Goal: Task Accomplishment & Management: Use online tool/utility

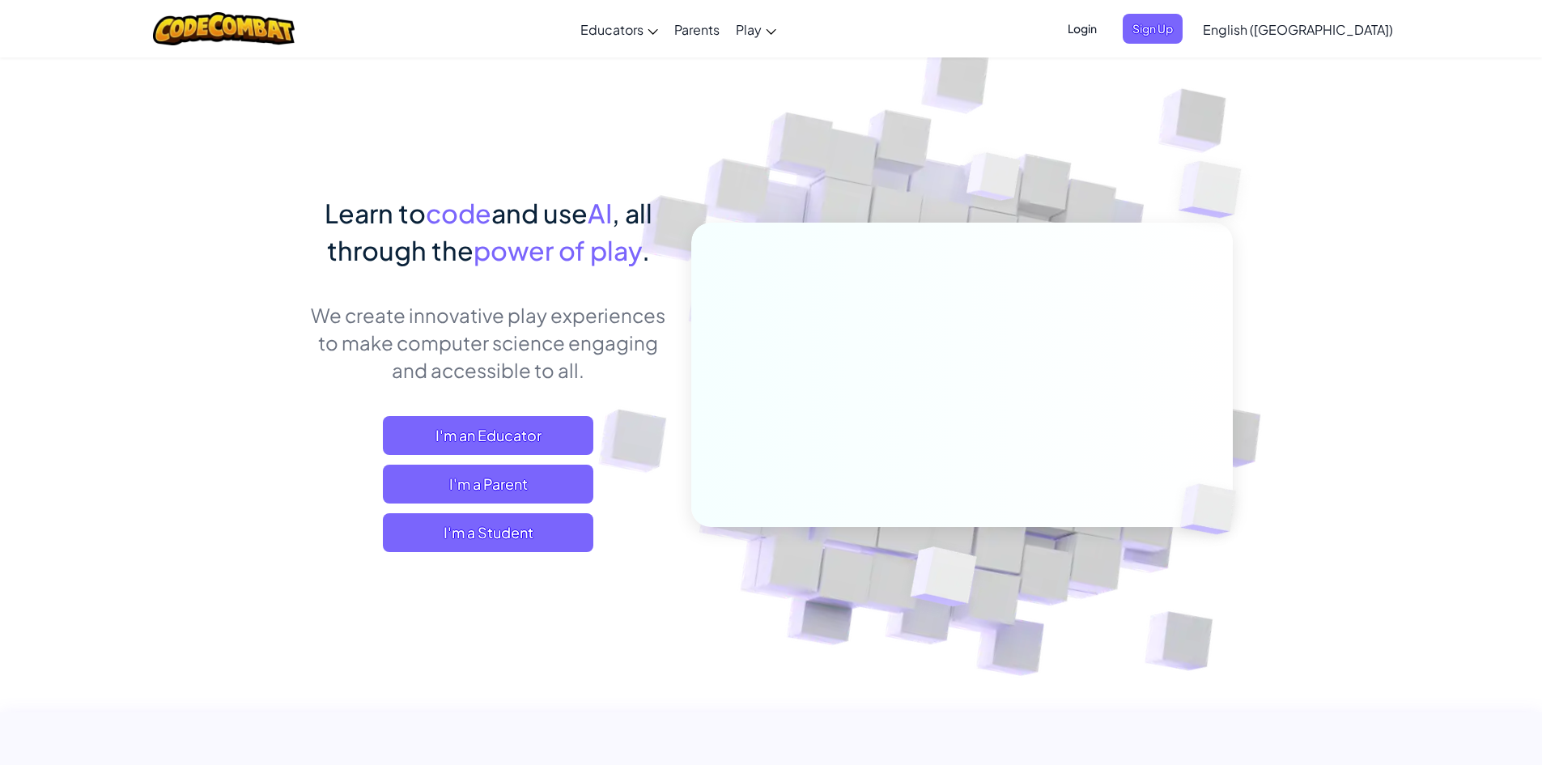
click at [1350, 24] on span "English ([GEOGRAPHIC_DATA])" at bounding box center [1298, 29] width 190 height 17
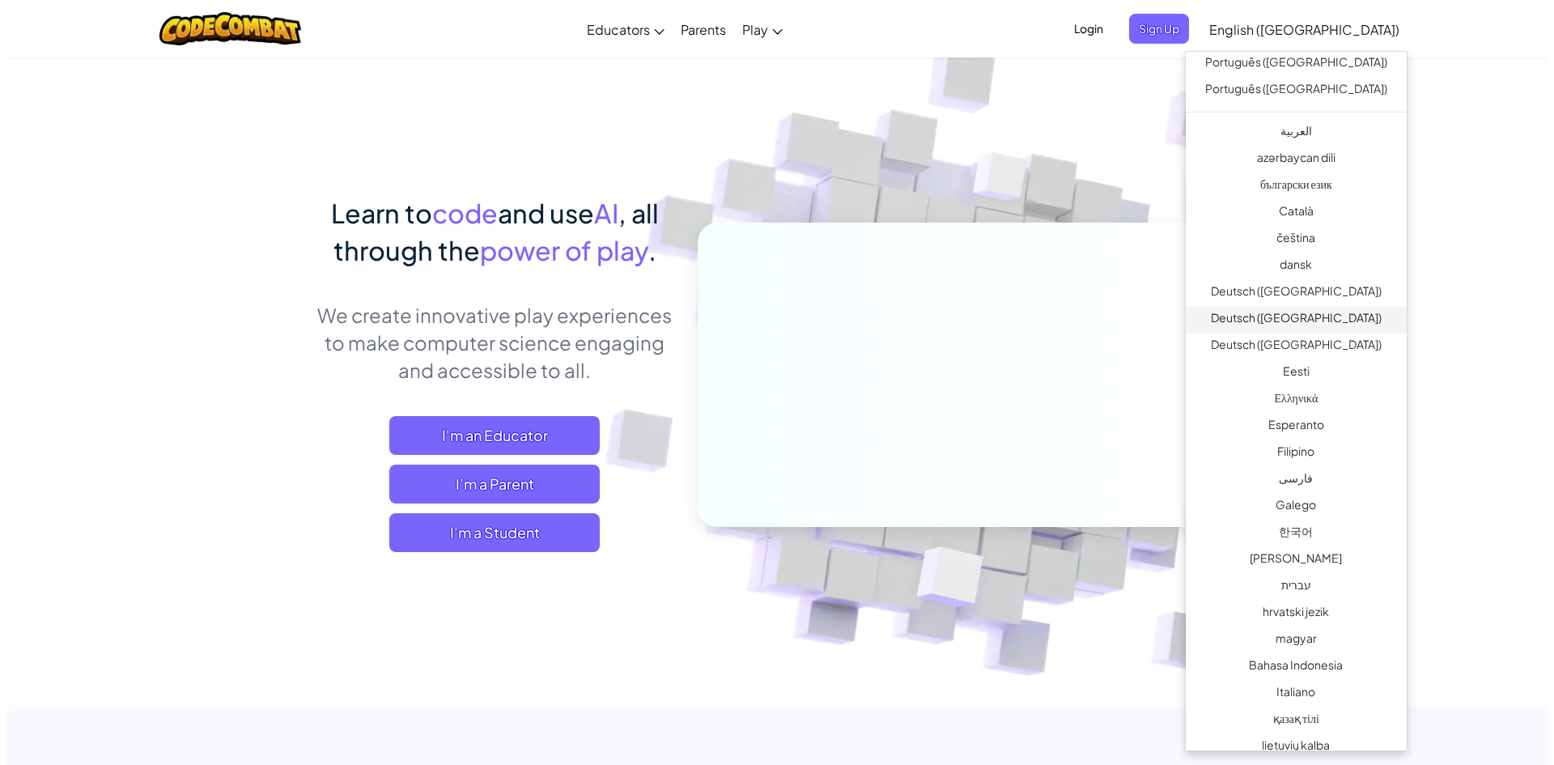
scroll to position [243, 0]
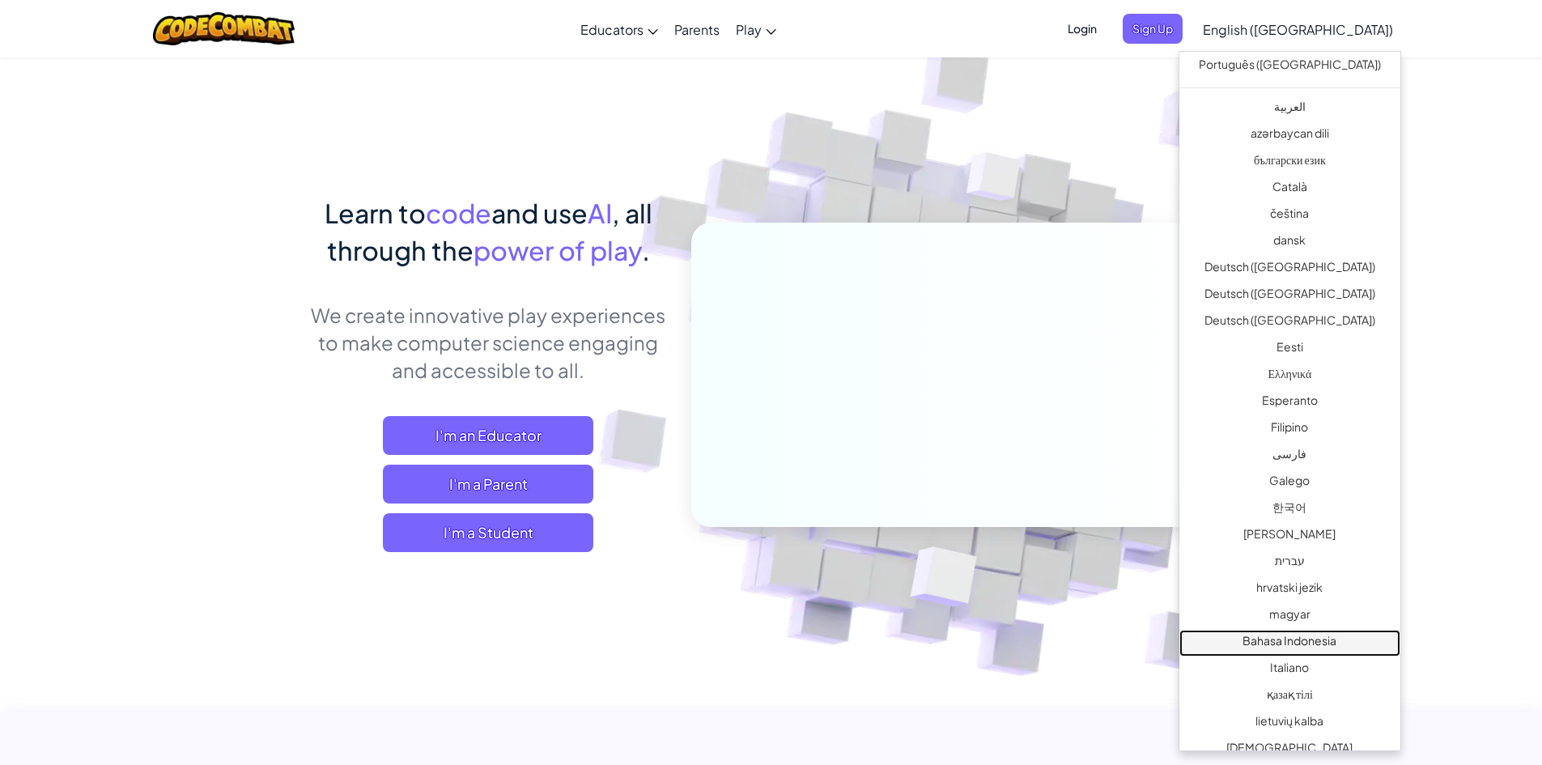
click at [1229, 642] on link "Bahasa Indonesia" at bounding box center [1289, 643] width 221 height 27
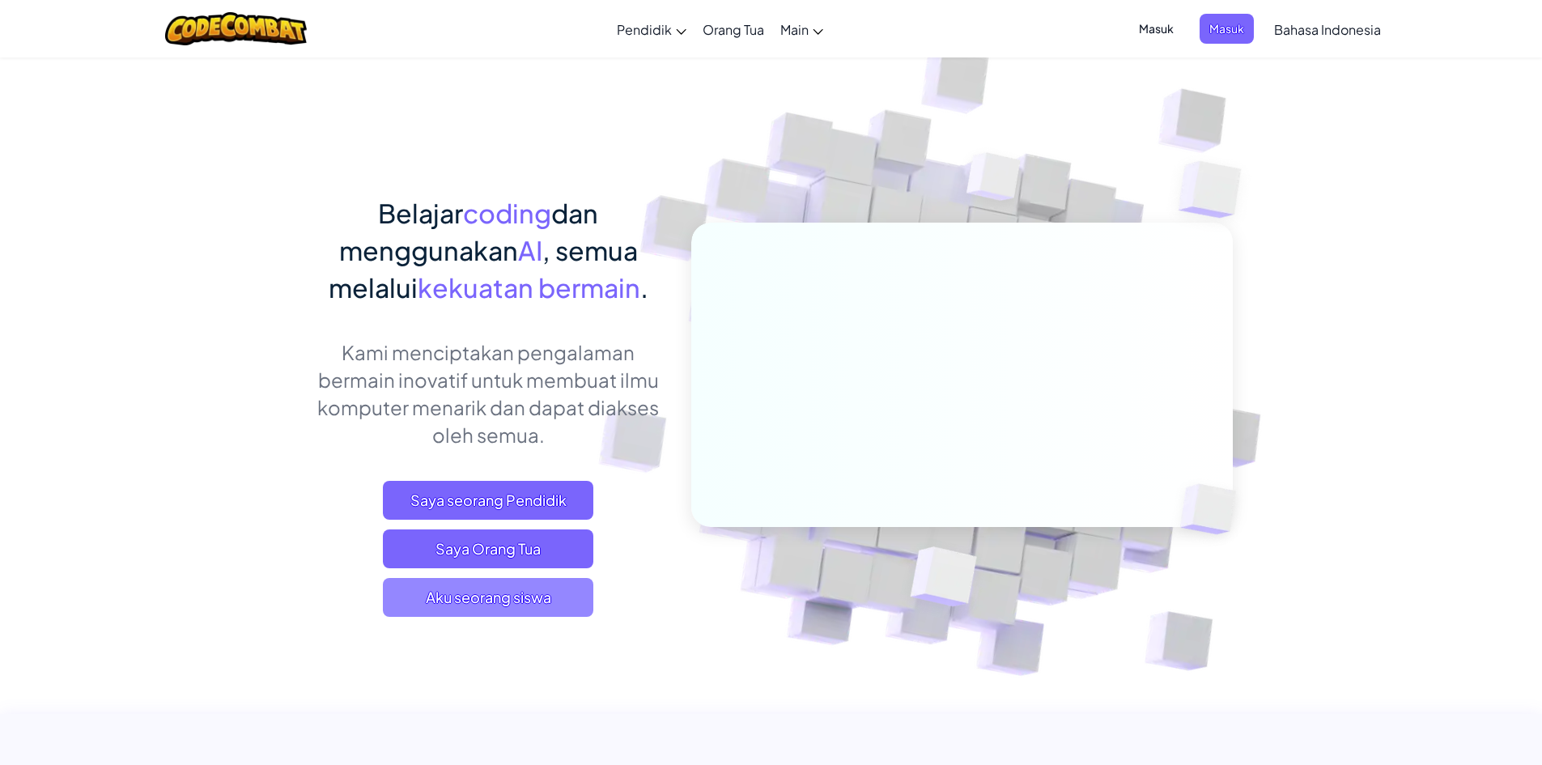
click at [490, 596] on span "Aku seorang siswa" at bounding box center [488, 597] width 210 height 39
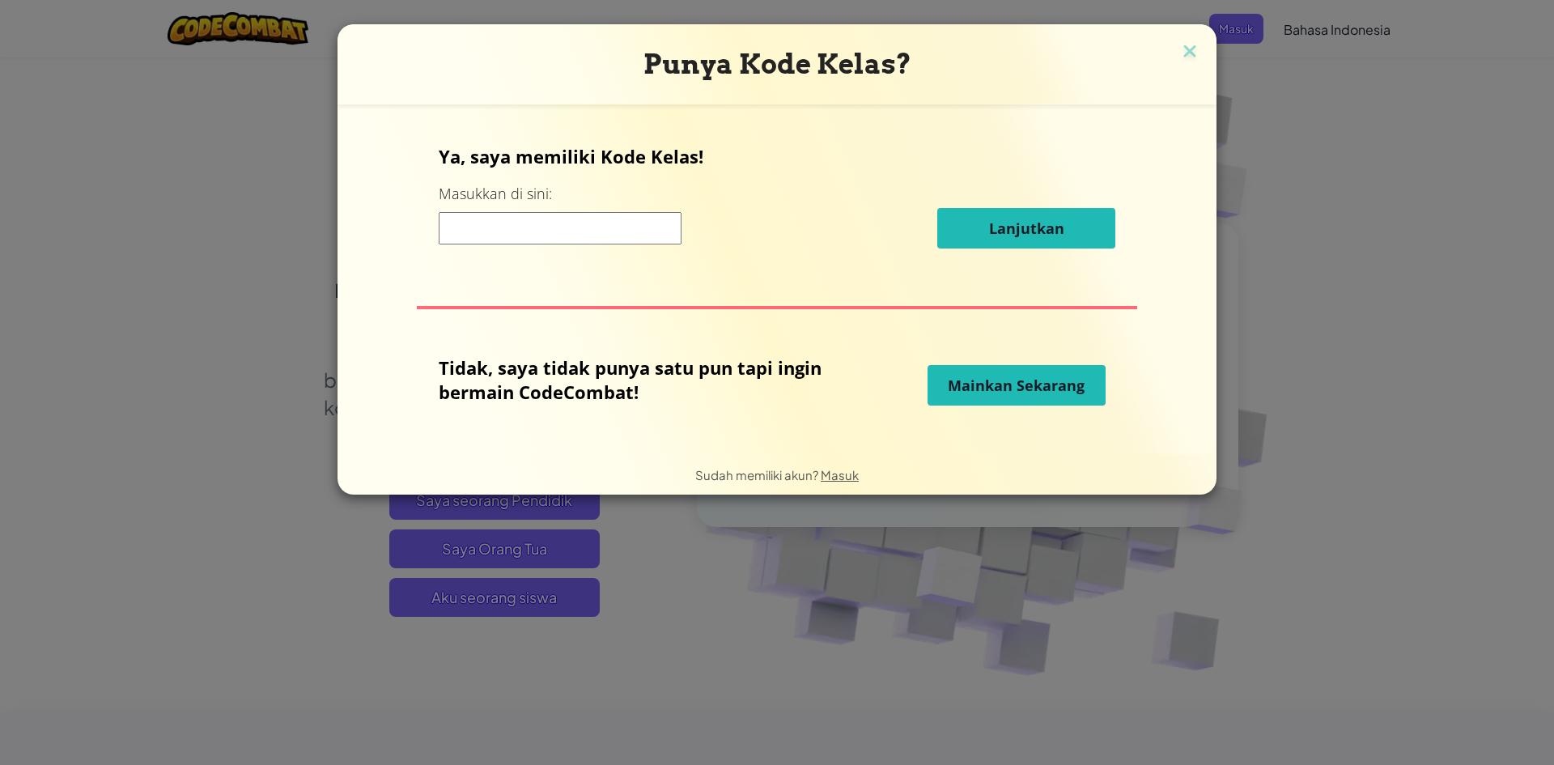
click at [618, 228] on input at bounding box center [560, 228] width 243 height 32
click at [1020, 385] on span "Mainkan Sekarang" at bounding box center [1016, 385] width 137 height 19
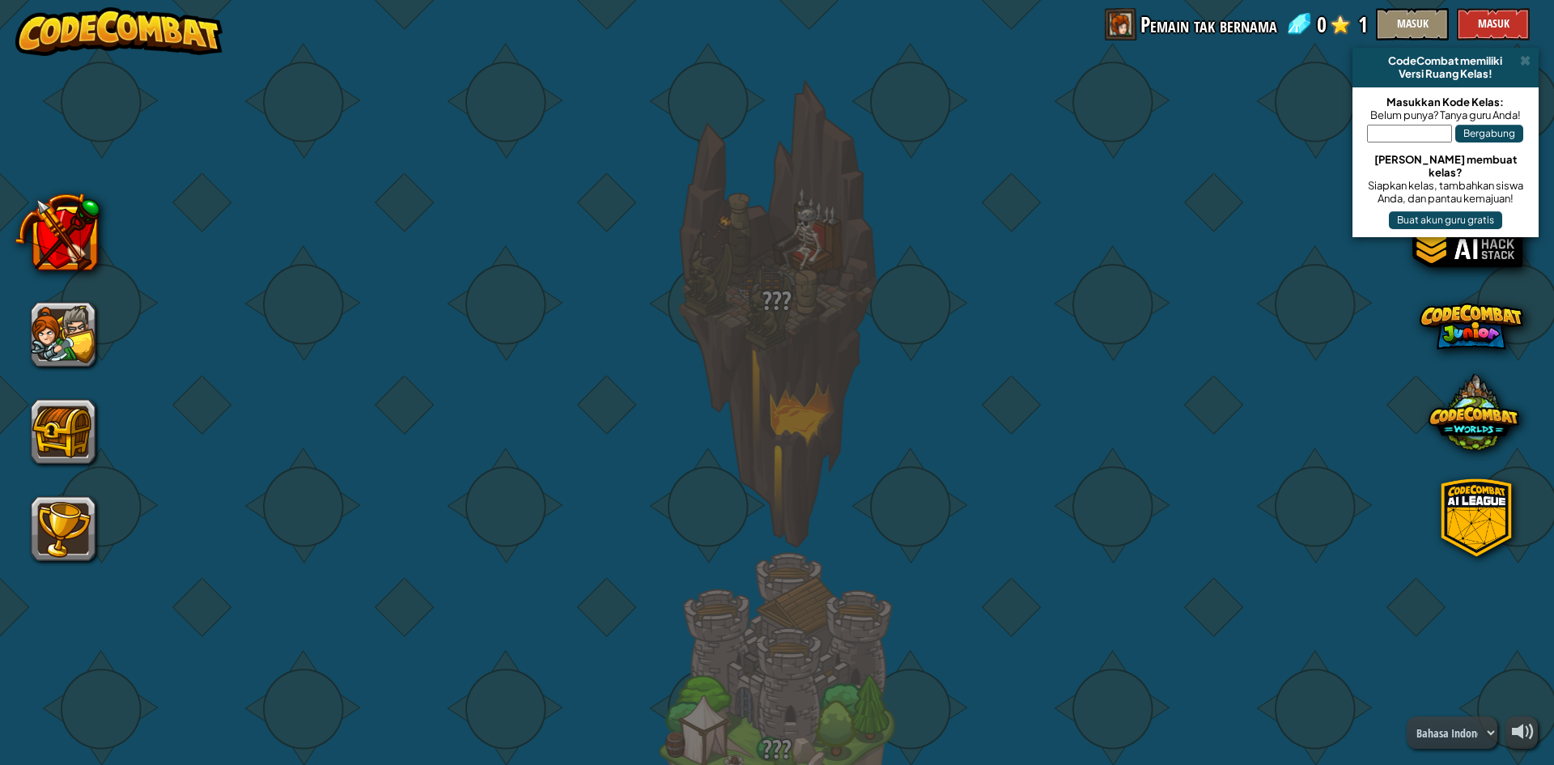
select select "id"
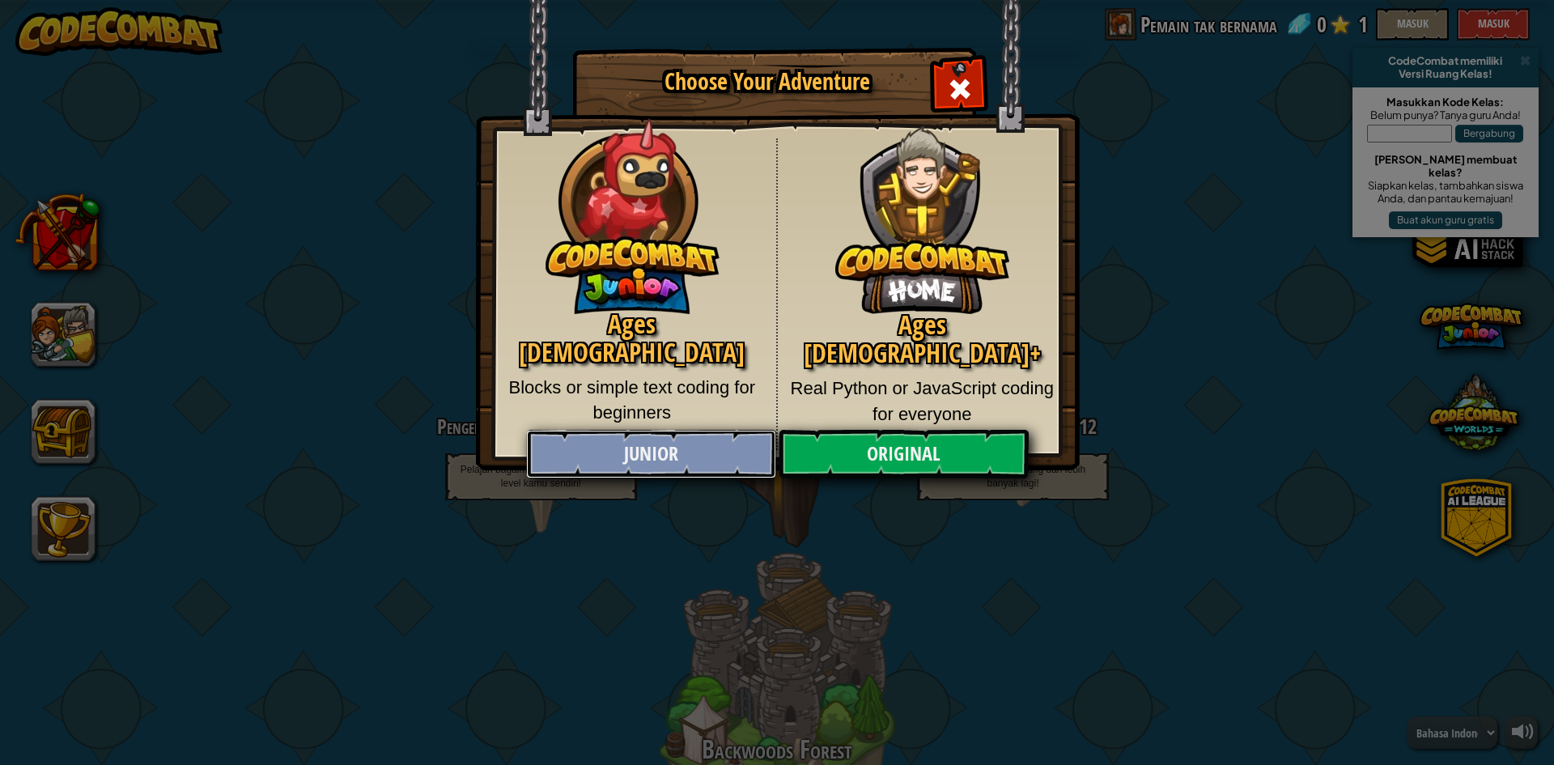
click at [700, 446] on link "Junior" at bounding box center [650, 454] width 249 height 49
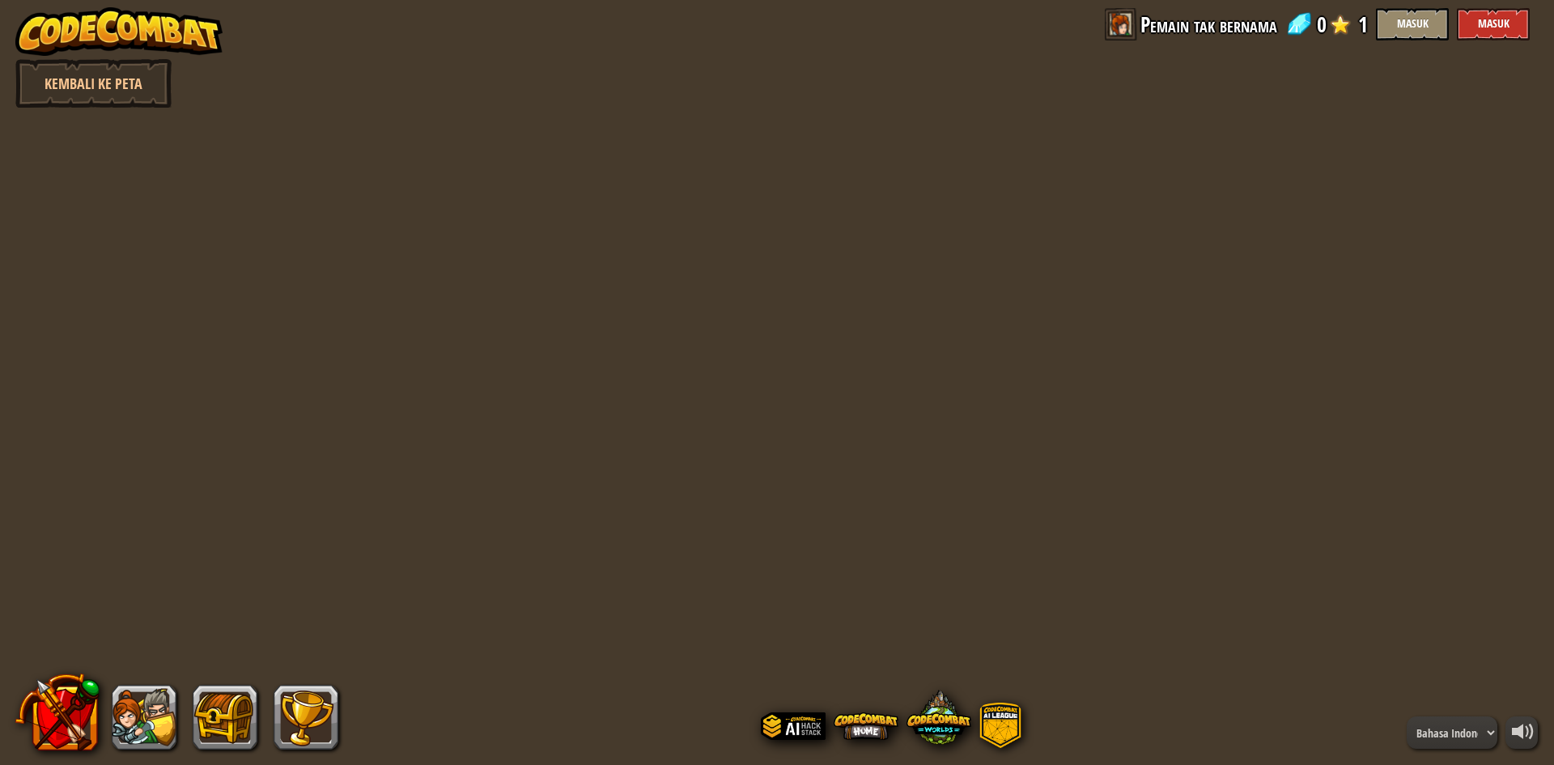
select select "id"
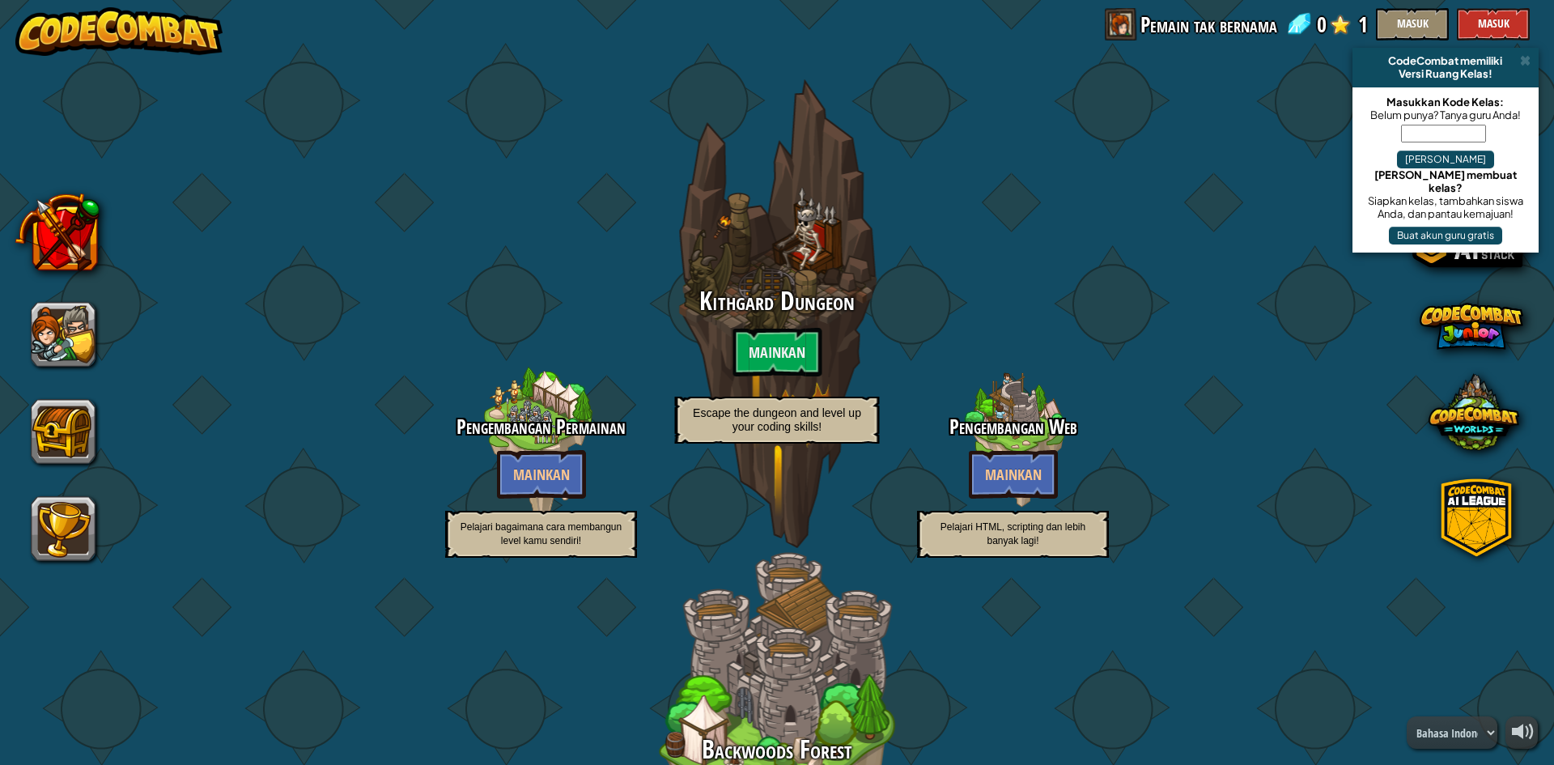
select select "id"
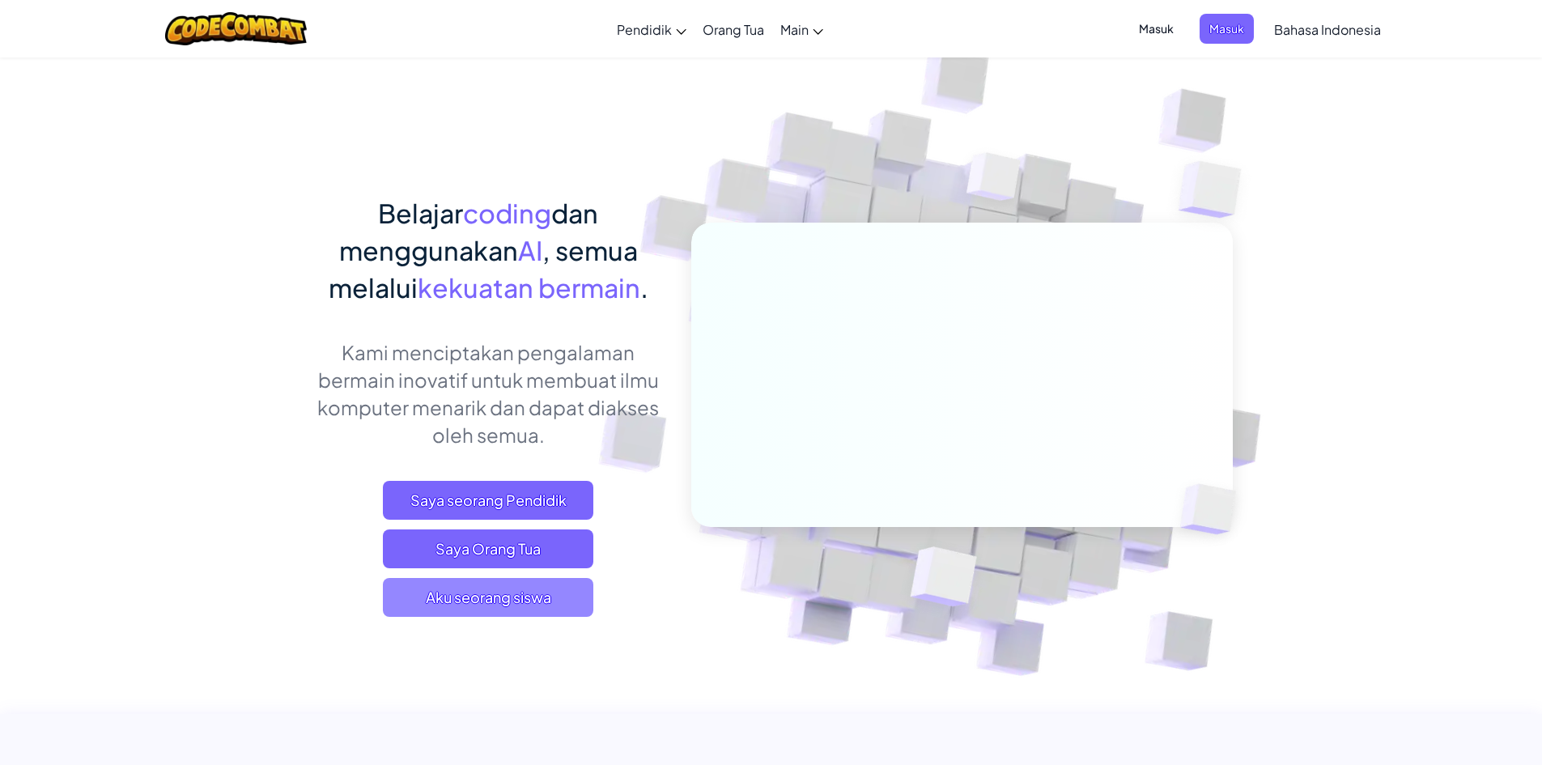
click at [486, 598] on span "Aku seorang siswa" at bounding box center [488, 597] width 210 height 39
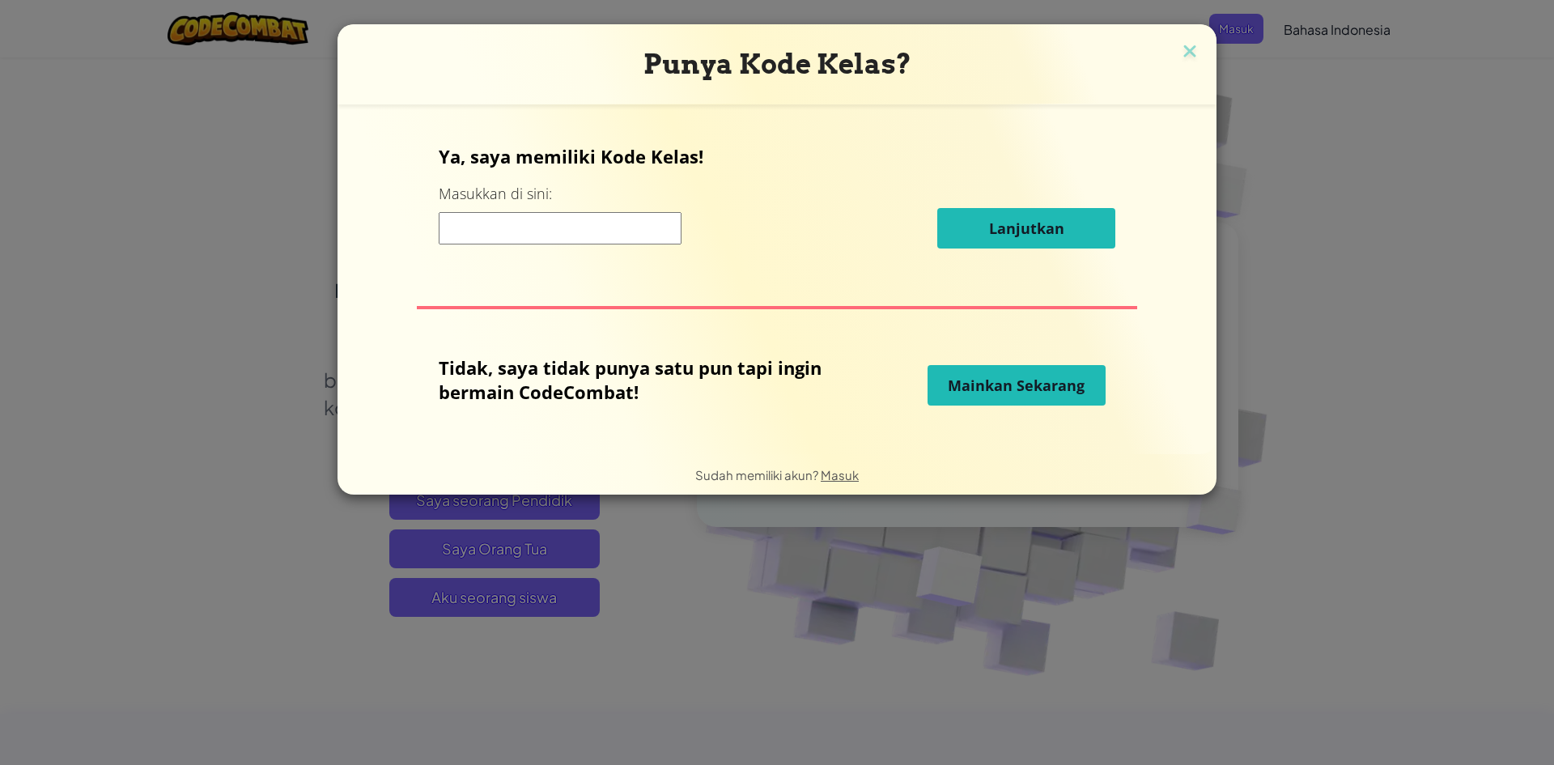
click at [988, 387] on span "Mainkan Sekarang" at bounding box center [1016, 385] width 137 height 19
select select "id"
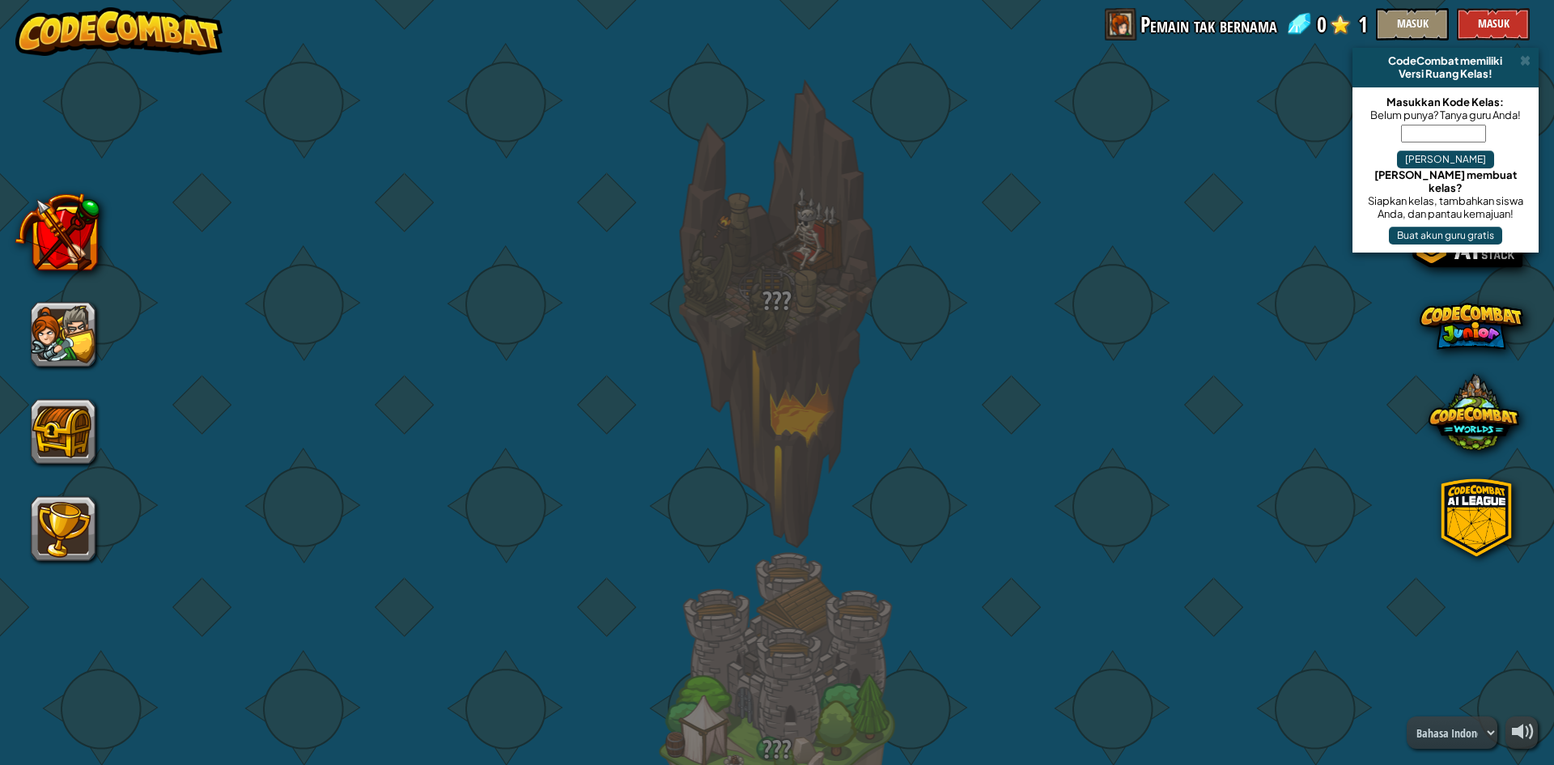
select select "id"
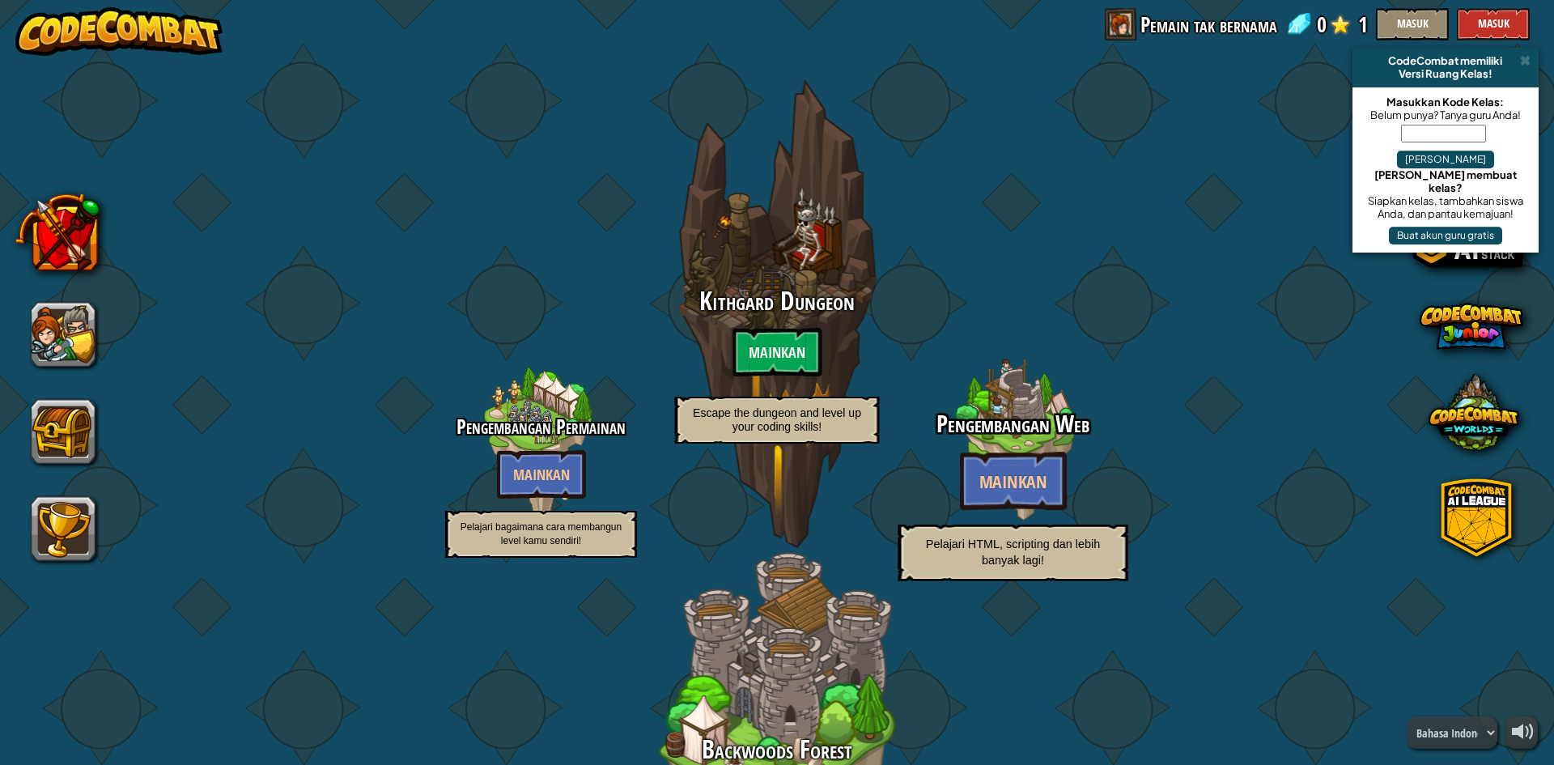
select select "id"
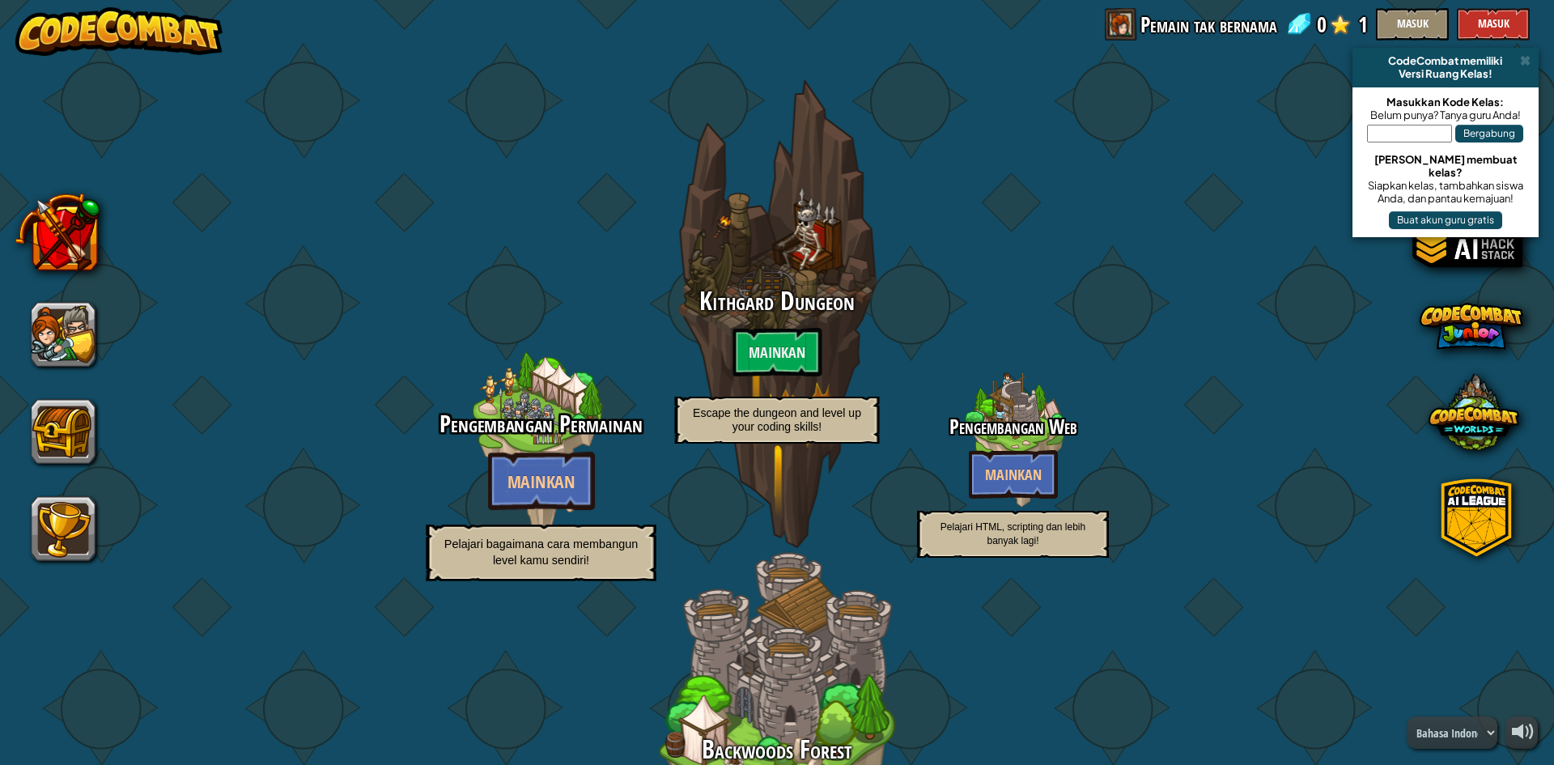
select select "id"
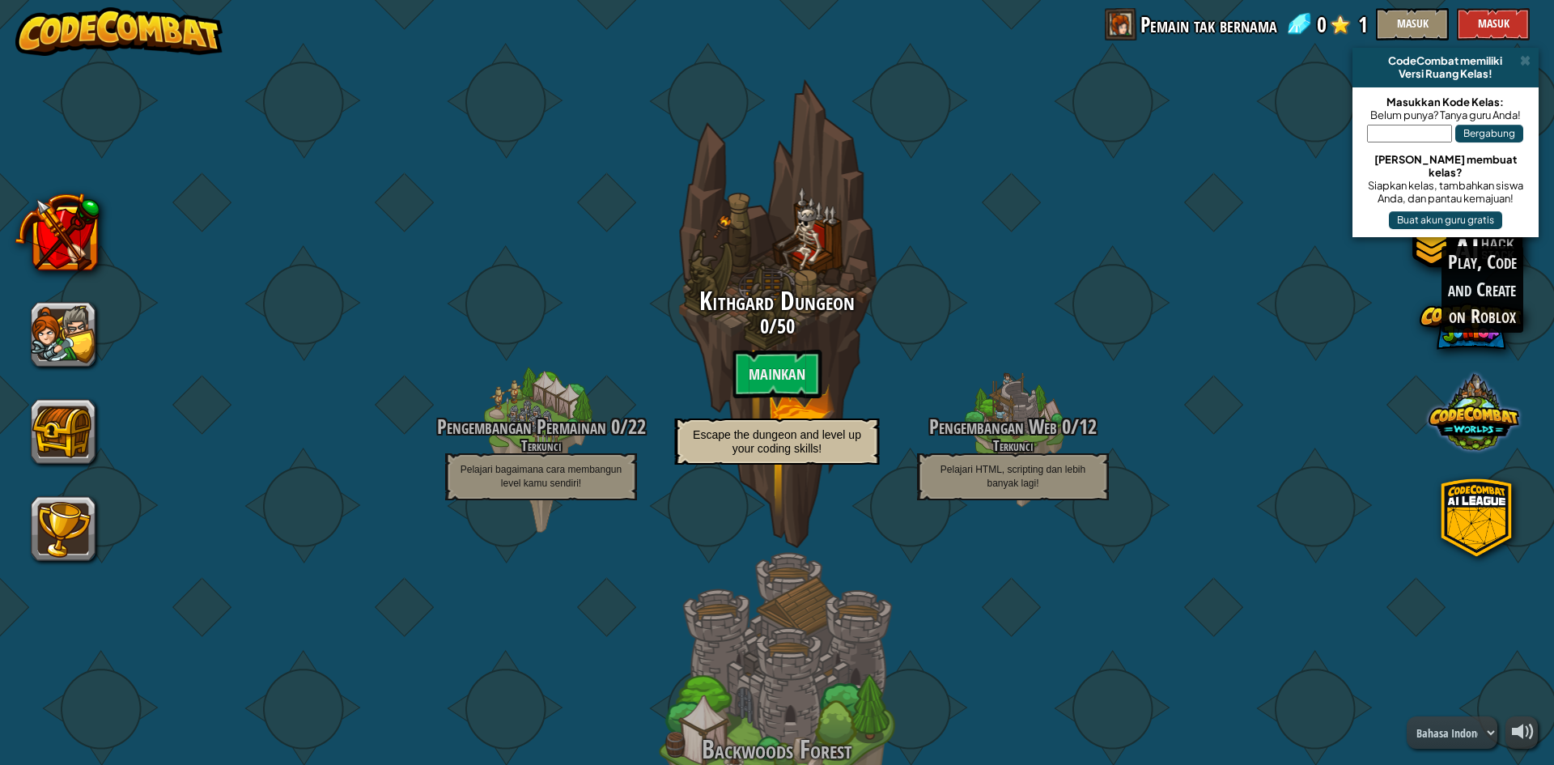
click at [1472, 422] on span at bounding box center [1473, 411] width 91 height 91
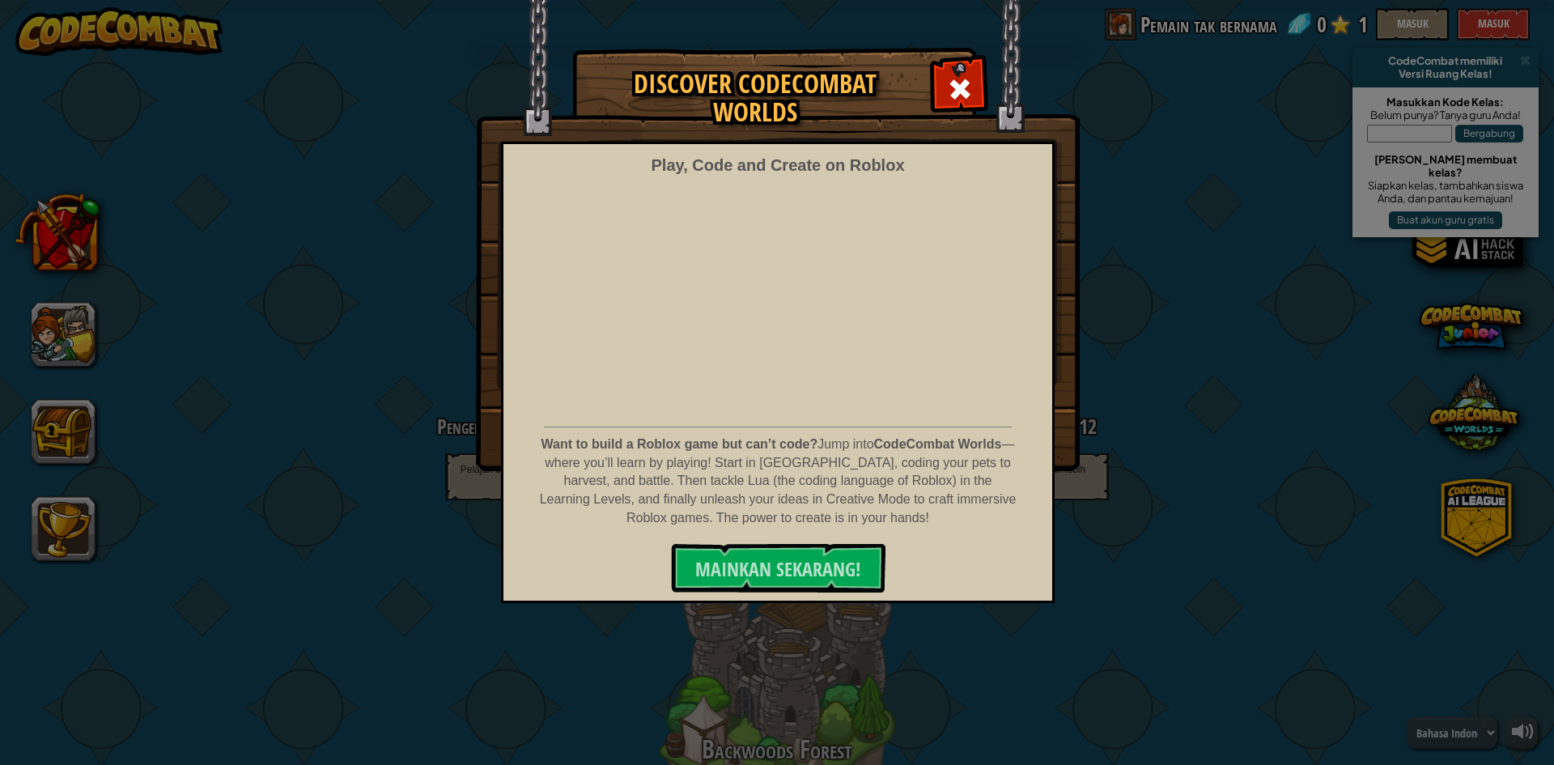
click at [958, 84] on span at bounding box center [960, 89] width 26 height 26
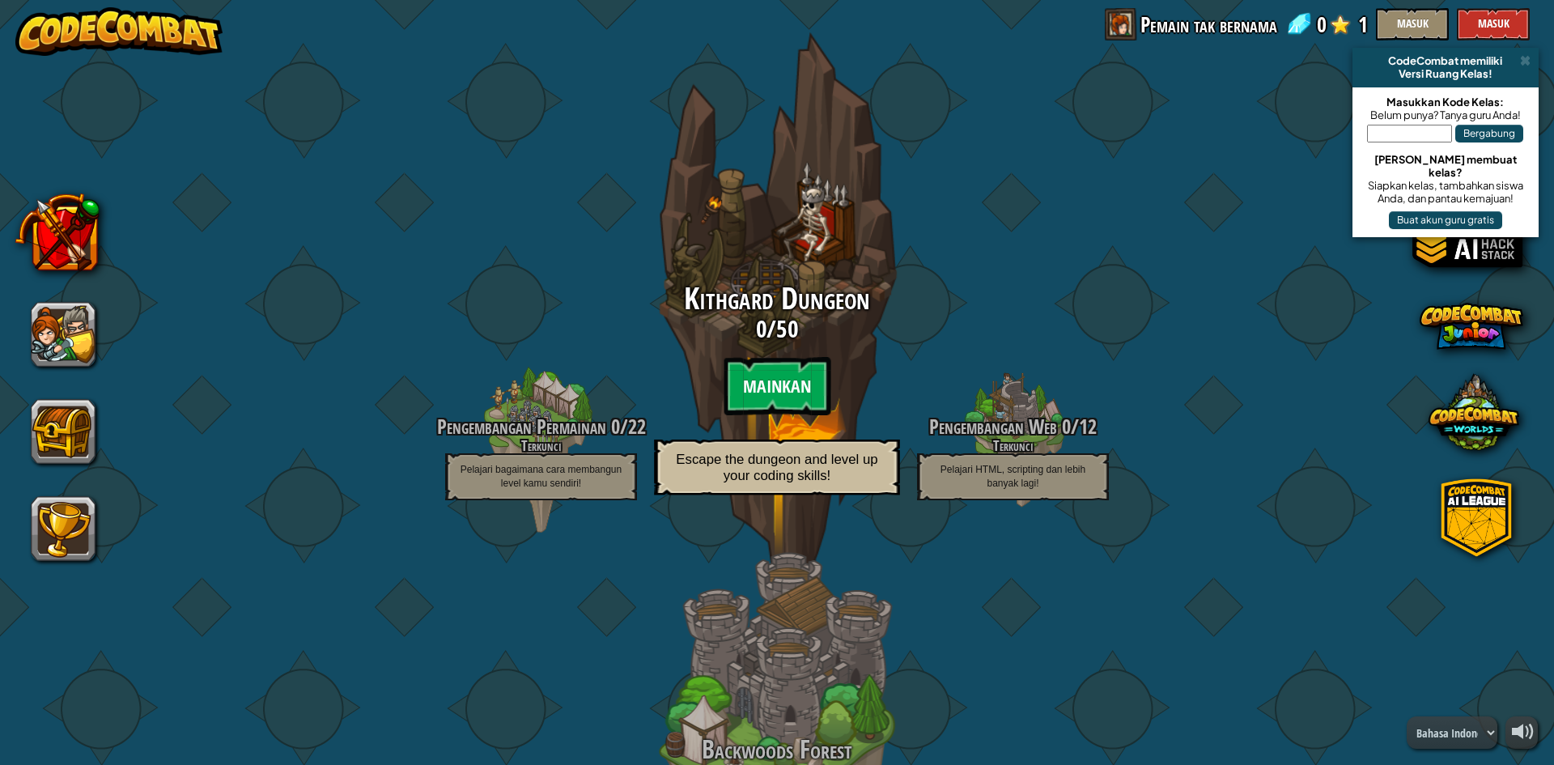
click at [764, 383] on btn "Mainkan" at bounding box center [777, 386] width 107 height 58
select select "id"
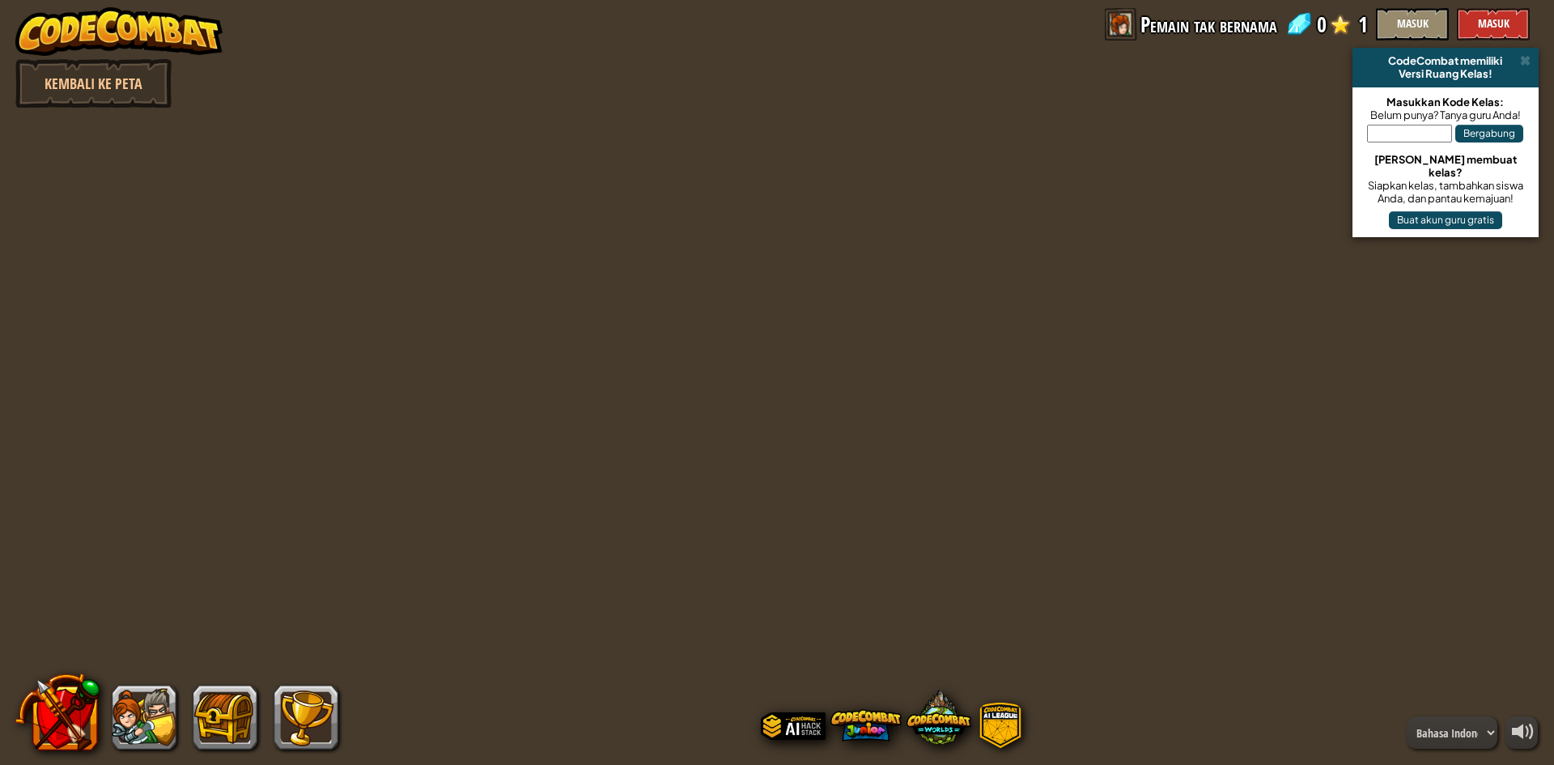
select select "id"
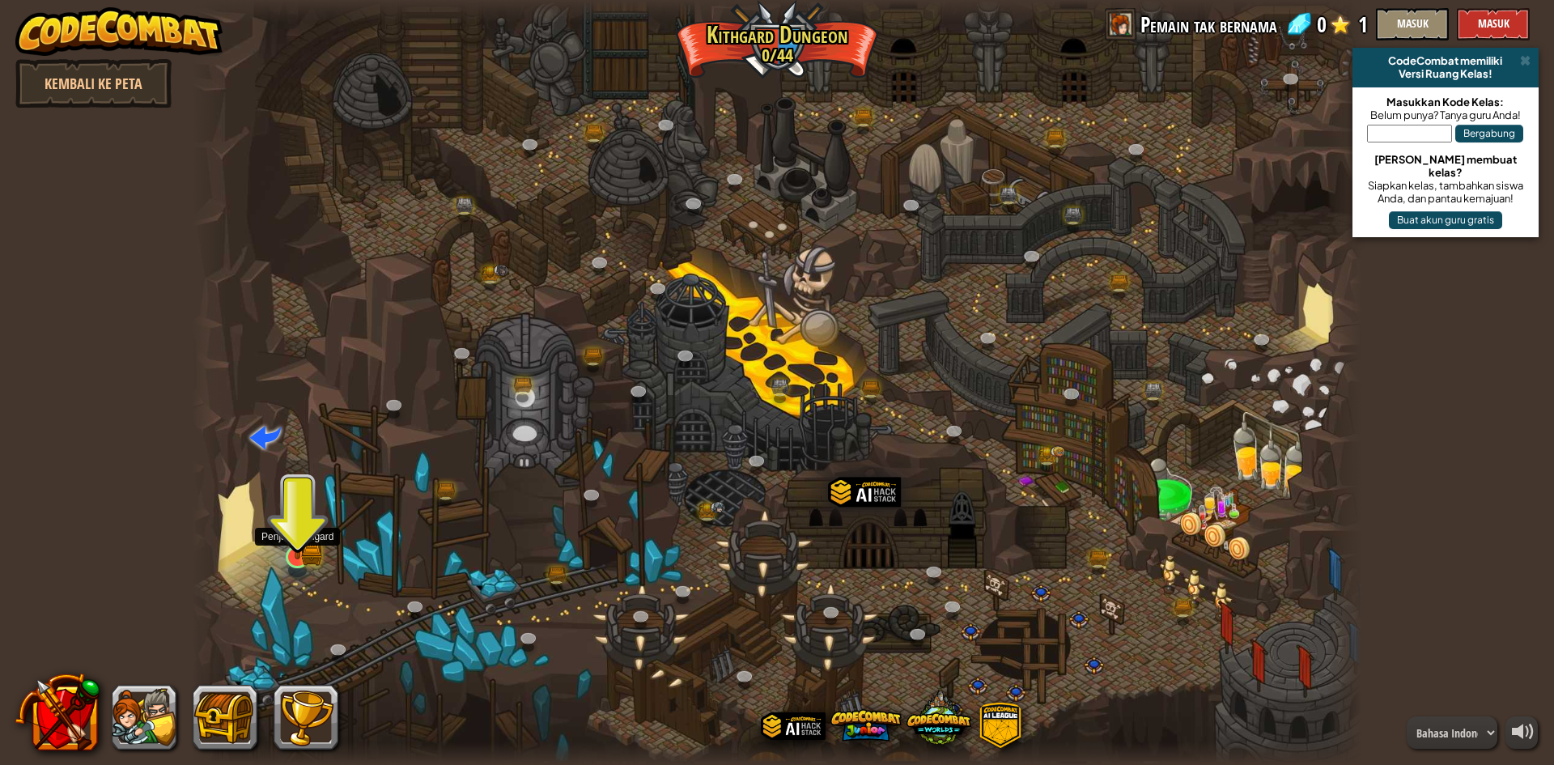
click at [303, 555] on img at bounding box center [298, 525] width 32 height 70
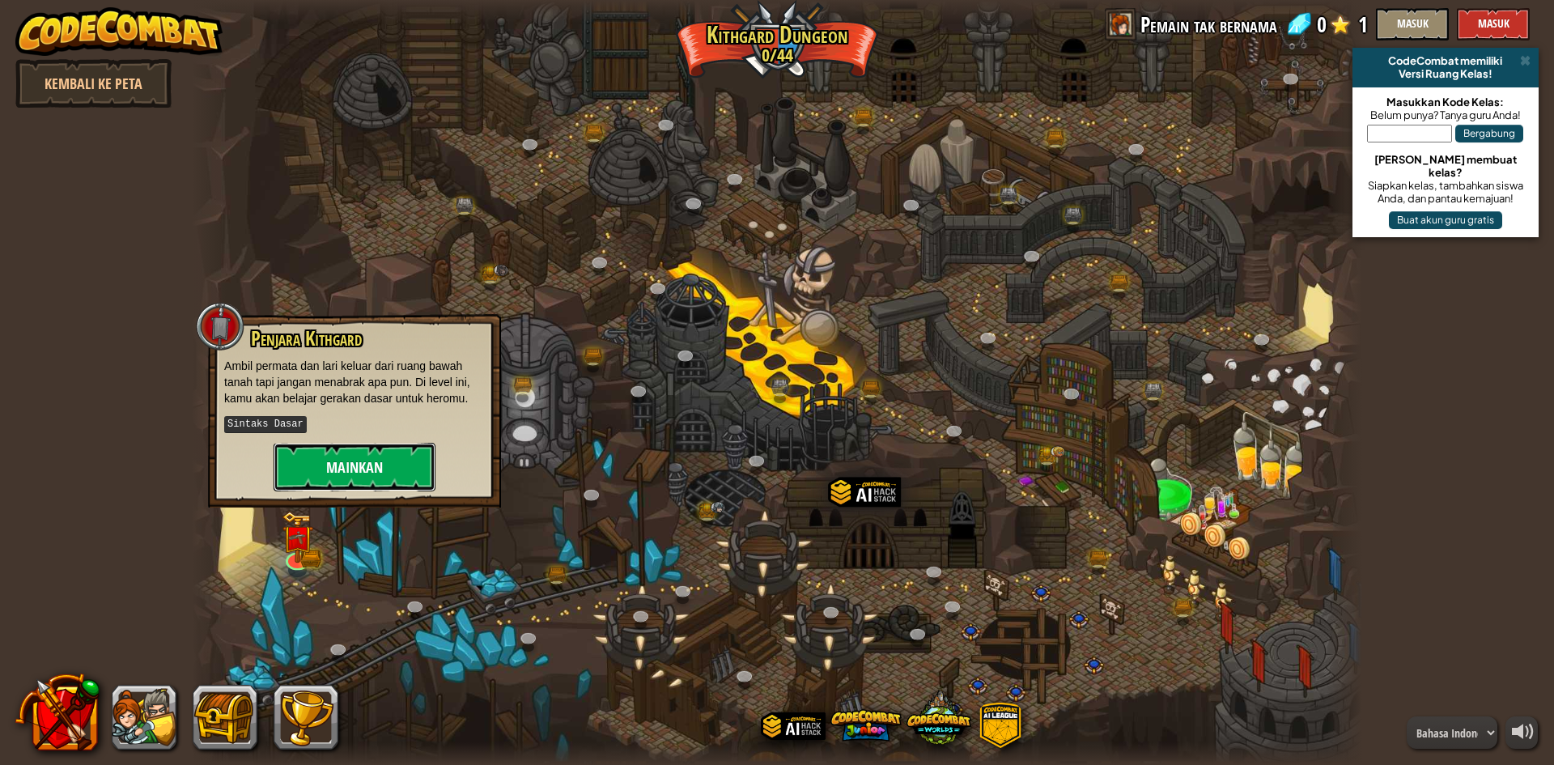
click at [321, 475] on button "Mainkan" at bounding box center [355, 467] width 162 height 49
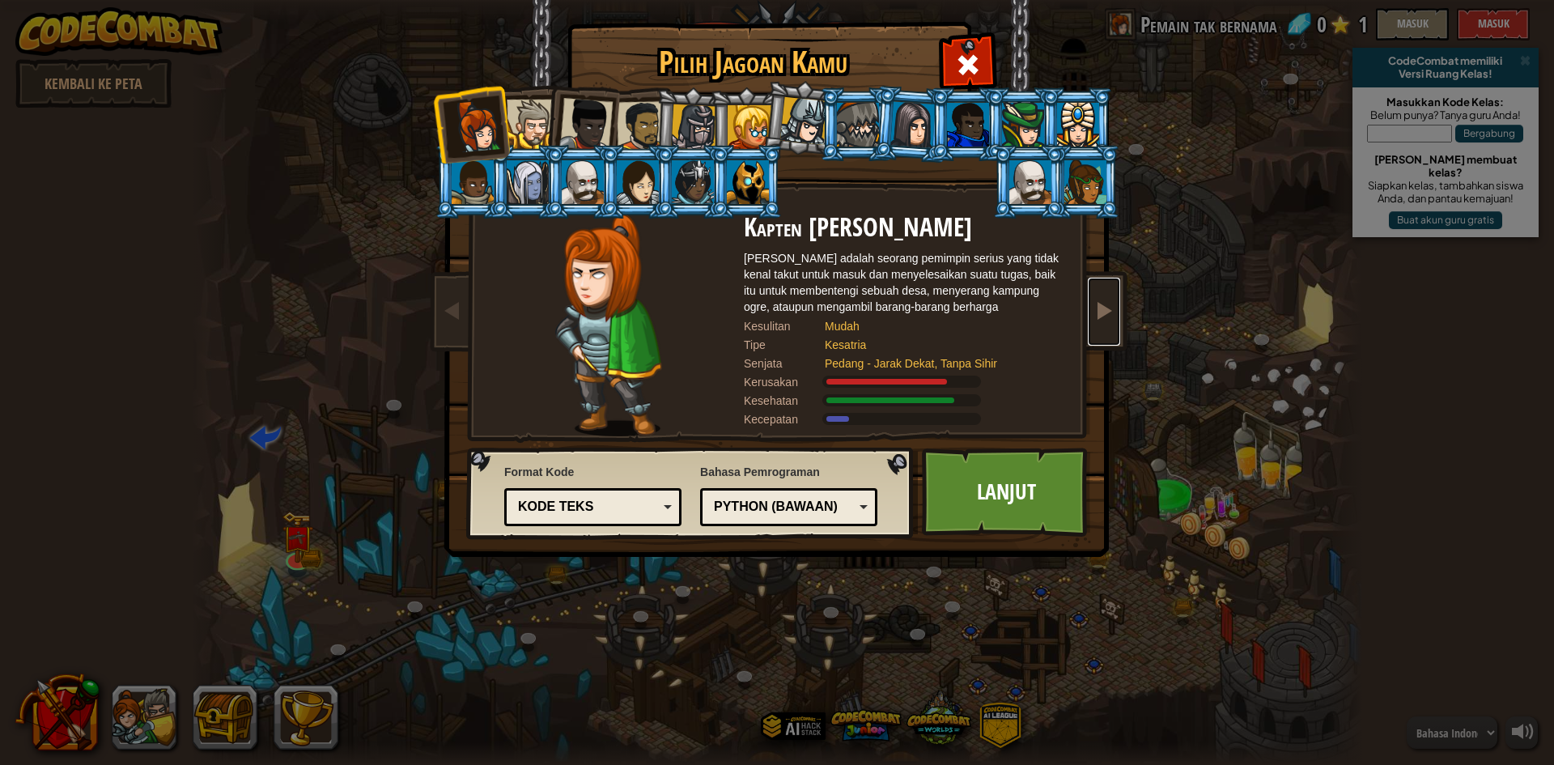
click at [1099, 301] on span at bounding box center [1103, 309] width 19 height 19
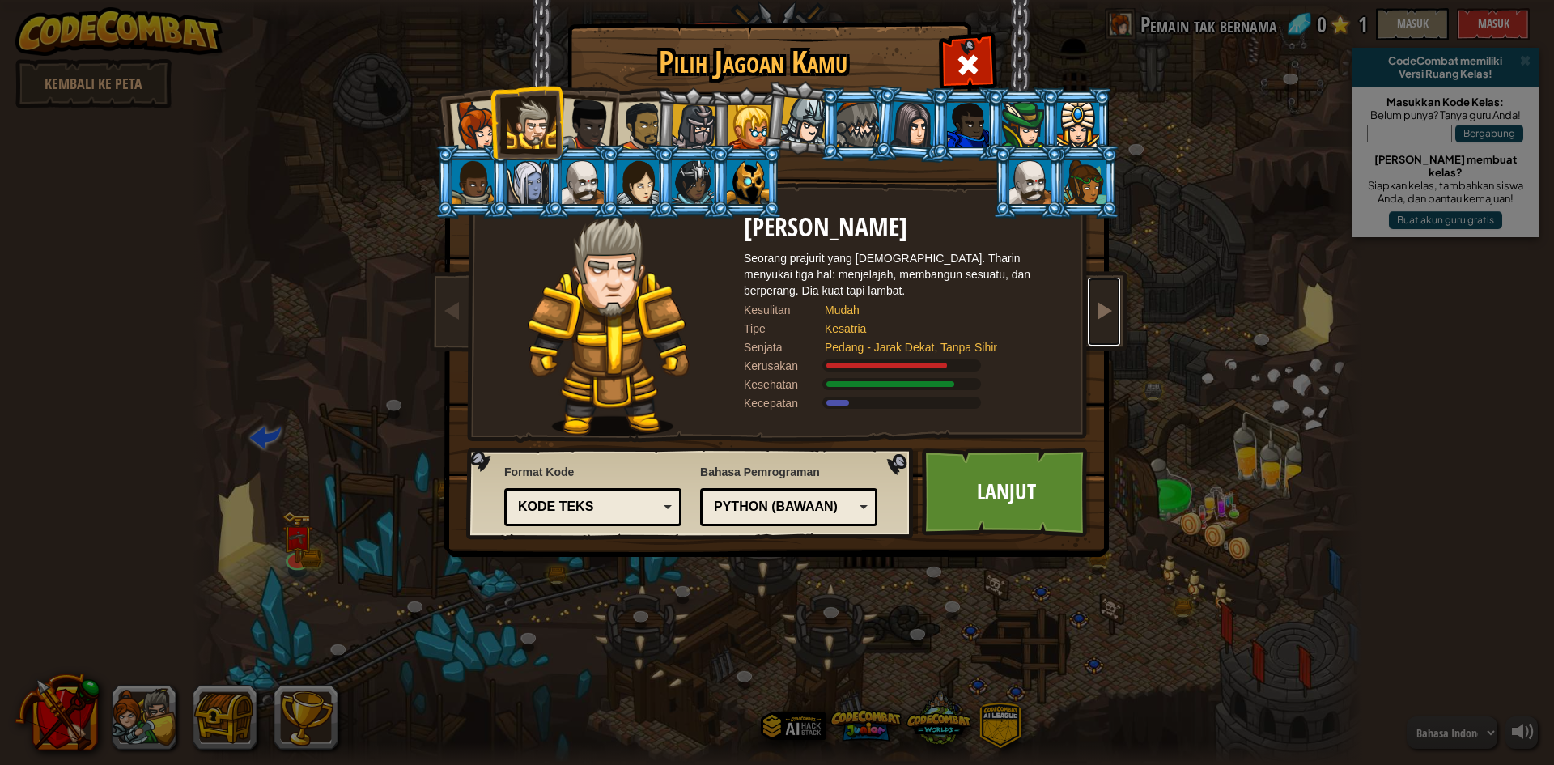
click at [1097, 300] on span at bounding box center [1103, 309] width 19 height 19
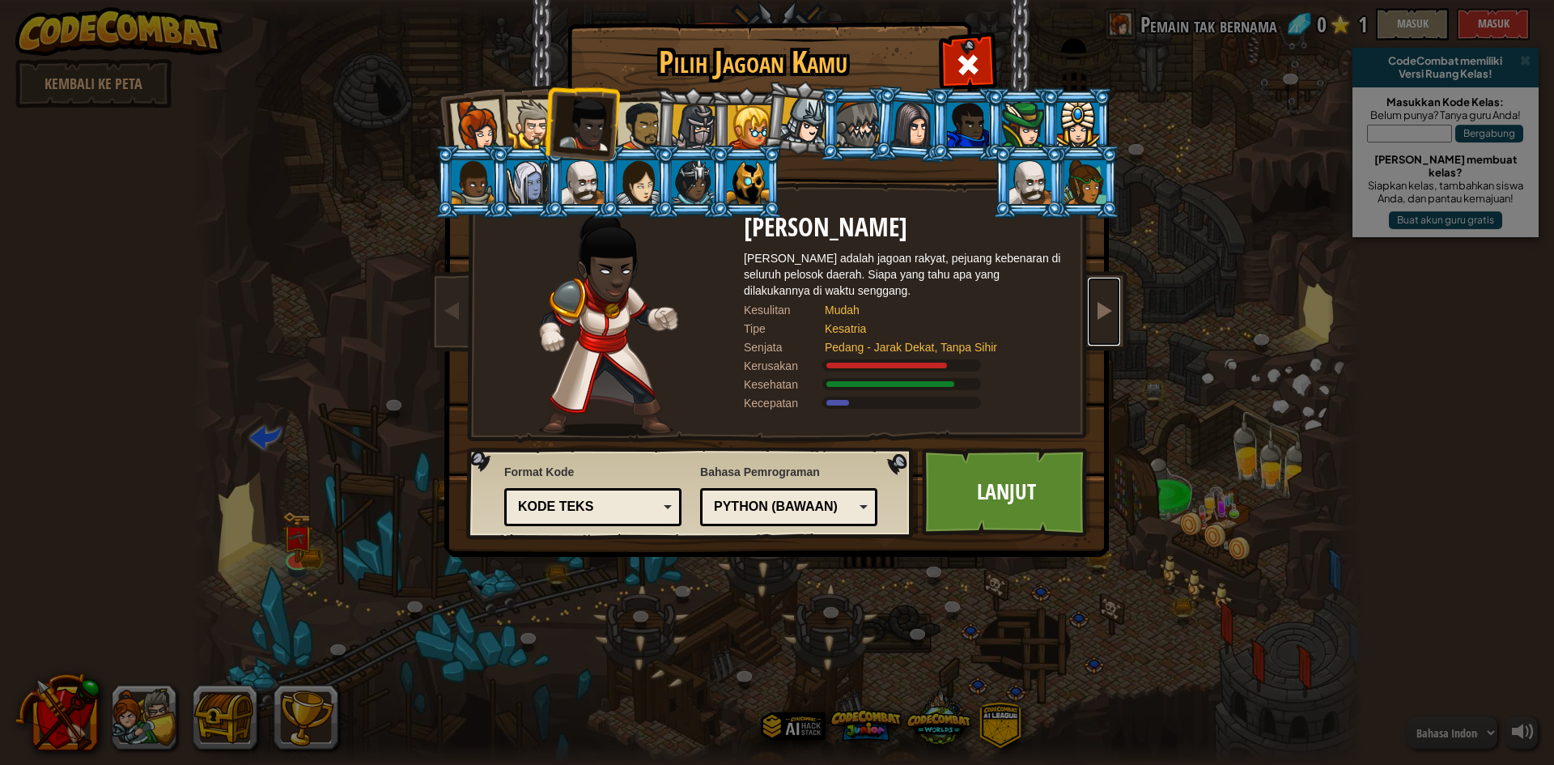
click at [1095, 298] on link at bounding box center [1104, 312] width 32 height 68
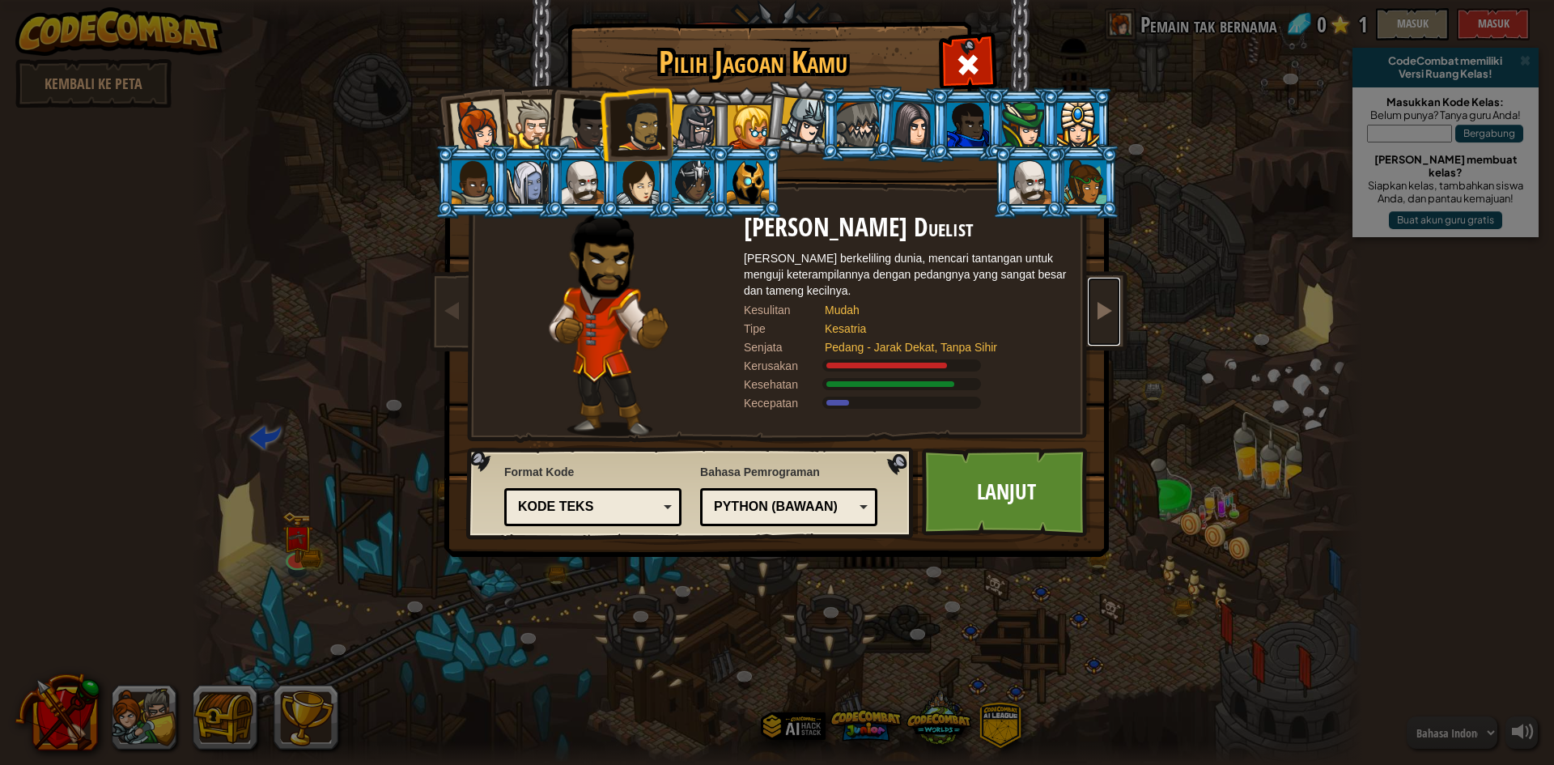
click at [1095, 298] on link at bounding box center [1104, 312] width 32 height 68
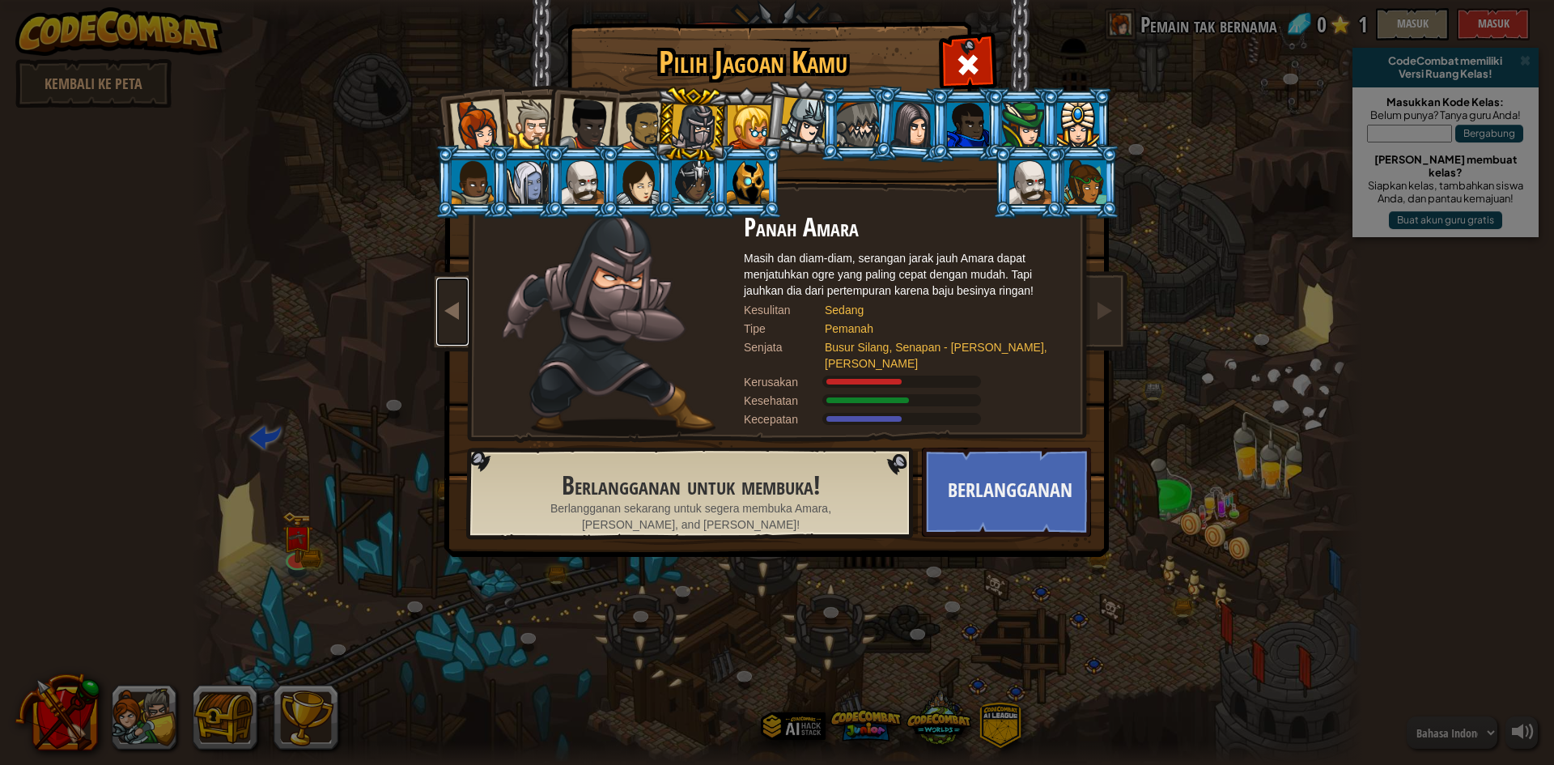
click at [439, 295] on link at bounding box center [452, 312] width 32 height 68
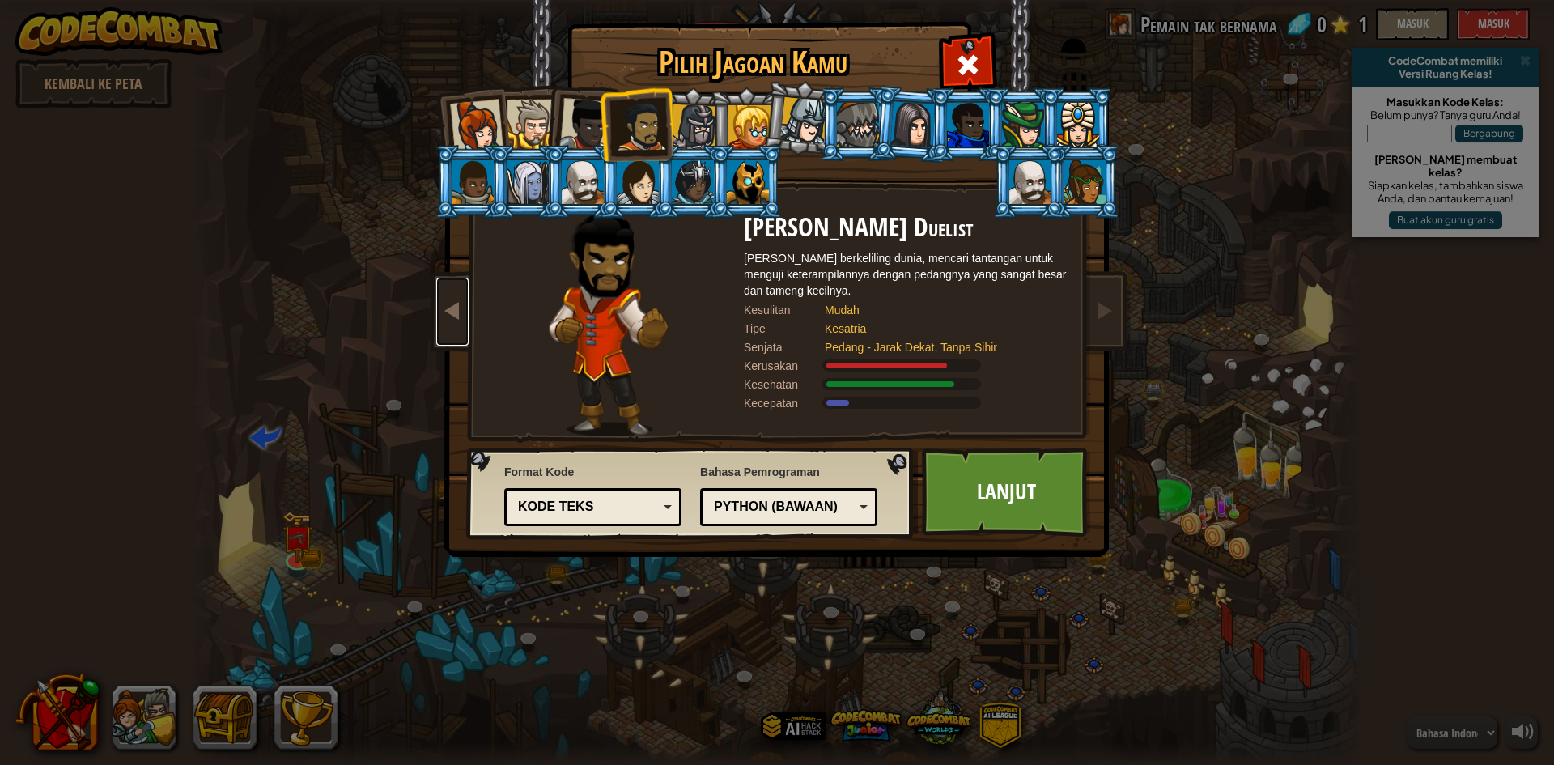
click at [439, 295] on link at bounding box center [452, 312] width 32 height 68
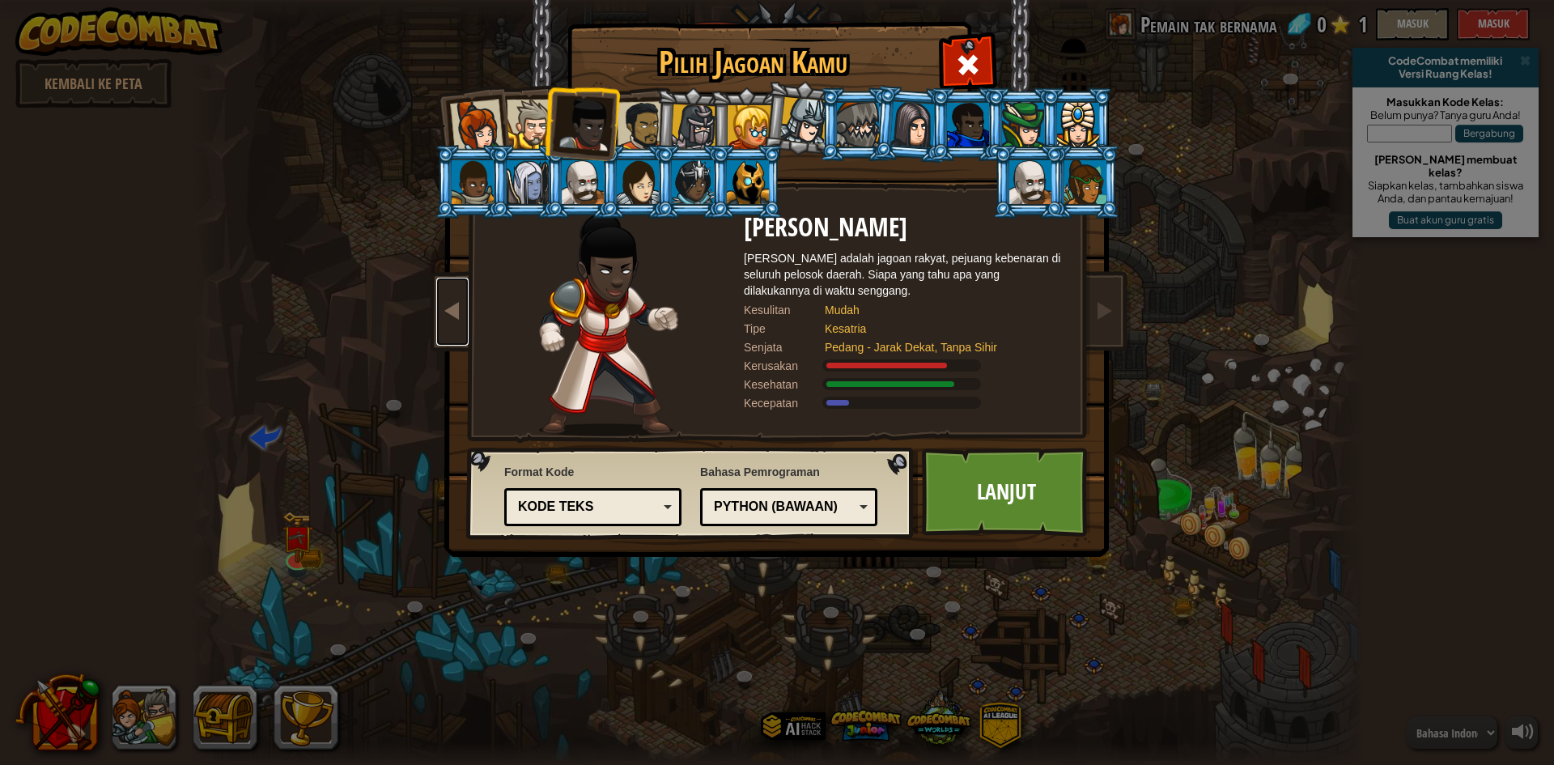
click at [439, 295] on link at bounding box center [452, 312] width 32 height 68
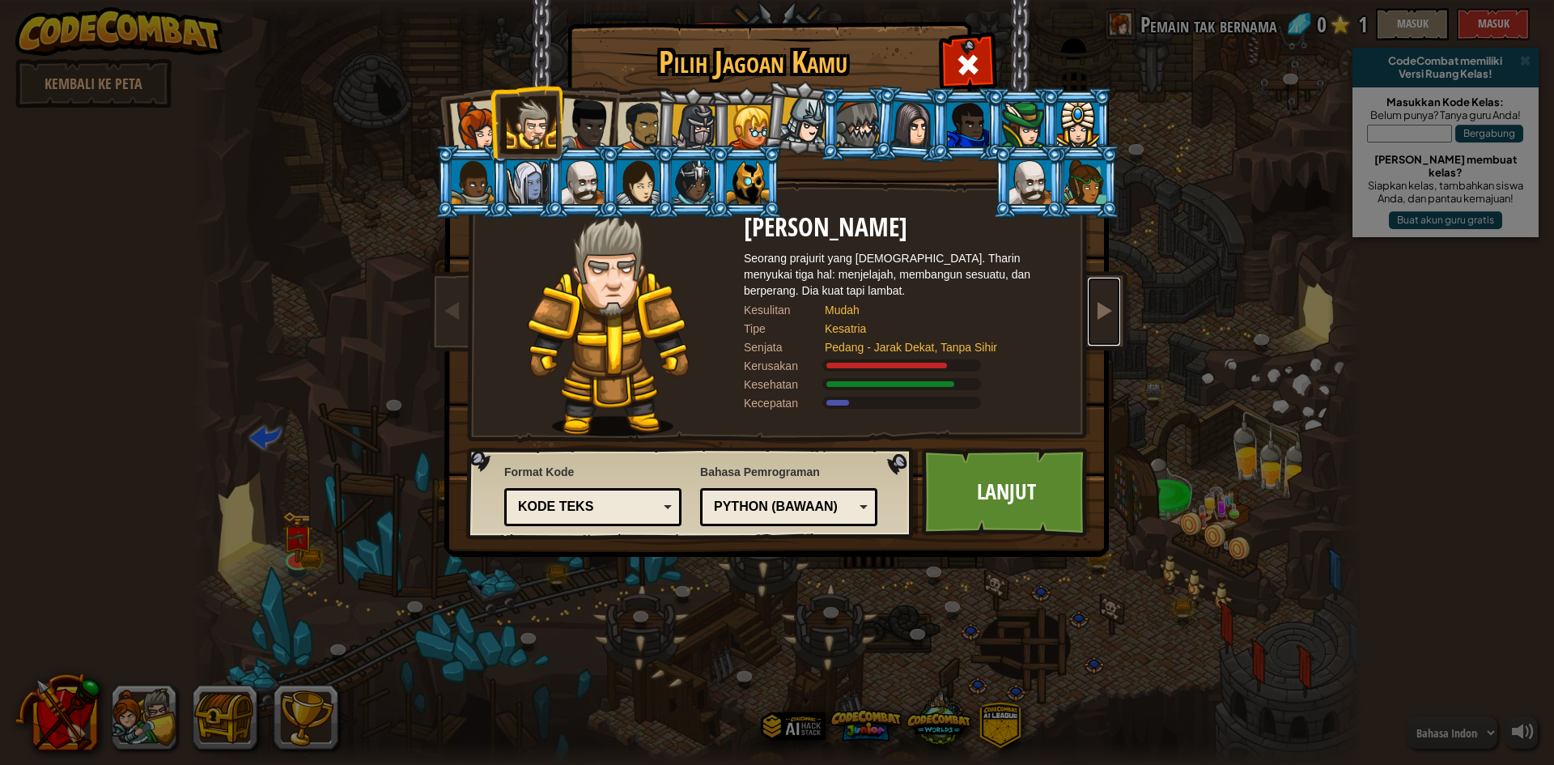
click at [1115, 293] on link at bounding box center [1104, 312] width 32 height 68
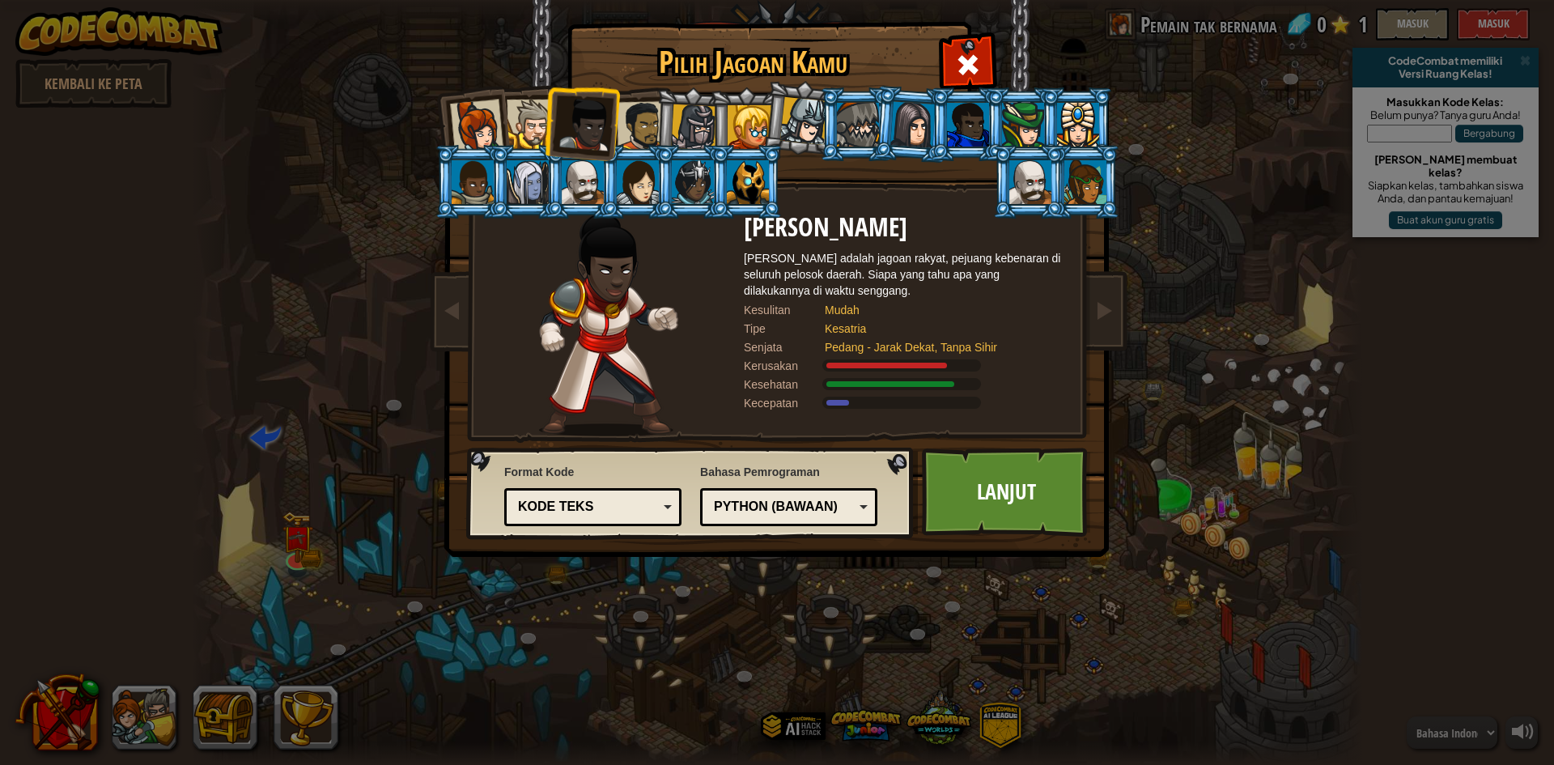
click at [1123, 322] on img at bounding box center [780, 266] width 701 height 579
click at [1108, 324] on link at bounding box center [1104, 312] width 32 height 68
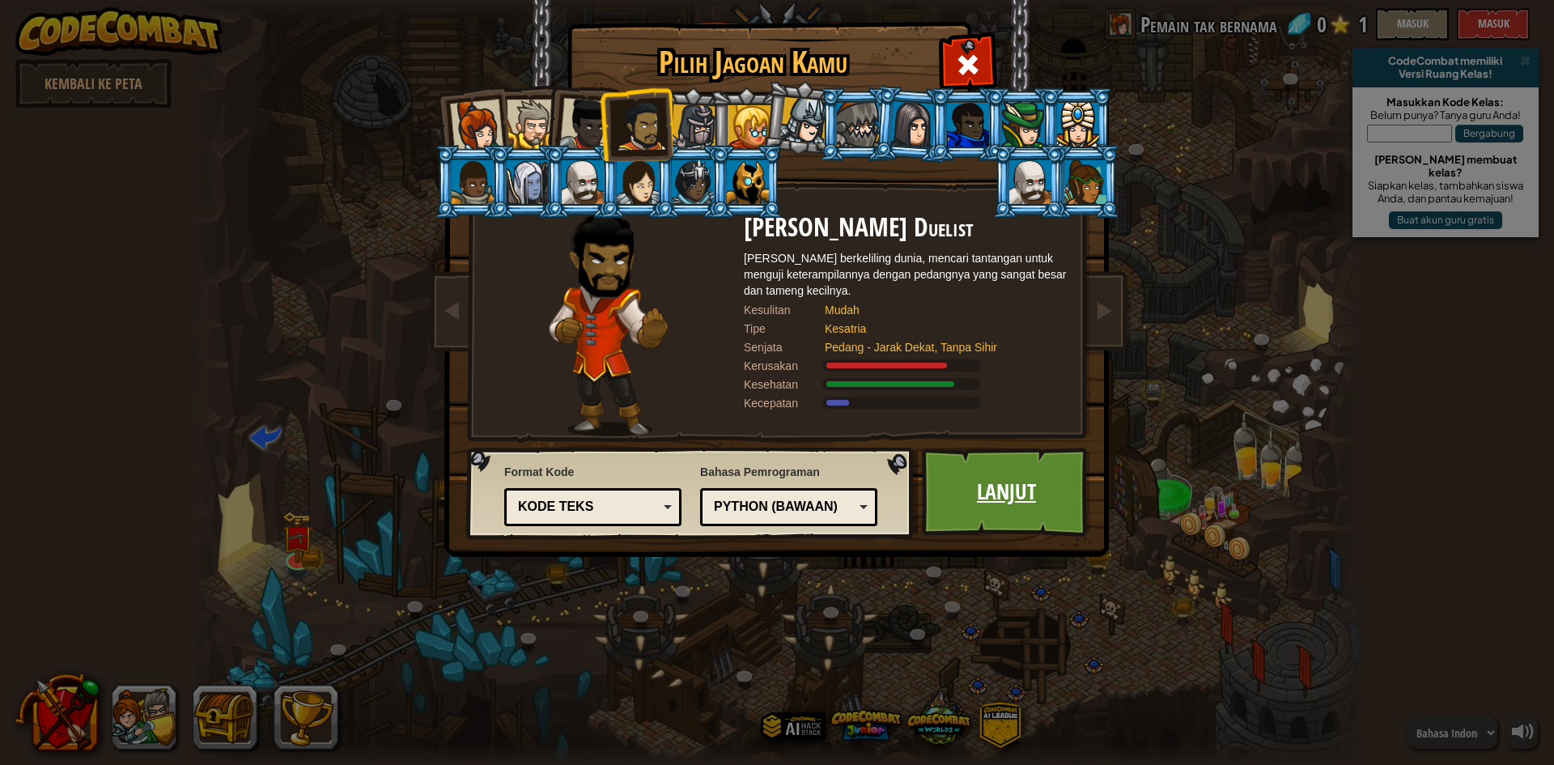
click at [1015, 465] on link "Lanjut" at bounding box center [1006, 492] width 169 height 89
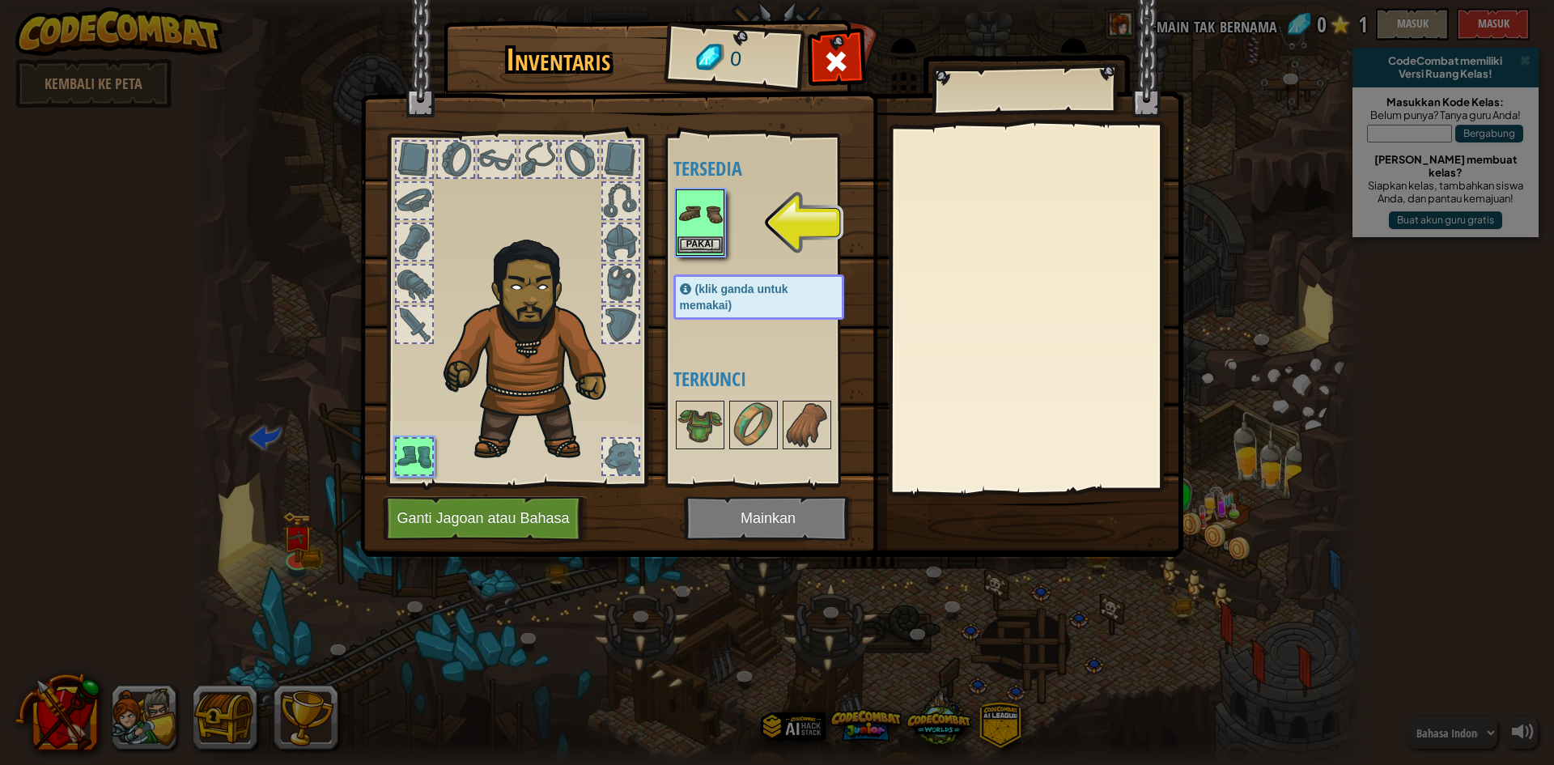
click at [676, 209] on div "Pakai" at bounding box center [700, 222] width 49 height 66
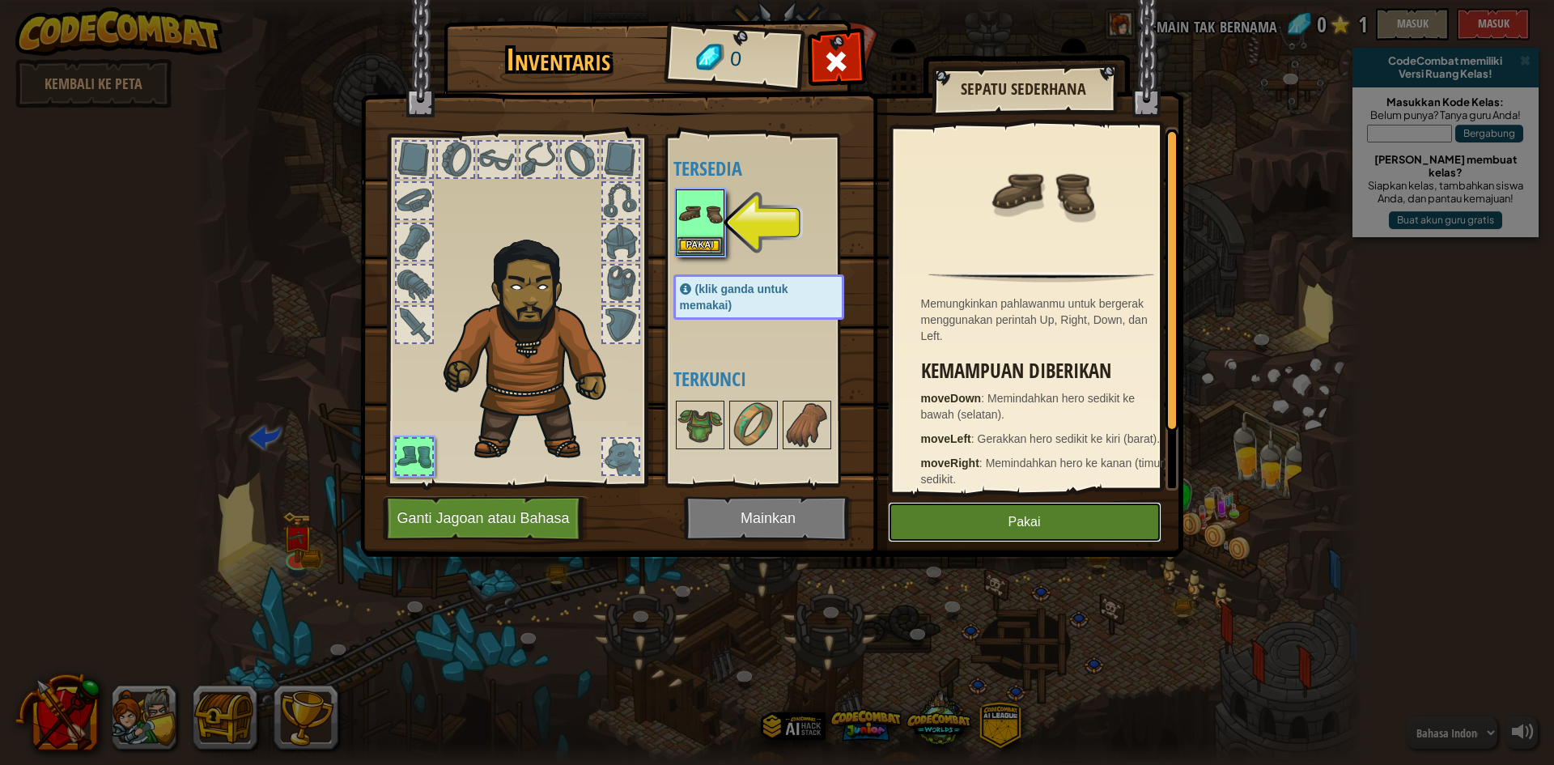
drag, startPoint x: 989, startPoint y: 514, endPoint x: 992, endPoint y: 522, distance: 8.7
click at [990, 514] on button "Pakai" at bounding box center [1025, 522] width 274 height 40
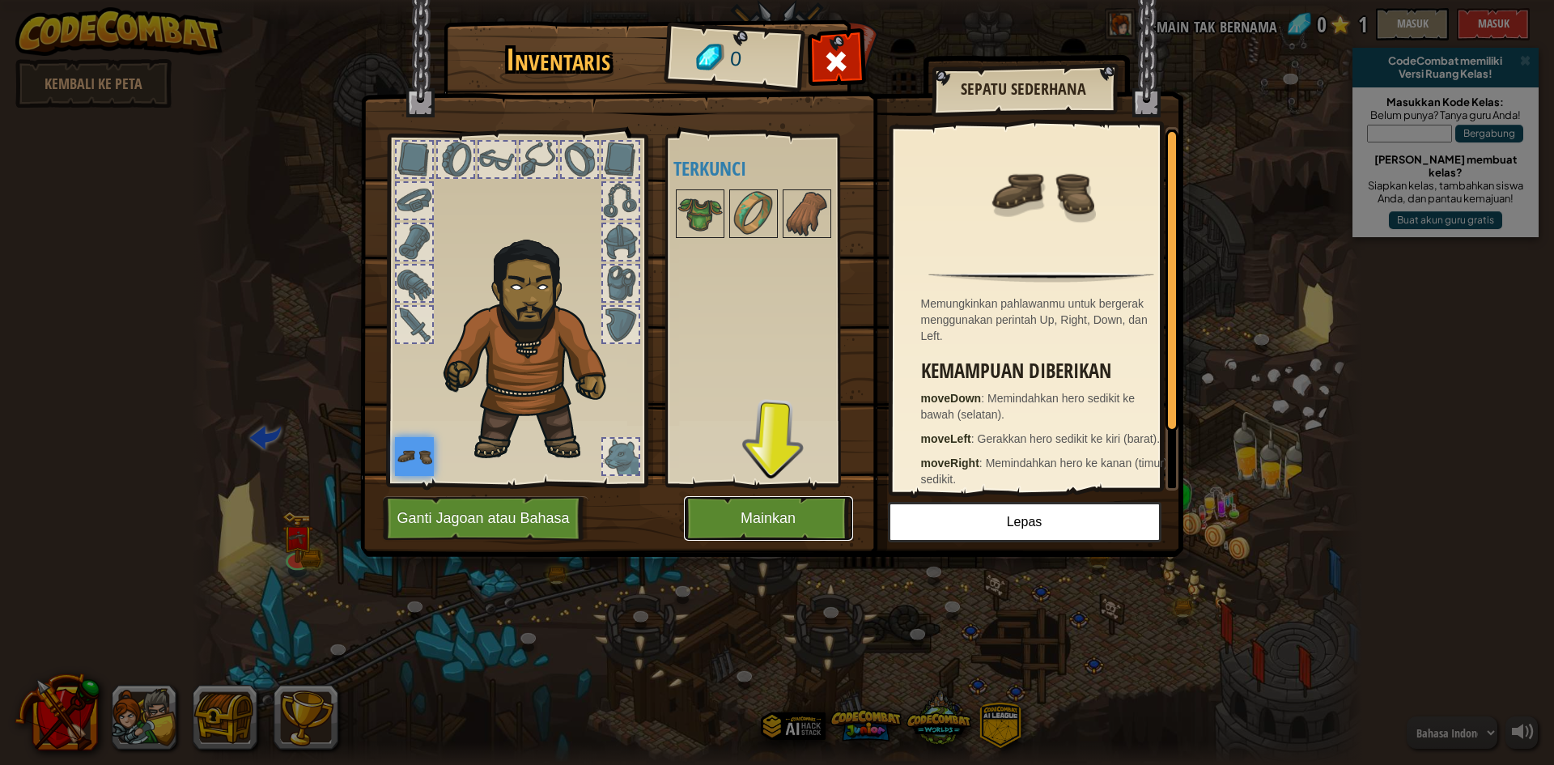
click at [821, 515] on button "Mainkan" at bounding box center [768, 518] width 169 height 45
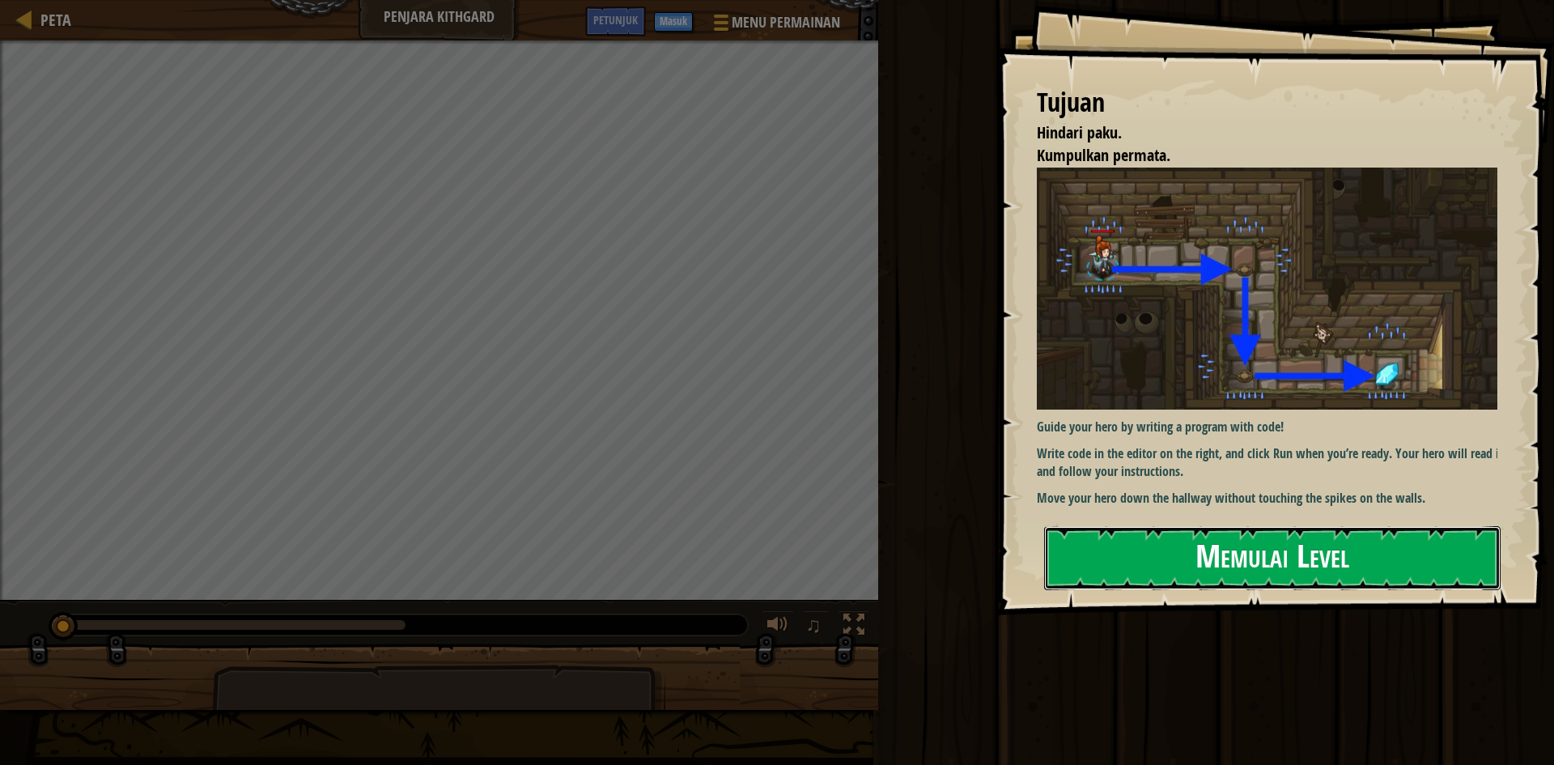
click at [1338, 550] on button "Memulai Level" at bounding box center [1272, 558] width 456 height 64
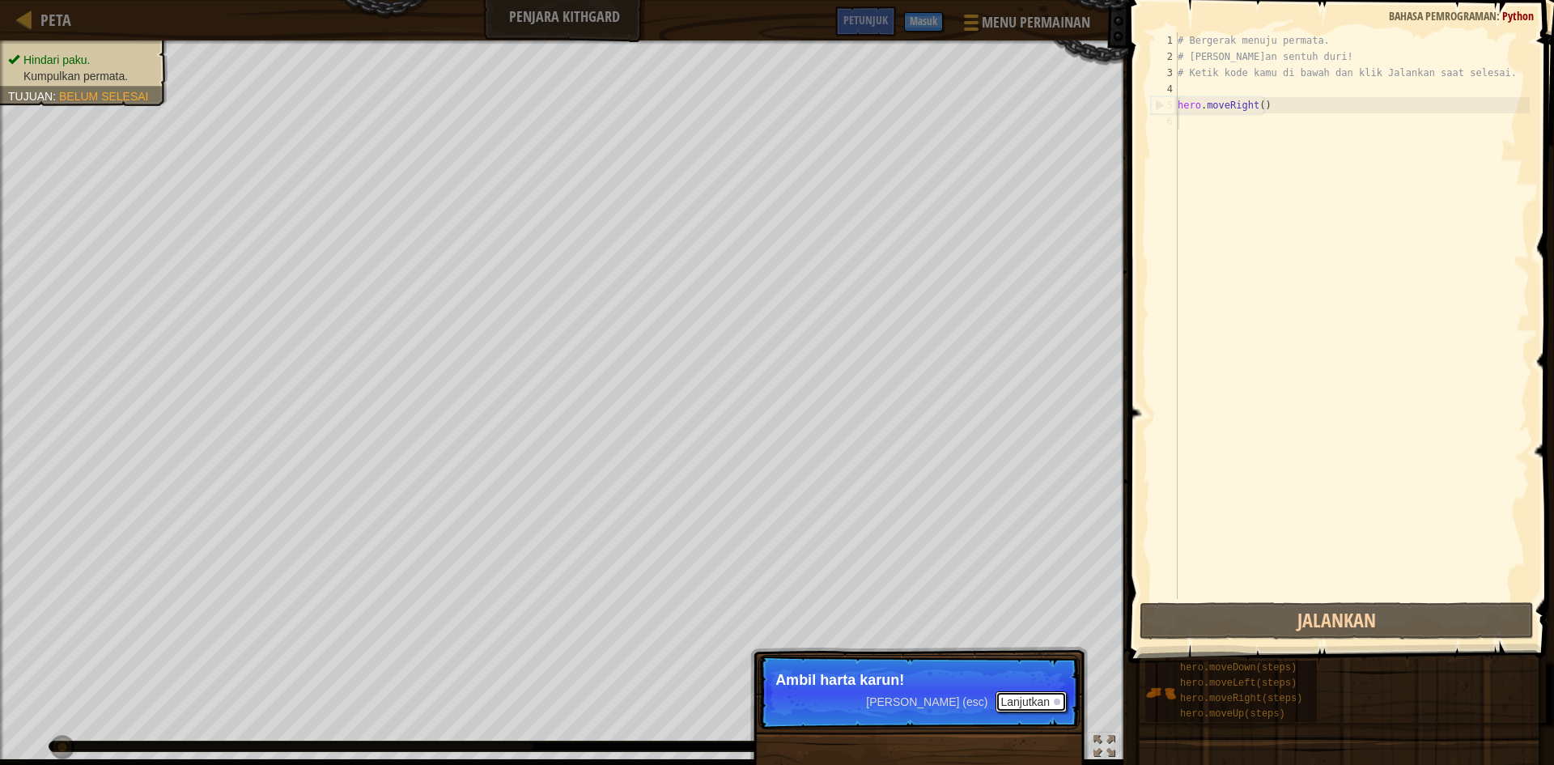
click at [1013, 700] on button "Lanjutkan" at bounding box center [1030, 701] width 71 height 21
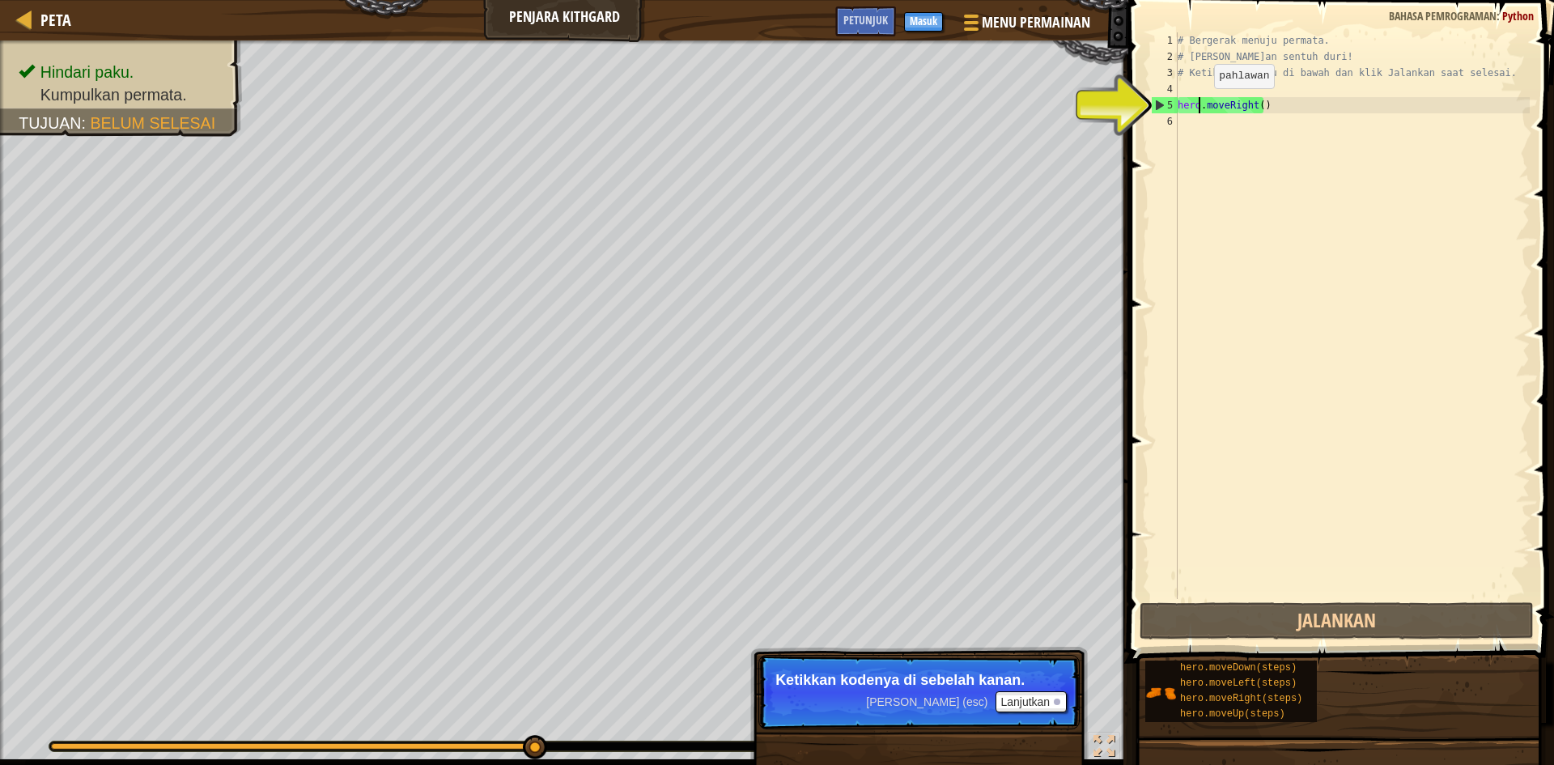
click at [1200, 104] on div "# Bergerak menuju permata. # [PERSON_NAME]an sentuh duri! # Ketik kode kamu di …" at bounding box center [1351, 331] width 355 height 599
type textarea "hero.moveRight()"
click at [1231, 176] on div "# Bergerak menuju permata. # [PERSON_NAME]an sentuh duri! # Ketik kode kamu di …" at bounding box center [1351, 331] width 355 height 599
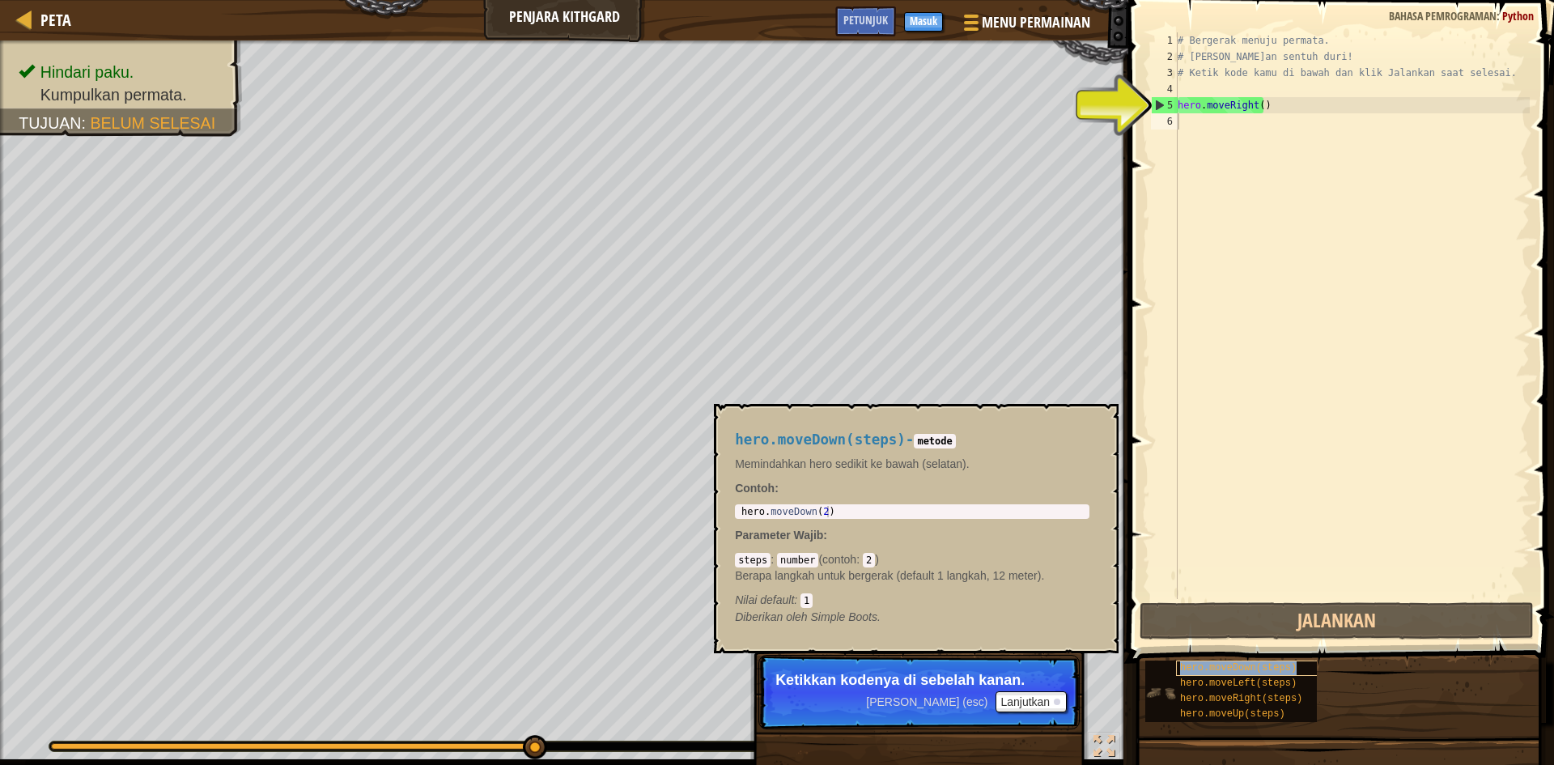
click at [1274, 663] on span "hero.moveDown(steps)" at bounding box center [1238, 667] width 117 height 11
type textarea "hero.moveDown(steps)"
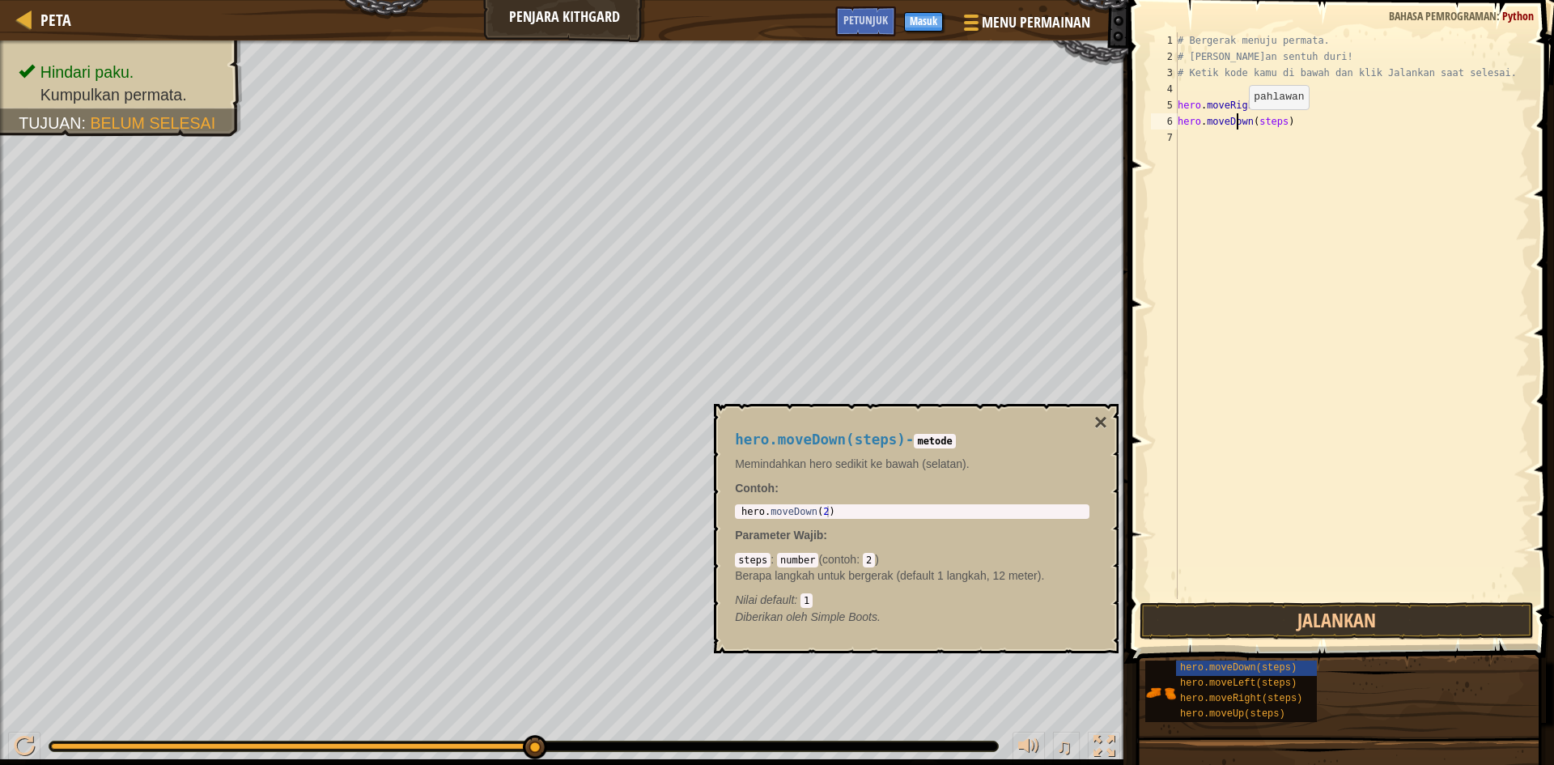
click at [1235, 125] on div "# Bergerak menuju permata. # [PERSON_NAME]an sentuh duri! # Ketik kode kamu di …" at bounding box center [1351, 331] width 355 height 599
click at [1263, 158] on div "# Bergerak menuju permata. # [PERSON_NAME]an sentuh duri! # Ketik kode kamu di …" at bounding box center [1351, 331] width 355 height 599
click at [1343, 614] on button "Jalankan" at bounding box center [1337, 620] width 394 height 37
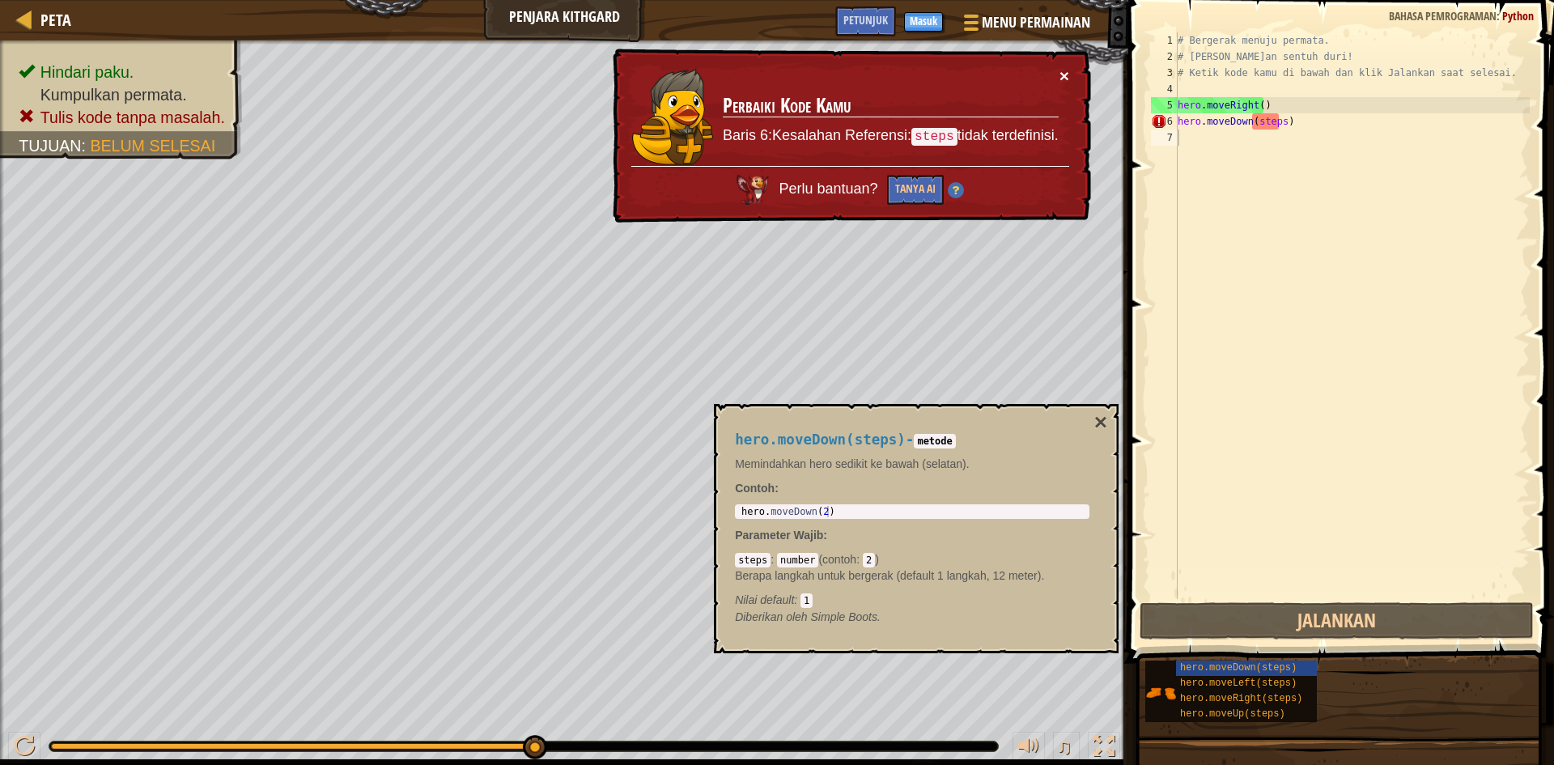
click at [1059, 67] on button "×" at bounding box center [1064, 75] width 10 height 17
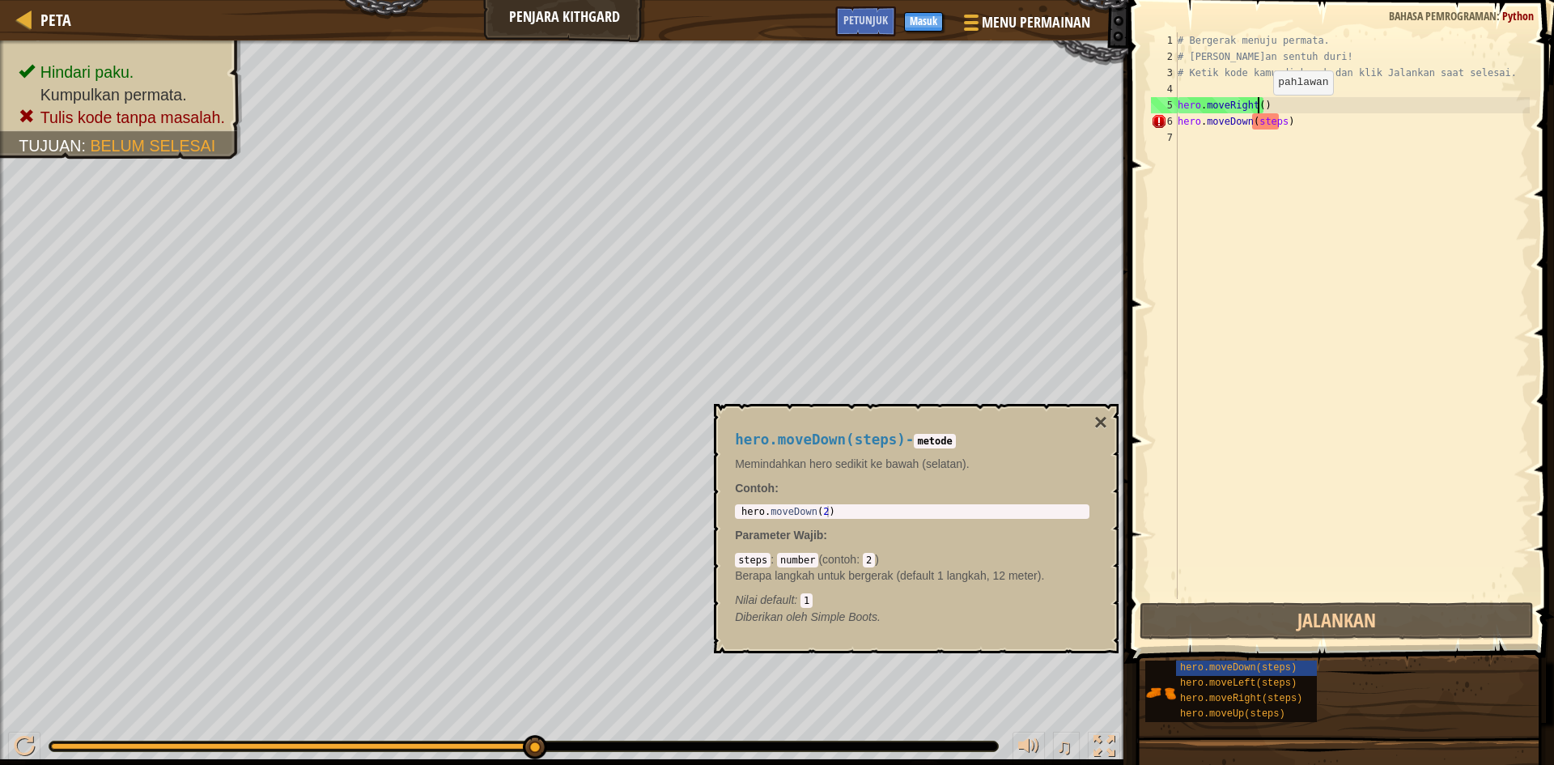
click at [1261, 109] on div "# Bergerak menuju permata. # [PERSON_NAME]an sentuh duri! # Ketik kode kamu di …" at bounding box center [1351, 331] width 355 height 599
type textarea "hero.moveRight()"
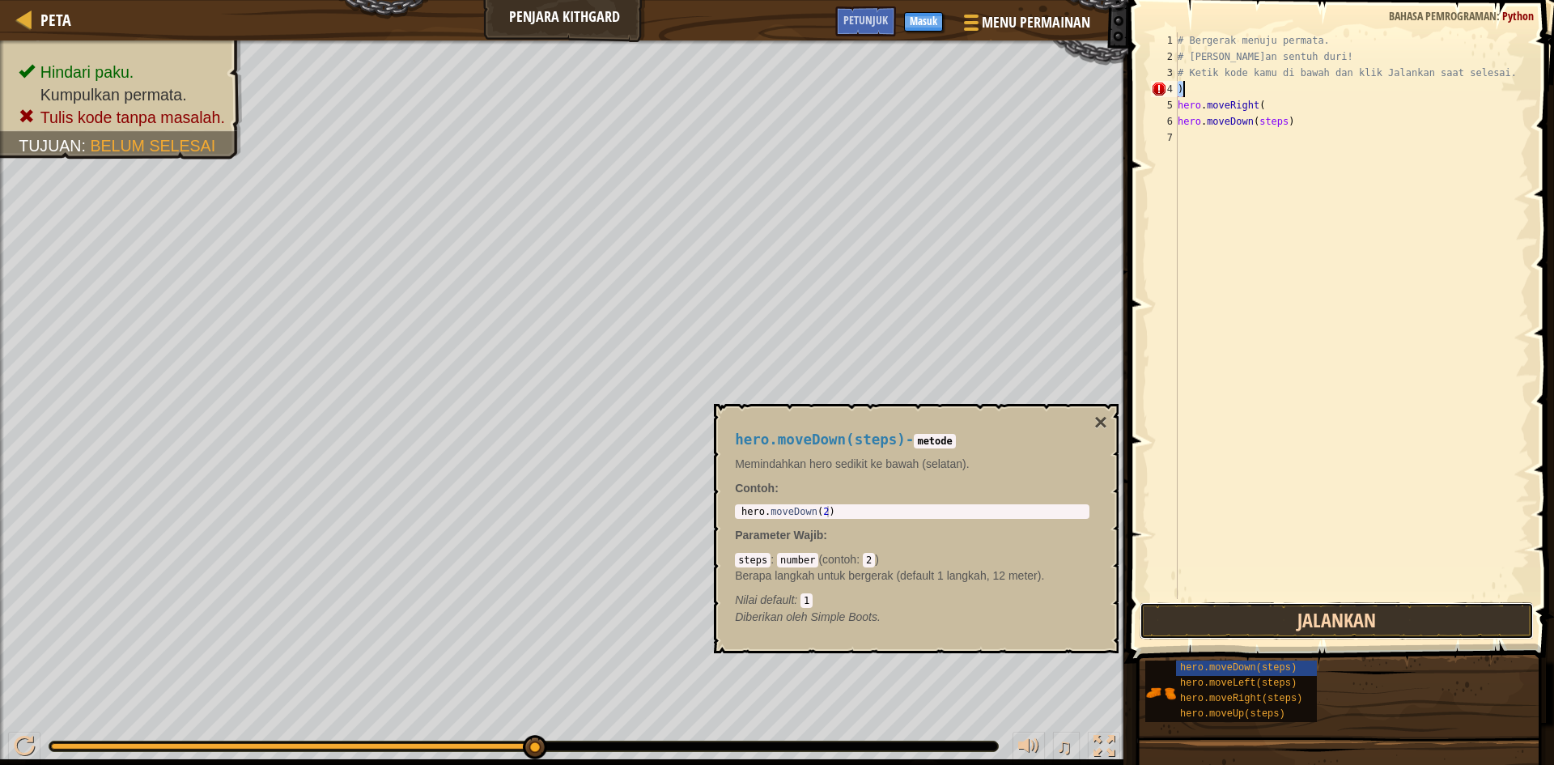
click at [1350, 602] on button "Jalankan" at bounding box center [1337, 620] width 394 height 37
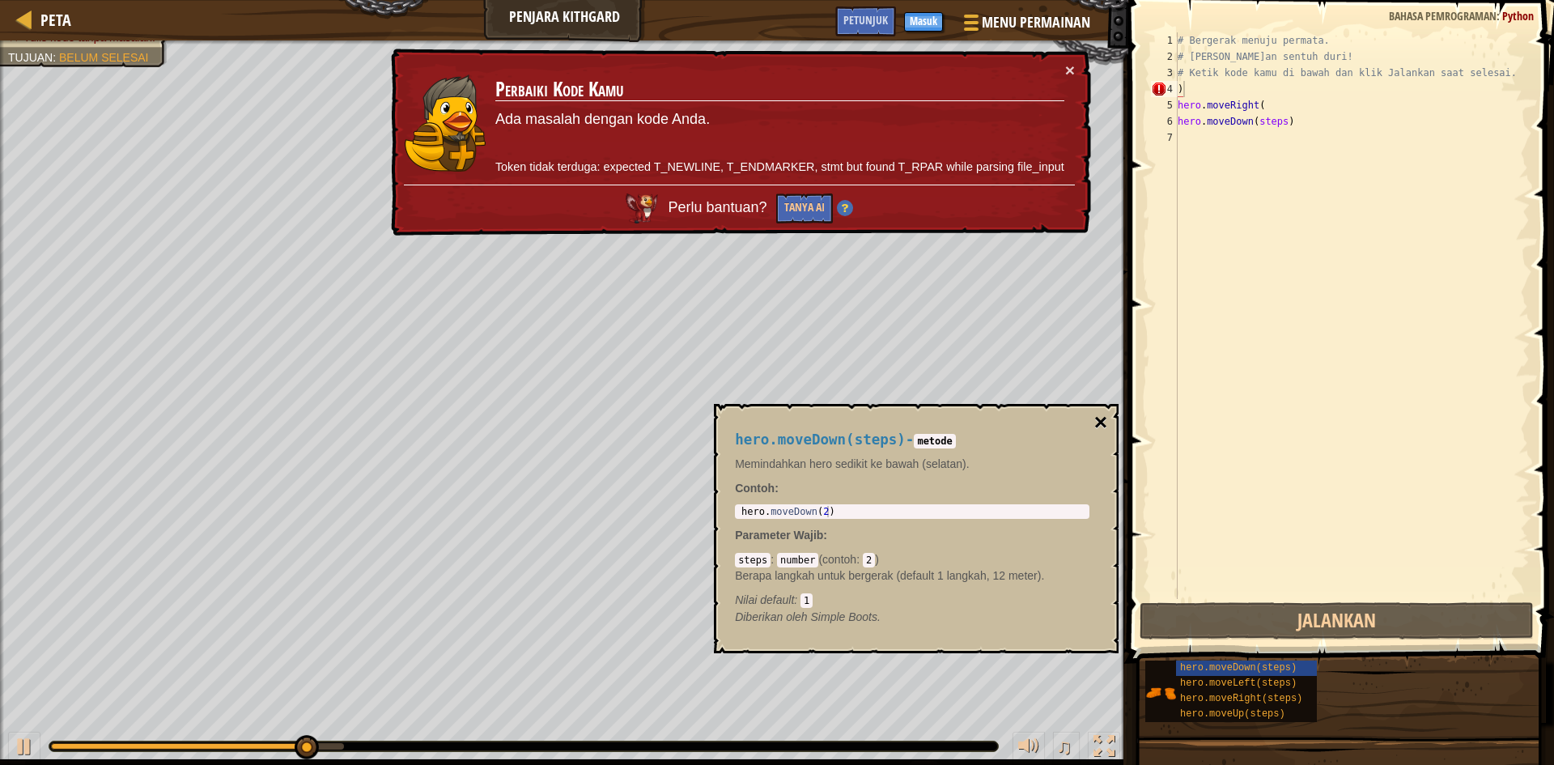
click at [1094, 418] on button "×" at bounding box center [1100, 422] width 13 height 23
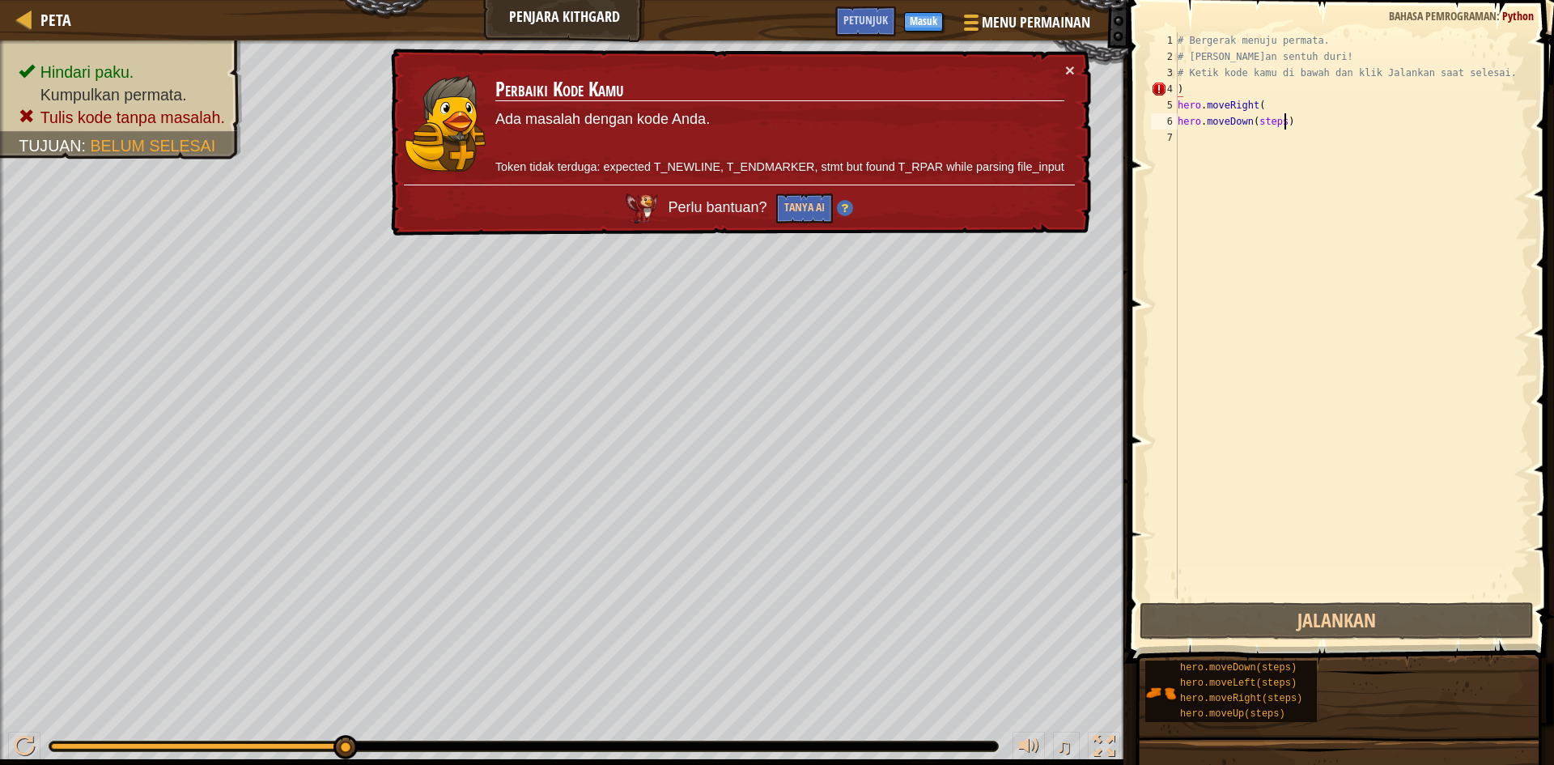
click at [1296, 125] on div "# Bergerak menuju permata. # [PERSON_NAME]an sentuh duri! # Ketik kode kamu di …" at bounding box center [1351, 331] width 355 height 599
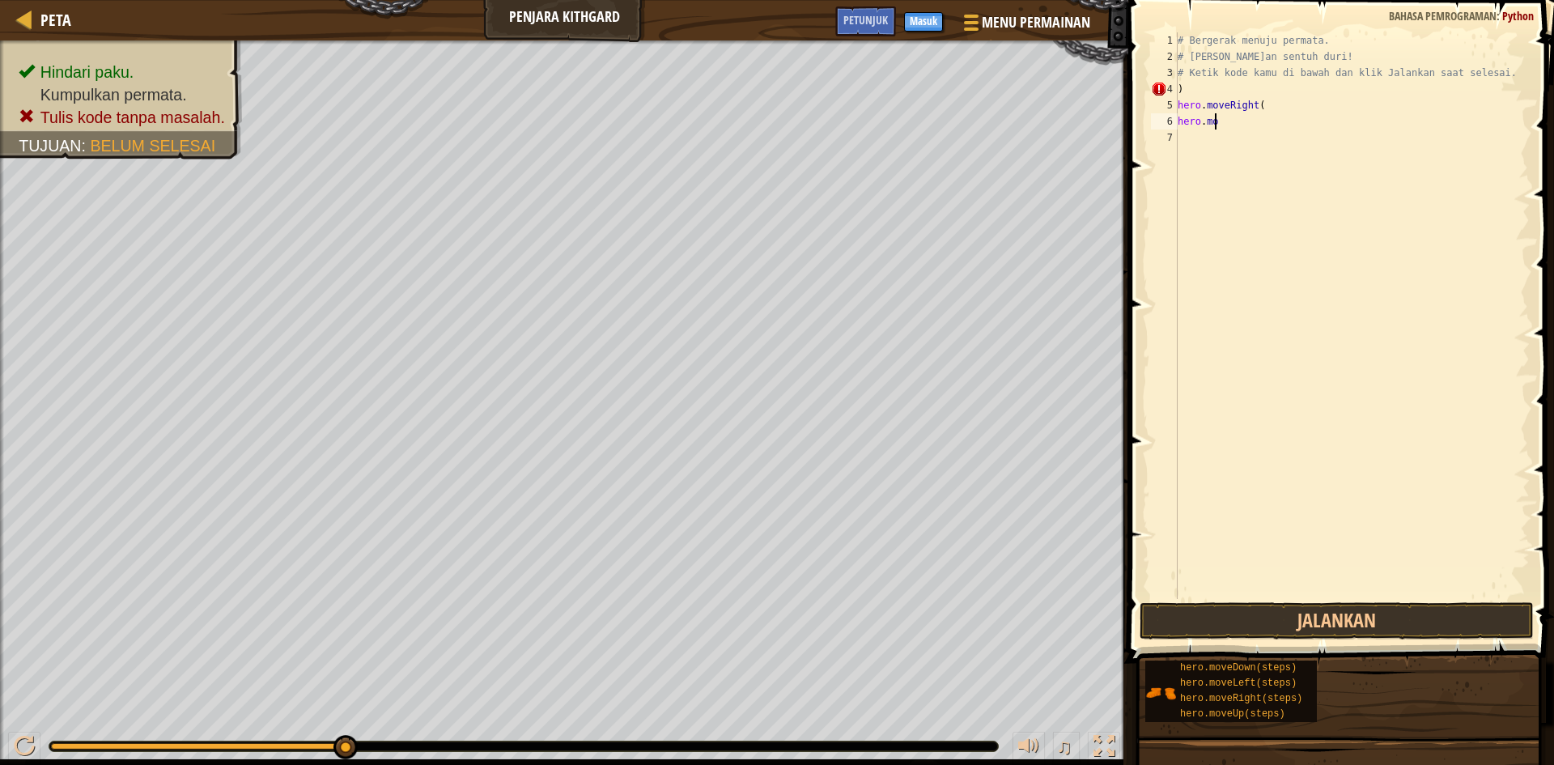
type textarea "h"
click at [1268, 115] on div "# Bergerak menuju permata. # [PERSON_NAME]an sentuh duri! # Ketik kode kamu di …" at bounding box center [1351, 331] width 355 height 599
click at [1269, 105] on div "# Bergerak menuju permata. # [PERSON_NAME]an sentuh duri! # Ketik kode kamu di …" at bounding box center [1351, 331] width 355 height 599
type textarea "h"
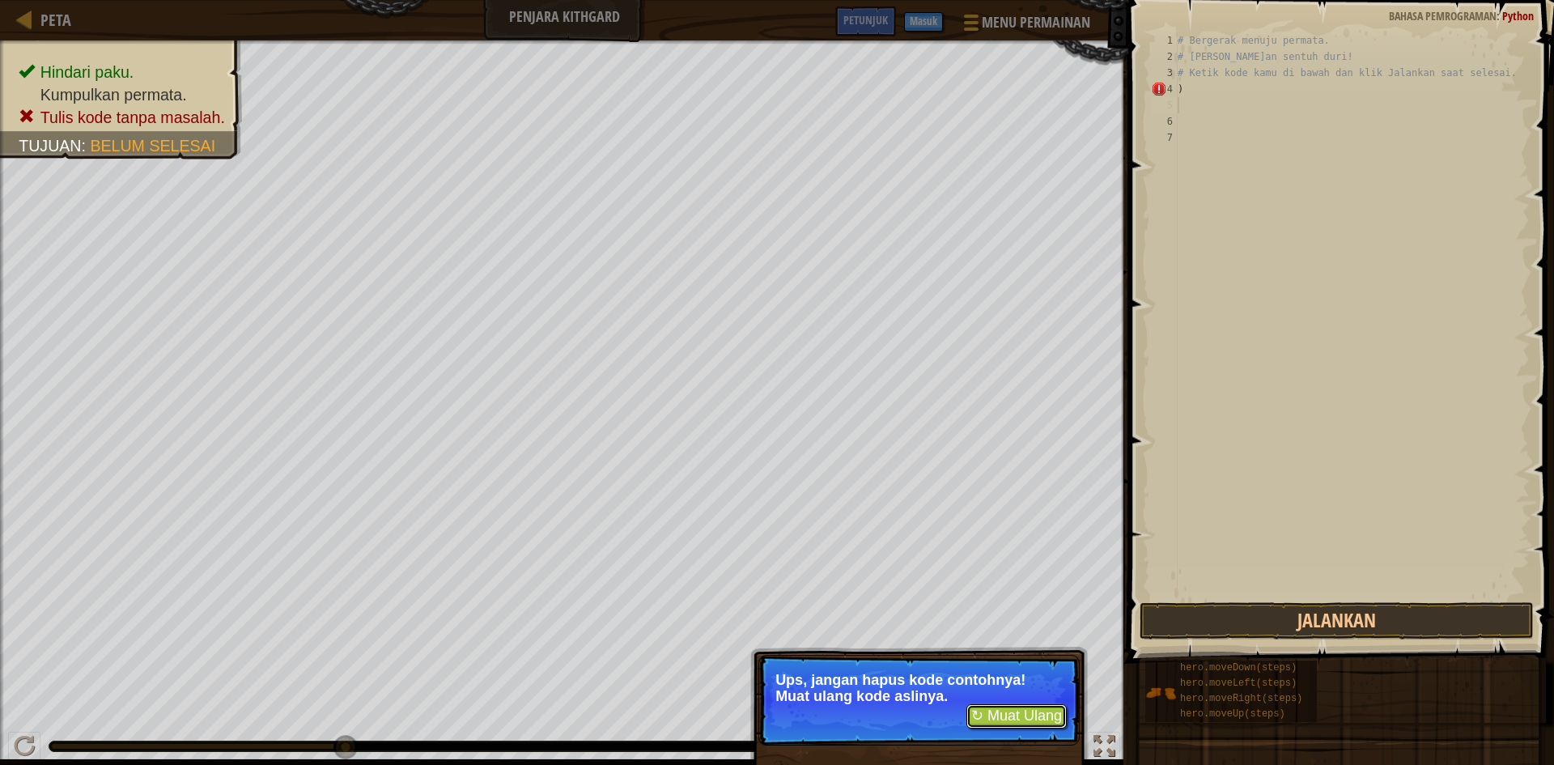
click at [1048, 710] on button "↻ Muat Ulang" at bounding box center [1016, 716] width 100 height 24
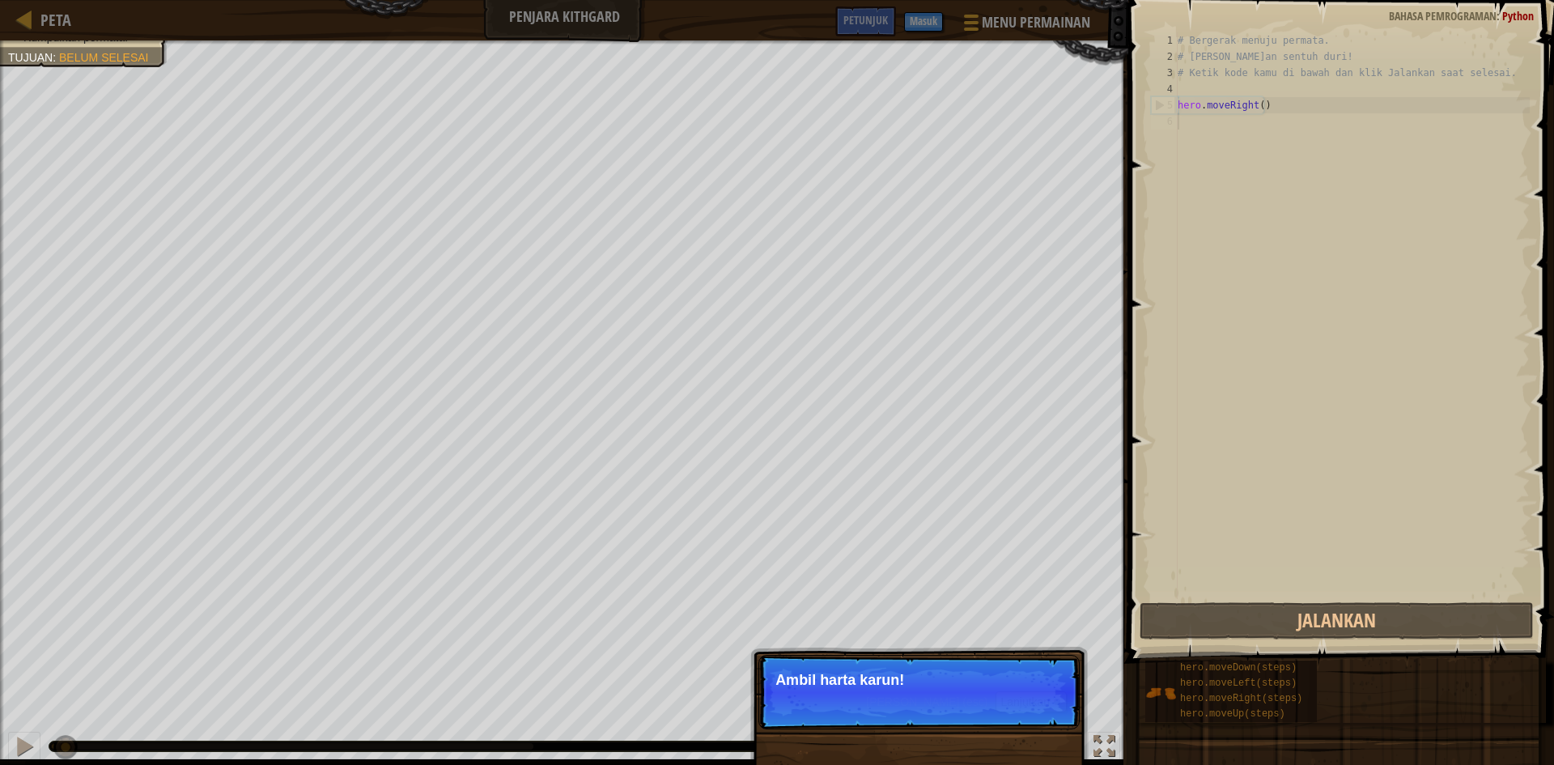
click at [1055, 668] on p "Lewati (esc) Lanjutkan Ambil harta karun!" at bounding box center [918, 692] width 321 height 74
click at [1044, 701] on button "Lanjutkan" at bounding box center [1030, 701] width 71 height 21
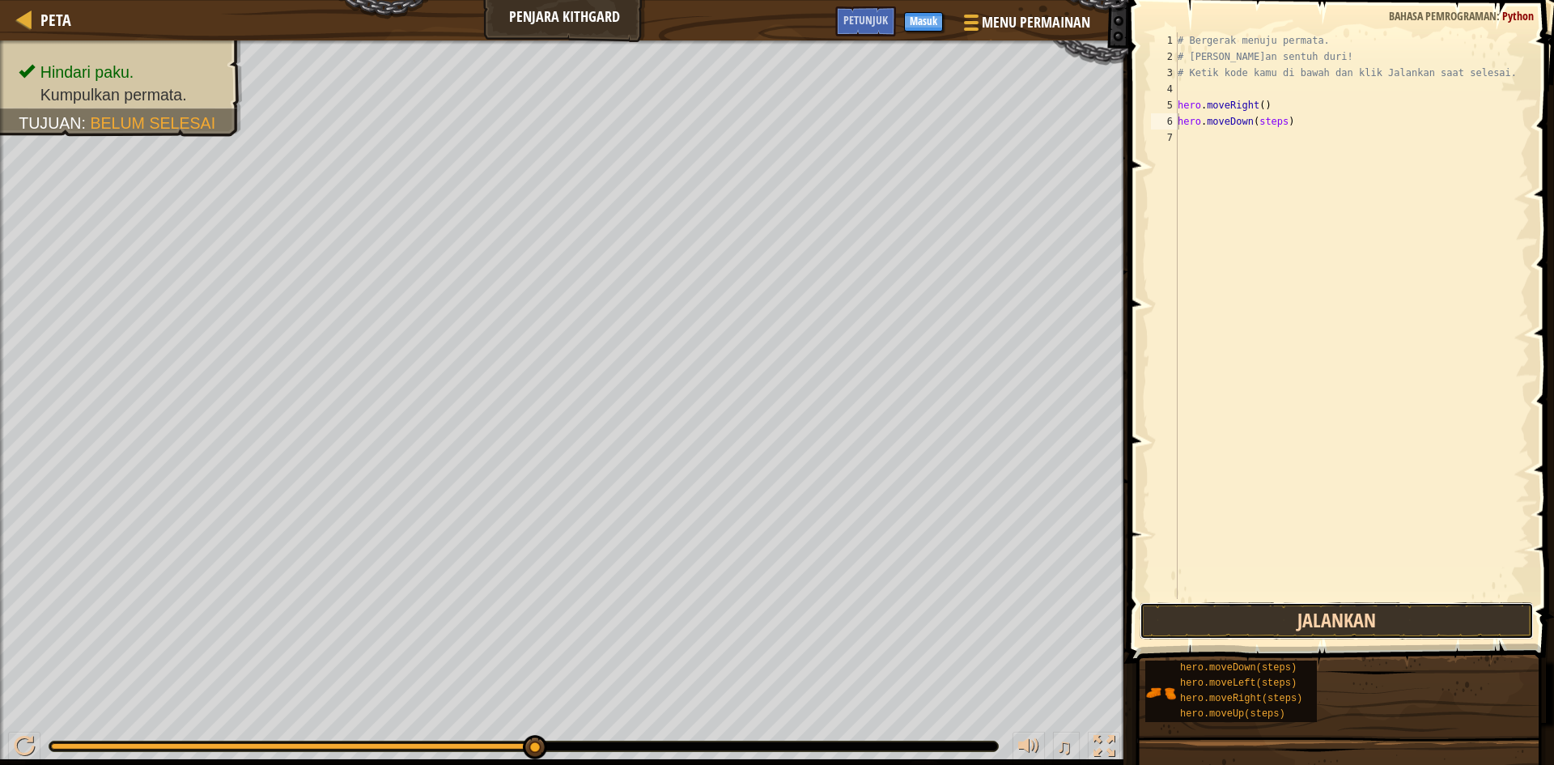
click at [1309, 618] on button "Jalankan" at bounding box center [1337, 620] width 394 height 37
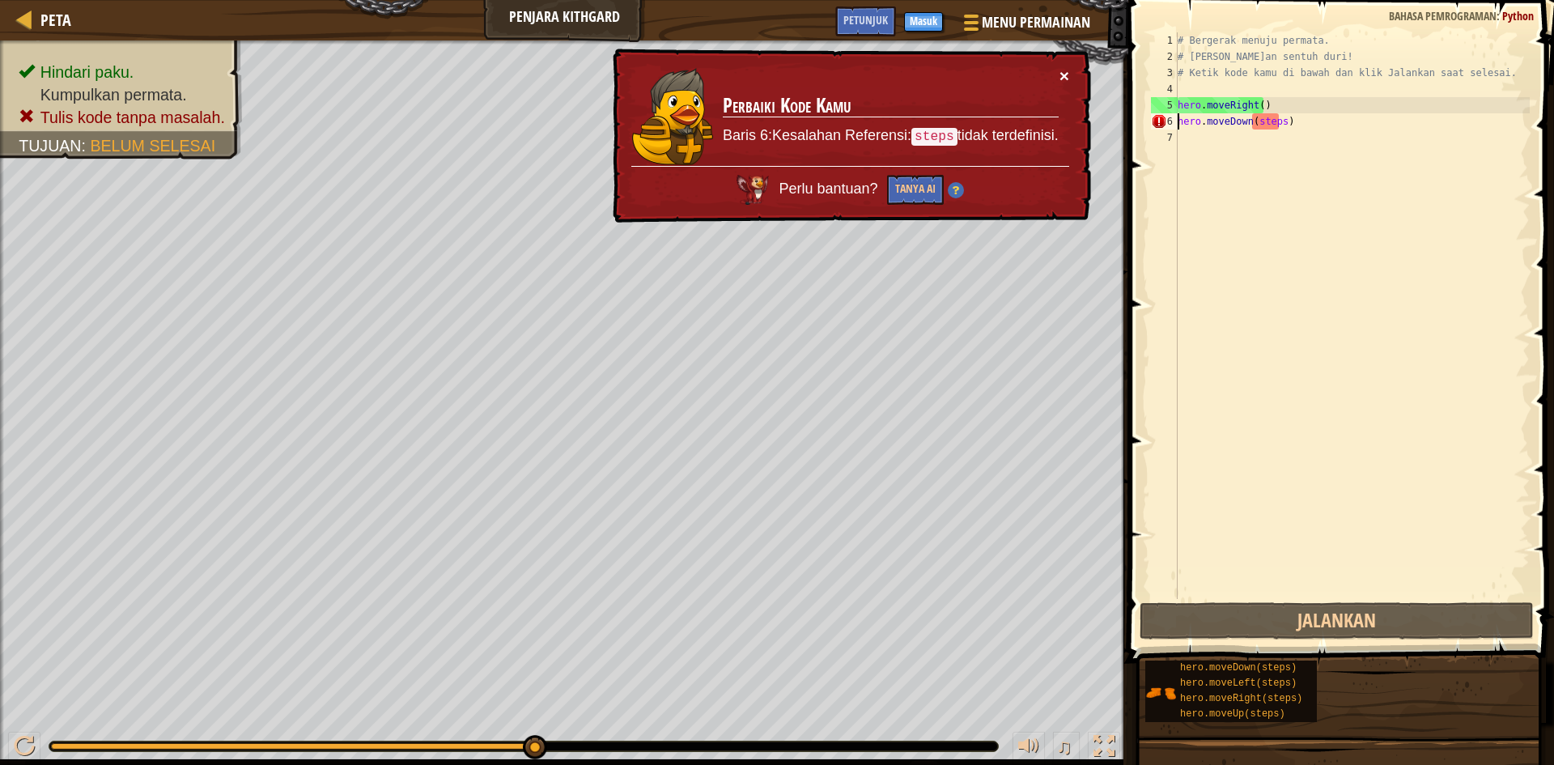
click at [1063, 68] on button "×" at bounding box center [1064, 75] width 10 height 17
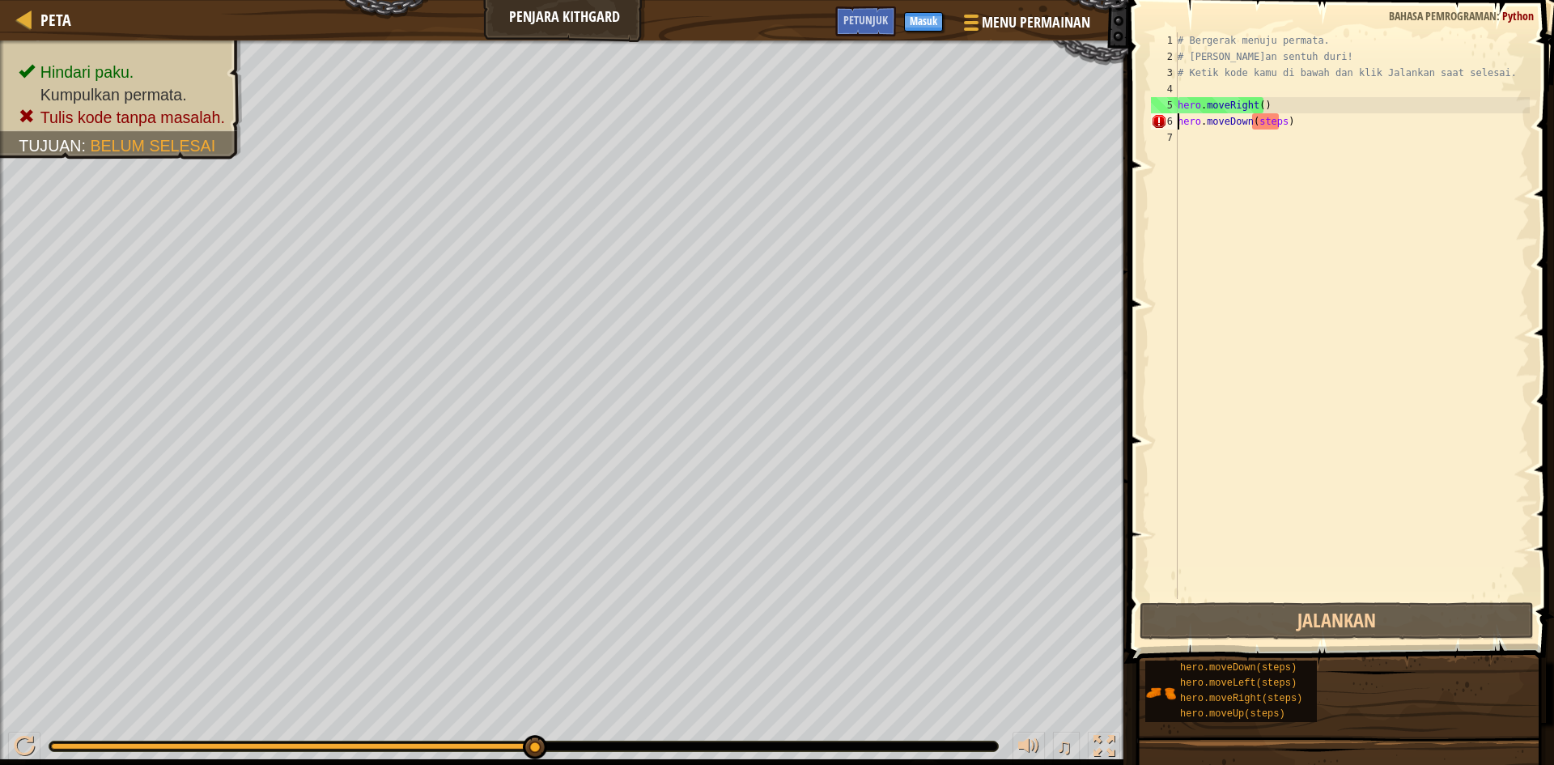
click at [1284, 117] on div "# Bergerak menuju permata. # [PERSON_NAME]an sentuh duri! # Ketik kode kamu di …" at bounding box center [1351, 331] width 355 height 599
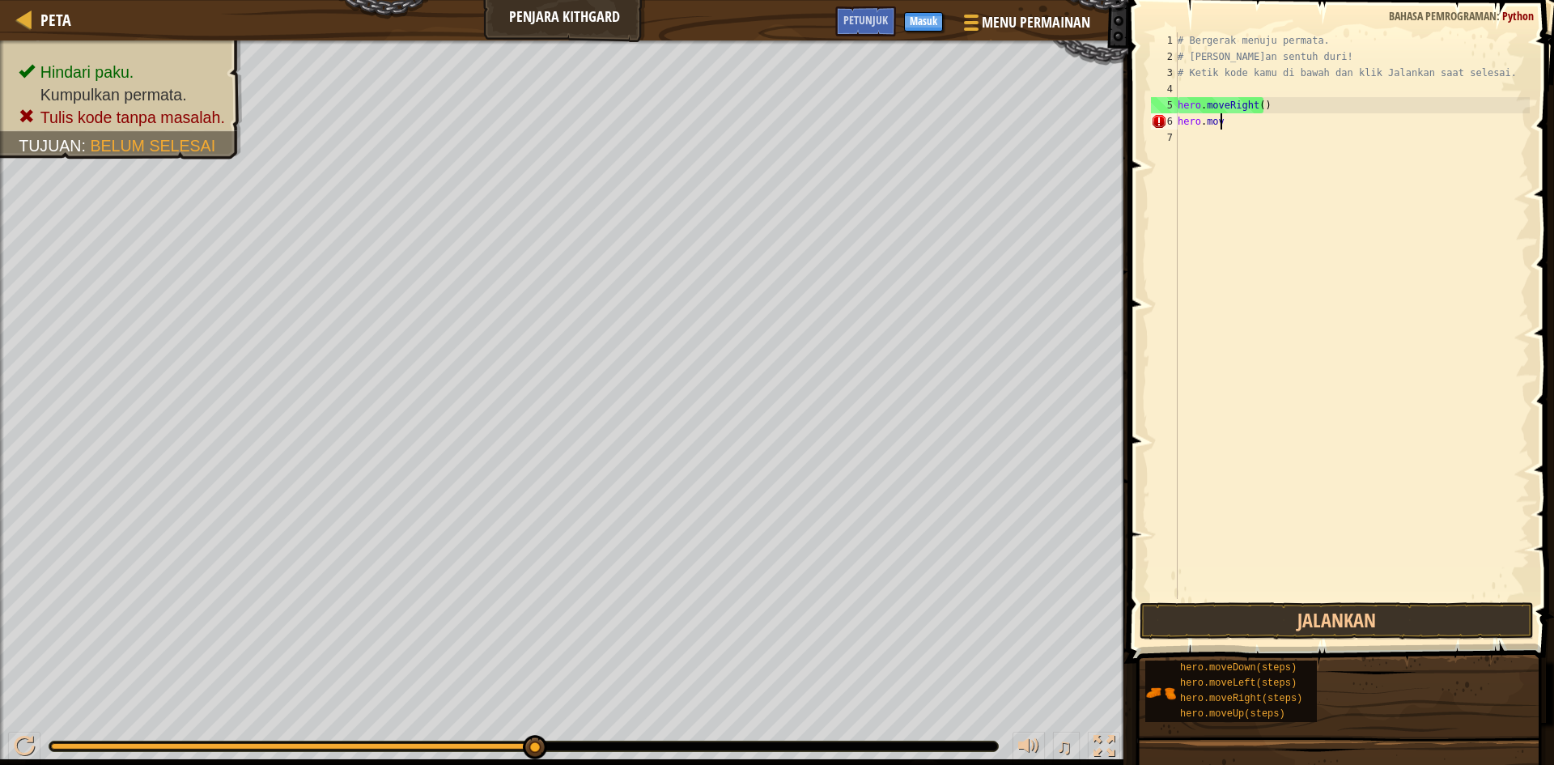
type textarea "h"
click at [1279, 172] on div "# Bergerak menuju permata. # [PERSON_NAME]an sentuh duri! # Ketik kode kamu di …" at bounding box center [1351, 331] width 355 height 599
click at [1184, 129] on div "# Bergerak menuju permata. # [PERSON_NAME]an sentuh duri! # Ketik kode kamu di …" at bounding box center [1351, 331] width 355 height 599
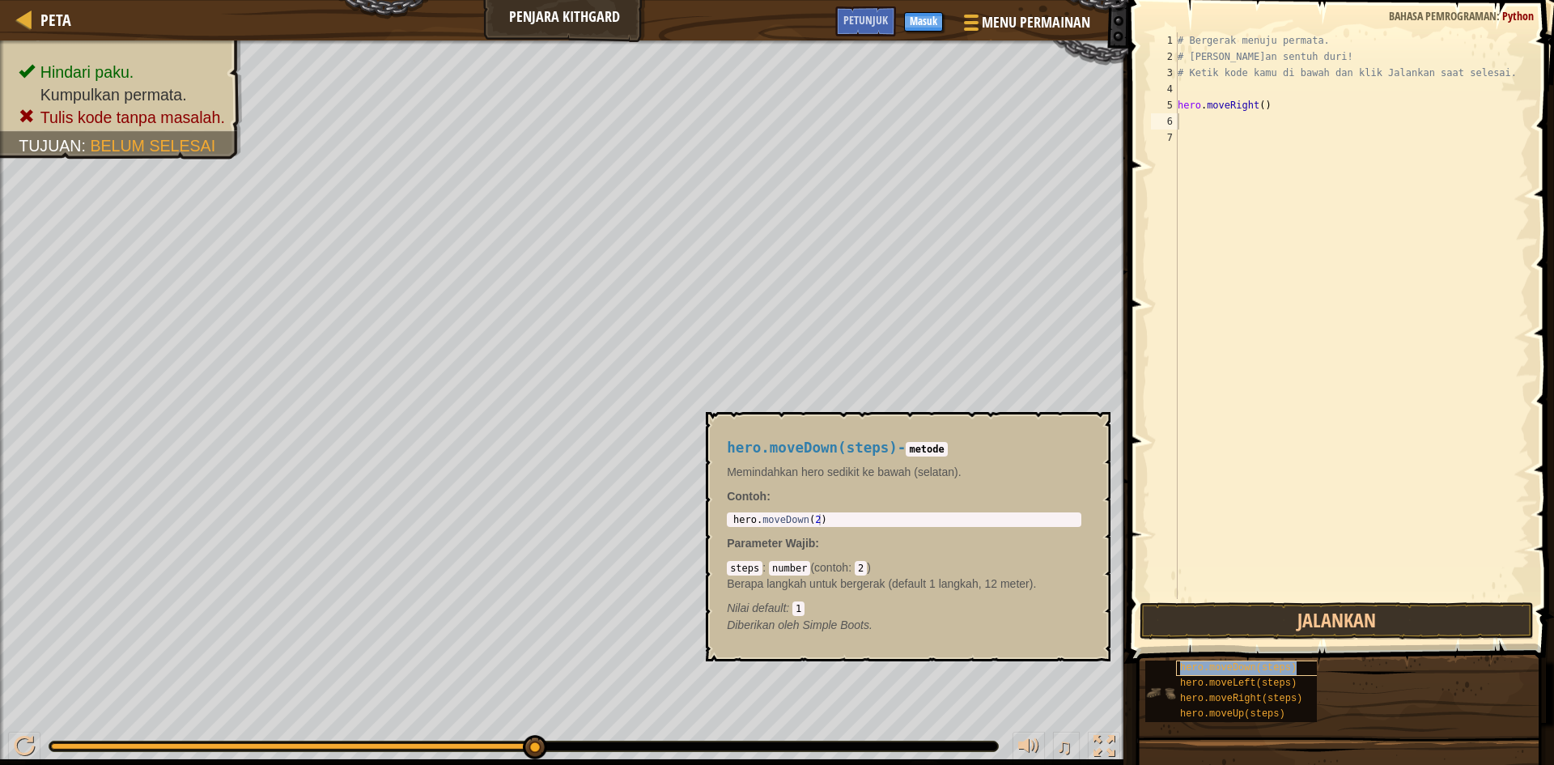
click at [1241, 673] on div "hero.moveDown(steps)" at bounding box center [1253, 667] width 155 height 15
click at [1338, 623] on button "Jalankan" at bounding box center [1337, 620] width 394 height 37
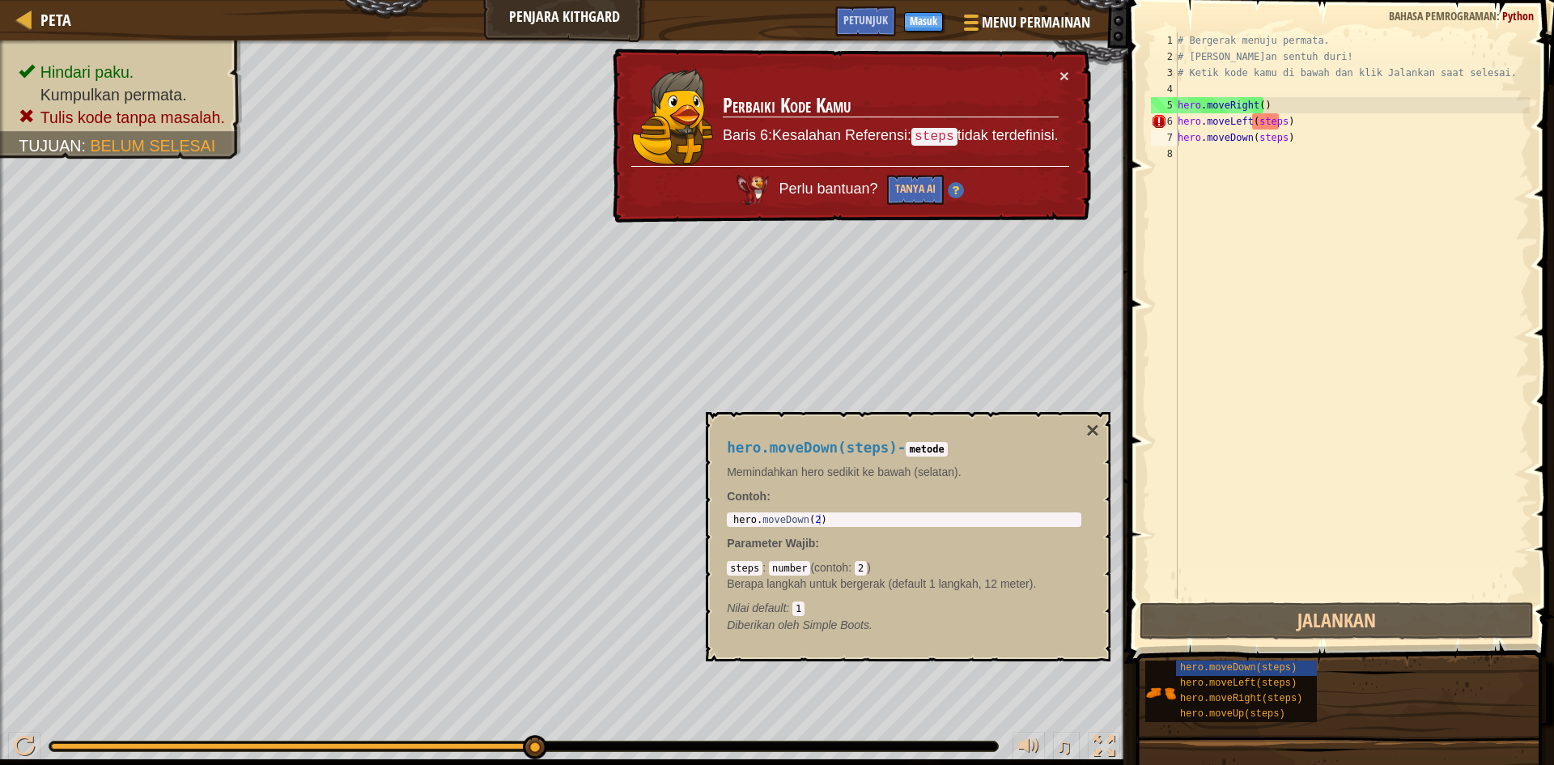
click at [1051, 73] on td "Perbaiki Kode Kamu Baris 6:Kesalahan Referensi: steps tidak terdefinisi." at bounding box center [890, 116] width 337 height 99
click at [1080, 70] on div "× Perbaiki Kode Kamu Baris 6:Kesalahan Referensi: steps tidak terdefinisi. Perl…" at bounding box center [850, 136] width 482 height 178
click at [1063, 70] on button "×" at bounding box center [1064, 75] width 10 height 17
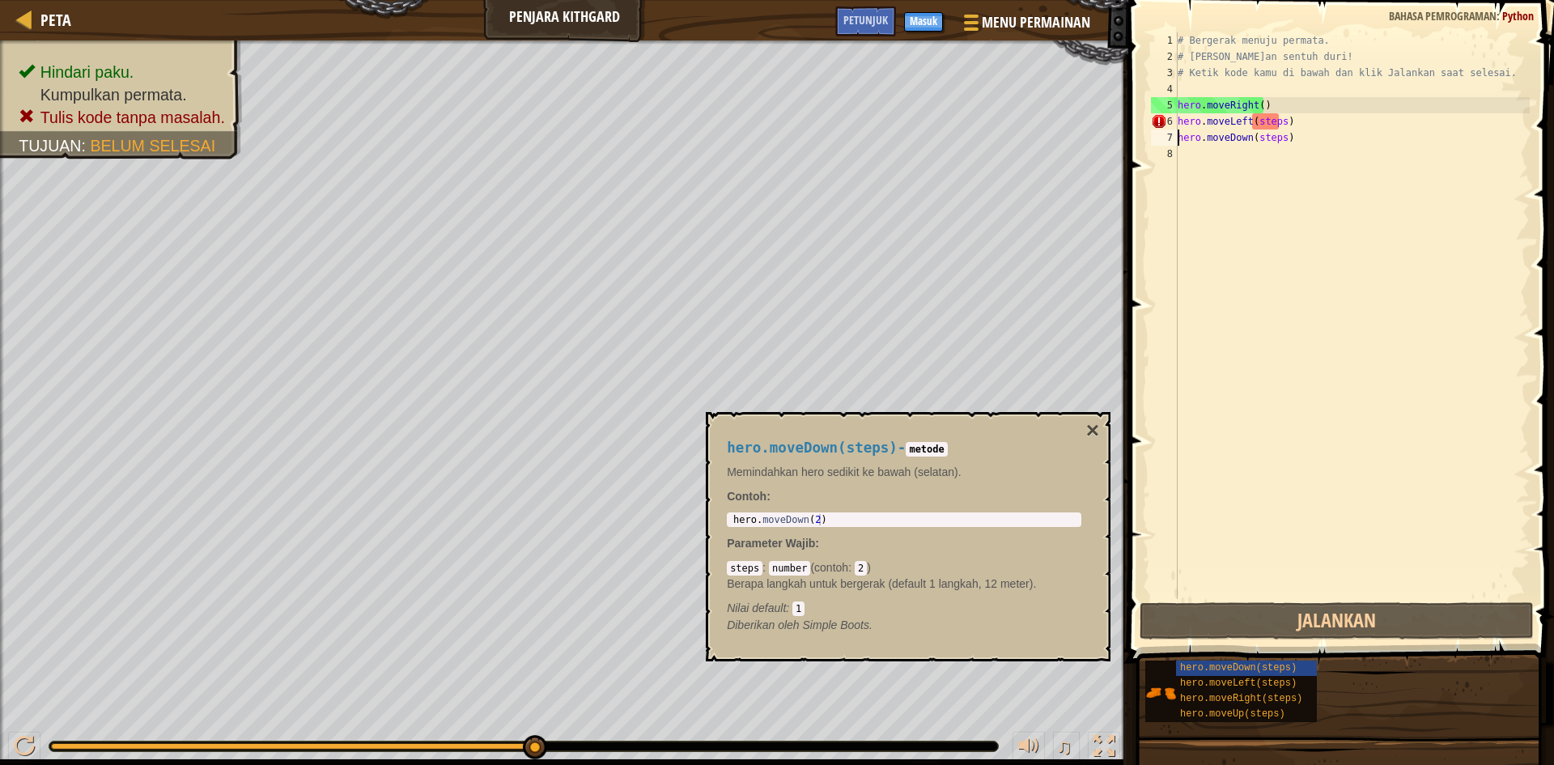
click at [1288, 125] on div "# Bergerak menuju permata. # [PERSON_NAME]an sentuh duri! # Ketik kode kamu di …" at bounding box center [1351, 331] width 355 height 599
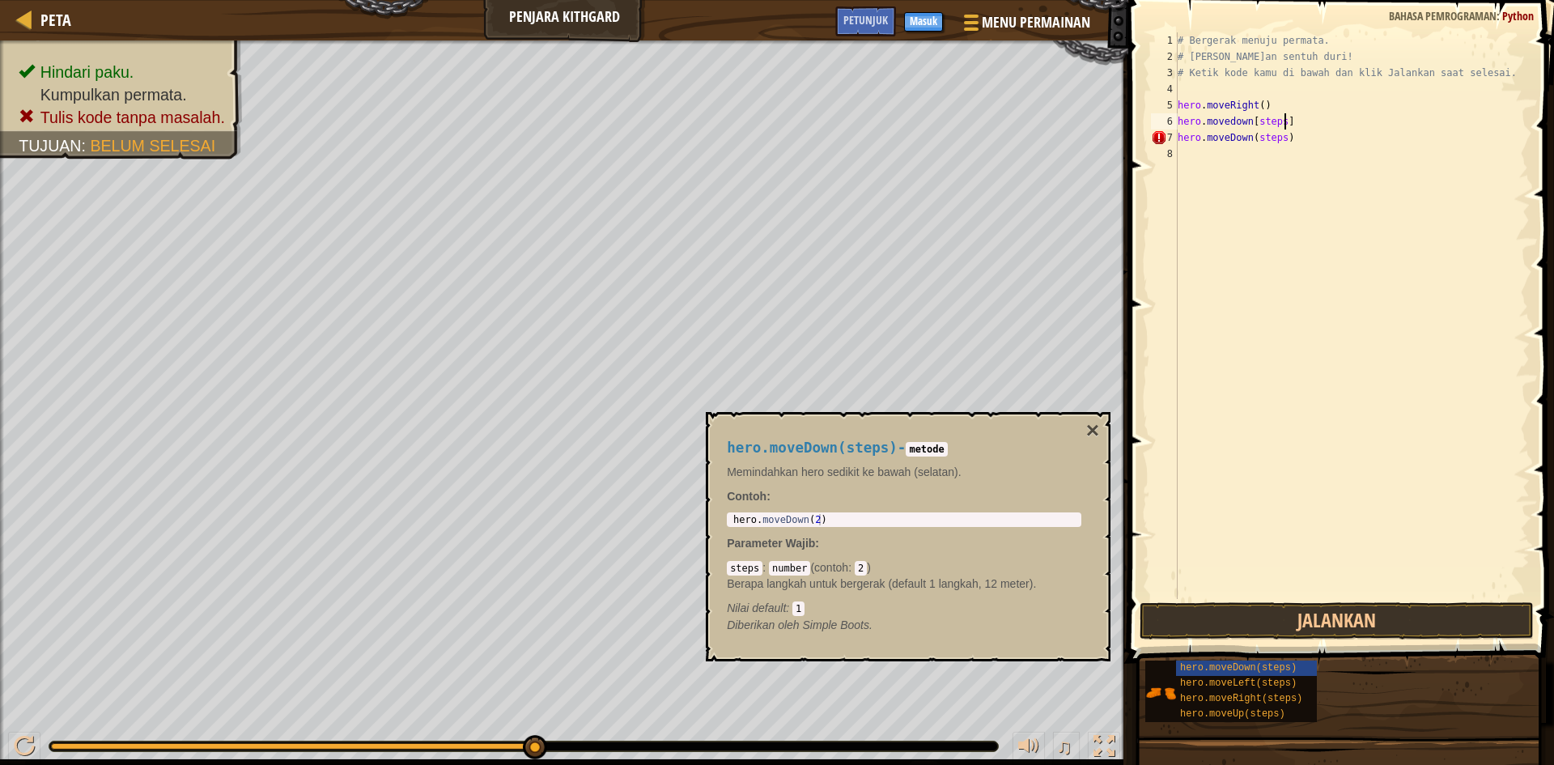
scroll to position [7, 8]
click at [1335, 622] on button "Jalankan" at bounding box center [1337, 620] width 394 height 37
type textarea "h"
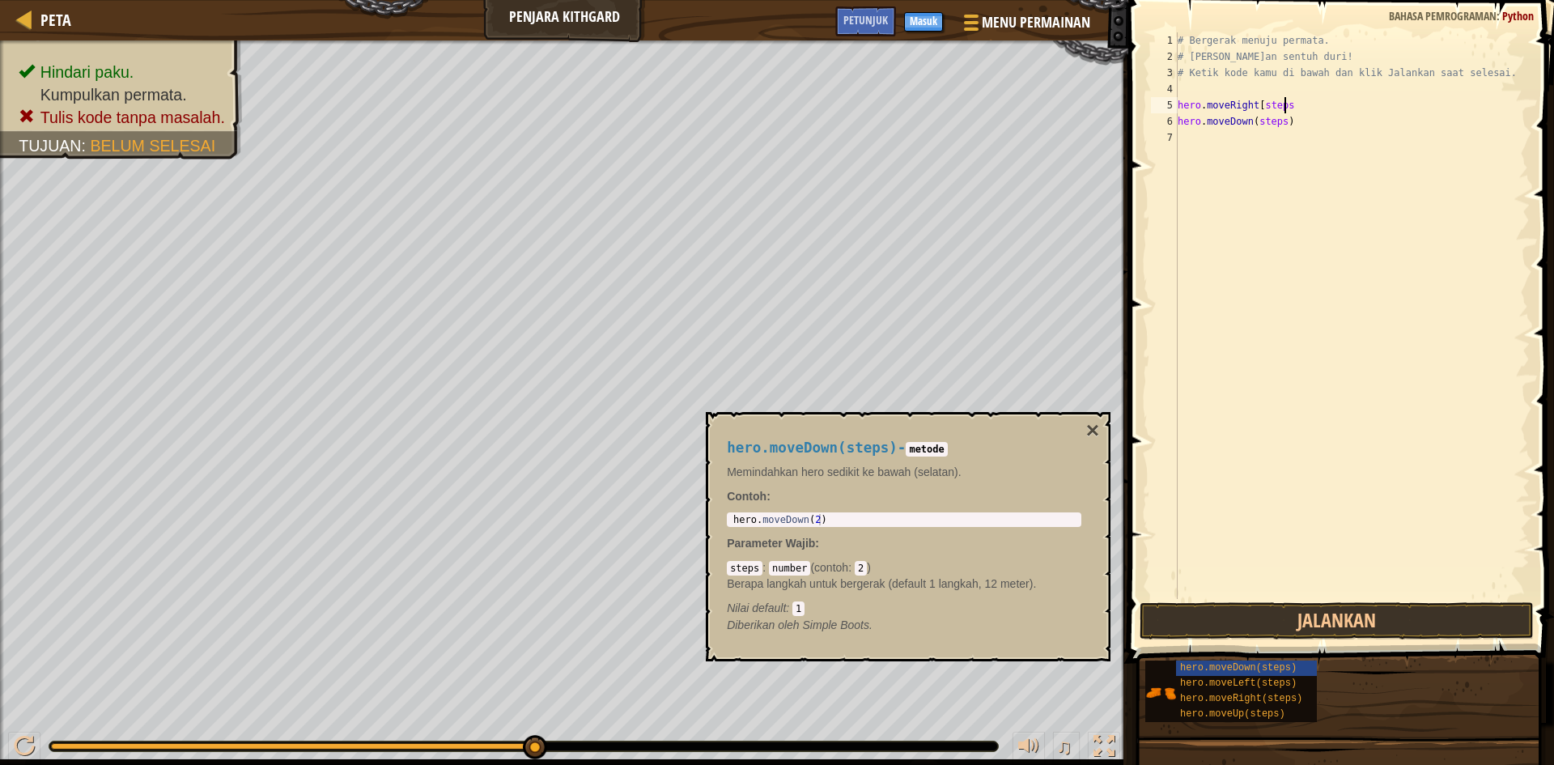
type textarea "hero.moveRight[steps]"
click at [1253, 180] on div "# Bergerak menuju permata. # [PERSON_NAME]an sentuh duri! # Ketik kode kamu di …" at bounding box center [1351, 331] width 355 height 599
click at [1307, 125] on div "# Bergerak menuju permata. # [PERSON_NAME]an sentuh duri! # Ketik kode kamu di …" at bounding box center [1351, 331] width 355 height 599
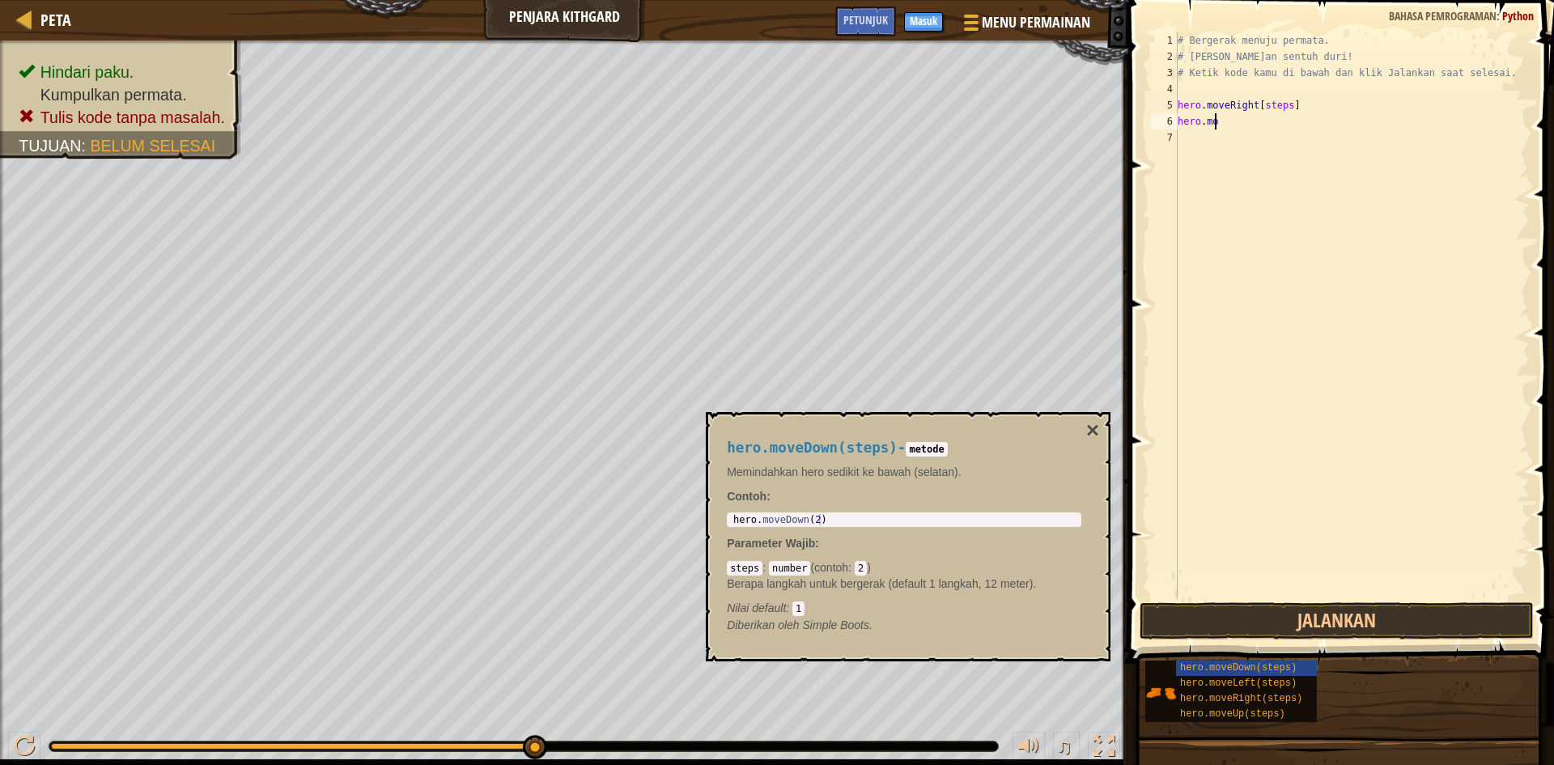
type textarea "h"
click at [1326, 614] on button "Jalankan" at bounding box center [1337, 620] width 394 height 37
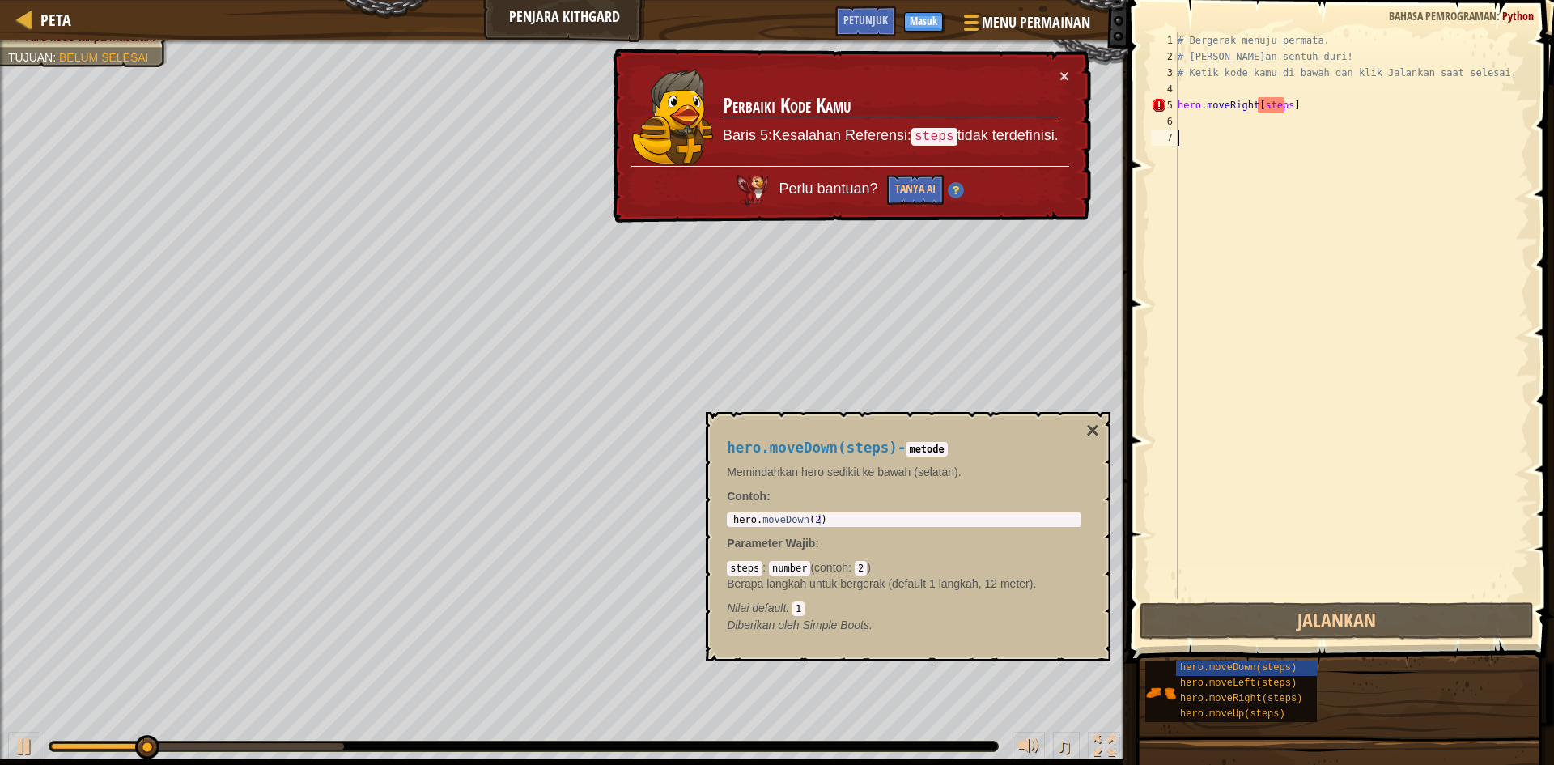
click at [1283, 582] on div "# Bergerak menuju permata. # [PERSON_NAME]an sentuh duri! # Ketik kode kamu di …" at bounding box center [1351, 331] width 355 height 599
click at [1278, 587] on div "# Bergerak menuju permata. # [PERSON_NAME]an sentuh duri! # Ketik kode kamu di …" at bounding box center [1351, 331] width 355 height 599
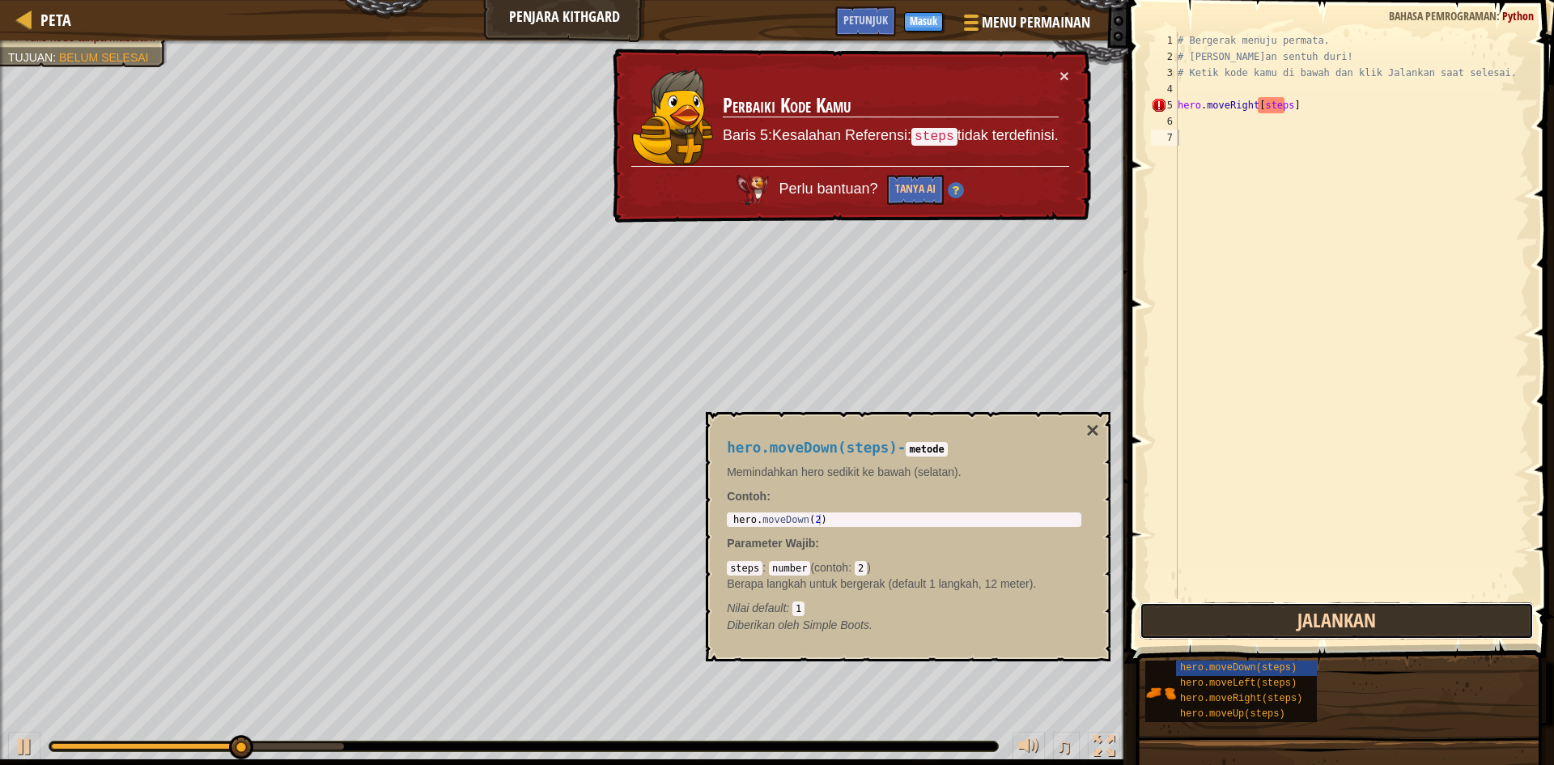
click at [1270, 605] on button "Jalankan" at bounding box center [1337, 620] width 394 height 37
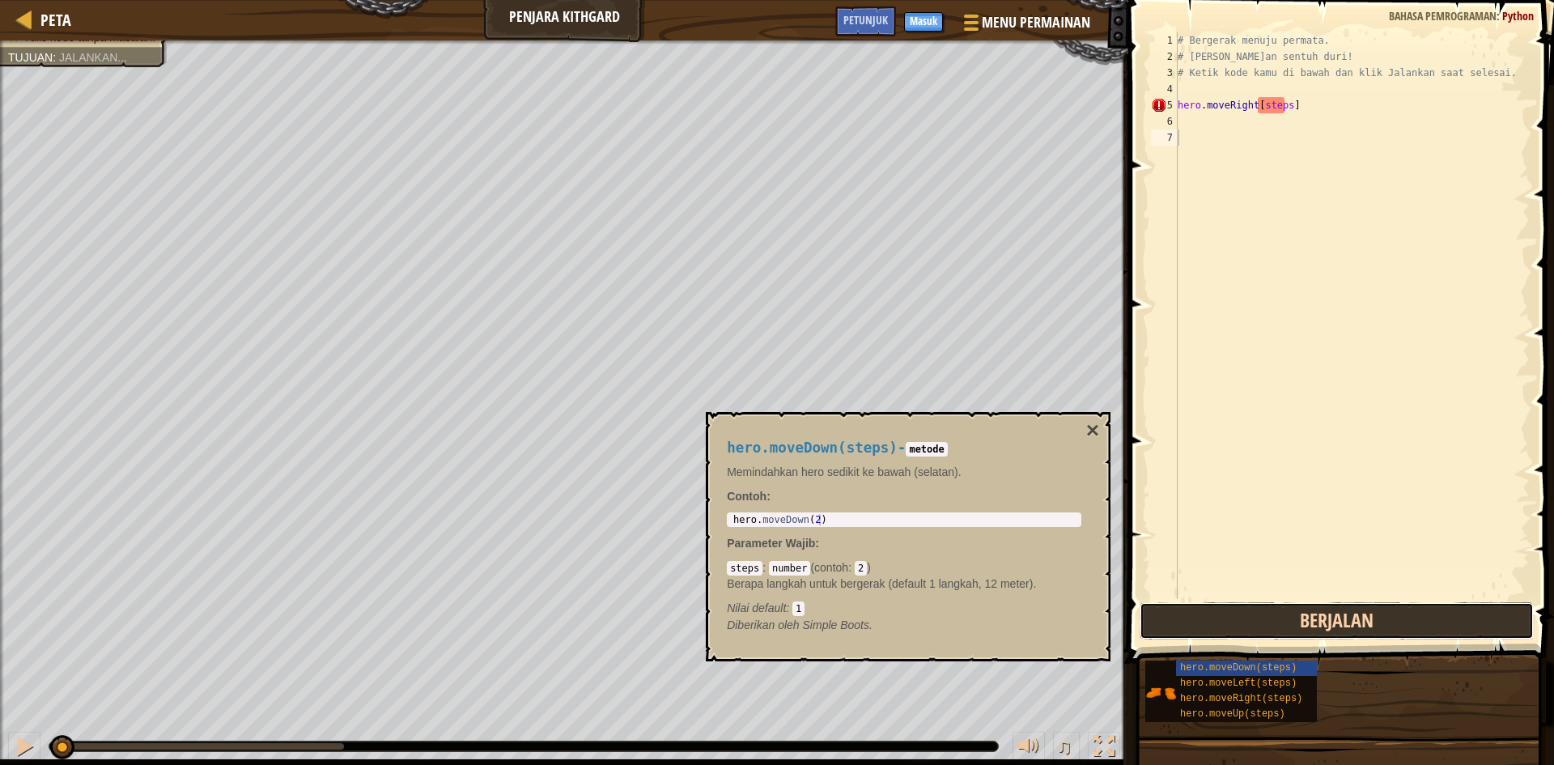
click at [1270, 605] on button "Berjalan" at bounding box center [1337, 620] width 394 height 37
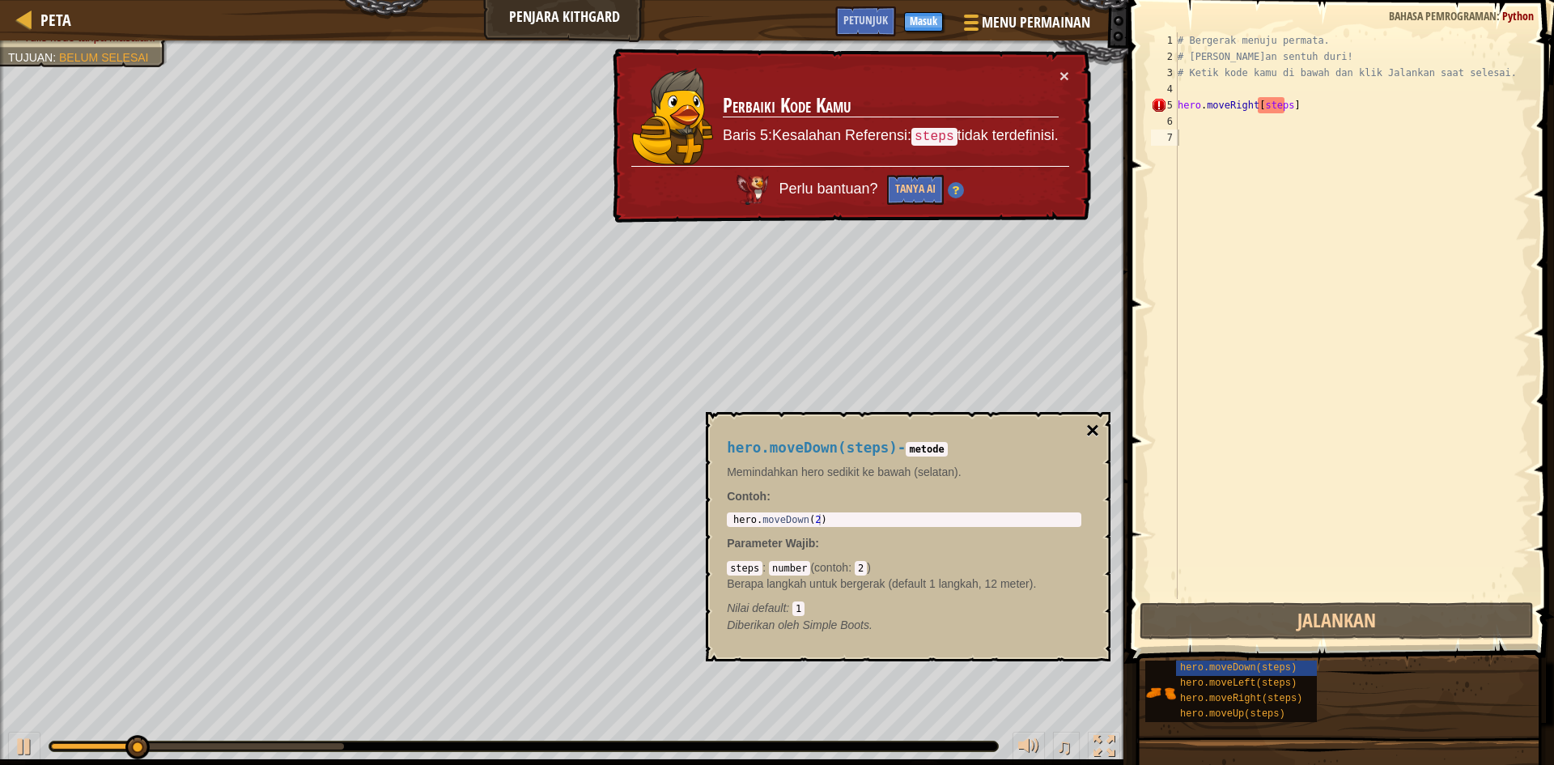
click at [1094, 429] on button "×" at bounding box center [1092, 430] width 13 height 23
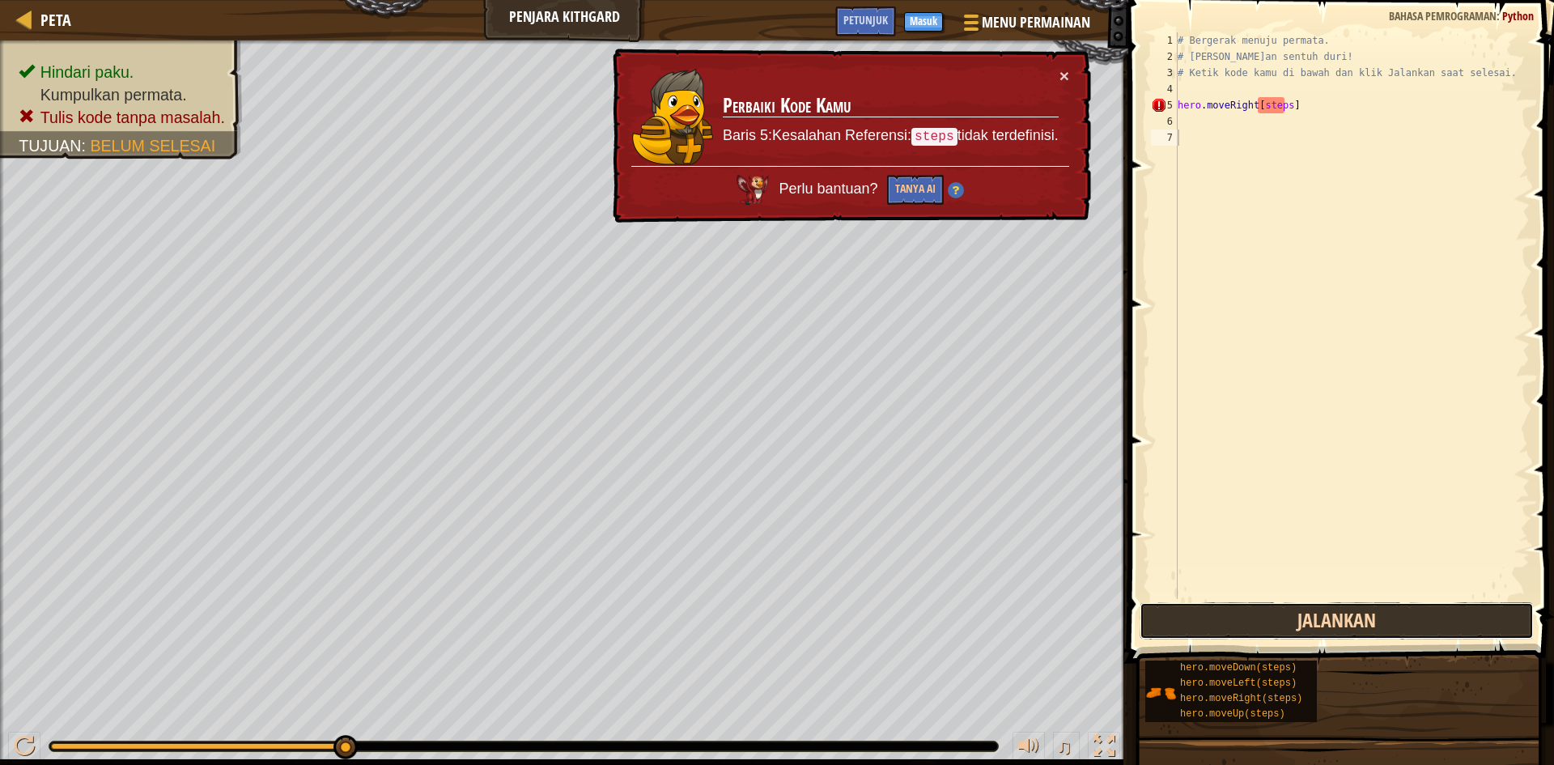
click at [1448, 619] on button "Jalankan" at bounding box center [1337, 620] width 394 height 37
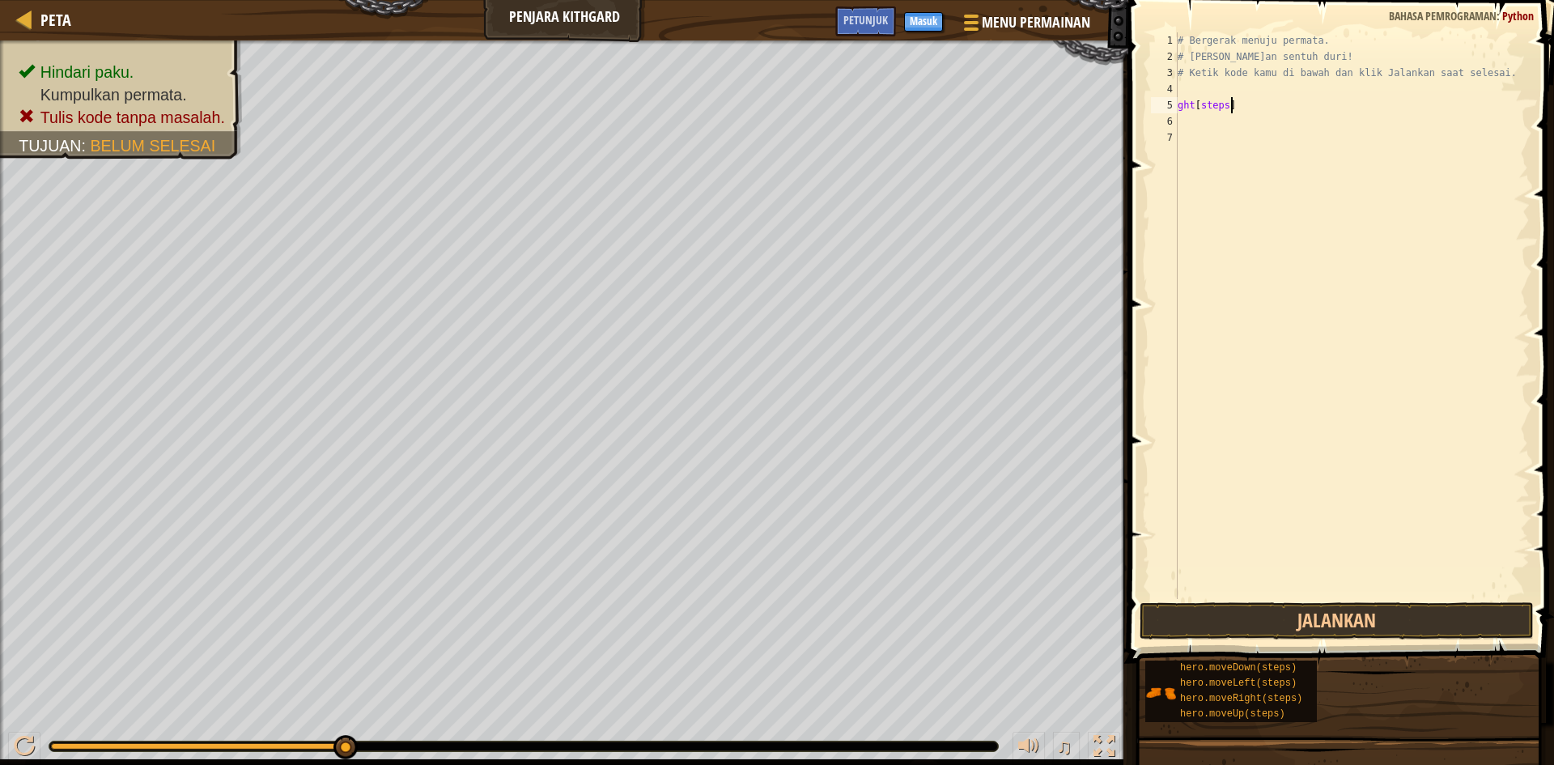
click at [1232, 107] on div "# Bergerak menuju permata. # [PERSON_NAME]an sentuh duri! # Ketik kode kamu di …" at bounding box center [1351, 331] width 355 height 599
type textarea "g"
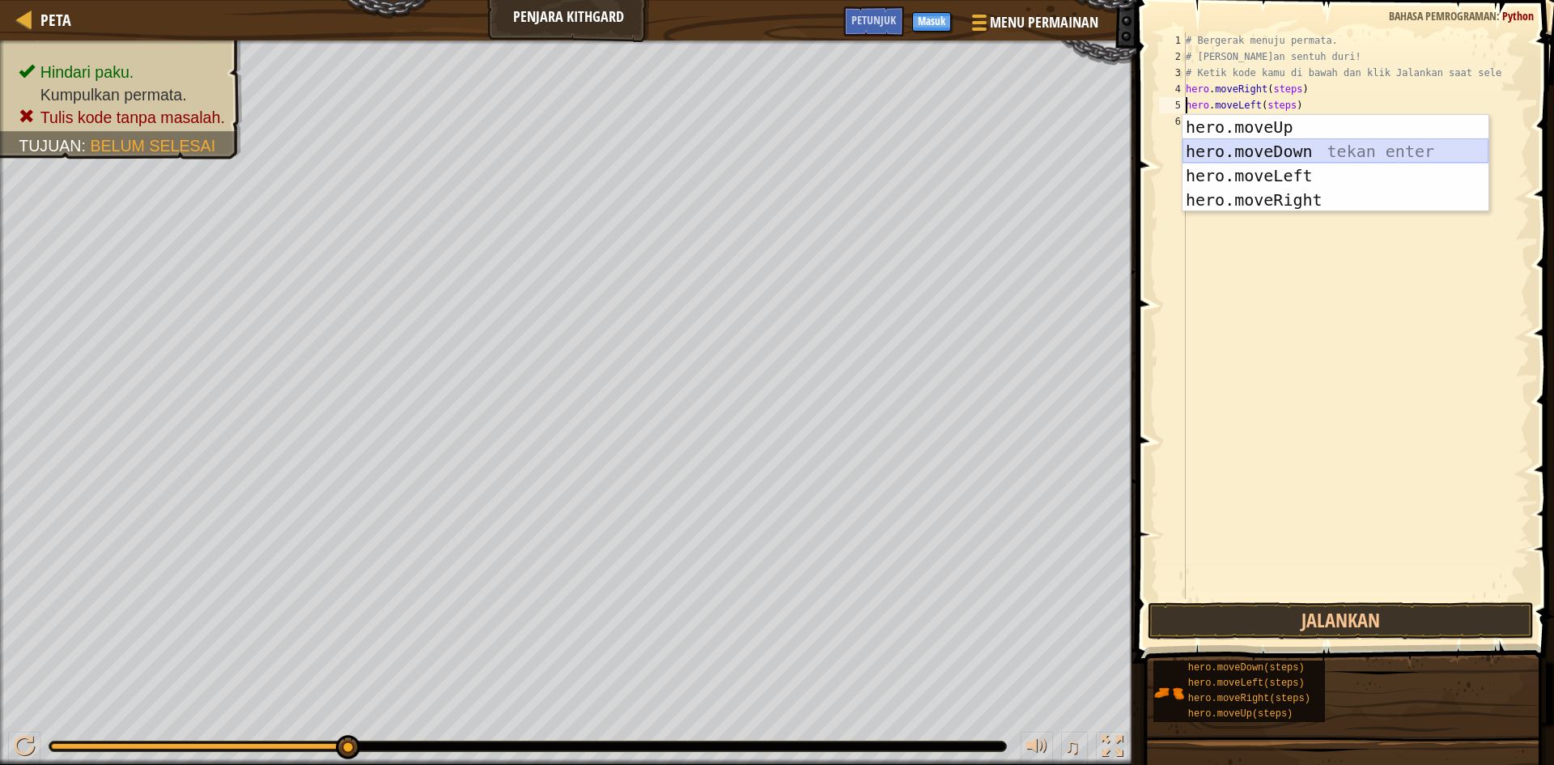
click at [1300, 147] on div "hero.moveUp tekan enter hero.moveDown tekan enter hero.moveLeft tekan enter her…" at bounding box center [1335, 188] width 306 height 146
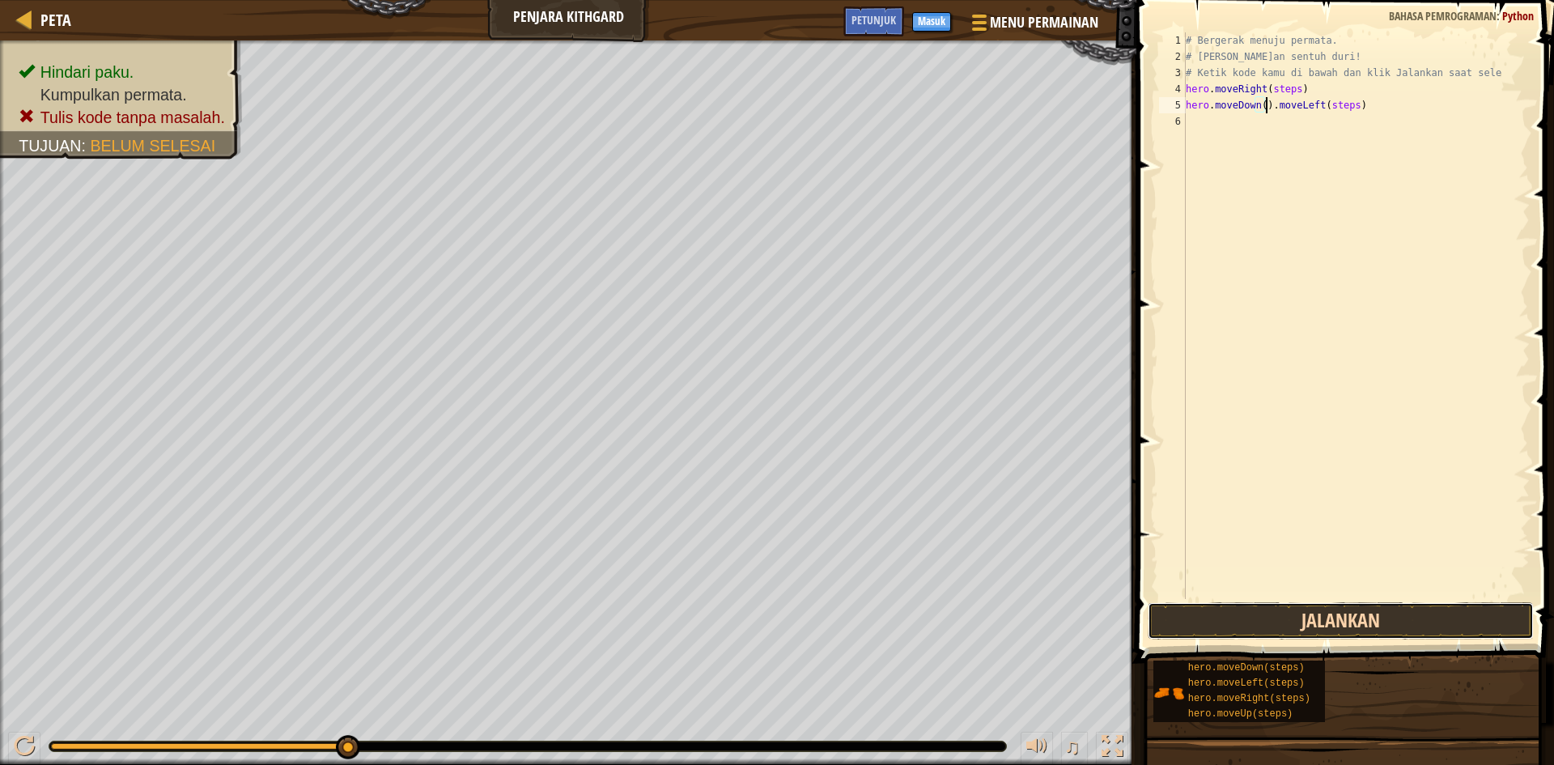
click at [1432, 615] on button "Jalankan" at bounding box center [1341, 620] width 386 height 37
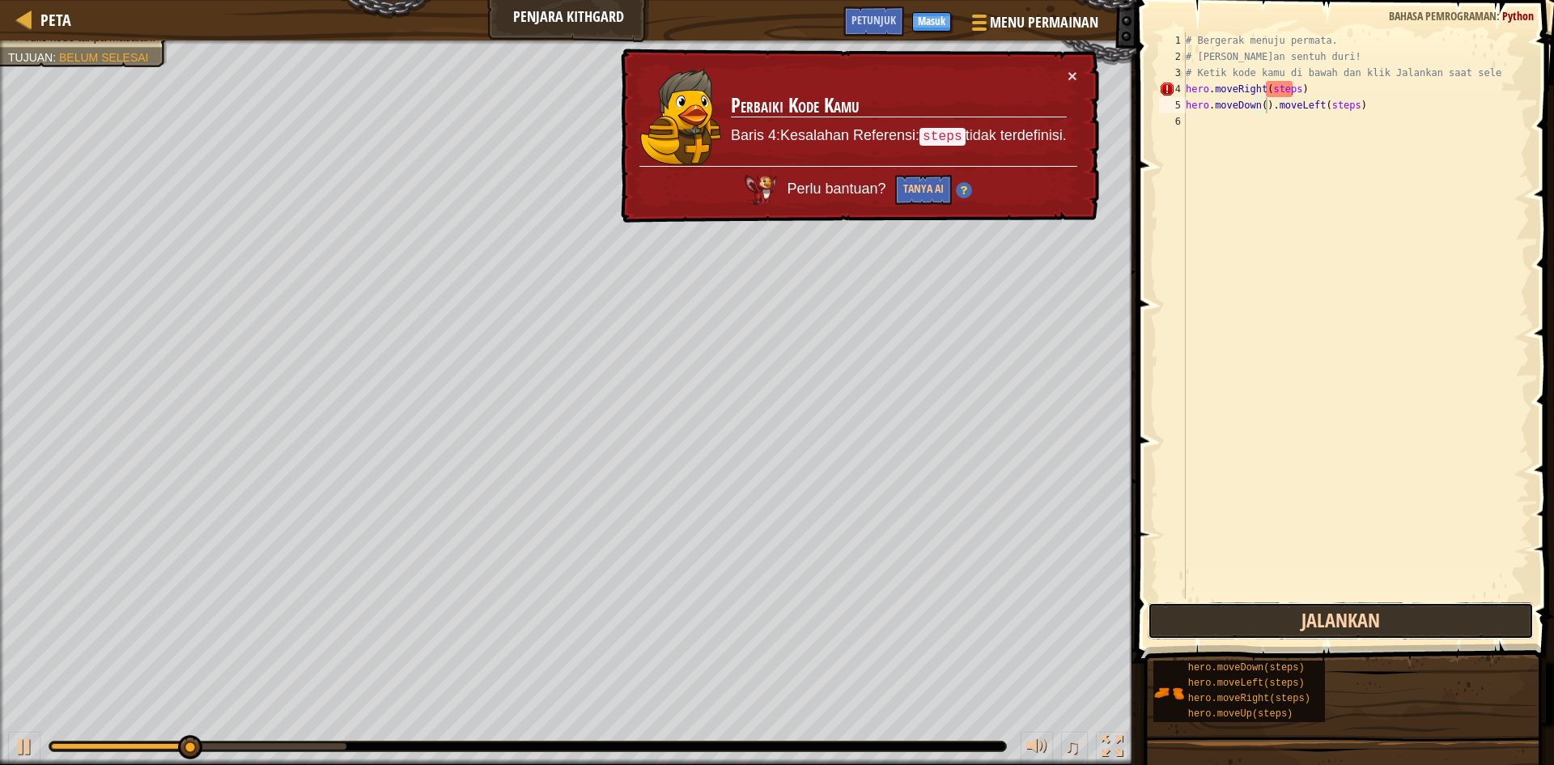
click at [1432, 611] on button "Jalankan" at bounding box center [1341, 620] width 386 height 37
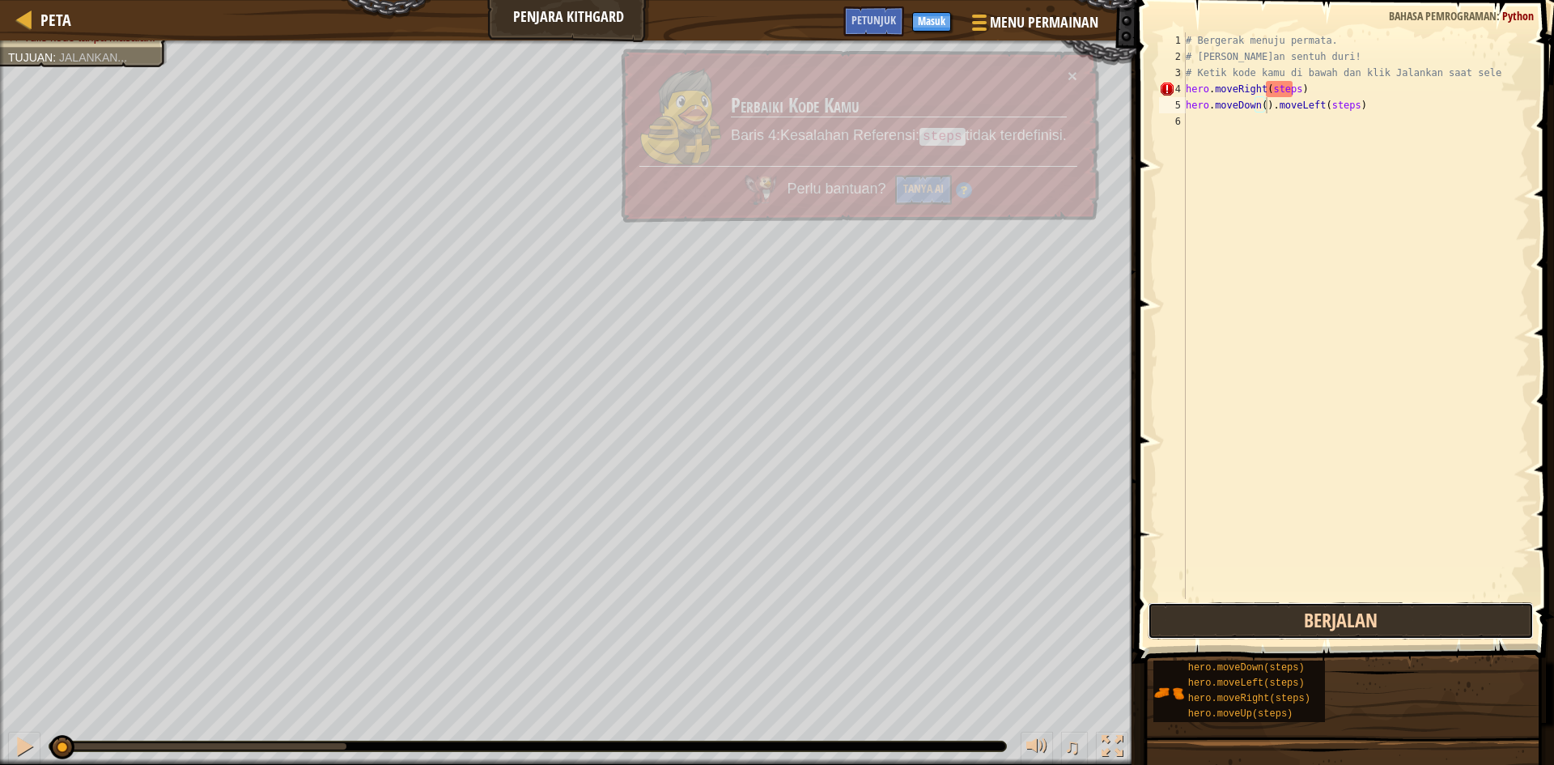
click at [1432, 609] on button "Berjalan" at bounding box center [1341, 620] width 386 height 37
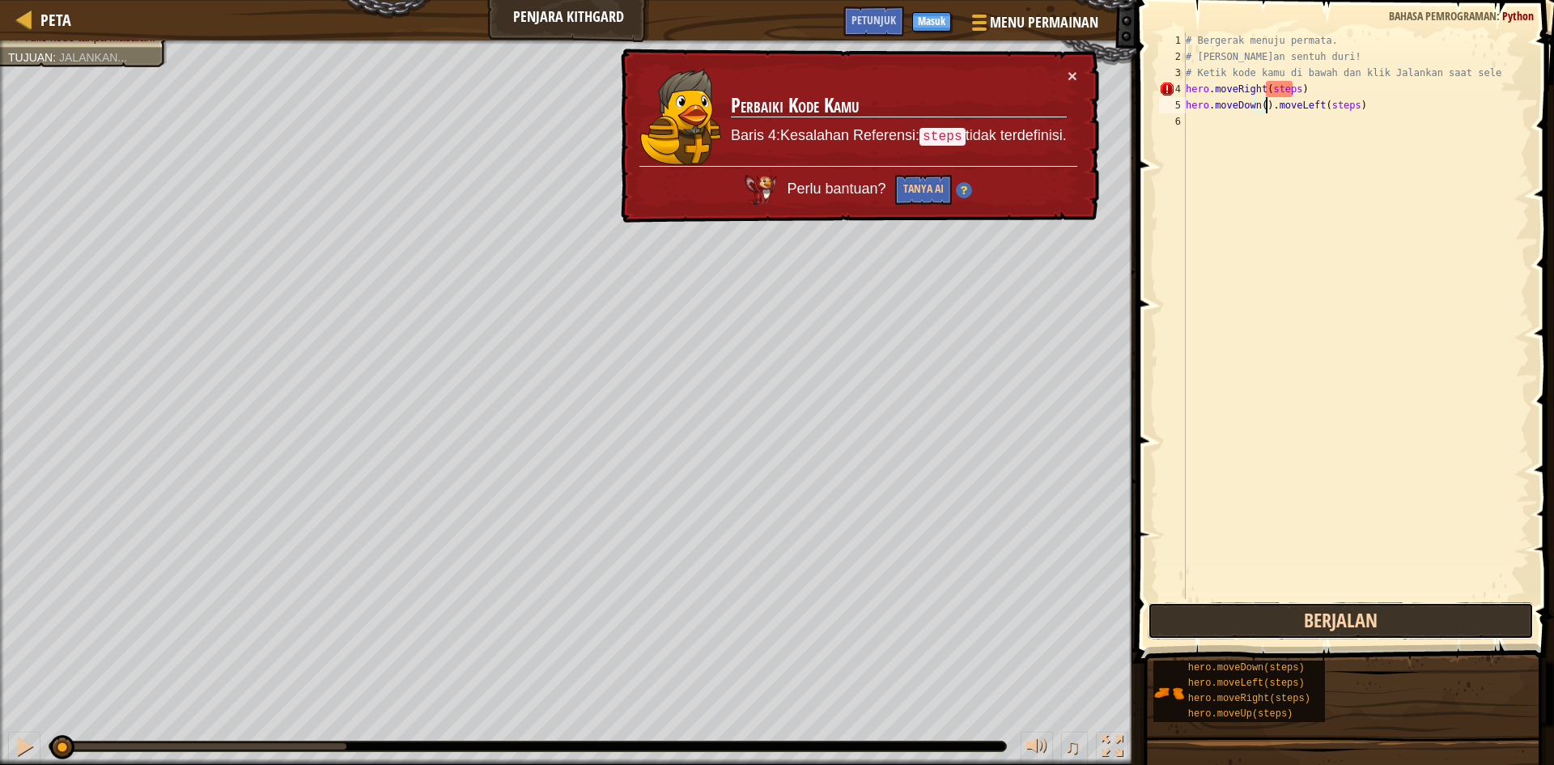
click at [1432, 609] on button "Berjalan" at bounding box center [1341, 620] width 386 height 37
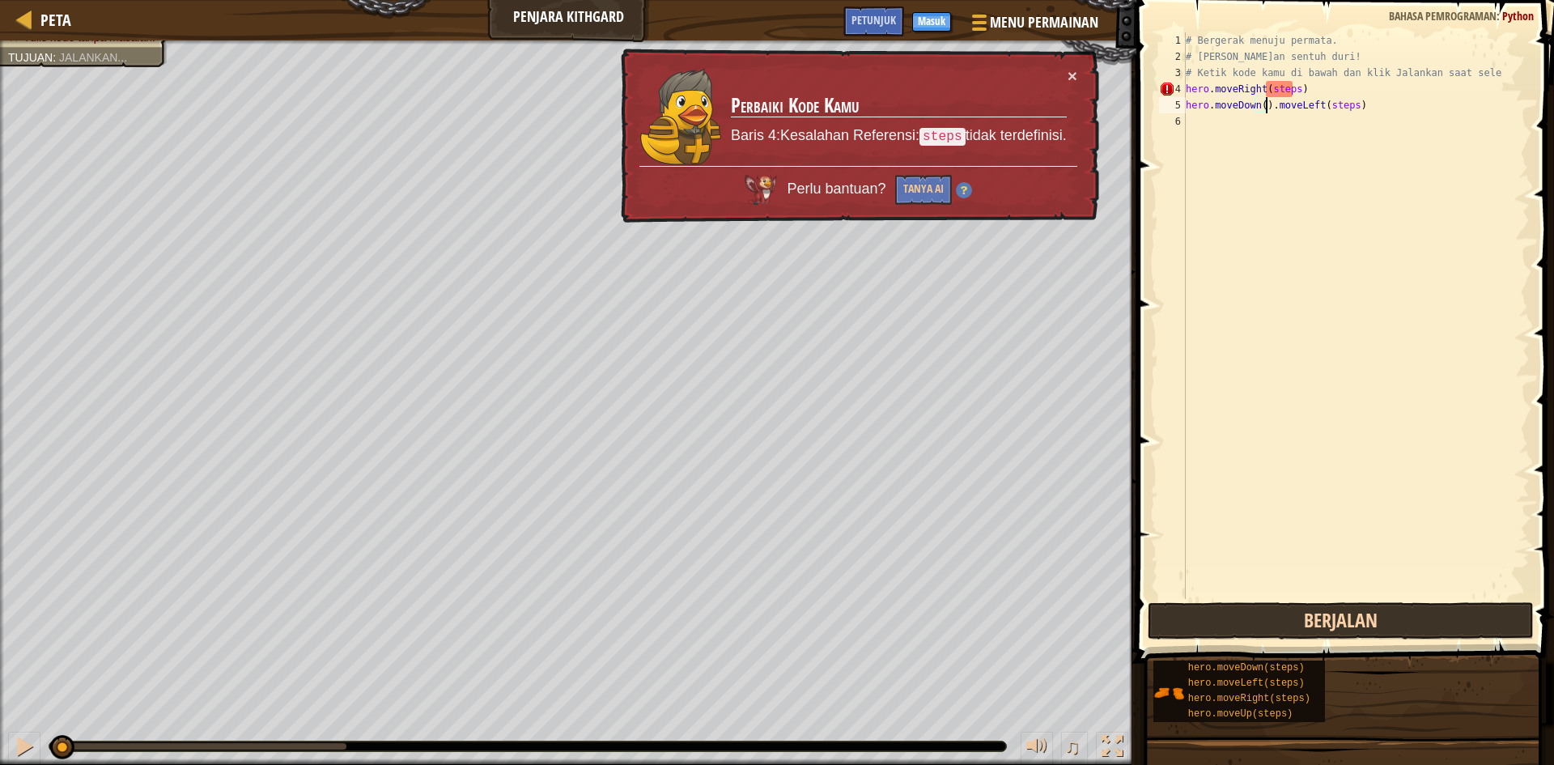
click at [1432, 609] on button "Berjalan" at bounding box center [1341, 620] width 386 height 37
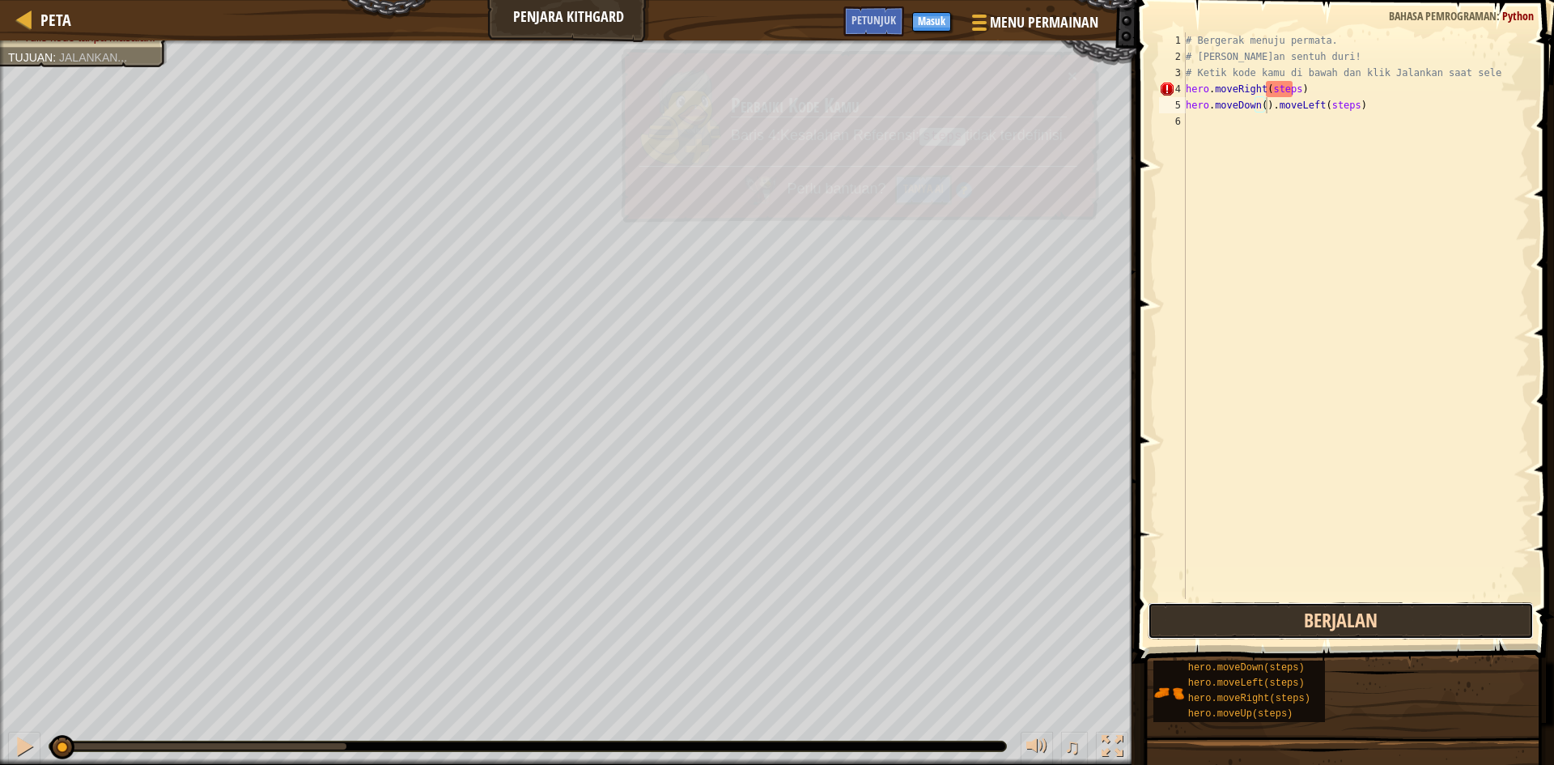
click at [1432, 609] on button "Berjalan" at bounding box center [1341, 620] width 386 height 37
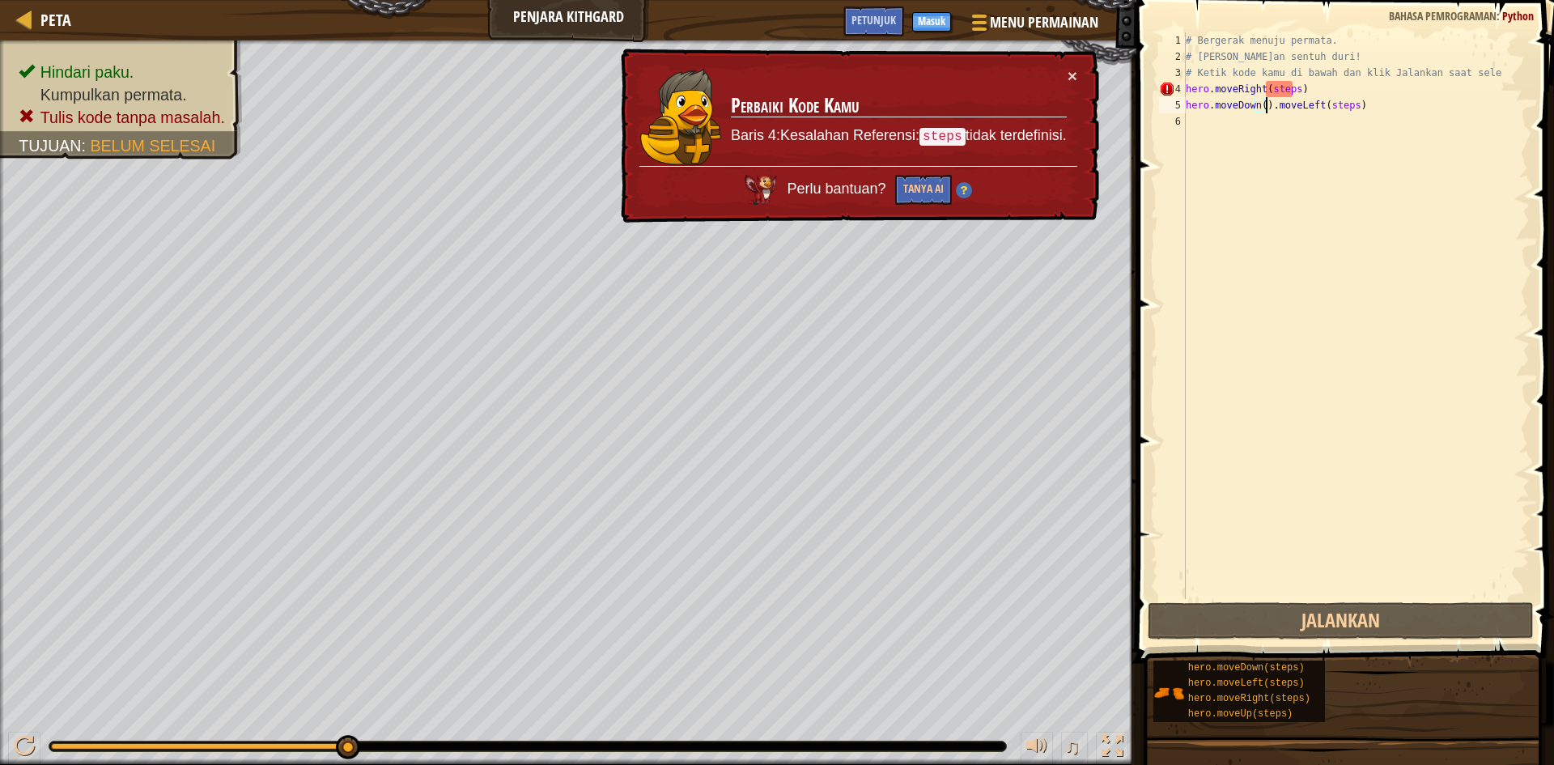
click at [1292, 85] on div "# Bergerak menuju permata. # [PERSON_NAME]an sentuh duri! # Ketik kode kamu di …" at bounding box center [1355, 331] width 347 height 599
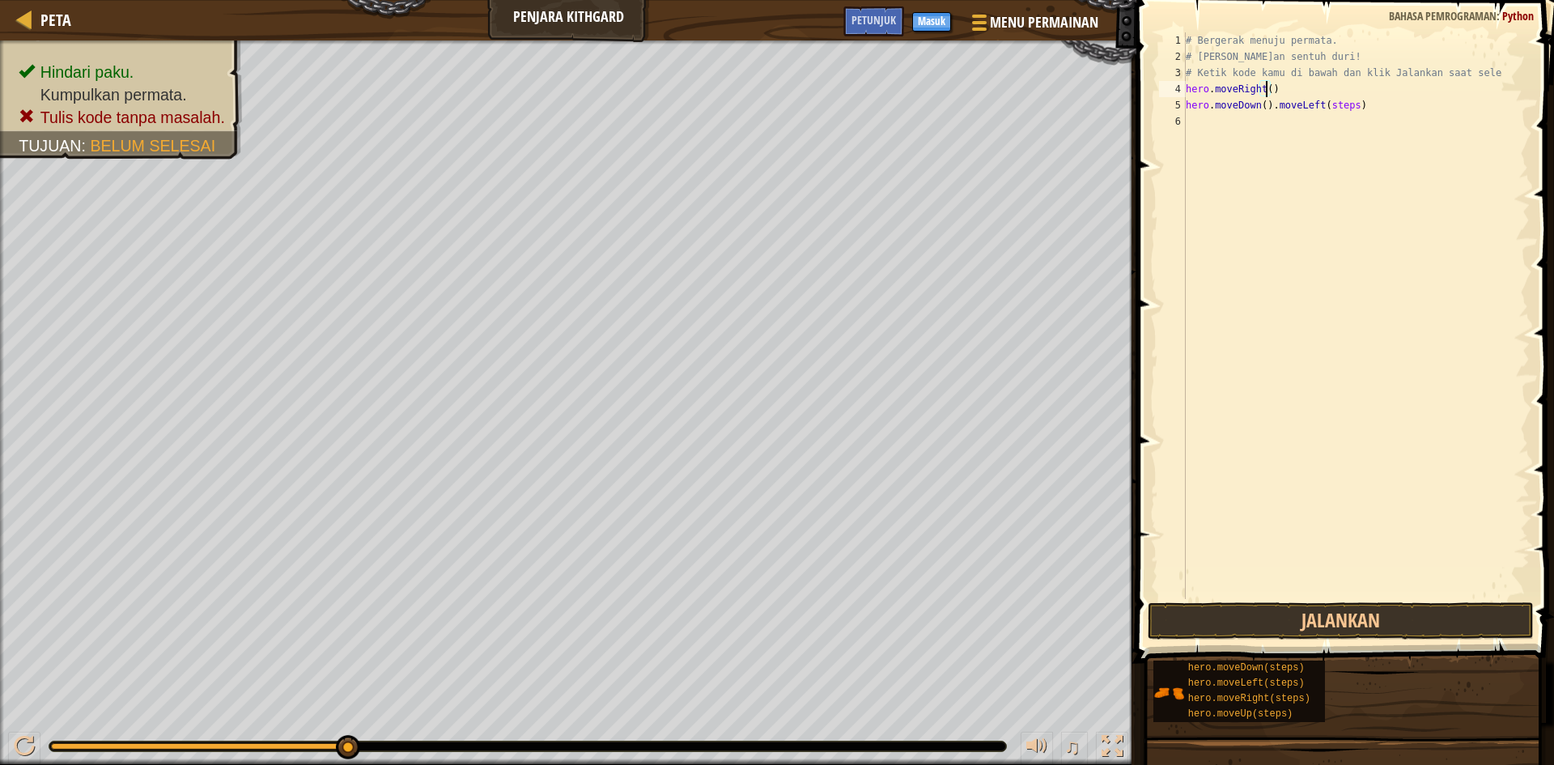
click at [1272, 94] on div "# Bergerak menuju permata. # [PERSON_NAME]an sentuh duri! # Ketik kode kamu di …" at bounding box center [1355, 331] width 347 height 599
click at [1296, 614] on button "Jalankan" at bounding box center [1341, 620] width 386 height 37
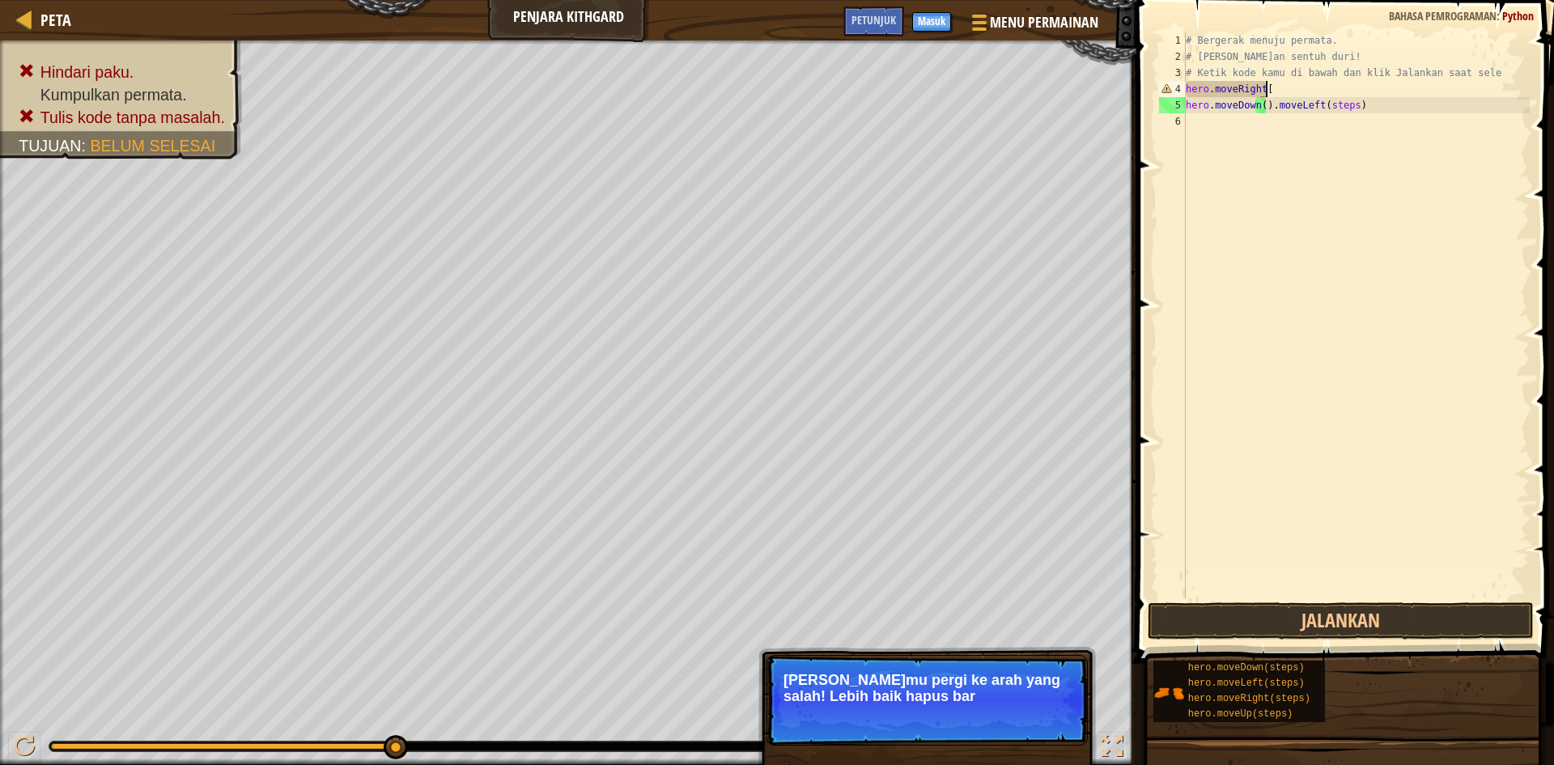
scroll to position [7, 6]
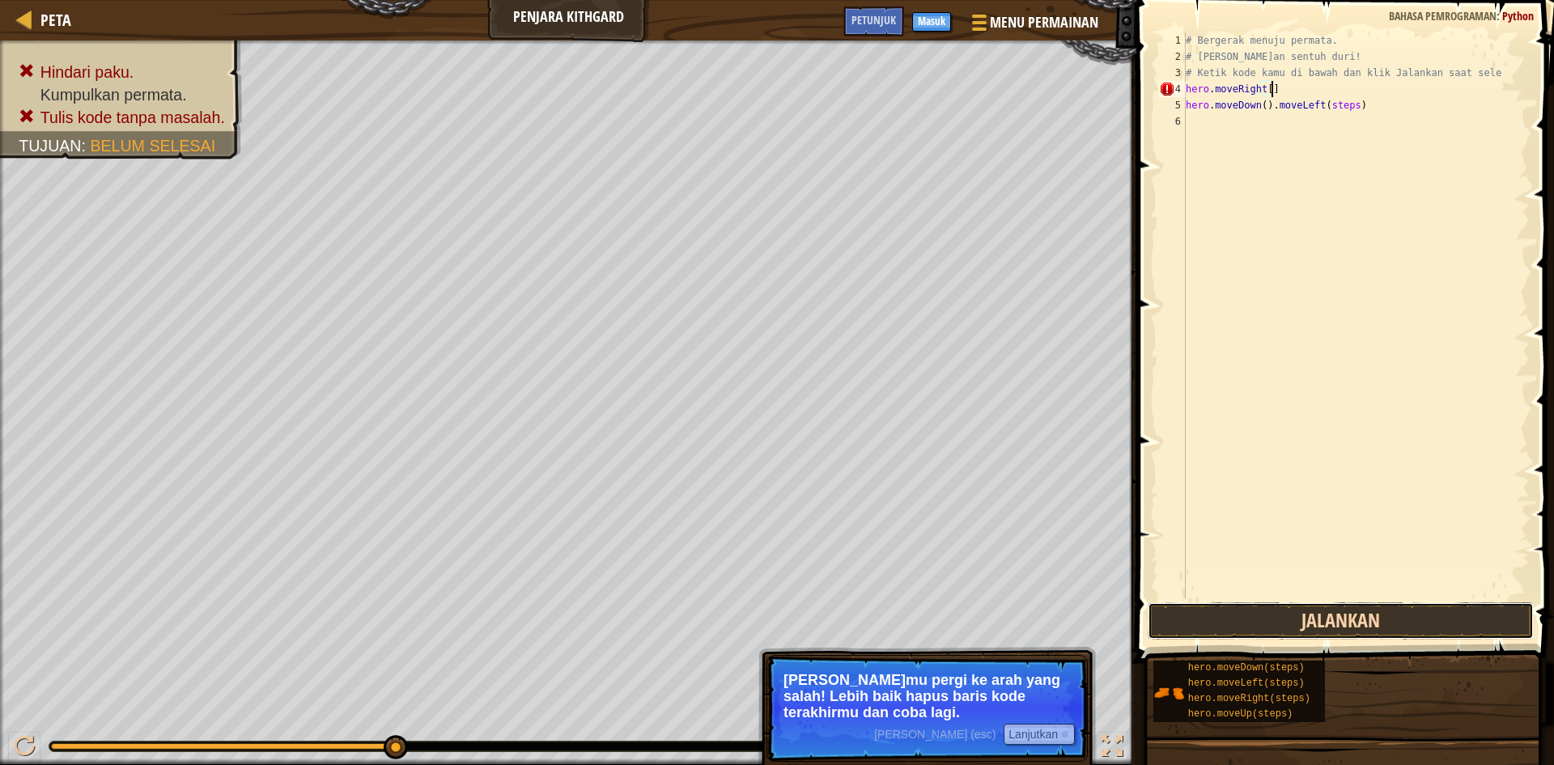
click at [1331, 618] on button "Jalankan" at bounding box center [1341, 620] width 386 height 37
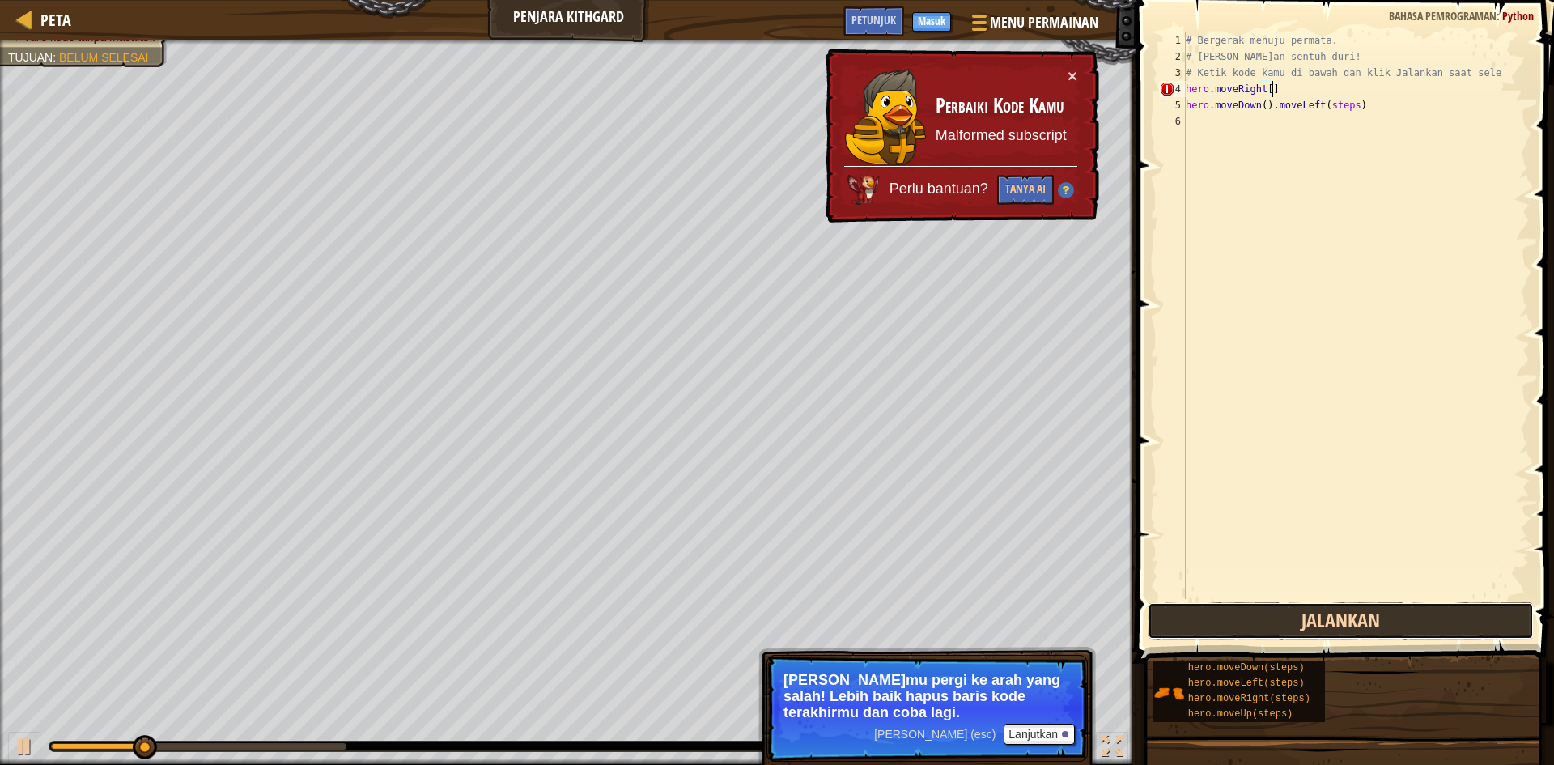
click at [1332, 620] on button "Jalankan" at bounding box center [1341, 620] width 386 height 37
click at [1335, 627] on button "Jalankan" at bounding box center [1341, 620] width 386 height 37
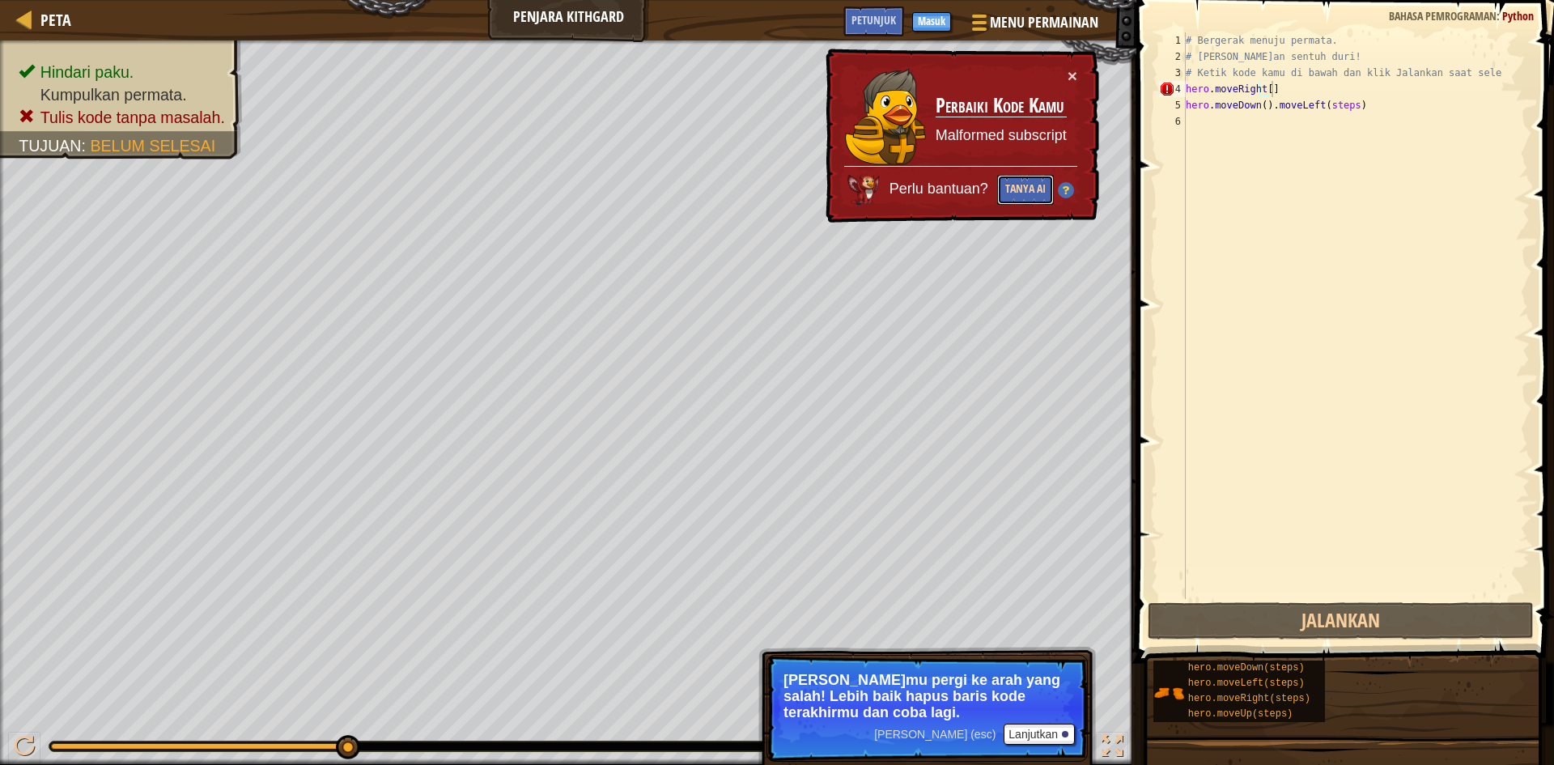
click at [1019, 189] on button "Tanya AI" at bounding box center [1025, 190] width 57 height 30
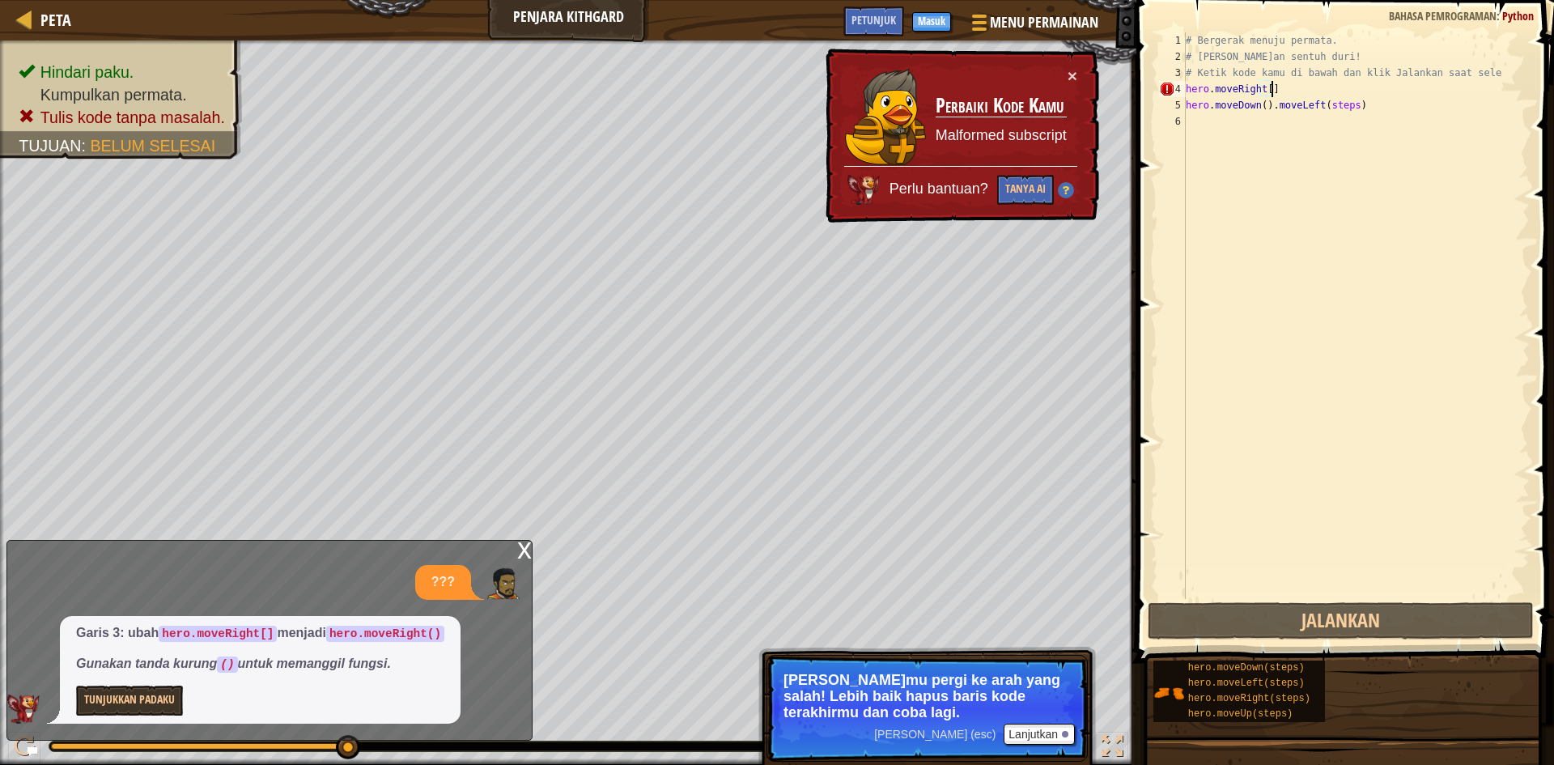
click at [1461, 69] on div "# Bergerak menuju permata. # [PERSON_NAME]an sentuh duri! # Ketik kode kamu di …" at bounding box center [1355, 331] width 347 height 599
click at [1273, 83] on div "# Bergerak menuju permata. # [PERSON_NAME]an sentuh duri! # Ketik kode kamu di …" at bounding box center [1355, 331] width 347 height 599
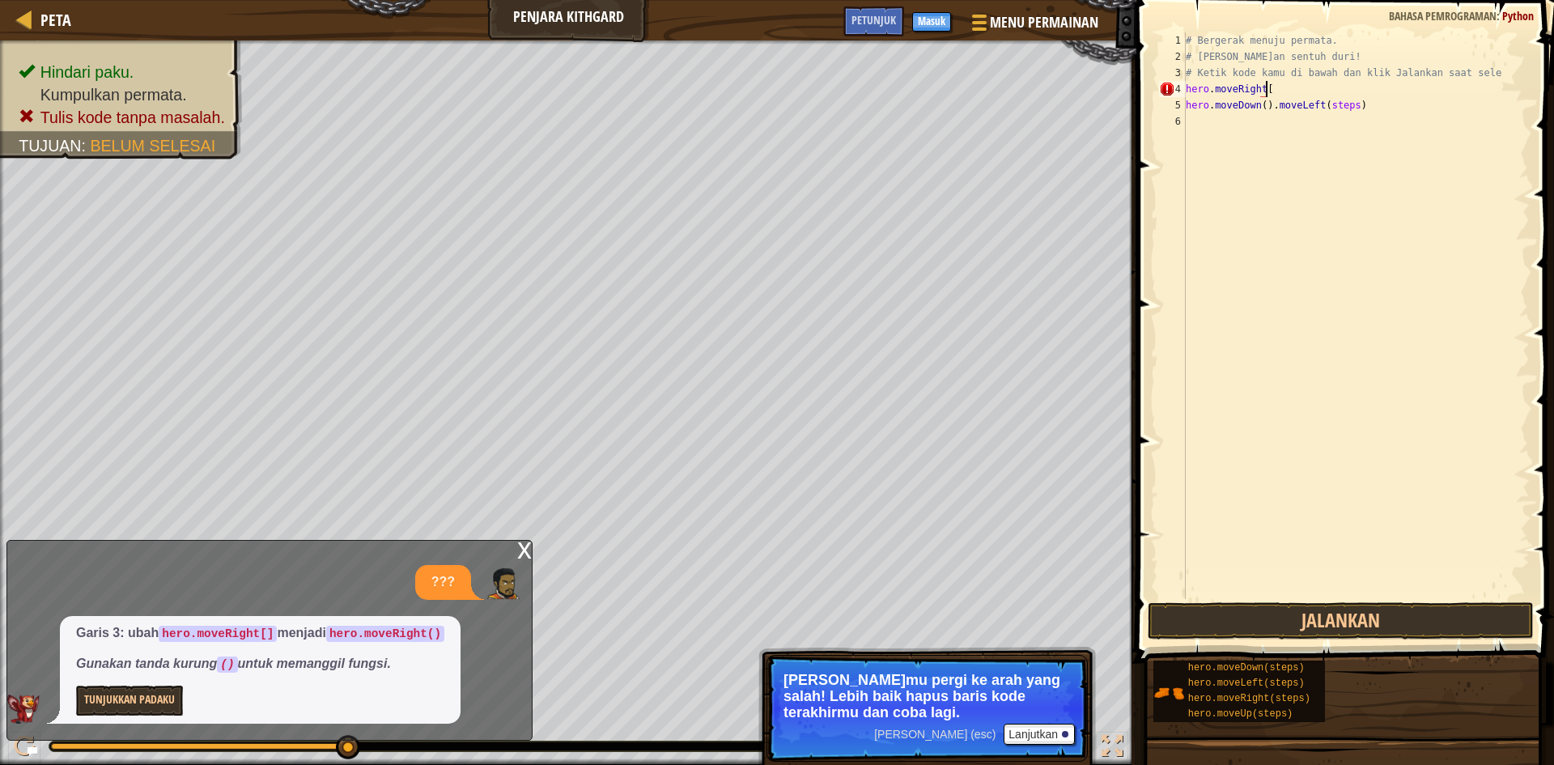
scroll to position [7, 6]
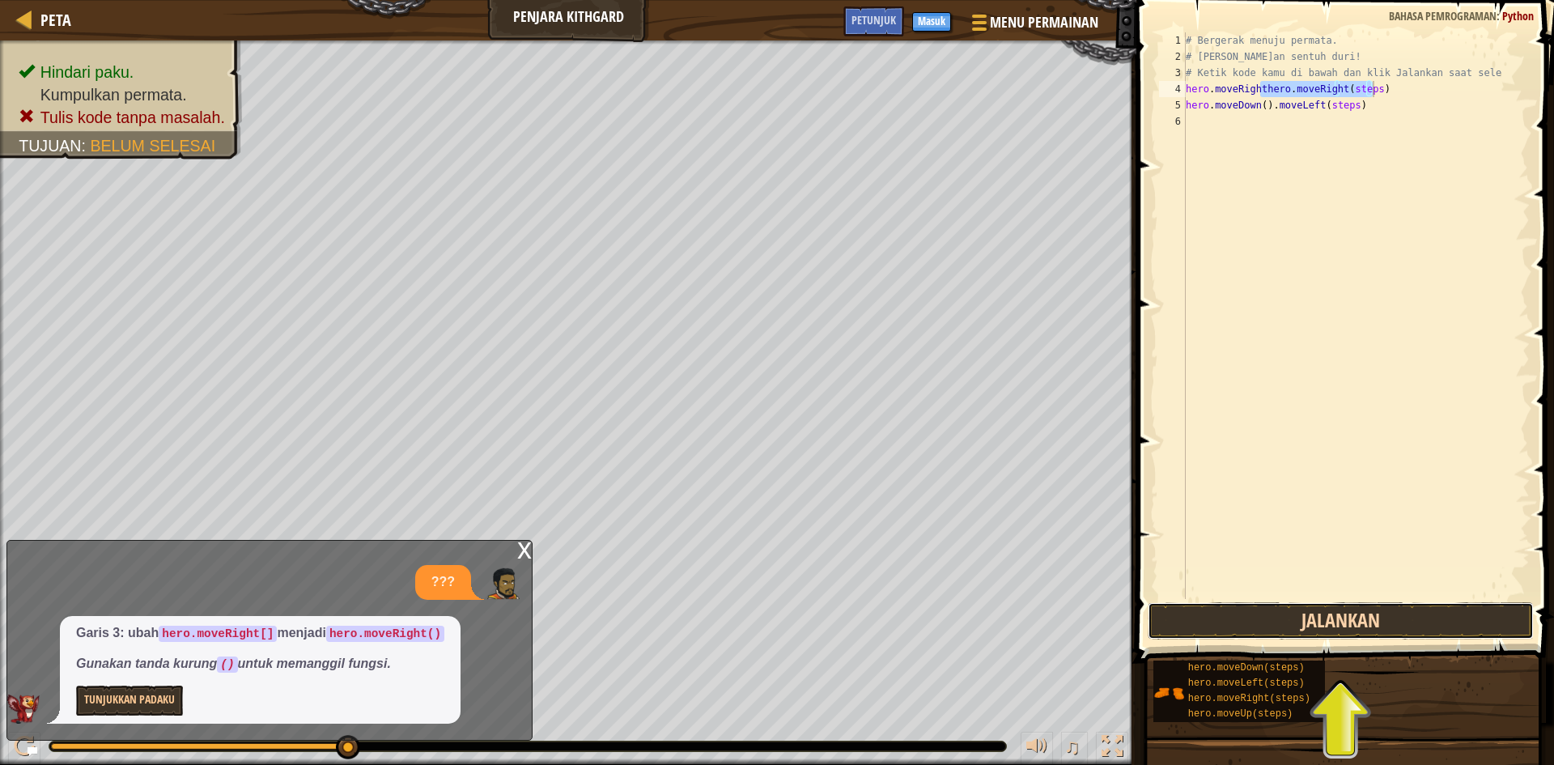
click at [1334, 622] on button "Jalankan" at bounding box center [1341, 620] width 386 height 37
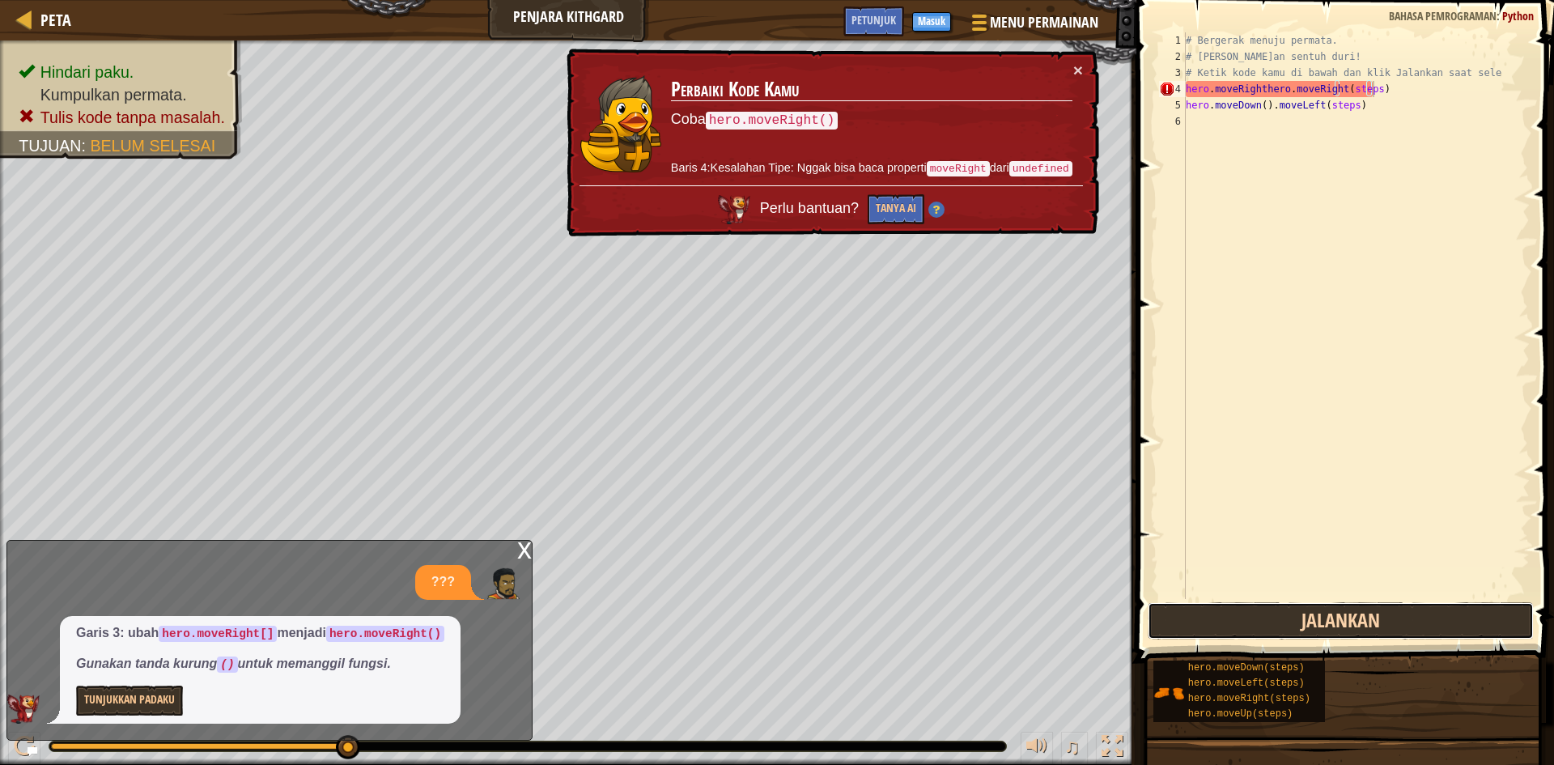
drag, startPoint x: 1334, startPoint y: 622, endPoint x: 1172, endPoint y: 618, distance: 161.9
click at [1172, 618] on button "Jalankan" at bounding box center [1341, 620] width 386 height 37
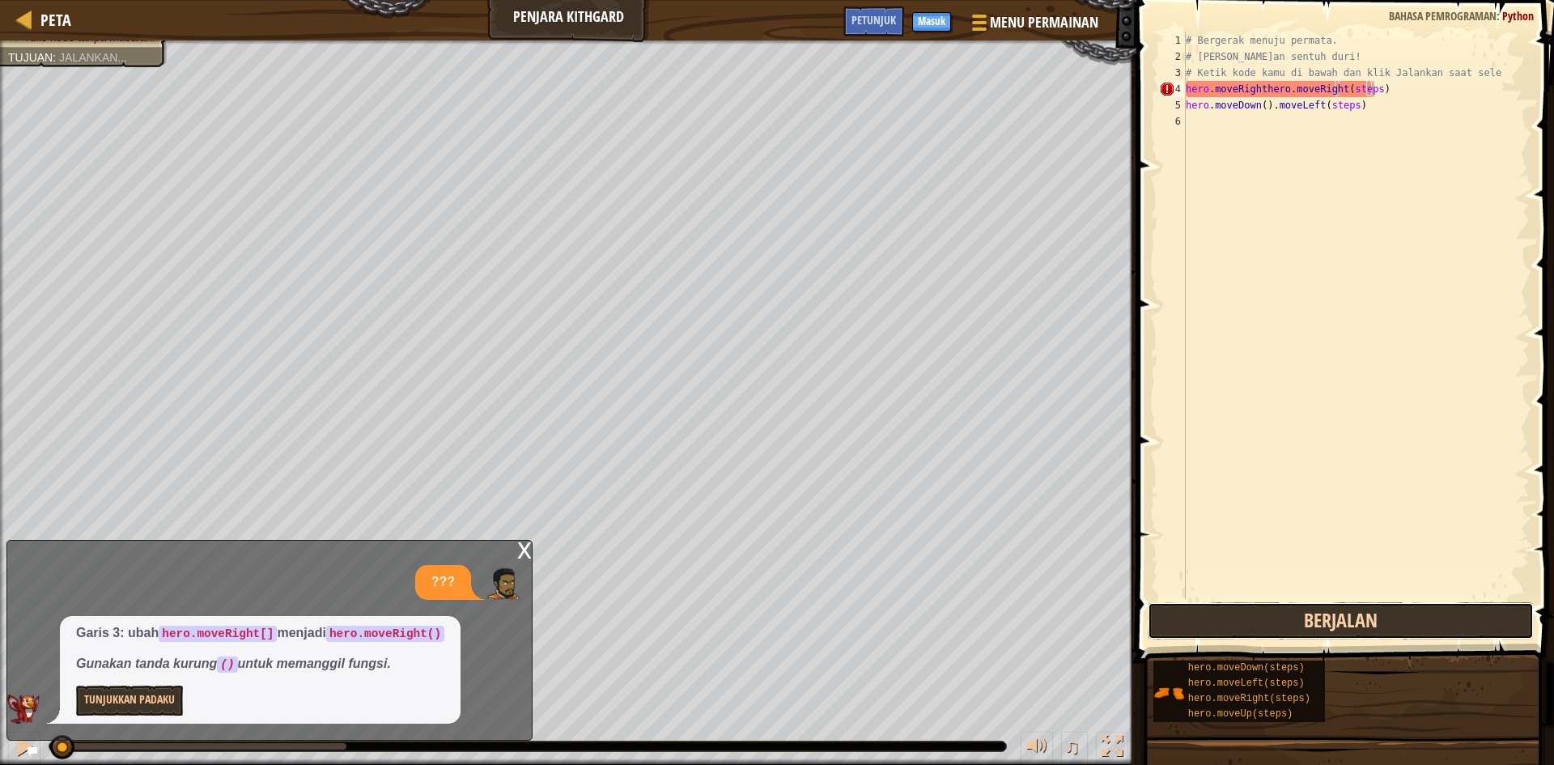
click at [1172, 618] on button "Berjalan" at bounding box center [1341, 620] width 386 height 37
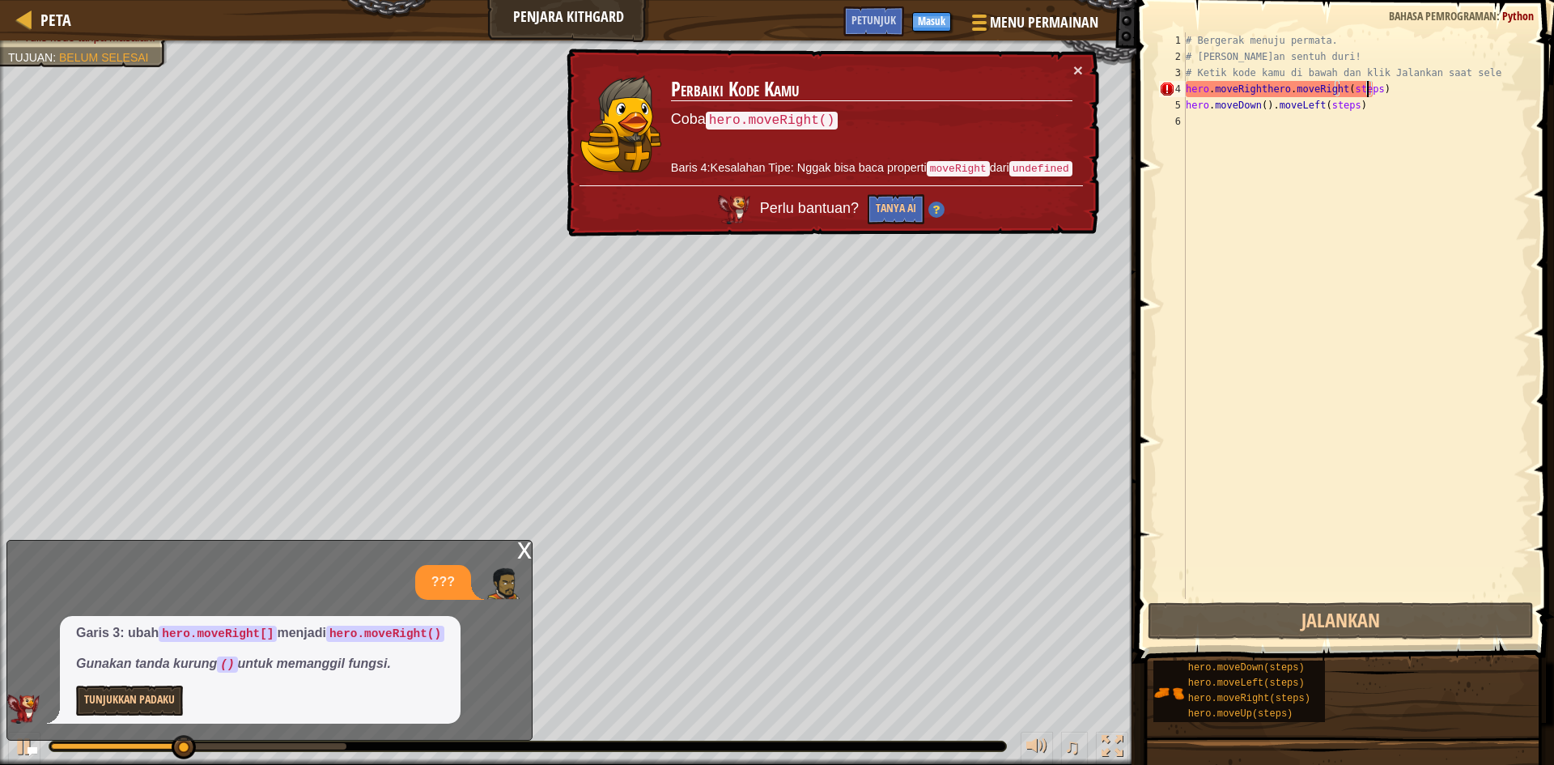
click at [1362, 88] on div "# Bergerak menuju permata. # [PERSON_NAME]an sentuh duri! # Ketik kode kamu di …" at bounding box center [1355, 331] width 347 height 599
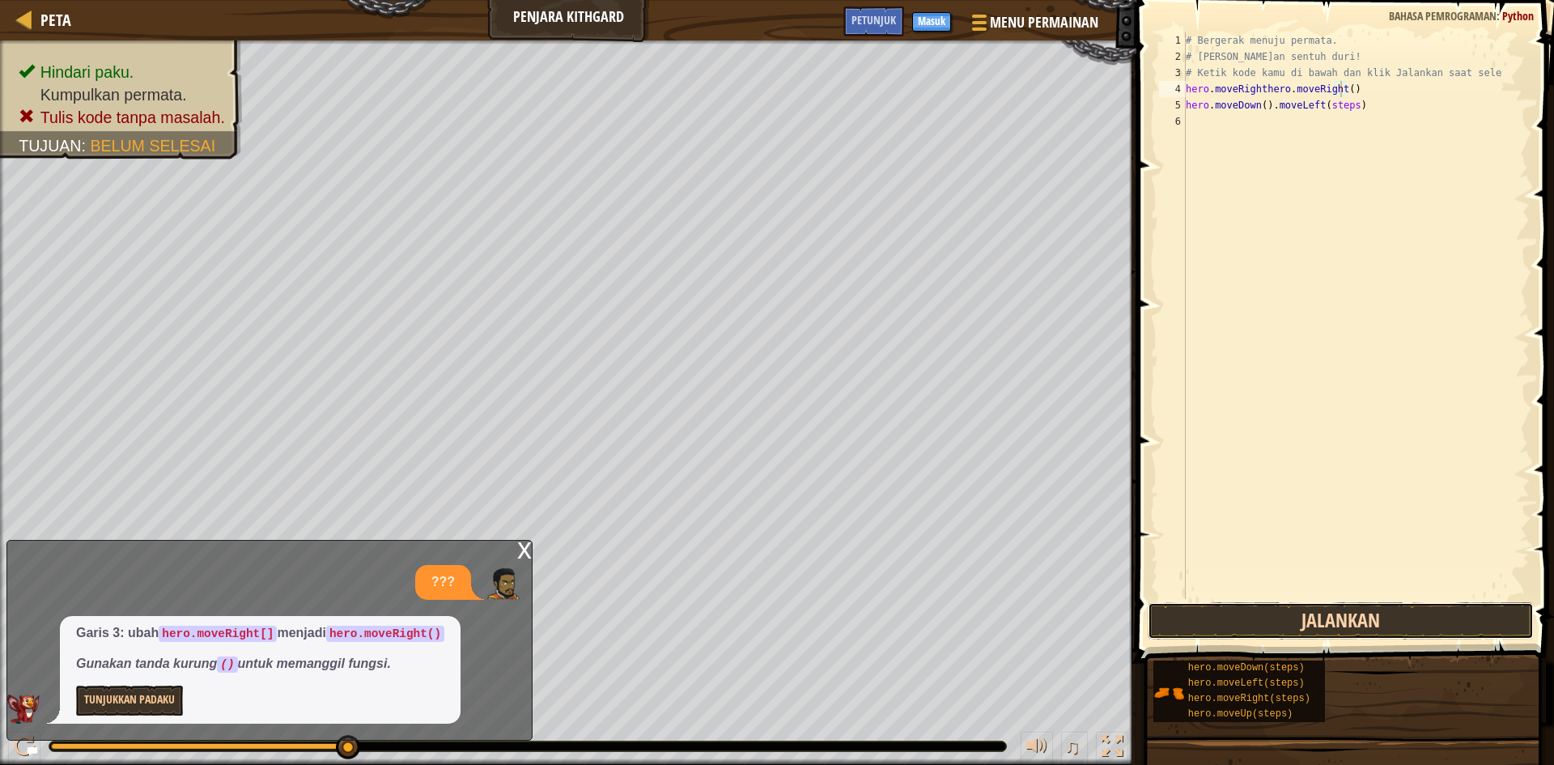
click at [1287, 613] on button "Jalankan" at bounding box center [1341, 620] width 386 height 37
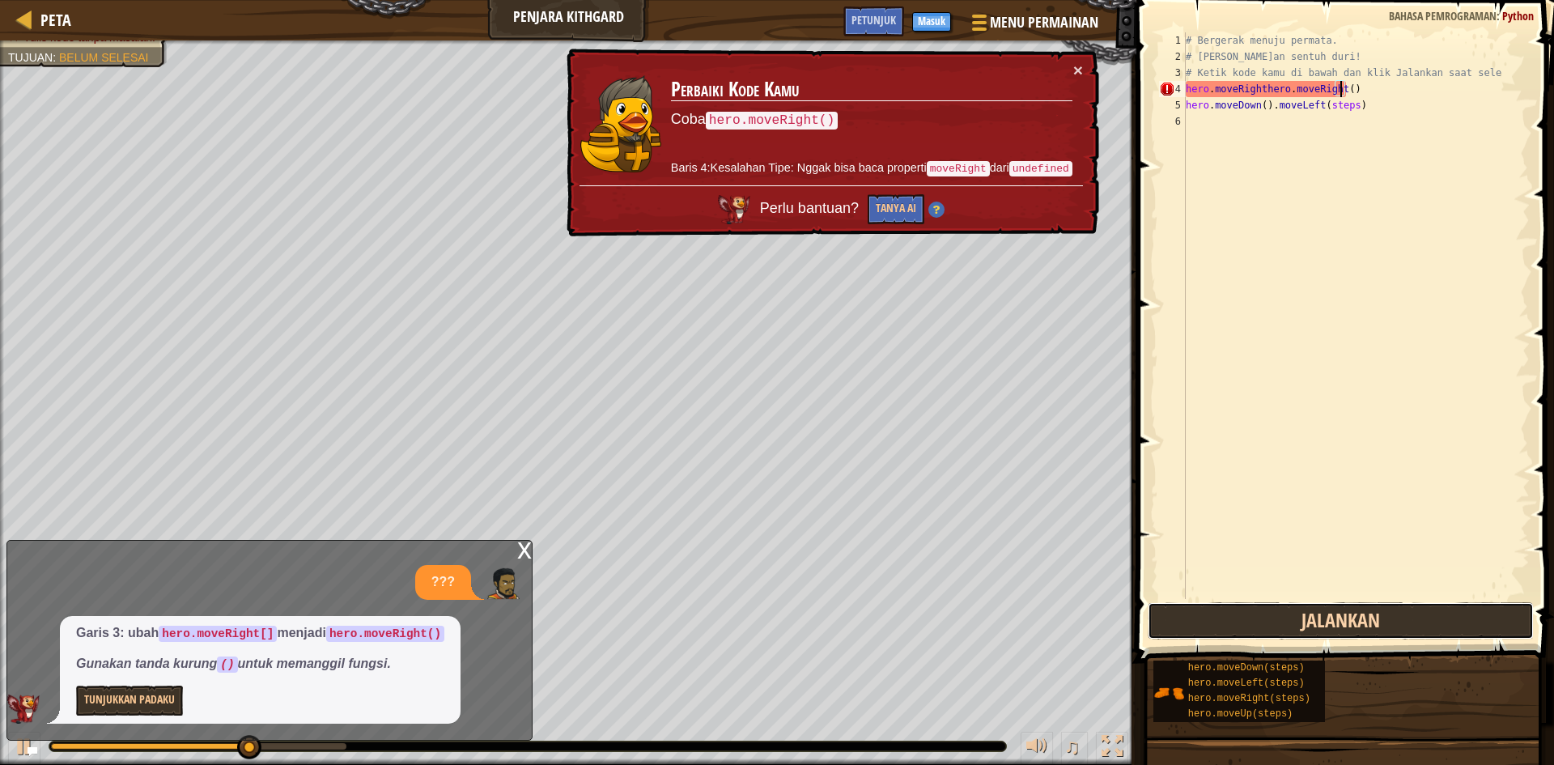
click at [1306, 626] on button "Jalankan" at bounding box center [1341, 620] width 386 height 37
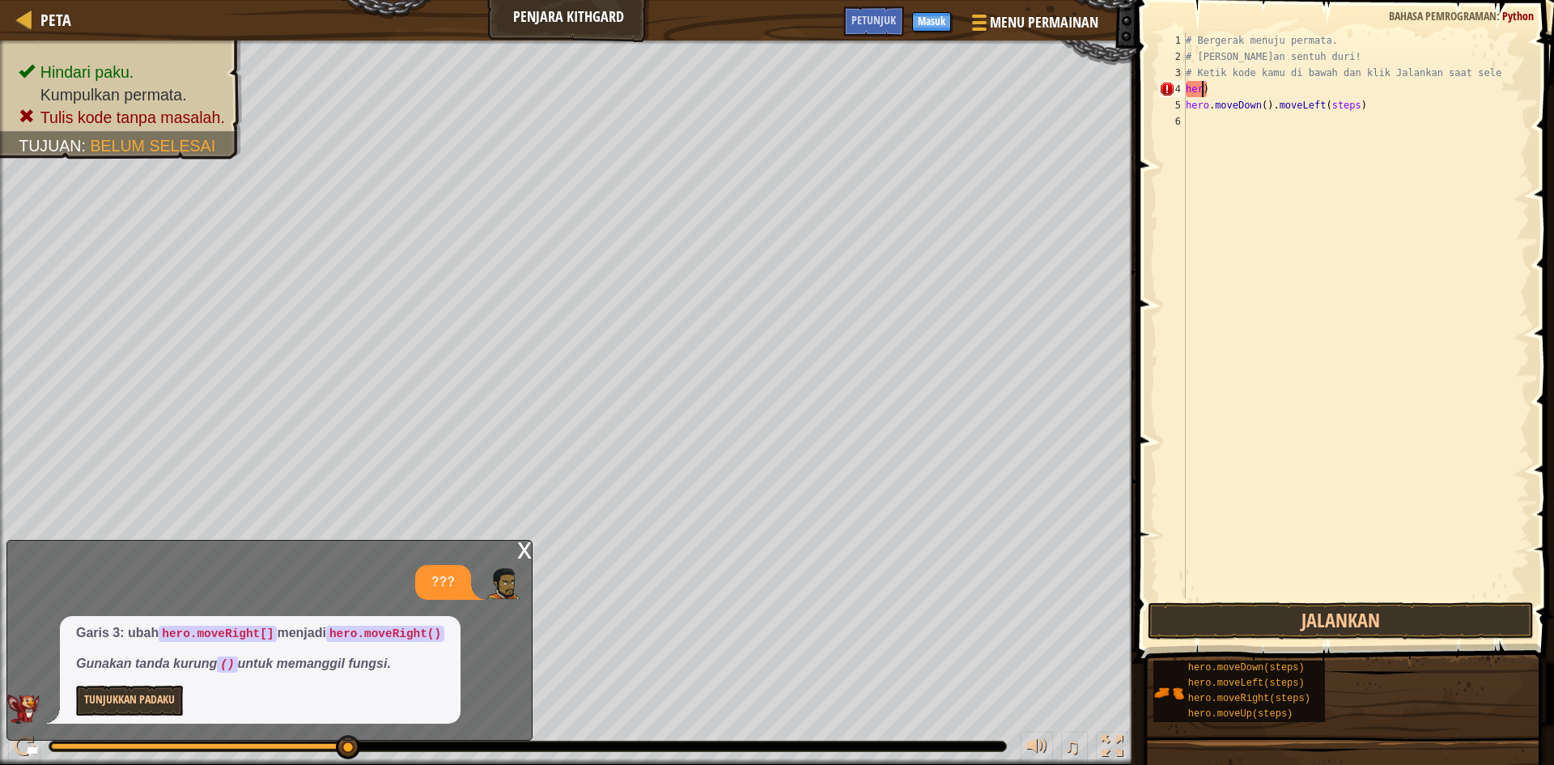
scroll to position [7, 1]
type textarea ")"
click at [1202, 84] on div "# Bergerak menuju permata. # [PERSON_NAME]an sentuh duri! # Ketik kode kamu di …" at bounding box center [1355, 331] width 347 height 599
click at [1343, 609] on button "Jalankan" at bounding box center [1341, 620] width 386 height 37
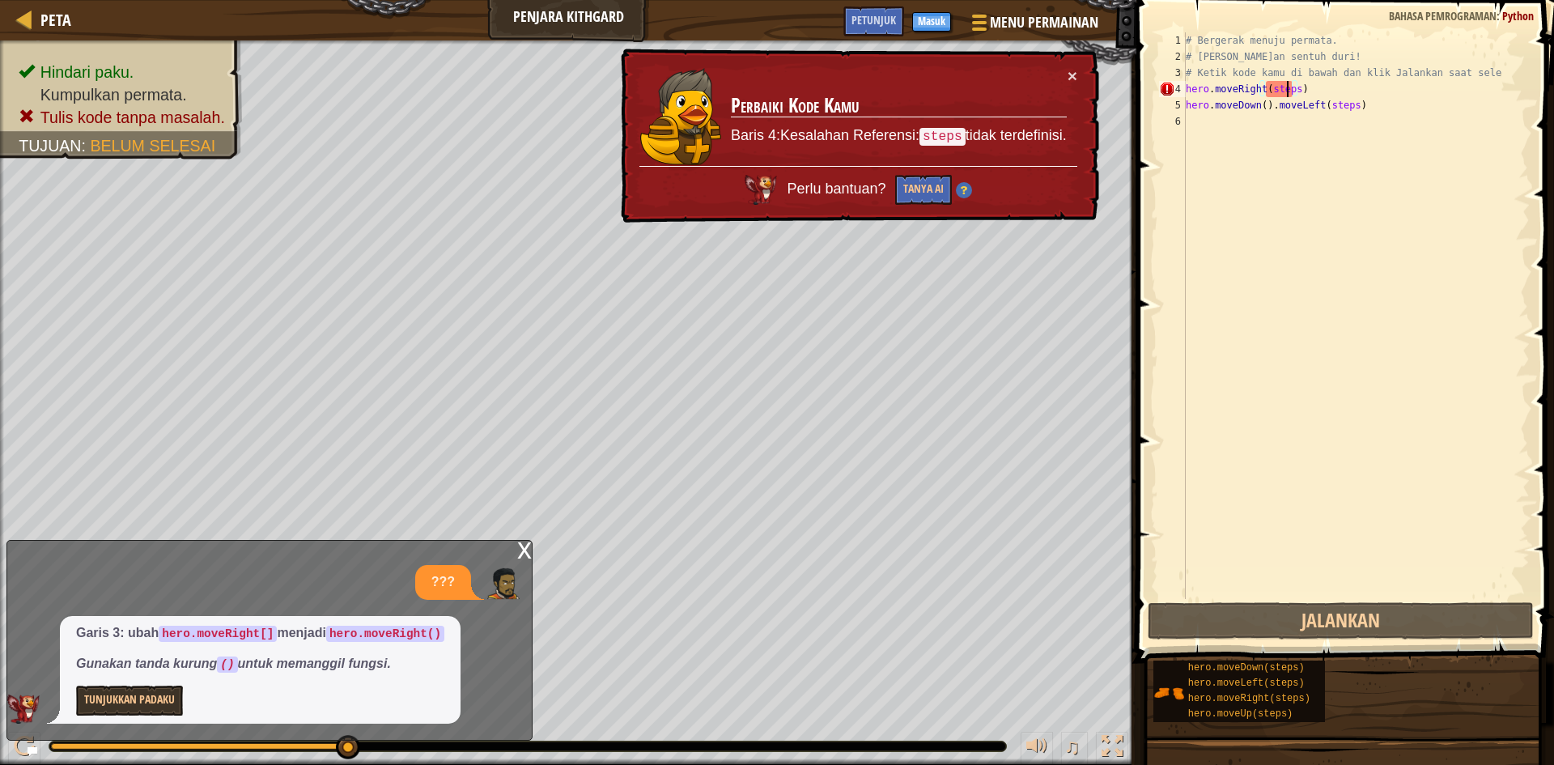
click at [1289, 90] on div "# Bergerak menuju permata. # [PERSON_NAME]an sentuh duri! # Ketik kode kamu di …" at bounding box center [1355, 331] width 347 height 599
click at [1293, 90] on div "# Bergerak menuju permata. # [PERSON_NAME]an sentuh duri! # Ketik kode kamu di …" at bounding box center [1355, 331] width 347 height 599
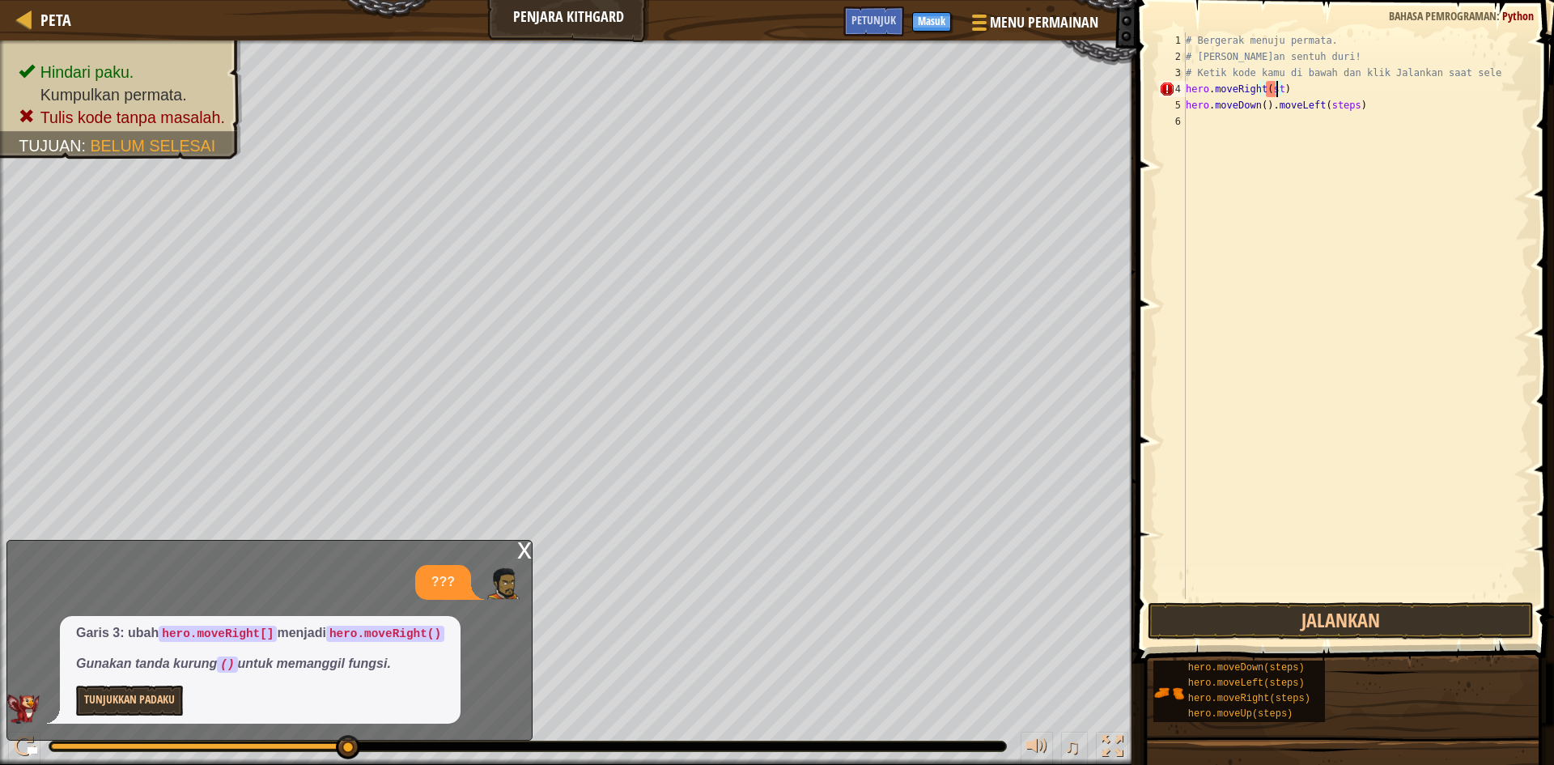
type textarea "hero.moveRight()"
drag, startPoint x: 1292, startPoint y: 180, endPoint x: 1285, endPoint y: 170, distance: 12.4
click at [1287, 177] on div "# Bergerak menuju permata. # [PERSON_NAME]an sentuh duri! # Ketik kode kamu di …" at bounding box center [1355, 331] width 347 height 599
click at [1265, 105] on div "# Bergerak menuju permata. # [PERSON_NAME]an sentuh duri! # Ketik kode kamu di …" at bounding box center [1355, 331] width 347 height 599
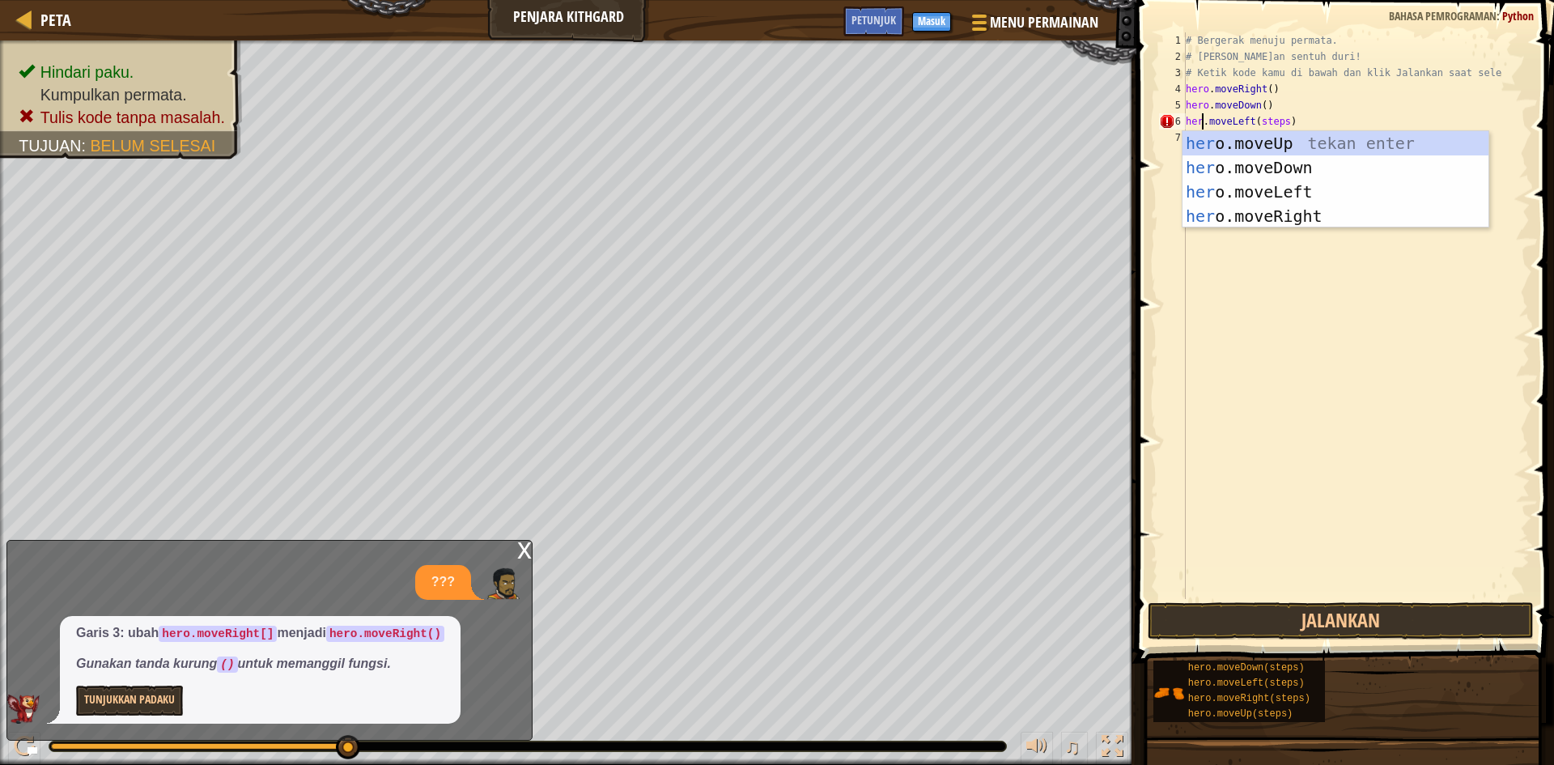
type textarea "hero.moveLeft(steps)"
click at [1290, 298] on div "# Bergerak menuju permata. # [PERSON_NAME]an sentuh duri! # Ketik kode kamu di …" at bounding box center [1355, 331] width 347 height 599
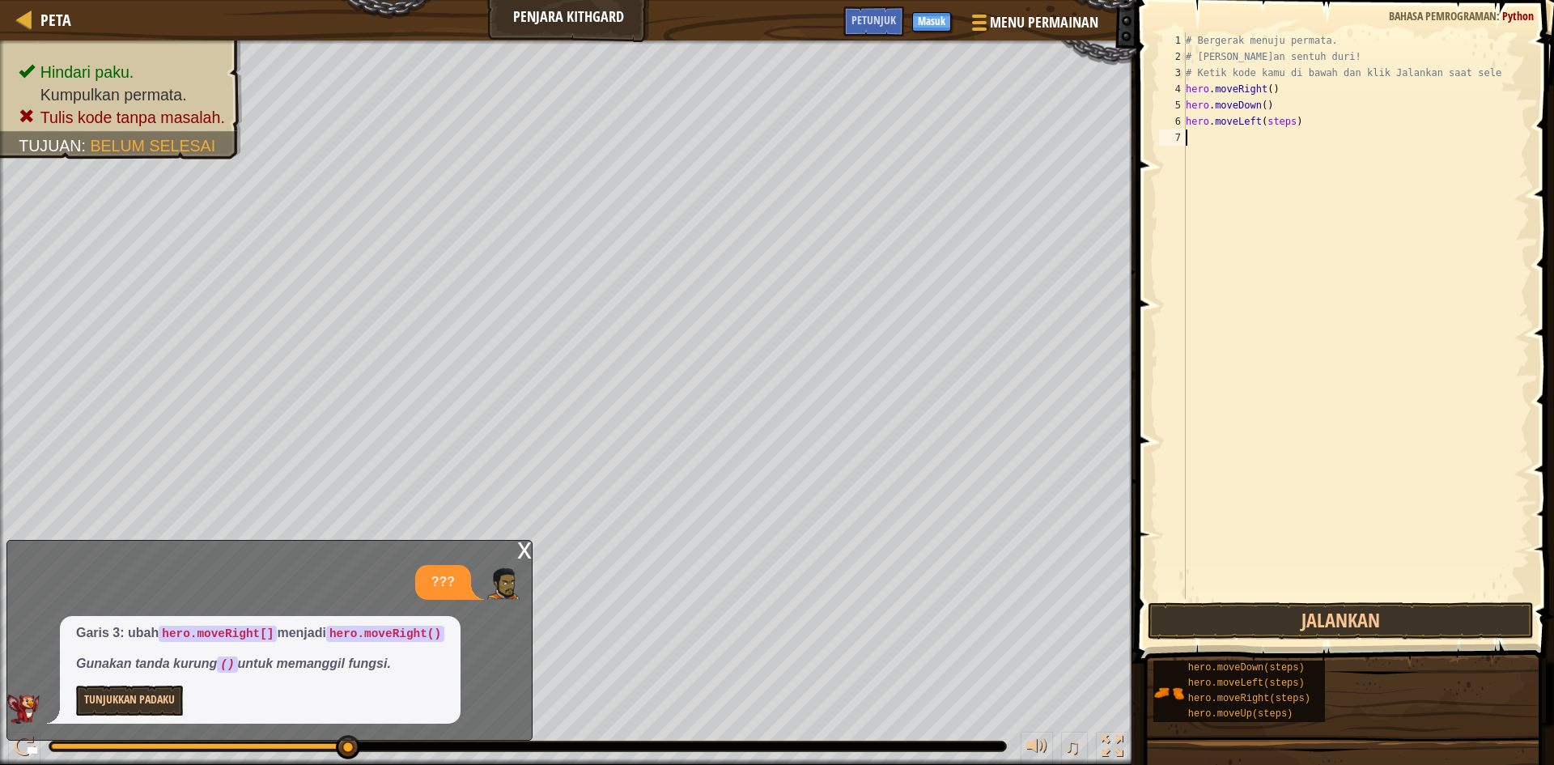
scroll to position [7, 0]
click at [1286, 124] on div "# Bergerak menuju permata. # [PERSON_NAME]an sentuh duri! # Ketik kode kamu di …" at bounding box center [1355, 331] width 347 height 599
click at [1254, 123] on div "# Bergerak menuju permata. # [PERSON_NAME]an sentuh duri! # Ketik kode kamu di …" at bounding box center [1355, 331] width 347 height 599
type textarea "hero.moveright()"
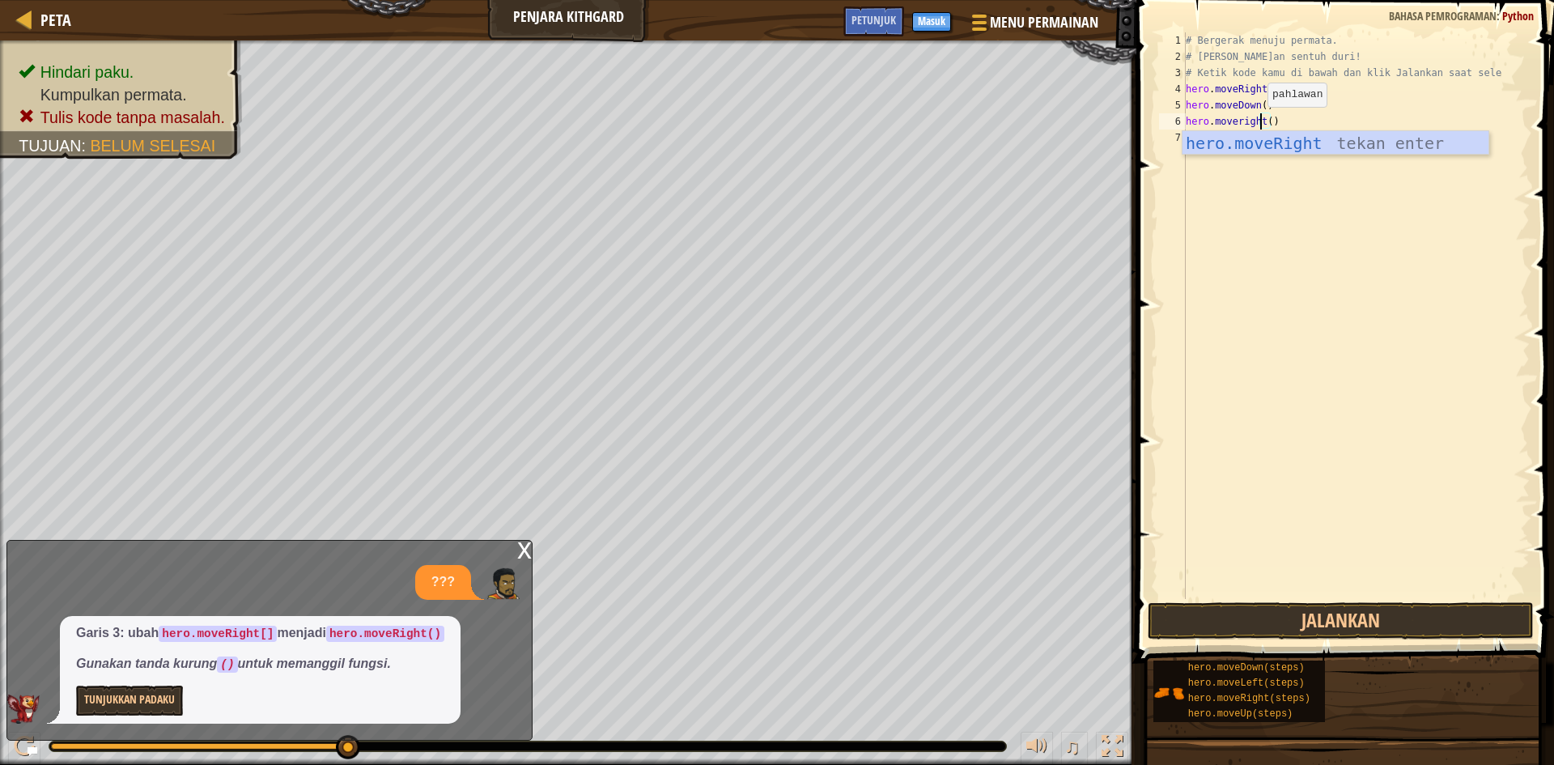
scroll to position [7, 6]
click at [1410, 244] on div "# Bergerak menuju permata. # [PERSON_NAME]an sentuh duri! # Ketik kode kamu di …" at bounding box center [1355, 331] width 347 height 599
click at [1291, 620] on button "Jalankan" at bounding box center [1341, 620] width 386 height 37
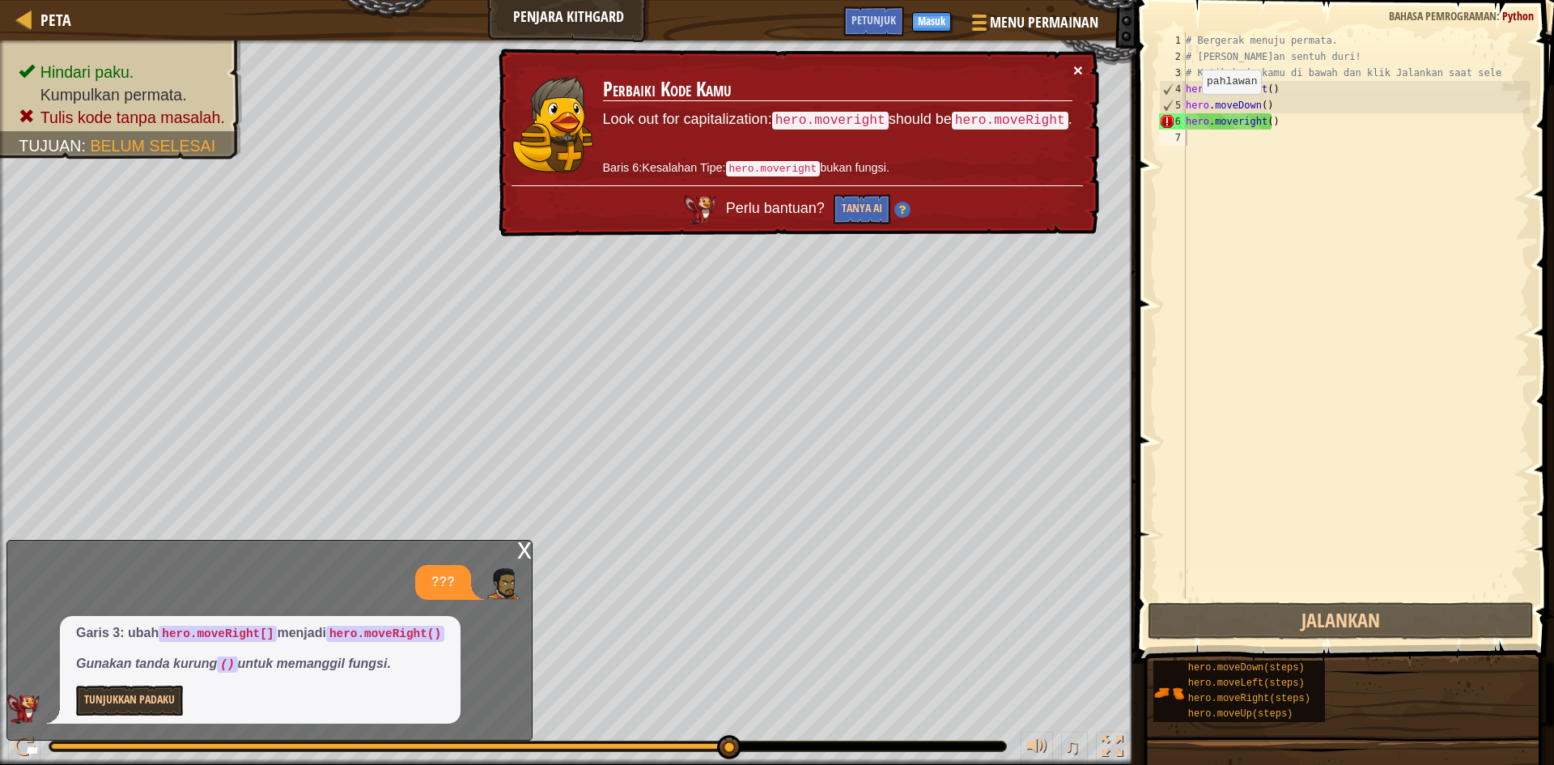
click at [1077, 66] on button "×" at bounding box center [1078, 70] width 10 height 17
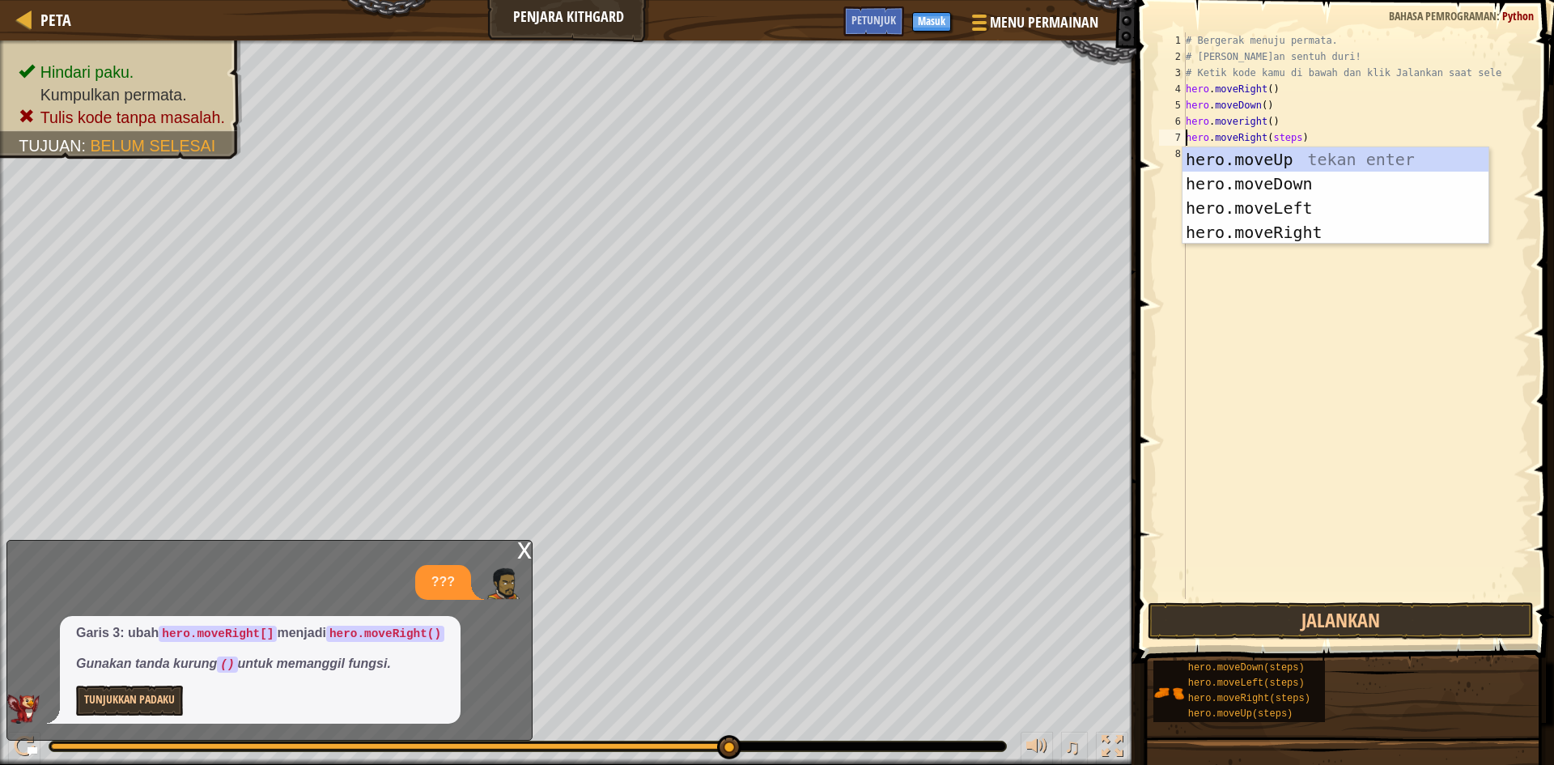
click at [1292, 138] on div "# Bergerak menuju permata. # [PERSON_NAME]an sentuh duri! # Ketik kode kamu di …" at bounding box center [1355, 331] width 347 height 599
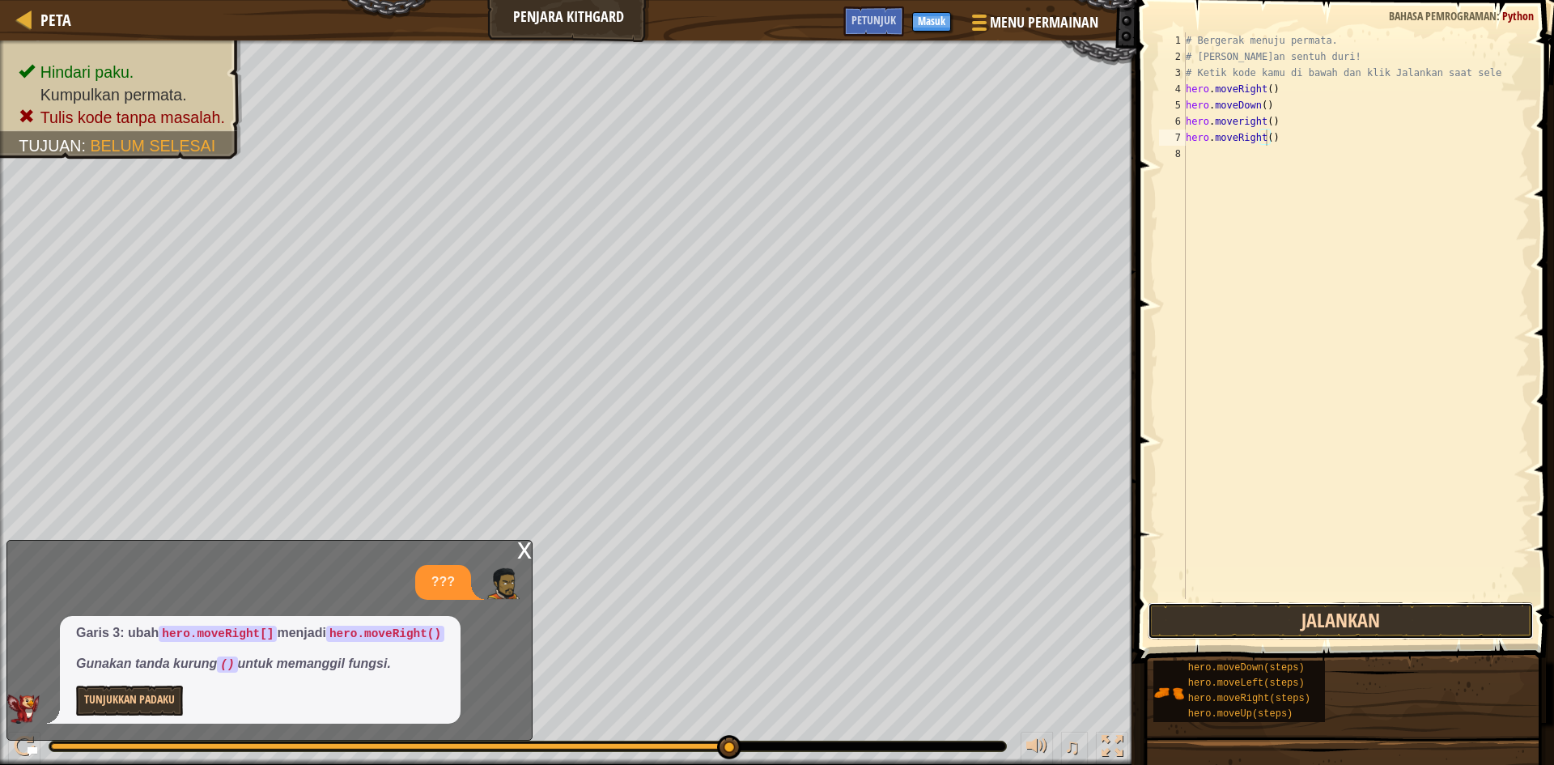
click at [1307, 630] on button "Jalankan" at bounding box center [1341, 620] width 386 height 37
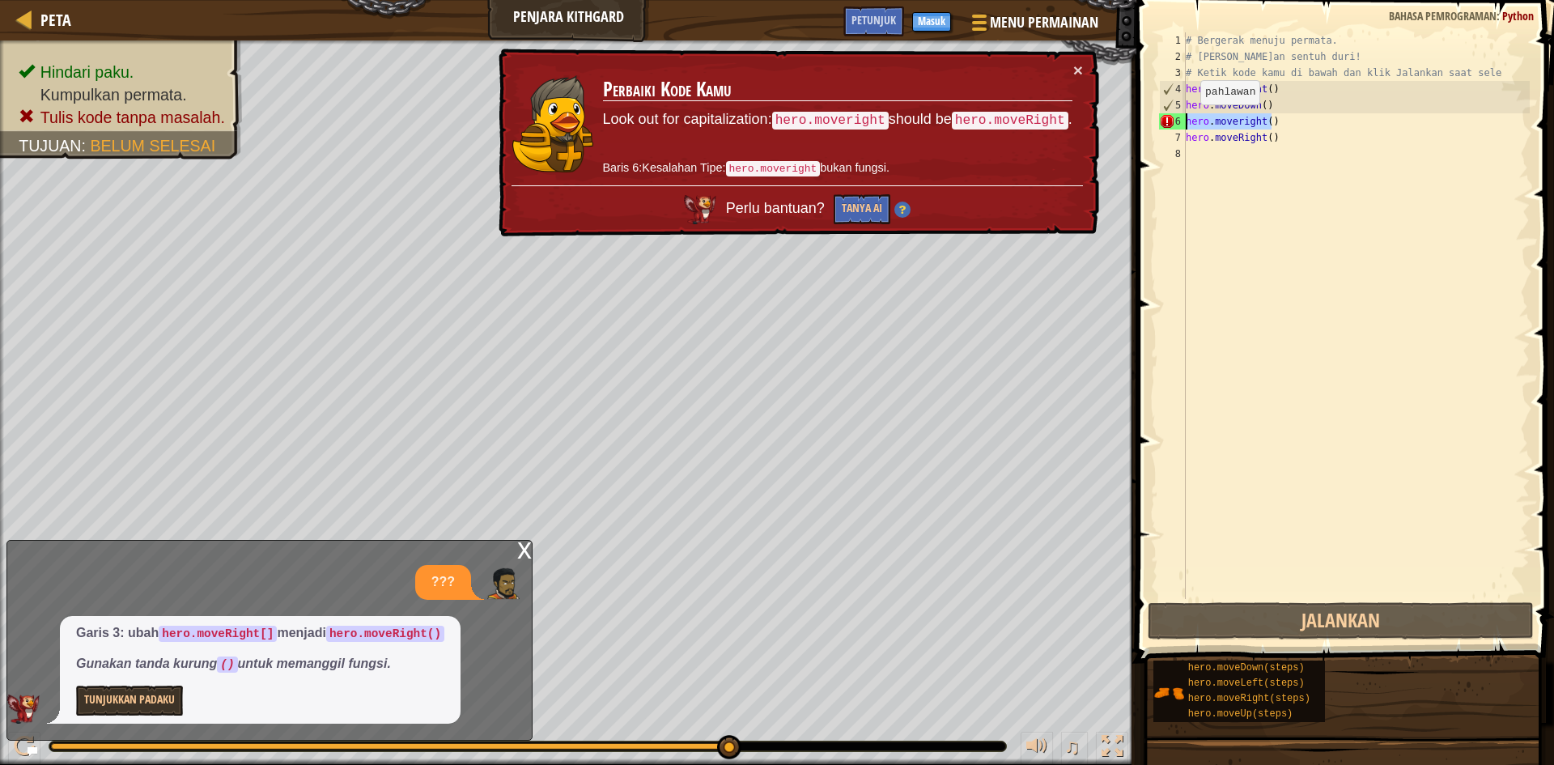
drag, startPoint x: 1279, startPoint y: 121, endPoint x: 1186, endPoint y: 121, distance: 92.3
click at [1186, 121] on div "# Bergerak menuju permata. # [PERSON_NAME]an sentuh duri! # Ketik kode kamu di …" at bounding box center [1355, 331] width 347 height 599
type textarea "hero.moveright()"
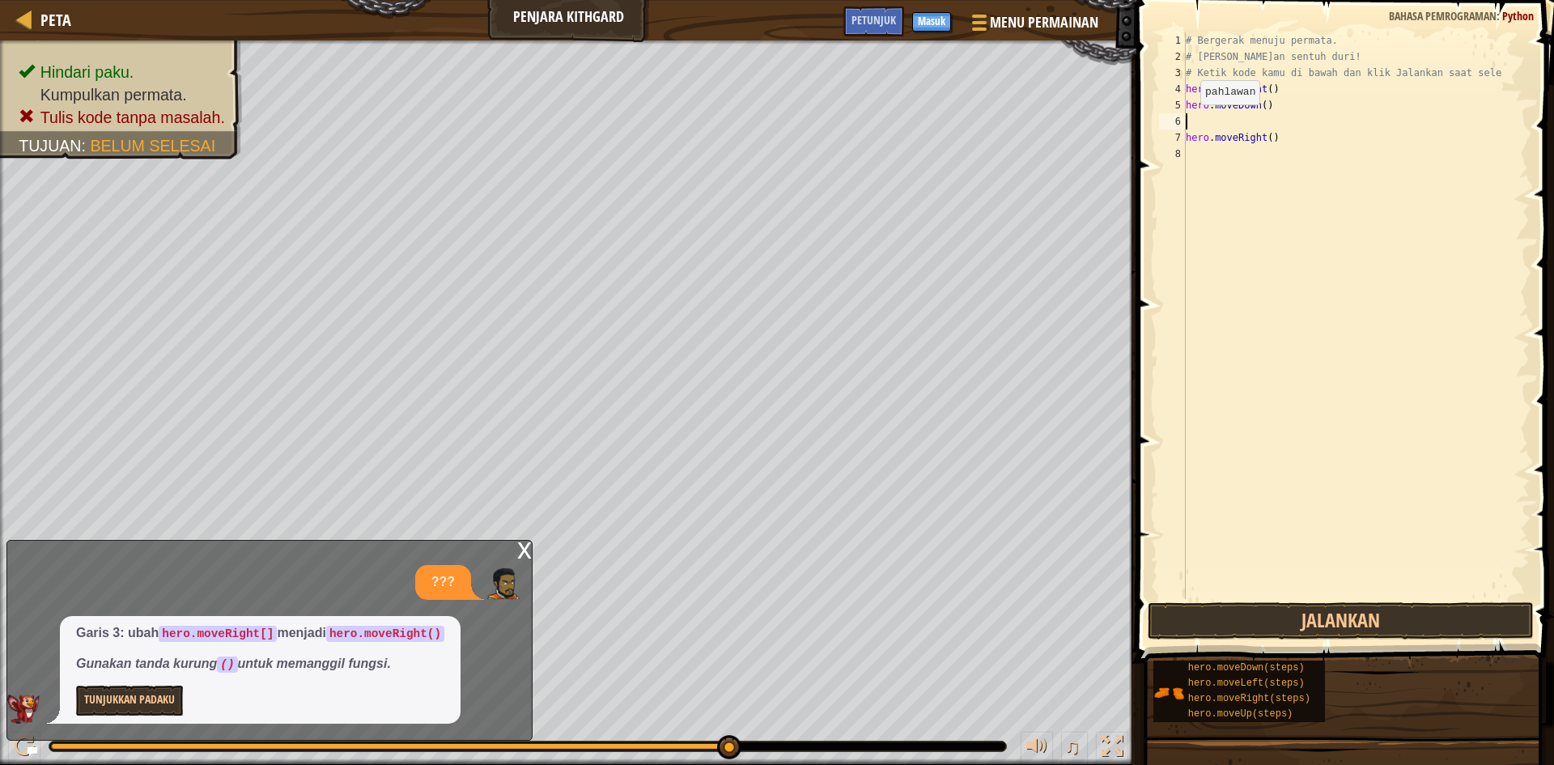
type textarea "hero.moveDown()"
click at [1292, 149] on div "# Bergerak menuju permata. # [PERSON_NAME]an sentuh duri! # Ketik kode kamu di …" at bounding box center [1355, 331] width 347 height 599
click at [1317, 618] on button "Jalankan" at bounding box center [1341, 620] width 386 height 37
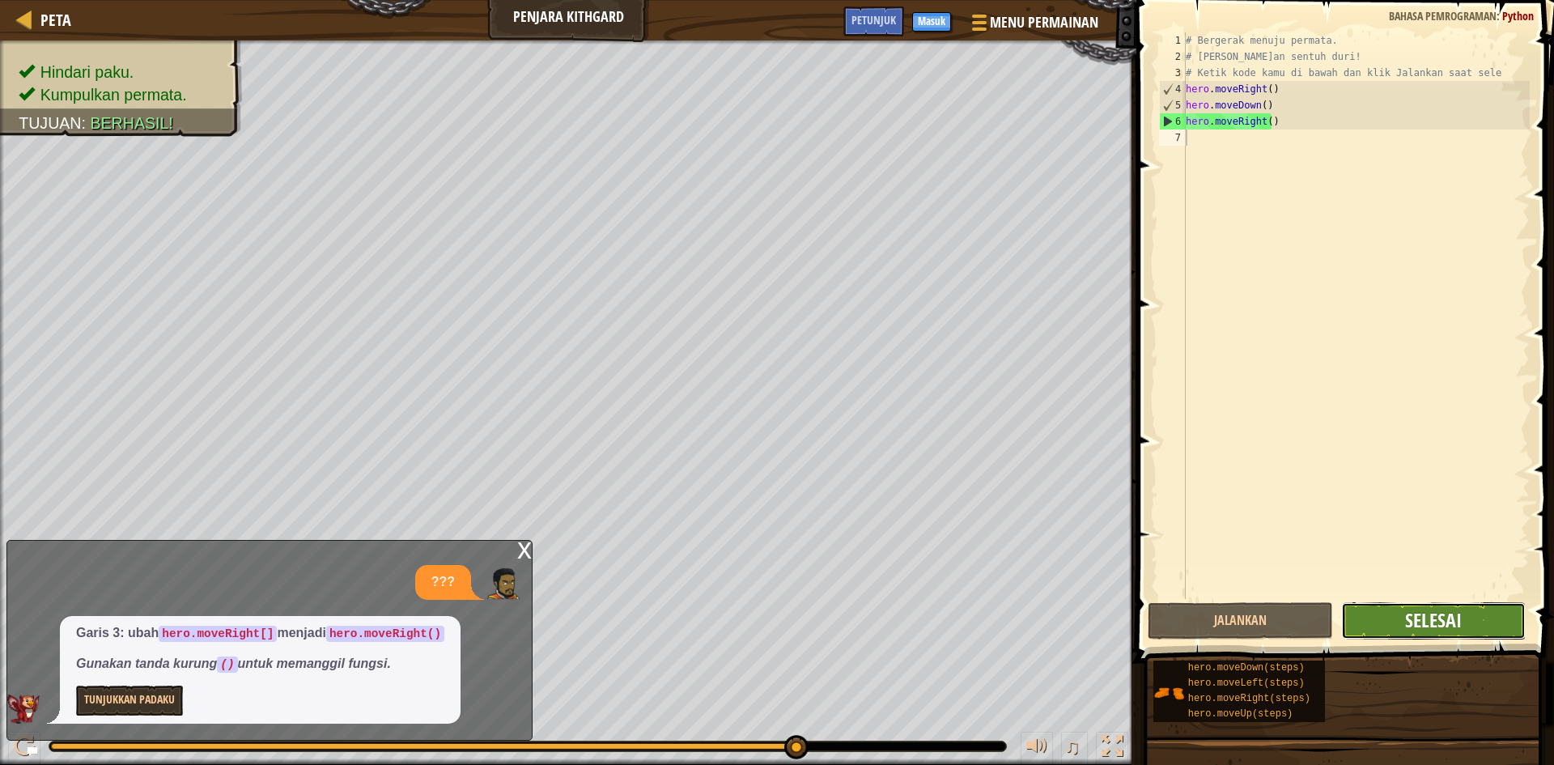
click at [1433, 617] on span "Selesai" at bounding box center [1433, 620] width 57 height 26
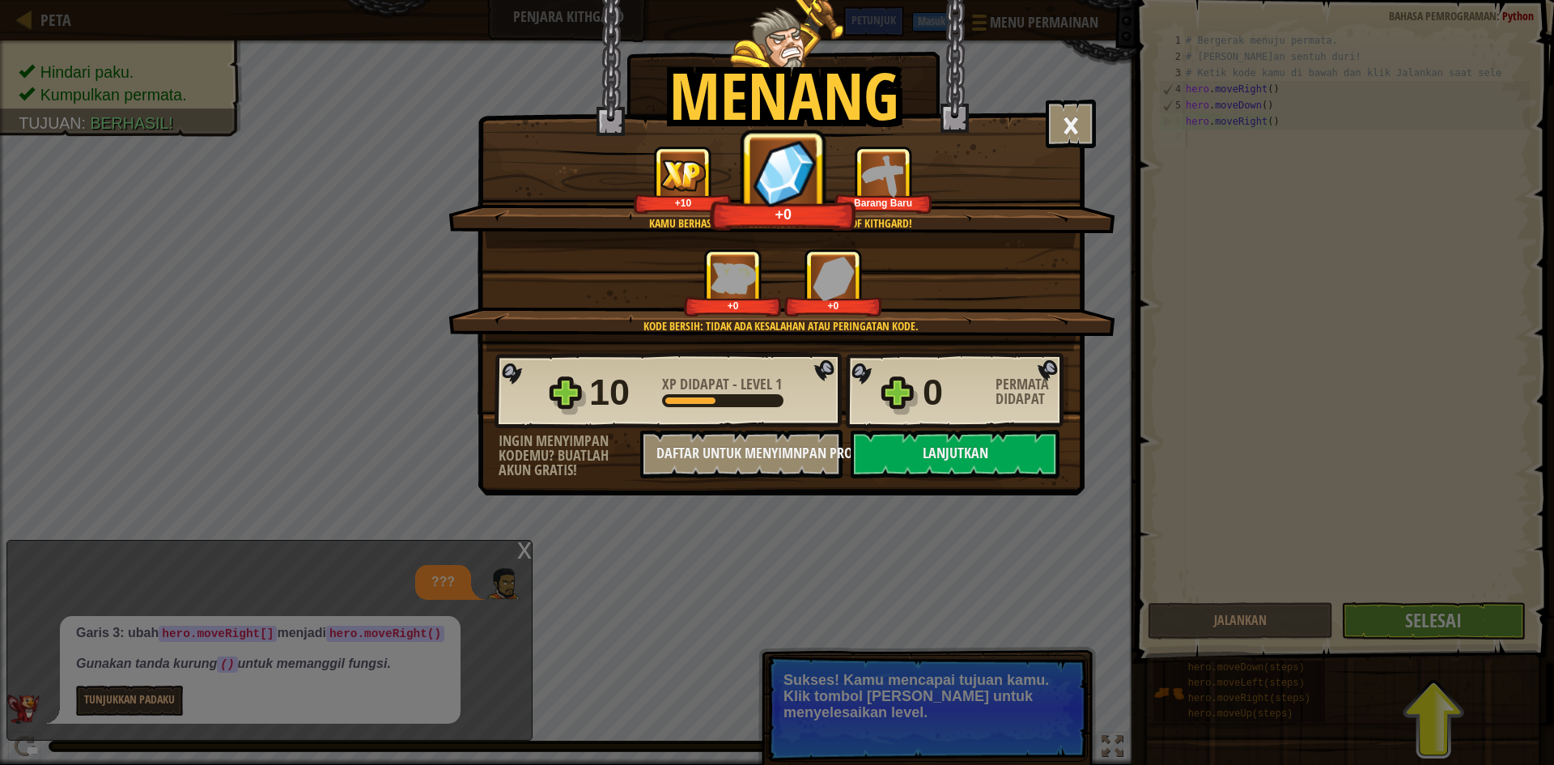
click at [1377, 626] on div "Menang × Bagus sekali, hero. Kamu membangun kekuatan untuk melarikan diri dari …" at bounding box center [777, 382] width 1554 height 765
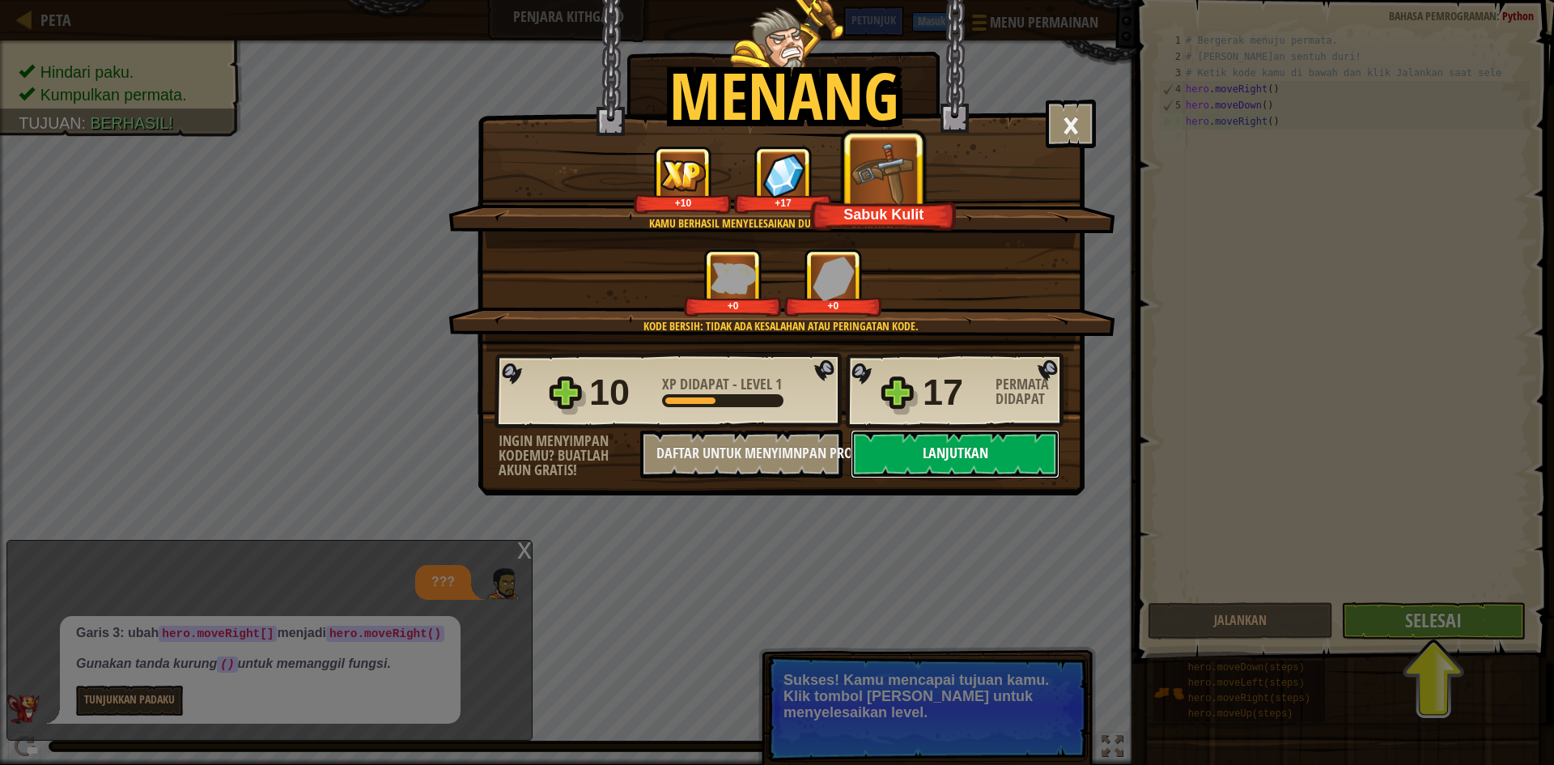
click at [940, 463] on button "Lanjutkan" at bounding box center [955, 454] width 209 height 49
select select "id"
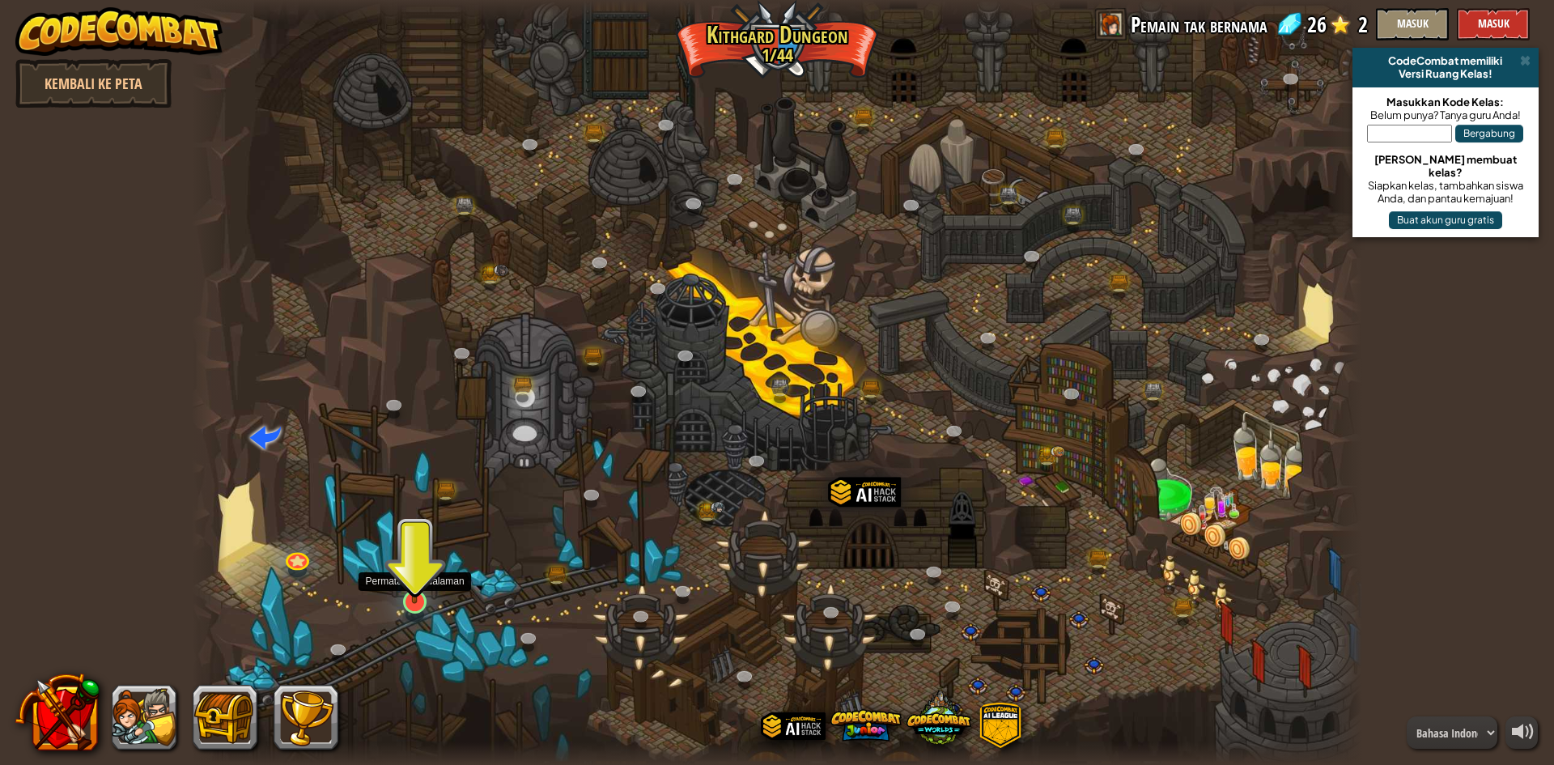
click at [414, 596] on img at bounding box center [415, 568] width 32 height 72
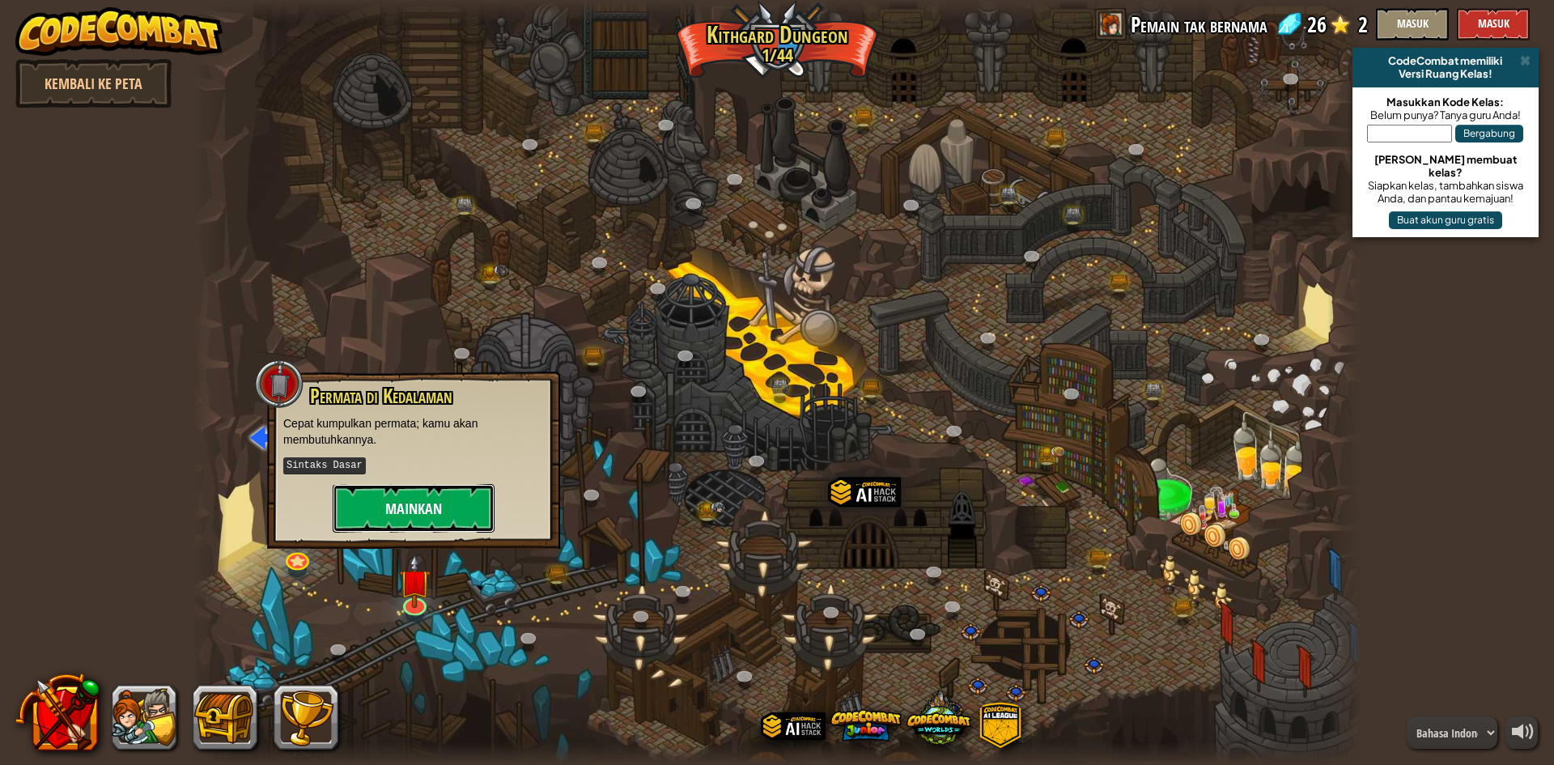
click at [422, 518] on button "Mainkan" at bounding box center [414, 508] width 162 height 49
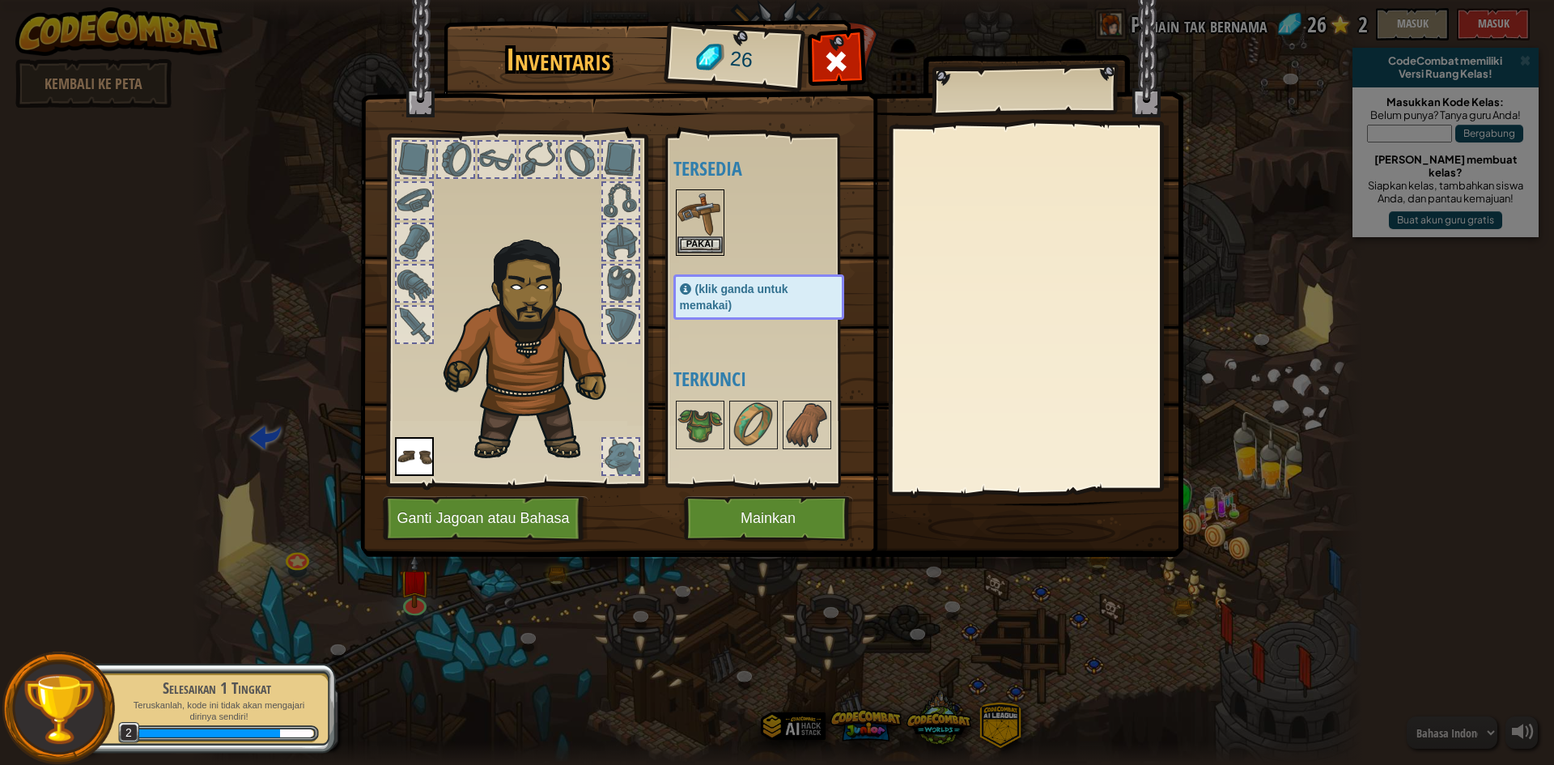
click at [702, 220] on img at bounding box center [699, 213] width 45 height 45
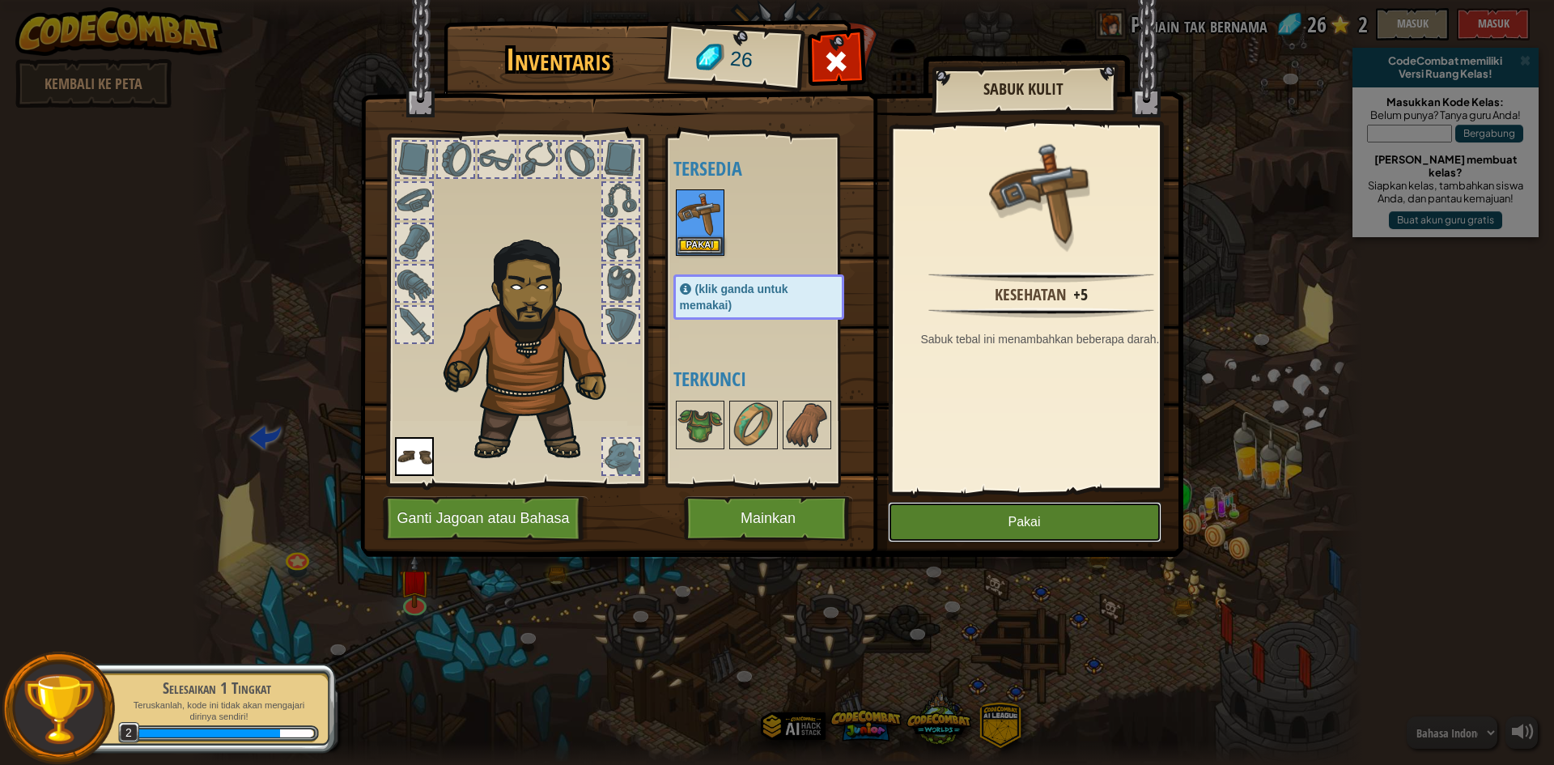
click at [953, 507] on button "Pakai" at bounding box center [1025, 522] width 274 height 40
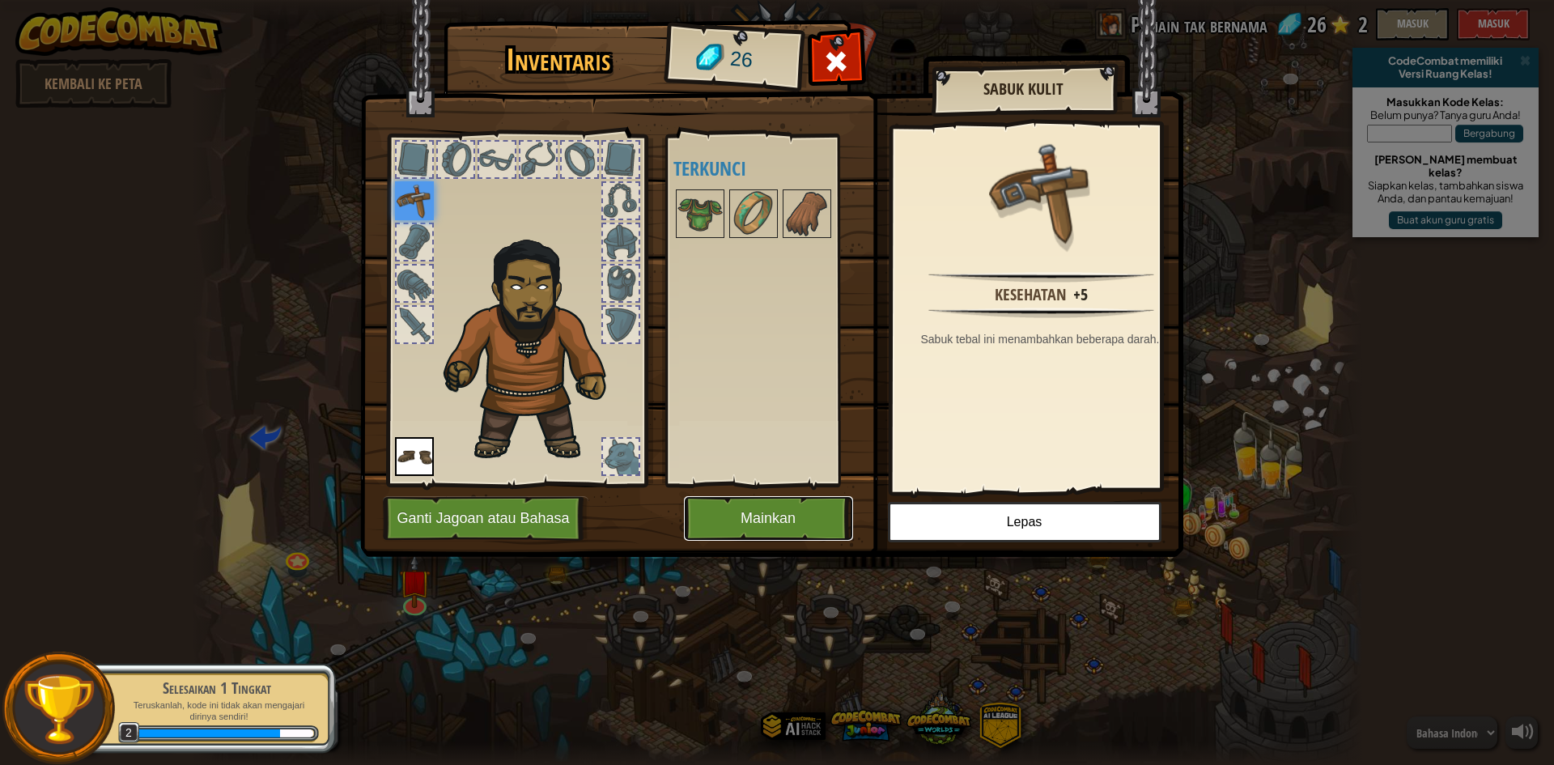
click at [798, 520] on button "Mainkan" at bounding box center [768, 518] width 169 height 45
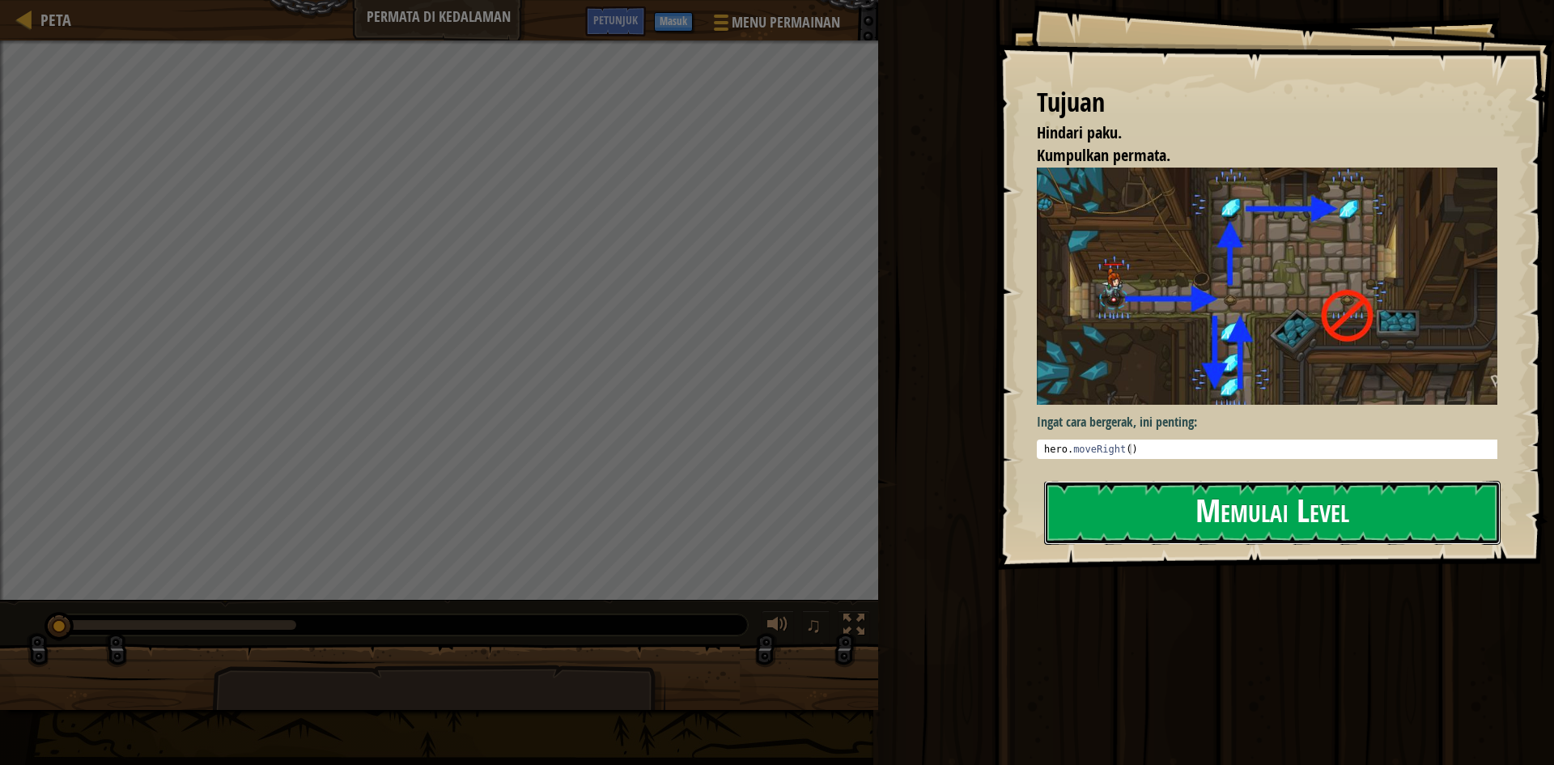
click at [1197, 537] on button "Memulai Level" at bounding box center [1272, 513] width 456 height 64
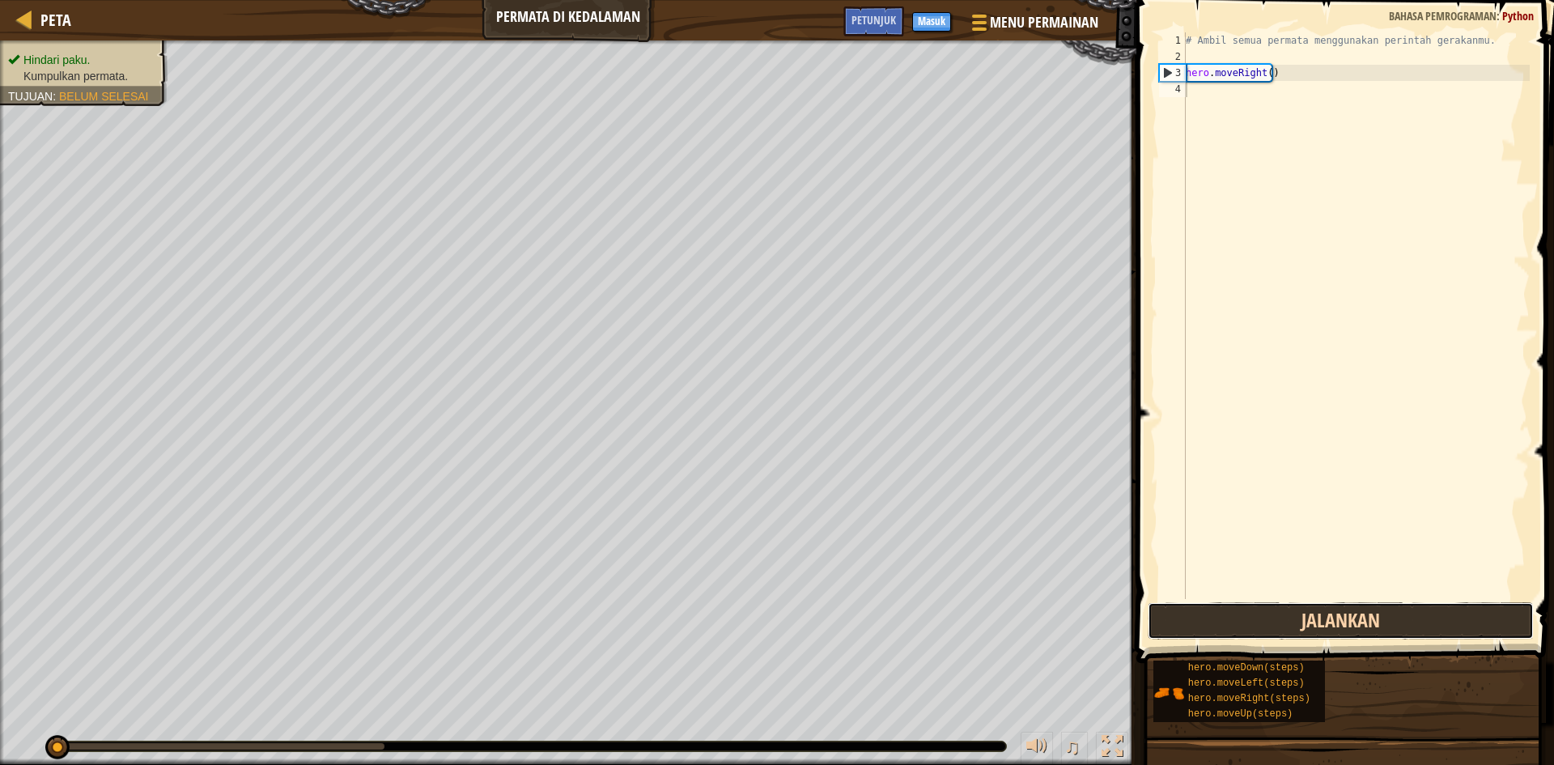
click at [1486, 626] on button "Jalankan" at bounding box center [1341, 620] width 386 height 37
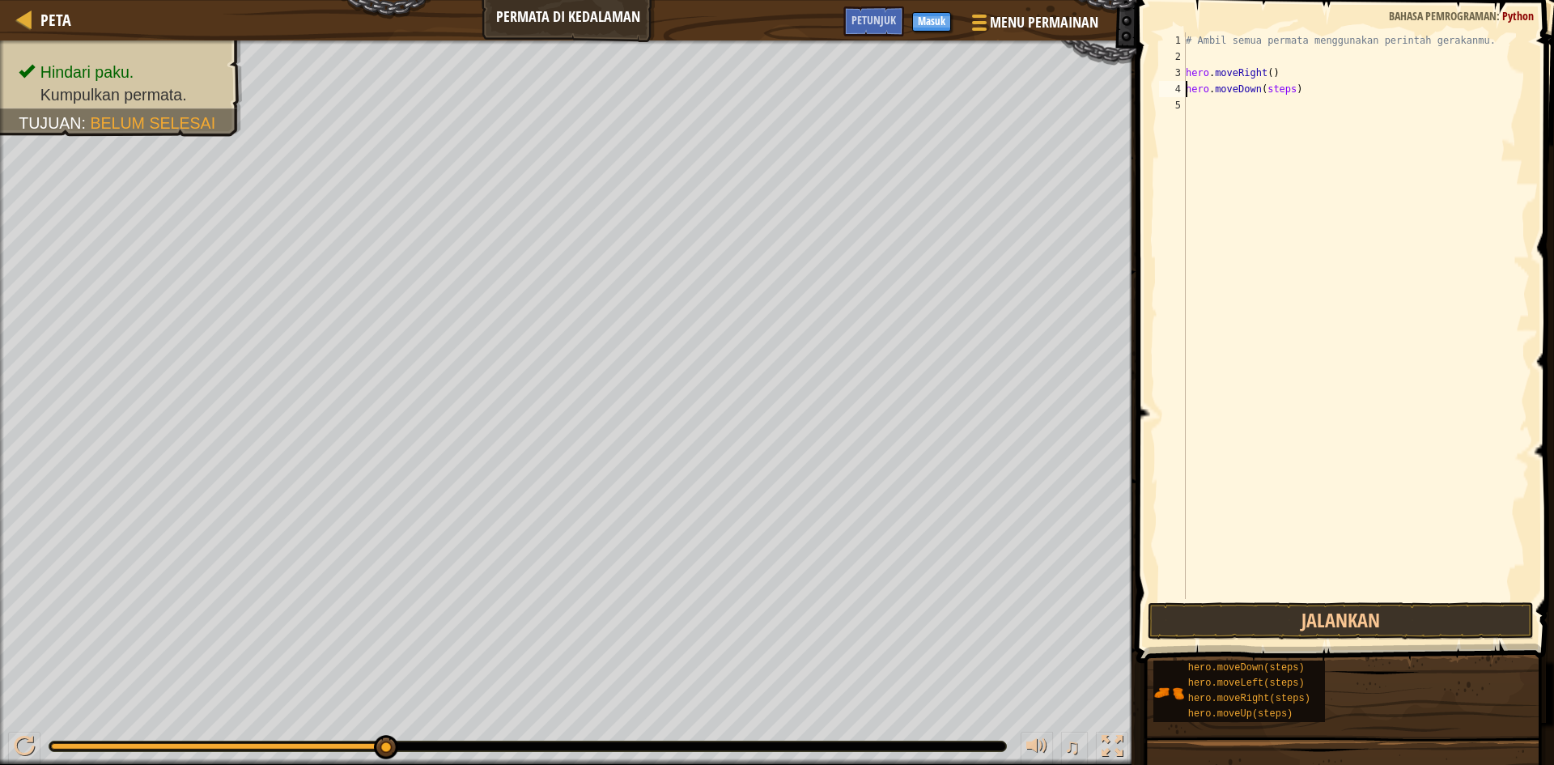
click at [1283, 88] on div "# Ambil semua permata menggunakan perintah gerakanmu. hero . moveRight ( ) hero…" at bounding box center [1355, 331] width 347 height 599
click at [1284, 90] on div "# Ambil semua permata menggunakan perintah gerakanmu. hero . moveRight ( ) hero…" at bounding box center [1355, 331] width 347 height 599
click at [1287, 94] on div "# Ambil semua permata menggunakan perintah gerakanmu. hero . moveRight ( ) hero…" at bounding box center [1355, 331] width 347 height 599
click at [1259, 605] on button "Jalankan" at bounding box center [1341, 620] width 386 height 37
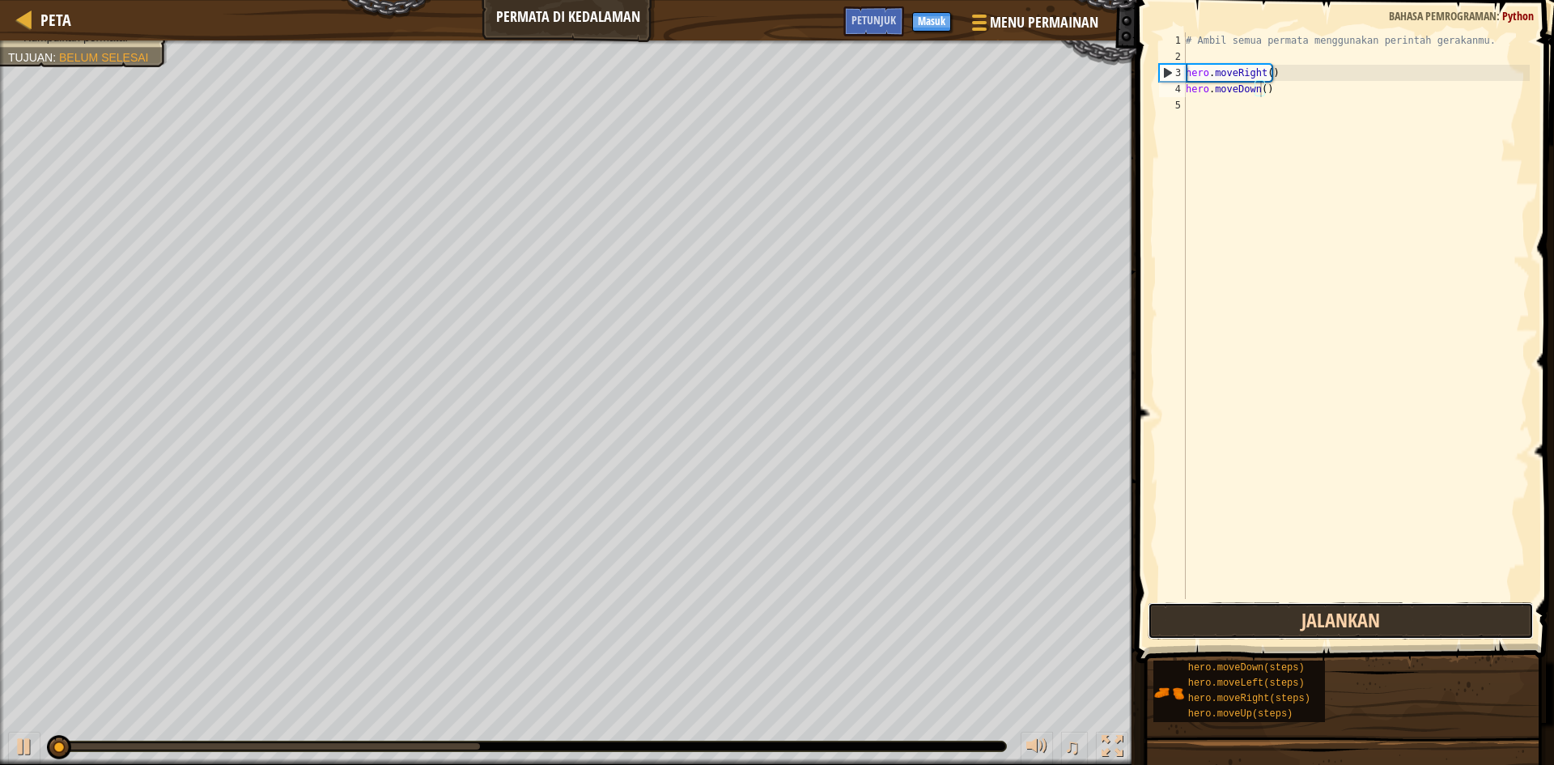
click at [1259, 605] on button "Jalankan" at bounding box center [1341, 620] width 386 height 37
click at [1262, 606] on button "Jalankan" at bounding box center [1341, 620] width 386 height 37
click at [1263, 605] on button "Jalankan" at bounding box center [1341, 620] width 386 height 37
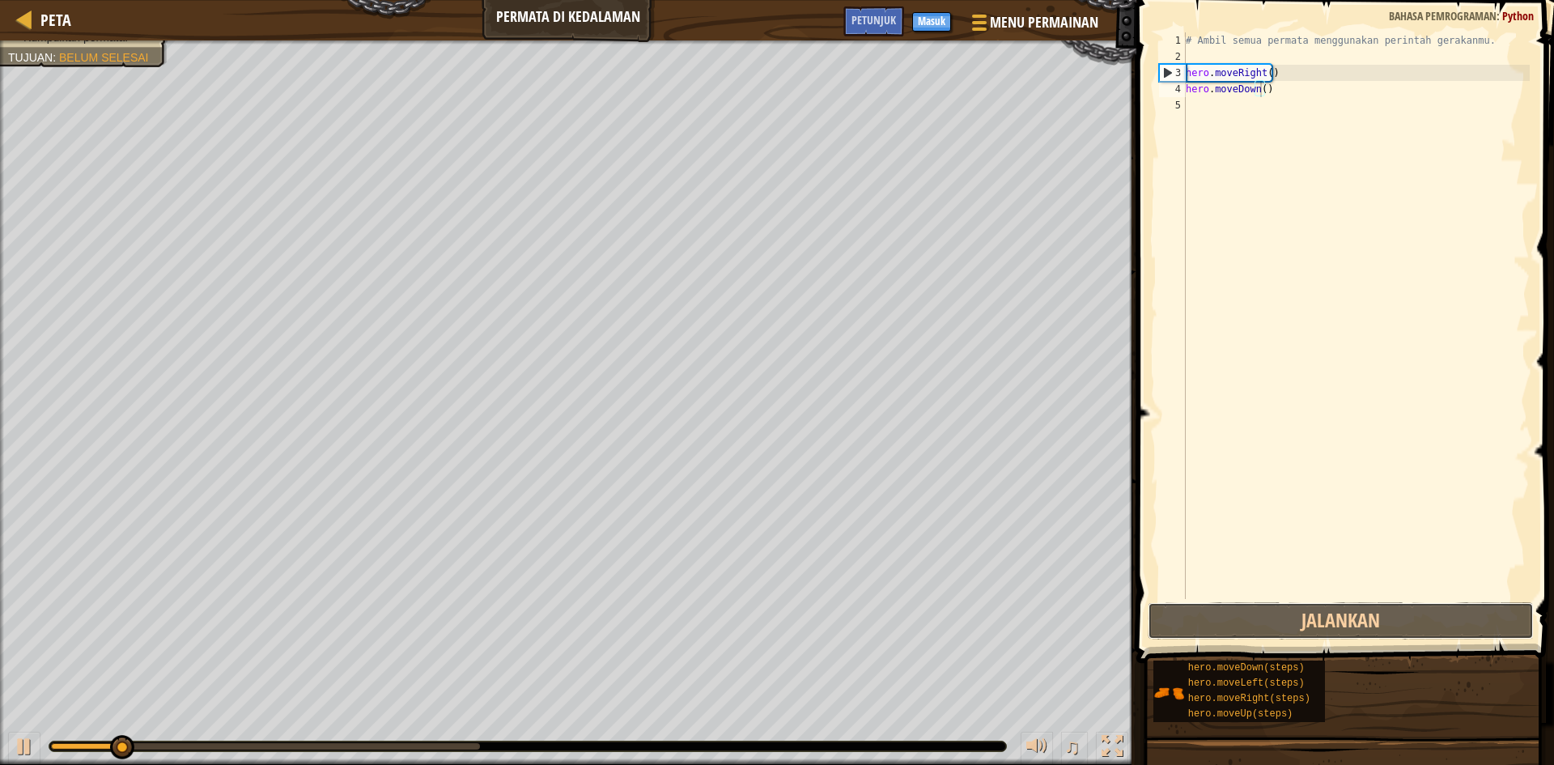
drag, startPoint x: 1263, startPoint y: 605, endPoint x: 1343, endPoint y: 460, distance: 164.8
click at [1347, 469] on div "hero.moveDown() 1 2 3 4 5 # Ambil semua permata menggunakan perintah gerakanmu.…" at bounding box center [1342, 363] width 422 height 711
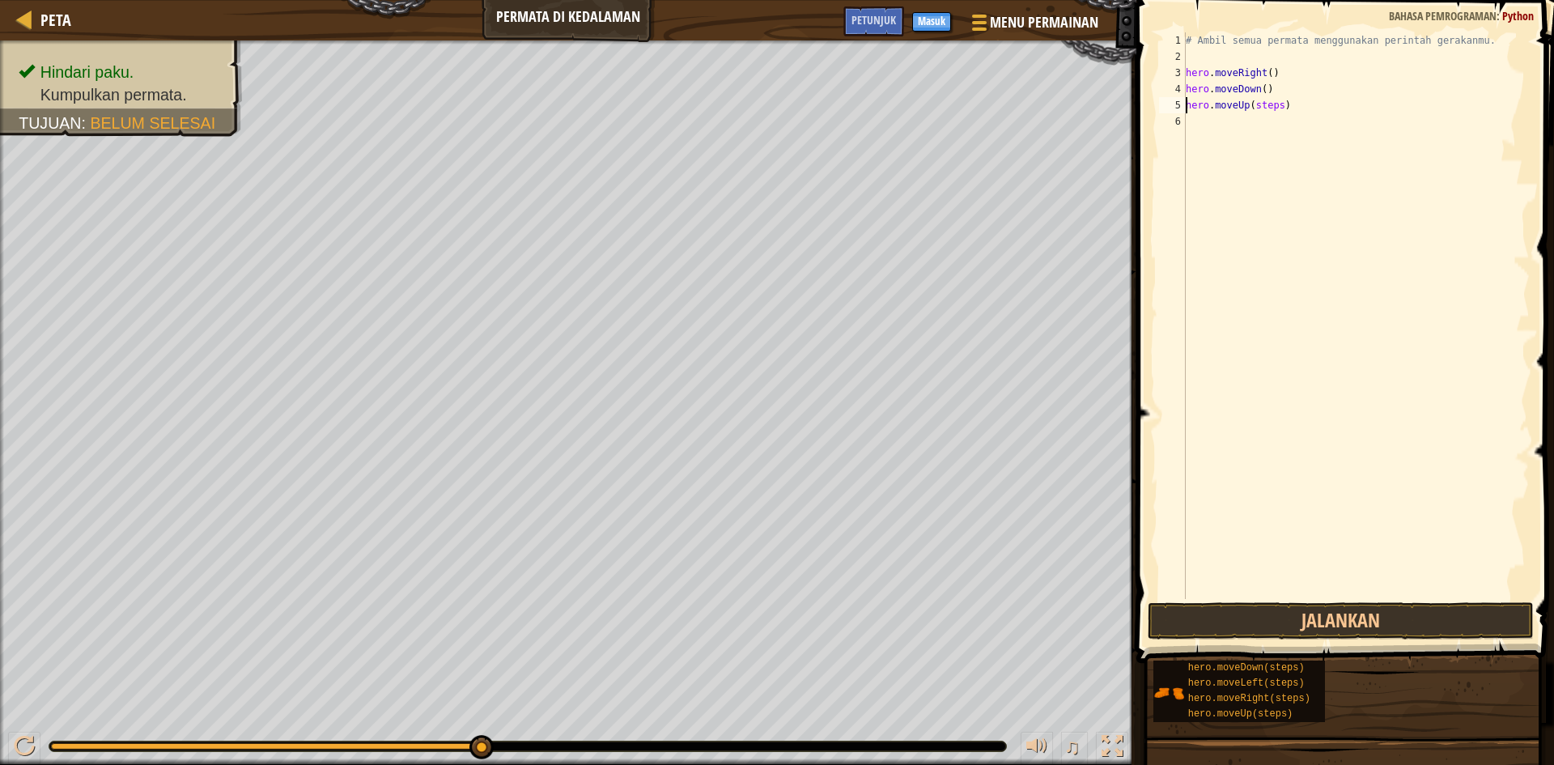
click at [1273, 108] on div "# Ambil semua permata menggunakan perintah gerakanmu. hero . moveRight ( ) hero…" at bounding box center [1355, 331] width 347 height 599
click at [1275, 111] on div "# Ambil semua permata menggunakan perintah gerakanmu. hero . moveRight ( ) hero…" at bounding box center [1355, 331] width 347 height 599
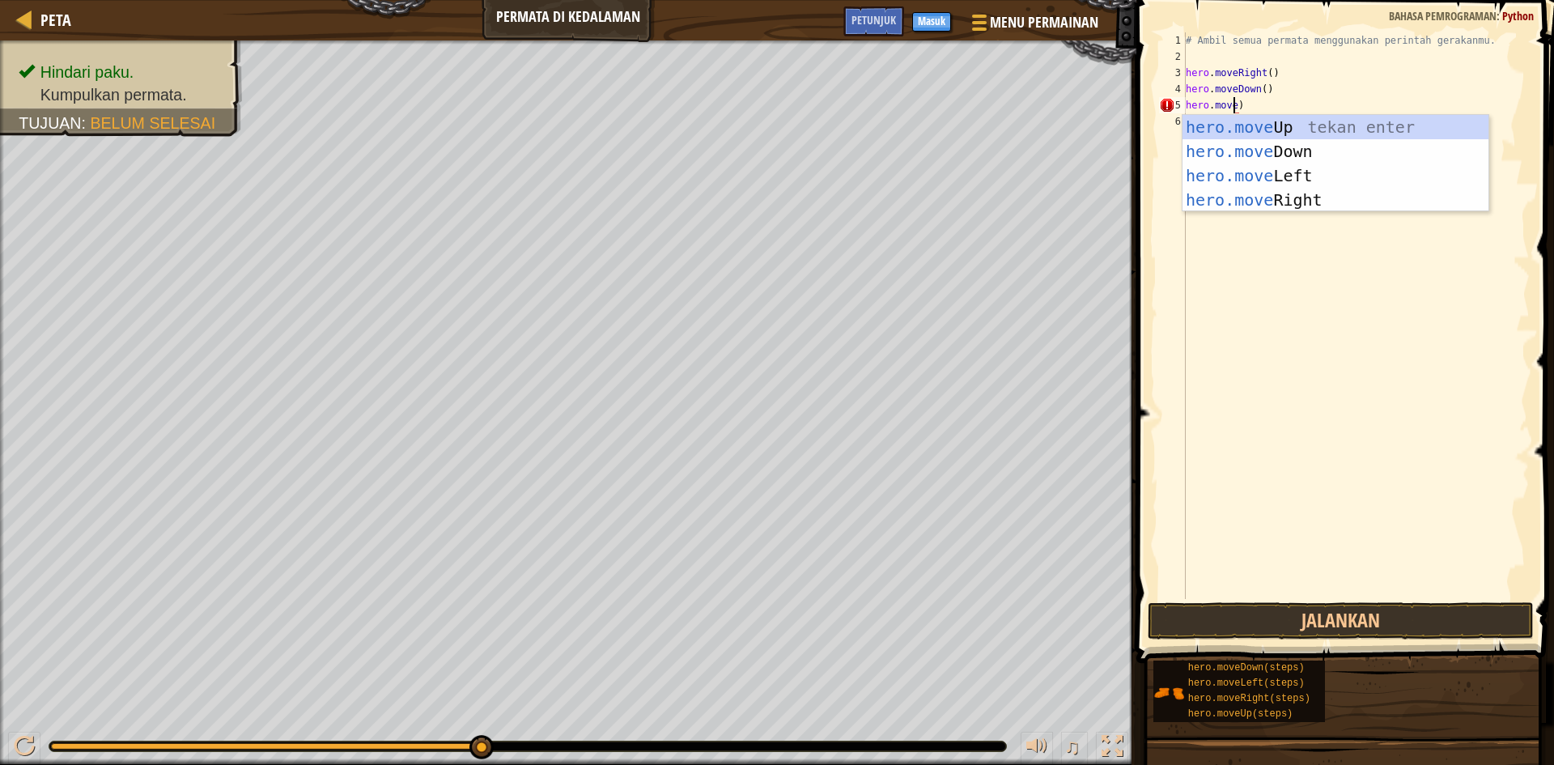
type textarea "hero.move[)"
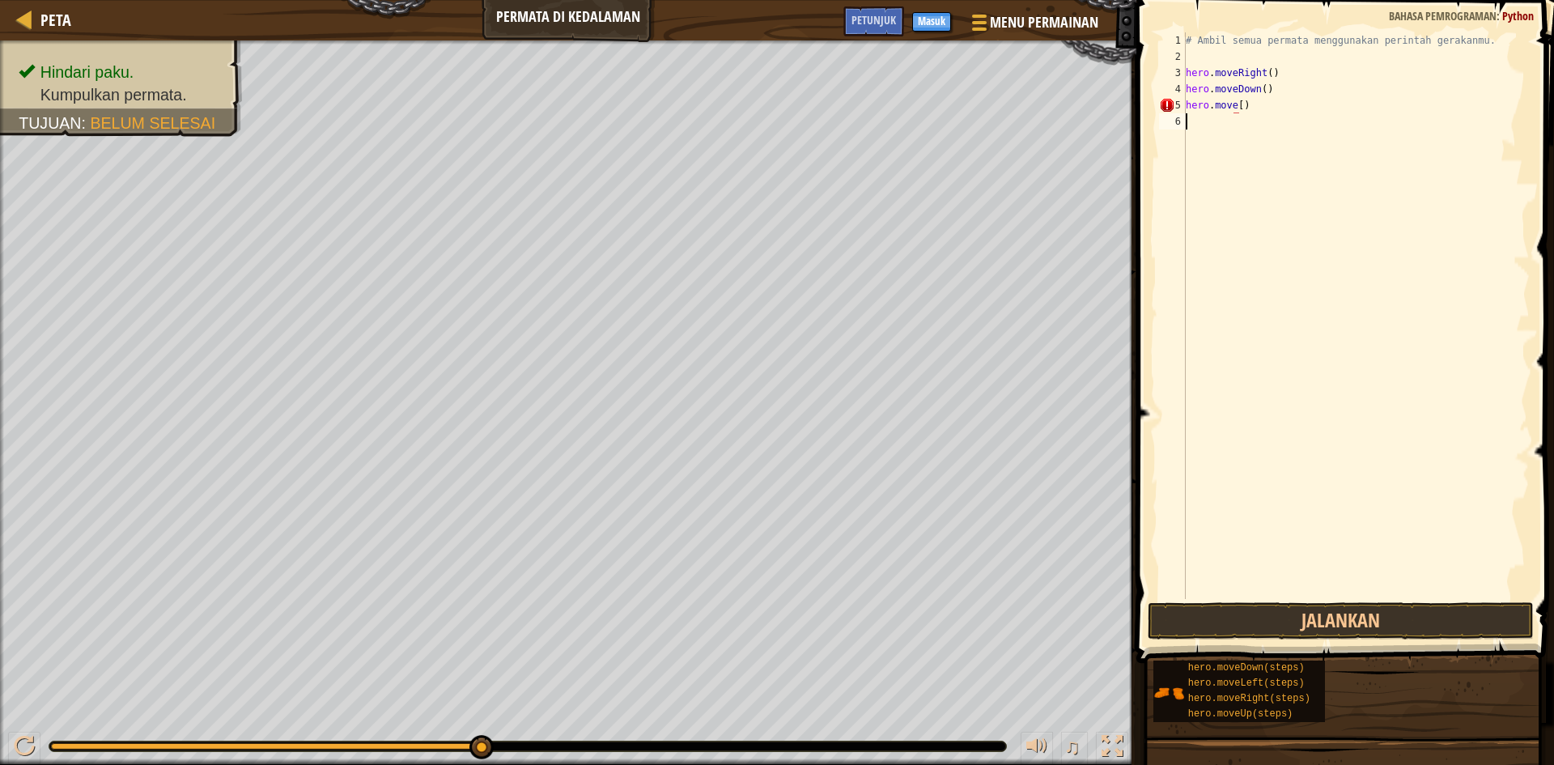
click at [1270, 168] on div "# Ambil semua permata menggunakan perintah gerakanmu. hero . moveRight ( ) hero…" at bounding box center [1355, 331] width 347 height 599
click at [1412, 603] on button "Jalankan" at bounding box center [1341, 620] width 386 height 37
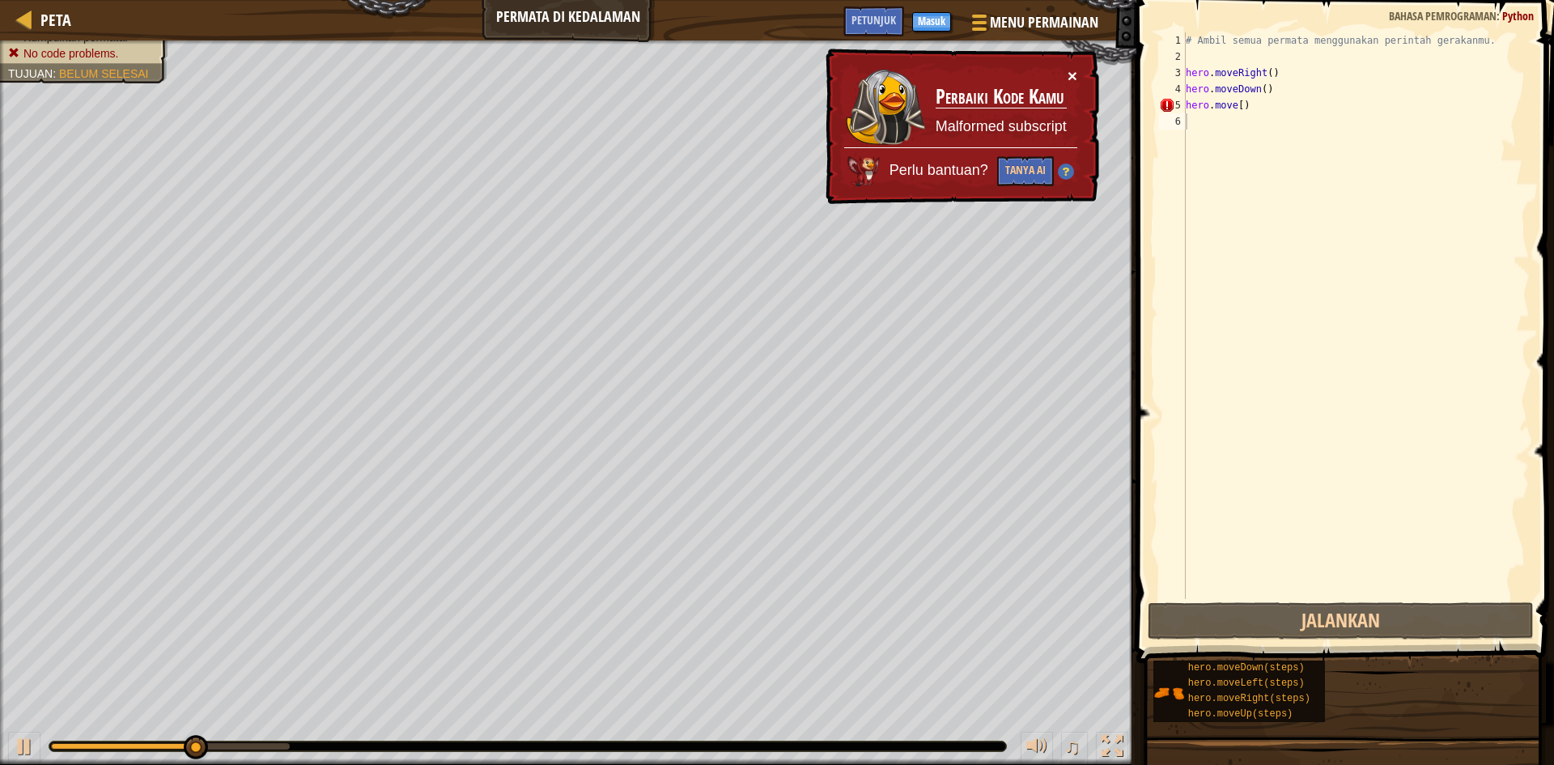
click at [1072, 69] on button "×" at bounding box center [1072, 75] width 10 height 17
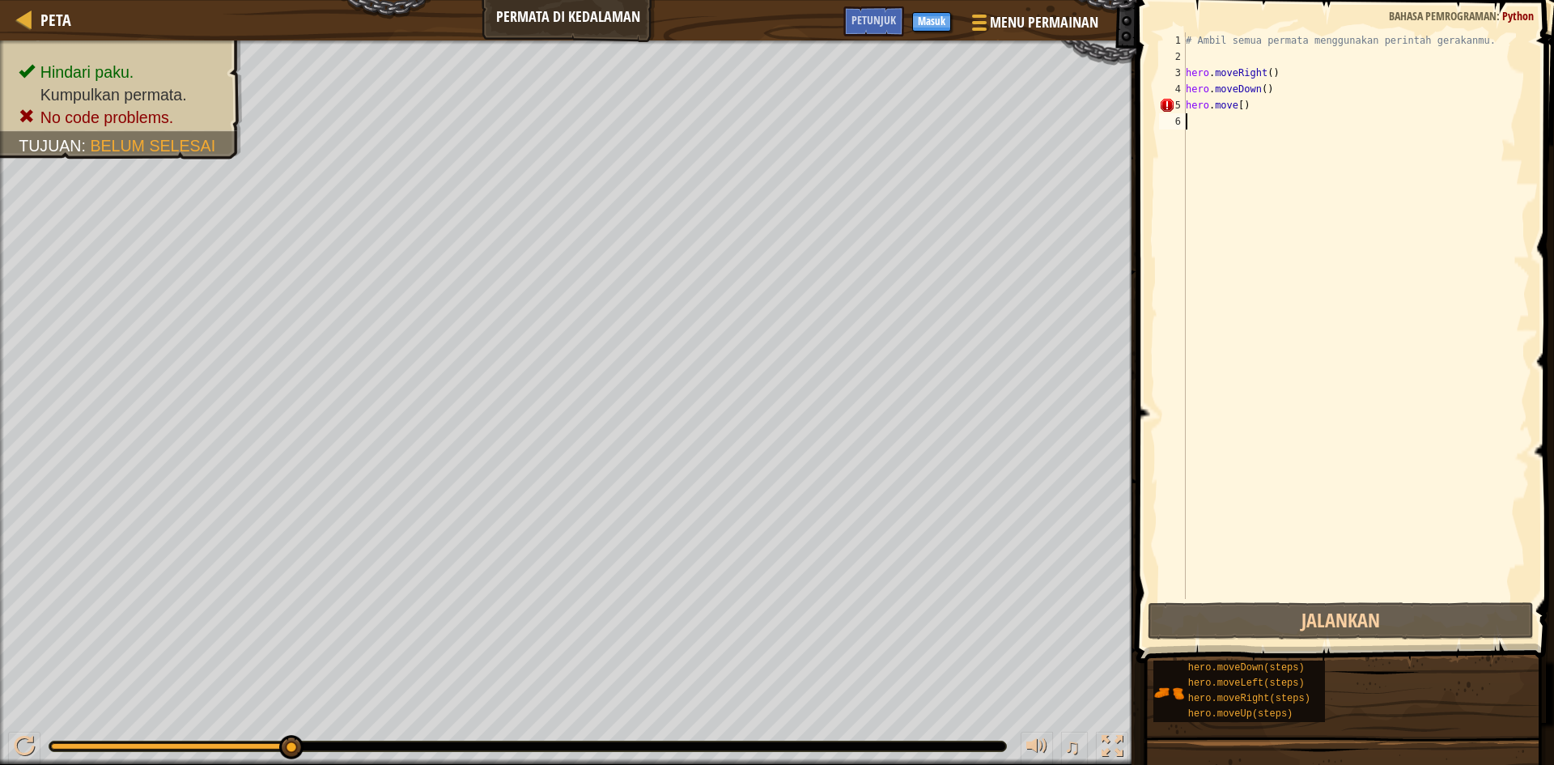
click at [1262, 116] on div "# Ambil semua permata menggunakan perintah gerakanmu. hero . moveRight ( ) hero…" at bounding box center [1355, 331] width 347 height 599
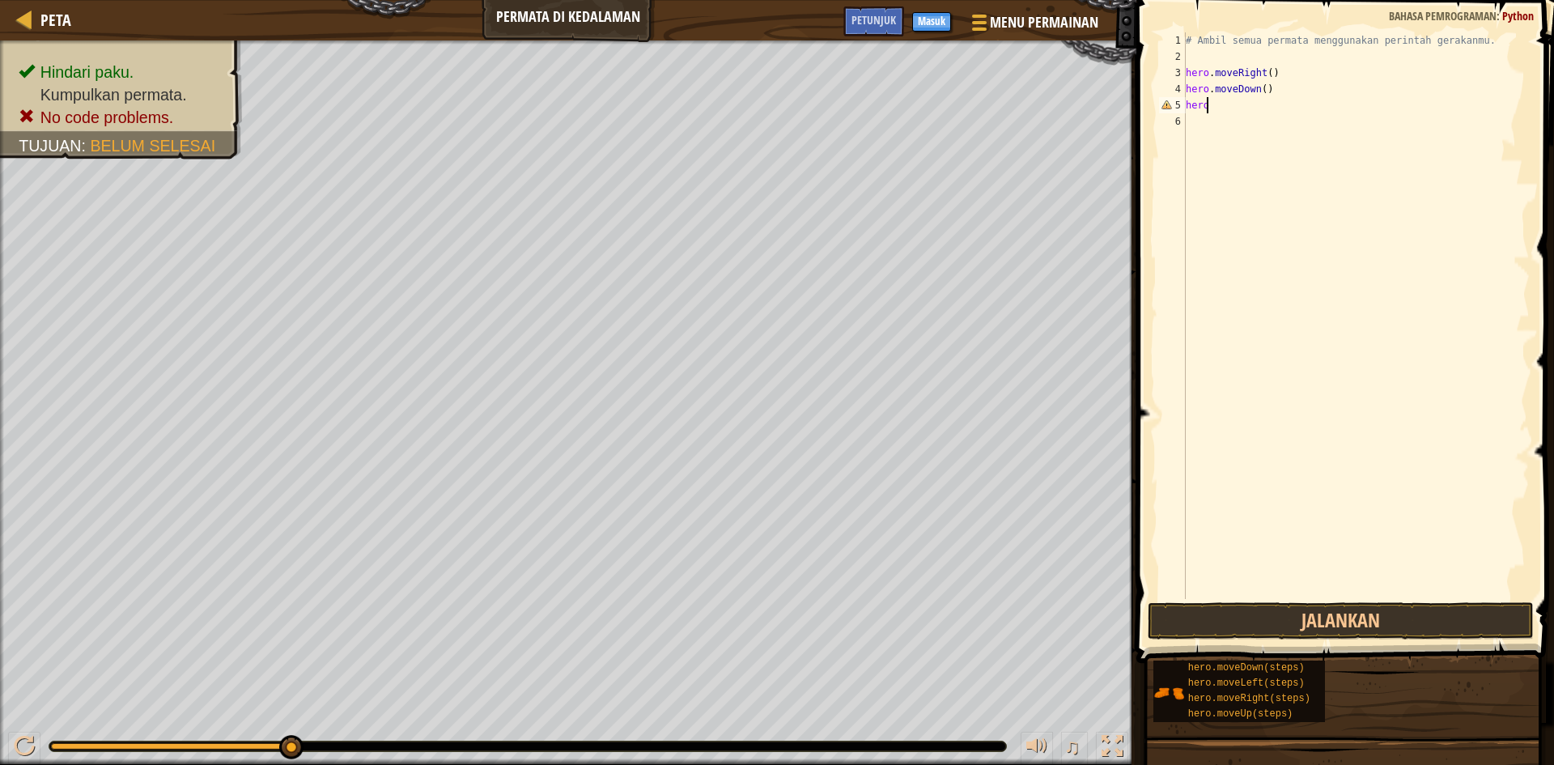
type textarea "h"
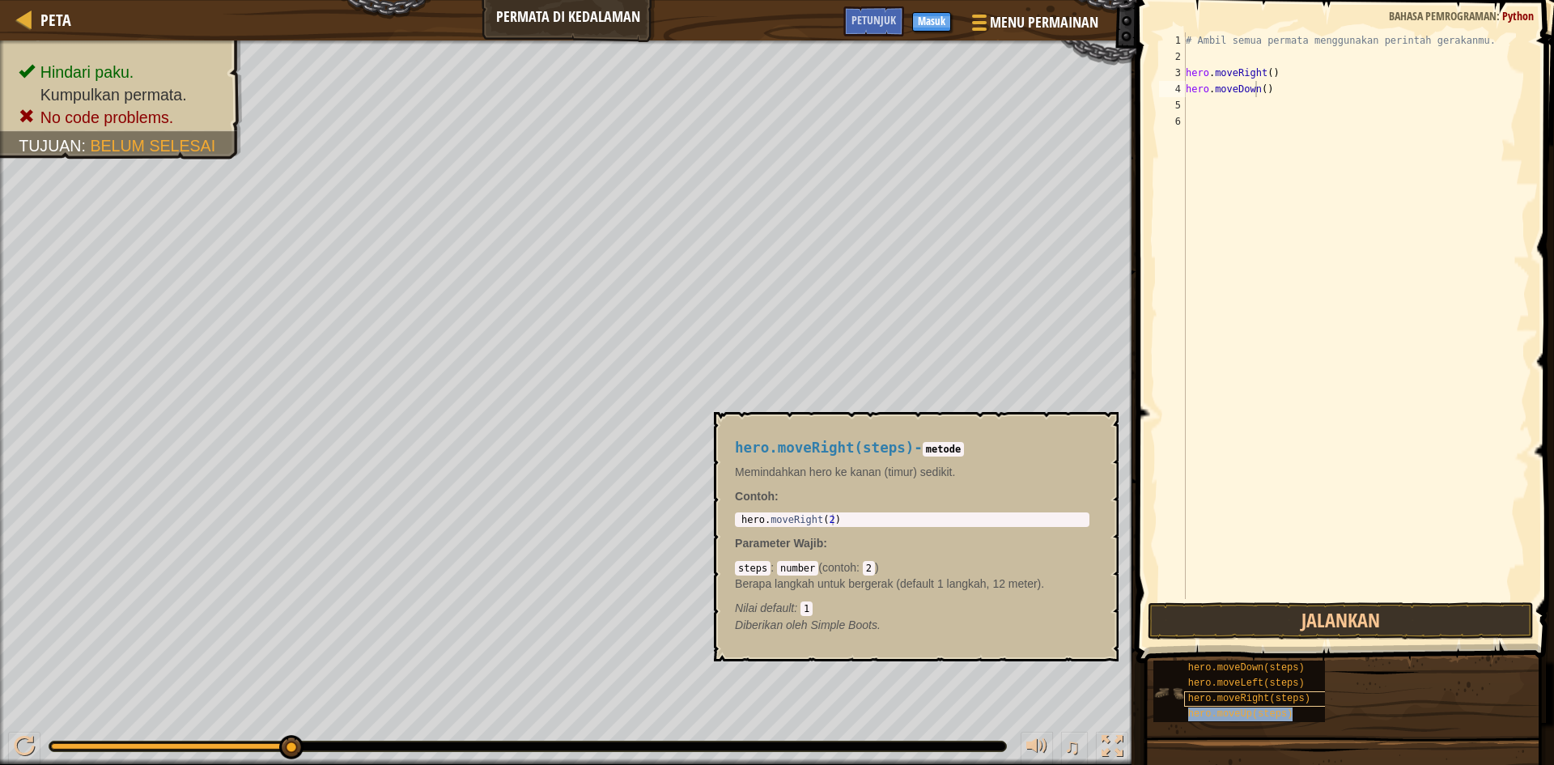
type textarea "hero.moveDownhero.moveUp(steps)()"
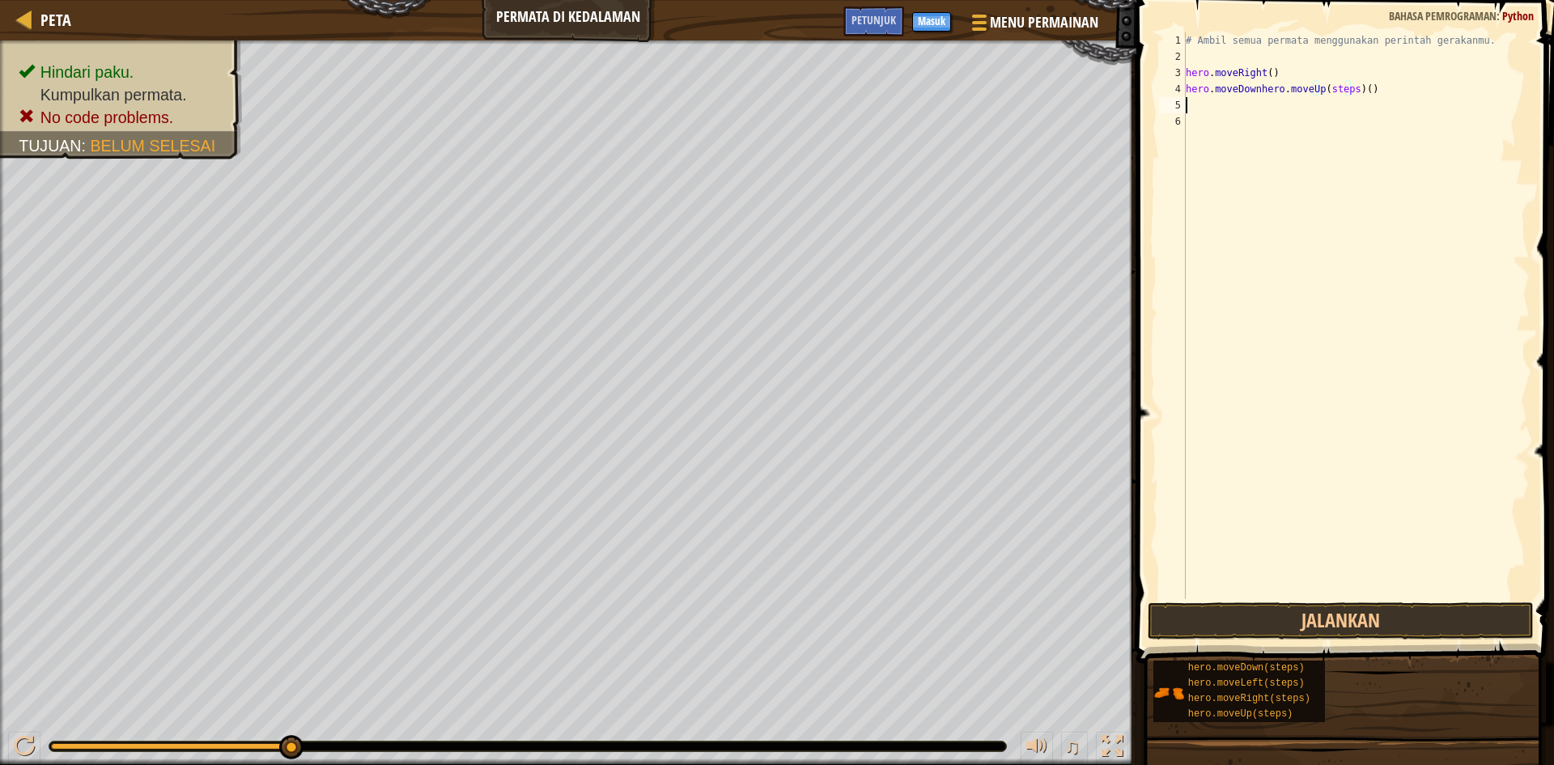
click at [1254, 97] on div "# Ambil semua permata menggunakan perintah gerakanmu. hero . moveRight ( ) hero…" at bounding box center [1355, 331] width 347 height 599
click at [1350, 91] on div "# Ambil semua permata menggunakan perintah gerakanmu. hero . moveRight ( ) hero…" at bounding box center [1355, 331] width 347 height 599
type textarea "hero.moveDown()"
click at [1237, 224] on div "# Ambil semua permata menggunakan perintah gerakanmu. hero . moveRight ( ) hero…" at bounding box center [1355, 331] width 347 height 599
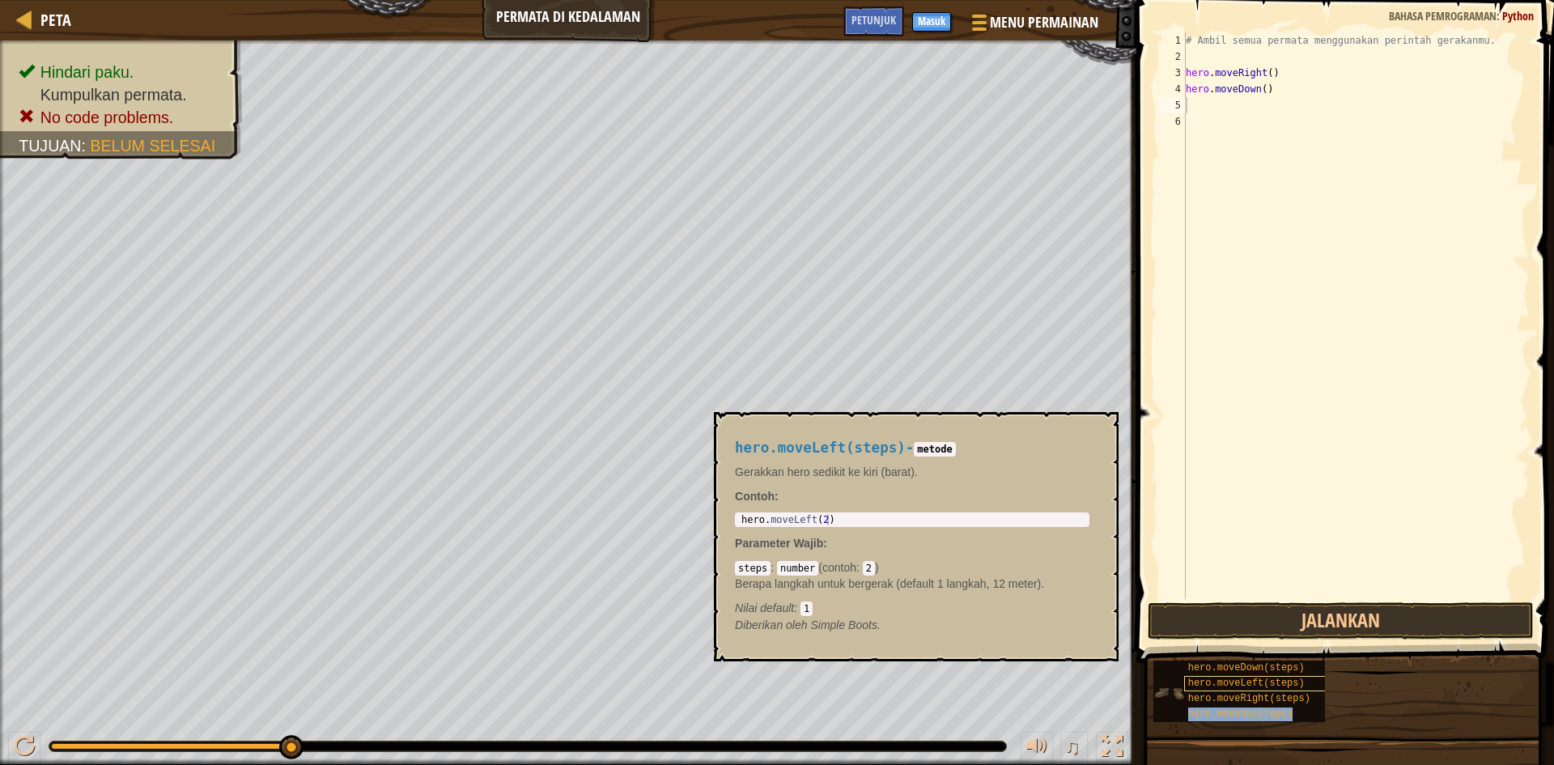
type textarea "hero.moveUp(steps)"
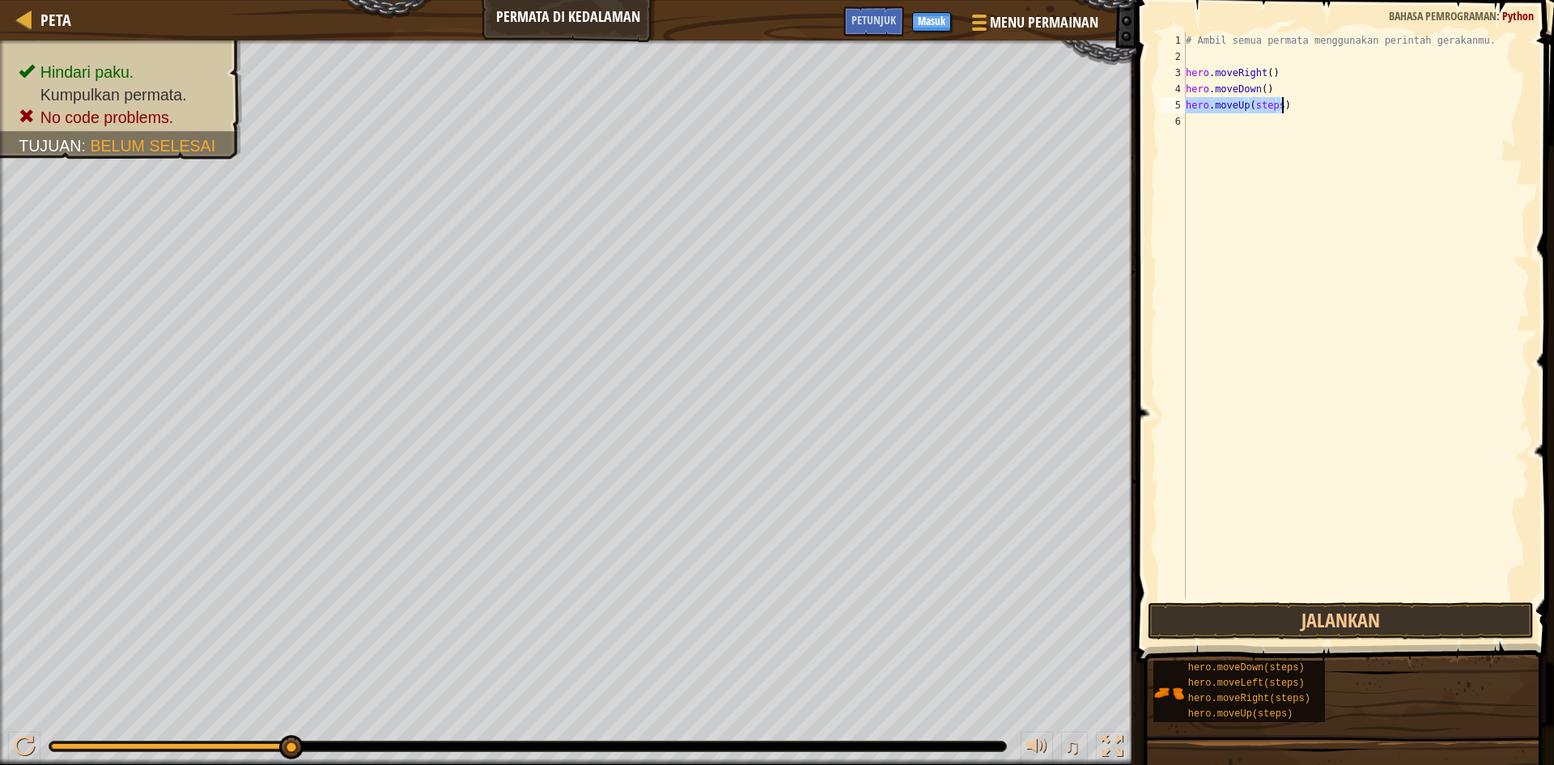
click at [1271, 104] on div "# Ambil semua permata menggunakan perintah gerakanmu. hero . moveRight ( ) hero…" at bounding box center [1355, 315] width 347 height 567
click at [1272, 110] on div "# Ambil semua permata menggunakan perintah gerakanmu. hero . moveRight ( ) hero…" at bounding box center [1355, 331] width 347 height 599
click at [1275, 109] on div "# Ambil semua permata menggunakan perintah gerakanmu. hero . moveRight ( ) hero…" at bounding box center [1355, 331] width 347 height 599
type textarea "hero.moveUp()"
click at [1287, 235] on div "# Ambil semua permata menggunakan perintah gerakanmu. hero . moveRight ( ) hero…" at bounding box center [1355, 331] width 347 height 599
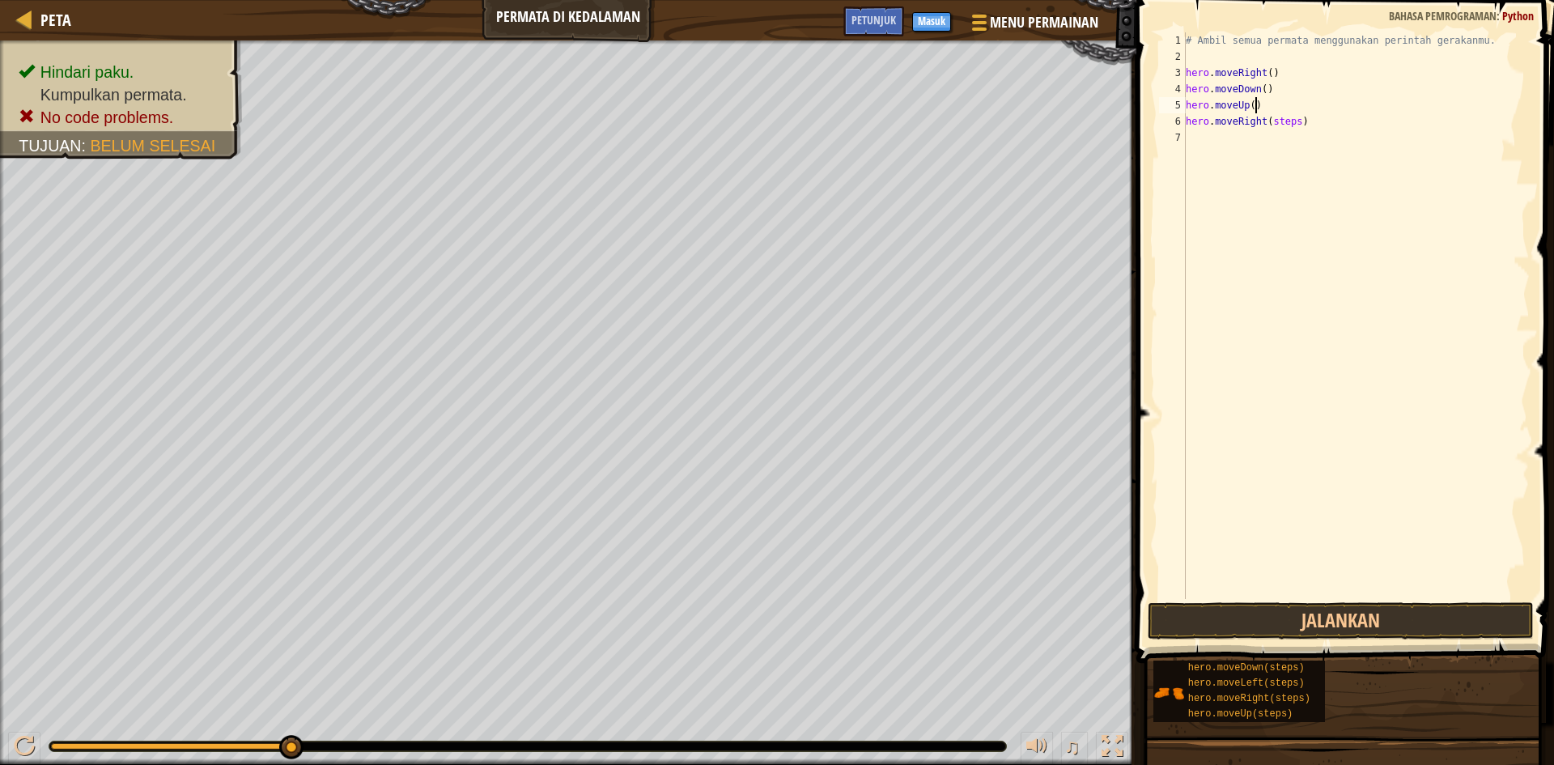
click at [1320, 104] on div "# Ambil semua permata menggunakan perintah gerakanmu. hero . moveRight ( ) hero…" at bounding box center [1355, 331] width 347 height 599
click at [1288, 125] on div "# Ambil semua permata menggunakan perintah gerakanmu. hero . moveRight ( ) hero…" at bounding box center [1355, 331] width 347 height 599
click at [1289, 124] on div "# Ambil semua permata menggunakan perintah gerakanmu. hero . moveRight ( ) hero…" at bounding box center [1355, 331] width 347 height 599
click at [1269, 125] on div "# Ambil semua permata menggunakan perintah gerakanmu. hero . moveRight ( ) hero…" at bounding box center [1355, 331] width 347 height 599
type textarea "hero.moveRight()"
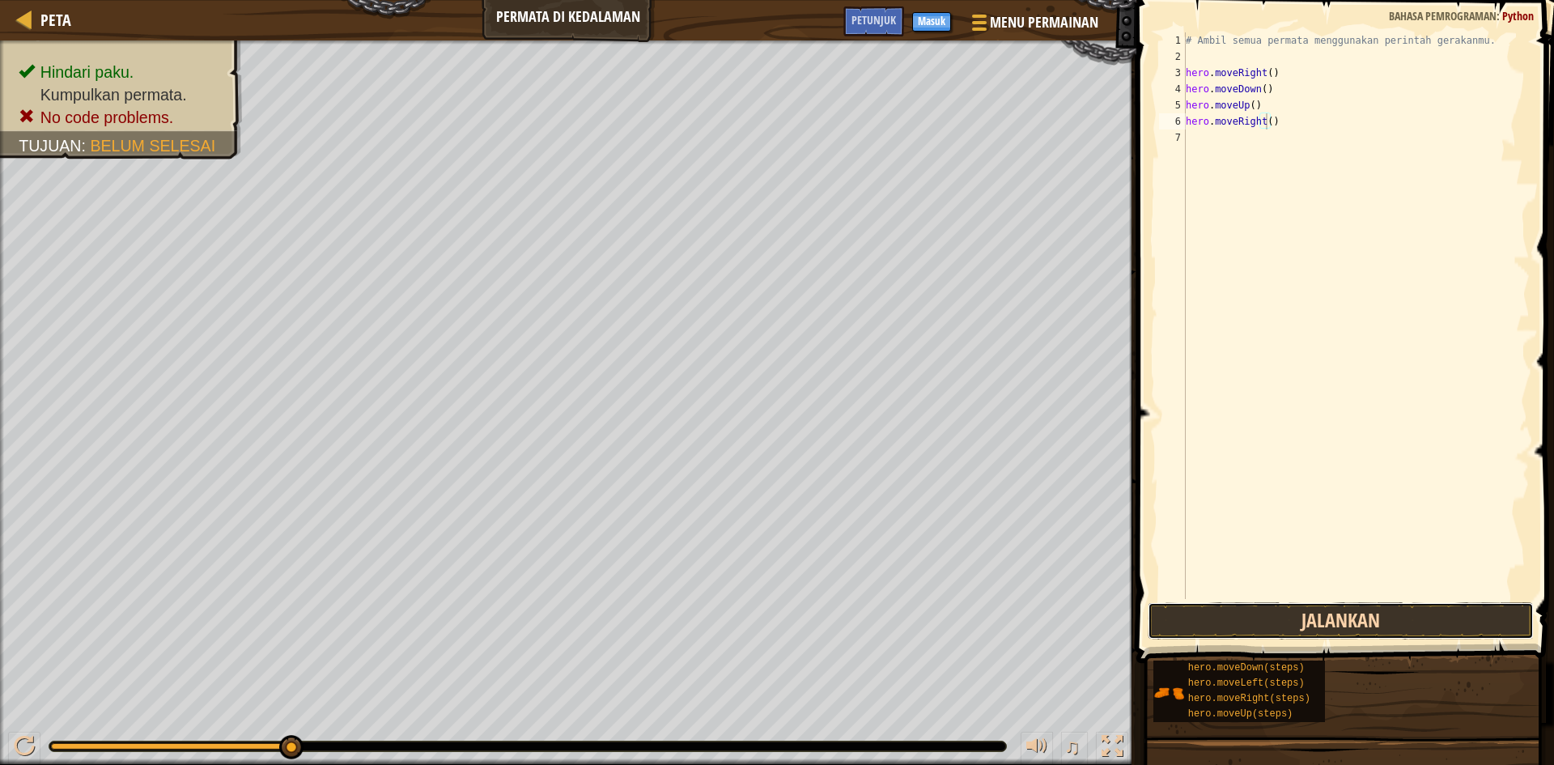
click at [1374, 618] on button "Jalankan" at bounding box center [1341, 620] width 386 height 37
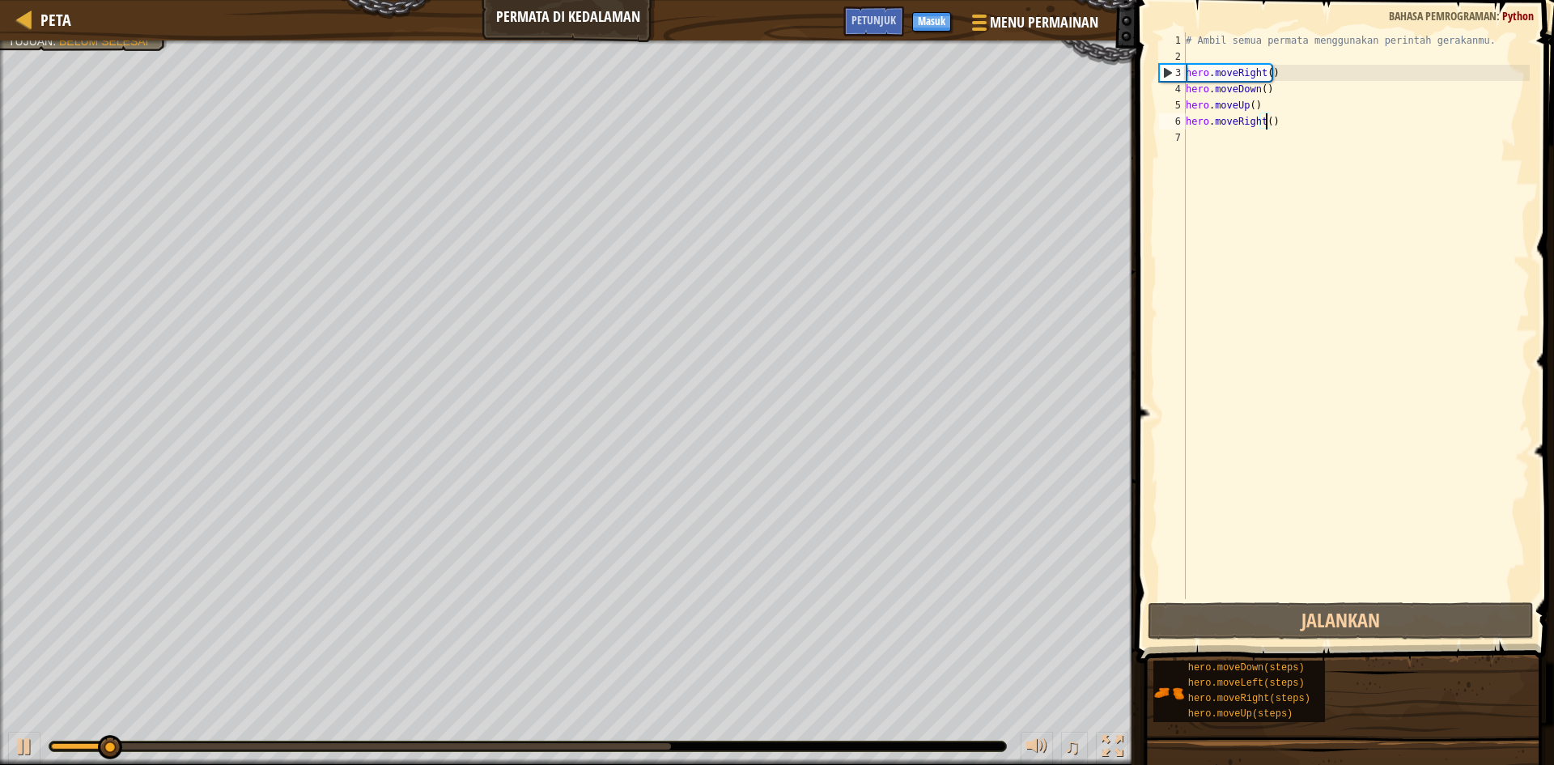
click at [1284, 417] on div "# Ambil semua permata menggunakan perintah gerakanmu. hero . moveRight ( ) hero…" at bounding box center [1355, 331] width 347 height 599
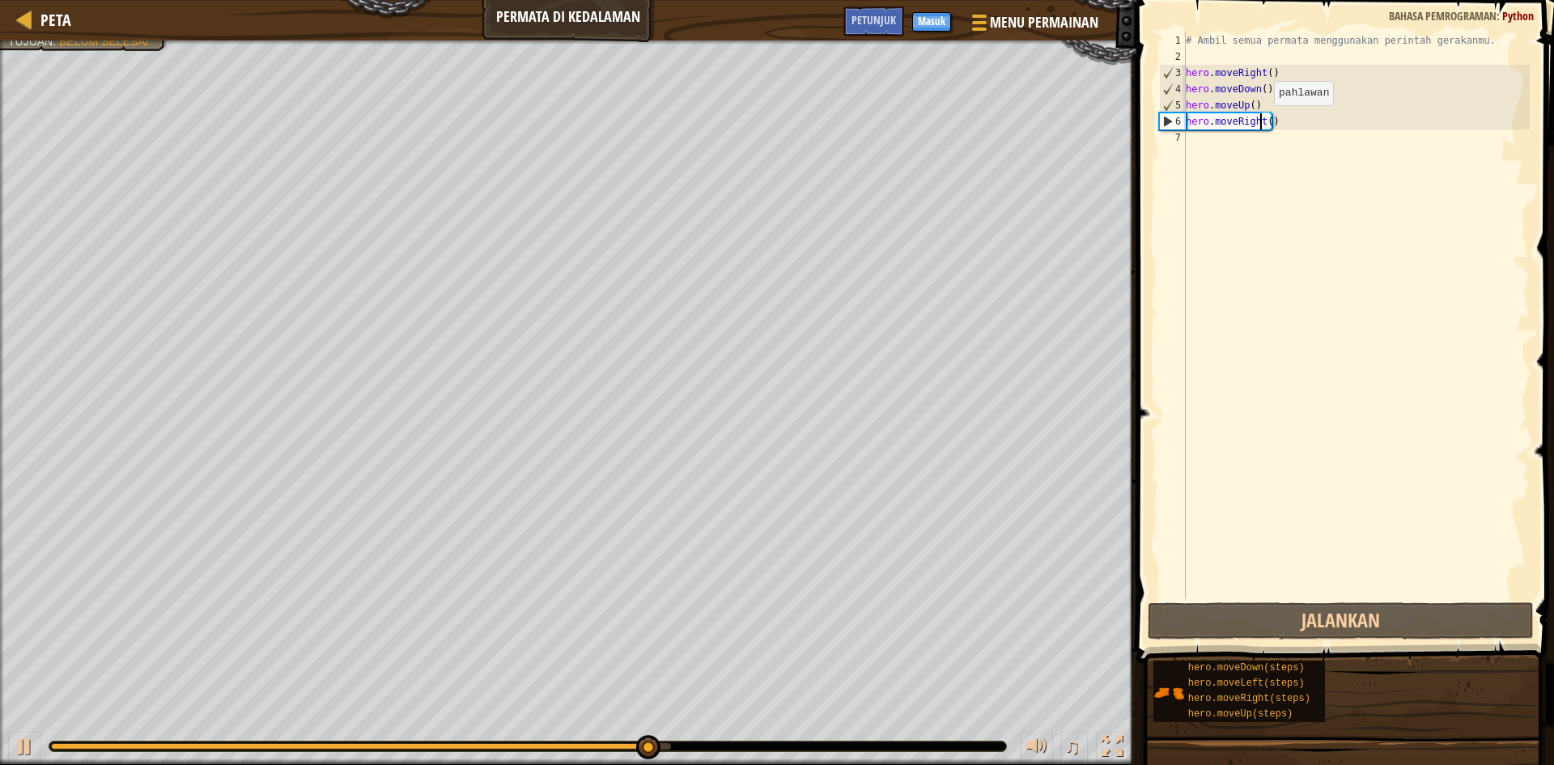
click at [1260, 121] on div "# Ambil semua permata menggunakan perintah gerakanmu. hero . moveRight ( ) hero…" at bounding box center [1355, 331] width 347 height 599
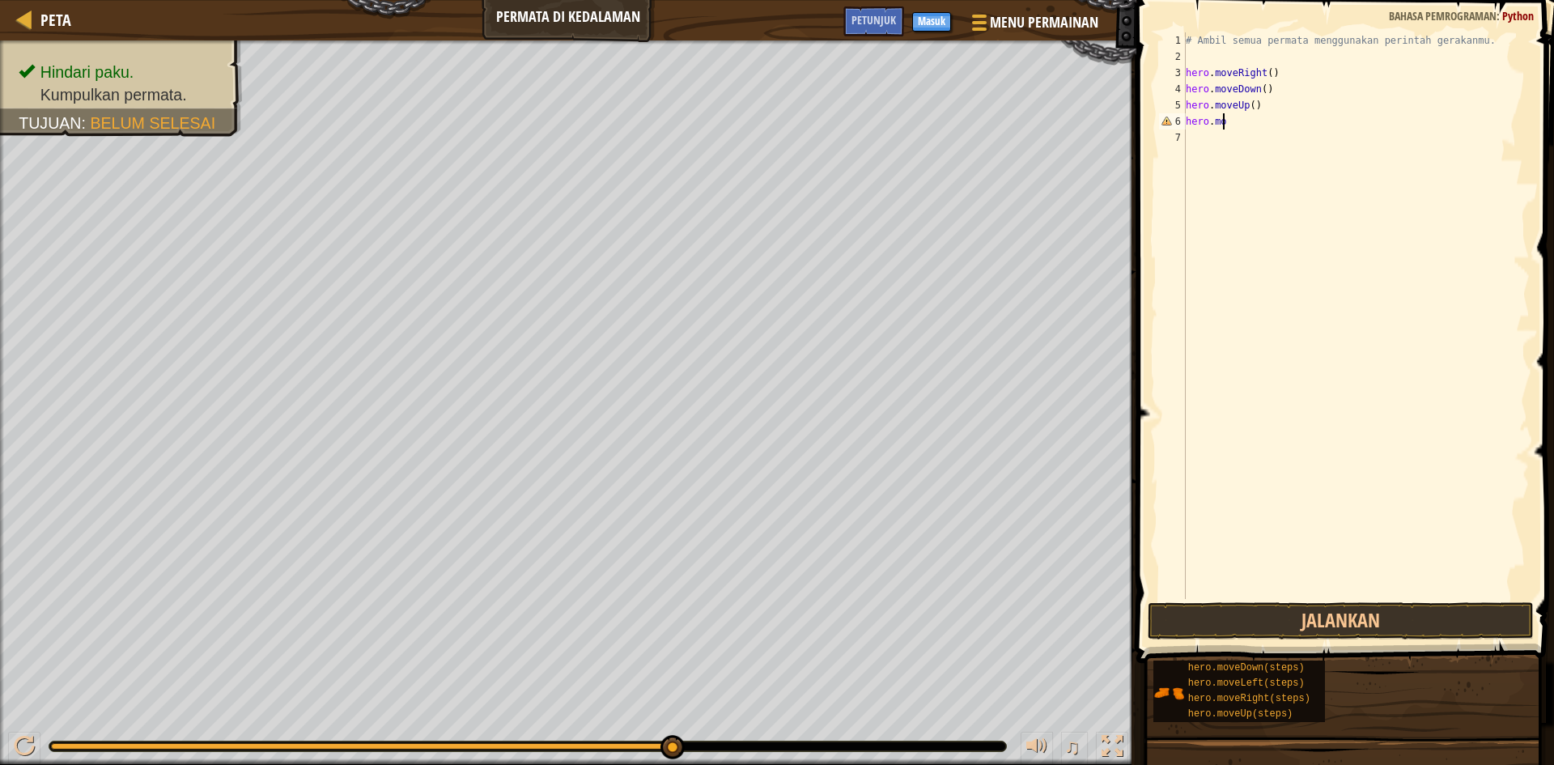
scroll to position [7, 2]
type textarea "h"
drag, startPoint x: 1267, startPoint y: 214, endPoint x: 1258, endPoint y: 448, distance: 234.1
click at [1271, 219] on div "# Ambil semua permata menggunakan perintah gerakanmu. hero . moveRight ( ) hero…" at bounding box center [1355, 331] width 347 height 599
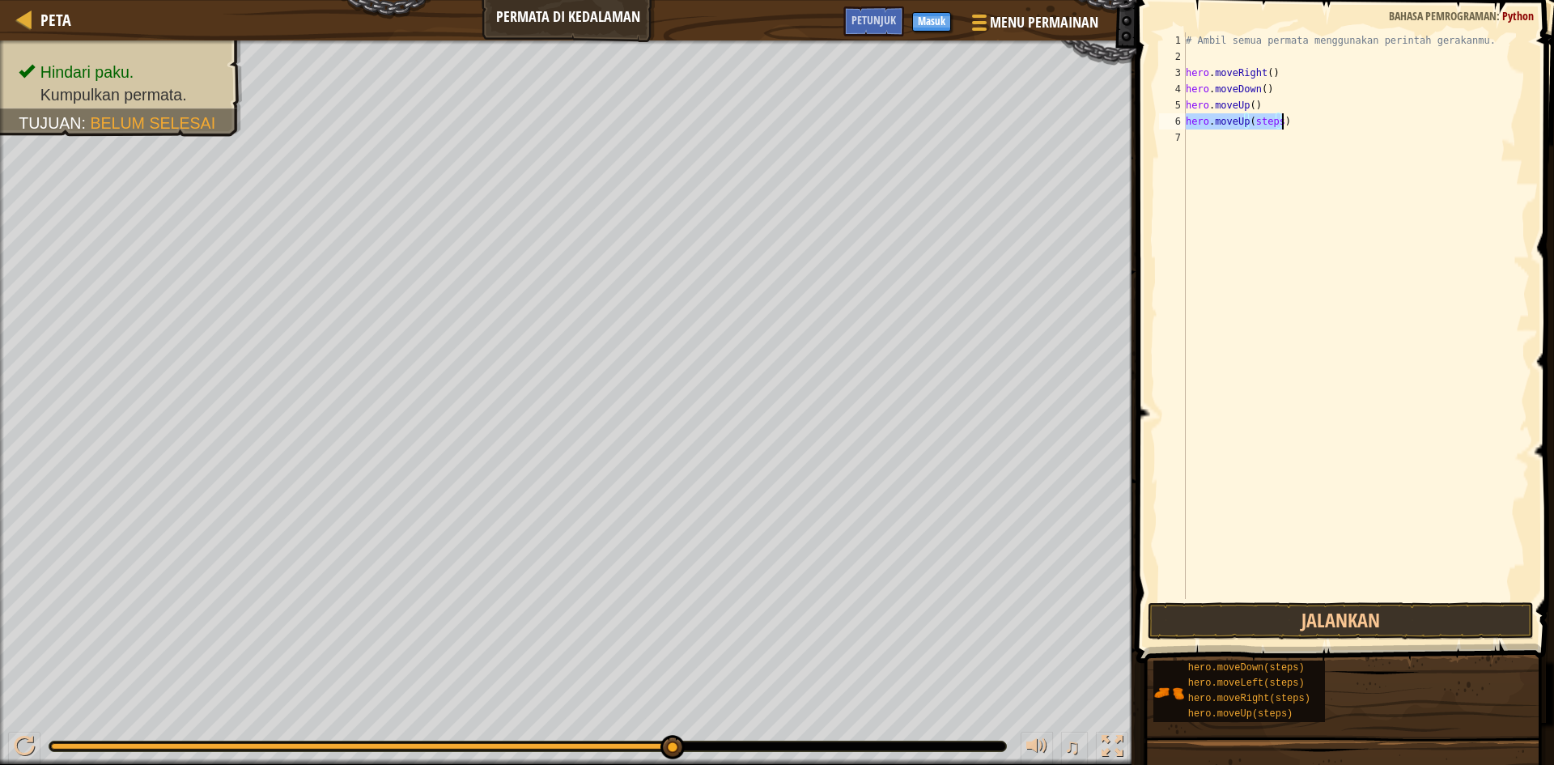
click at [1274, 123] on div "# Ambil semua permata menggunakan perintah gerakanmu. hero . moveRight ( ) hero…" at bounding box center [1355, 315] width 347 height 567
type textarea "hero.moveUp()"
click at [1286, 137] on div "# Ambil semua permata menggunakan perintah gerakanmu. hero . moveRight ( ) hero…" at bounding box center [1355, 315] width 347 height 567
click at [1291, 138] on div "# Ambil semua permata menggunakan perintah gerakanmu. hero . moveRight ( ) hero…" at bounding box center [1355, 331] width 347 height 599
type textarea "hero.moveRight()"
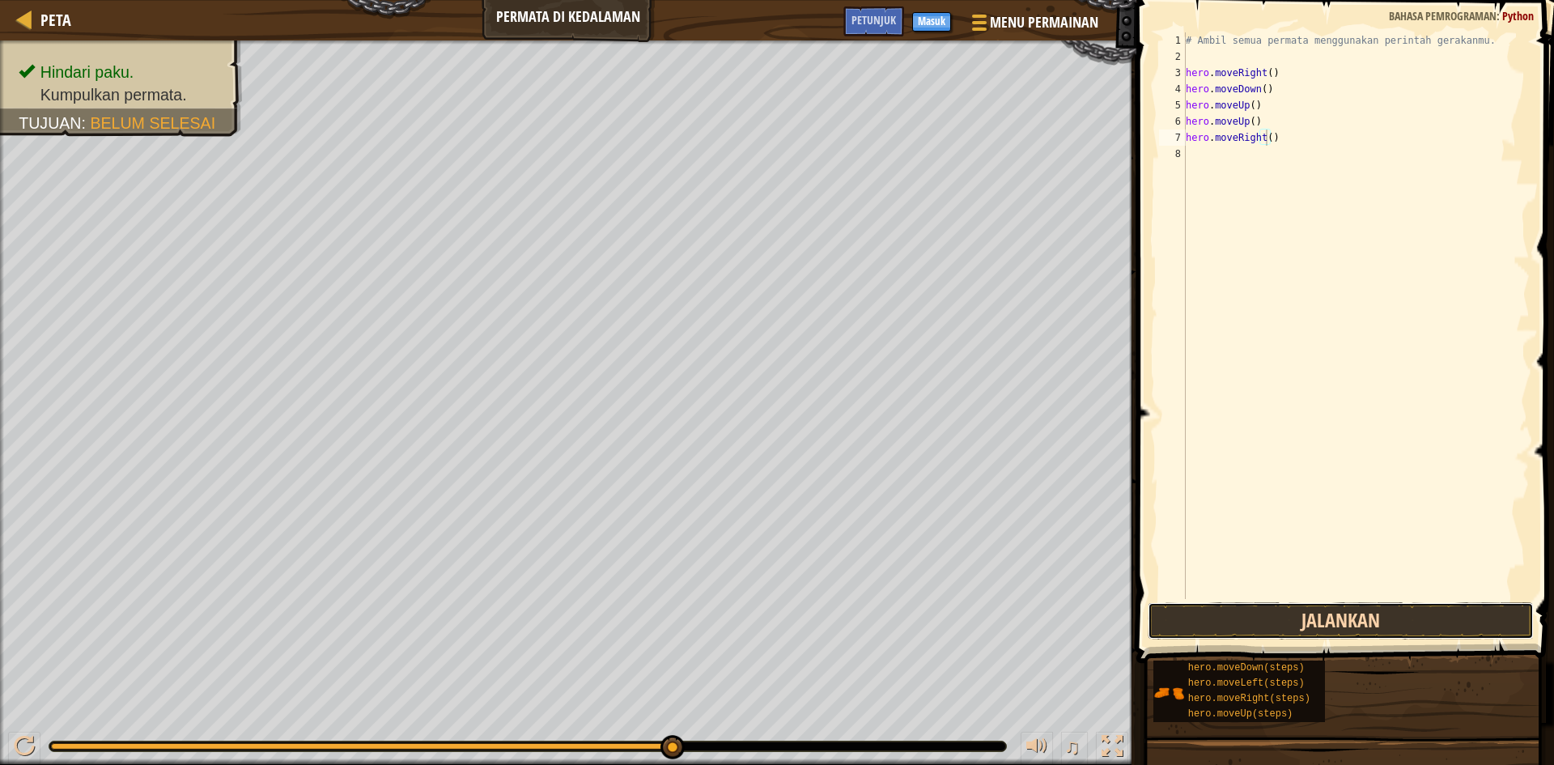
click at [1391, 613] on button "Jalankan" at bounding box center [1341, 620] width 386 height 37
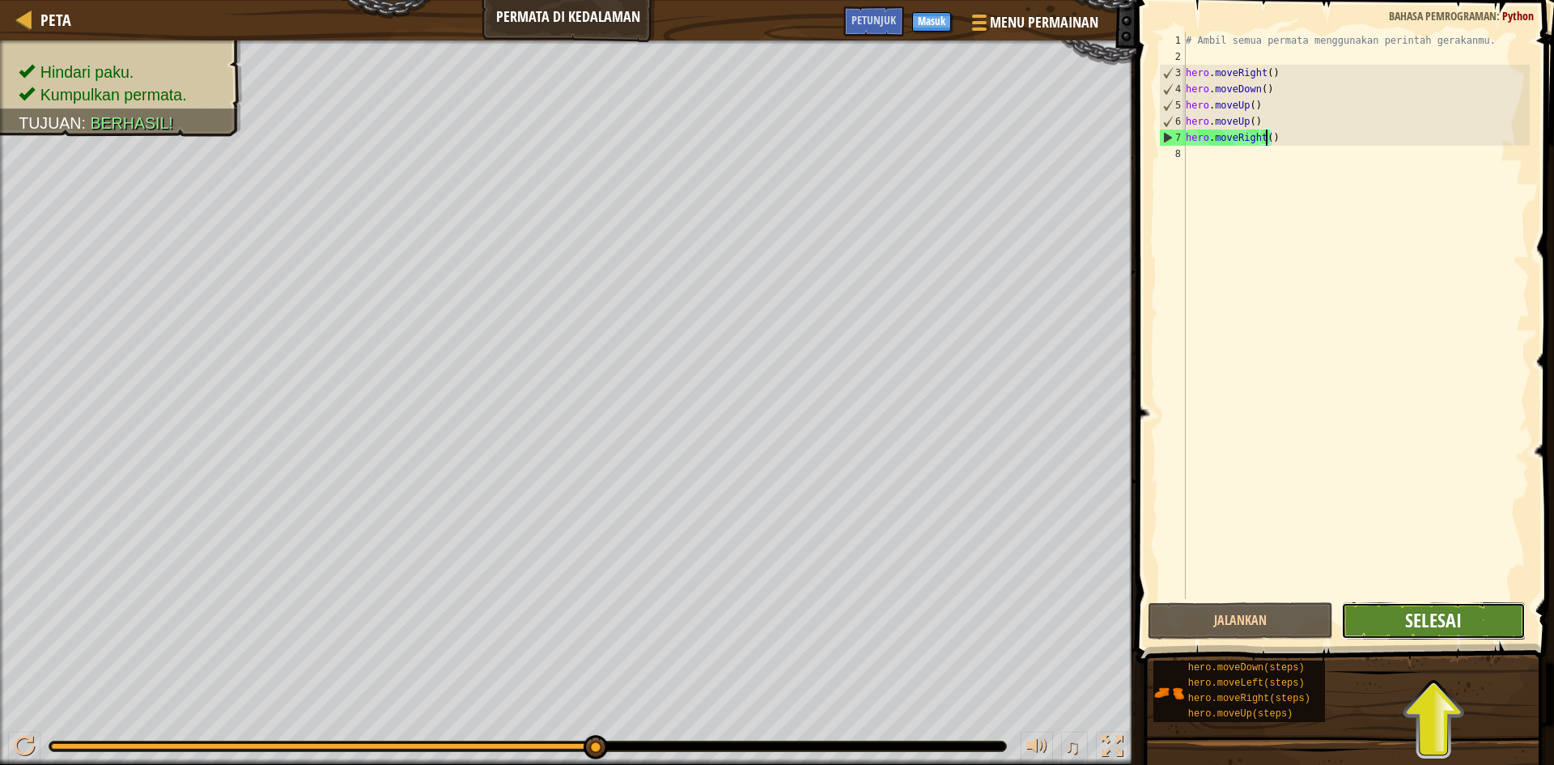
click at [1422, 614] on span "Selesai" at bounding box center [1433, 620] width 57 height 26
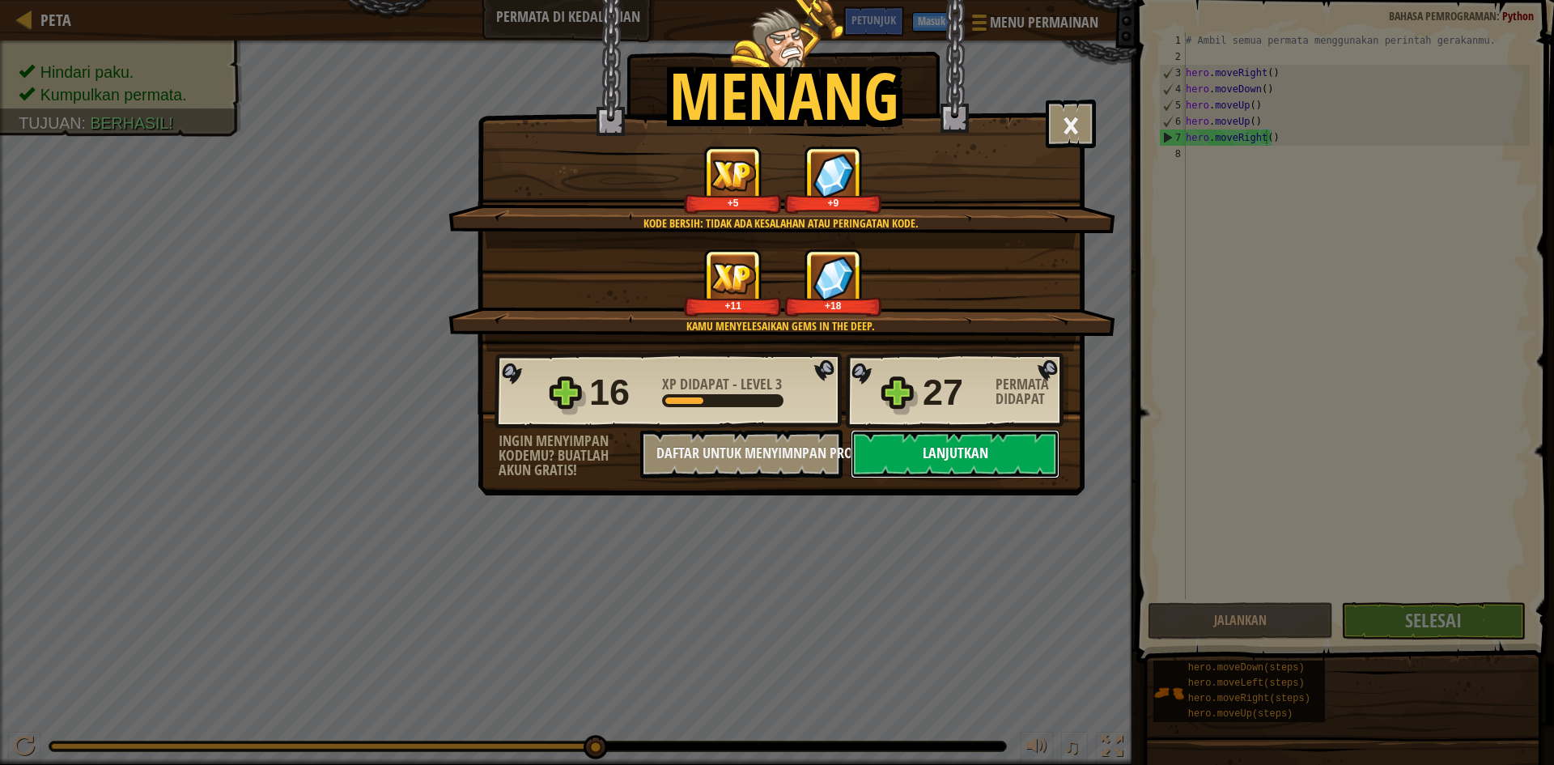
click at [949, 445] on button "Lanjutkan" at bounding box center [955, 454] width 209 height 49
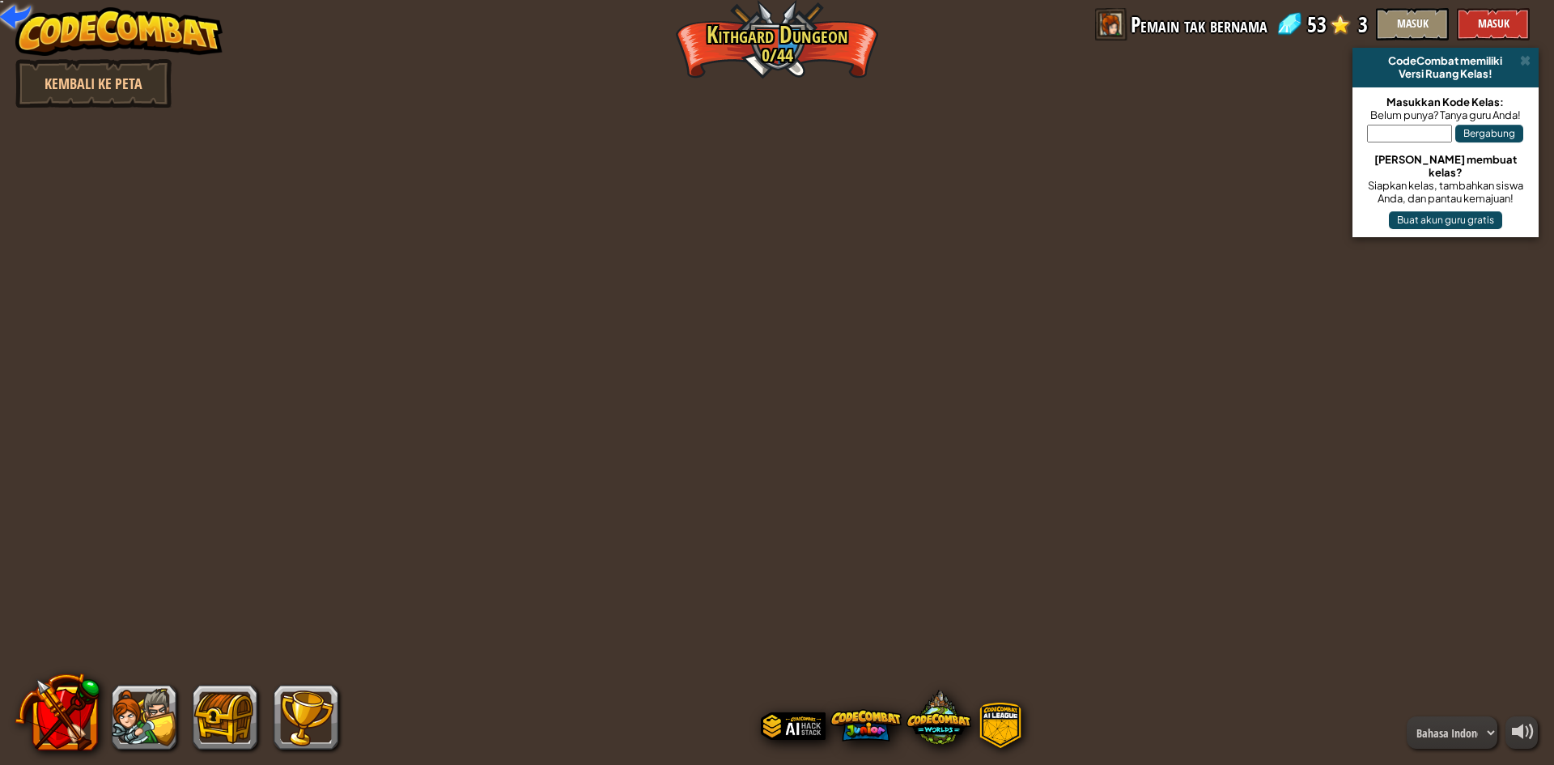
select select "id"
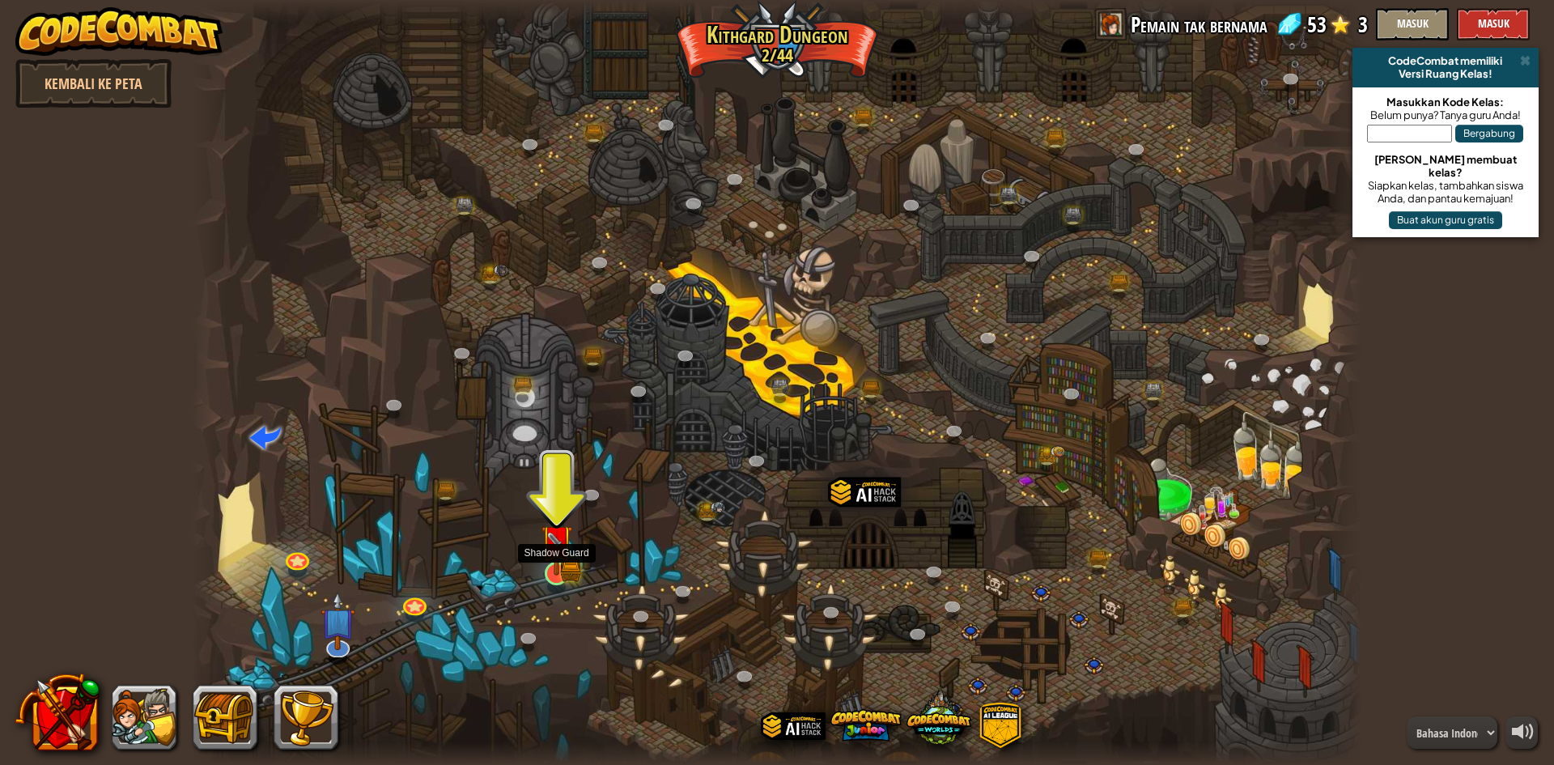
click at [558, 572] on img at bounding box center [557, 541] width 32 height 70
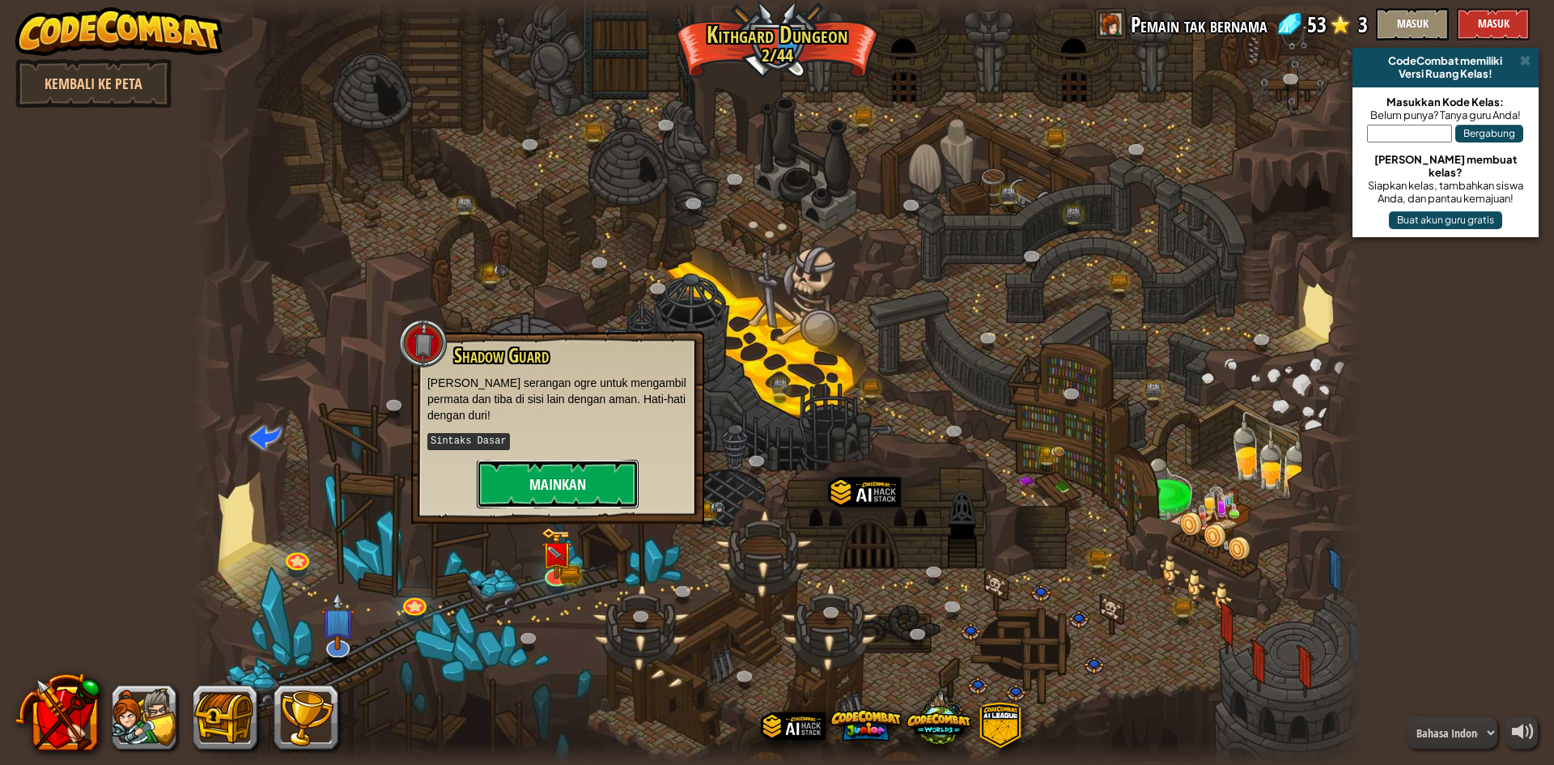
click at [571, 474] on button "Mainkan" at bounding box center [558, 484] width 162 height 49
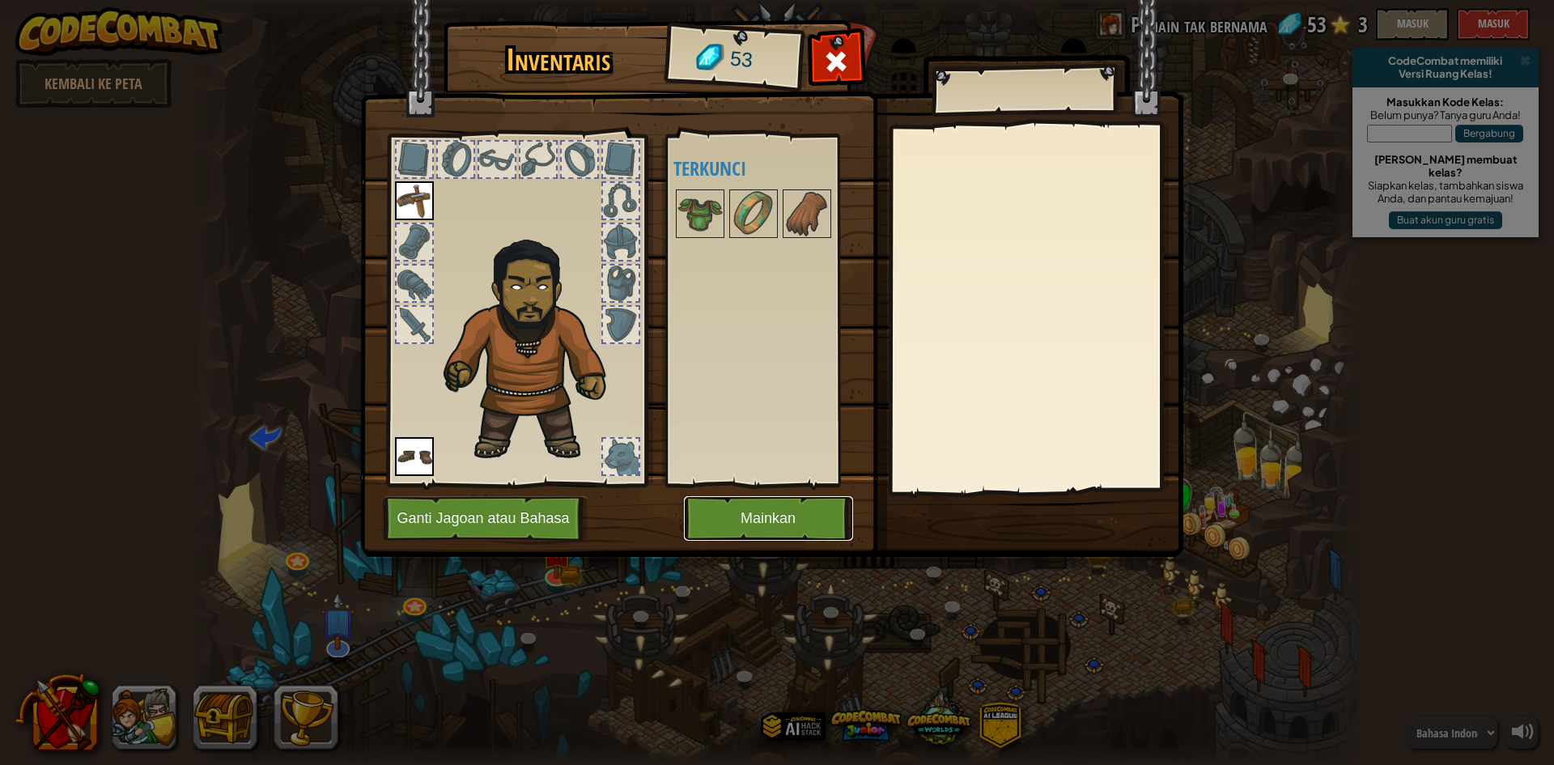
click at [715, 514] on button "Mainkan" at bounding box center [768, 518] width 169 height 45
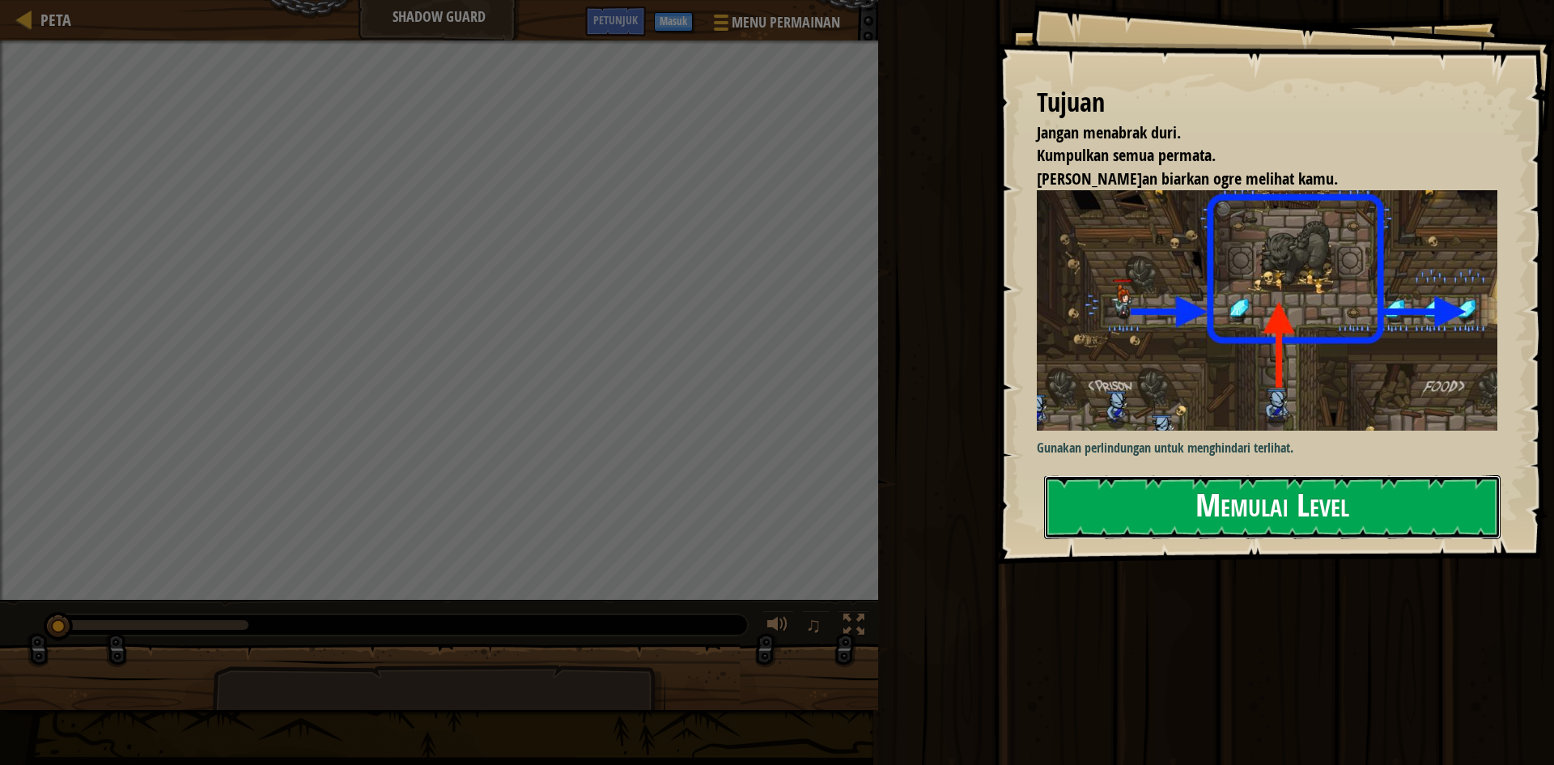
click at [1186, 503] on button "Memulai Level" at bounding box center [1272, 507] width 456 height 64
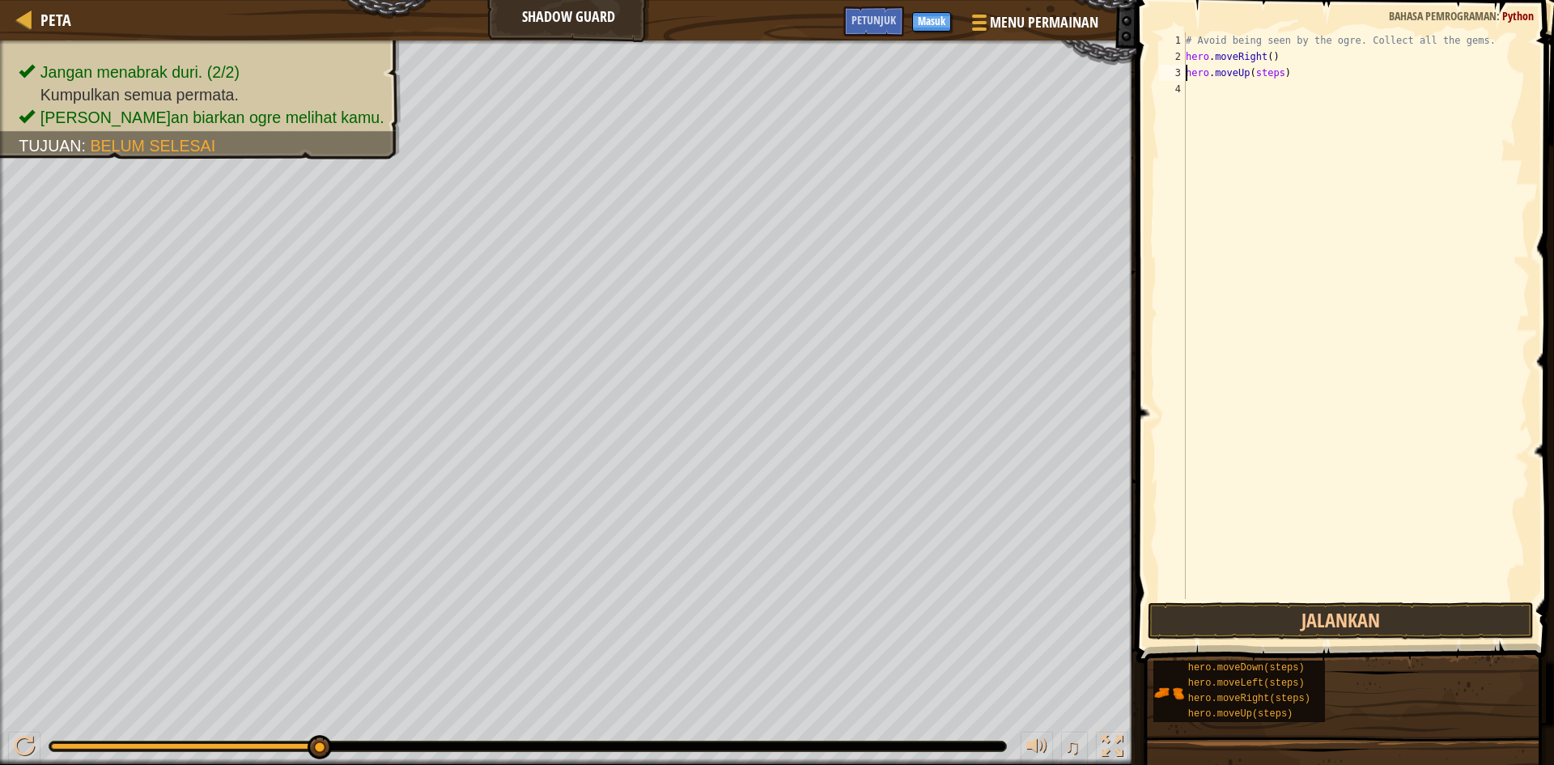
click at [1273, 70] on div "# Avoid being seen by the ogre. Collect all the gems. hero . moveRight ( ) hero…" at bounding box center [1355, 331] width 347 height 599
click at [1275, 72] on div "# Avoid being seen by the ogre. Collect all the gems. hero . moveRight ( ) hero…" at bounding box center [1355, 331] width 347 height 599
click at [1246, 73] on div "# Avoid being seen by the ogre. Collect all the gems. hero . moveRight ( ) hero…" at bounding box center [1355, 331] width 347 height 599
type textarea "h"
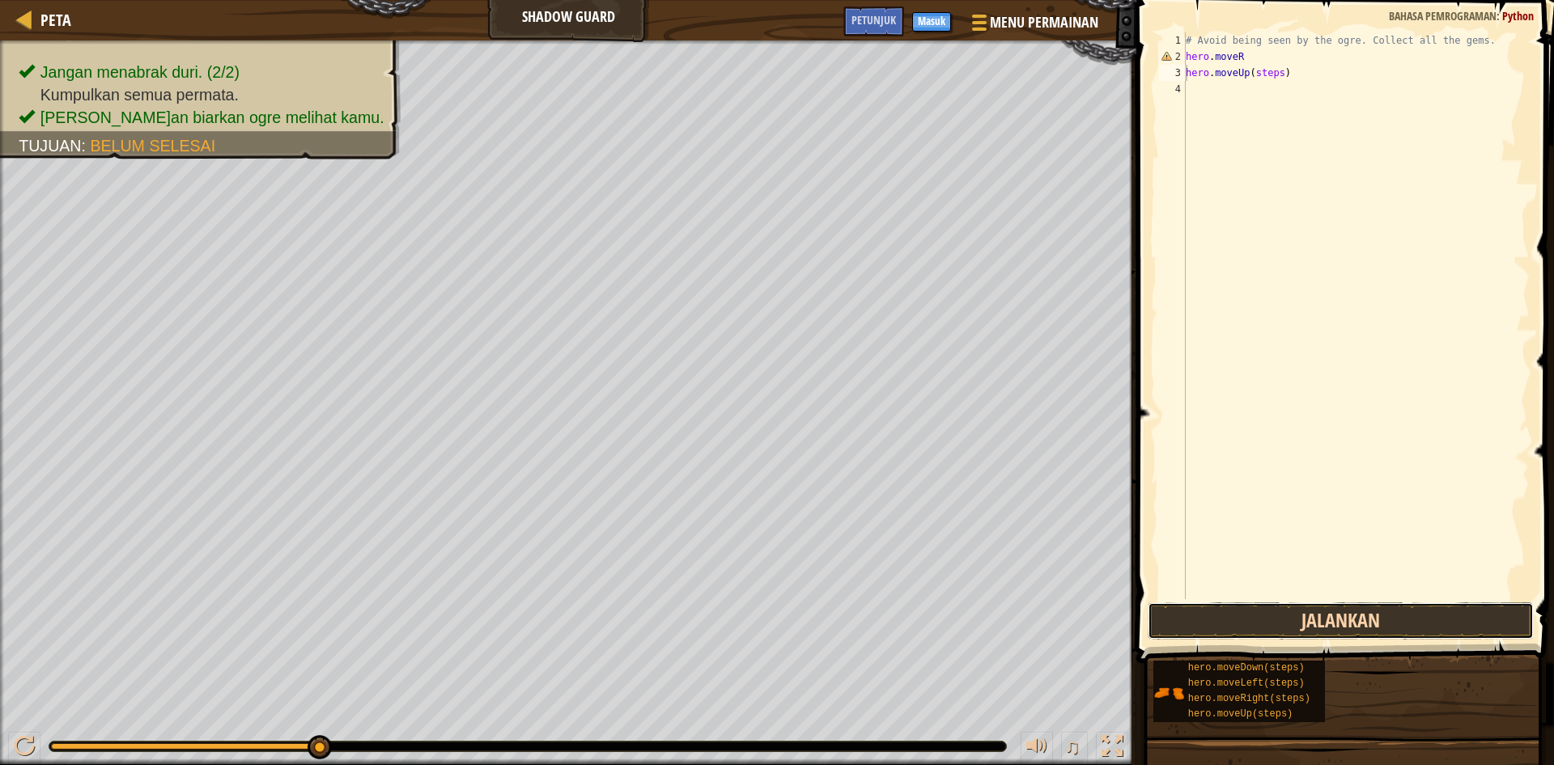
click at [1288, 626] on button "Jalankan" at bounding box center [1341, 620] width 386 height 37
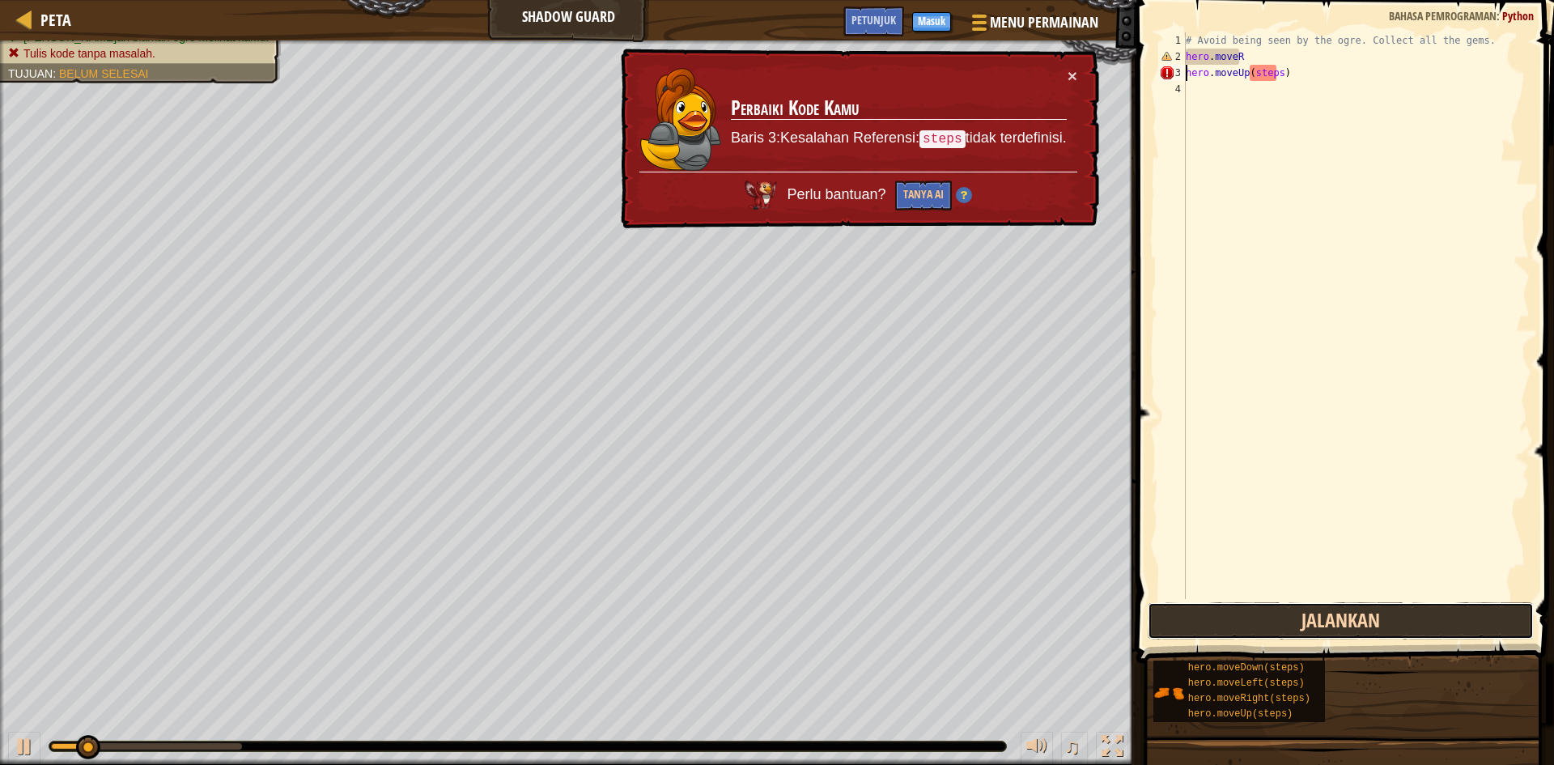
click at [1292, 622] on button "Jalankan" at bounding box center [1341, 620] width 386 height 37
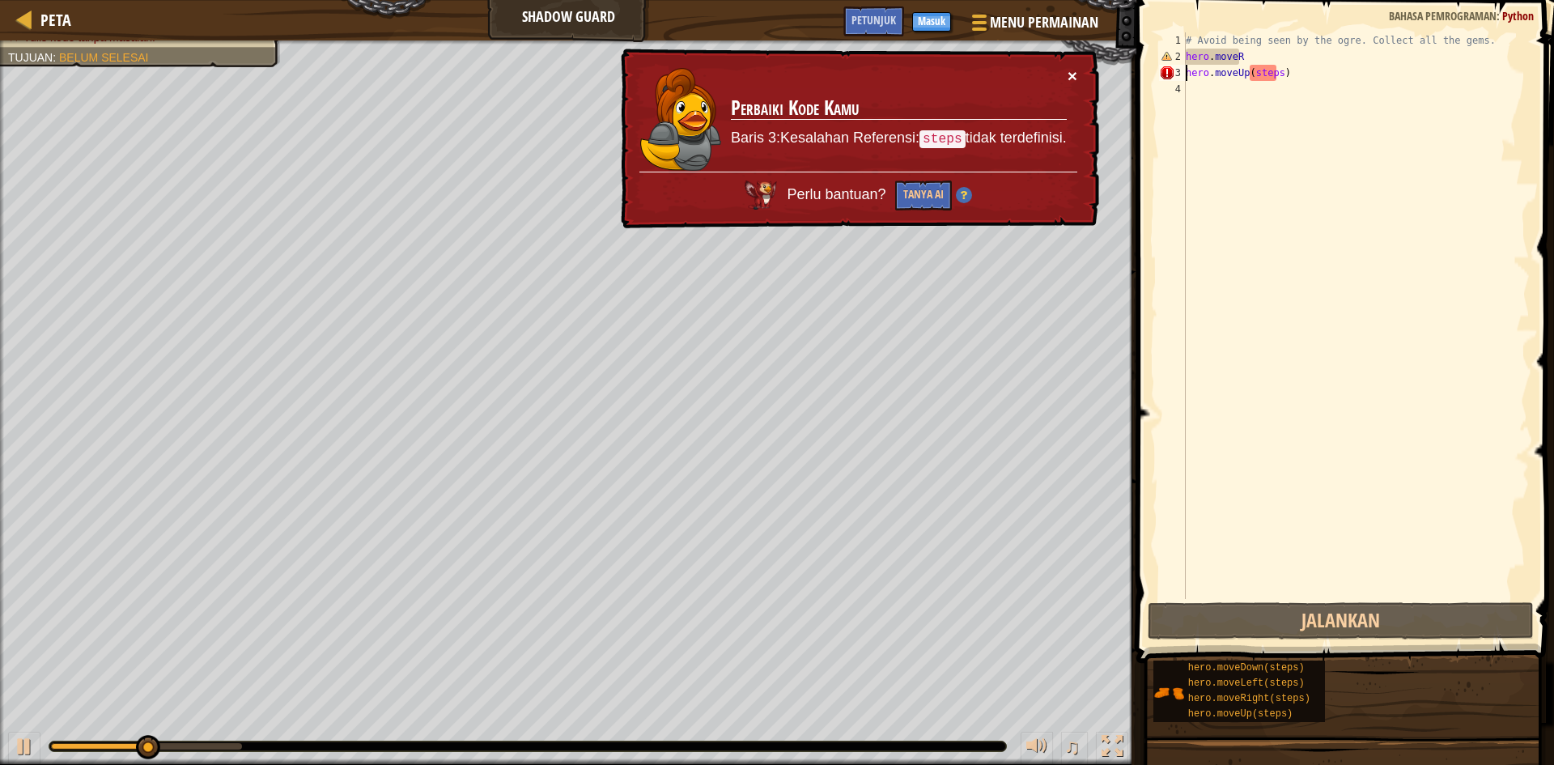
click at [1069, 70] on button "×" at bounding box center [1072, 75] width 10 height 17
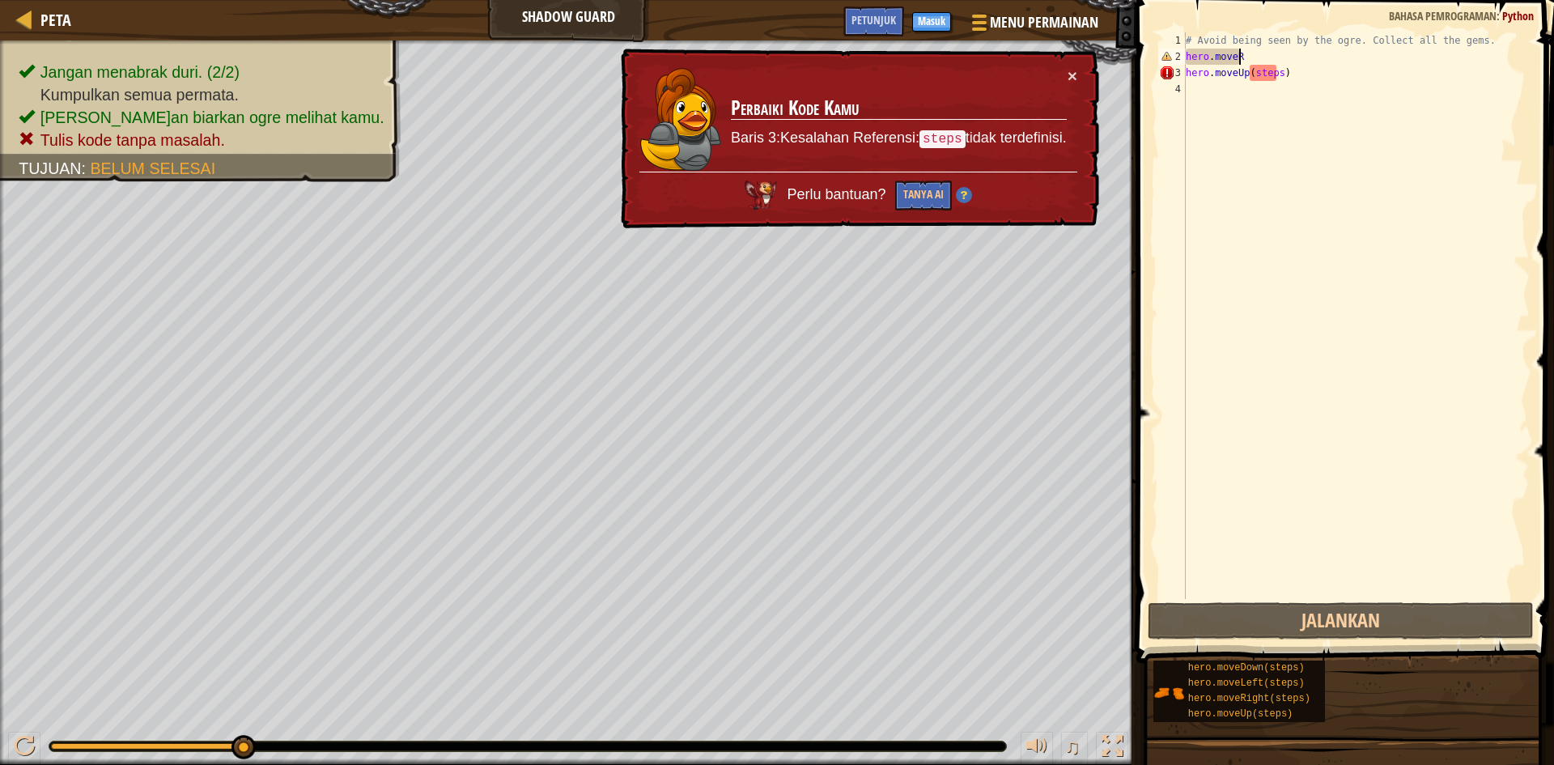
click at [1268, 62] on div "# Avoid being seen by the ogre. Collect all the gems. hero . moveR hero . moveU…" at bounding box center [1355, 331] width 347 height 599
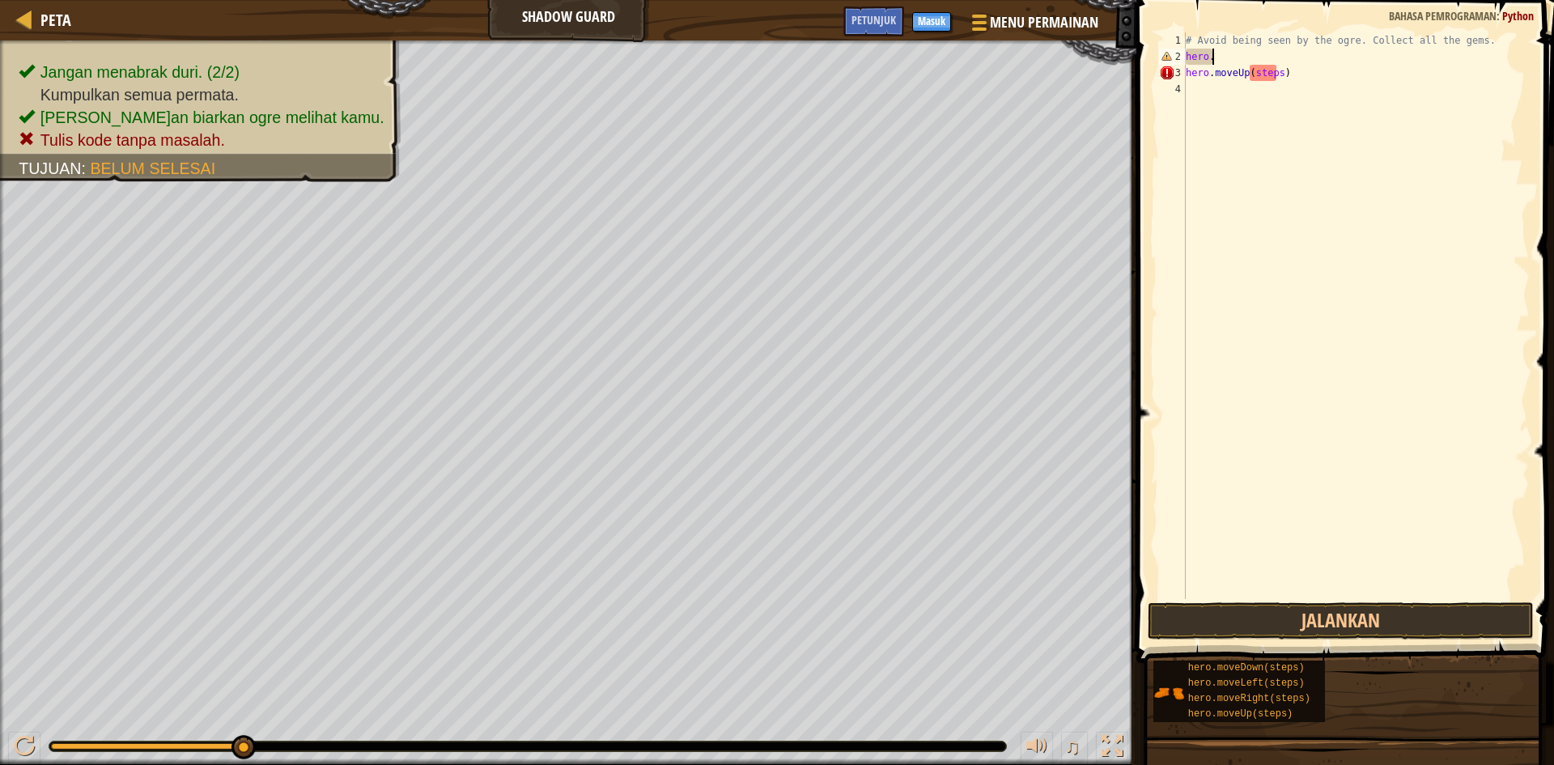
type textarea "h"
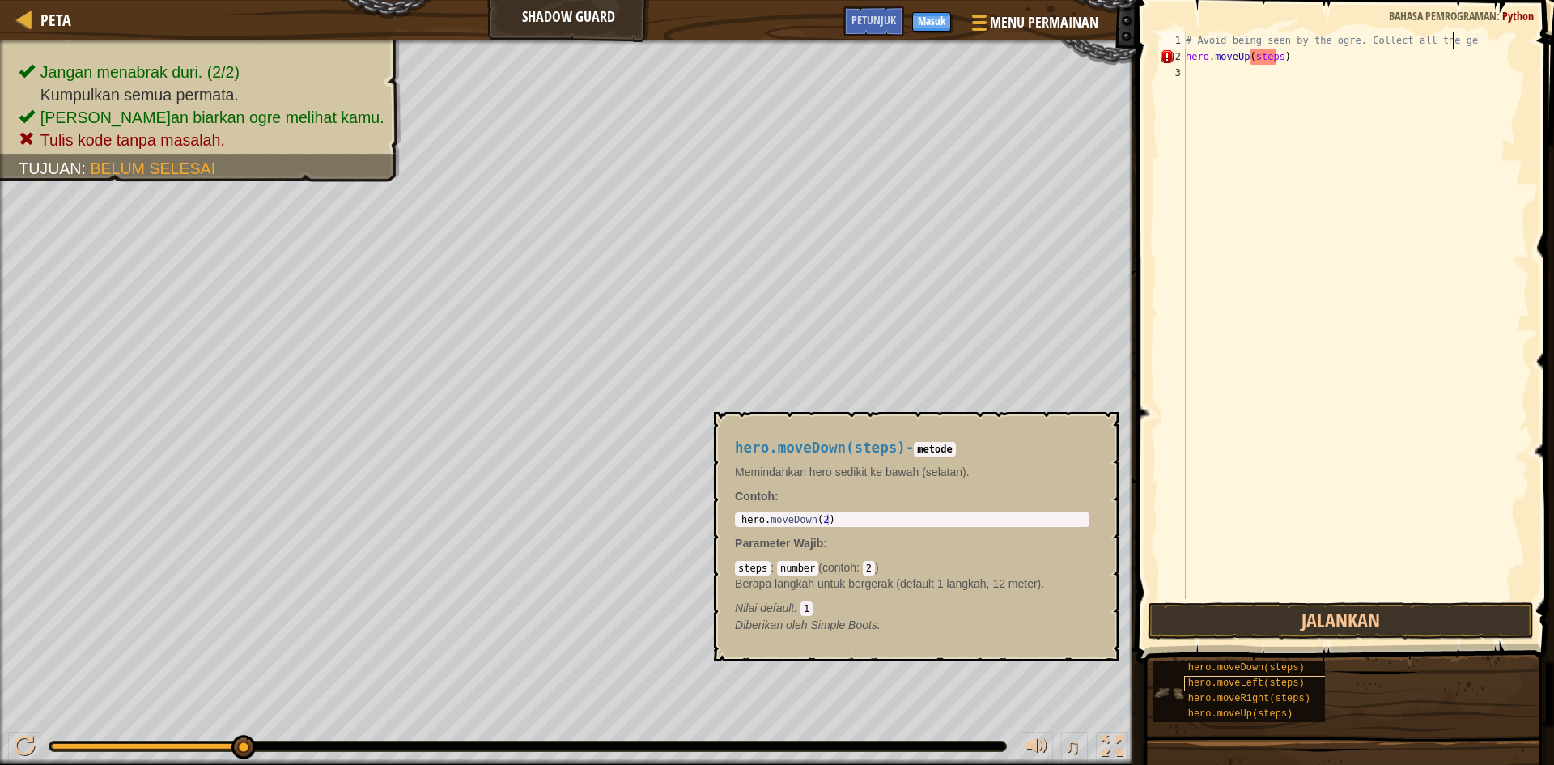
type textarea "# Avoid being seen by the ogre. Collect all the"
click at [1285, 694] on span "hero.moveRight(steps)" at bounding box center [1249, 698] width 122 height 11
type textarea "hero.moveRight(2)"
click at [828, 524] on div "hero . moveRight ( 2 )" at bounding box center [912, 531] width 348 height 34
click at [1281, 59] on div "# Avoid being seen by the ogre. Collect all the hero . moveUp ( steps ) hero . …" at bounding box center [1355, 331] width 347 height 599
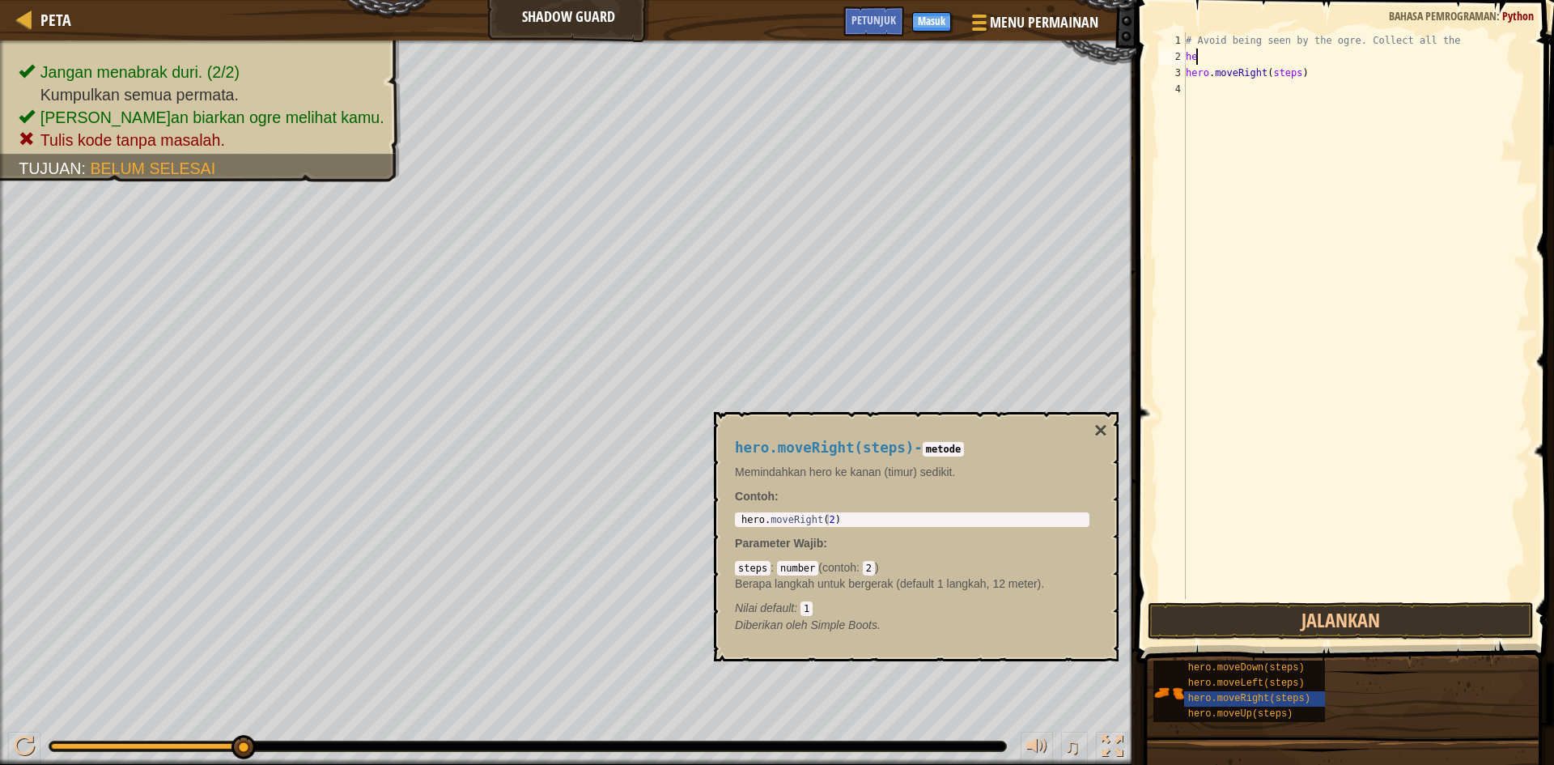
type textarea "h"
click at [1309, 77] on div "# Avoid being seen by the ogre. Collect all the hero . moveRight ( steps )" at bounding box center [1355, 331] width 347 height 599
type textarea "h"
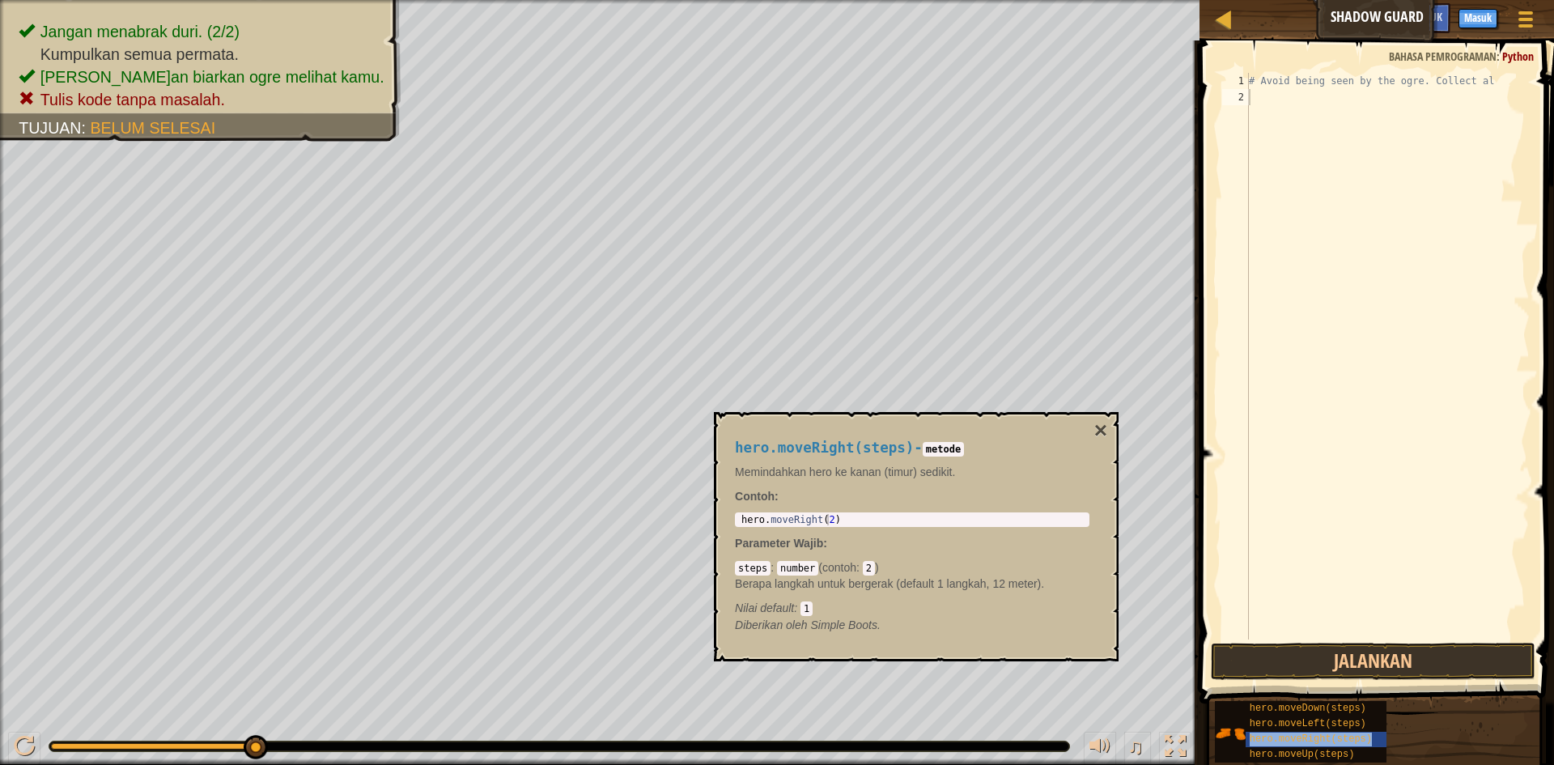
type textarea "hero.moveRight(steps)"
click at [1355, 105] on div "# Avoid being seen by the ogre. Collect al hero . moveRight ( steps )" at bounding box center [1388, 372] width 284 height 599
click at [1353, 99] on div "# Avoid being seen by the ogre. Collect al hero . moveRight ( steps )" at bounding box center [1388, 372] width 284 height 599
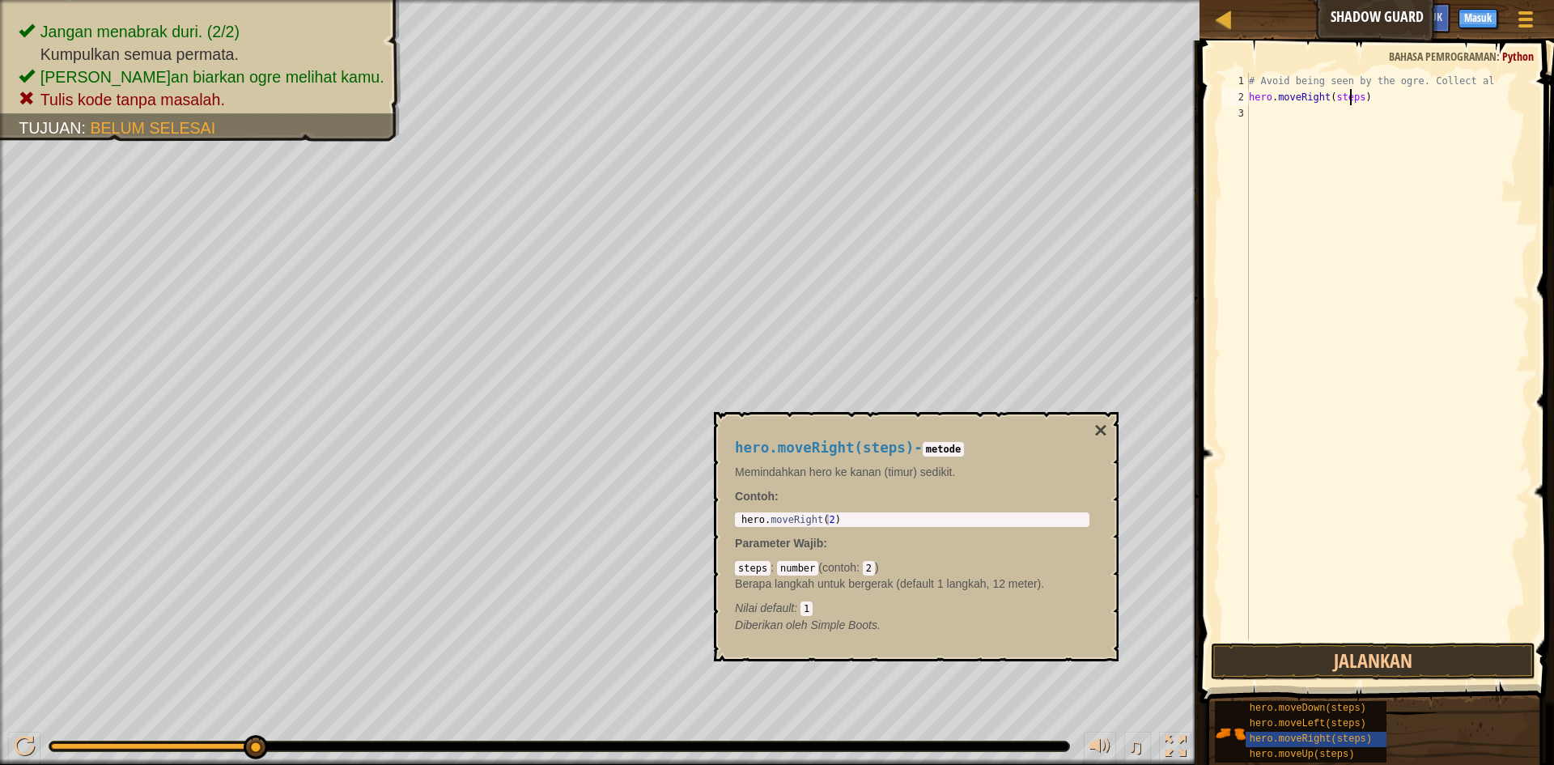
click at [1353, 99] on div "# Avoid being seen by the ogre. Collect al hero . moveRight ( steps )" at bounding box center [1388, 372] width 284 height 599
click at [1356, 98] on div "# Avoid being seen by the ogre. Collect al hero . moveRight ( steps )" at bounding box center [1388, 372] width 284 height 599
type textarea "hero.moveRight()"
click at [1339, 177] on div "# Avoid being seen by the ogre. Collect al hero . moveRight ( )" at bounding box center [1388, 372] width 284 height 599
click at [1335, 115] on div "# Avoid being seen by the ogre. Collect al hero . moveRight ( ) hero . moveUp (…" at bounding box center [1388, 372] width 284 height 599
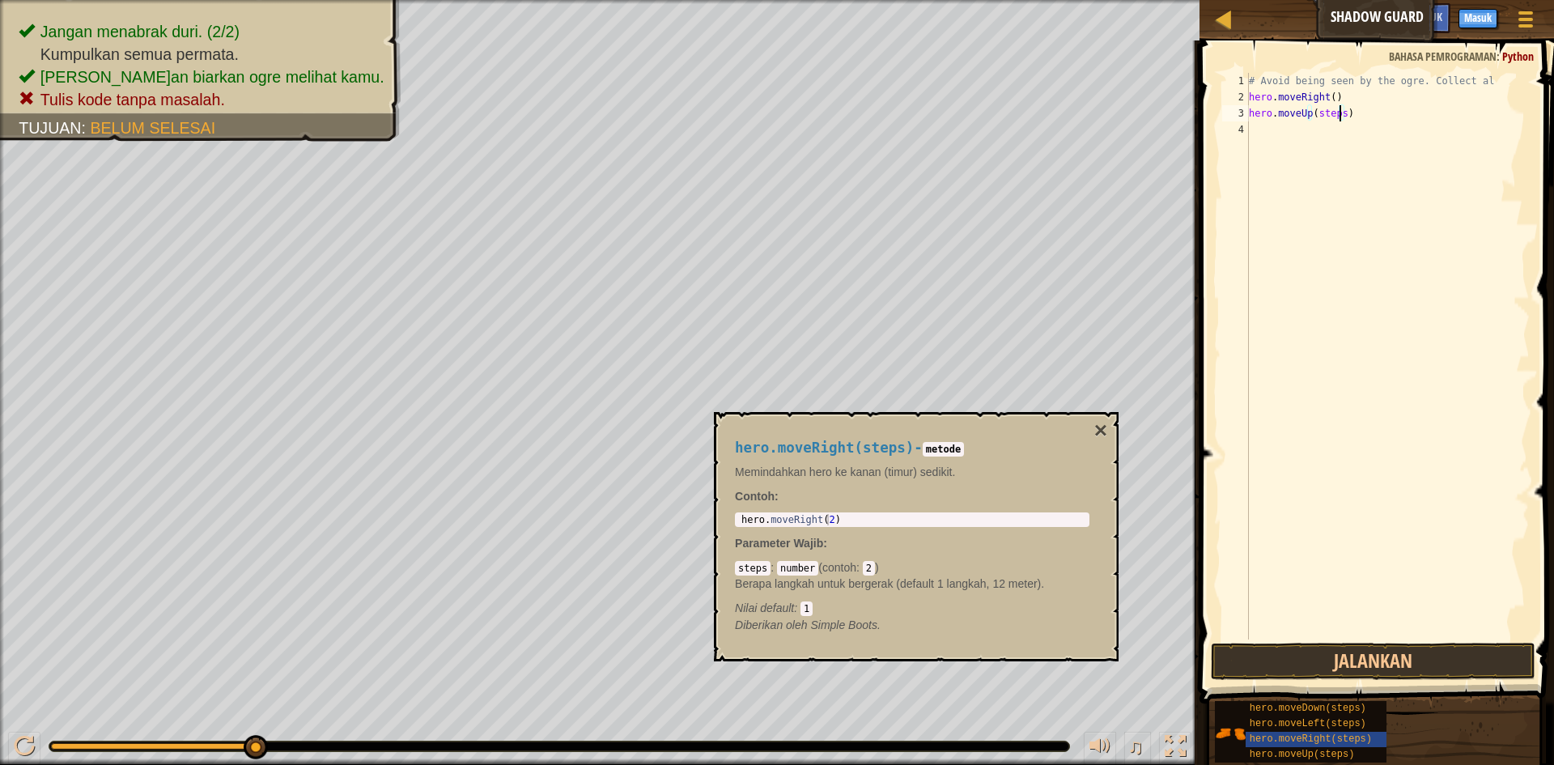
click at [1340, 115] on div "# Avoid being seen by the ogre. Collect al hero . moveRight ( ) hero . moveUp (…" at bounding box center [1388, 372] width 284 height 599
click at [1353, 134] on div "# Avoid being seen by the ogre. Collect al hero . moveRight ( ) hero . moveUp (…" at bounding box center [1388, 372] width 284 height 599
click at [1353, 129] on div "# Avoid being seen by the ogre. Collect al hero . moveRight ( ) hero . moveUp (…" at bounding box center [1388, 372] width 284 height 599
click at [1356, 131] on div "# Avoid being seen by the ogre. Collect al hero . moveRight ( ) hero . moveUp (…" at bounding box center [1388, 372] width 284 height 599
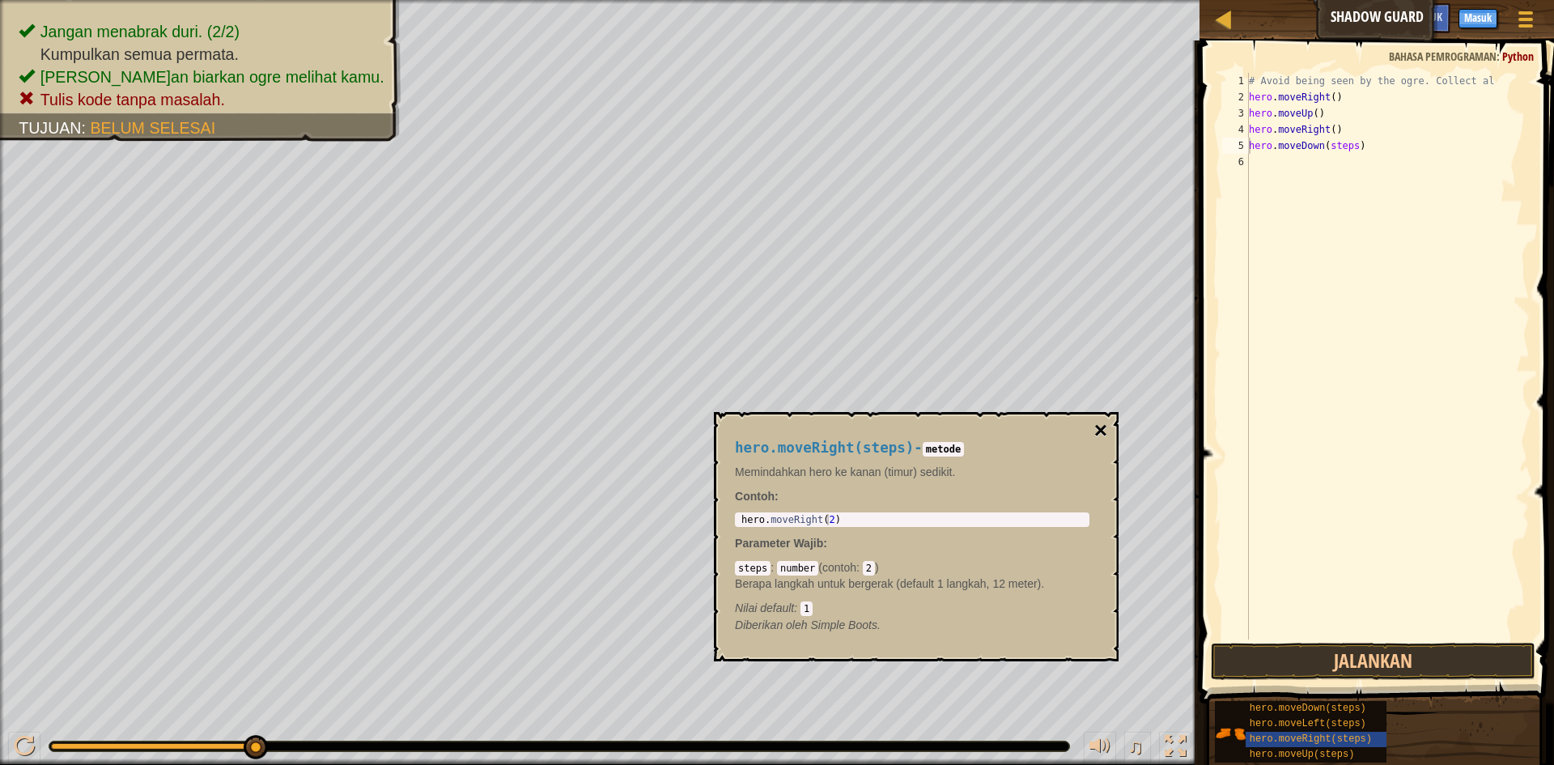
click at [1099, 423] on button "×" at bounding box center [1100, 430] width 13 height 23
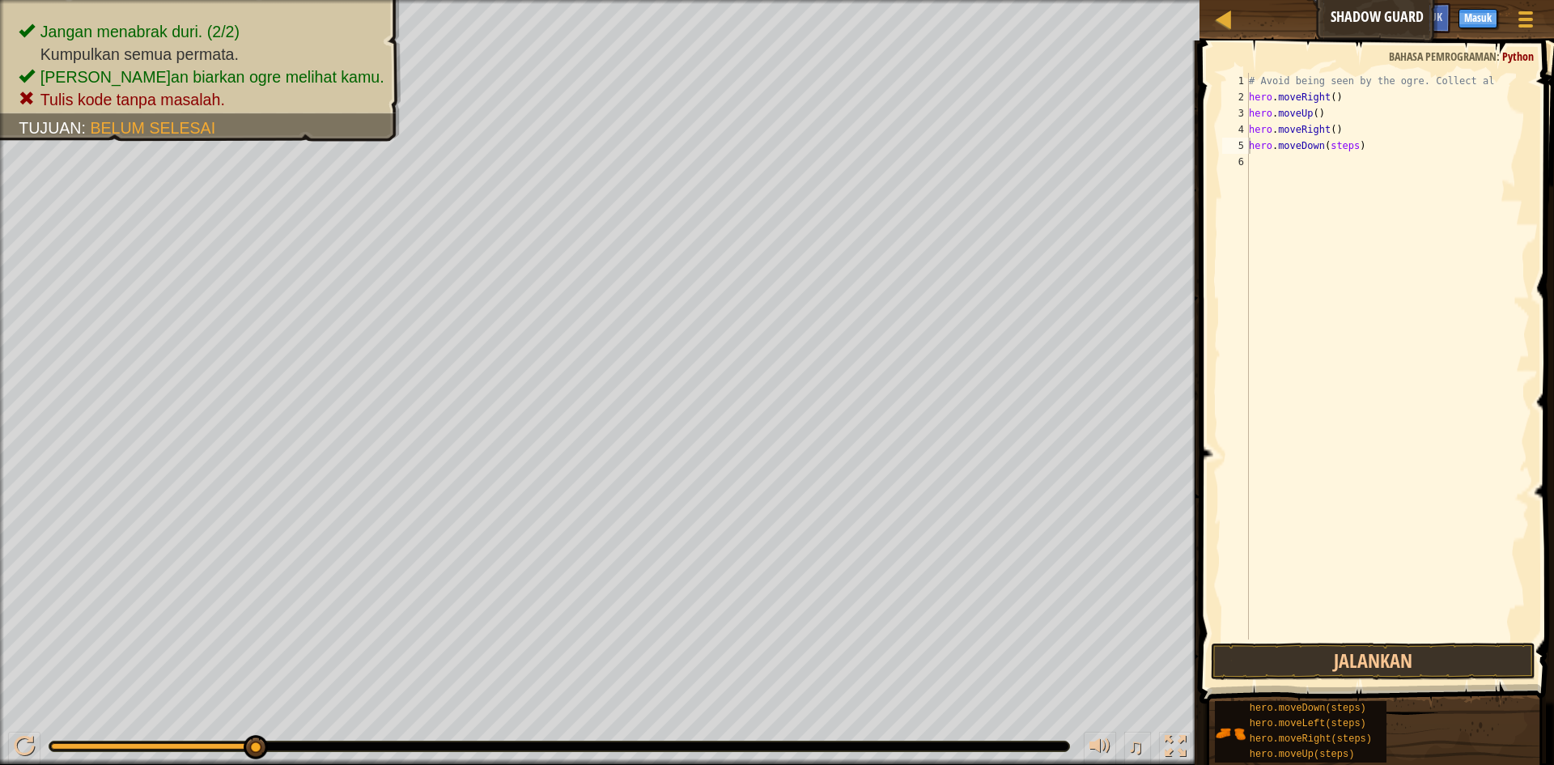
click at [1349, 147] on div "# Avoid being seen by the ogre. Collect al hero . moveRight ( ) hero . moveUp (…" at bounding box center [1388, 372] width 284 height 599
click at [1355, 165] on div "# Avoid being seen by the ogre. Collect al hero . moveRight ( ) hero . moveUp (…" at bounding box center [1388, 372] width 284 height 599
type textarea "hero.moveRight()"
click at [1369, 657] on button "Jalankan" at bounding box center [1373, 661] width 325 height 37
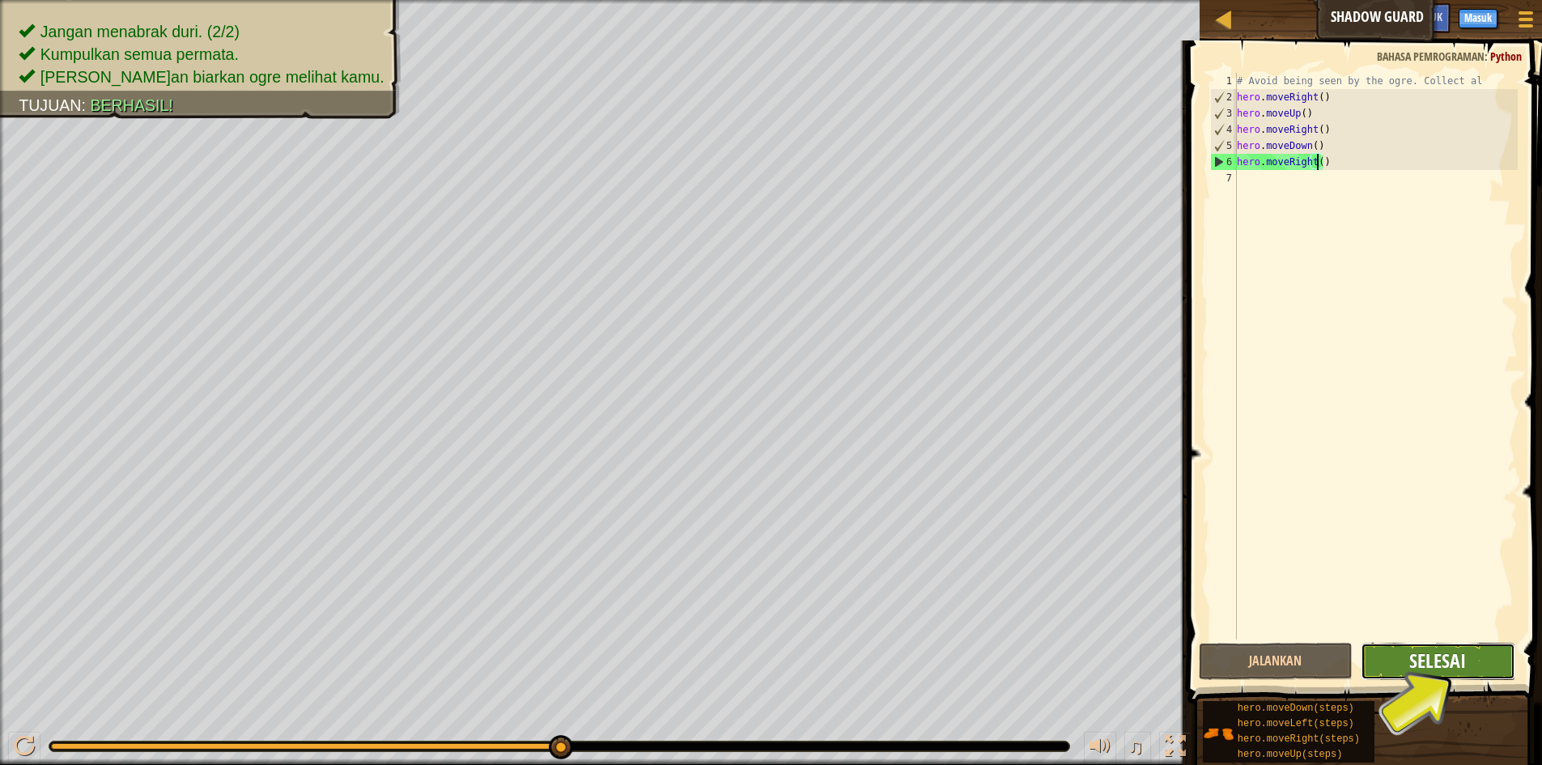
click at [1454, 658] on span "Selesai" at bounding box center [1437, 660] width 57 height 26
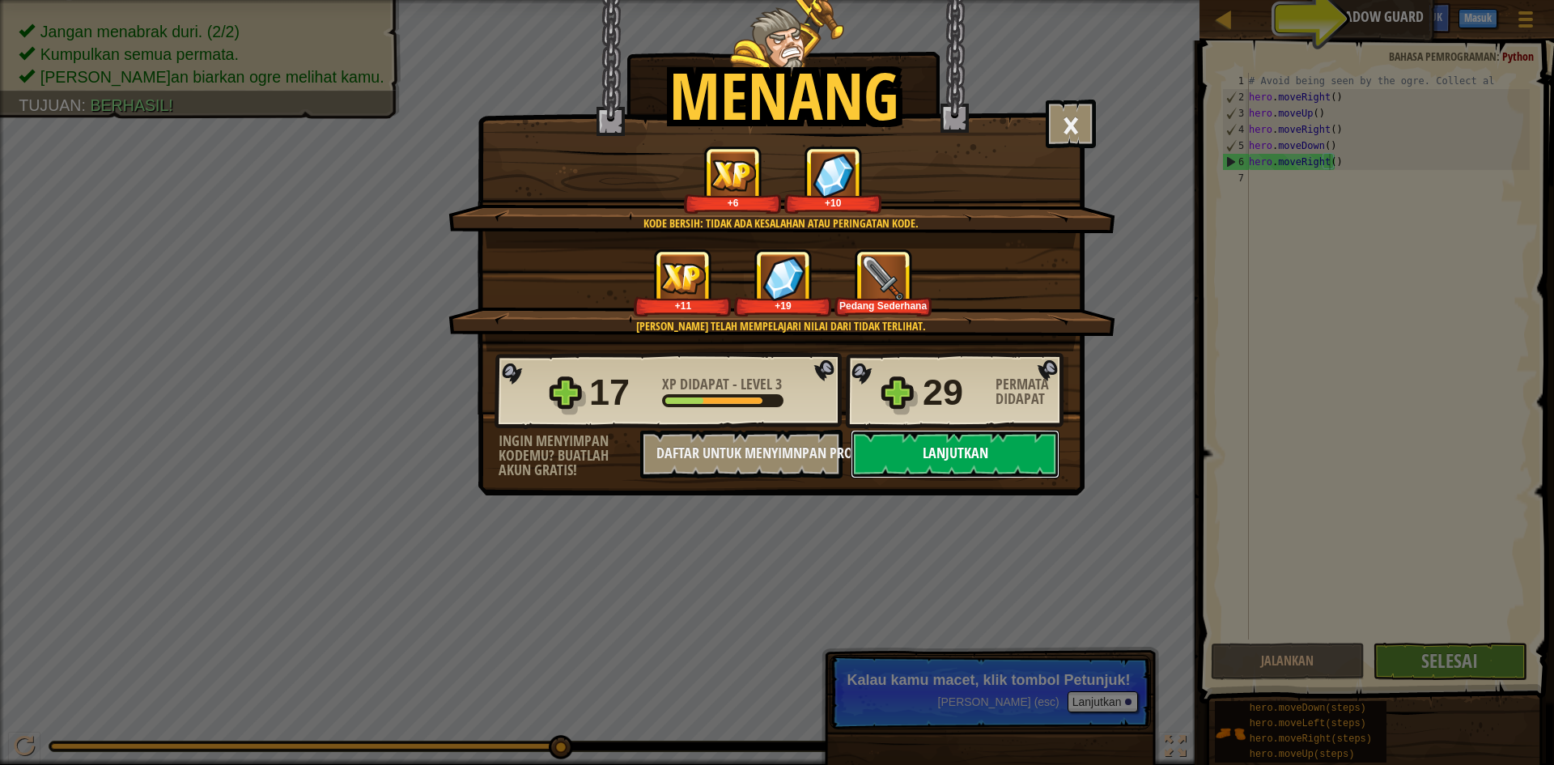
click at [1021, 445] on button "Lanjutkan" at bounding box center [955, 454] width 209 height 49
select select "id"
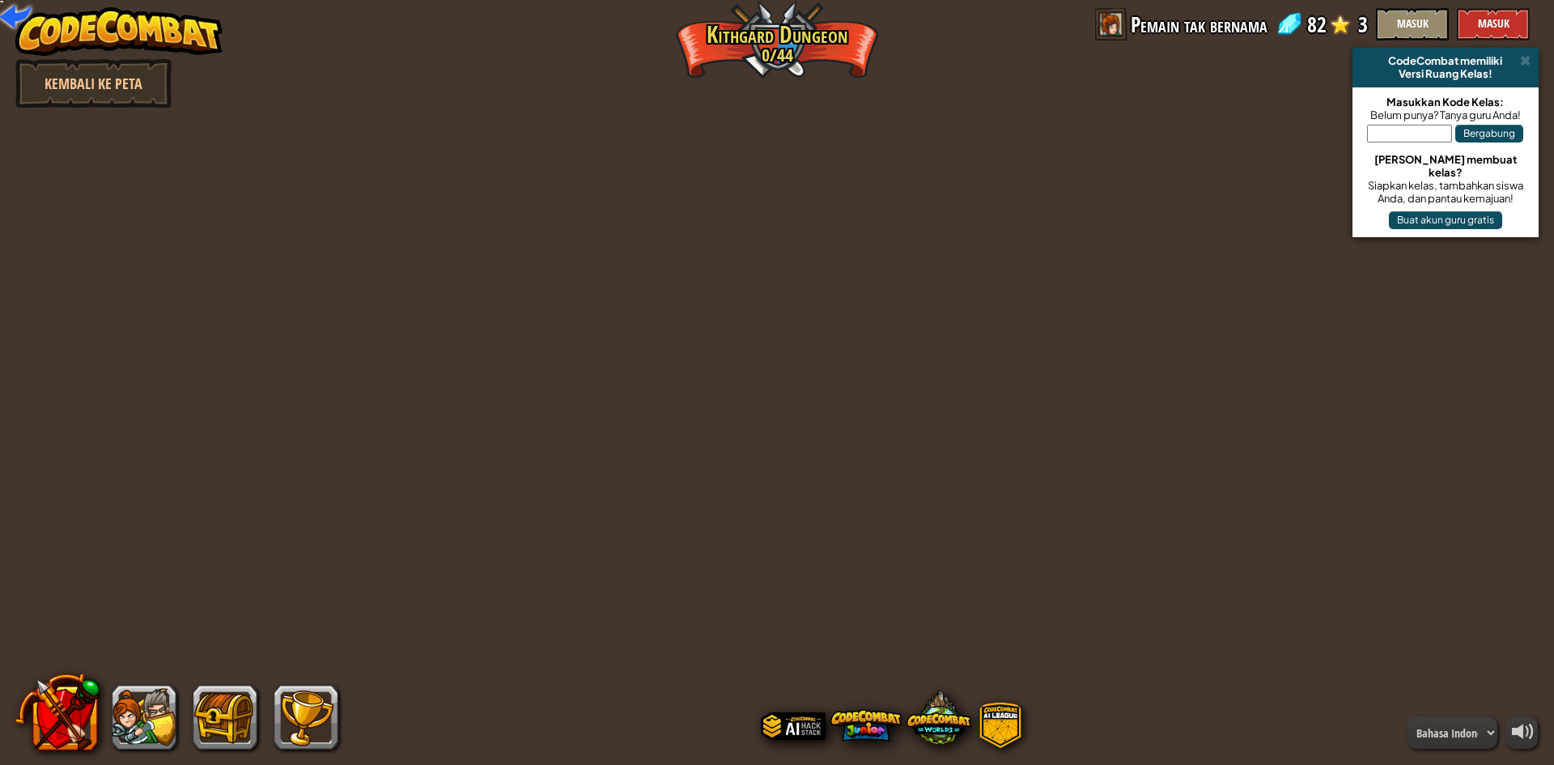
select select "id"
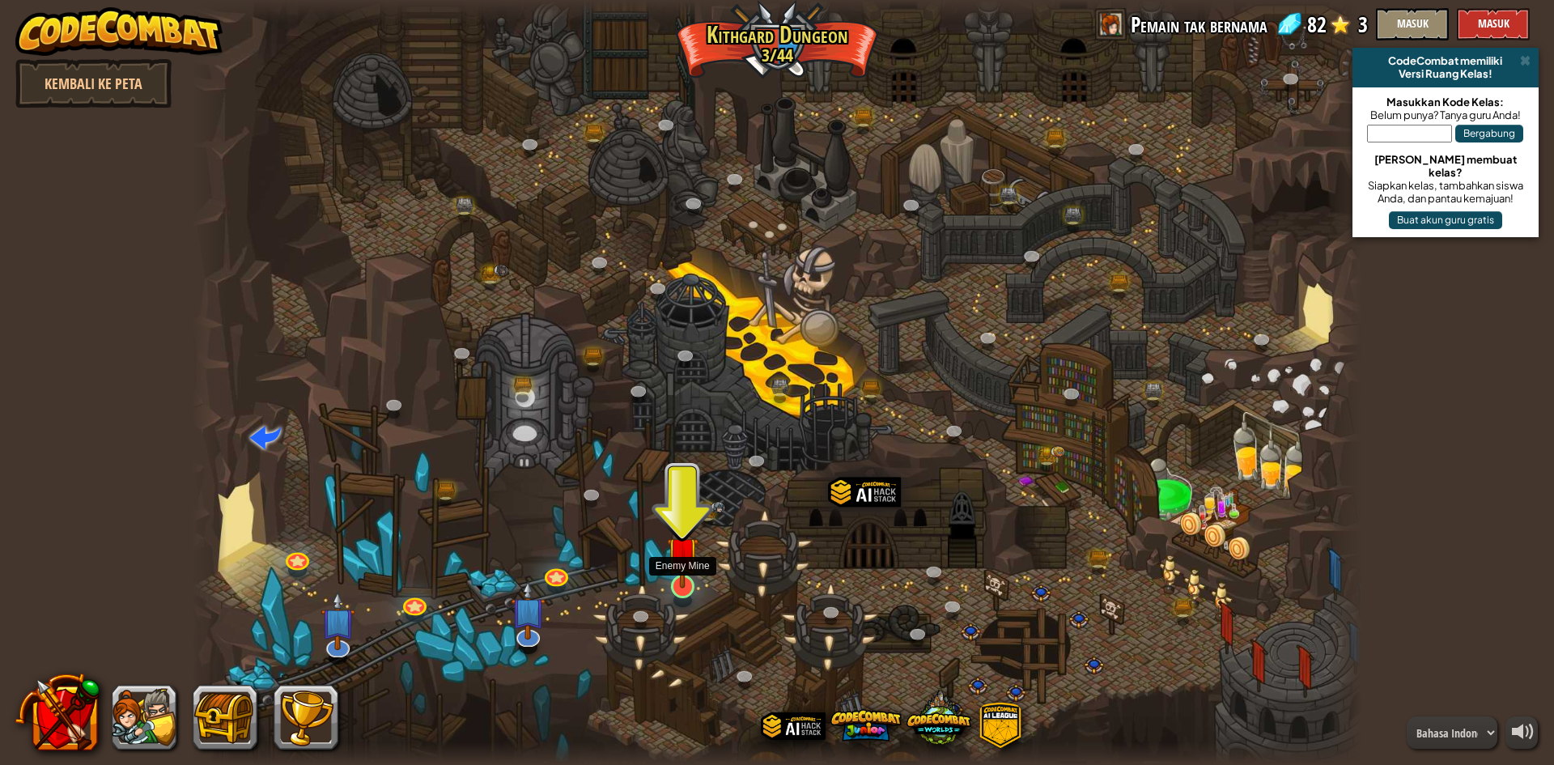
click at [686, 581] on img at bounding box center [683, 552] width 32 height 72
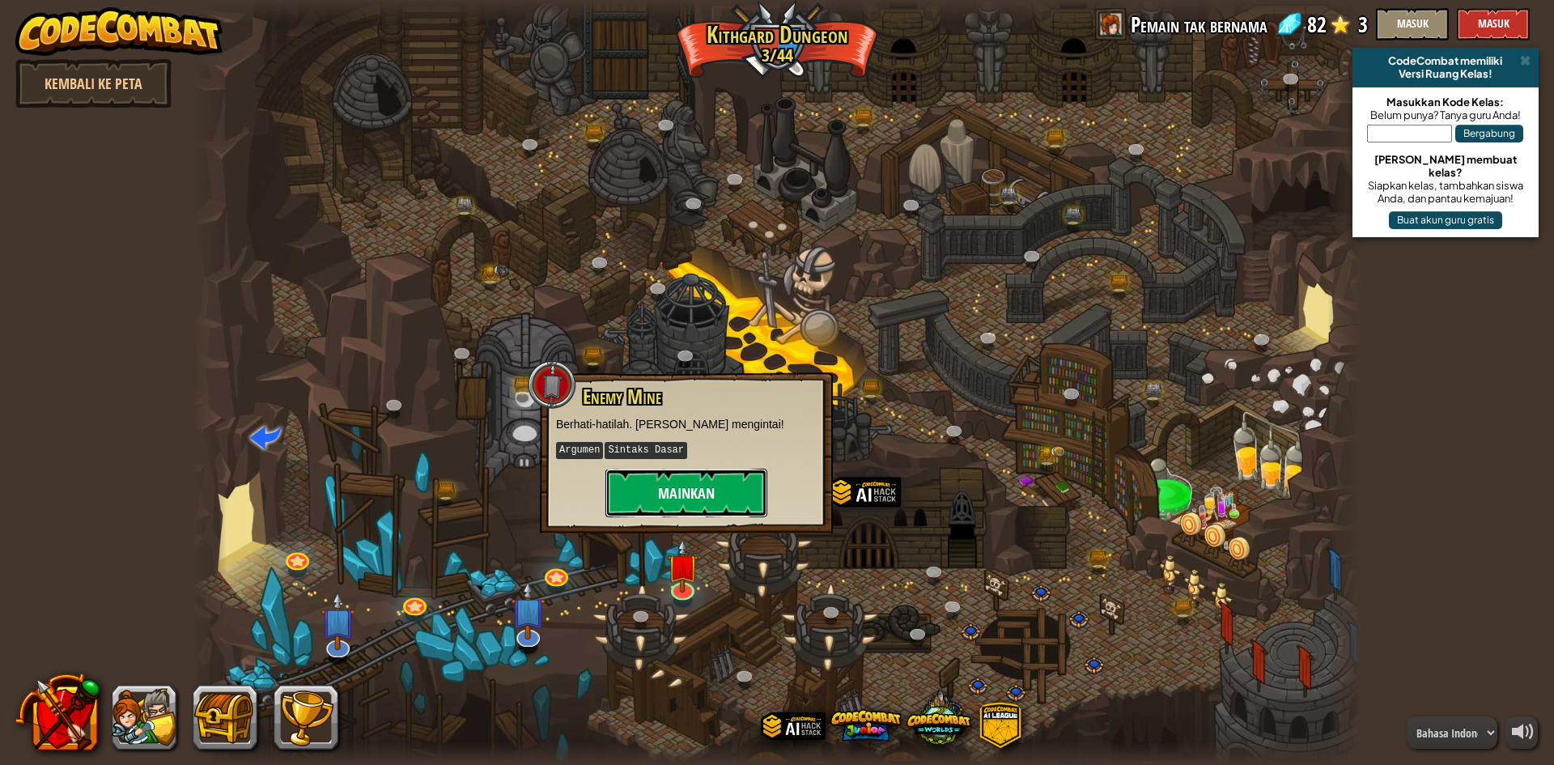
click at [666, 477] on button "Mainkan" at bounding box center [686, 493] width 162 height 49
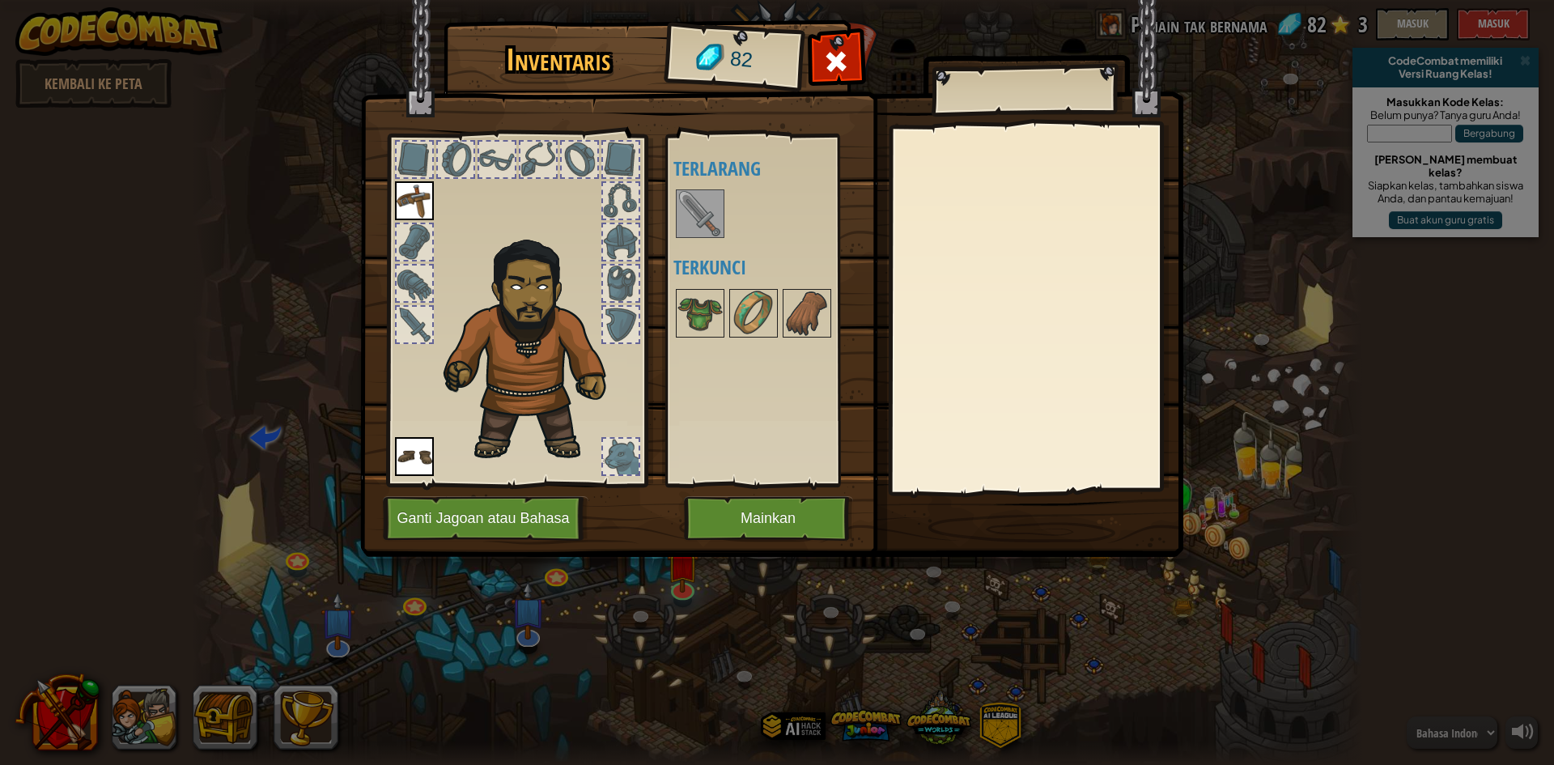
click at [695, 220] on img at bounding box center [699, 213] width 45 height 45
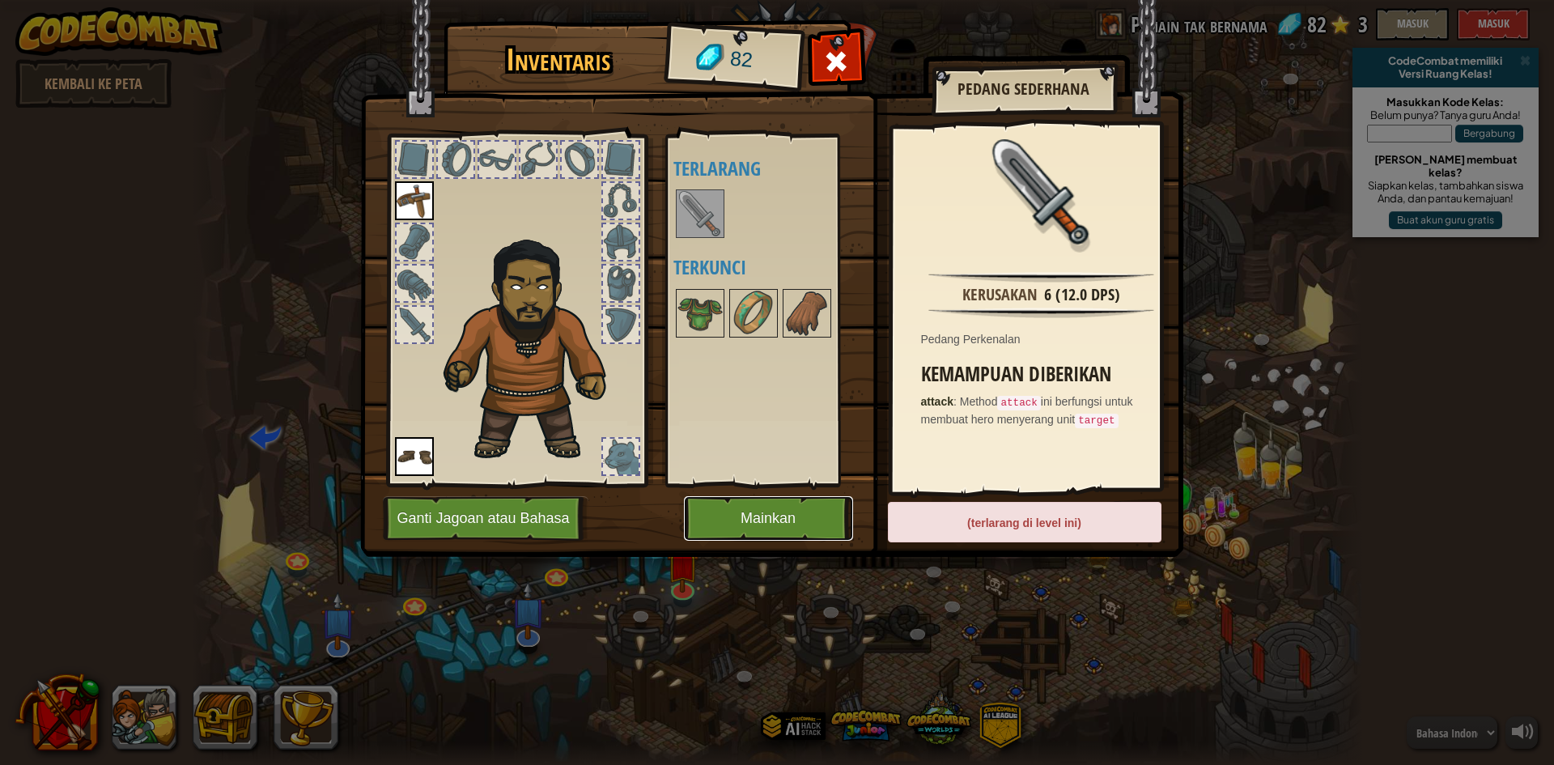
click at [798, 527] on button "Mainkan" at bounding box center [768, 518] width 169 height 45
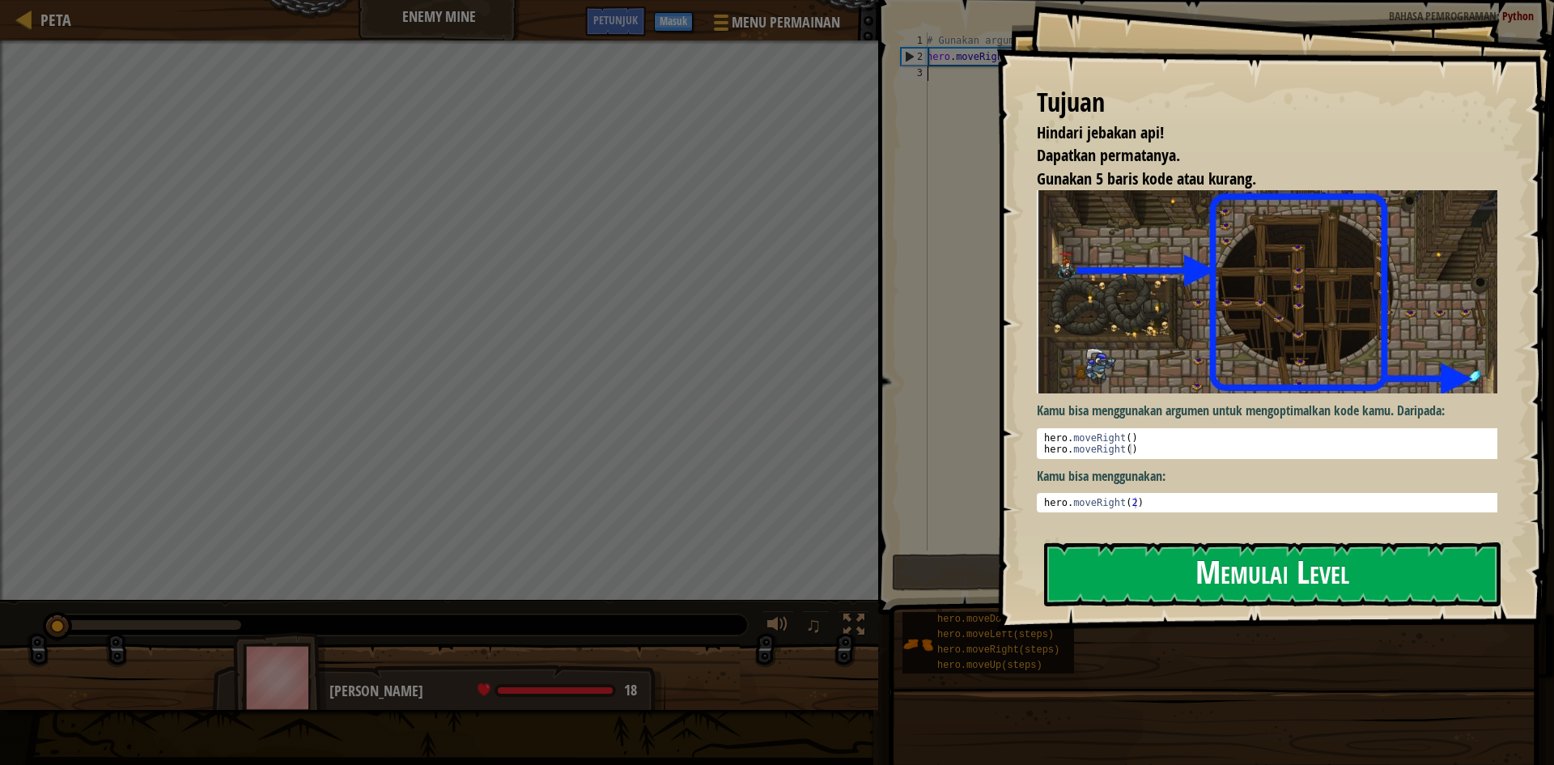
click at [1236, 569] on button "Memulai Level" at bounding box center [1272, 574] width 456 height 64
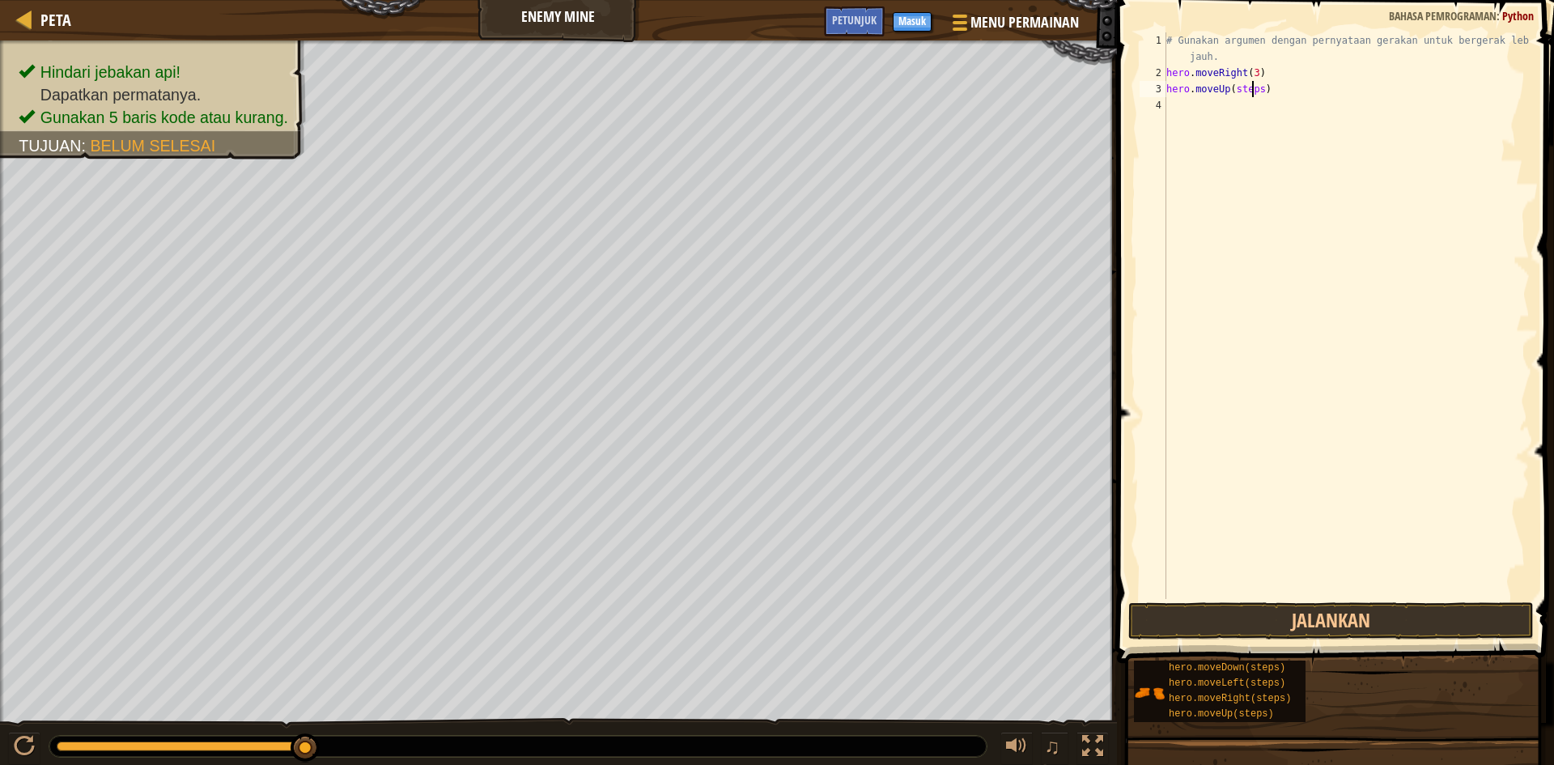
click at [1252, 91] on div "# Gunakan argumen dengan pernyataan gerakan untuk bergerak lebih jauh. hero . m…" at bounding box center [1346, 339] width 367 height 615
click at [1256, 87] on div "# Gunakan argumen dengan pernyataan gerakan untuk bergerak lebih jauh. hero . m…" at bounding box center [1346, 339] width 367 height 615
click at [1264, 111] on div "# Gunakan argumen dengan pernyataan gerakan untuk bergerak lebih jauh. hero . m…" at bounding box center [1346, 339] width 367 height 615
click at [1267, 111] on div "# Gunakan argumen dengan pernyataan gerakan untuk bergerak lebih jauh. hero . m…" at bounding box center [1346, 339] width 367 height 615
type textarea "hero.moveDown()"
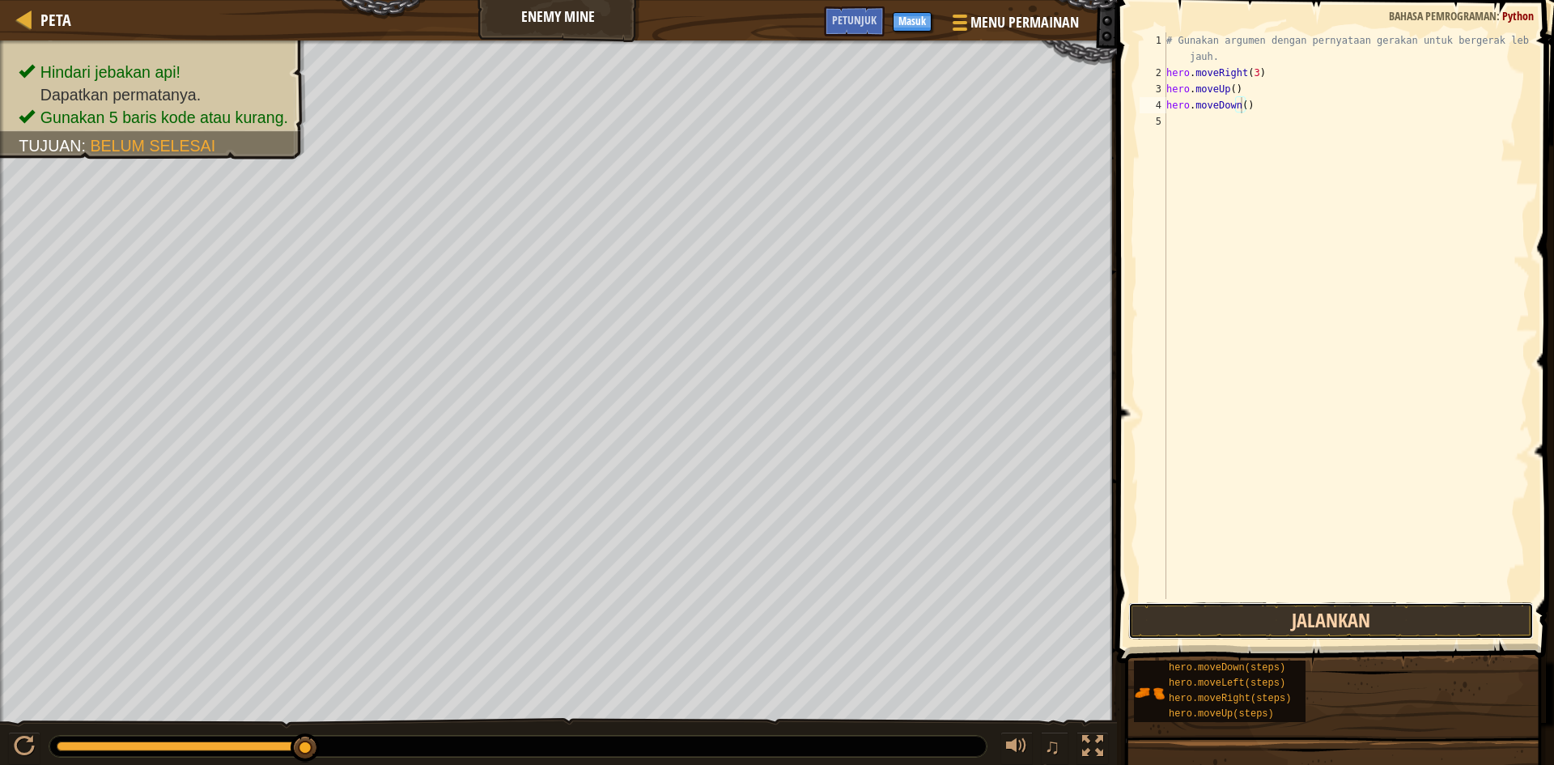
drag, startPoint x: 1449, startPoint y: 621, endPoint x: 1453, endPoint y: 609, distance: 12.6
click at [1450, 619] on button "Jalankan" at bounding box center [1330, 620] width 405 height 37
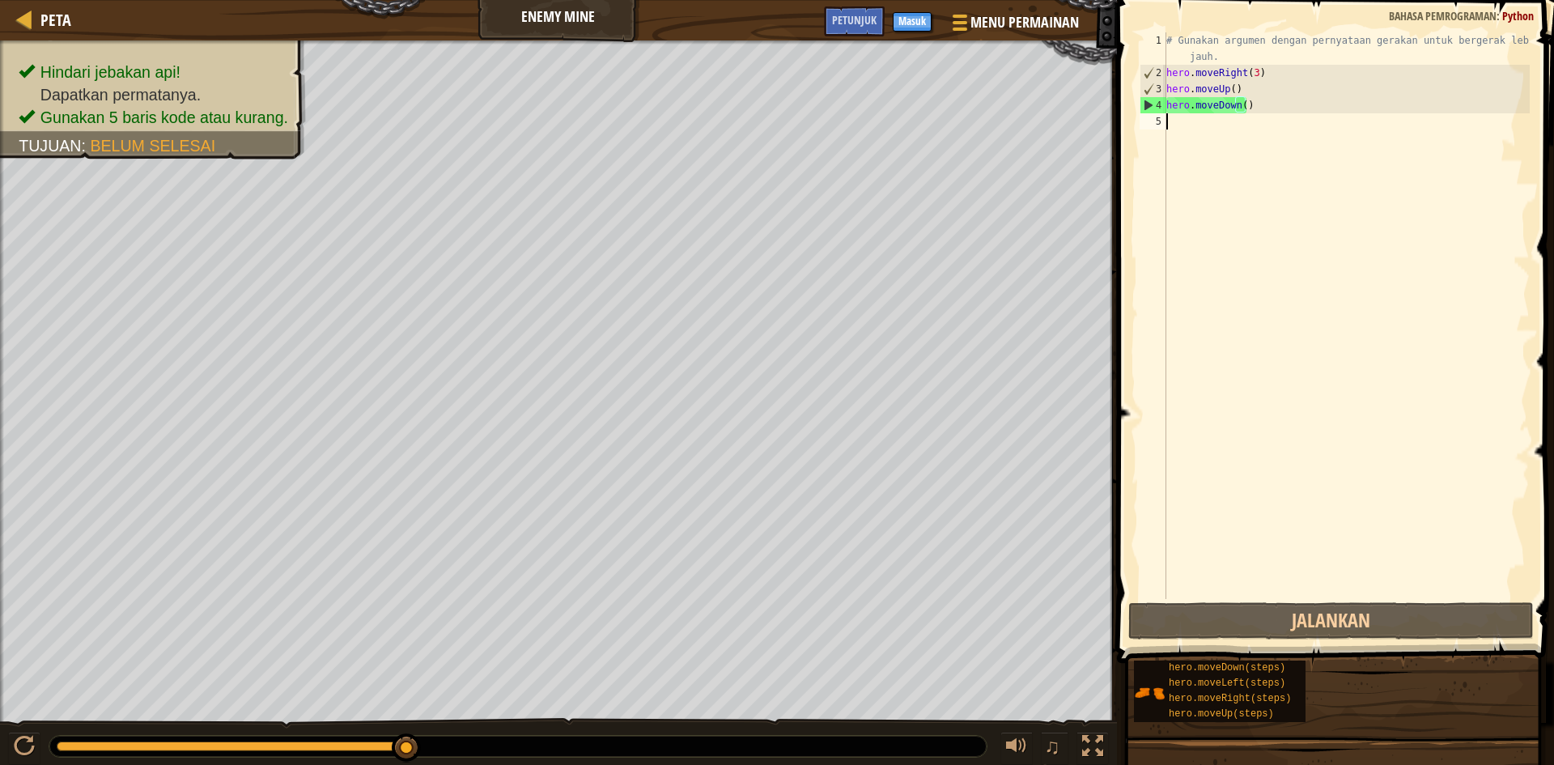
click at [1250, 116] on div "# Gunakan argumen dengan pernyataan gerakan untuk bergerak lebih jauh. hero . m…" at bounding box center [1346, 339] width 367 height 615
click at [1246, 106] on div "# Gunakan argumen dengan pernyataan gerakan untuk bergerak lebih jauh. hero . m…" at bounding box center [1346, 339] width 367 height 615
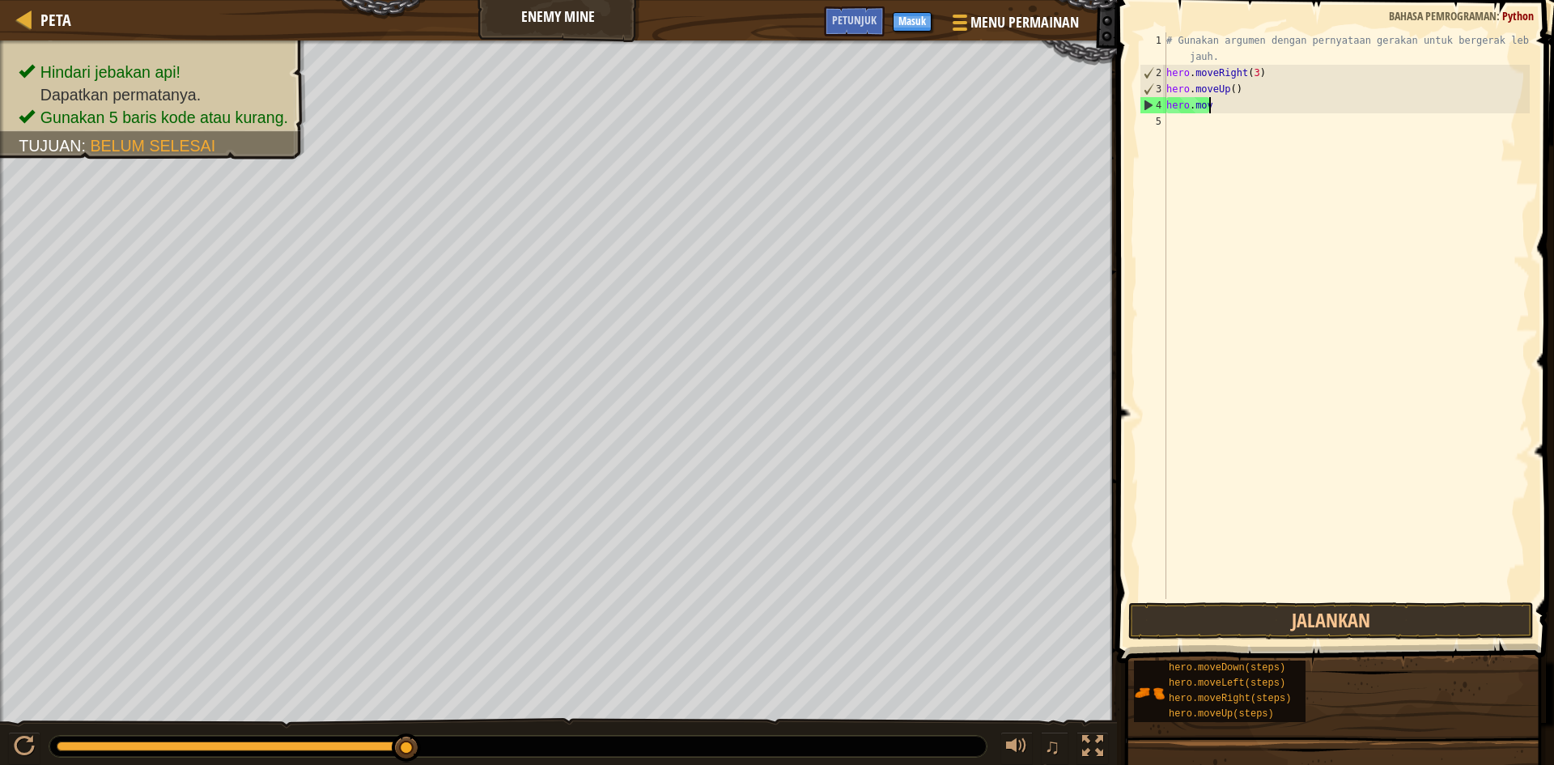
type textarea "h"
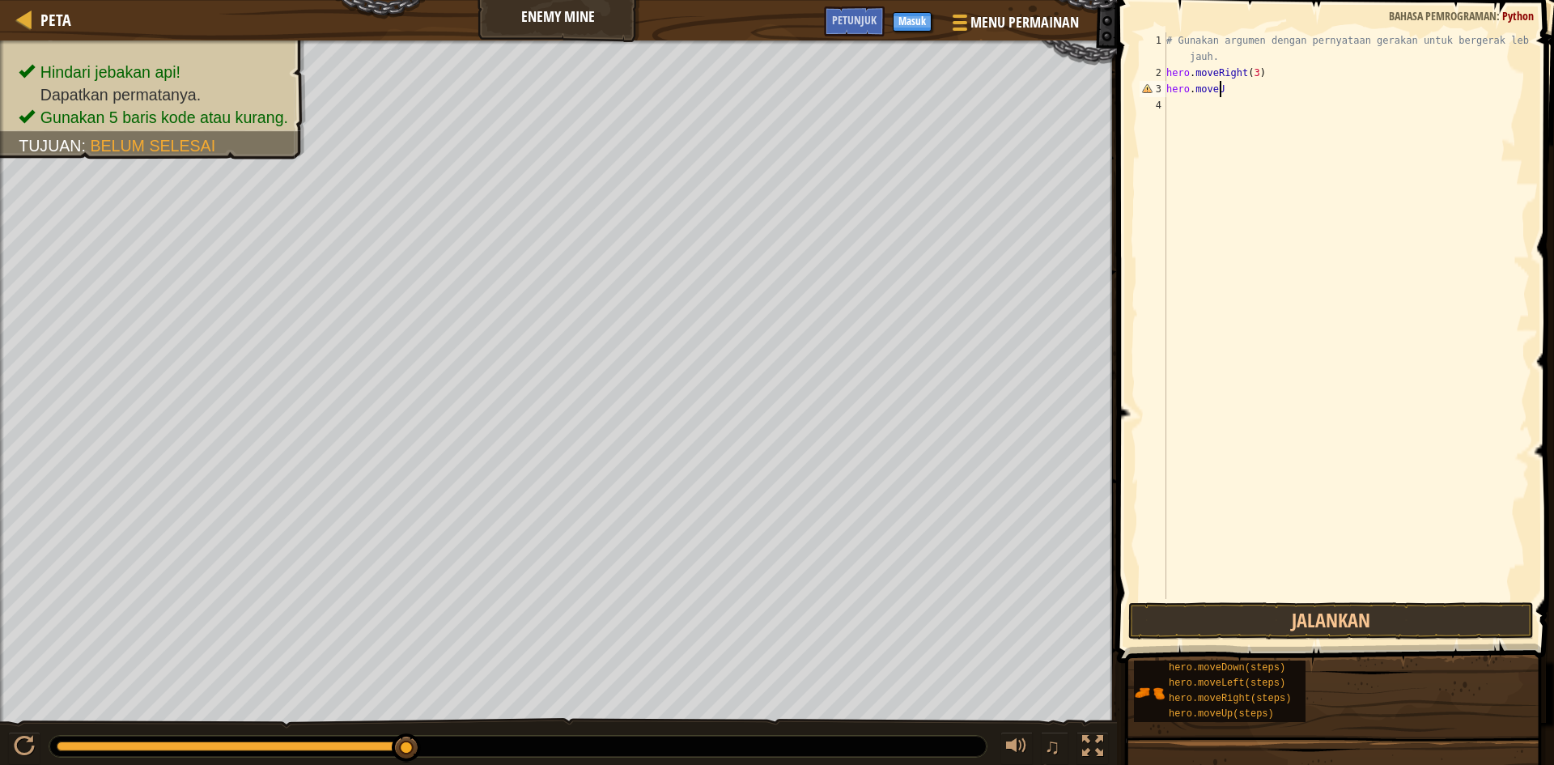
click at [1241, 95] on div "# Gunakan argumen dengan pernyataan gerakan untuk bergerak lebih jauh. hero . m…" at bounding box center [1346, 339] width 367 height 615
type textarea "h"
click at [1256, 88] on div "# Gunakan argumen dengan pernyataan gerakan untuk bergerak lebih jauh. hero . m…" at bounding box center [1346, 315] width 367 height 567
click at [1267, 102] on div "# Gunakan argumen dengan pernyataan gerakan untuk bergerak lebih jauh. hero . m…" at bounding box center [1346, 339] width 367 height 615
click at [1271, 103] on div "# Gunakan argumen dengan pernyataan gerakan untuk bergerak lebih jauh. hero . m…" at bounding box center [1346, 339] width 367 height 615
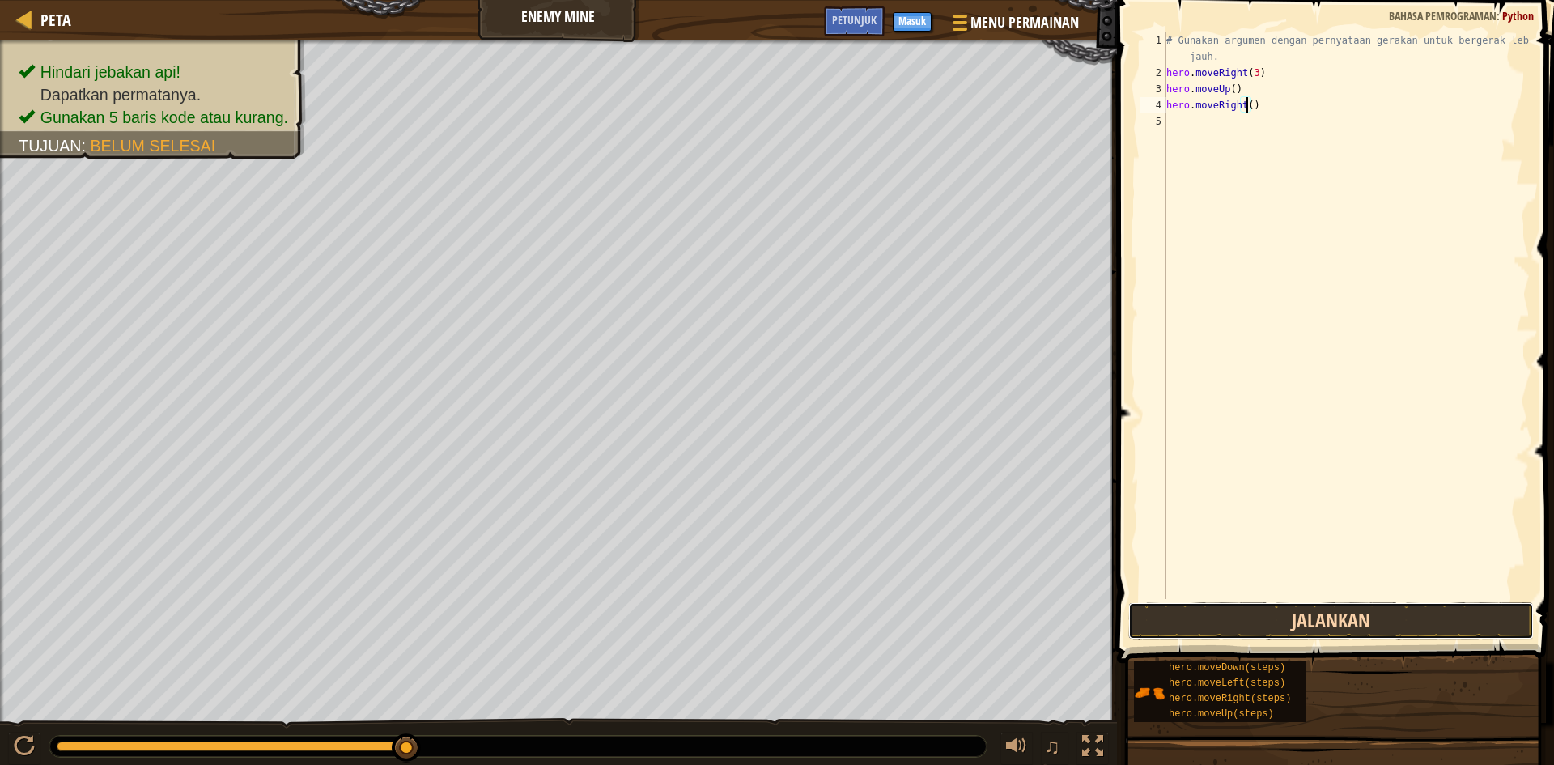
click at [1390, 619] on button "Jalankan" at bounding box center [1330, 620] width 405 height 37
click at [1265, 127] on div "# Gunakan argumen dengan pernyataan gerakan untuk bergerak lebih jauh. hero . m…" at bounding box center [1346, 339] width 367 height 615
click at [1271, 144] on div "# Gunakan argumen dengan pernyataan gerakan untuk bergerak lebih jauh. hero . m…" at bounding box center [1346, 339] width 367 height 615
click at [1349, 610] on button "Jalankan" at bounding box center [1330, 620] width 405 height 37
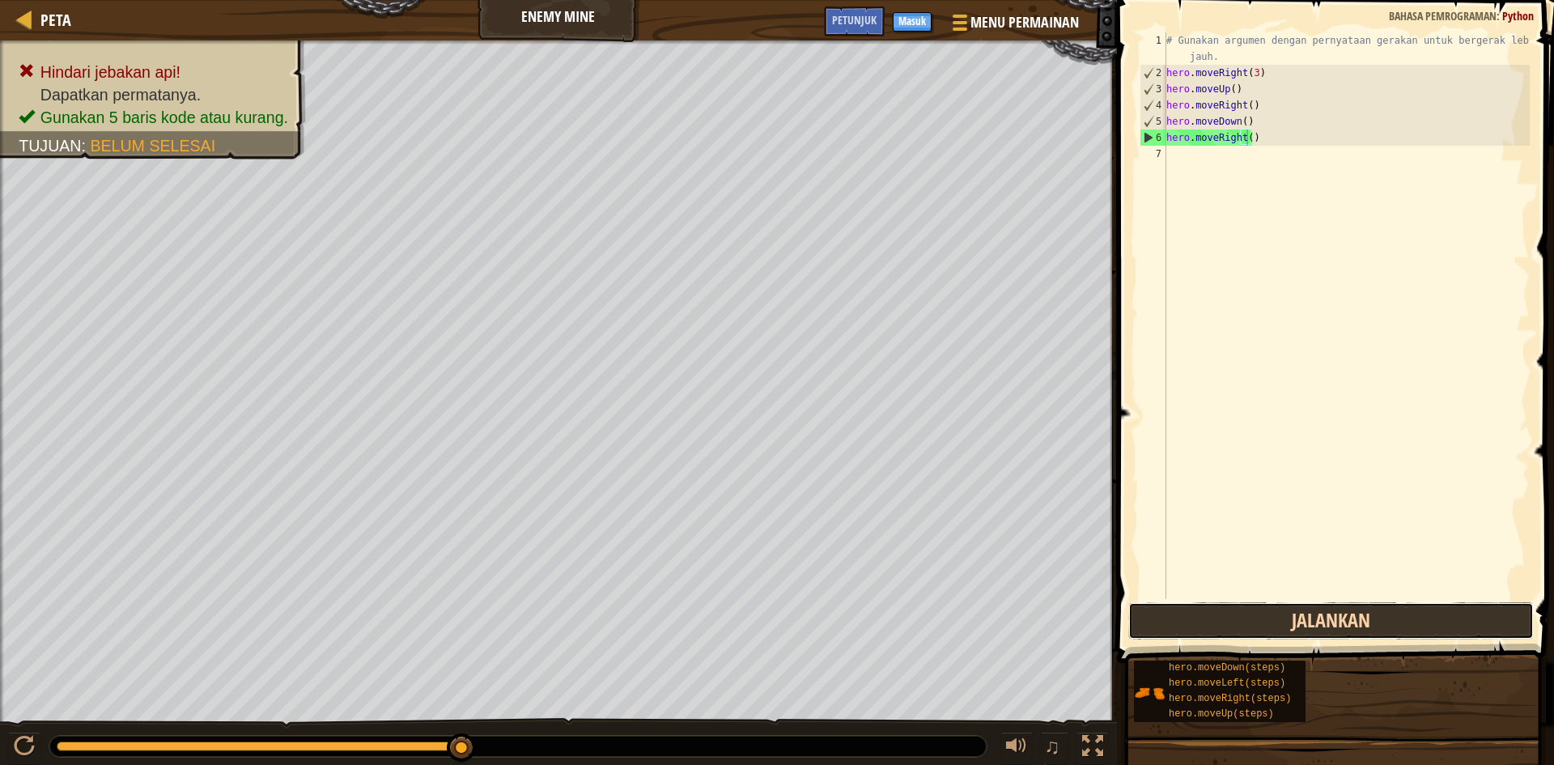
click at [1195, 625] on button "Jalankan" at bounding box center [1330, 620] width 405 height 37
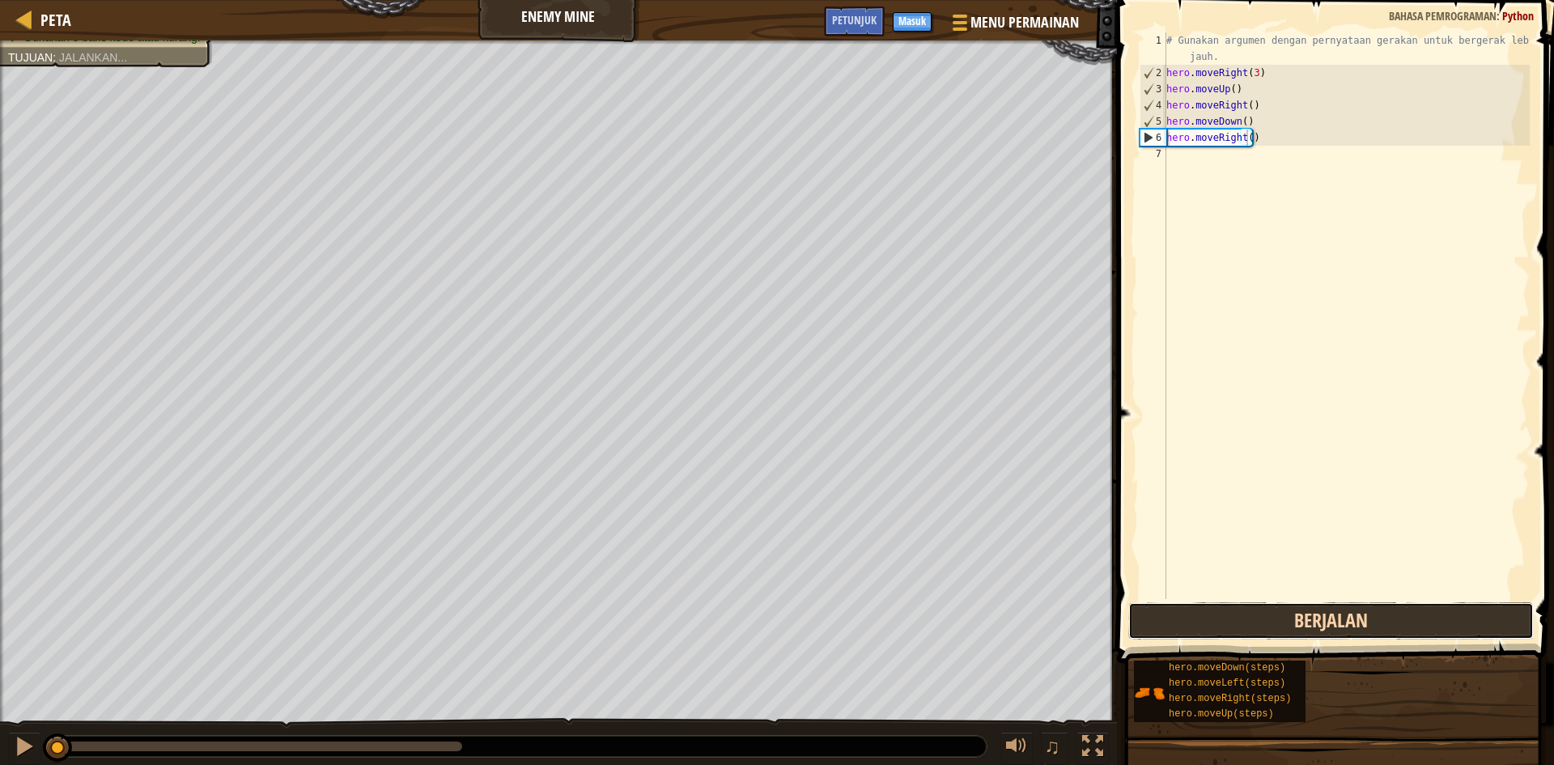
click at [1195, 622] on button "Berjalan" at bounding box center [1330, 620] width 405 height 37
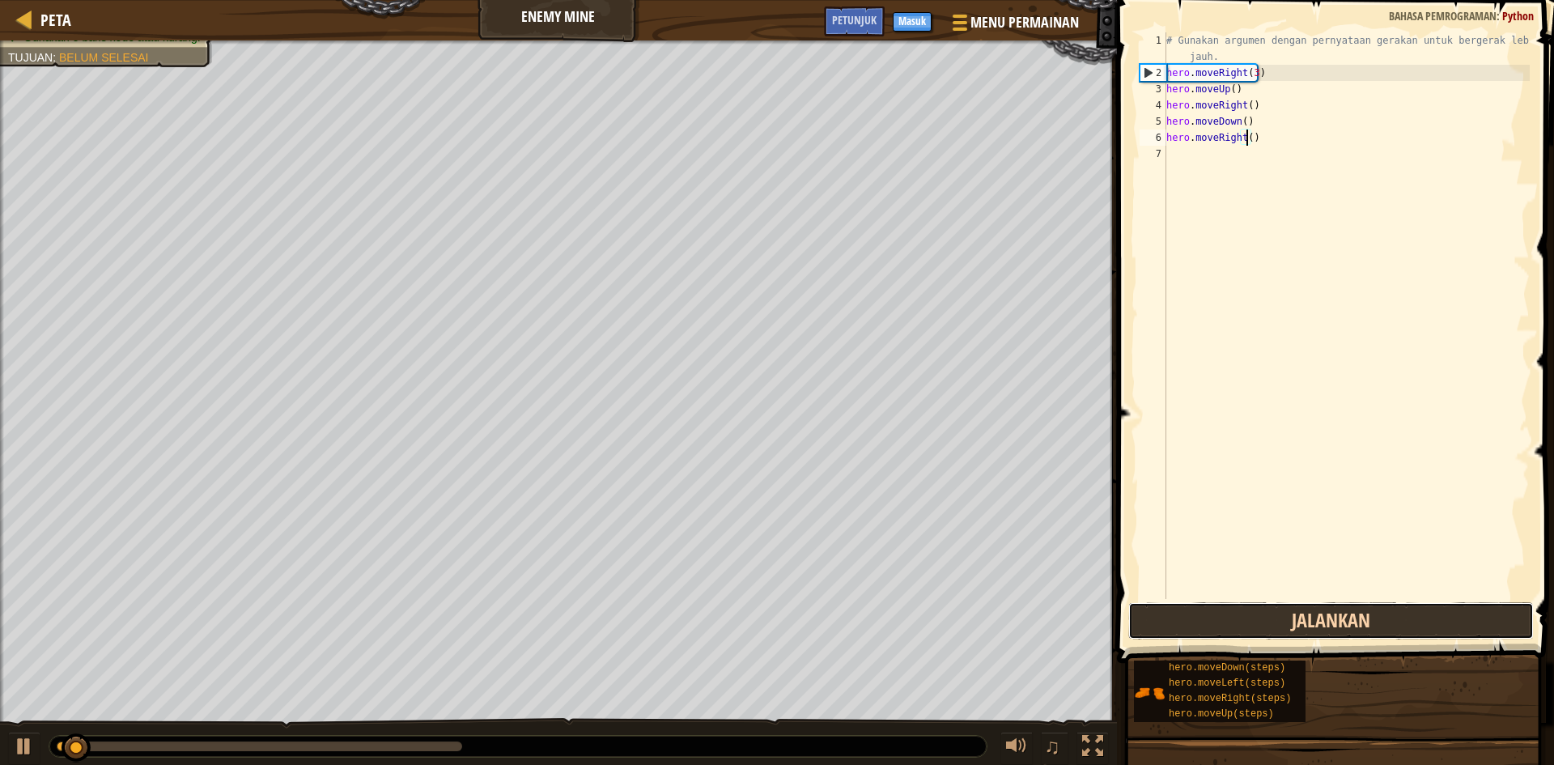
click at [1212, 607] on button "Jalankan" at bounding box center [1330, 620] width 405 height 37
click at [1378, 631] on button "Jalankan" at bounding box center [1330, 620] width 405 height 37
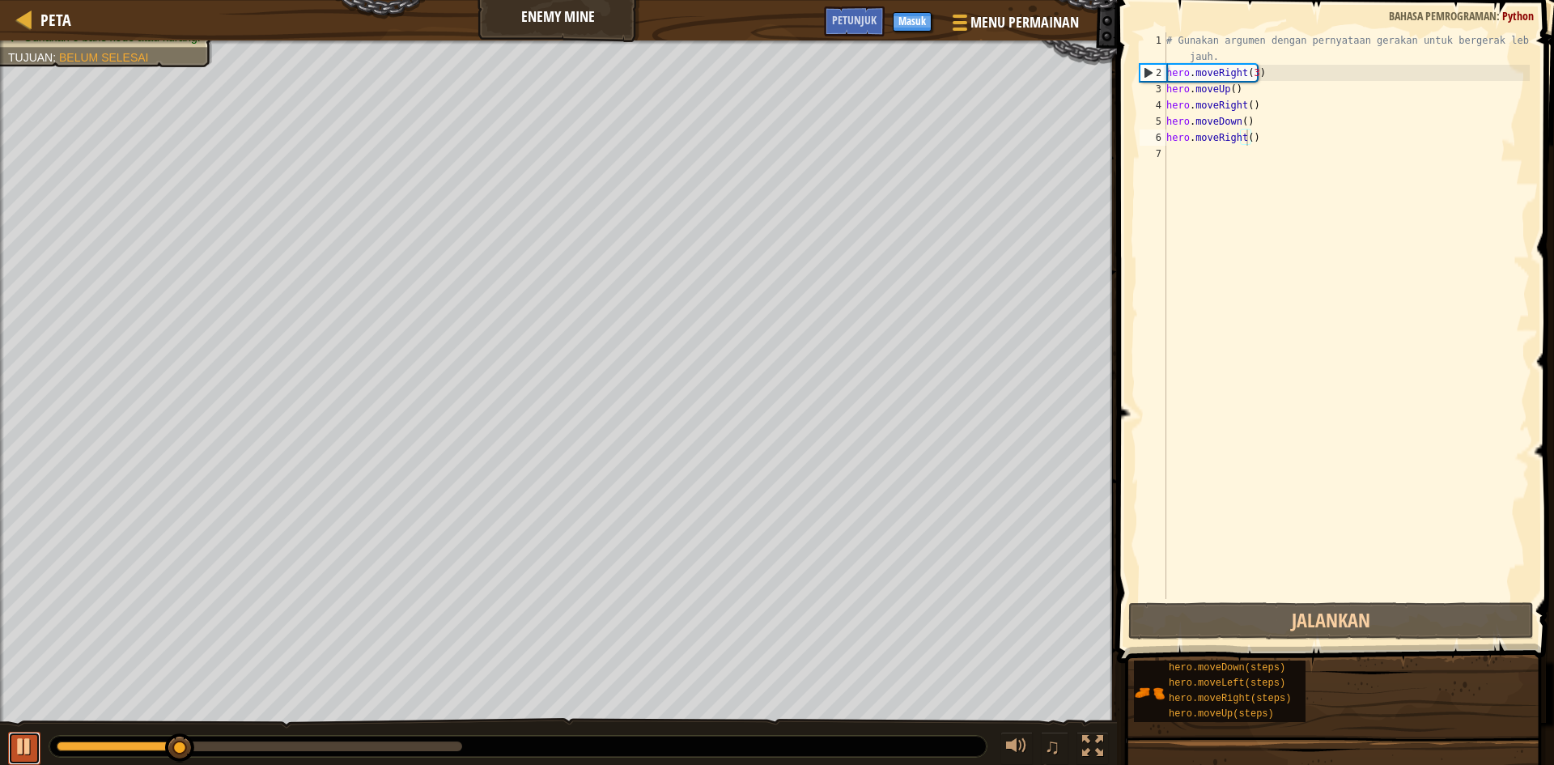
click at [28, 738] on div at bounding box center [24, 746] width 21 height 21
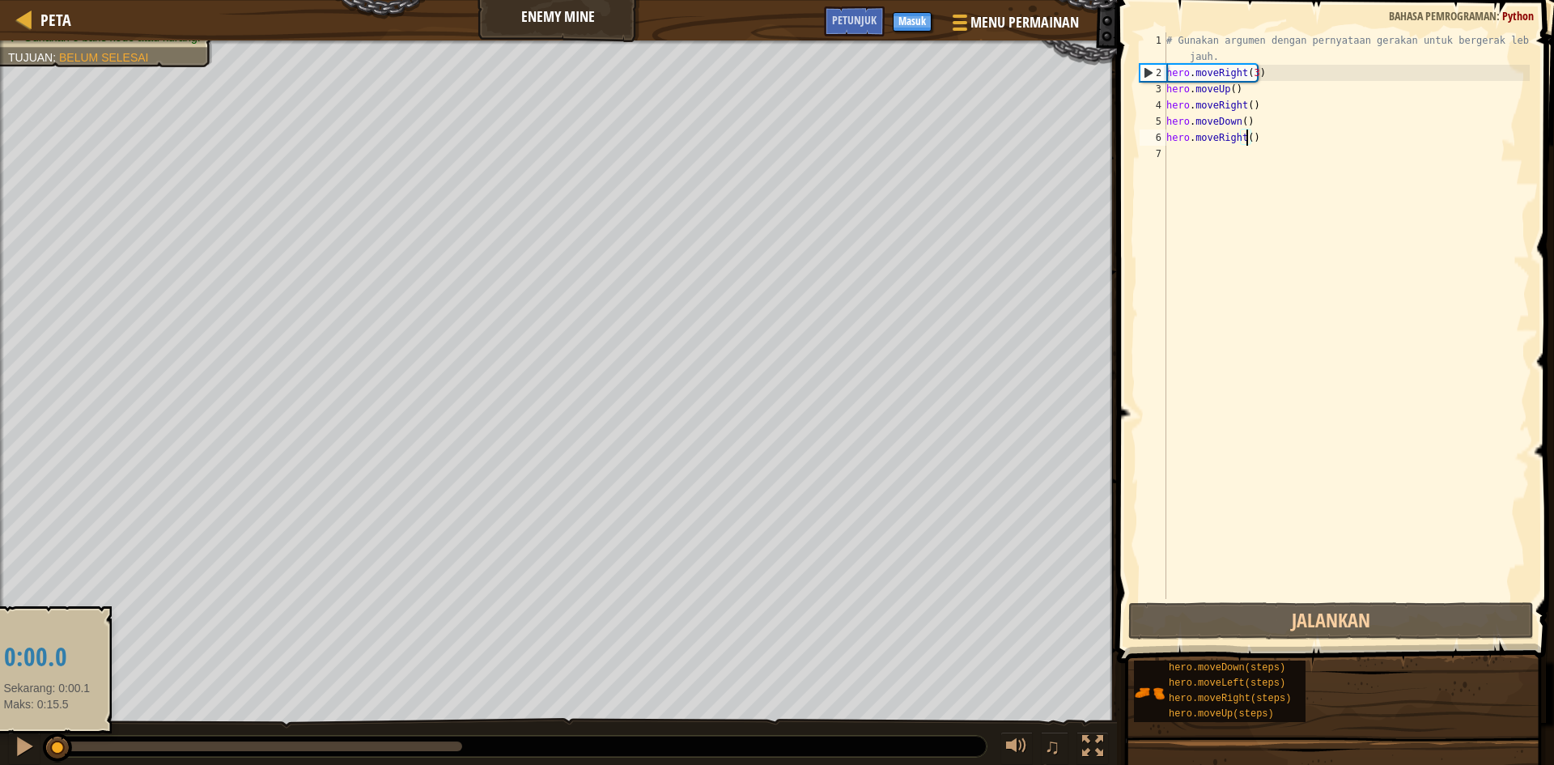
drag, startPoint x: 181, startPoint y: 743, endPoint x: 42, endPoint y: 735, distance: 139.4
click at [42, 735] on div "♫" at bounding box center [558, 742] width 1117 height 49
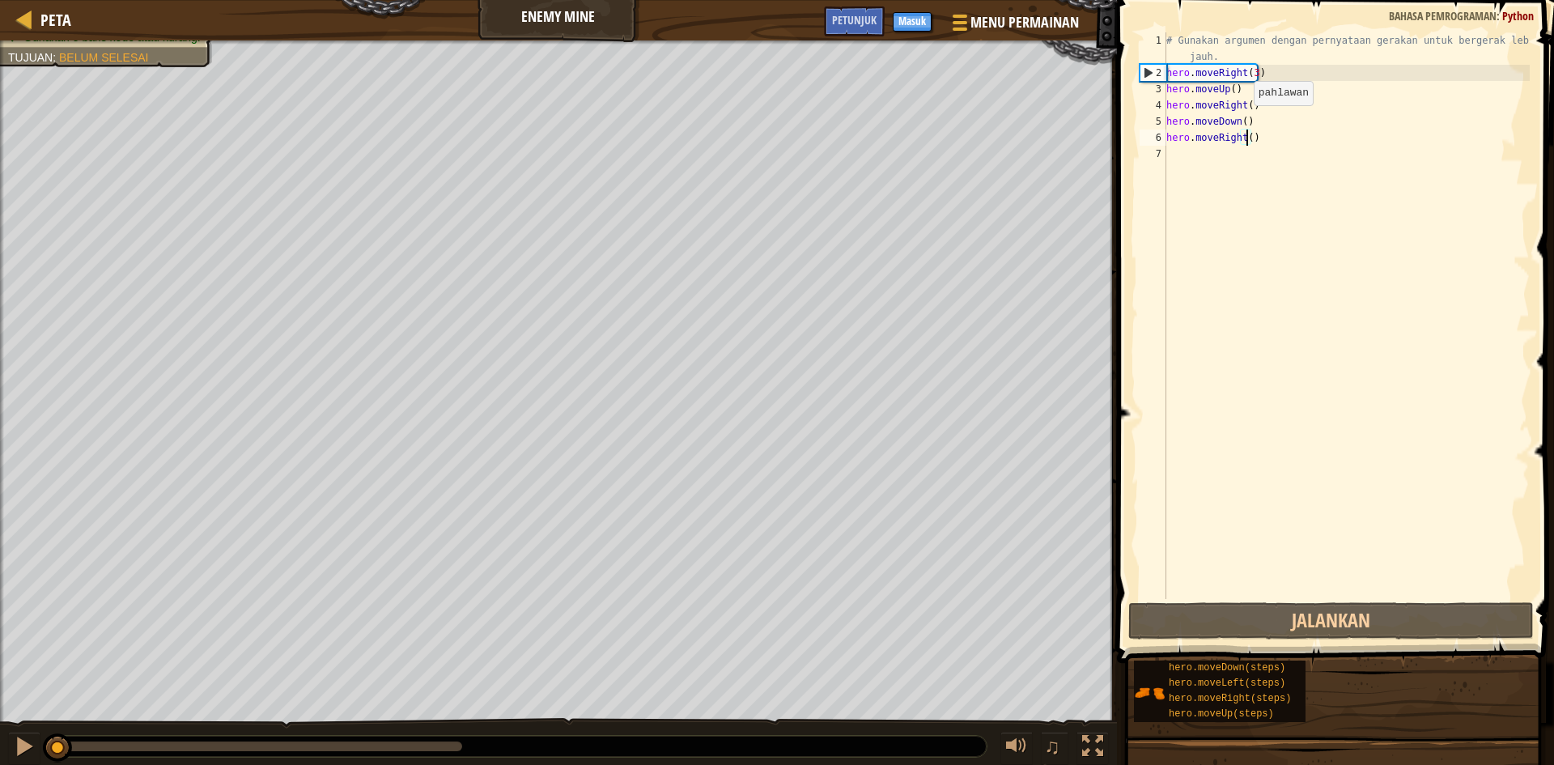
click at [1240, 121] on div "# Gunakan argumen dengan pernyataan gerakan untuk bergerak lebih jauh. hero . m…" at bounding box center [1346, 339] width 367 height 615
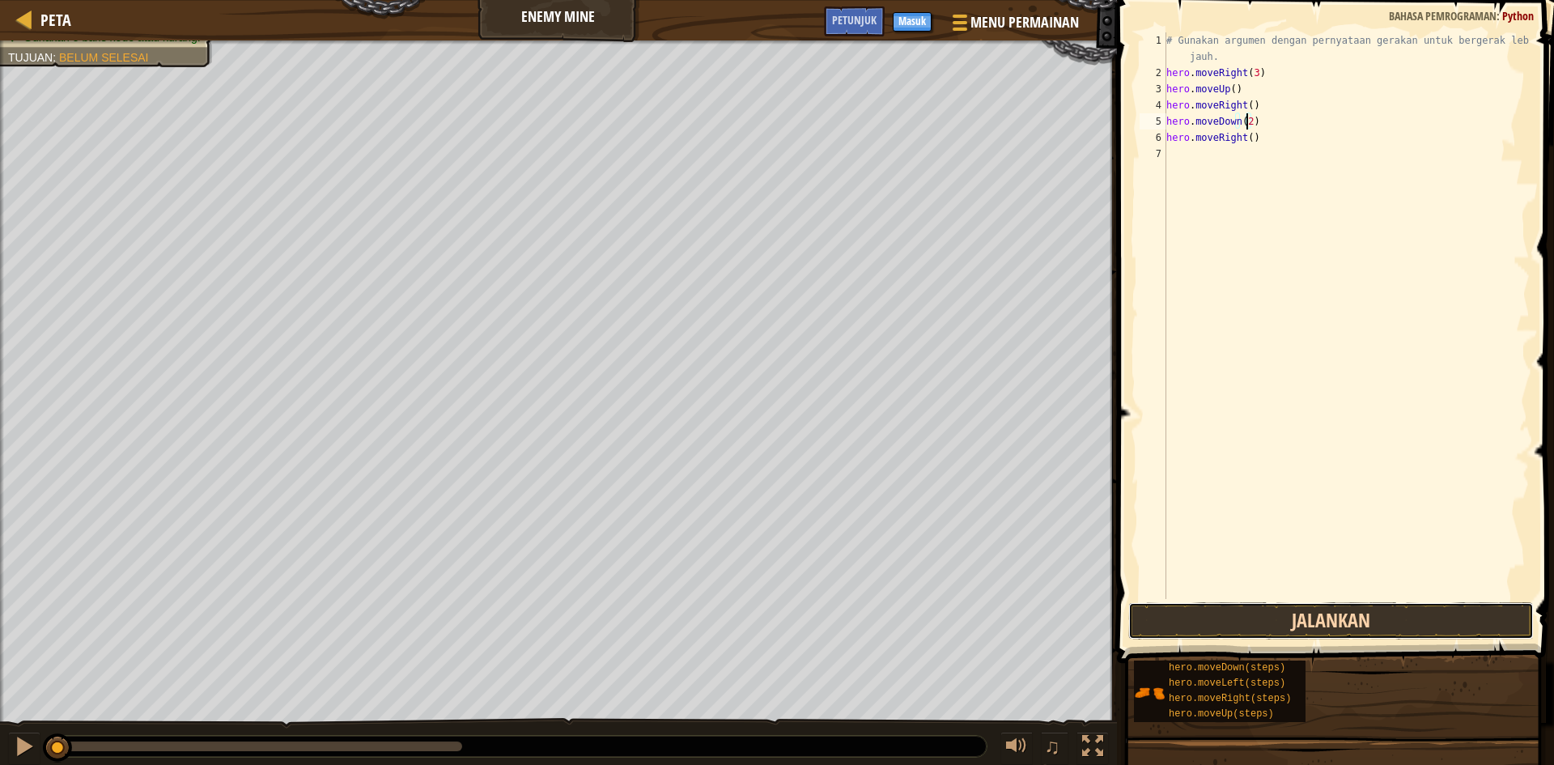
click at [1297, 617] on button "Jalankan" at bounding box center [1330, 620] width 405 height 37
click at [1285, 617] on button "Jalankan" at bounding box center [1330, 620] width 405 height 37
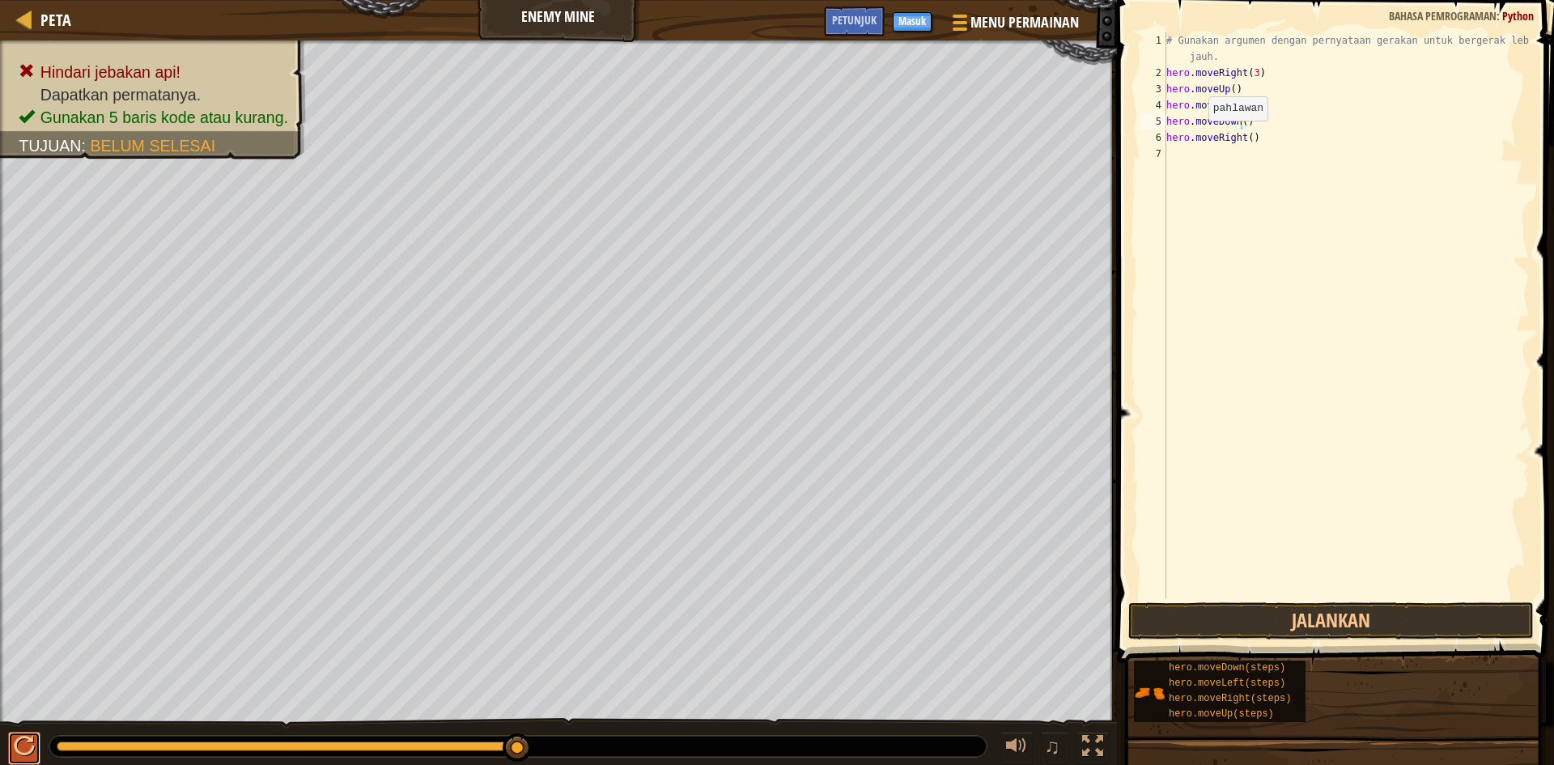
click at [22, 758] on button at bounding box center [24, 748] width 32 height 33
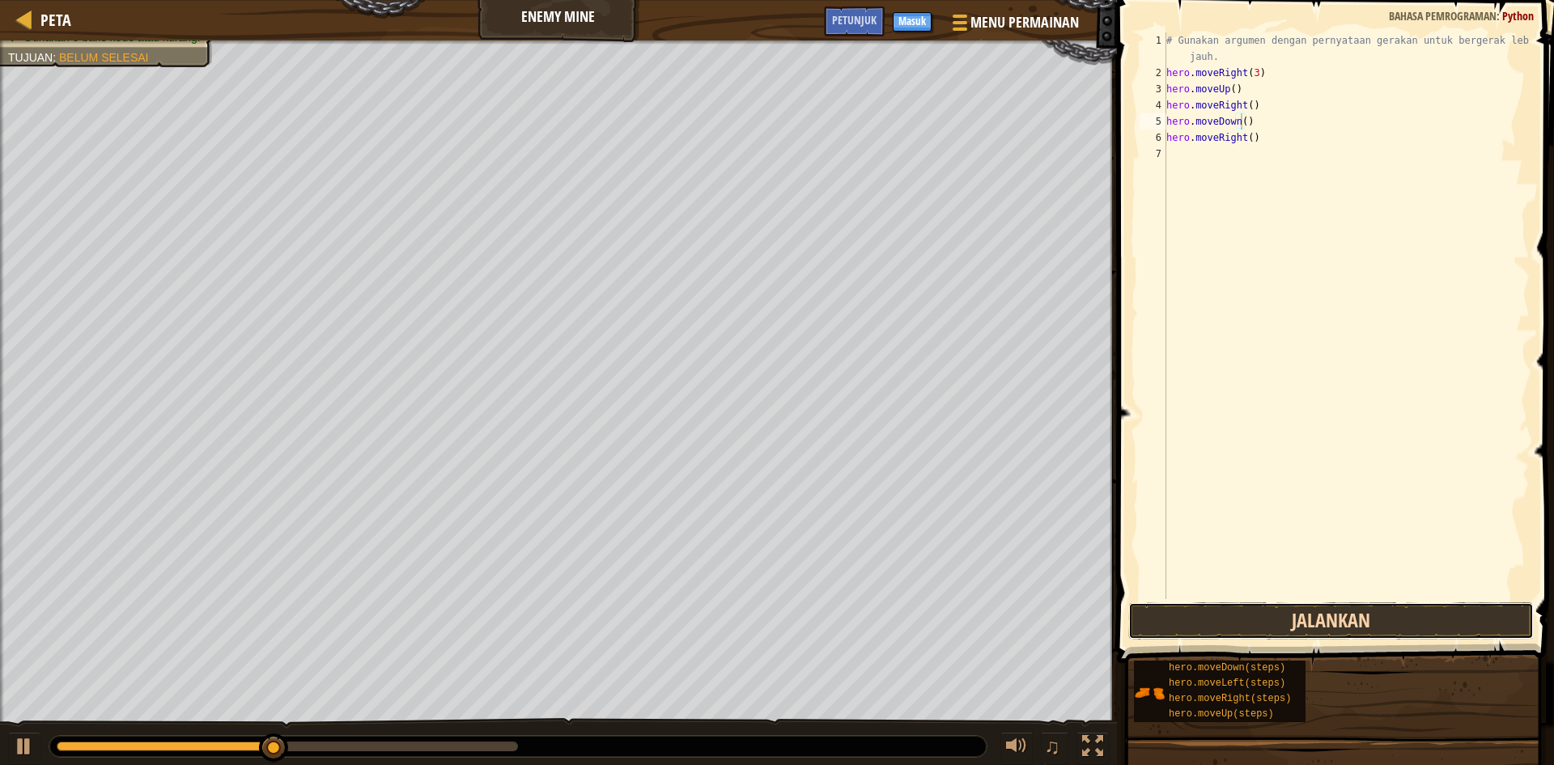
click at [1169, 620] on button "Jalankan" at bounding box center [1330, 620] width 405 height 37
click at [1171, 621] on button "Jalankan" at bounding box center [1330, 620] width 405 height 37
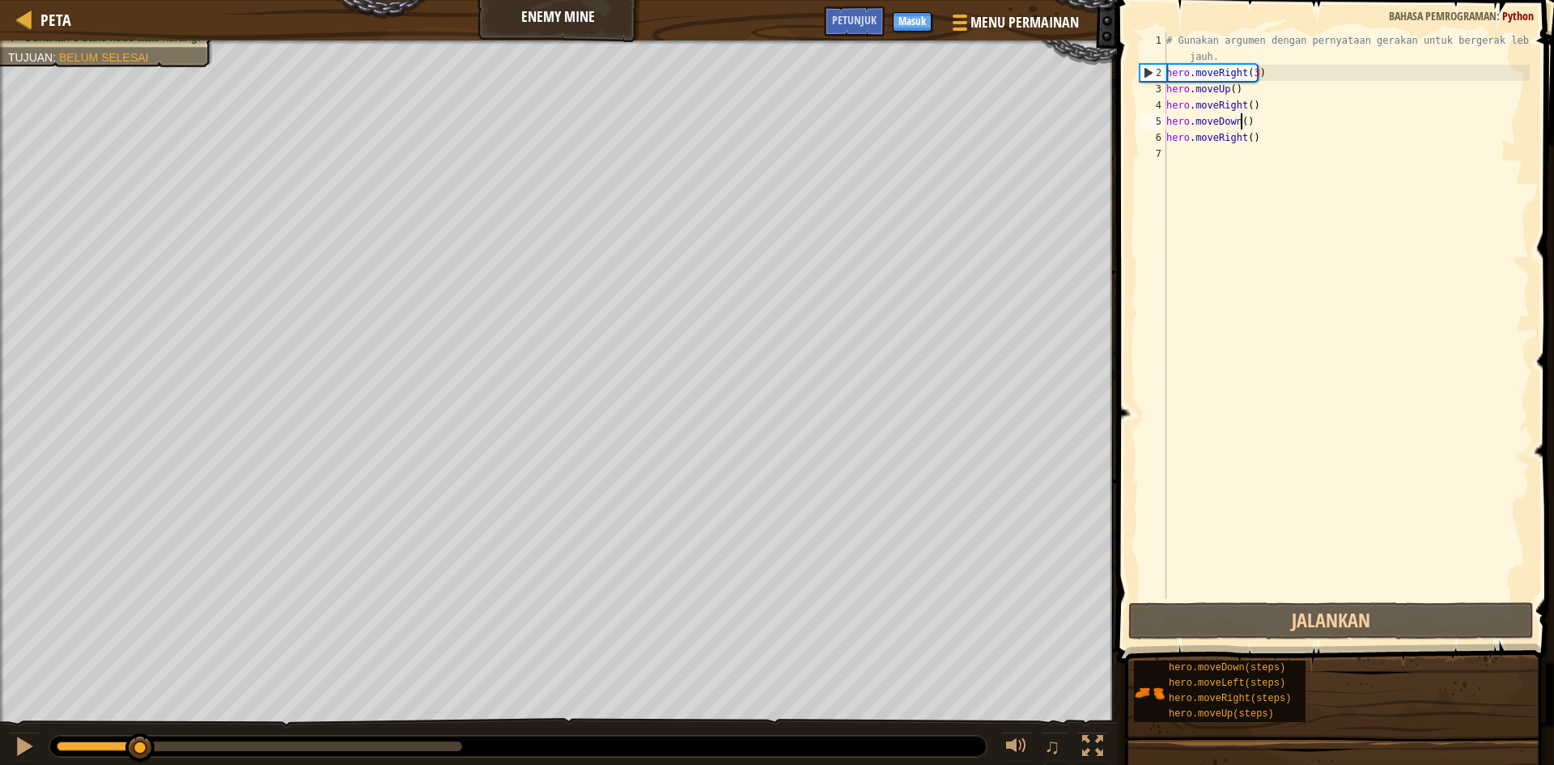
click at [143, 400] on div "Hindari jebakan api! Dapatkan permatanya. Gunakan 5 baris kode atau kurang. Tuj…" at bounding box center [777, 403] width 1554 height 726
click at [1254, 138] on div "# Gunakan argumen dengan pernyataan gerakan untuk bergerak lebih jauh. hero . m…" at bounding box center [1346, 339] width 367 height 615
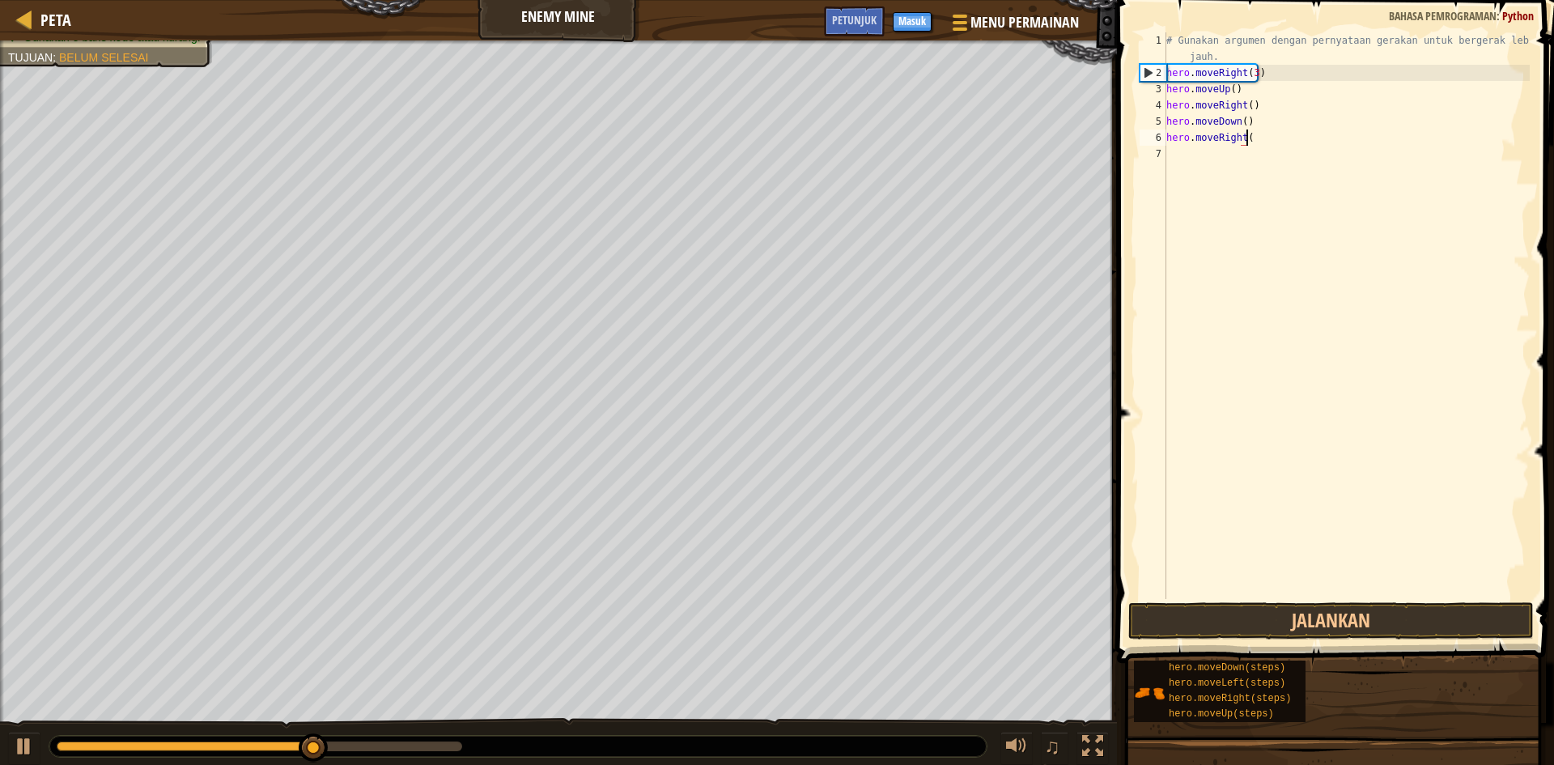
scroll to position [7, 4]
type textarea "h"
click at [1240, 121] on div "# Gunakan argumen dengan pernyataan gerakan untuk bergerak lebih jauh. hero . m…" at bounding box center [1346, 339] width 367 height 615
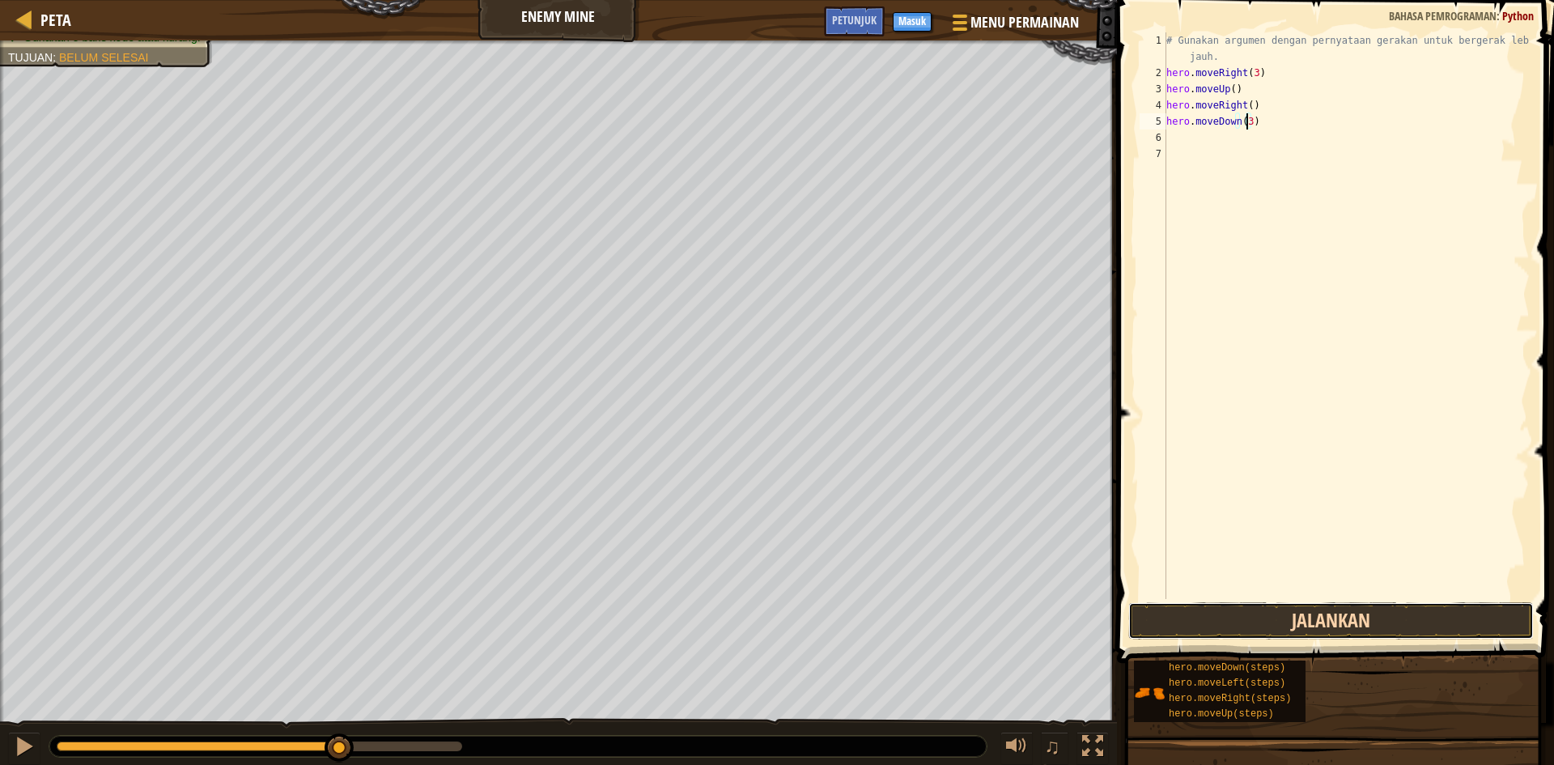
click at [1338, 603] on button "Jalankan" at bounding box center [1330, 620] width 405 height 37
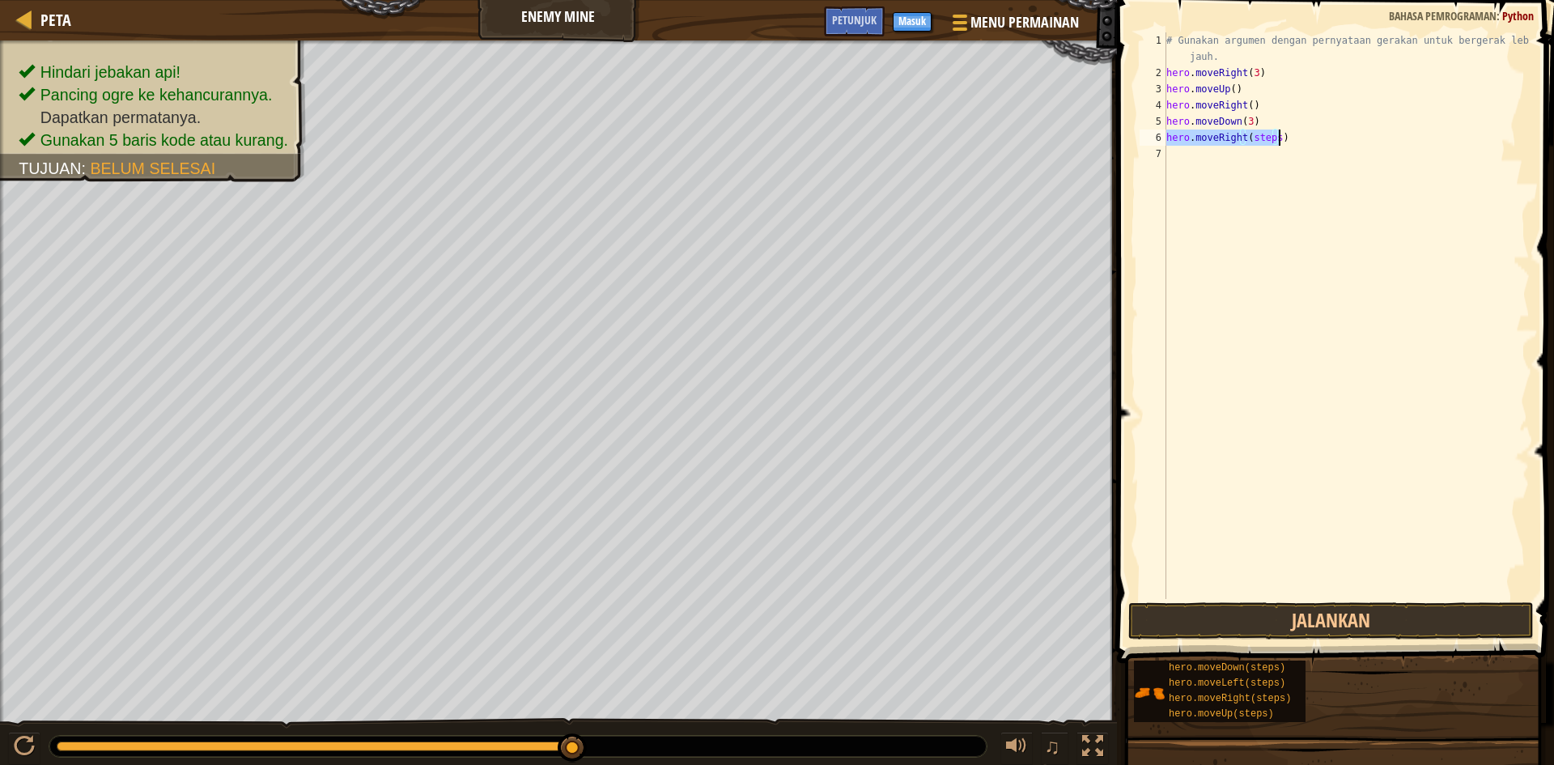
click at [1267, 136] on div "# Gunakan argumen dengan pernyataan gerakan untuk bergerak lebih jauh. hero . m…" at bounding box center [1346, 315] width 367 height 567
click at [1271, 136] on div "# Gunakan argumen dengan pernyataan gerakan untuk bergerak lebih jauh. hero . m…" at bounding box center [1346, 339] width 367 height 615
click at [1219, 618] on button "Jalankan" at bounding box center [1330, 620] width 405 height 37
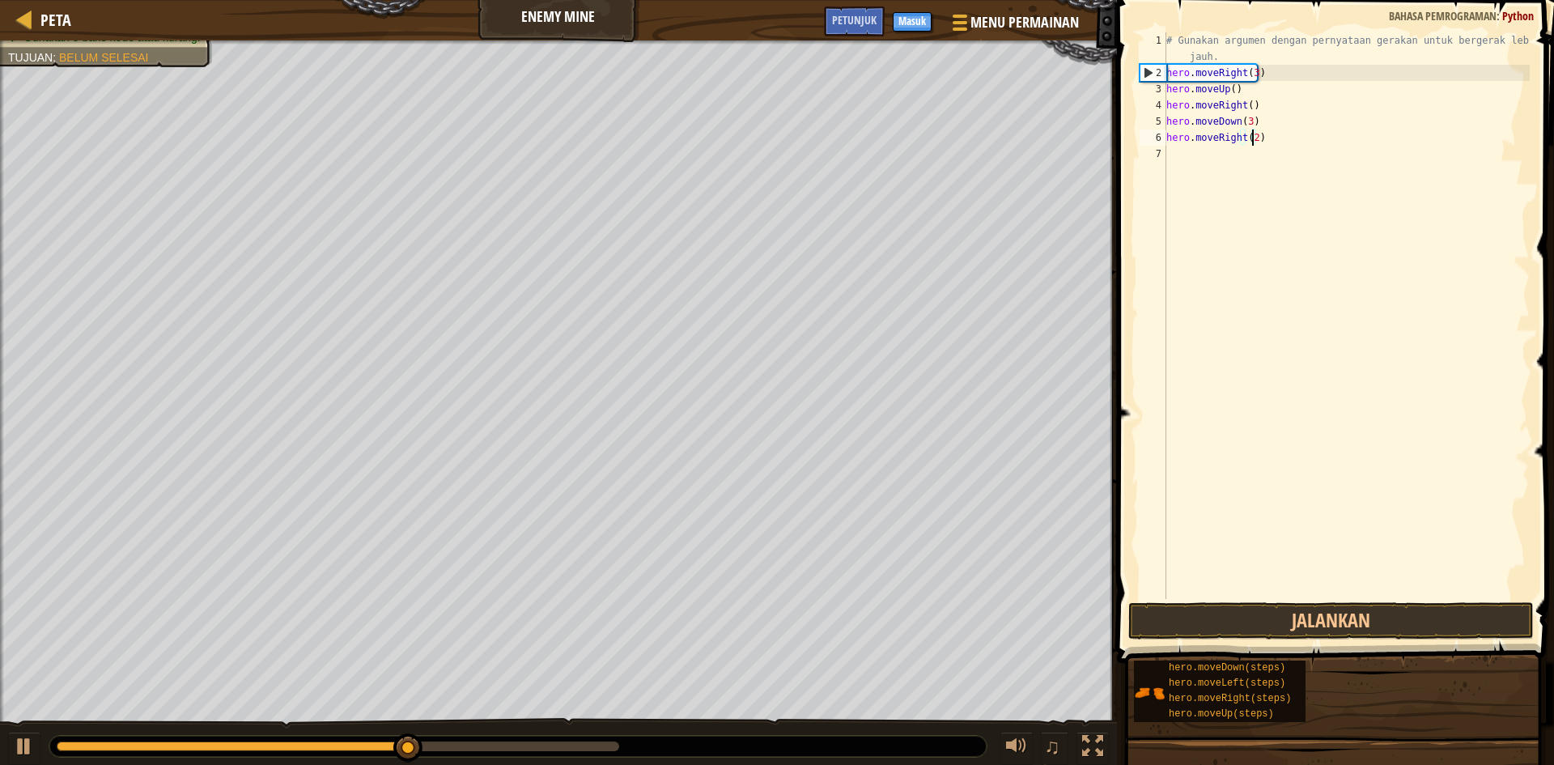
scroll to position [7, 6]
type textarea "hero.moveRight(2)"
click at [1273, 613] on button "Jalankan" at bounding box center [1330, 620] width 405 height 37
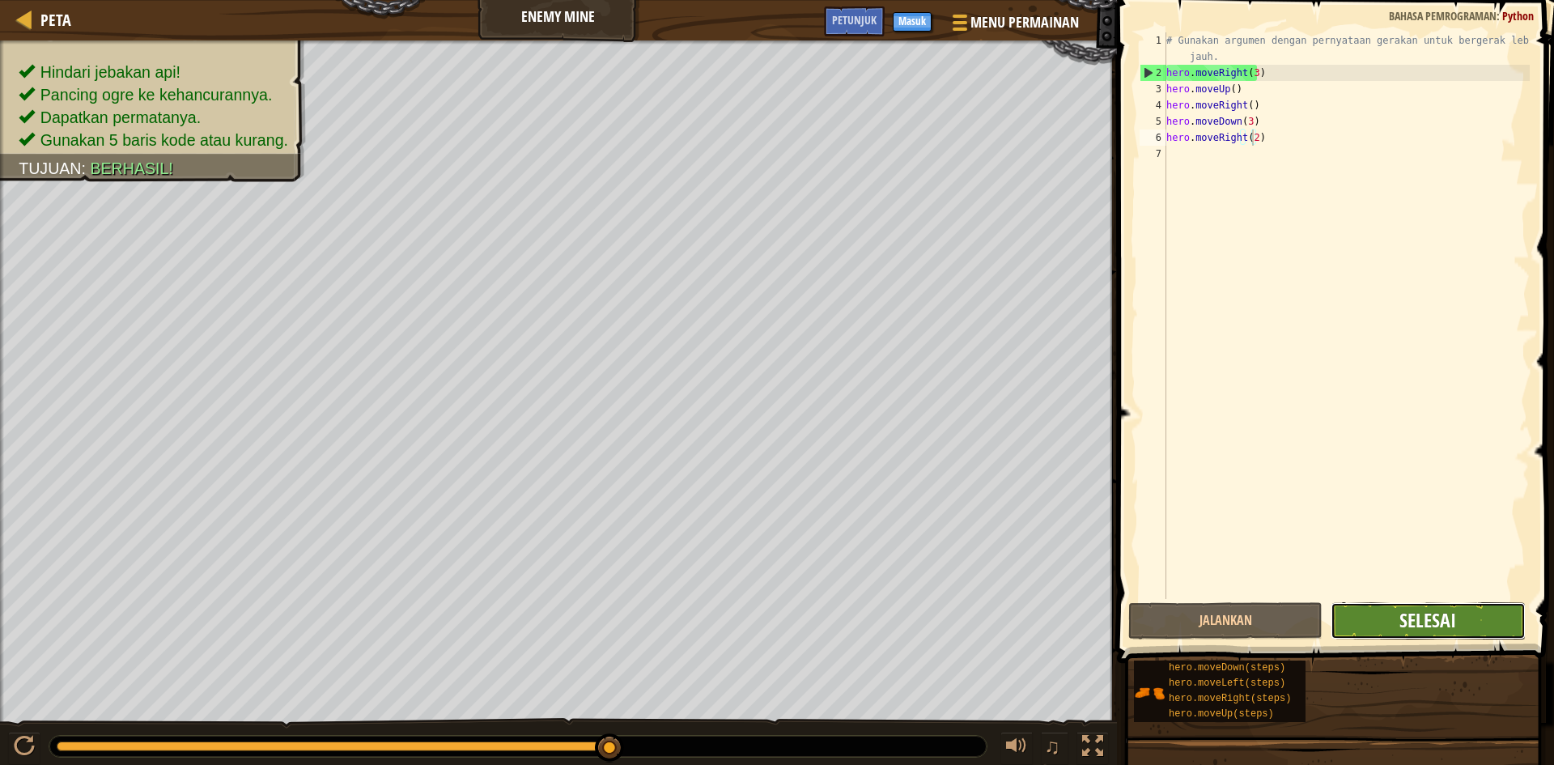
click at [1402, 622] on span "Selesai" at bounding box center [1427, 620] width 57 height 26
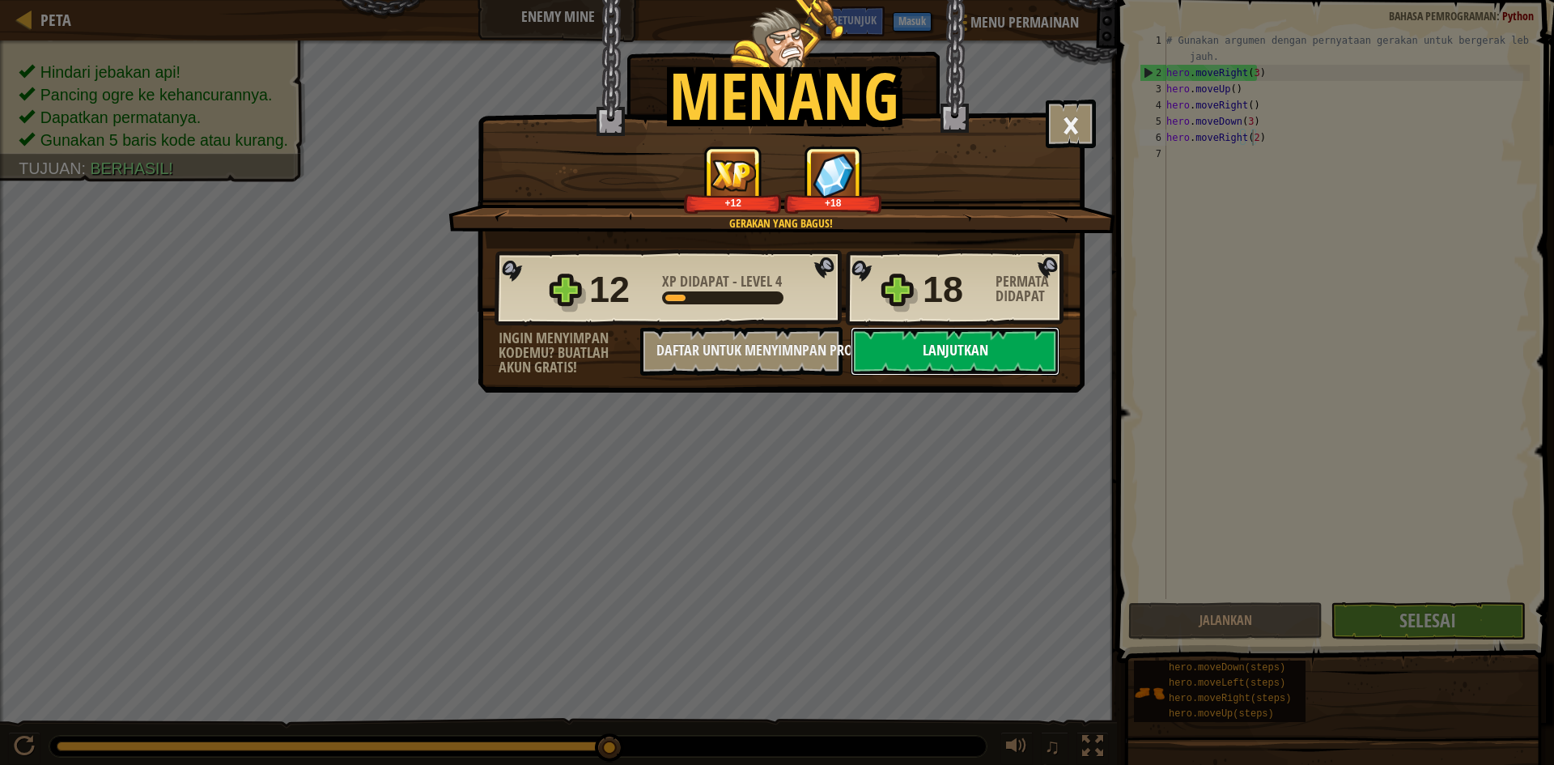
click at [924, 333] on button "Lanjutkan" at bounding box center [955, 351] width 209 height 49
select select "id"
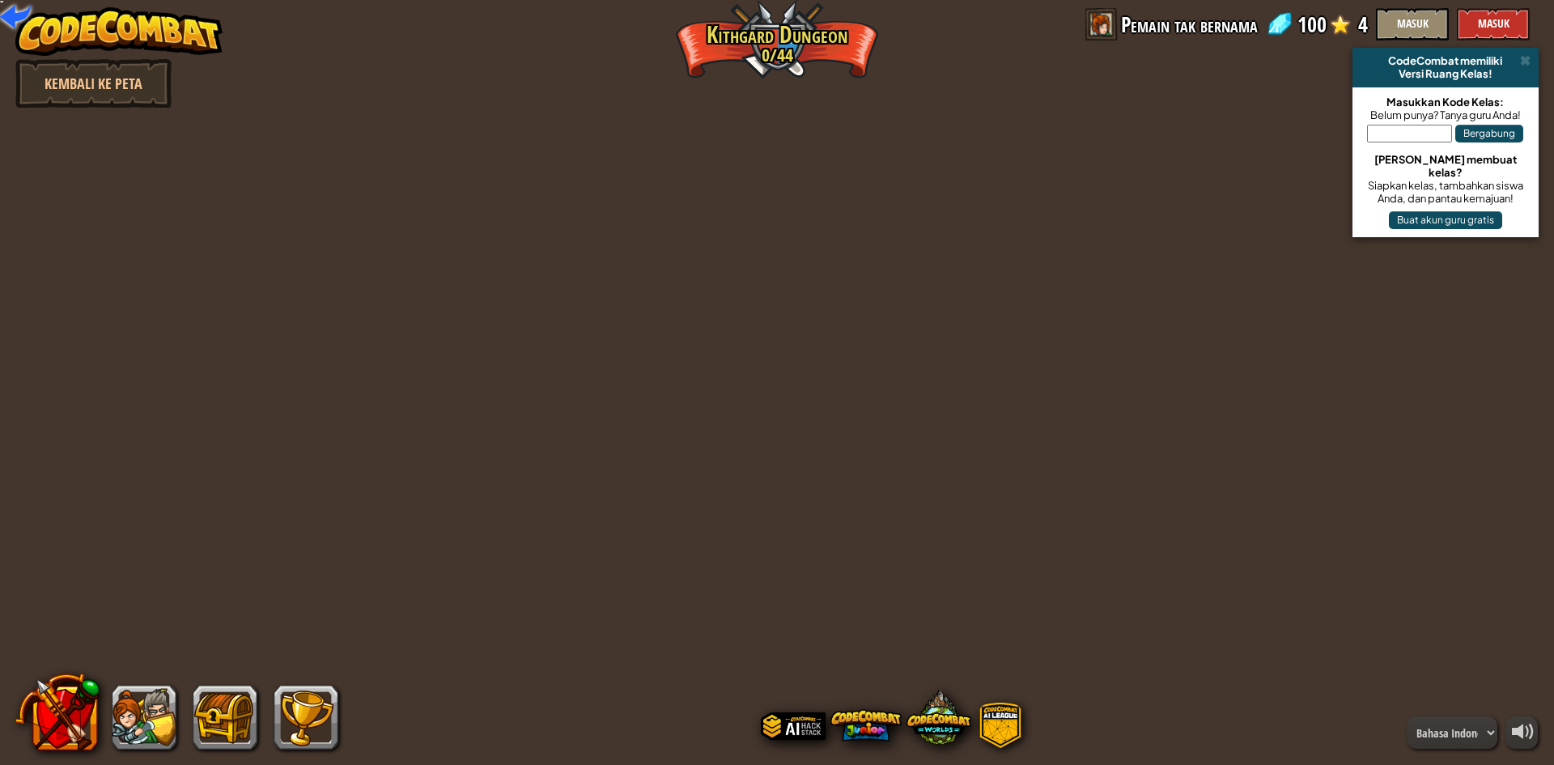
select select "id"
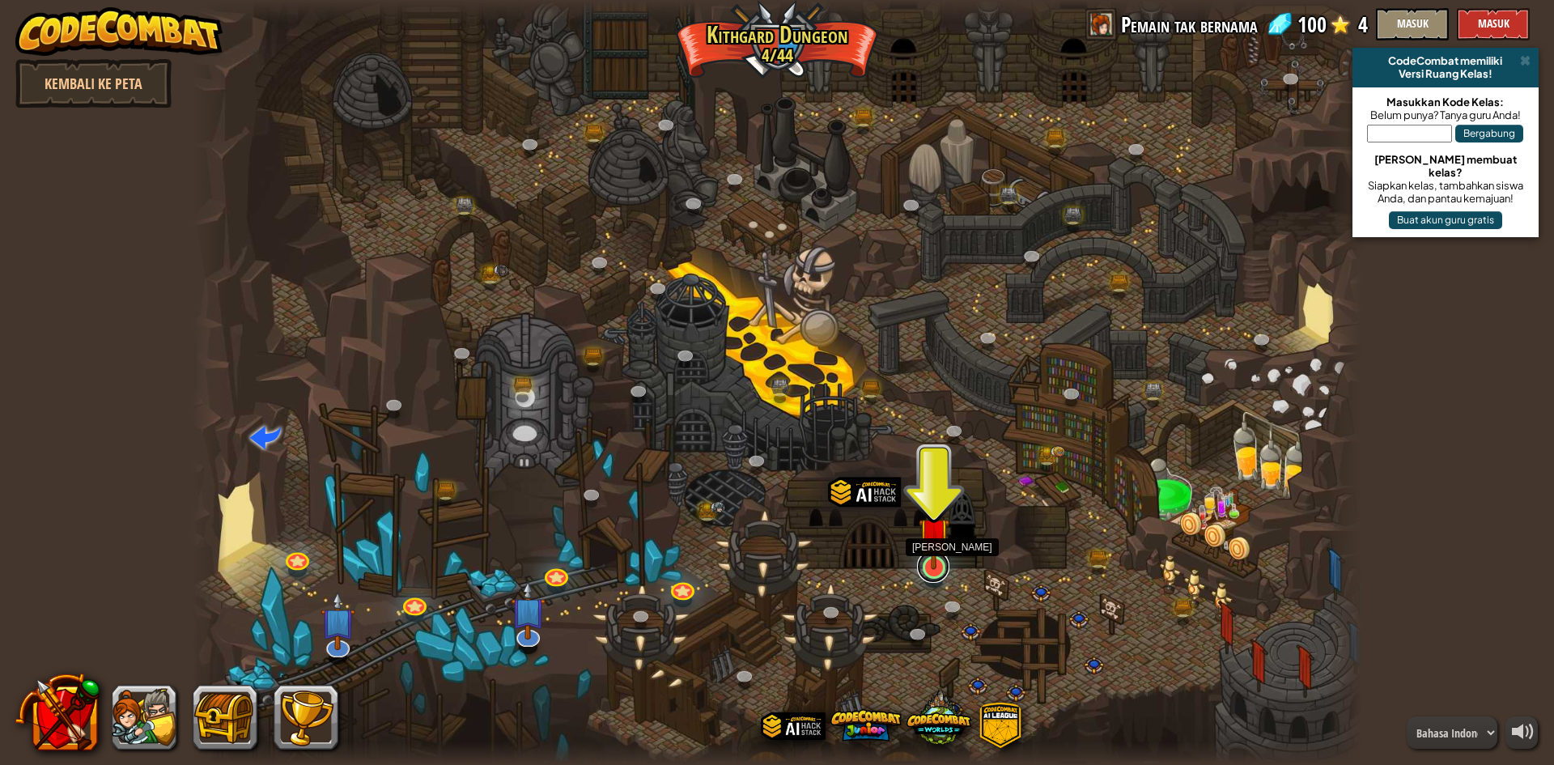
click at [931, 570] on link at bounding box center [933, 566] width 32 height 32
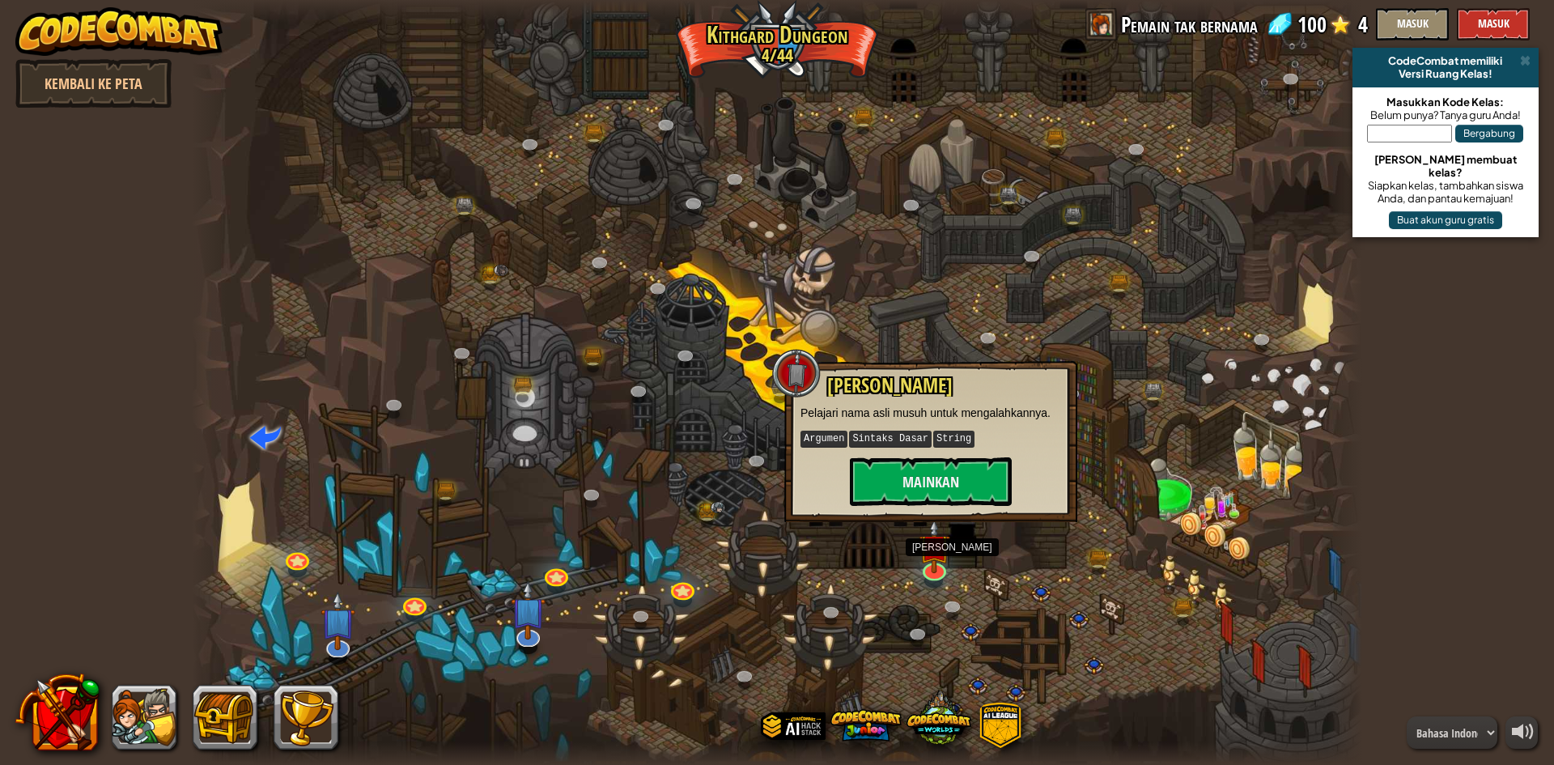
click at [711, 450] on div at bounding box center [777, 382] width 1170 height 765
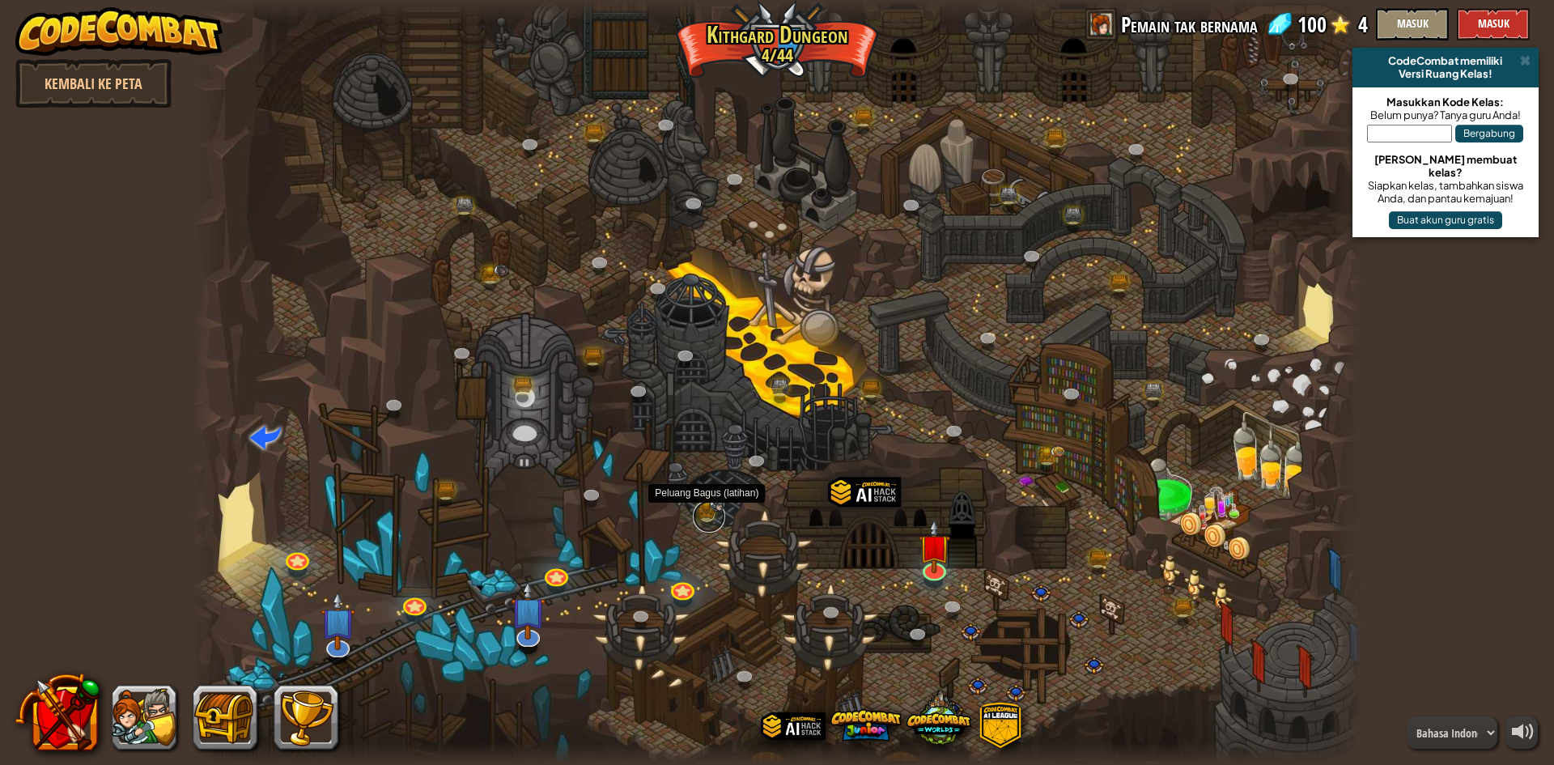
click at [711, 519] on link at bounding box center [709, 516] width 32 height 32
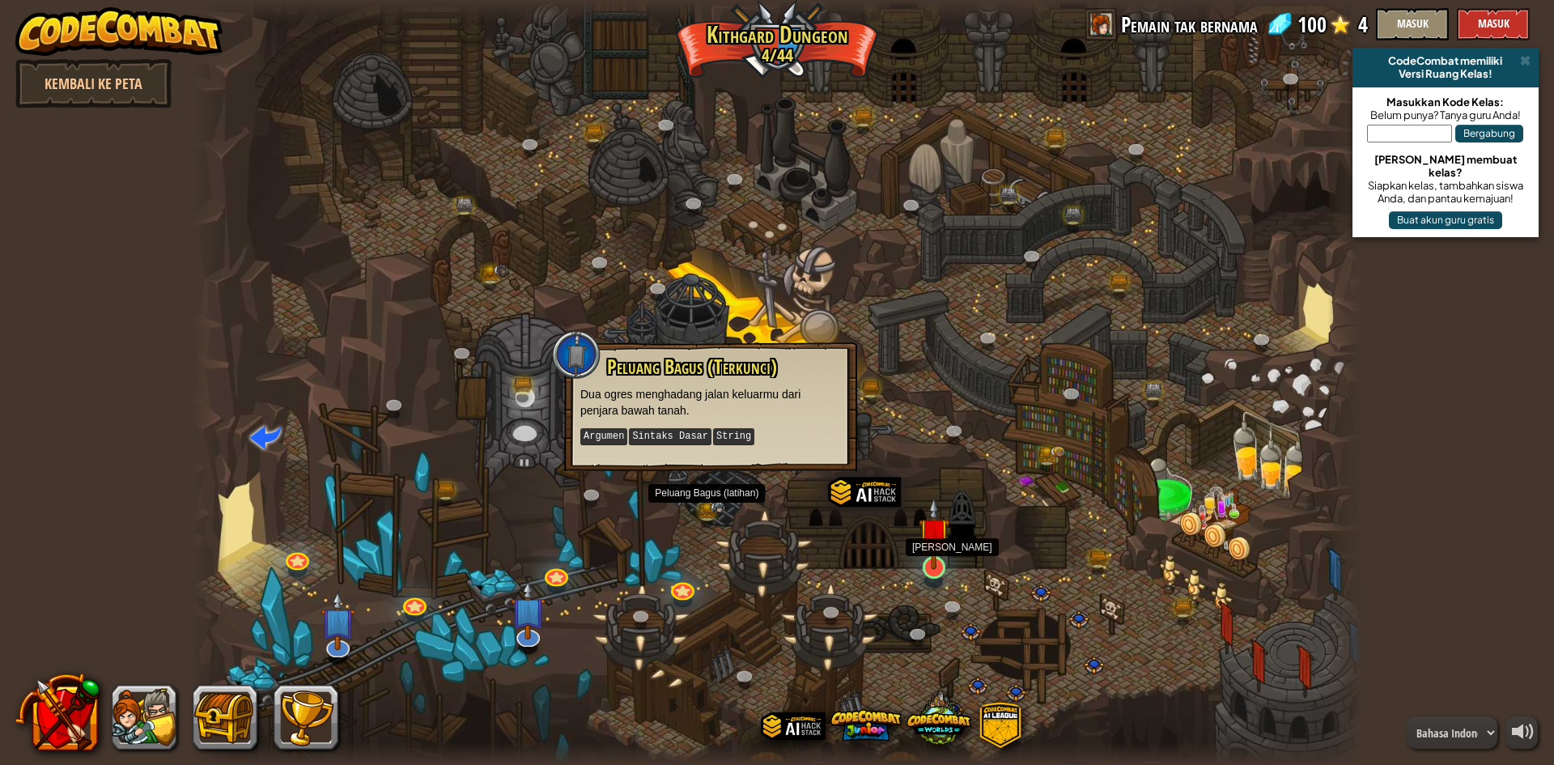
click at [922, 558] on img at bounding box center [935, 533] width 32 height 72
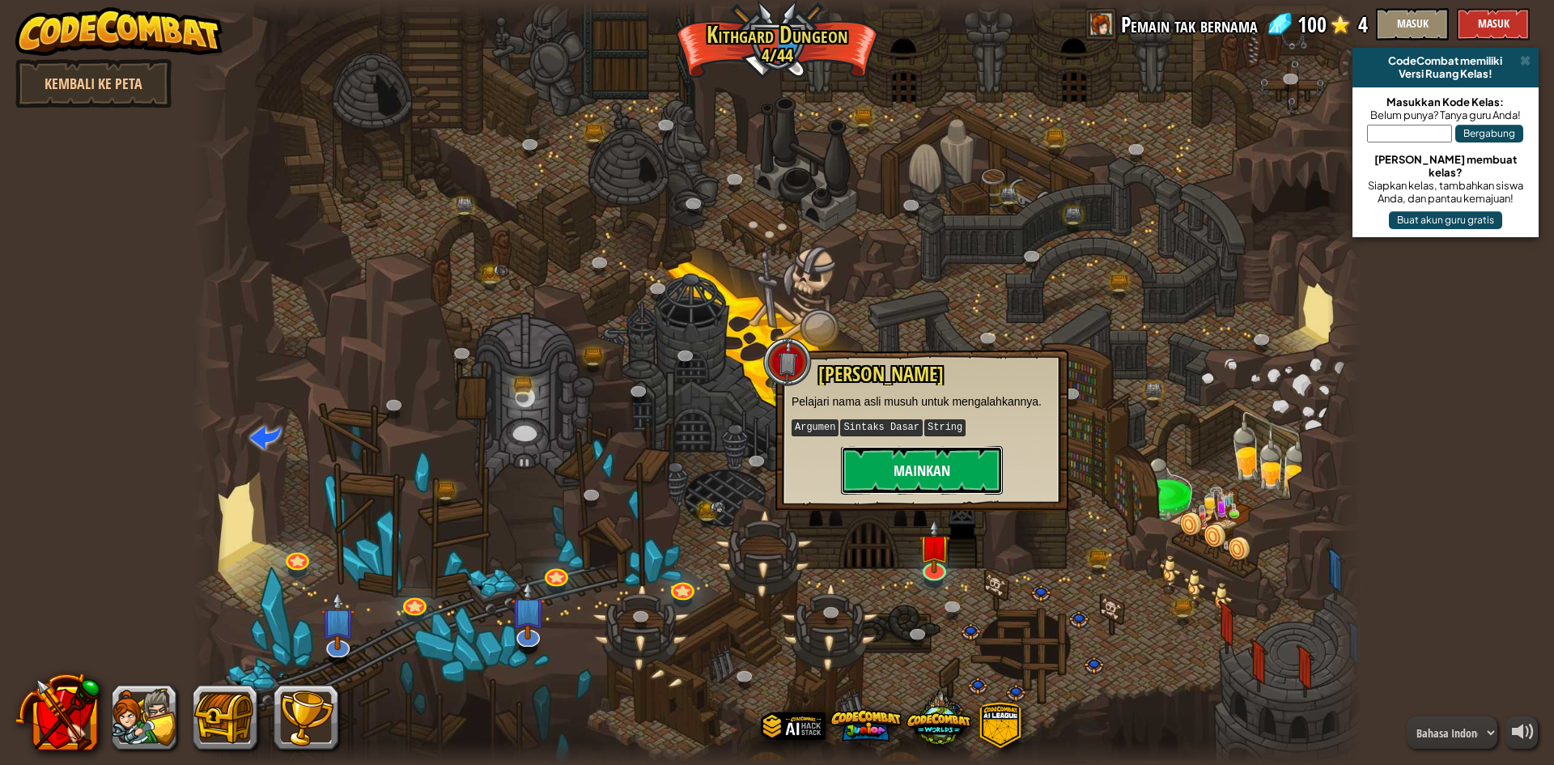
click at [915, 476] on button "Mainkan" at bounding box center [922, 470] width 162 height 49
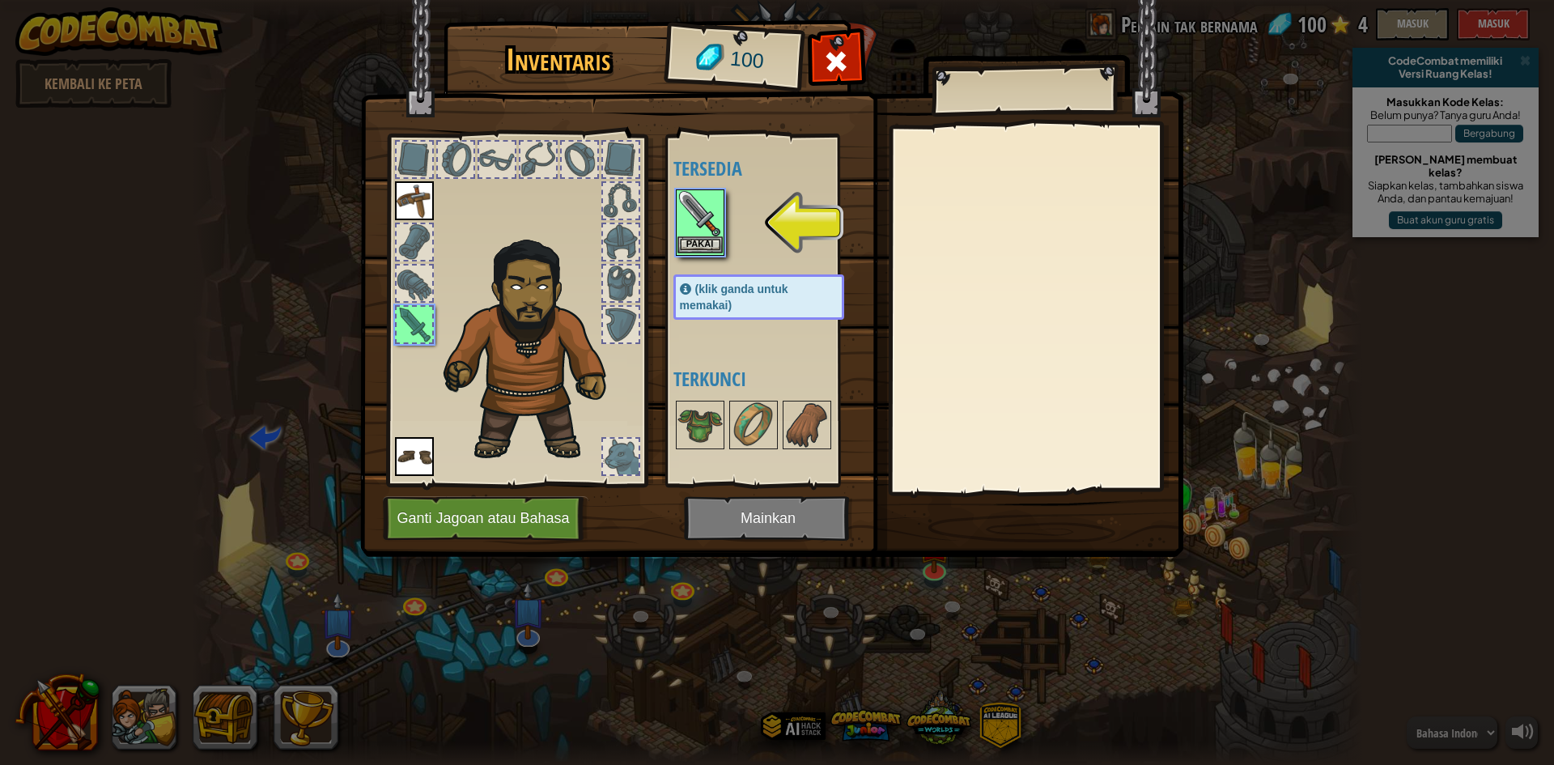
click at [705, 197] on img at bounding box center [699, 213] width 45 height 45
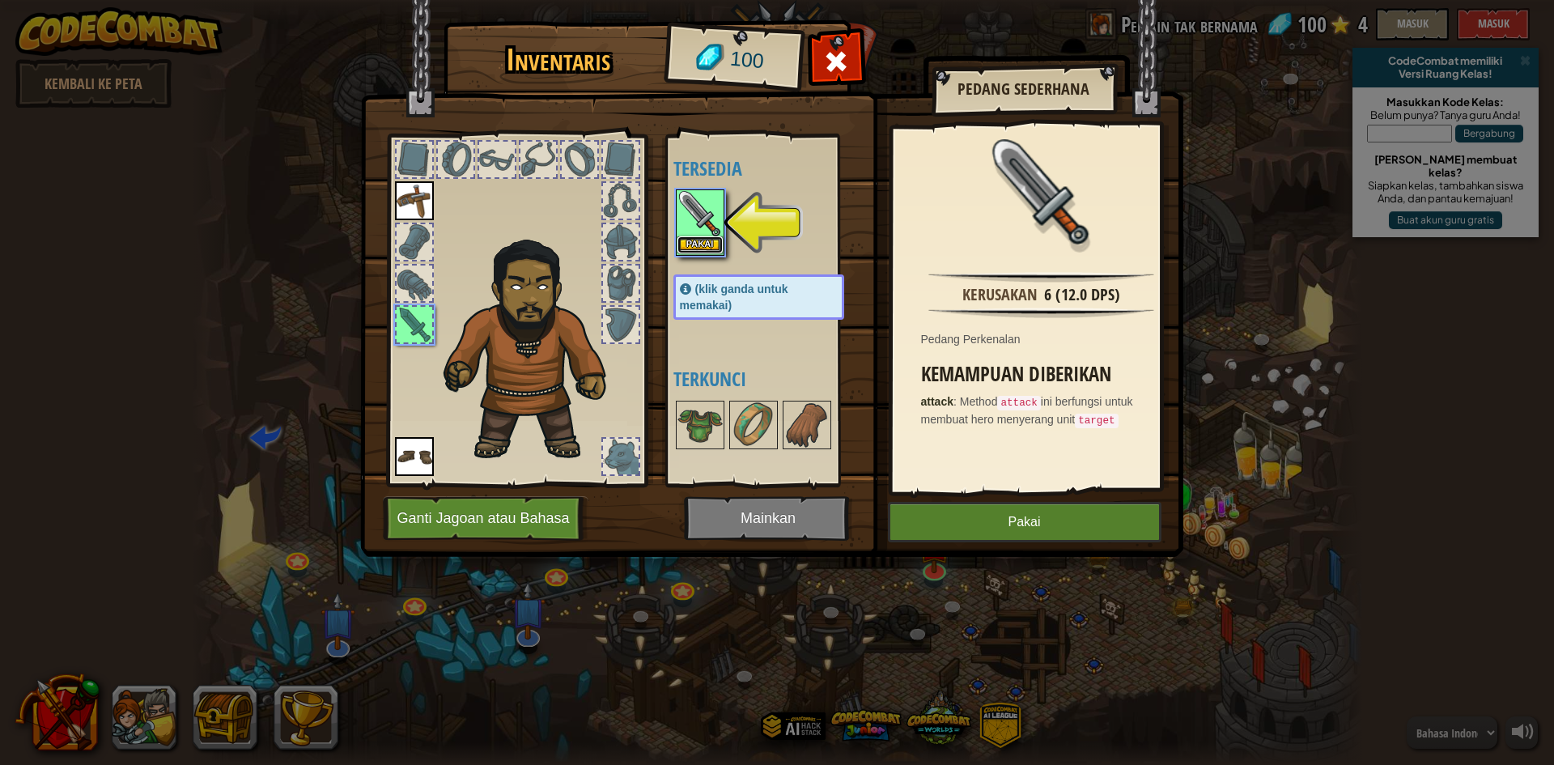
click at [708, 236] on button "Pakai" at bounding box center [699, 244] width 45 height 17
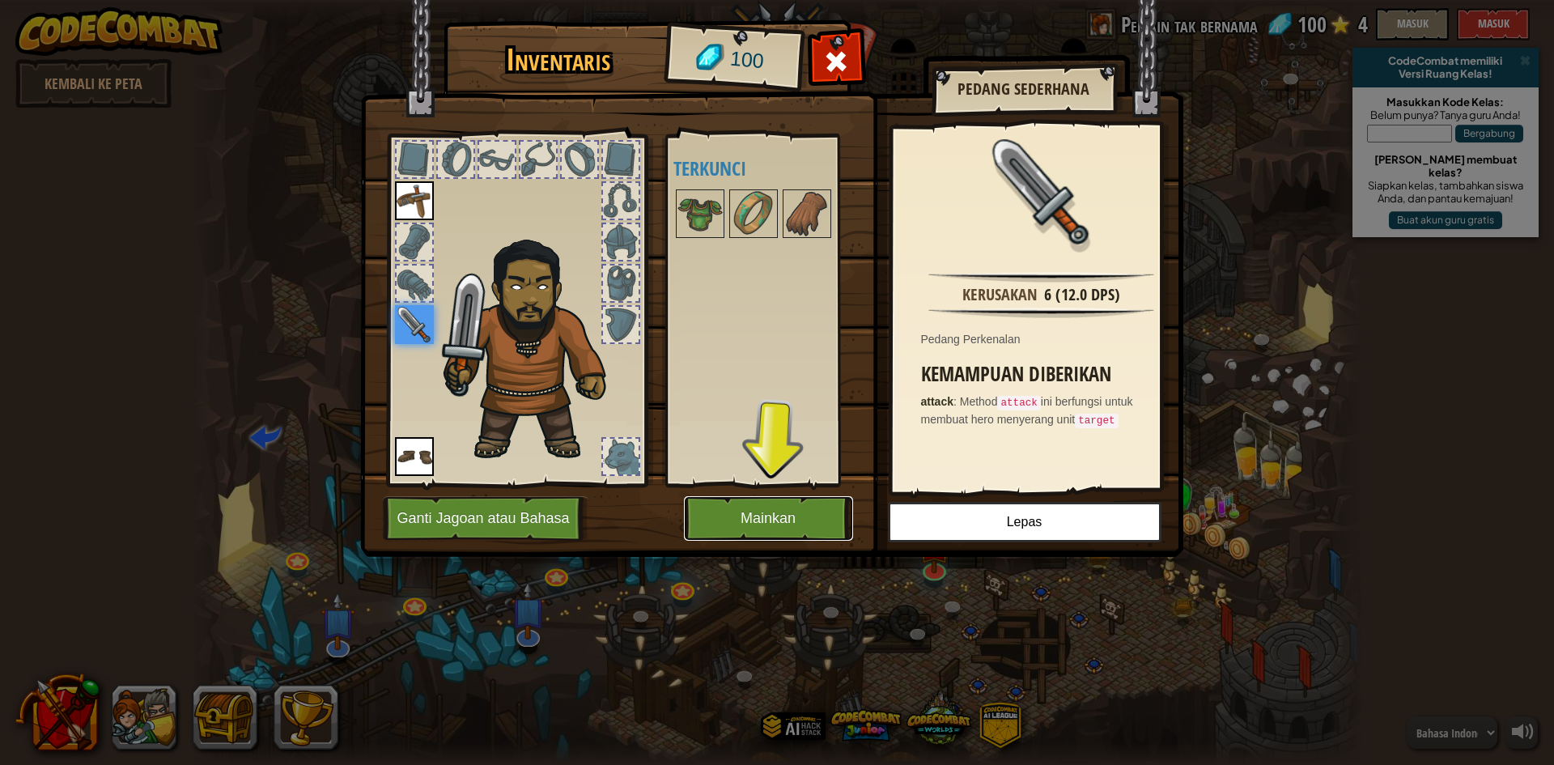
click at [759, 526] on button "Mainkan" at bounding box center [768, 518] width 169 height 45
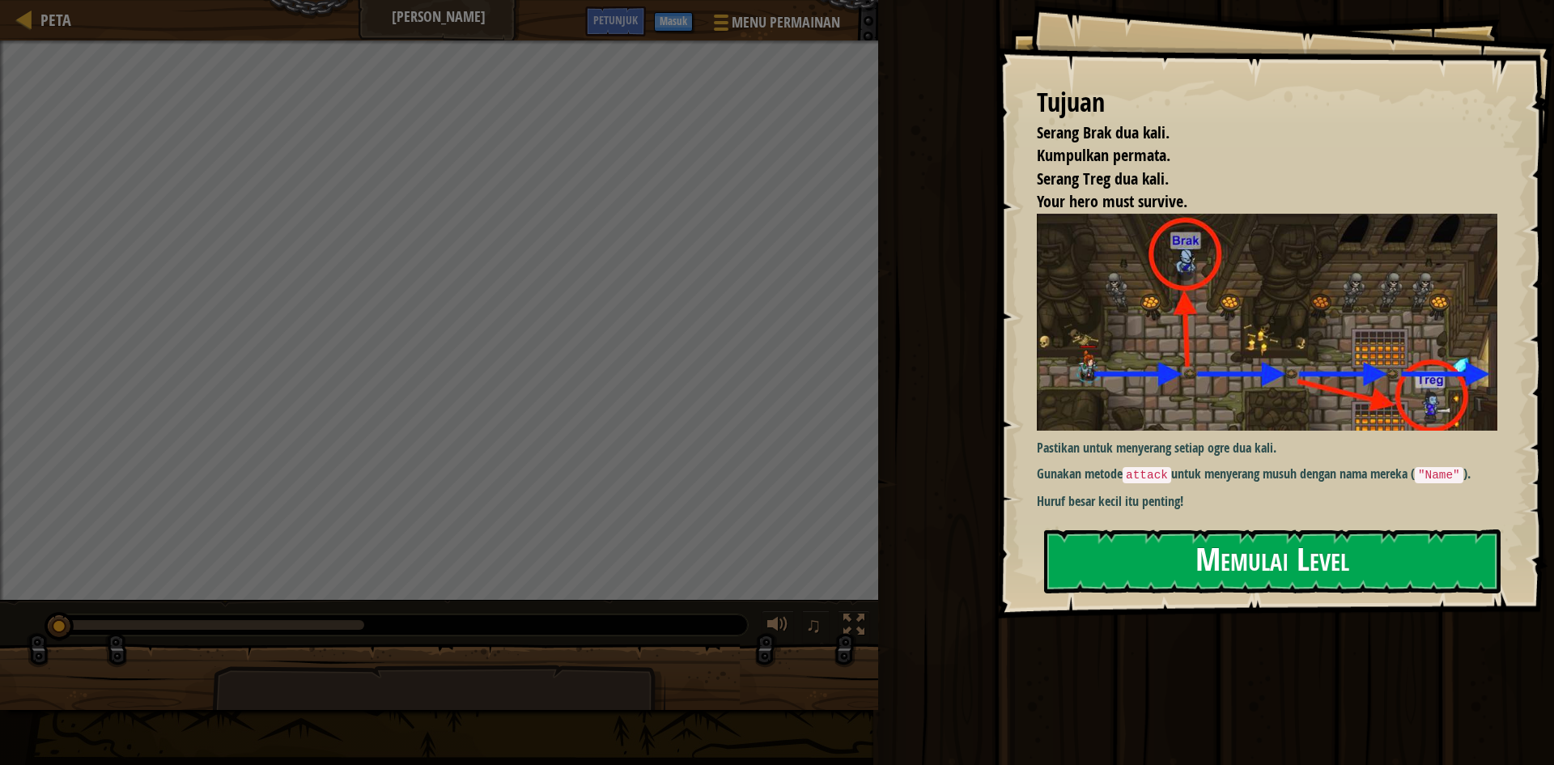
click at [1146, 536] on button "Memulai Level" at bounding box center [1272, 561] width 456 height 64
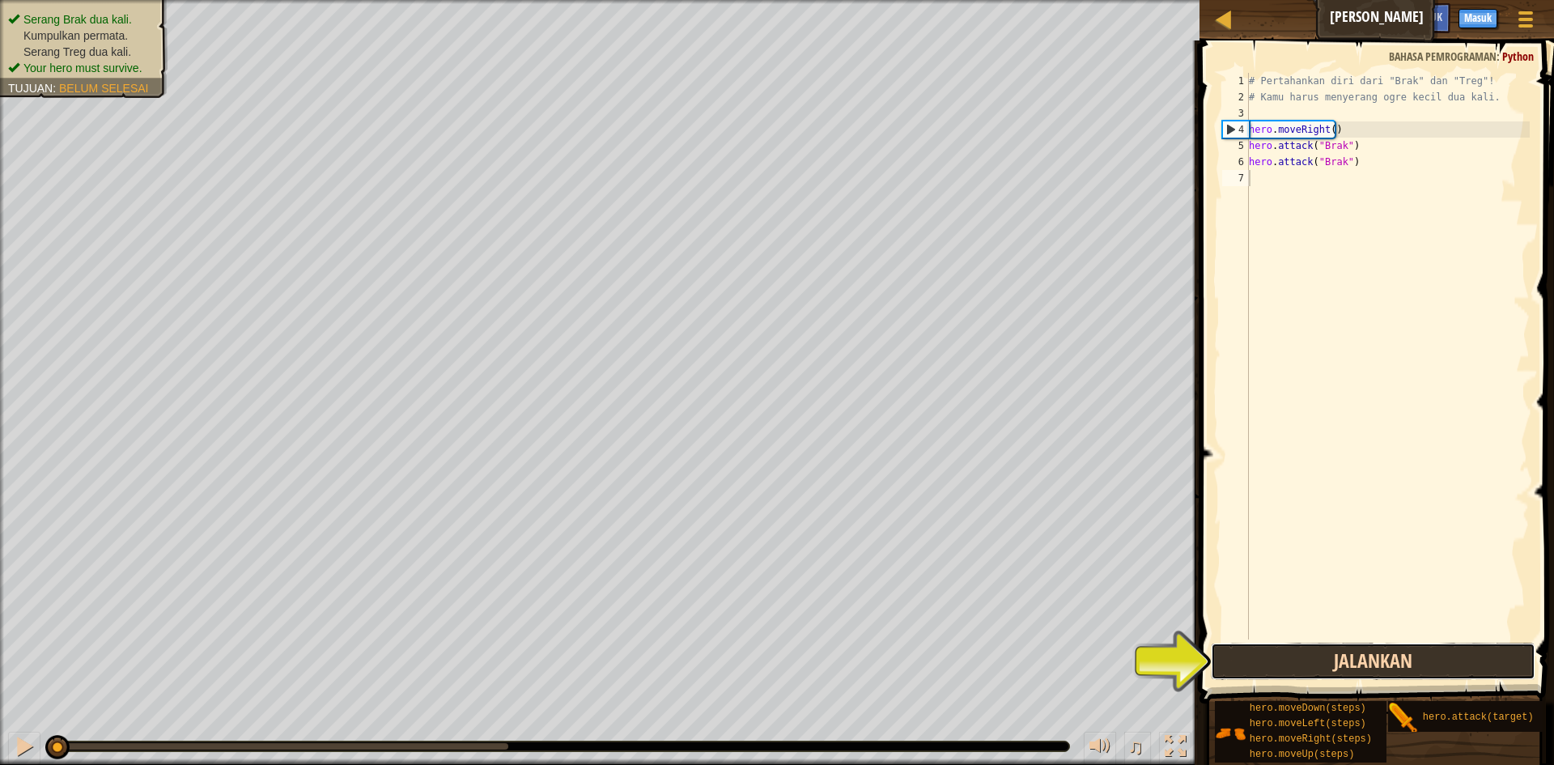
click at [1414, 673] on button "Jalankan" at bounding box center [1373, 661] width 325 height 37
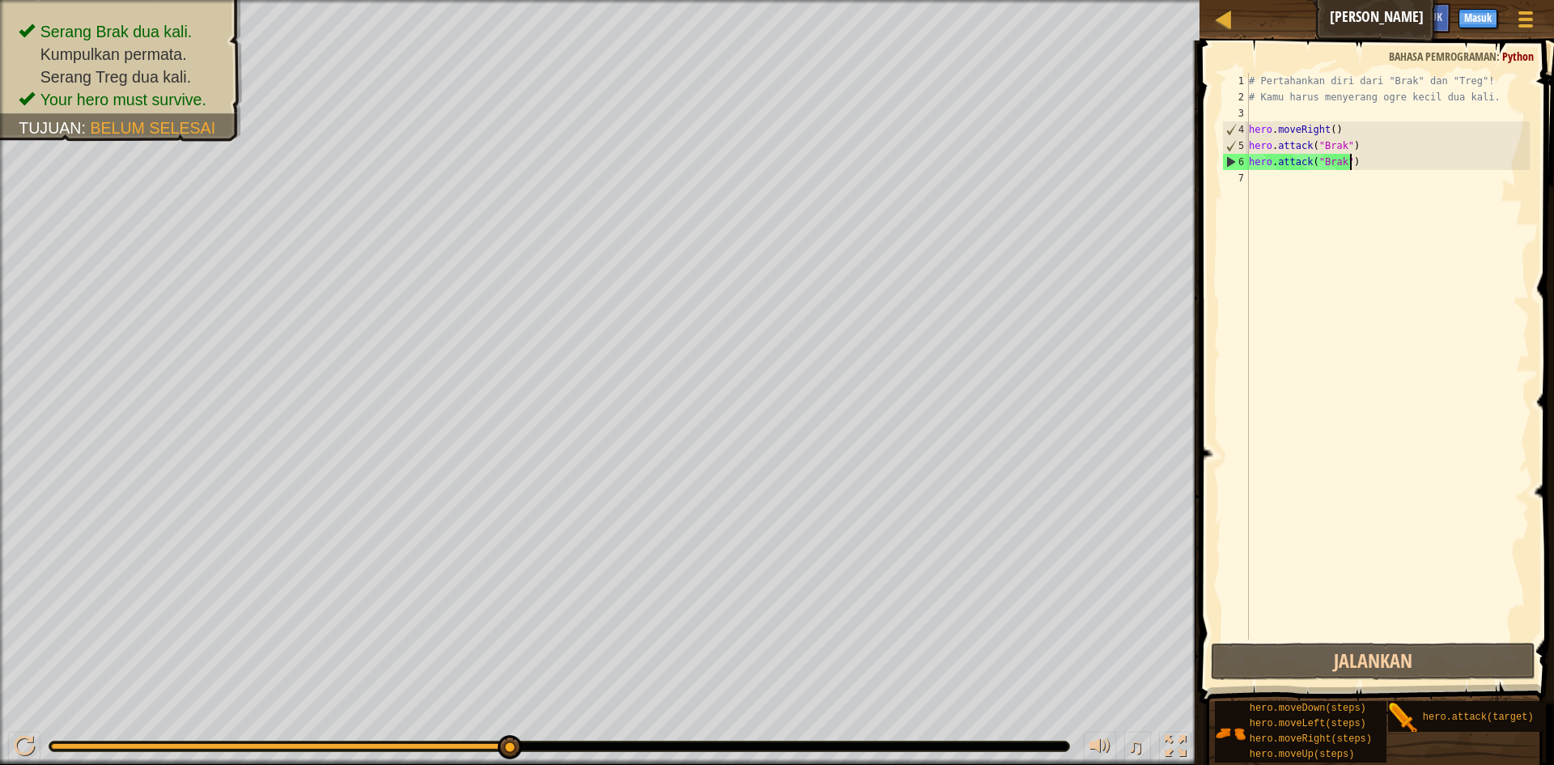
click at [1368, 168] on div "# Pertahankan diri dari "Brak" dan "Treg"! # Kamu harus menyerang ogre kecil du…" at bounding box center [1388, 372] width 284 height 599
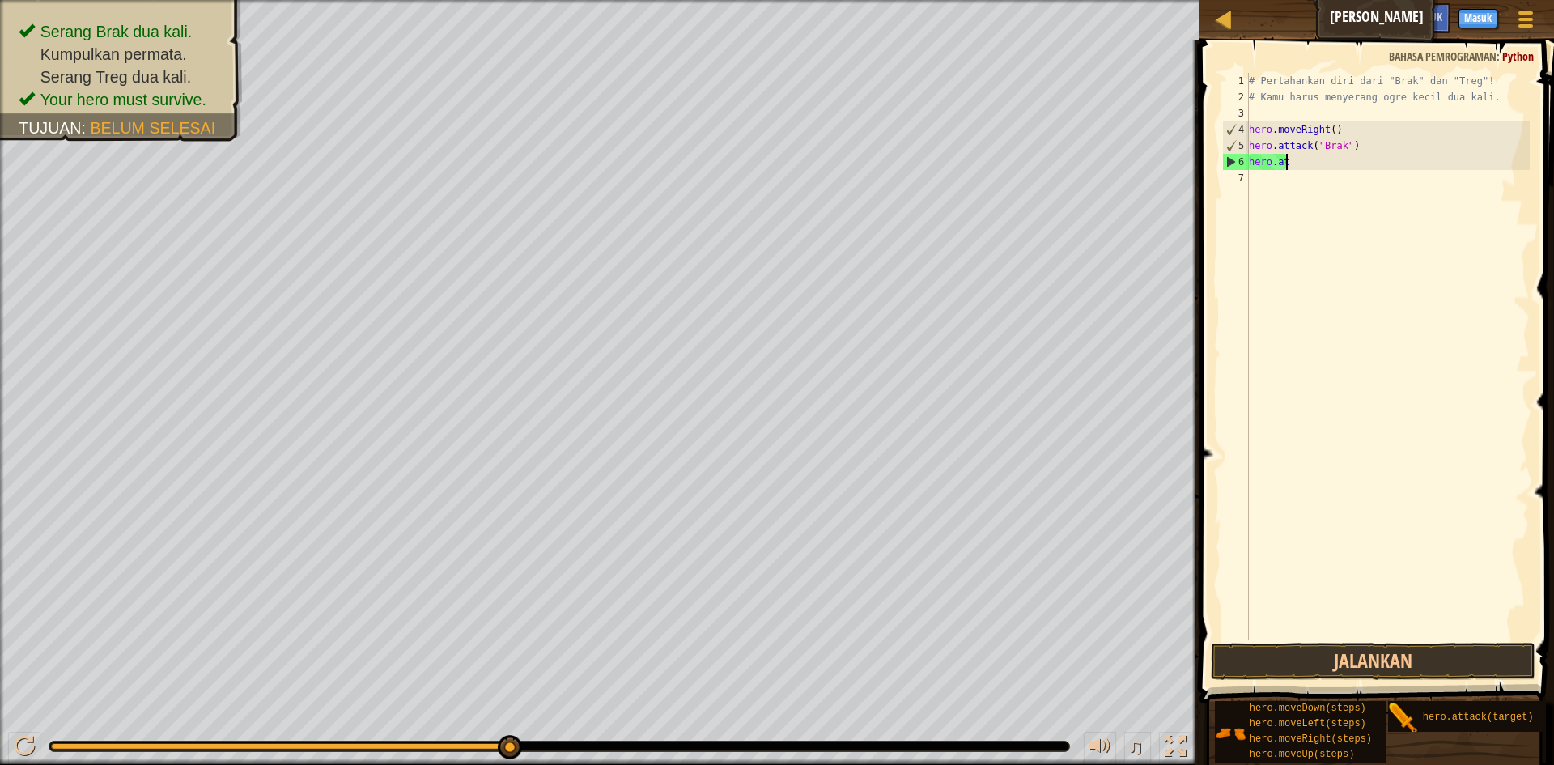
type textarea "h"
click at [1368, 337] on div "# Pertahankan diri dari "Brak" dan "Treg"! # Kamu harus menyerang ogre kecil du…" at bounding box center [1388, 372] width 284 height 599
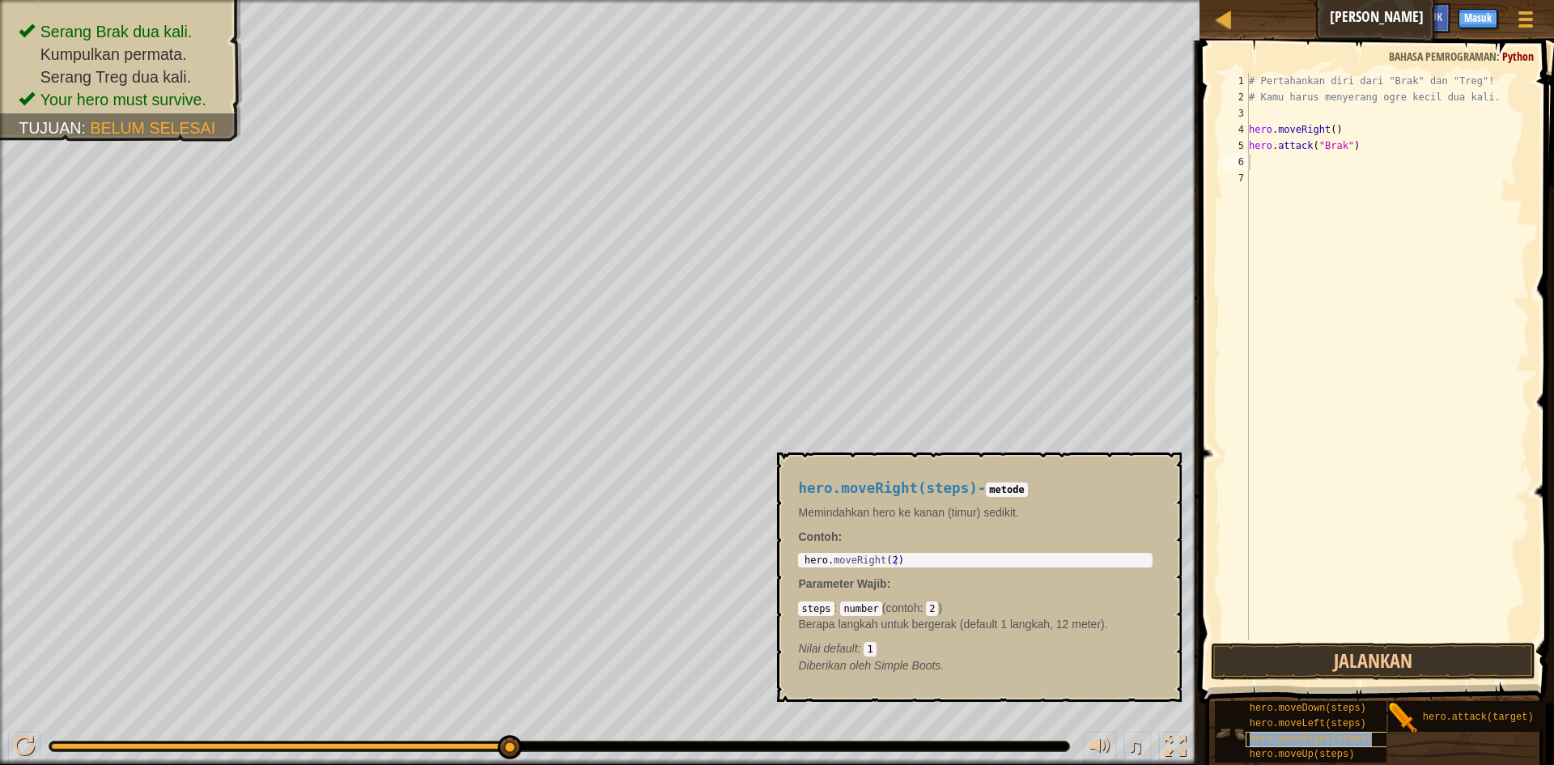
type textarea "hero.moveRight(steps)"
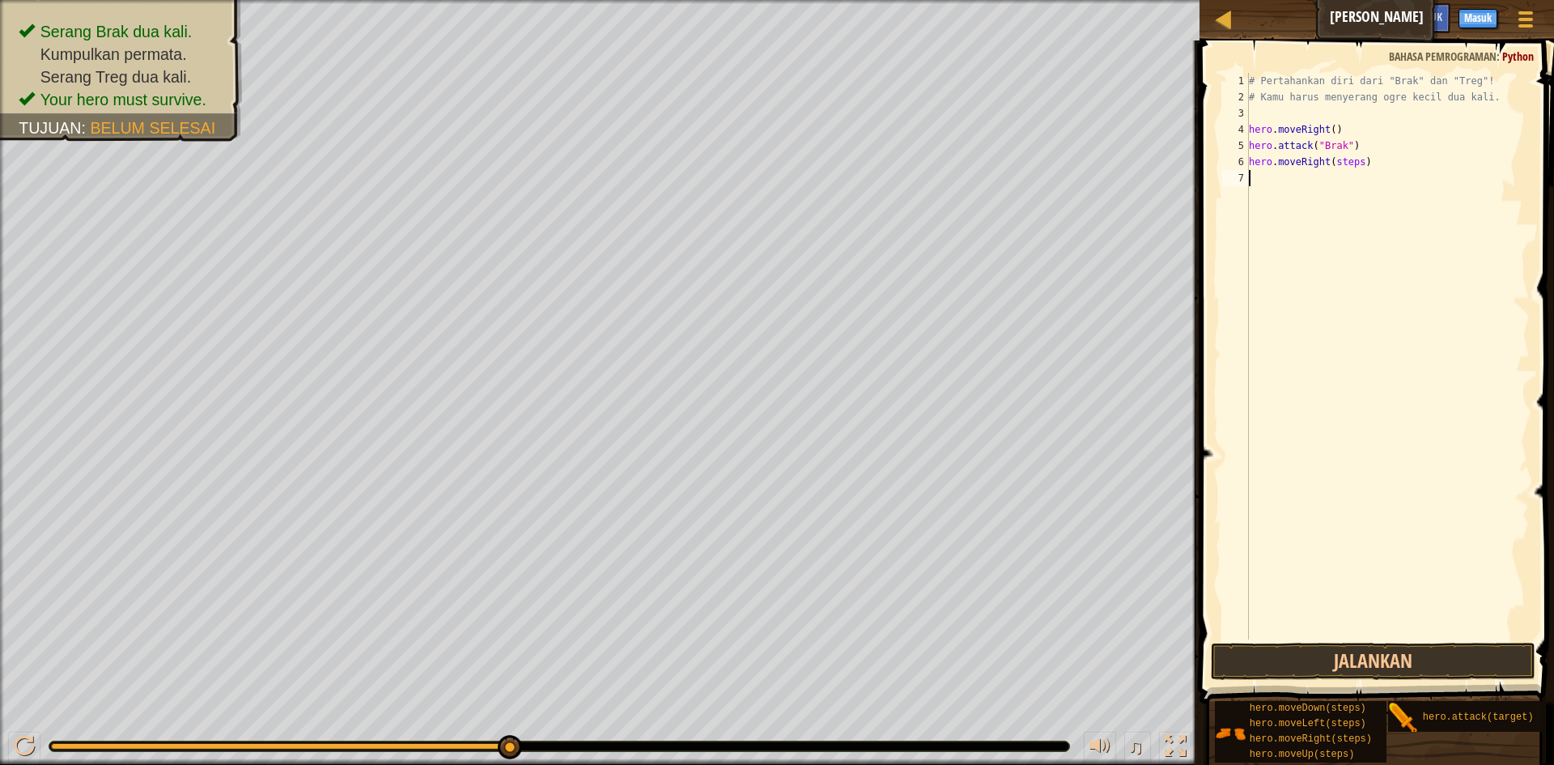
click at [1349, 170] on div "# Pertahankan diri dari "Brak" dan "Treg"! # Kamu harus menyerang ogre kecil du…" at bounding box center [1388, 372] width 284 height 599
click at [1354, 167] on div "# Pertahankan diri dari "Brak" dan "Treg"! # Kamu harus menyerang ogre kecil du…" at bounding box center [1388, 372] width 284 height 599
click at [1344, 180] on div "# Pertahankan diri dari "Brak" dan "Treg"! # Kamu harus menyerang ogre kecil du…" at bounding box center [1388, 372] width 284 height 599
click at [1386, 659] on button "Jalankan" at bounding box center [1373, 661] width 325 height 37
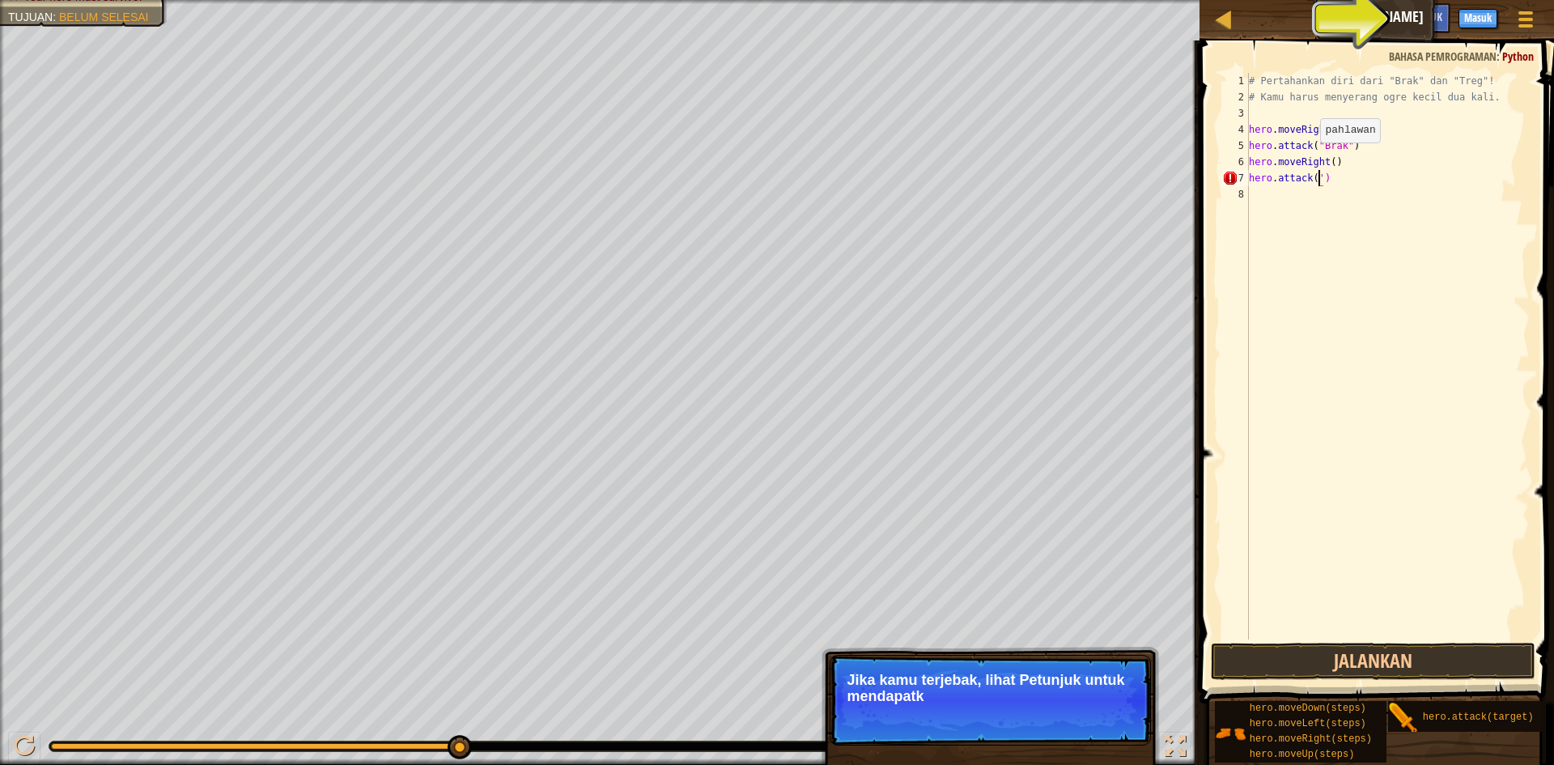
scroll to position [7, 5]
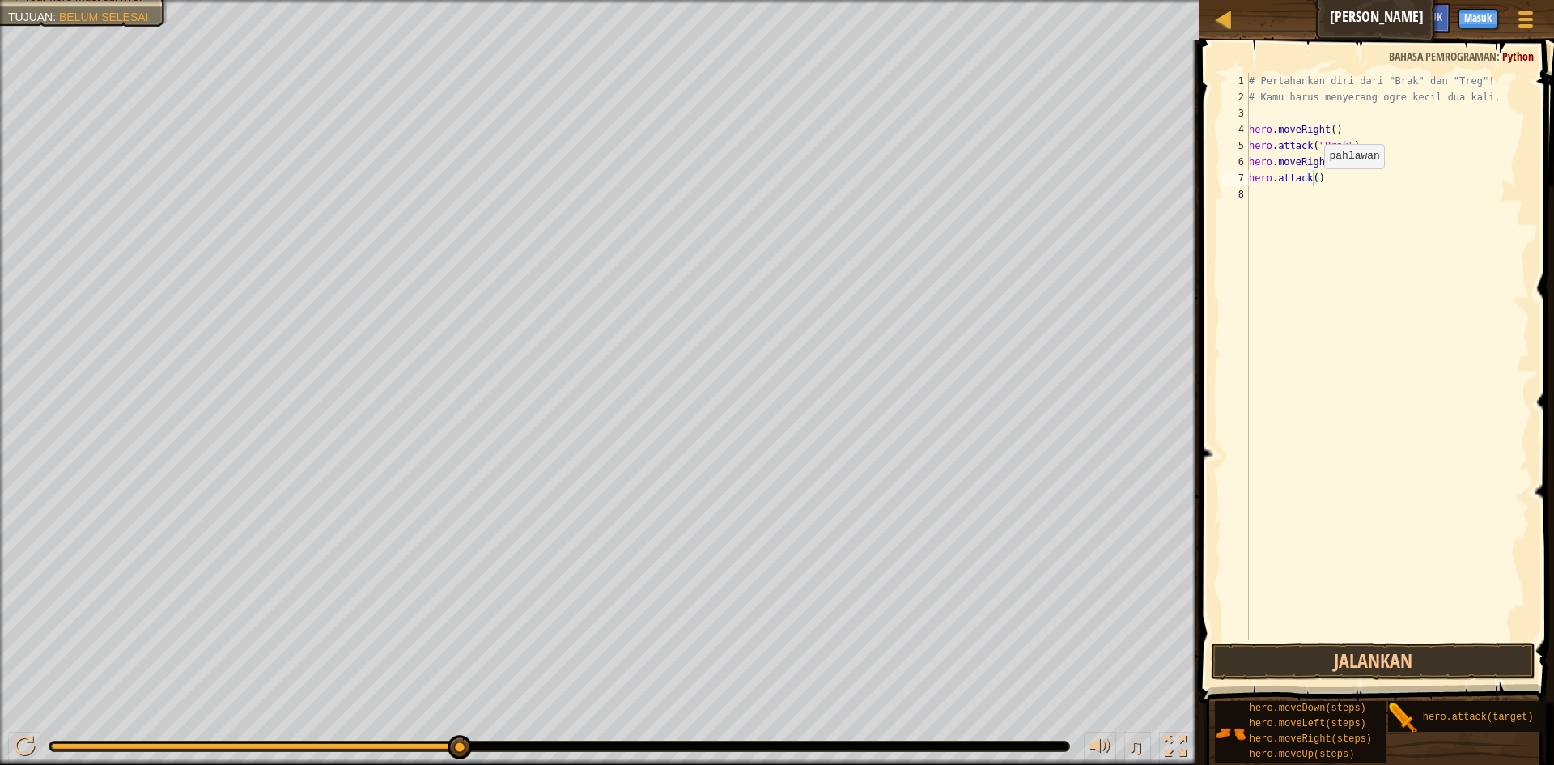
click at [1310, 185] on div "# Pertahankan diri dari "Brak" dan "Treg"! # Kamu harus menyerang ogre kecil du…" at bounding box center [1388, 372] width 284 height 599
click at [1311, 182] on div "# Pertahankan diri dari "Brak" dan "Treg"! # Kamu harus menyerang ogre kecil du…" at bounding box center [1388, 372] width 284 height 599
type textarea "hero.attack('treg')"
click at [1411, 652] on button "Jalankan" at bounding box center [1373, 661] width 325 height 37
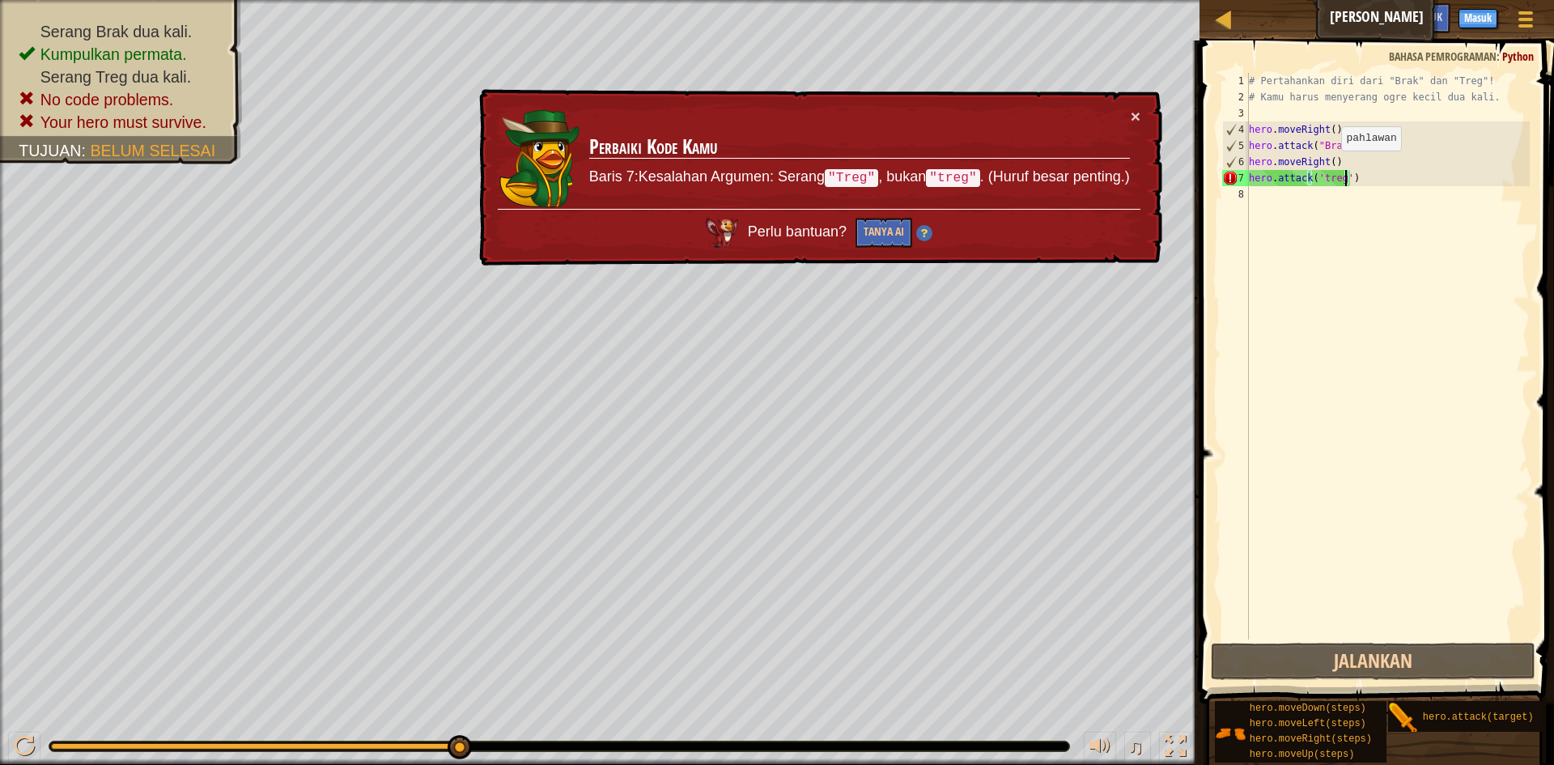
select select "id"
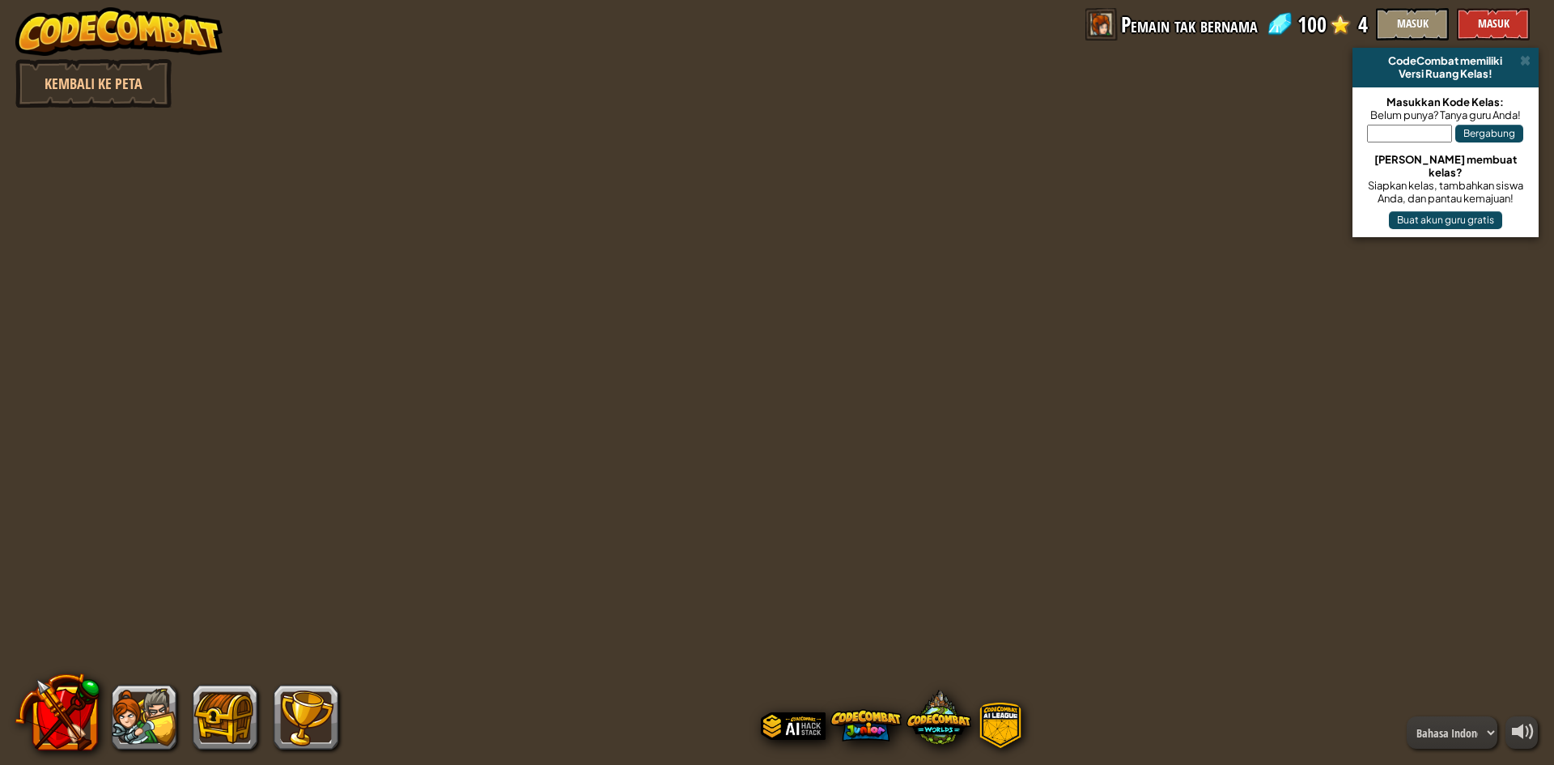
select select "id"
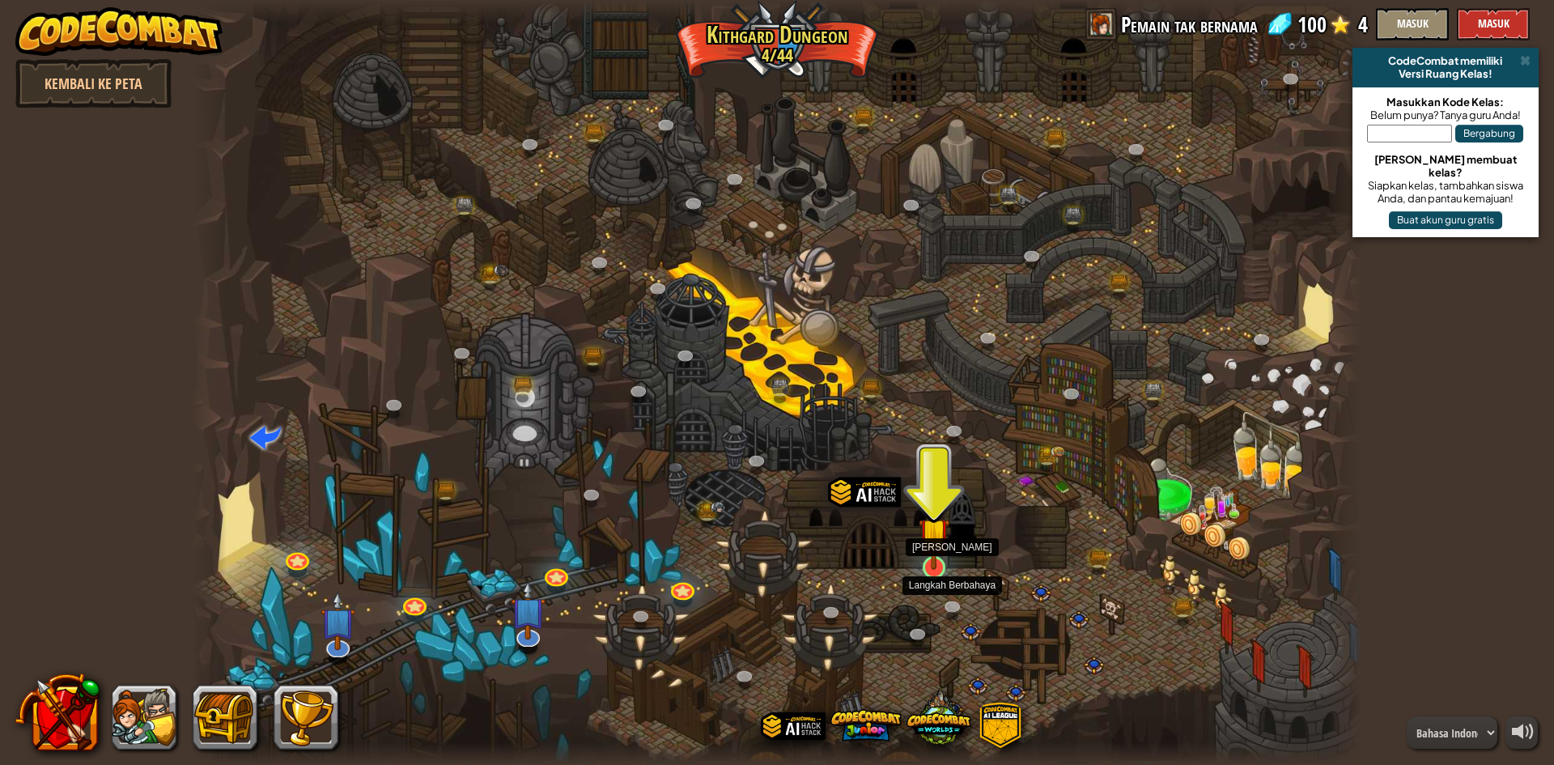
click at [940, 559] on img at bounding box center [935, 533] width 32 height 72
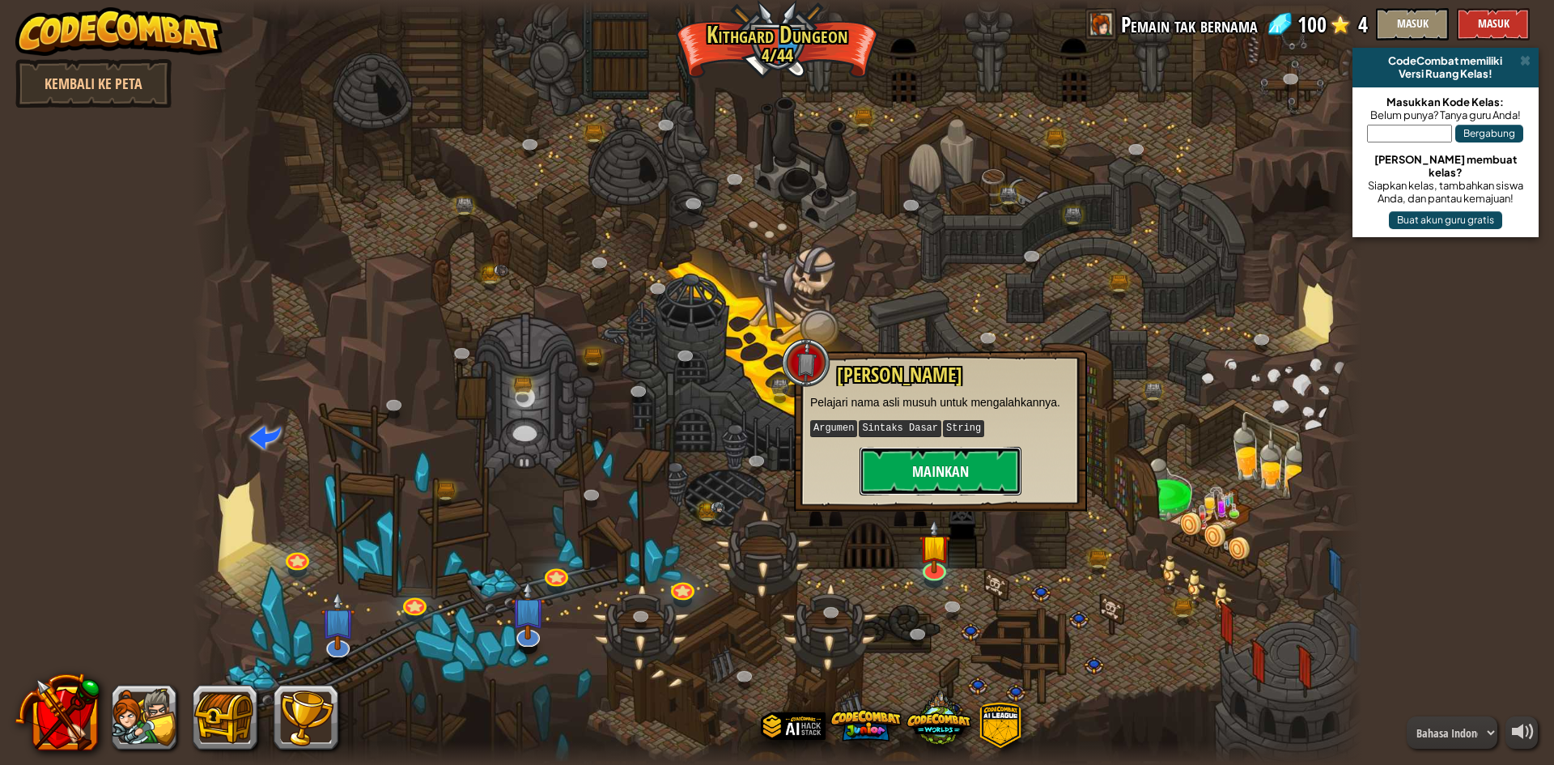
click at [875, 476] on button "Mainkan" at bounding box center [940, 471] width 162 height 49
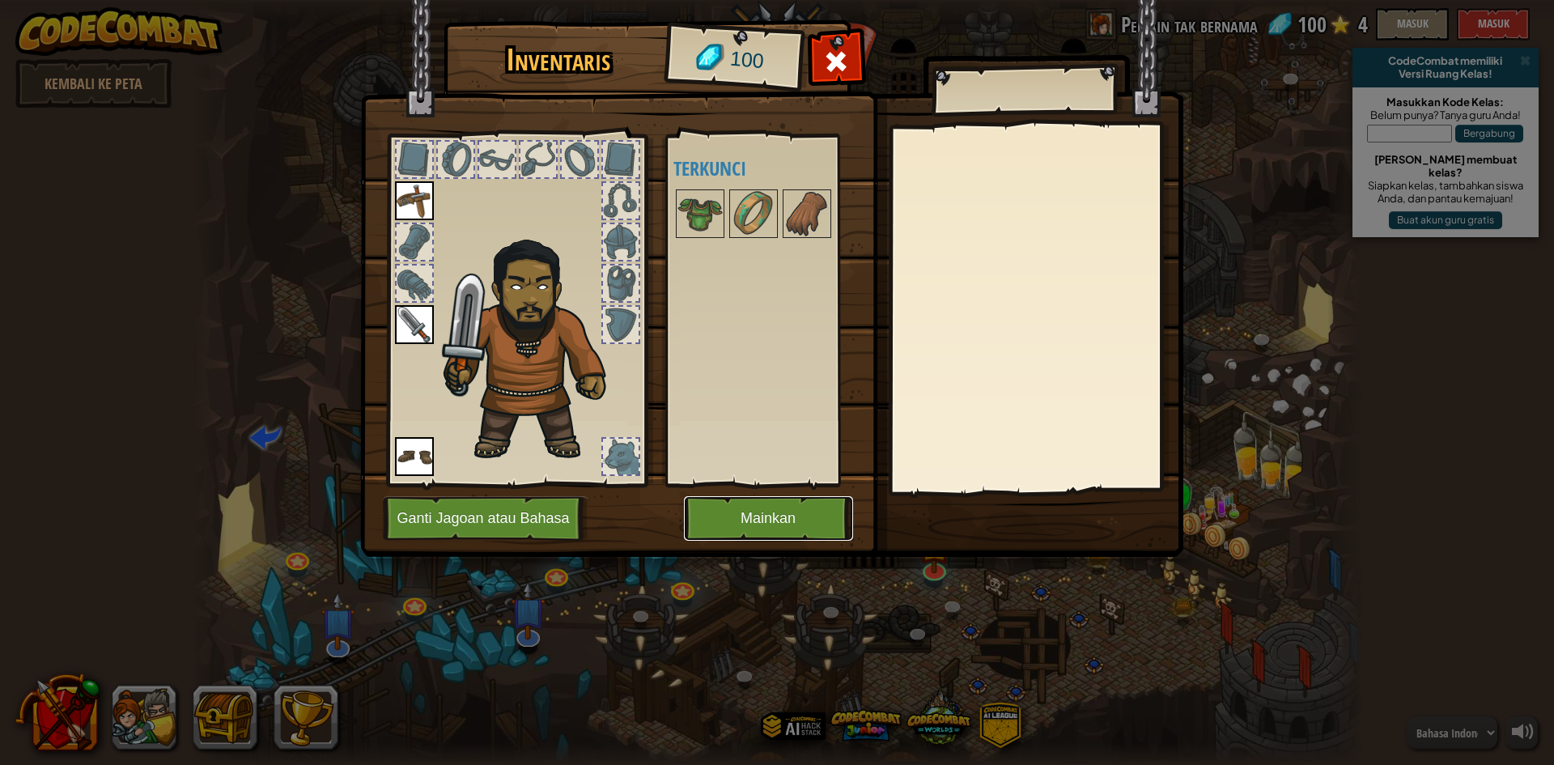
click at [755, 524] on button "Mainkan" at bounding box center [768, 518] width 169 height 45
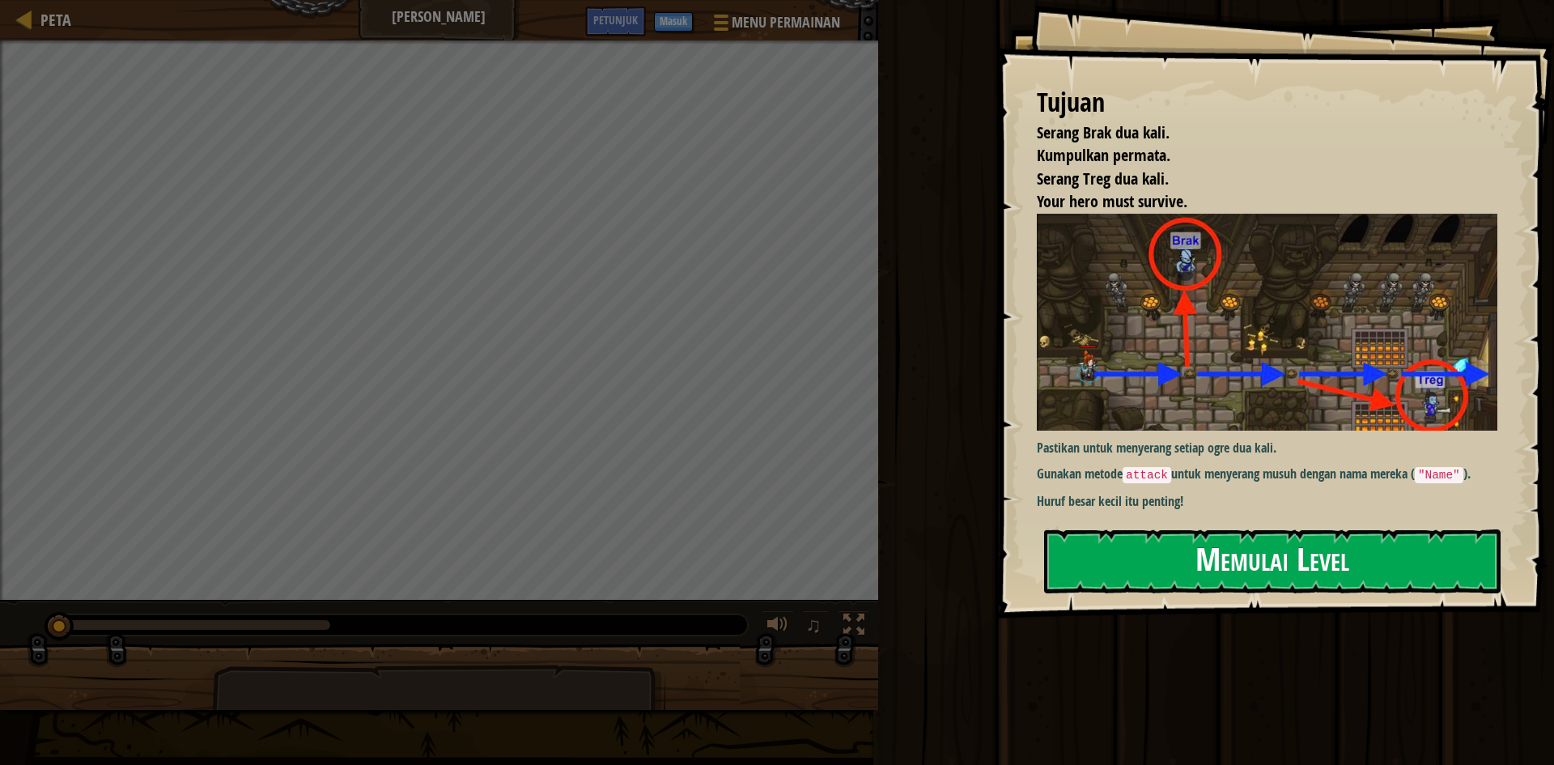
click at [1237, 558] on button "Memulai Level" at bounding box center [1272, 561] width 456 height 64
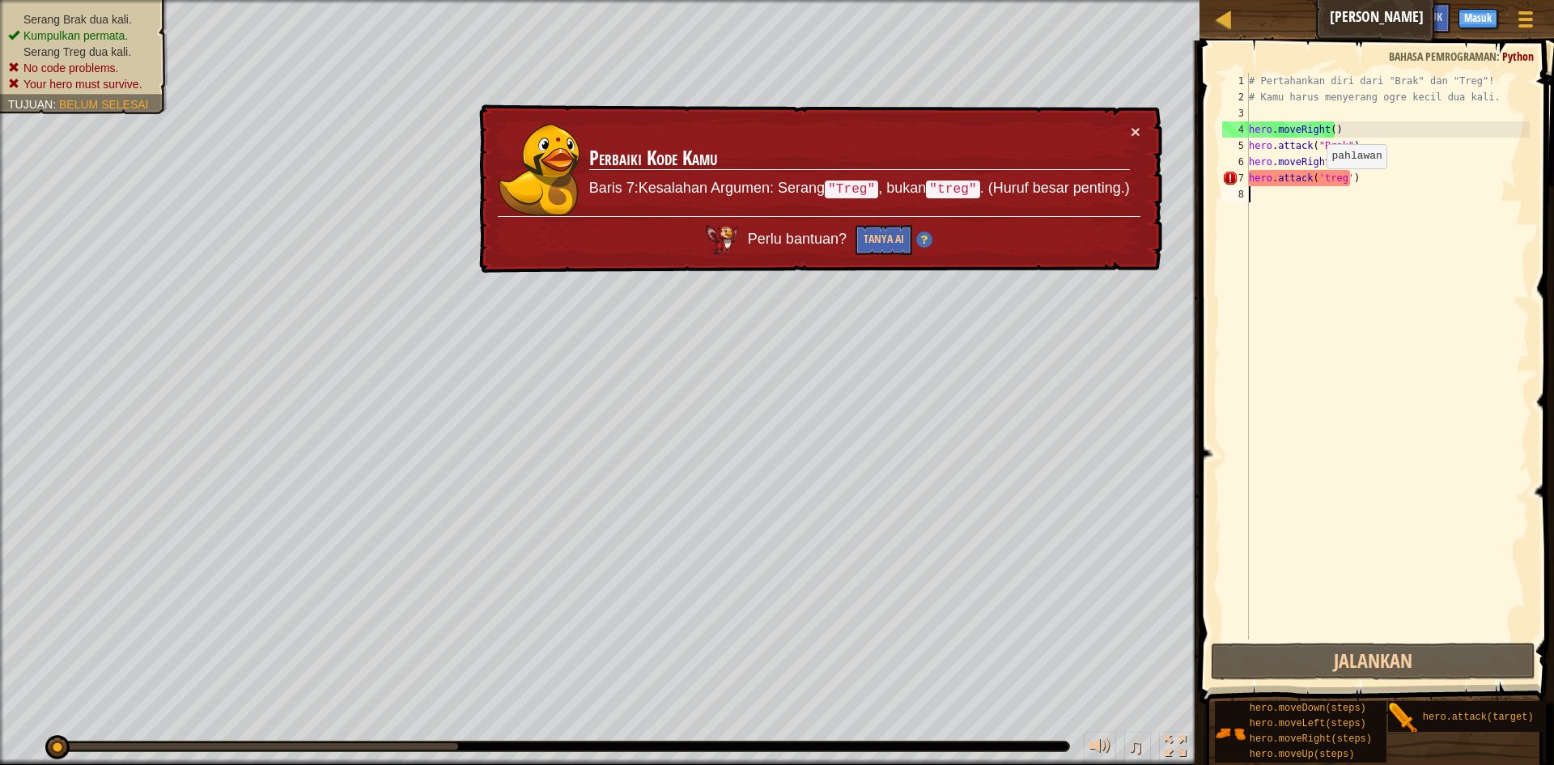
click at [1313, 185] on div "# Pertahankan diri dari "Brak" dan "Treg"! # Kamu harus menyerang ogre kecil du…" at bounding box center [1388, 372] width 284 height 599
click at [1315, 183] on div "# Pertahankan diri dari "Brak" dan "Treg"! # Kamu harus menyerang ogre kecil du…" at bounding box center [1388, 372] width 284 height 599
click at [1315, 179] on div "# Pertahankan diri dari "Brak" dan "Treg"! # Kamu harus menyerang ogre kecil du…" at bounding box center [1388, 372] width 284 height 599
click at [1318, 176] on div "# Pertahankan diri dari "Brak" dan "Treg"! # Kamu harus menyerang ogre kecil du…" at bounding box center [1388, 372] width 284 height 599
click at [1352, 176] on div "# Pertahankan diri dari "Brak" dan "Treg"! # Kamu harus menyerang ogre kecil du…" at bounding box center [1388, 372] width 284 height 599
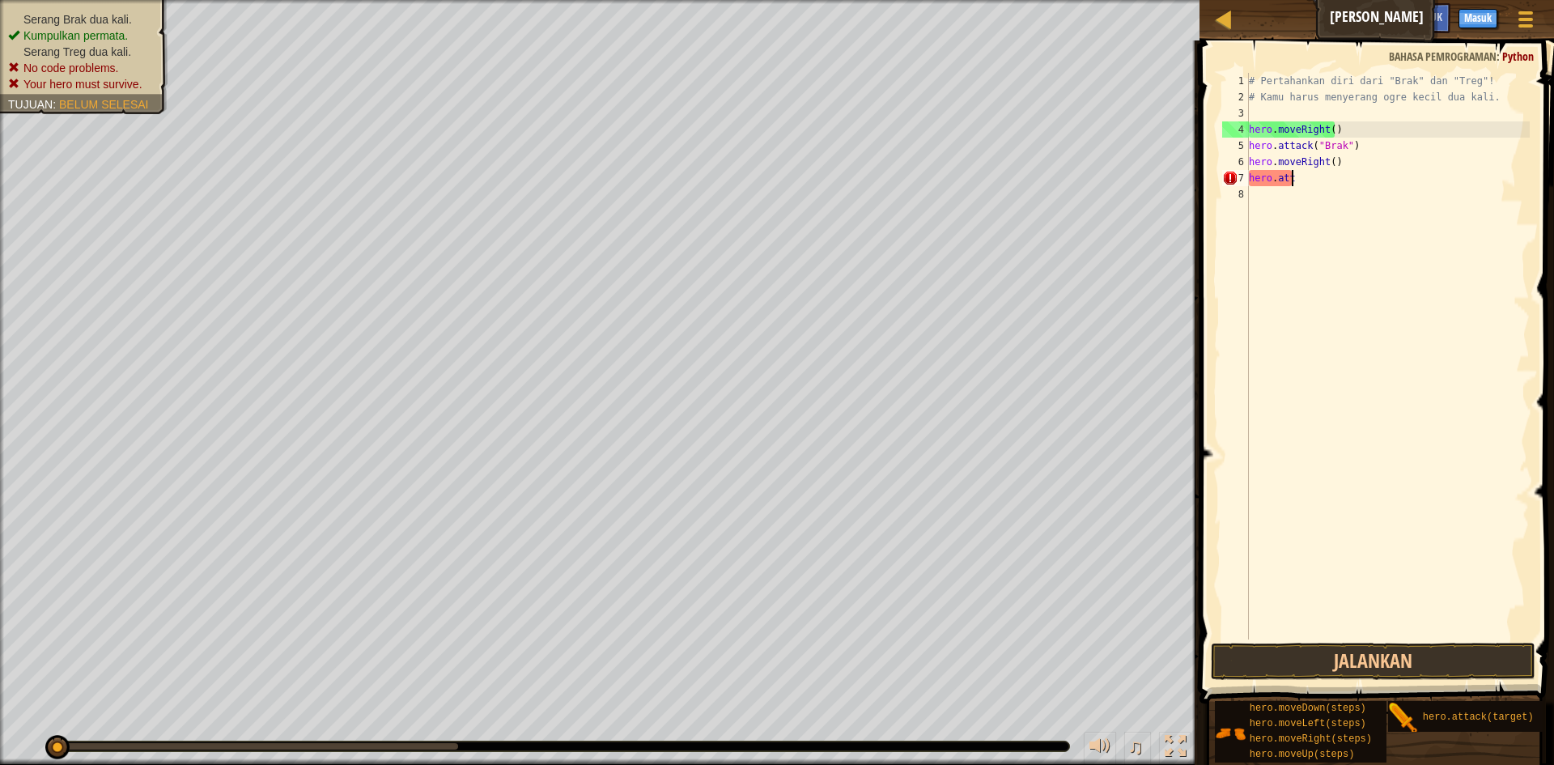
type textarea "h"
click at [1331, 231] on div "# Pertahankan diri dari "Brak" dan "Treg"! # Kamu harus menyerang ogre kecil du…" at bounding box center [1388, 372] width 284 height 599
click at [1424, 656] on button "Jalankan" at bounding box center [1373, 661] width 325 height 37
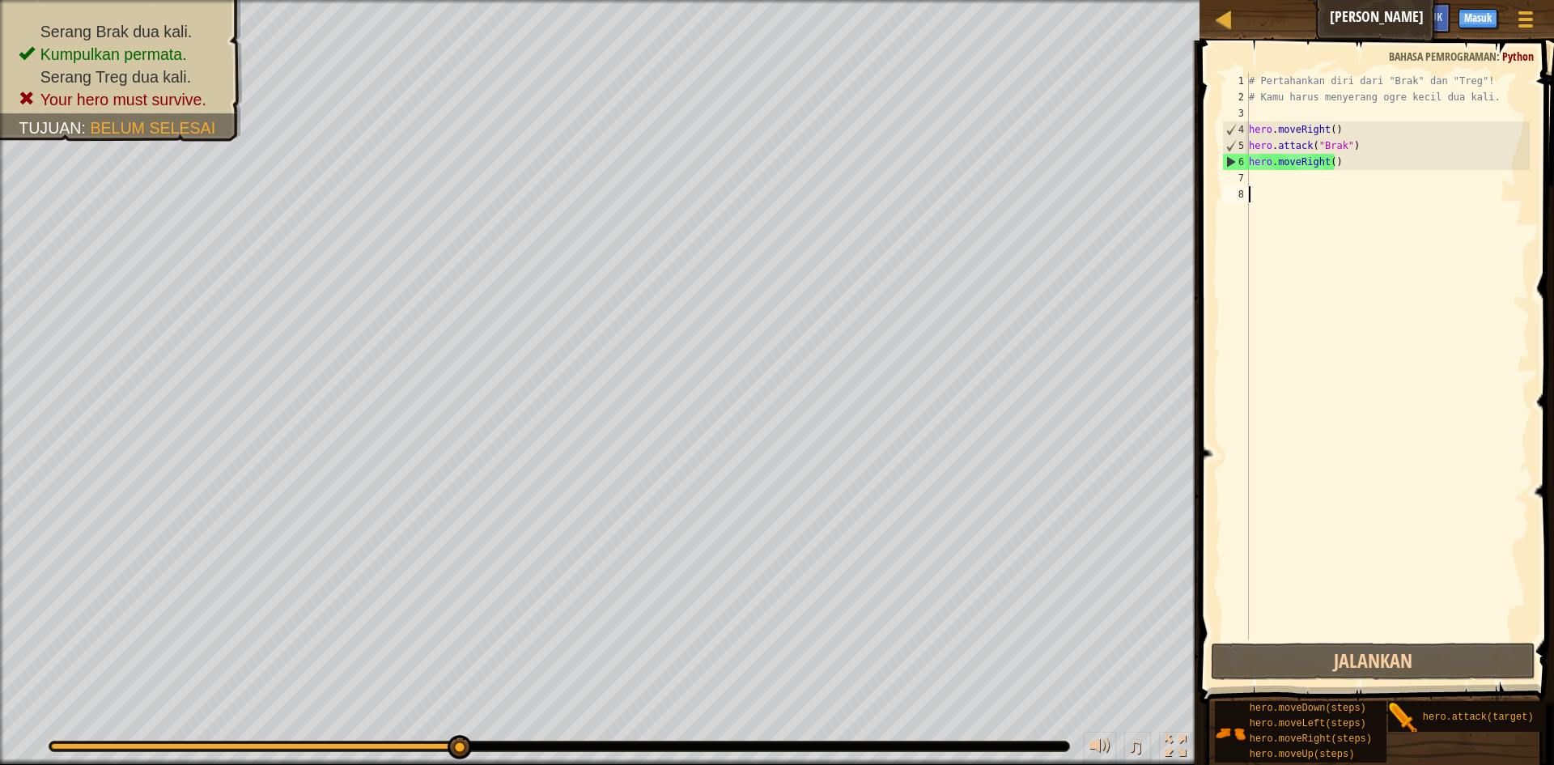
click at [1350, 162] on div "# Pertahankan diri dari "Brak" dan "Treg"! # Kamu harus menyerang ogre kecil du…" at bounding box center [1388, 372] width 284 height 599
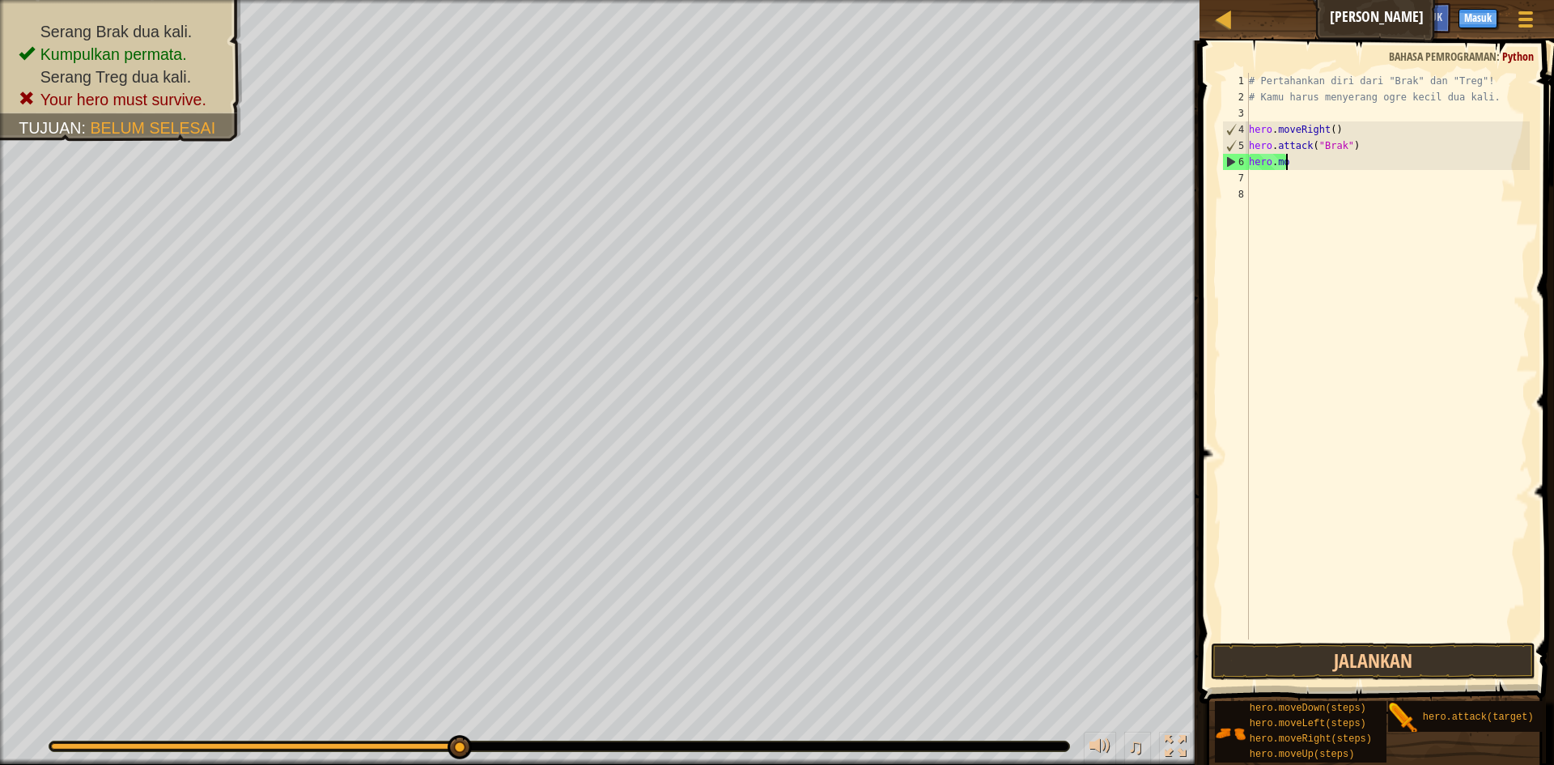
type textarea "h"
click at [1339, 163] on div "# Pertahankan diri dari "Brak" dan "Treg"! # Kamu harus menyerang ogre kecil du…" at bounding box center [1388, 356] width 284 height 567
click at [1341, 160] on div "# Pertahankan diri dari "Brak" dan "Treg"! # Kamu harus menyerang ogre kecil du…" at bounding box center [1388, 372] width 284 height 599
click at [1343, 164] on div "# Pertahankan diri dari "Brak" dan "Treg"! # Kamu harus menyerang ogre kecil du…" at bounding box center [1388, 372] width 284 height 599
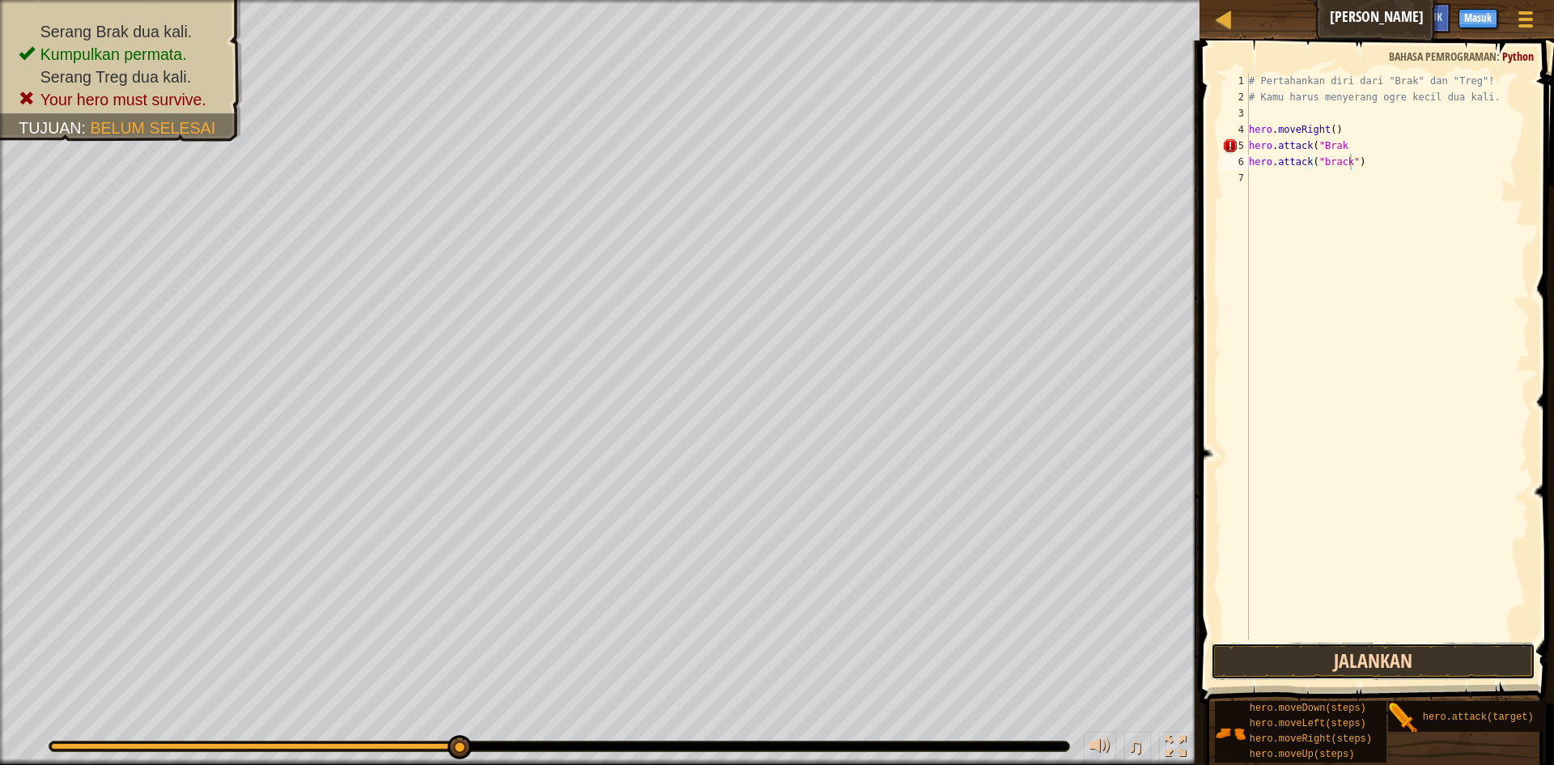
click at [1415, 647] on button "Jalankan" at bounding box center [1373, 661] width 325 height 37
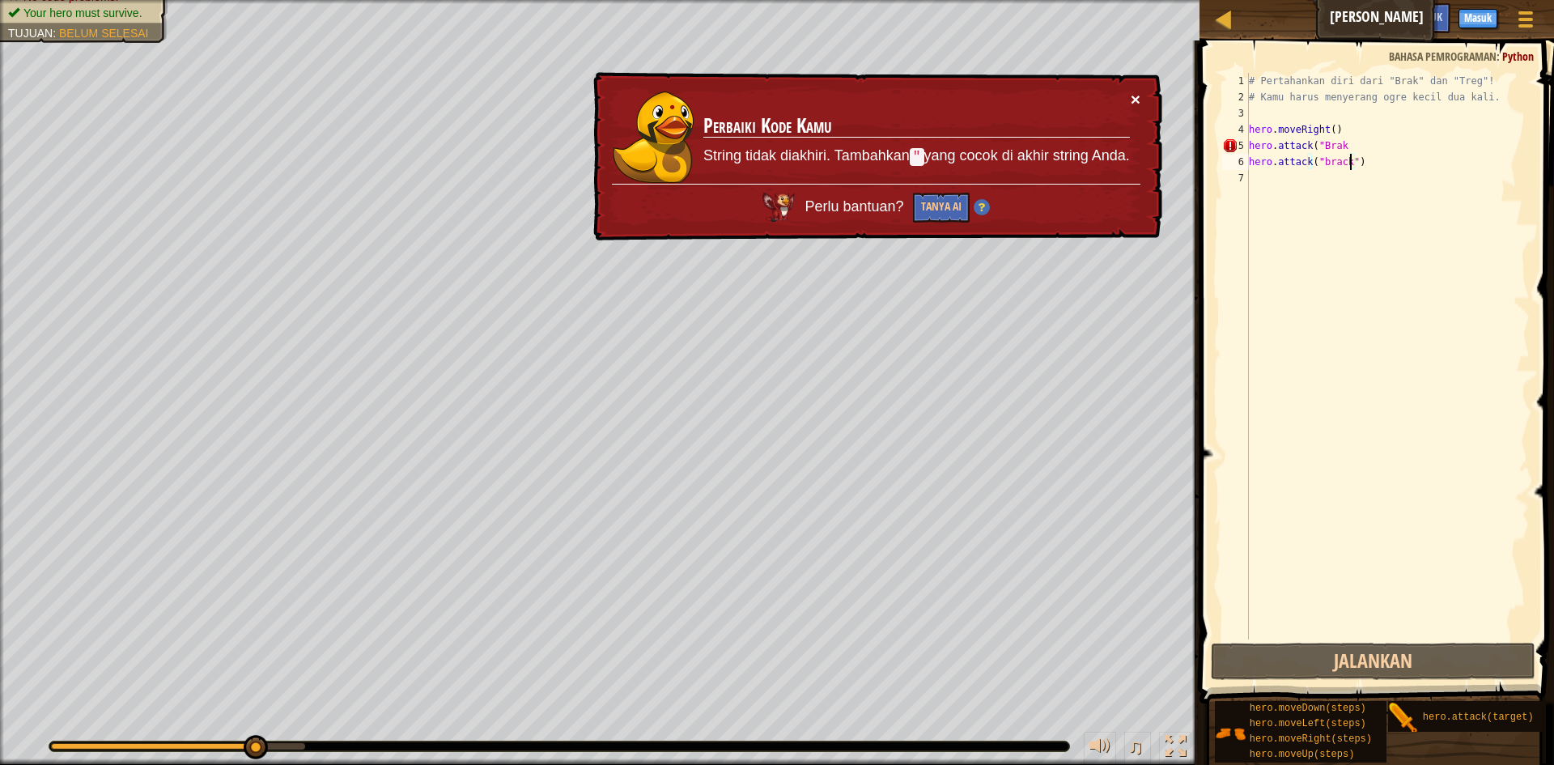
click at [1140, 95] on button "×" at bounding box center [1136, 99] width 10 height 17
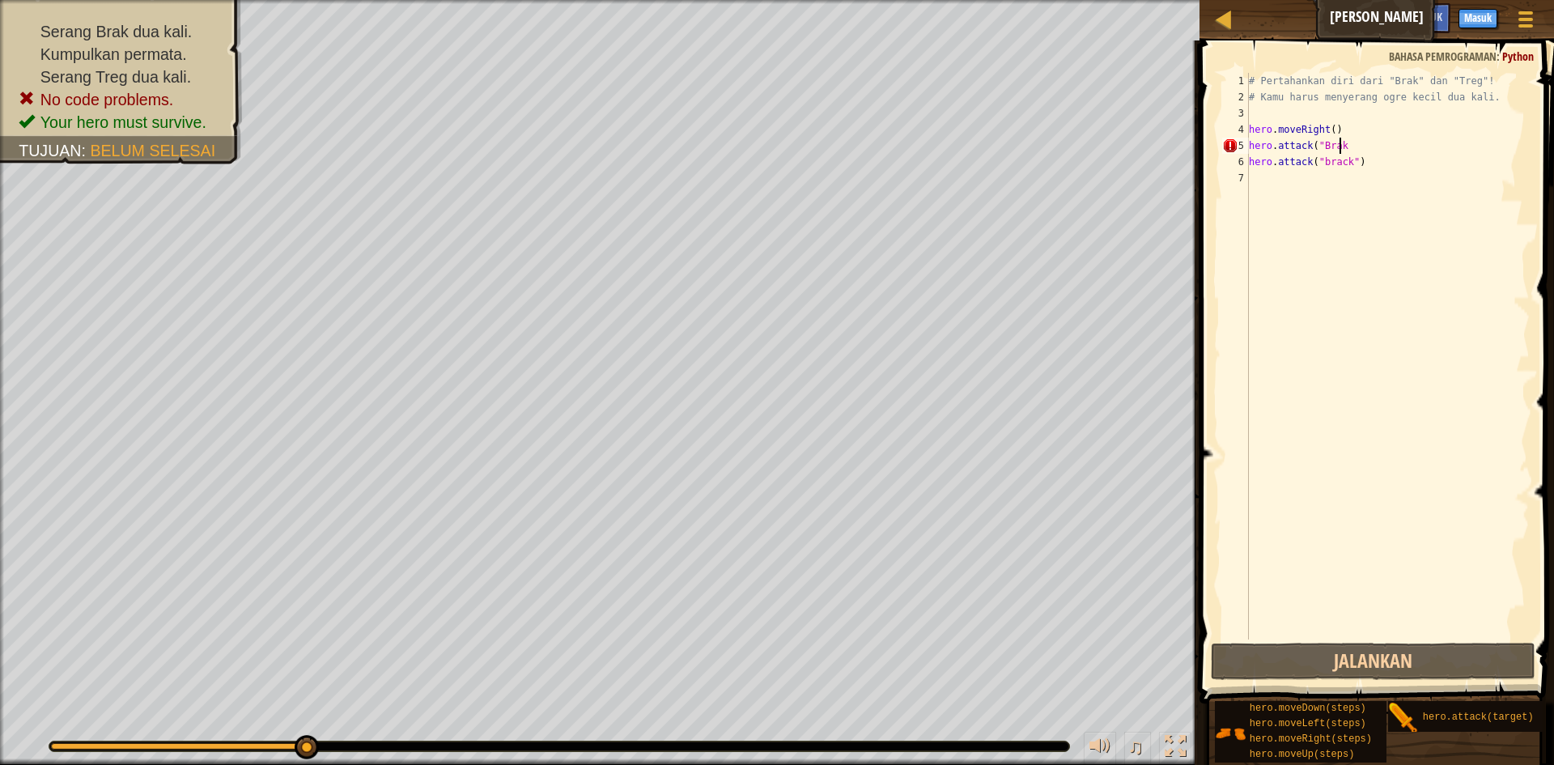
click at [1341, 146] on div "# Pertahankan diri dari "Brak" dan "Treg"! # Kamu harus menyerang ogre kecil du…" at bounding box center [1388, 372] width 284 height 599
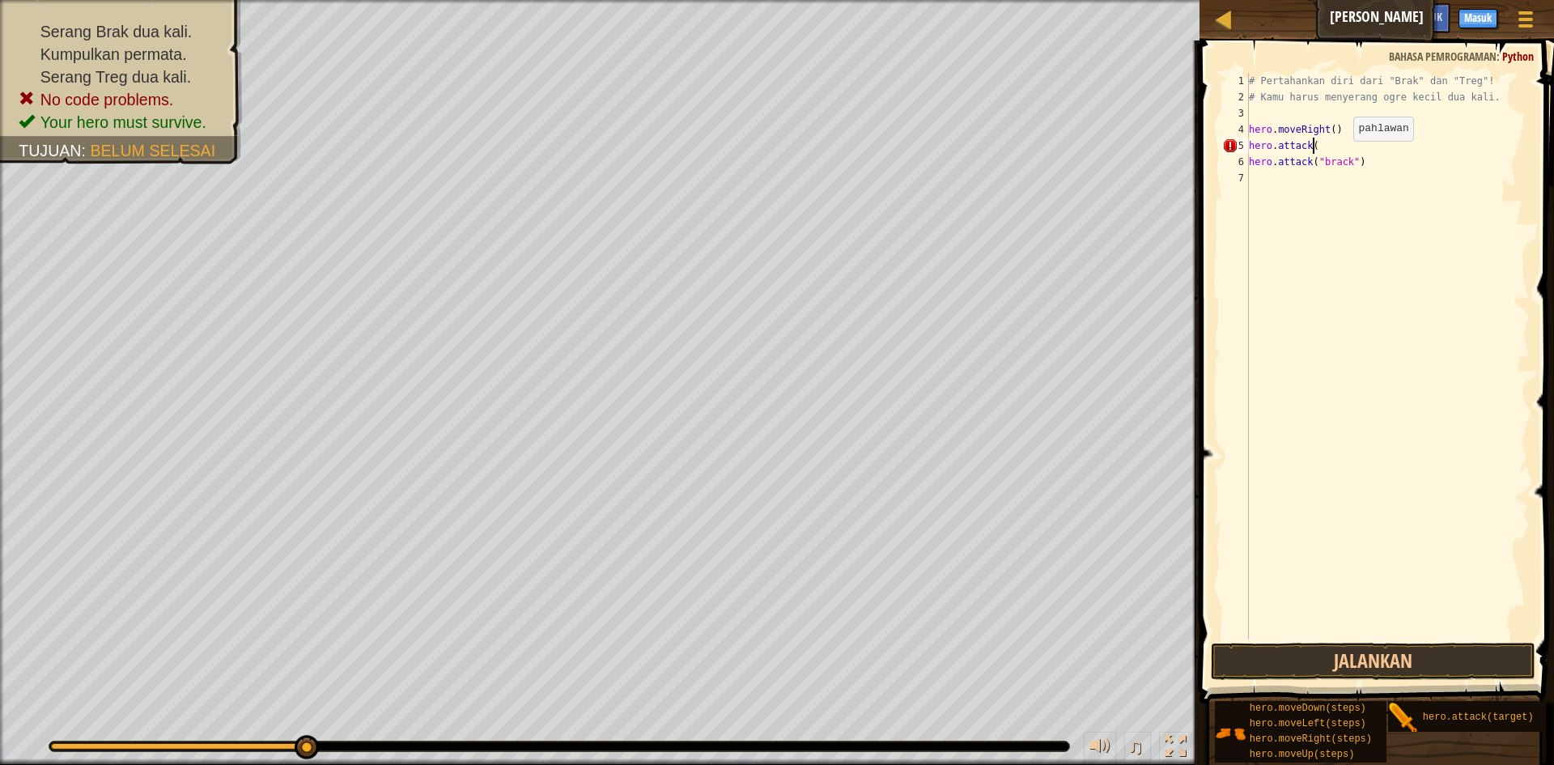
scroll to position [7, 2]
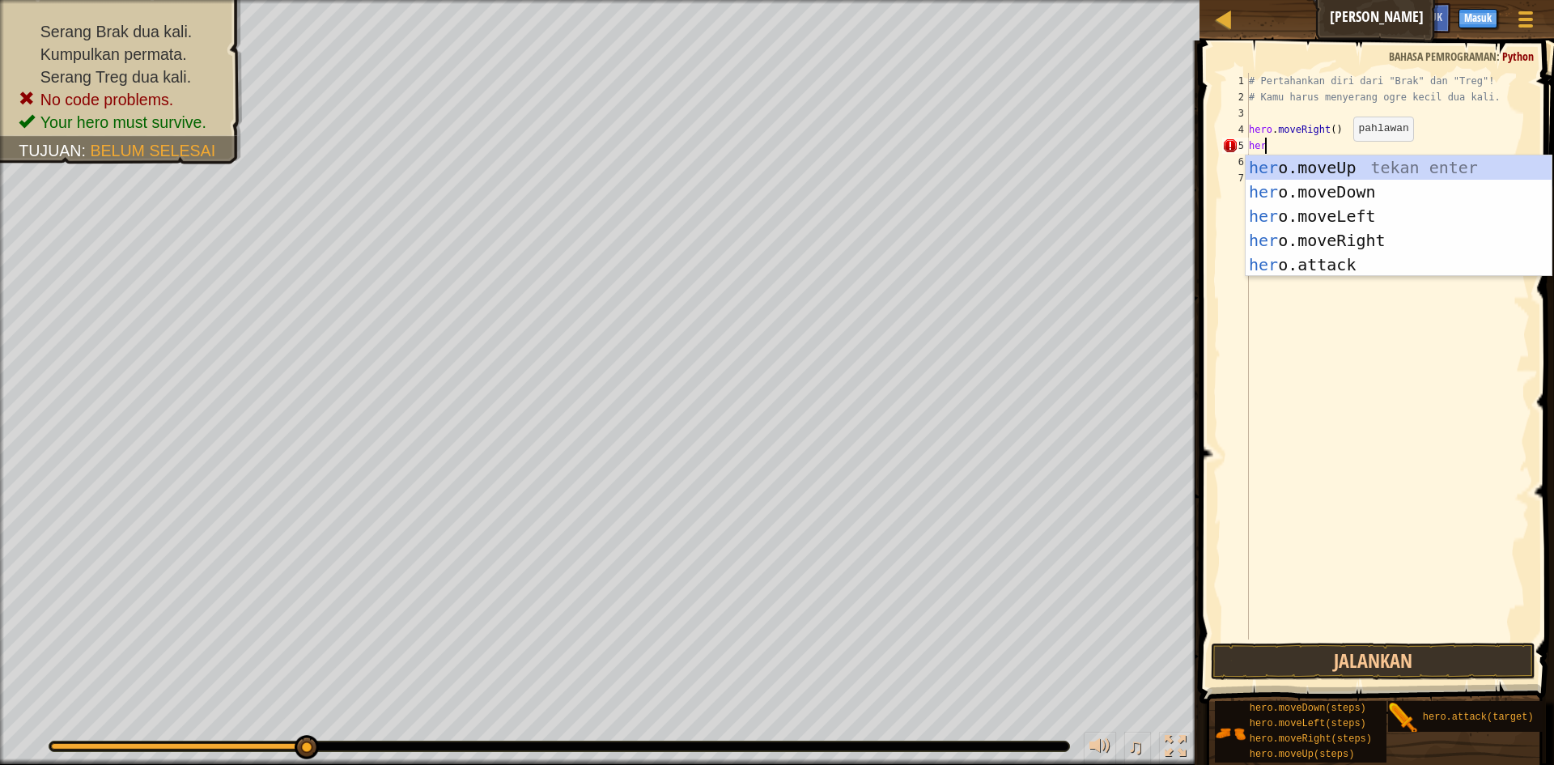
type textarea "h"
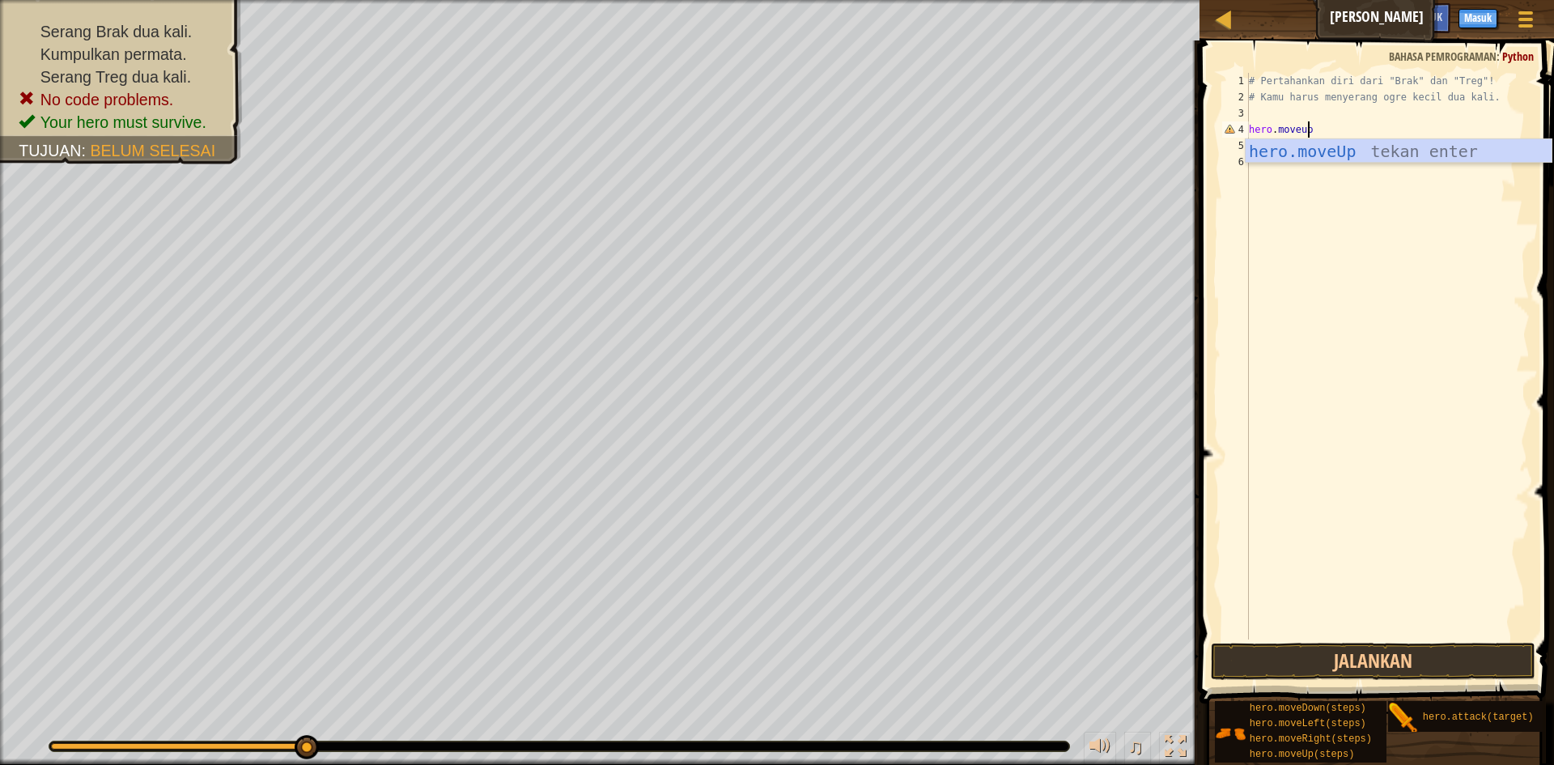
scroll to position [7, 5]
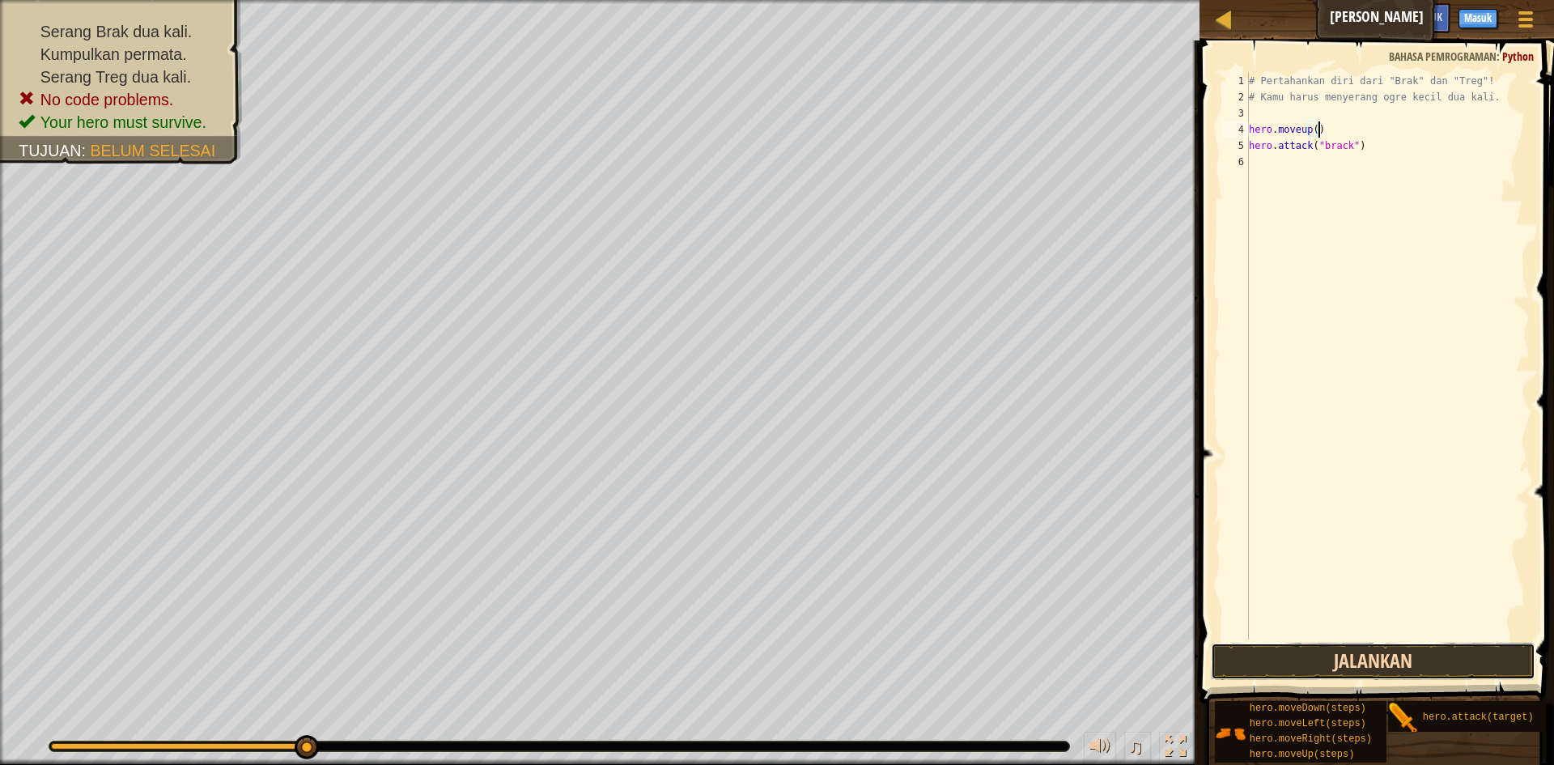
click at [1341, 667] on button "Jalankan" at bounding box center [1373, 661] width 325 height 37
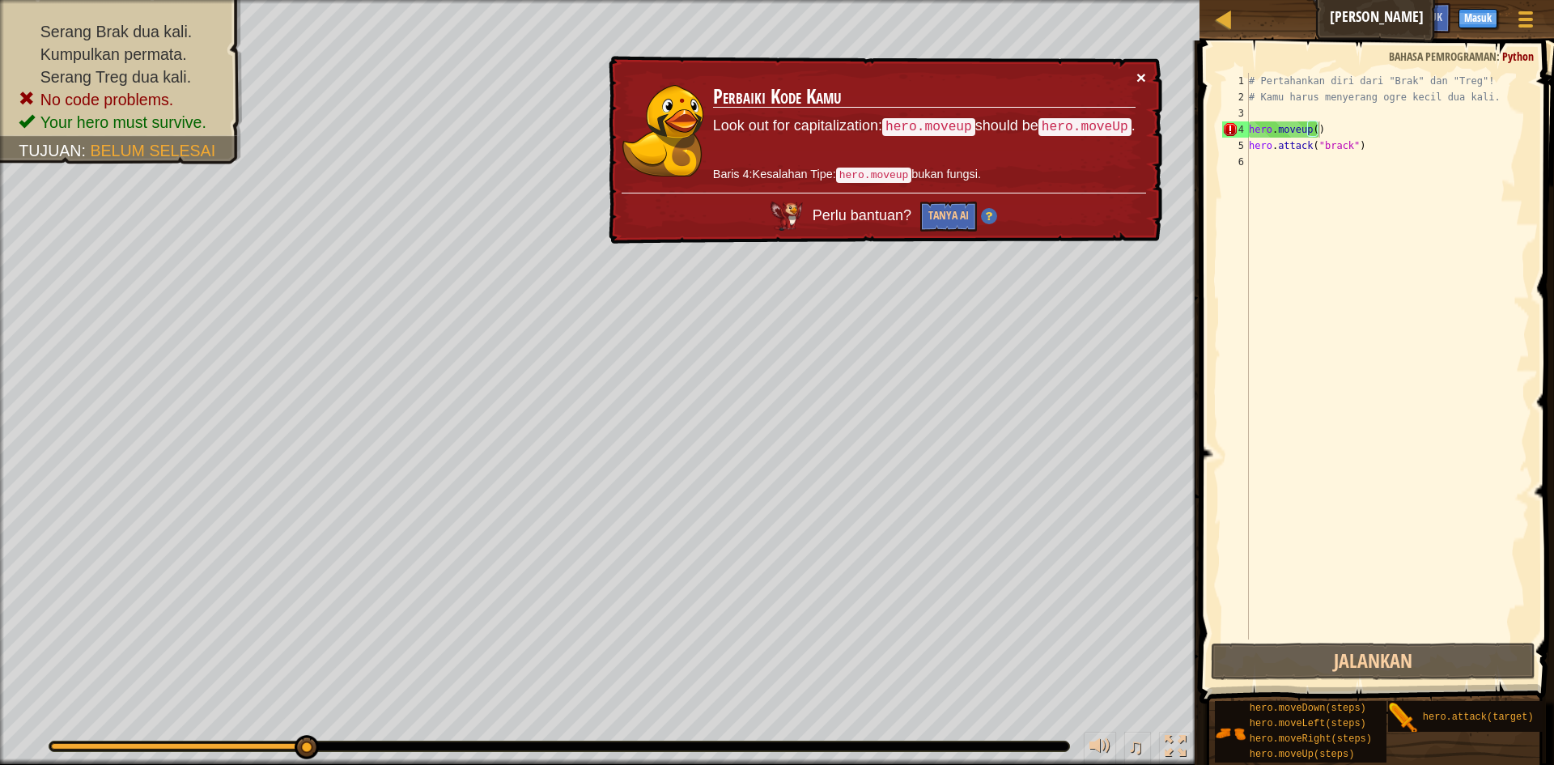
click at [1143, 74] on button "×" at bounding box center [1141, 77] width 10 height 17
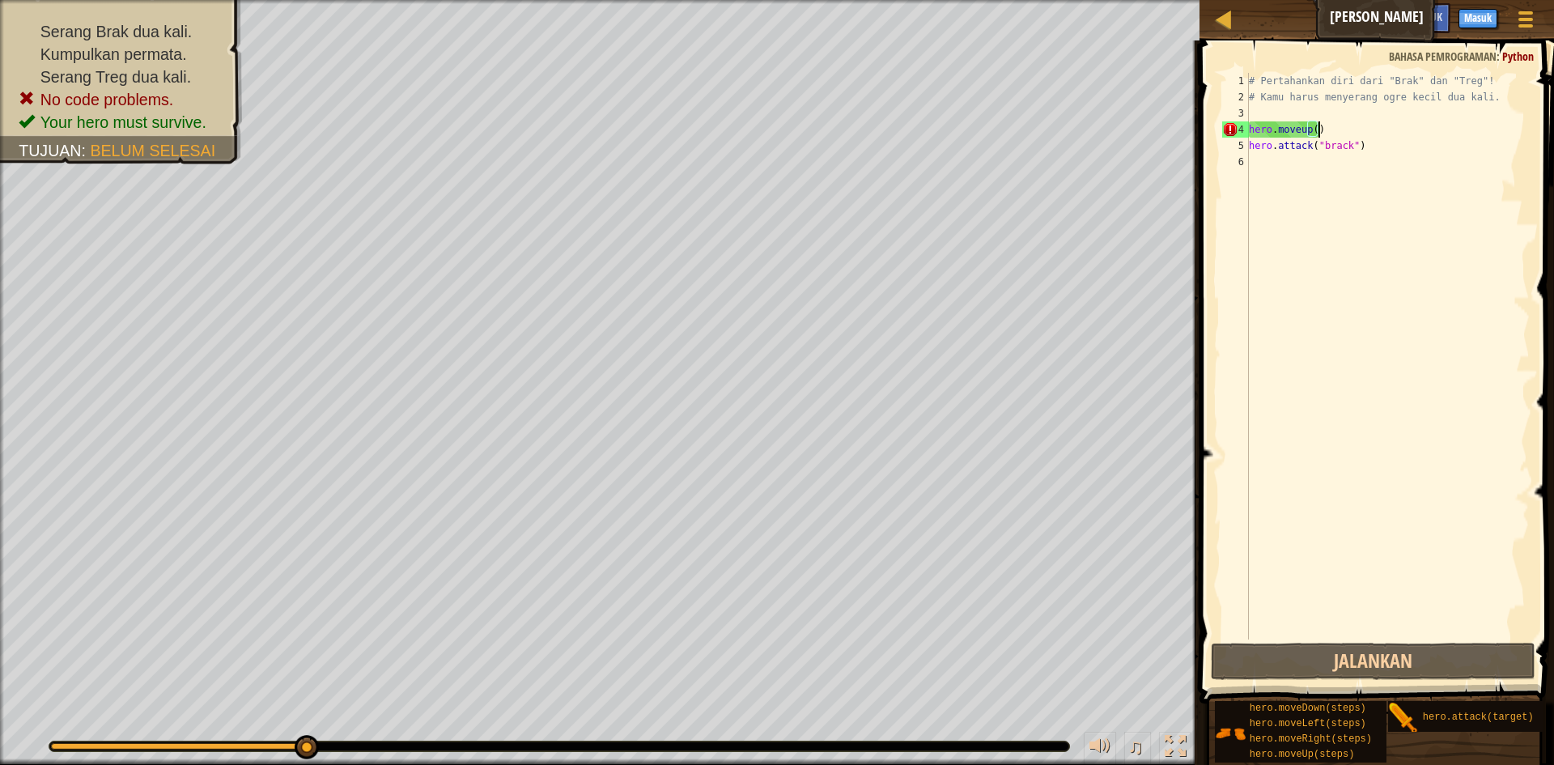
click at [1337, 137] on div "# Pertahankan diri dari "Brak" dan "Treg"! # Kamu harus menyerang ogre kecil du…" at bounding box center [1388, 372] width 284 height 599
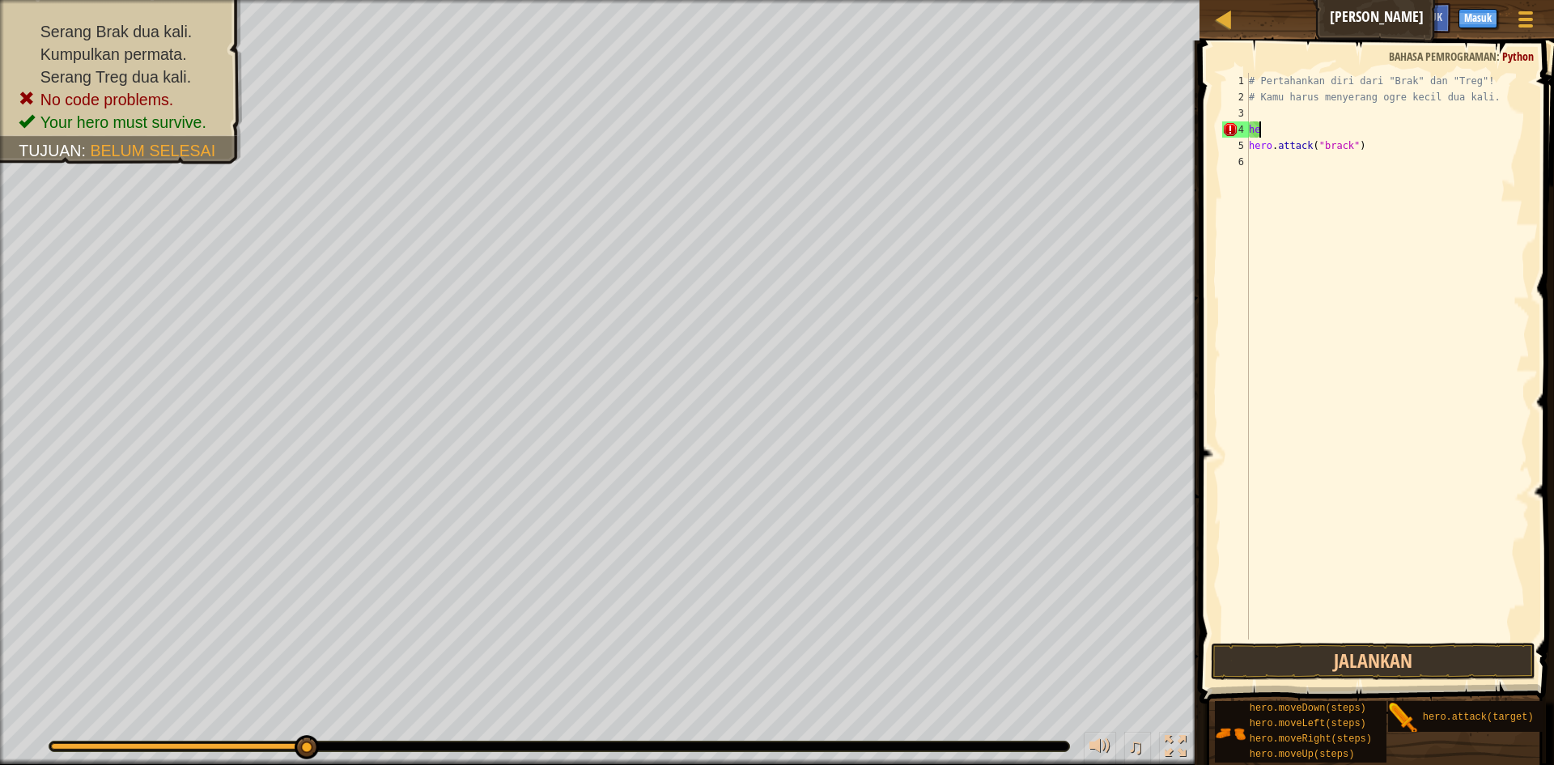
type textarea "h"
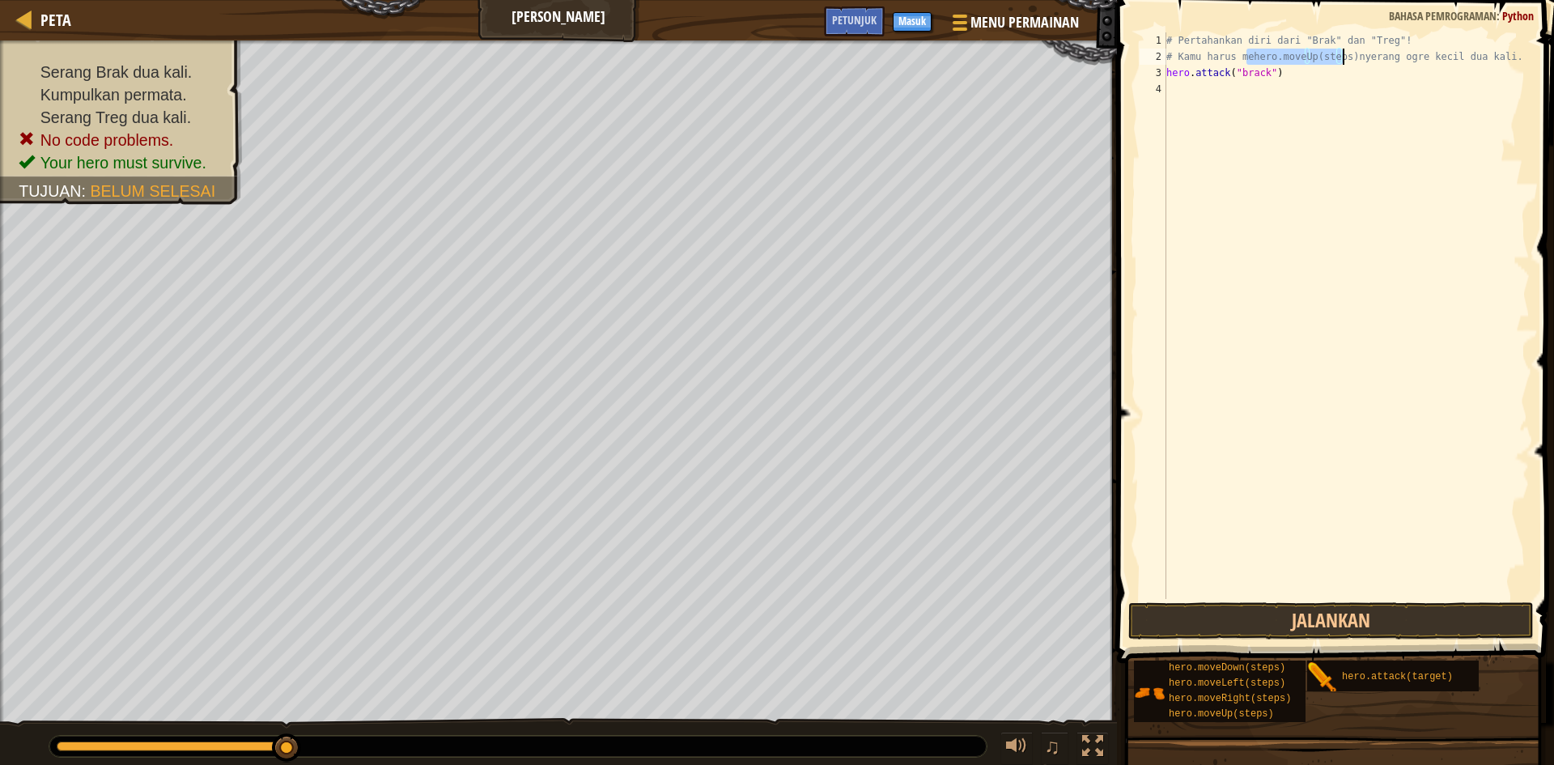
scroll to position [0, 0]
click at [1340, 68] on div "# Pertahankan diri dari "Brak" dan "Treg"! # Kamu harus mehero.moveUp(steps)nye…" at bounding box center [1346, 331] width 367 height 599
click at [1336, 67] on div "# Pertahankan diri dari "Brak" dan "Treg"! # Kamu harus mehero.moveUp(steps)nye…" at bounding box center [1346, 331] width 367 height 599
click at [1337, 62] on div "# Pertahankan diri dari "Brak" dan "Treg"! # Kamu harus mehero.moveUp(steps)nye…" at bounding box center [1346, 331] width 367 height 599
click at [1339, 62] on div "# Pertahankan diri dari "Brak" dan "Treg"! # Kamu harus mehero.moveUp(steps)nye…" at bounding box center [1346, 331] width 367 height 599
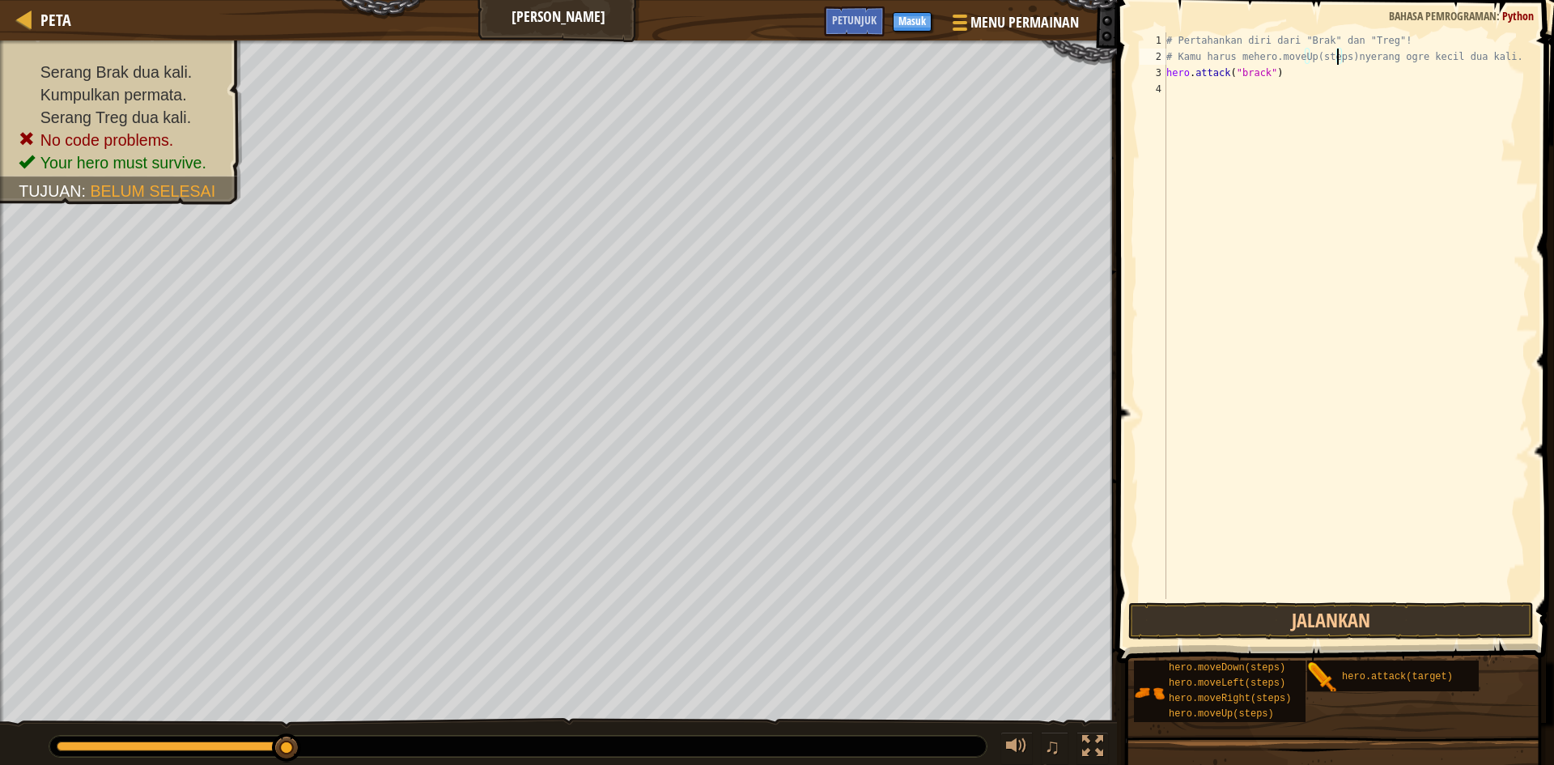
click at [1343, 57] on div "# Pertahankan diri dari "Brak" dan "Treg"! # Kamu harus mehero.moveUp(steps)nye…" at bounding box center [1346, 331] width 367 height 599
type textarea "# Kamu harus meheronyerang ogre kecil dua kali."
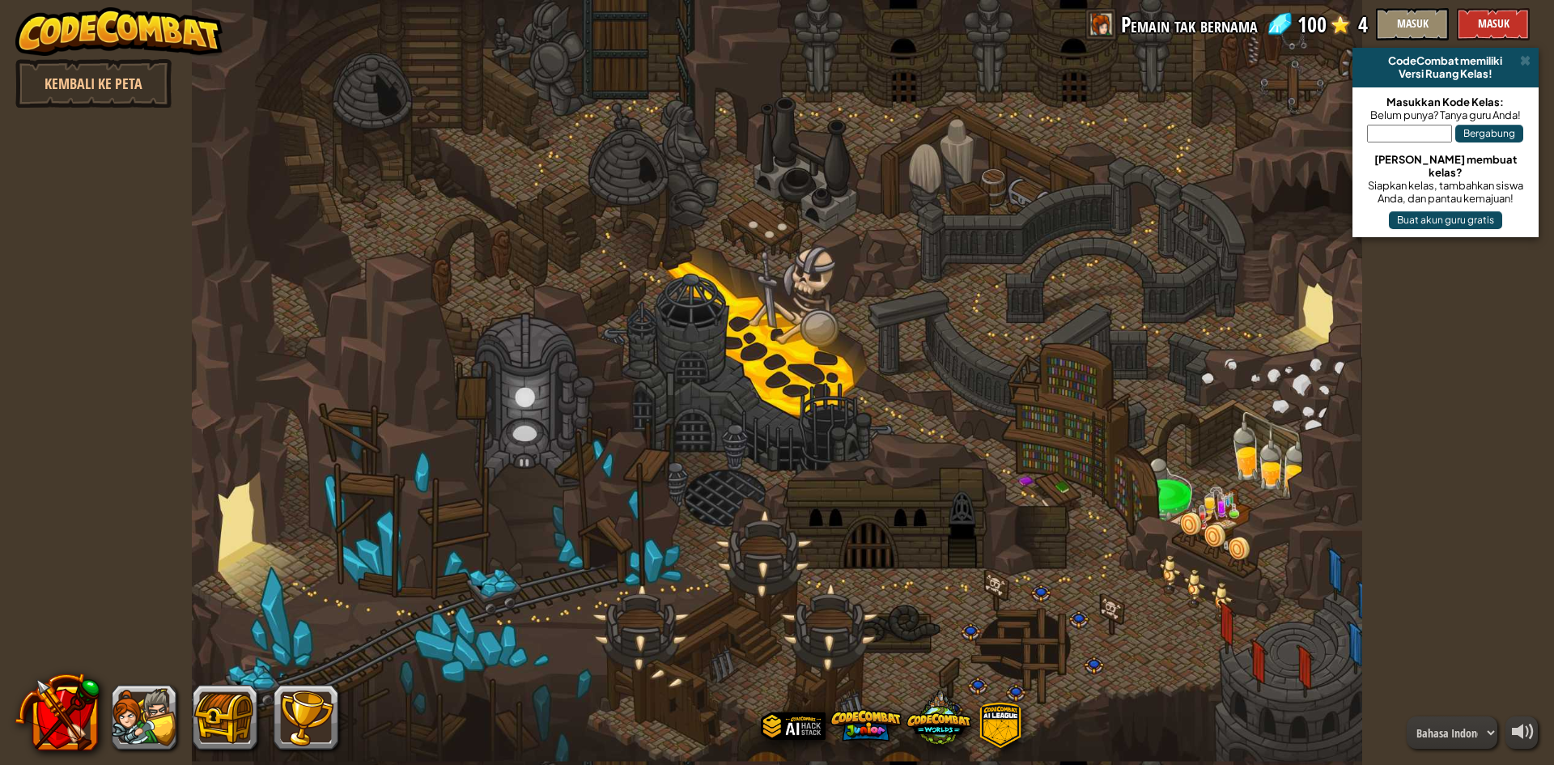
select select "id"
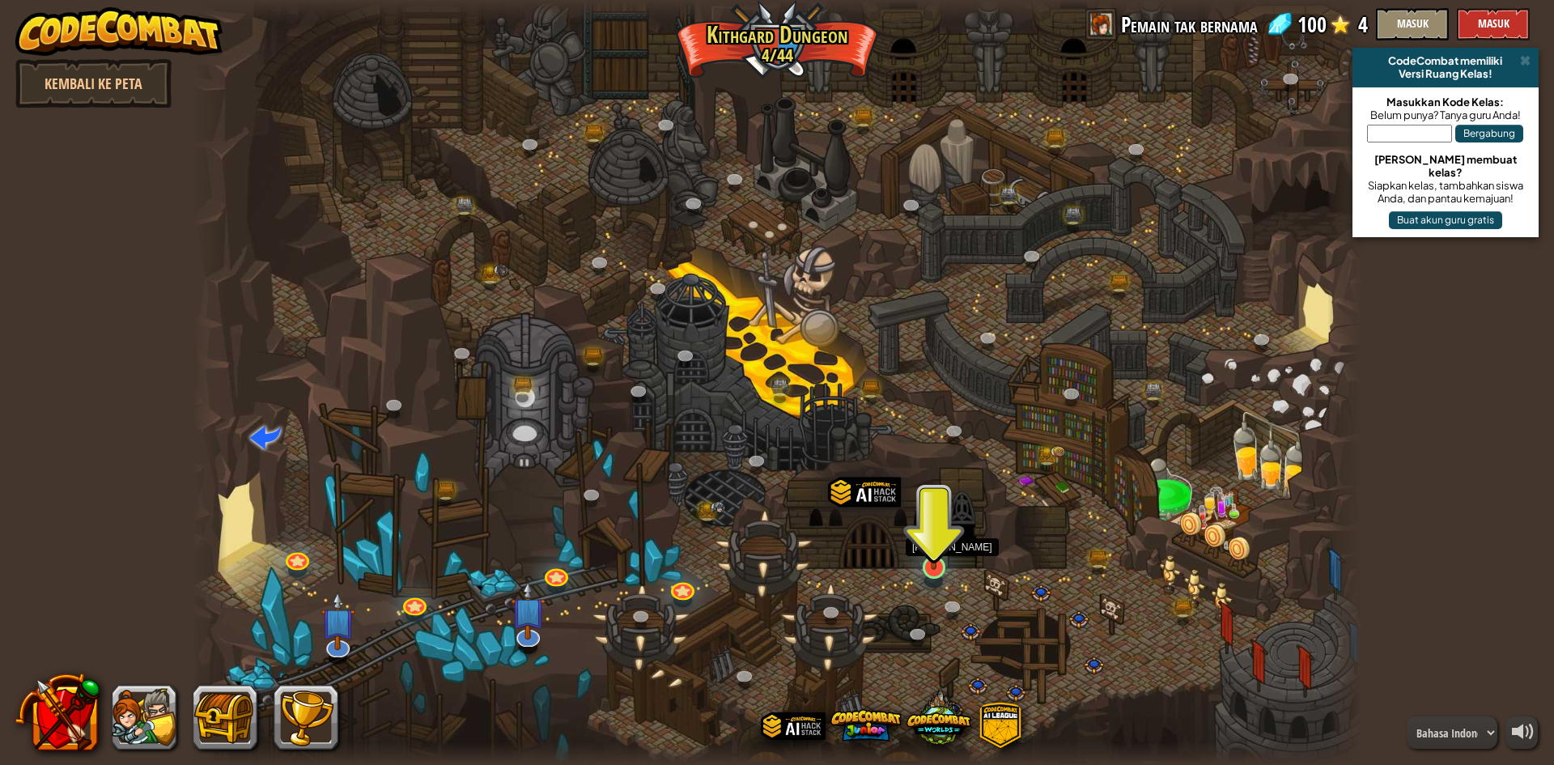
click at [937, 567] on img at bounding box center [935, 533] width 32 height 72
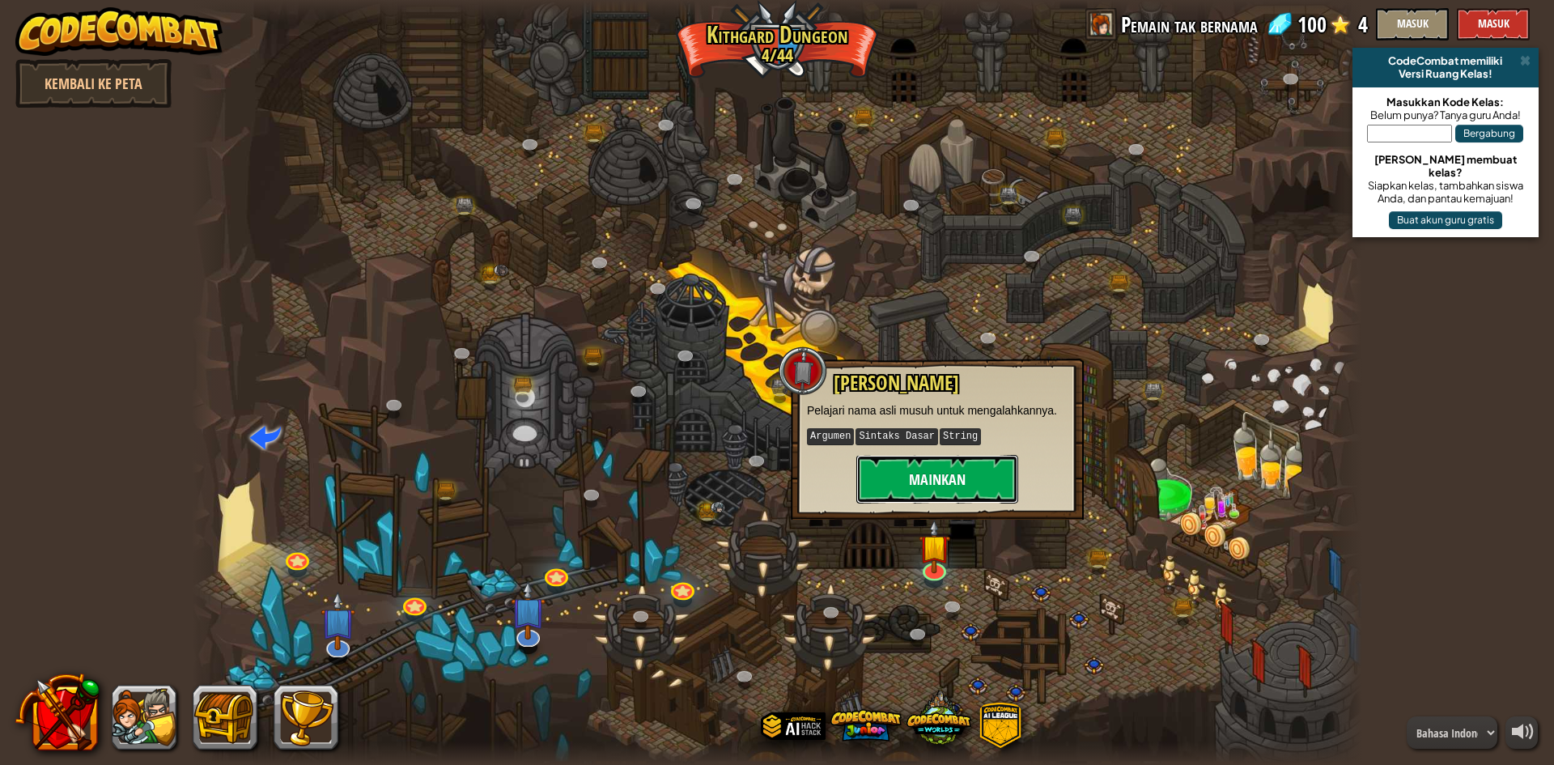
click at [962, 464] on button "Mainkan" at bounding box center [937, 479] width 162 height 49
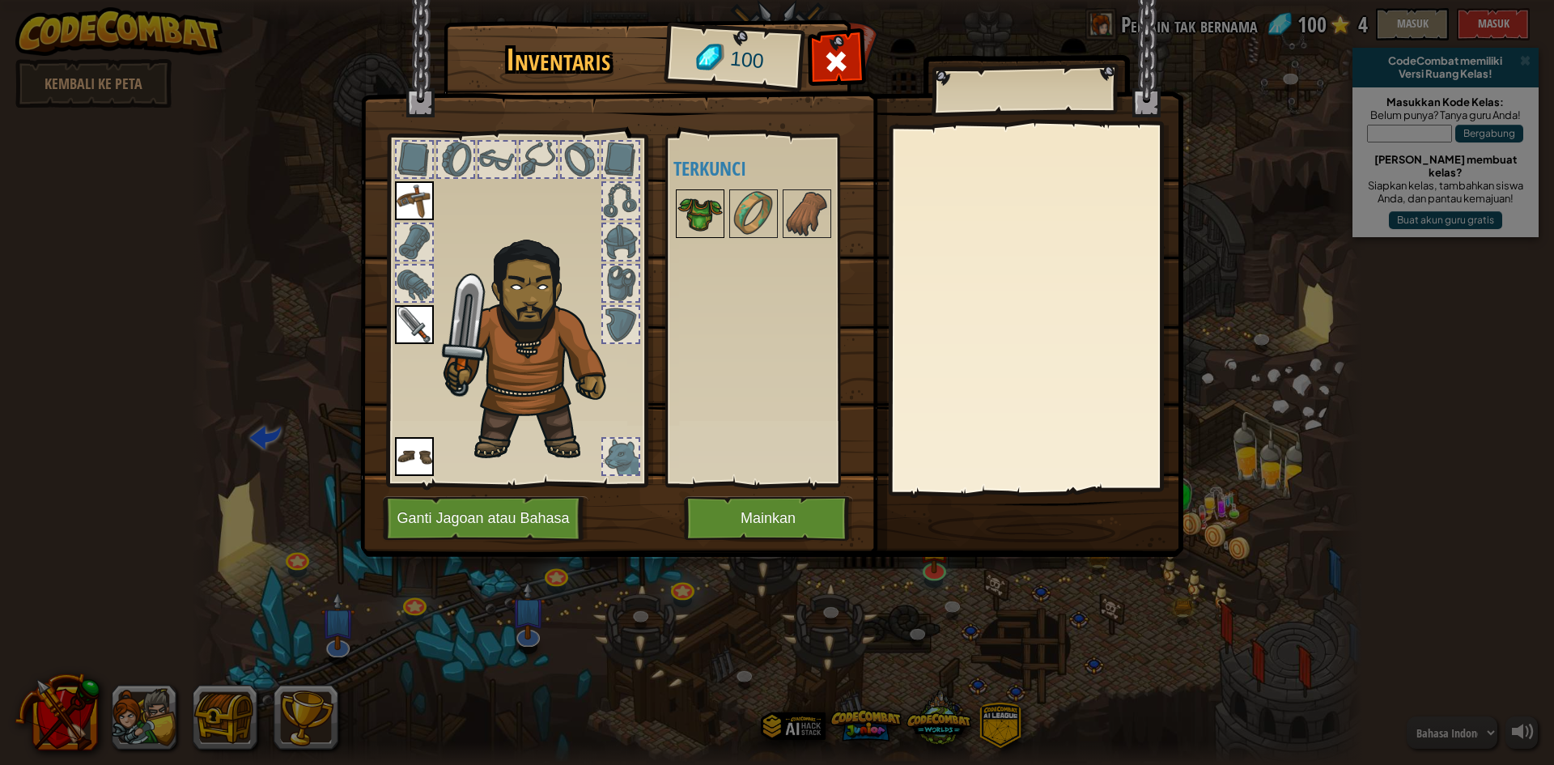
click at [700, 225] on img at bounding box center [699, 213] width 45 height 45
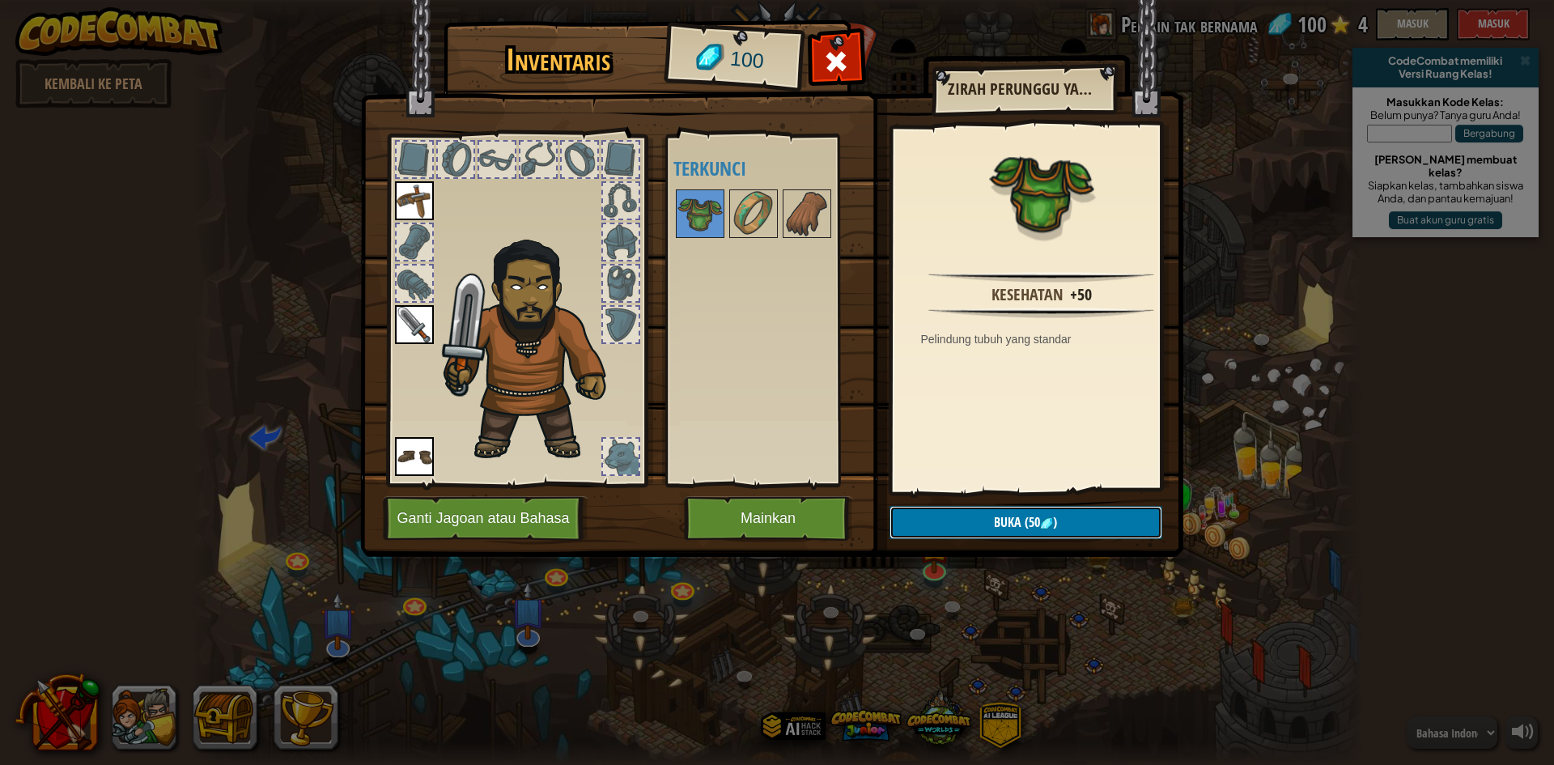
click at [1097, 515] on button "Buka (50 )" at bounding box center [1025, 522] width 273 height 33
click at [1085, 517] on button "Konfirmasi" at bounding box center [1025, 522] width 273 height 33
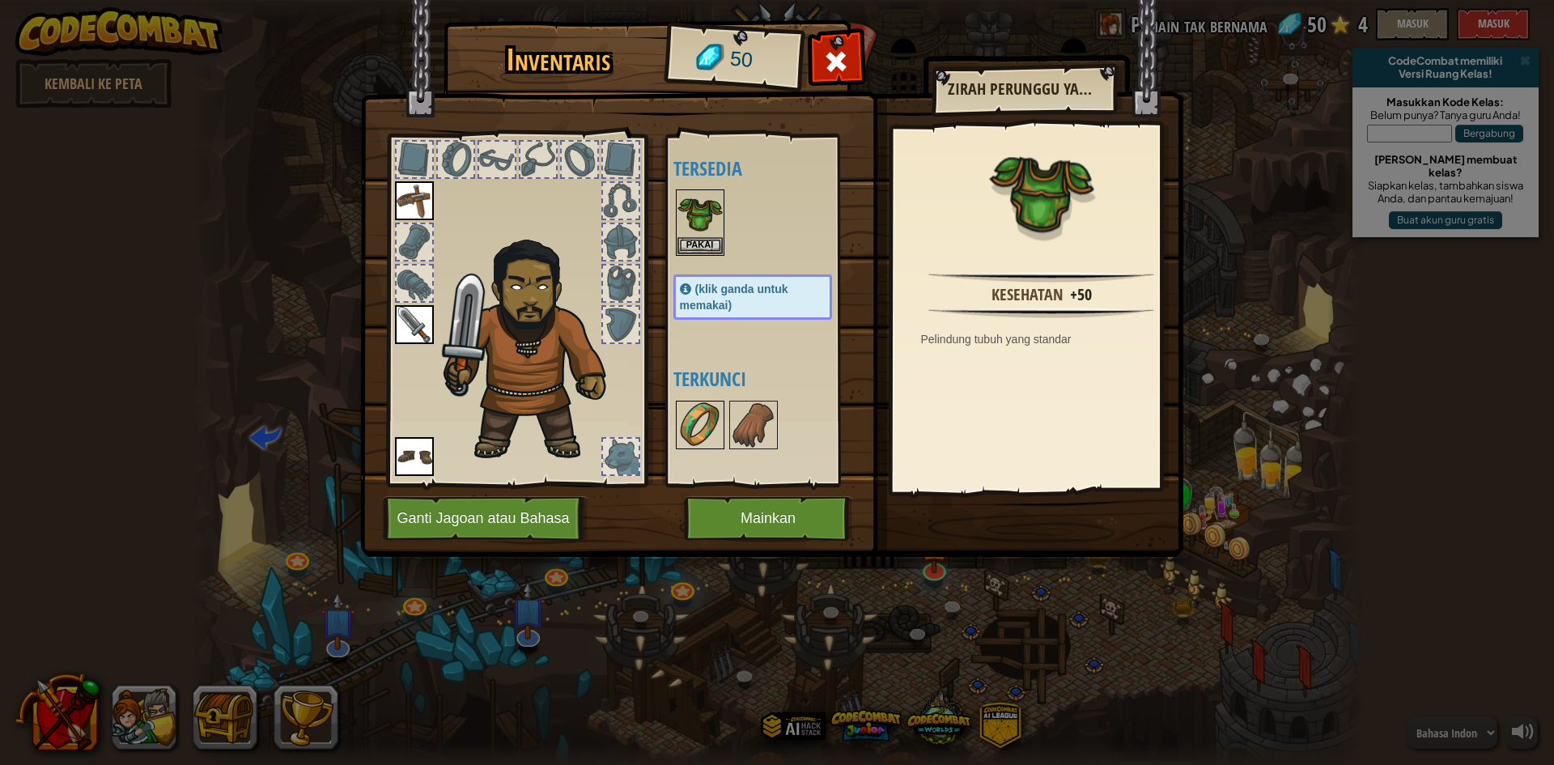
click at [707, 416] on img at bounding box center [699, 424] width 45 height 45
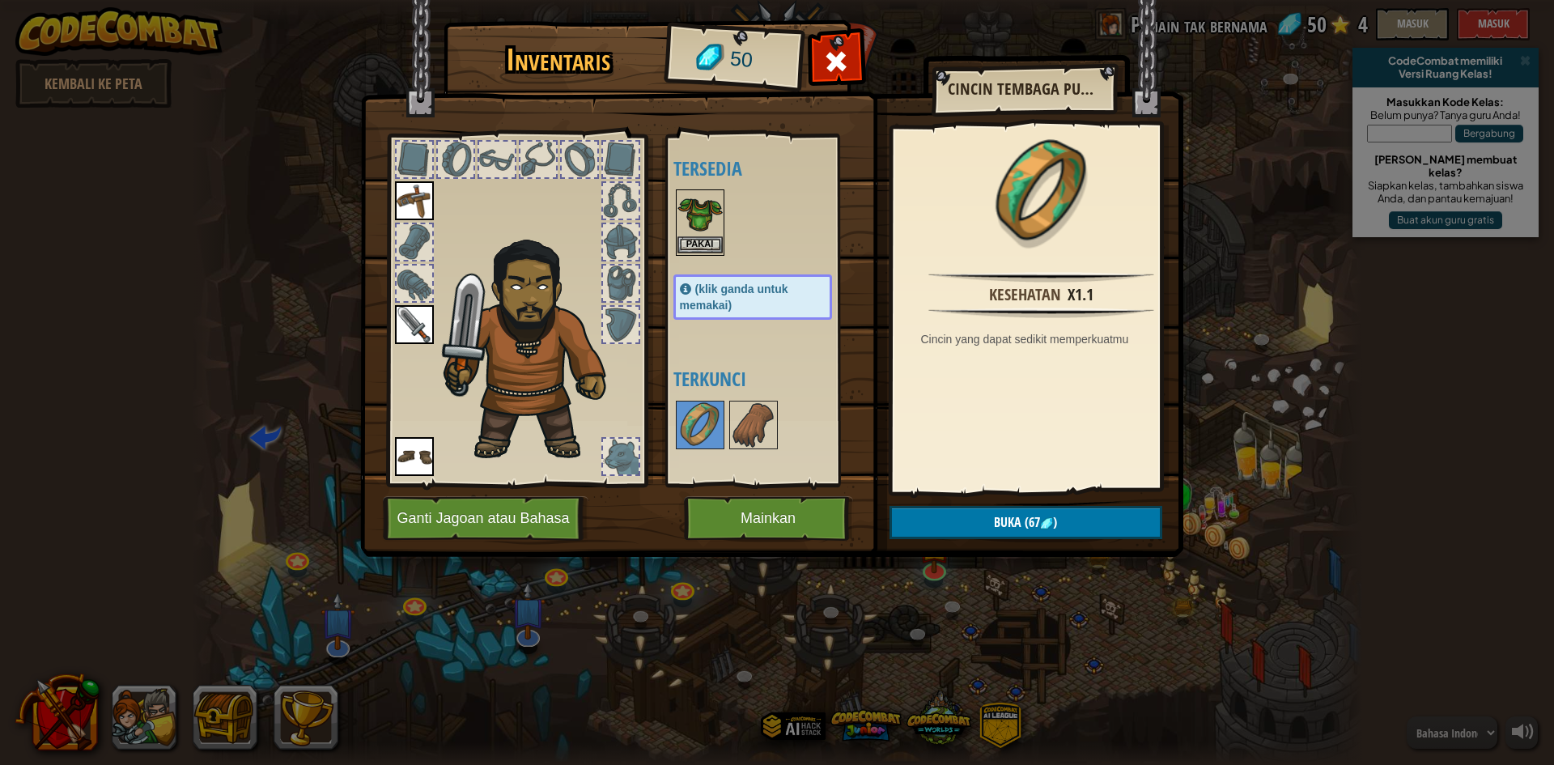
click at [711, 231] on img at bounding box center [699, 213] width 45 height 45
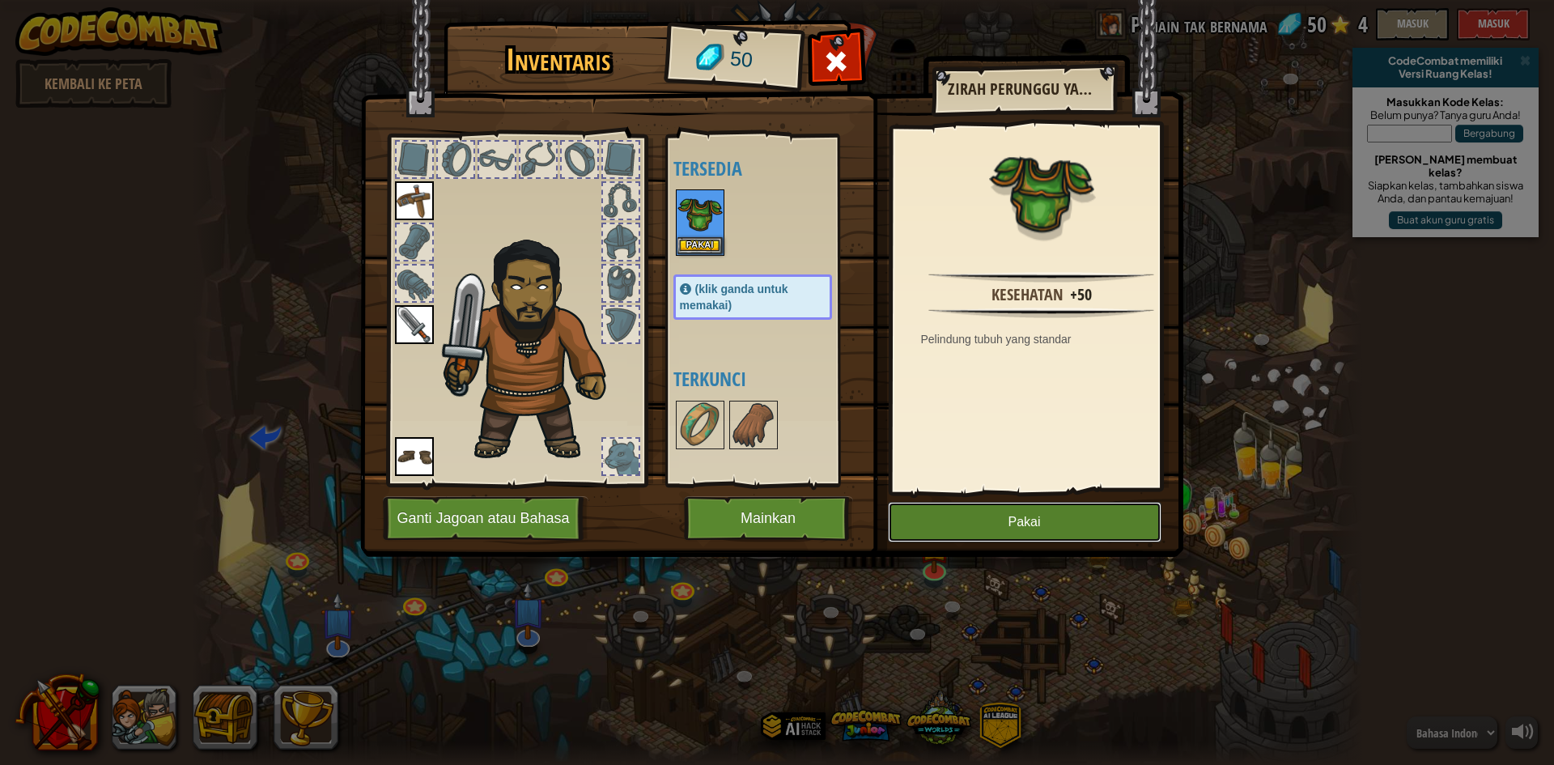
click at [1000, 537] on button "Pakai" at bounding box center [1025, 522] width 274 height 40
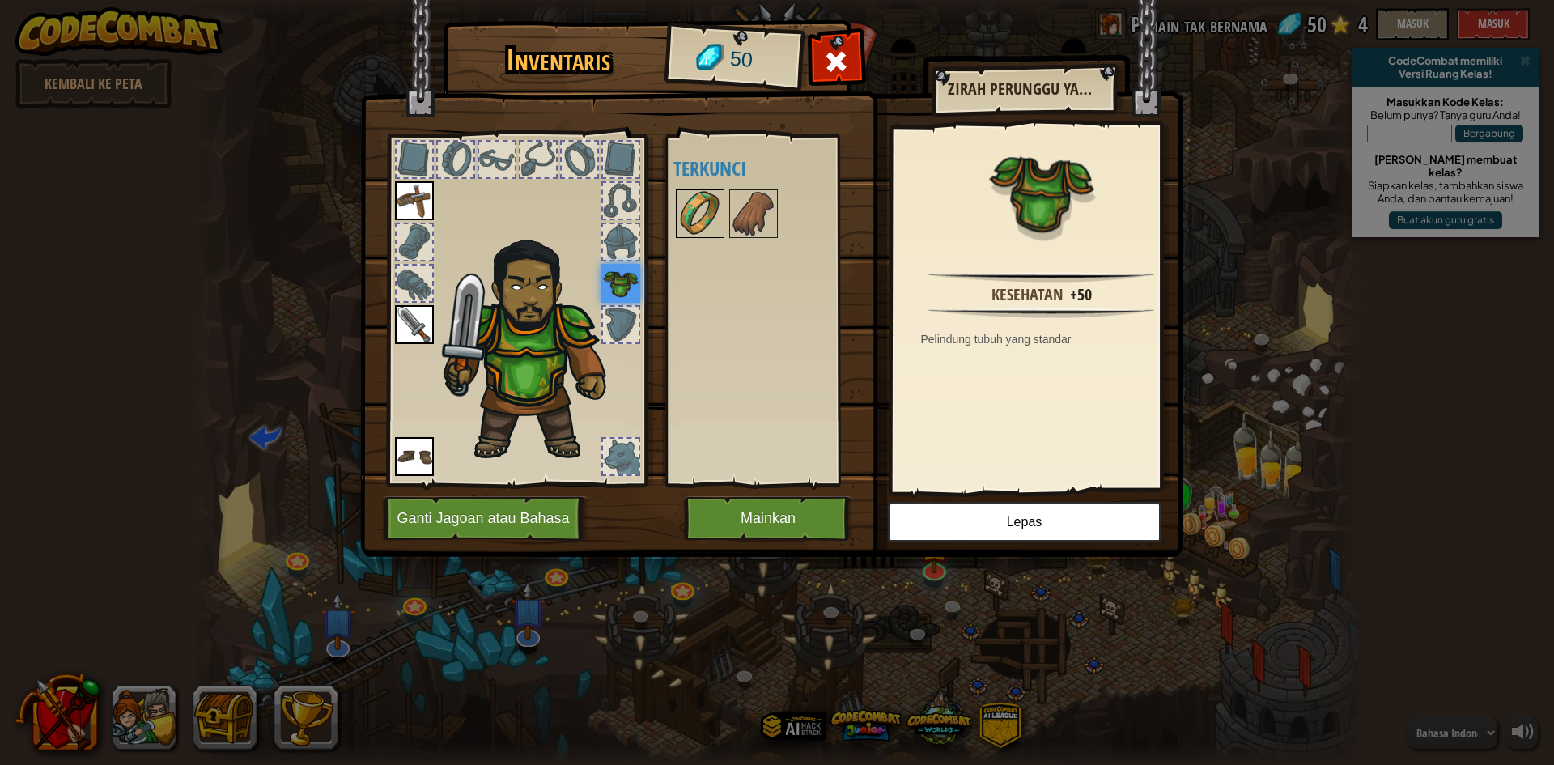
click at [711, 221] on img at bounding box center [699, 213] width 45 height 45
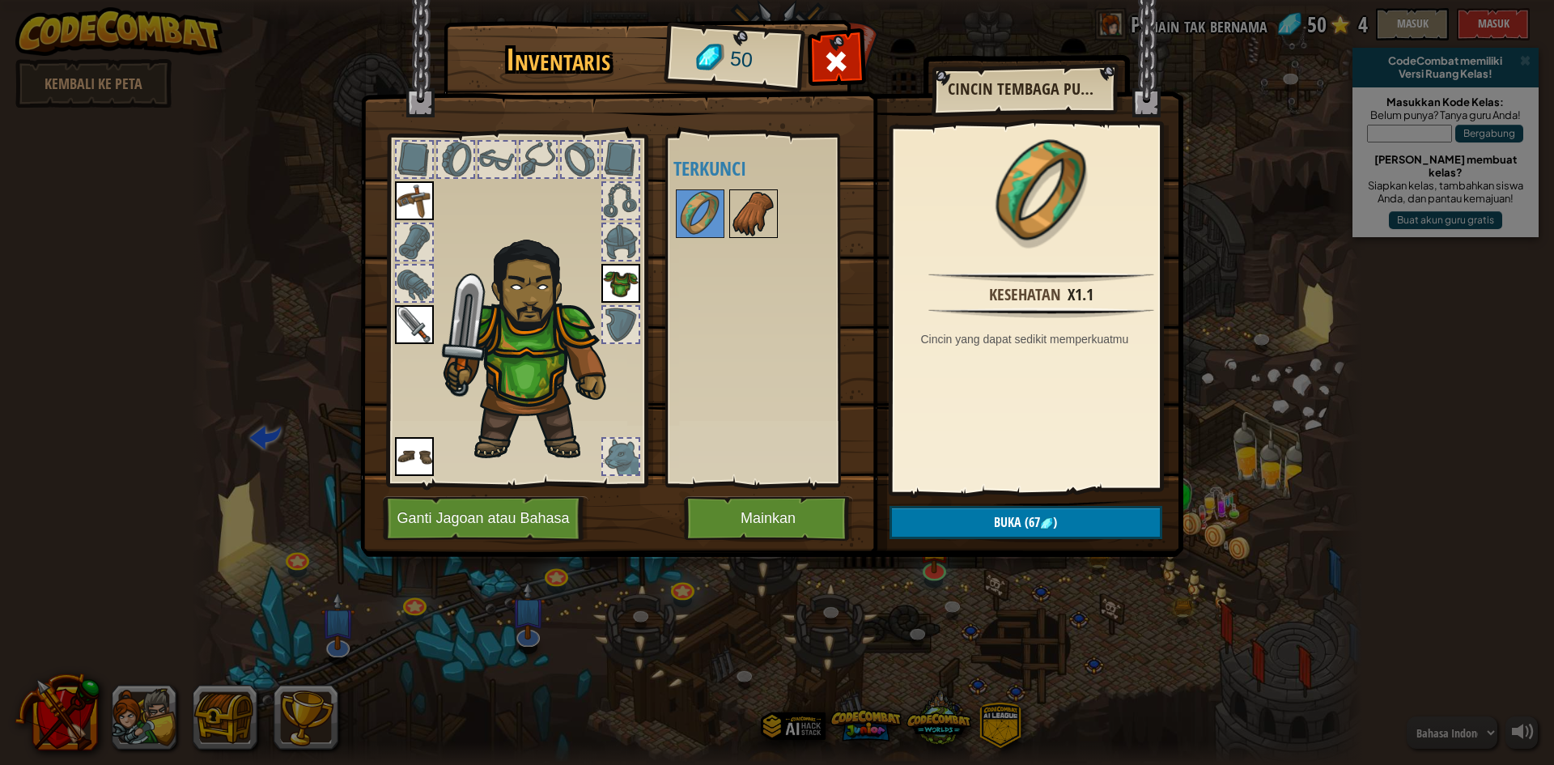
click at [756, 227] on img at bounding box center [753, 213] width 45 height 45
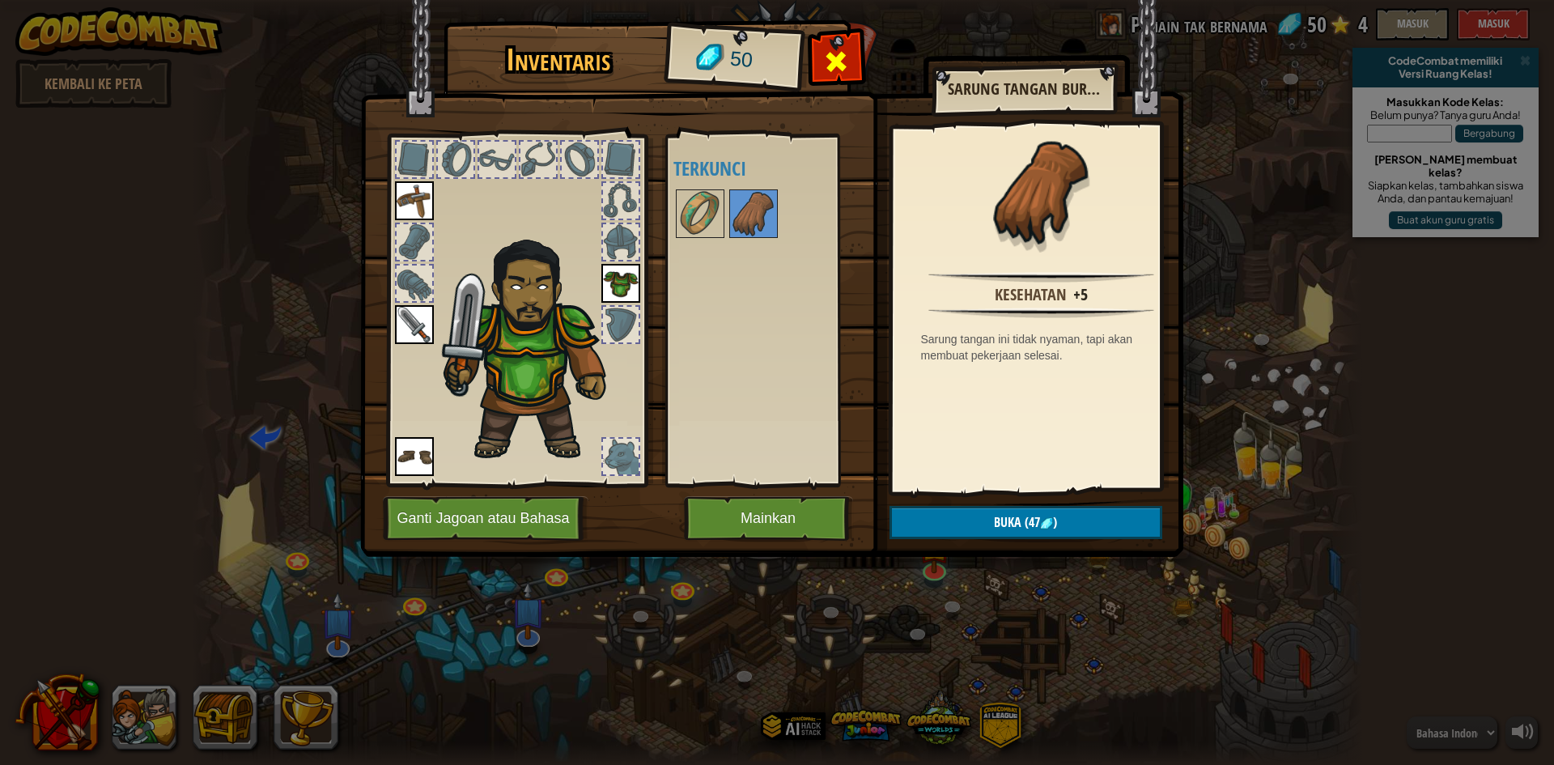
click at [832, 55] on span at bounding box center [836, 62] width 26 height 26
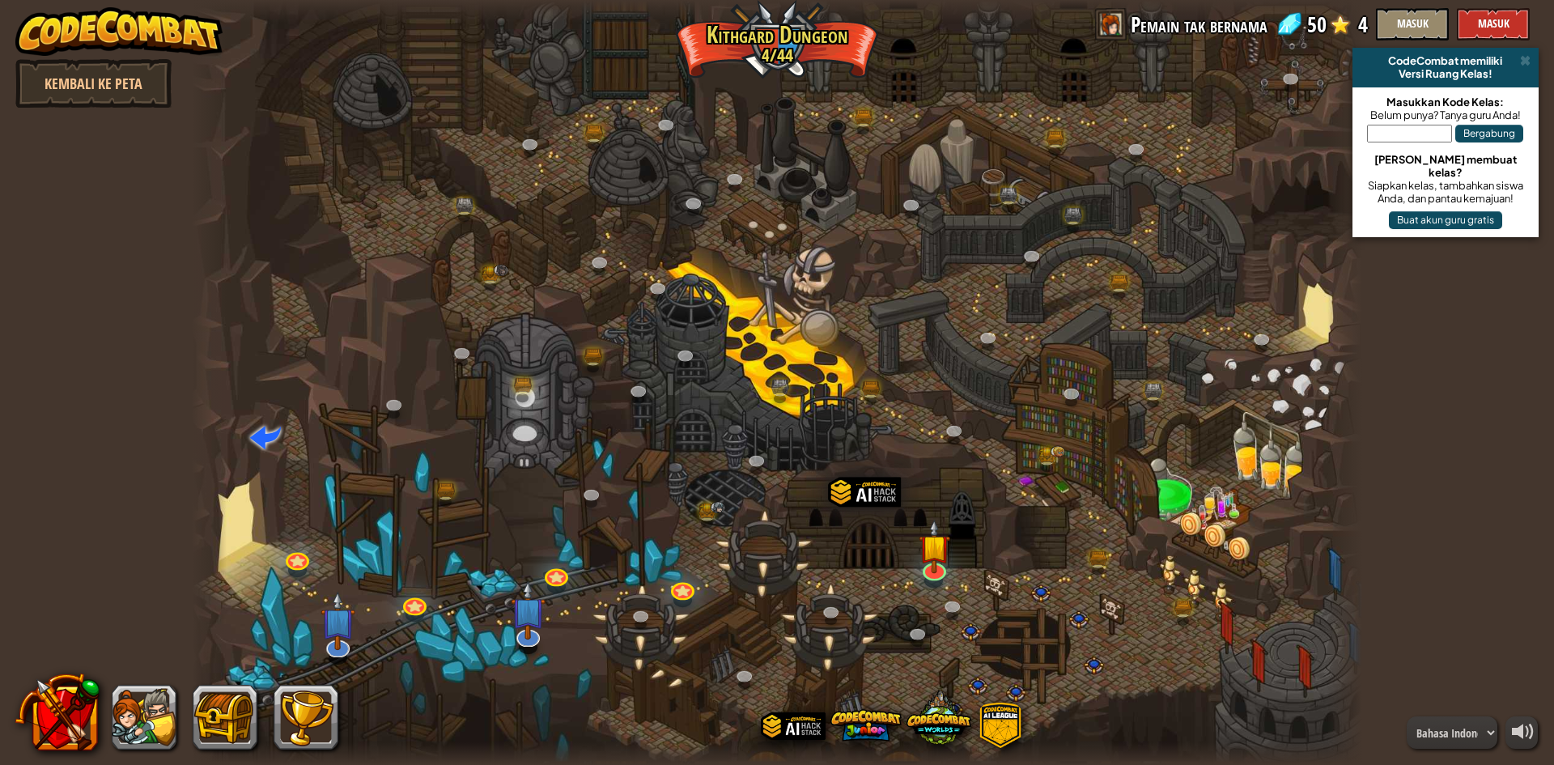
click at [954, 567] on div at bounding box center [777, 382] width 1170 height 765
click at [949, 569] on img at bounding box center [935, 533] width 32 height 72
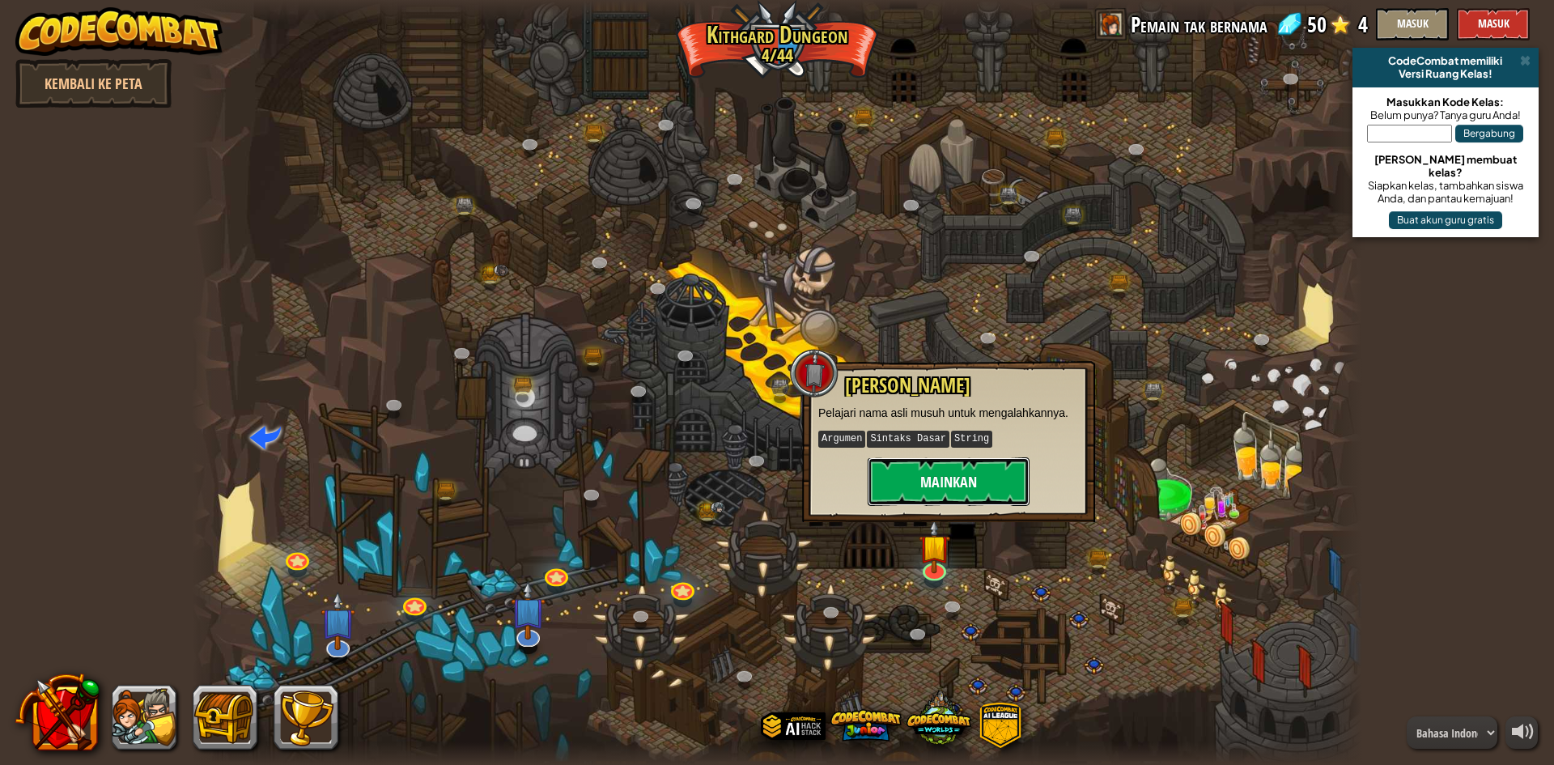
click at [987, 462] on button "Mainkan" at bounding box center [949, 481] width 162 height 49
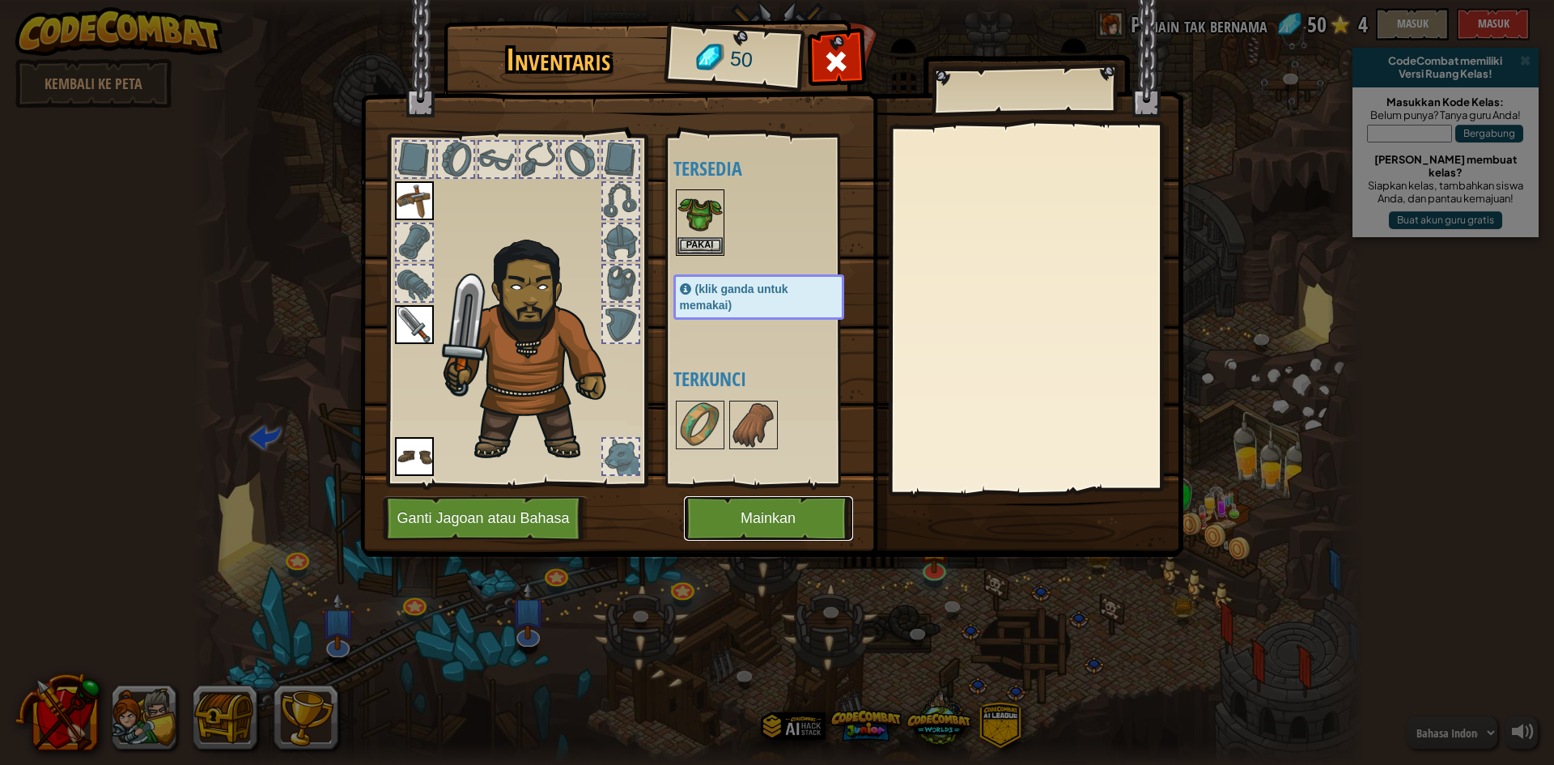
click at [769, 510] on button "Mainkan" at bounding box center [768, 518] width 169 height 45
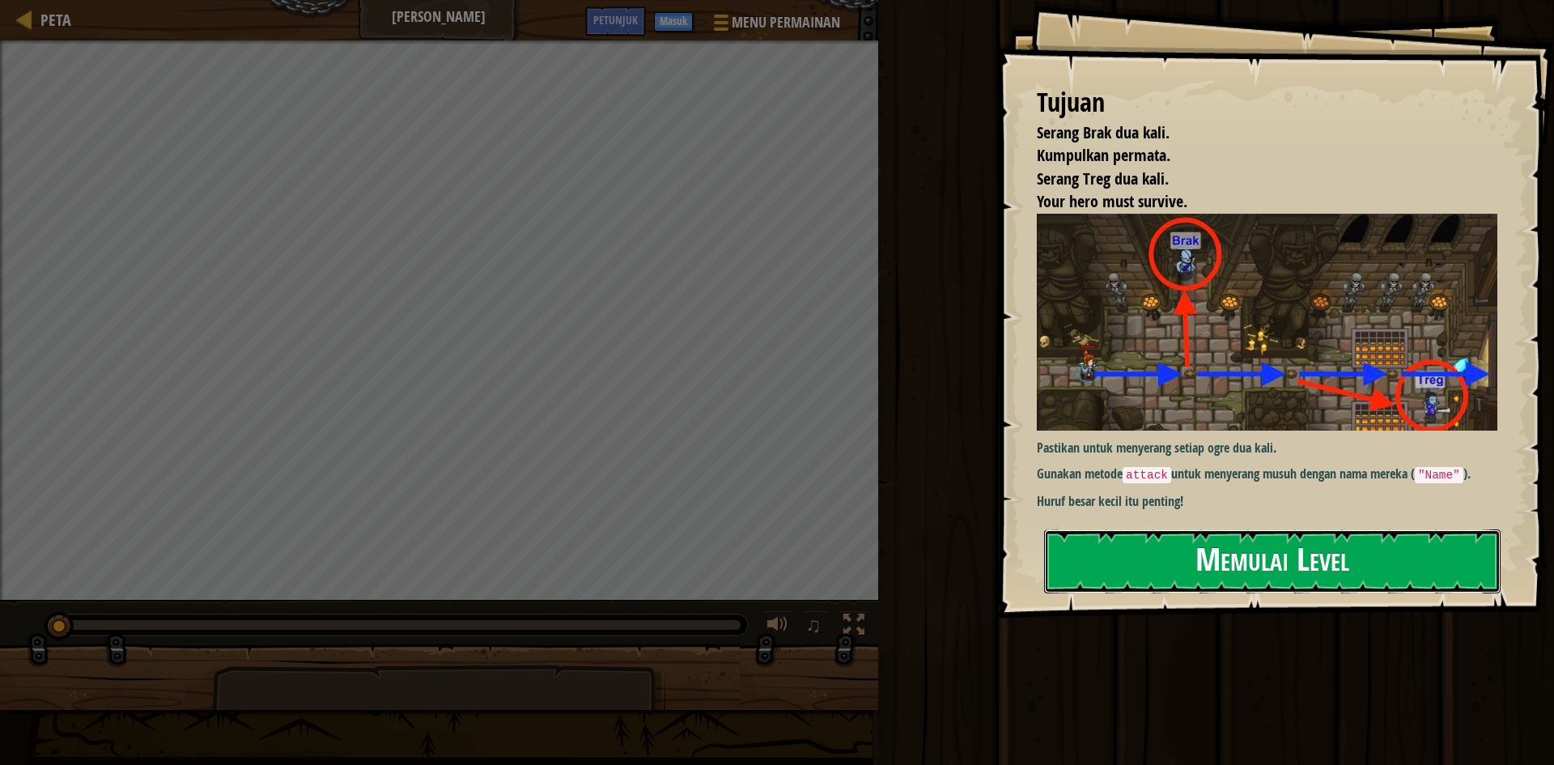
click at [1192, 571] on button "Memulai Level" at bounding box center [1272, 561] width 456 height 64
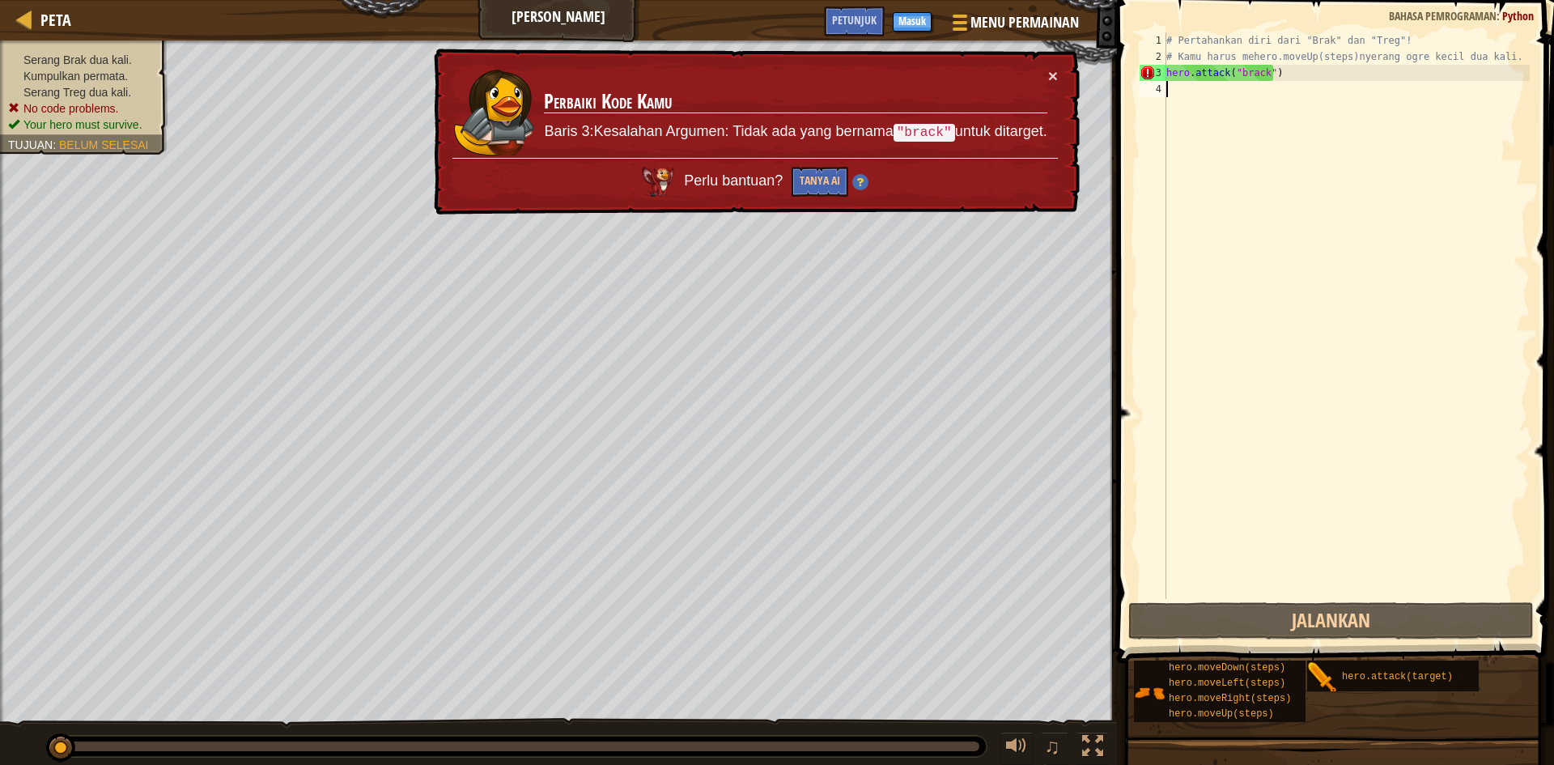
click at [1291, 82] on div "# Pertahankan diri dari "Brak" dan "Treg"! # Kamu harus mehero.moveUp(steps)nye…" at bounding box center [1346, 331] width 367 height 599
click at [1286, 72] on div "# Pertahankan diri dari "Brak" dan "Treg"! # Kamu harus mehero.moveUp(steps)nye…" at bounding box center [1346, 331] width 367 height 599
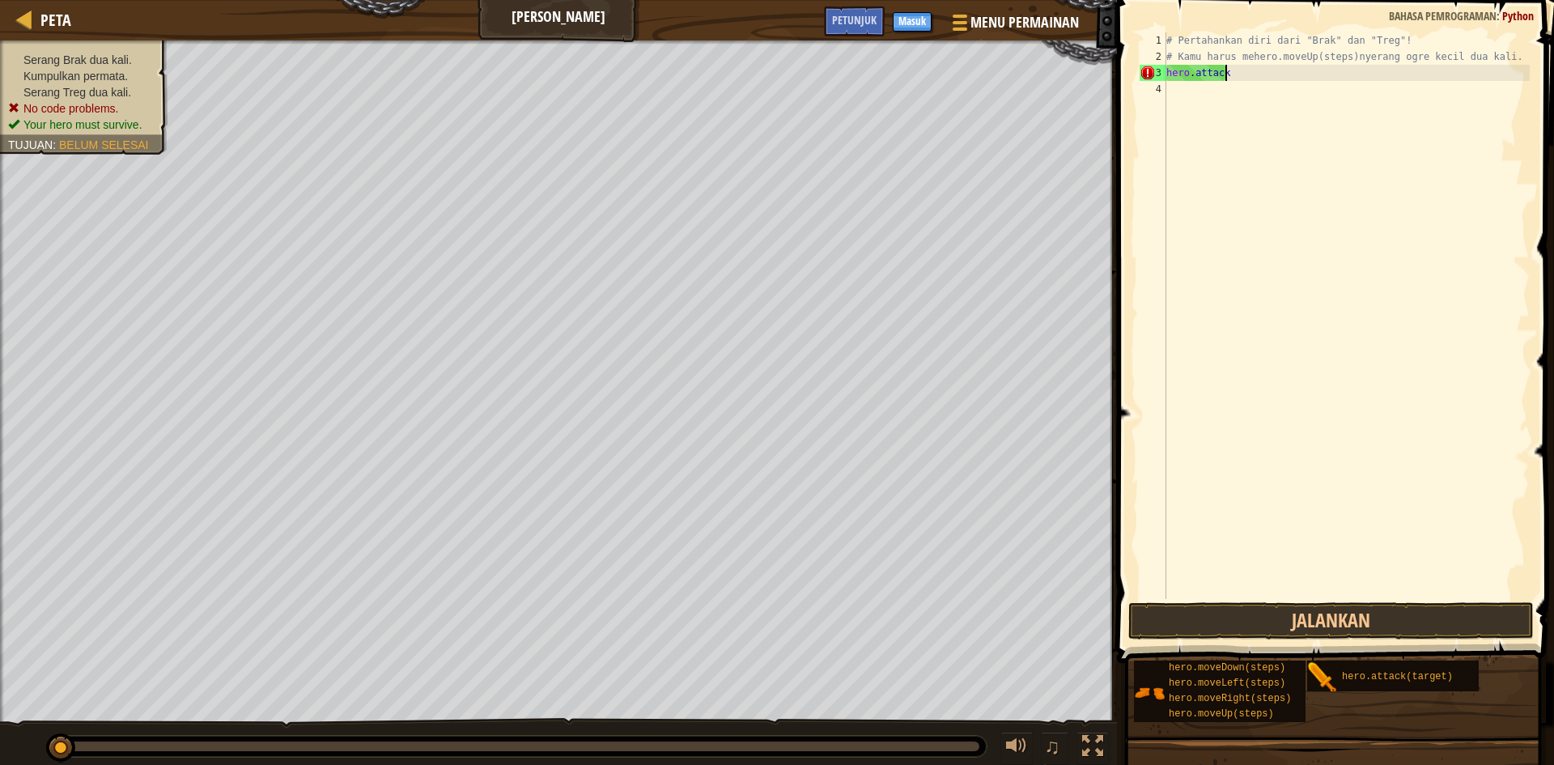
type textarea "h"
click at [1322, 212] on div "# Pertahankan diri dari "Brak" dan "Treg"! # Kamu harus mehero.moveUp(steps)nye…" at bounding box center [1346, 331] width 367 height 599
click at [1255, 67] on div "# Pertahankan diri dari "Brak" dan "Treg"! # Kamu harus mehero.moveUp(steps)nye…" at bounding box center [1346, 315] width 367 height 567
type textarea "hero.moveUp()"
click at [1267, 96] on div "# Pertahankan diri dari "Brak" dan "Treg"! # Kamu harus mehero.moveUp(steps)nye…" at bounding box center [1346, 331] width 367 height 599
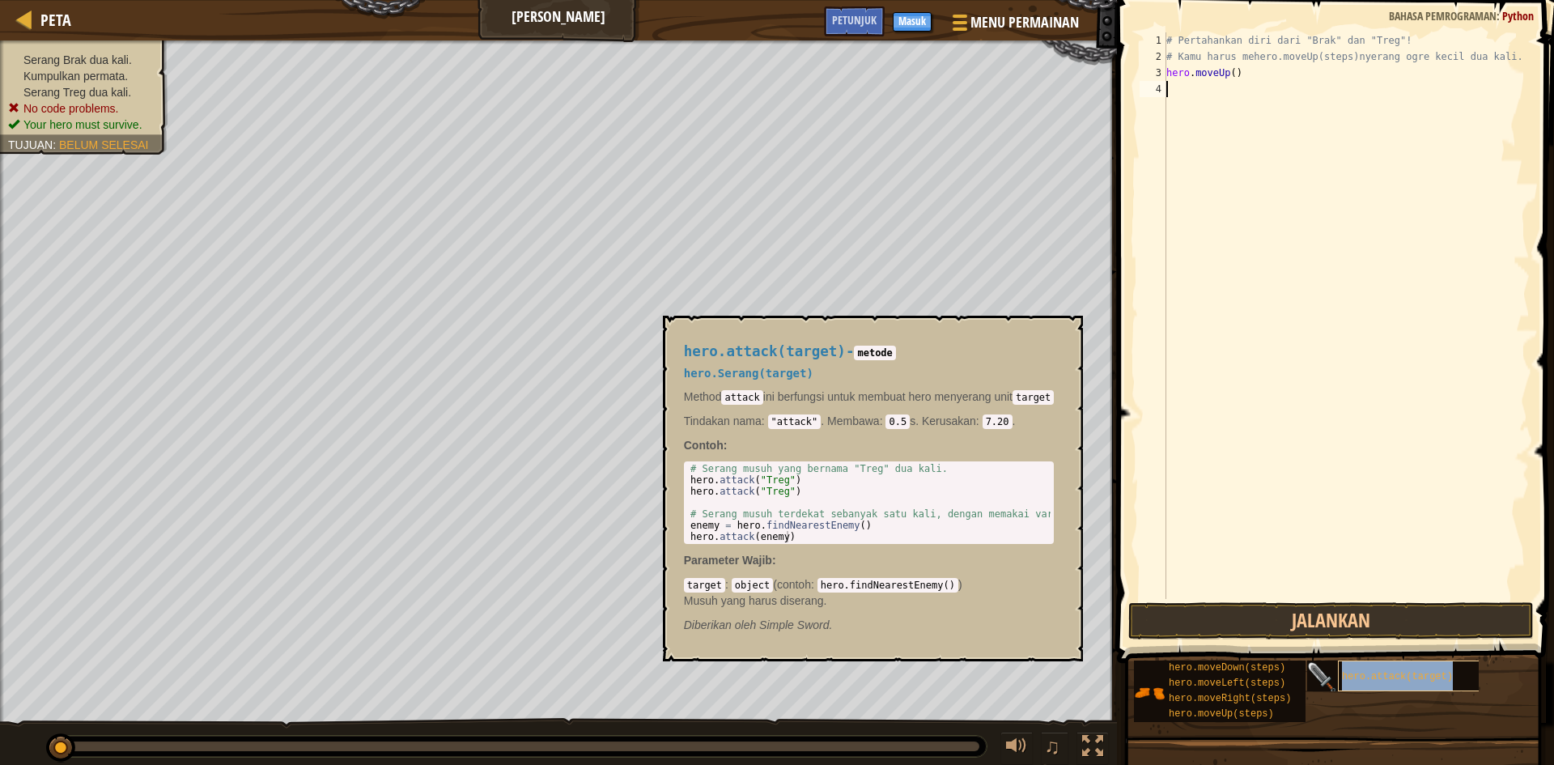
type textarea "hero.attack(target)"
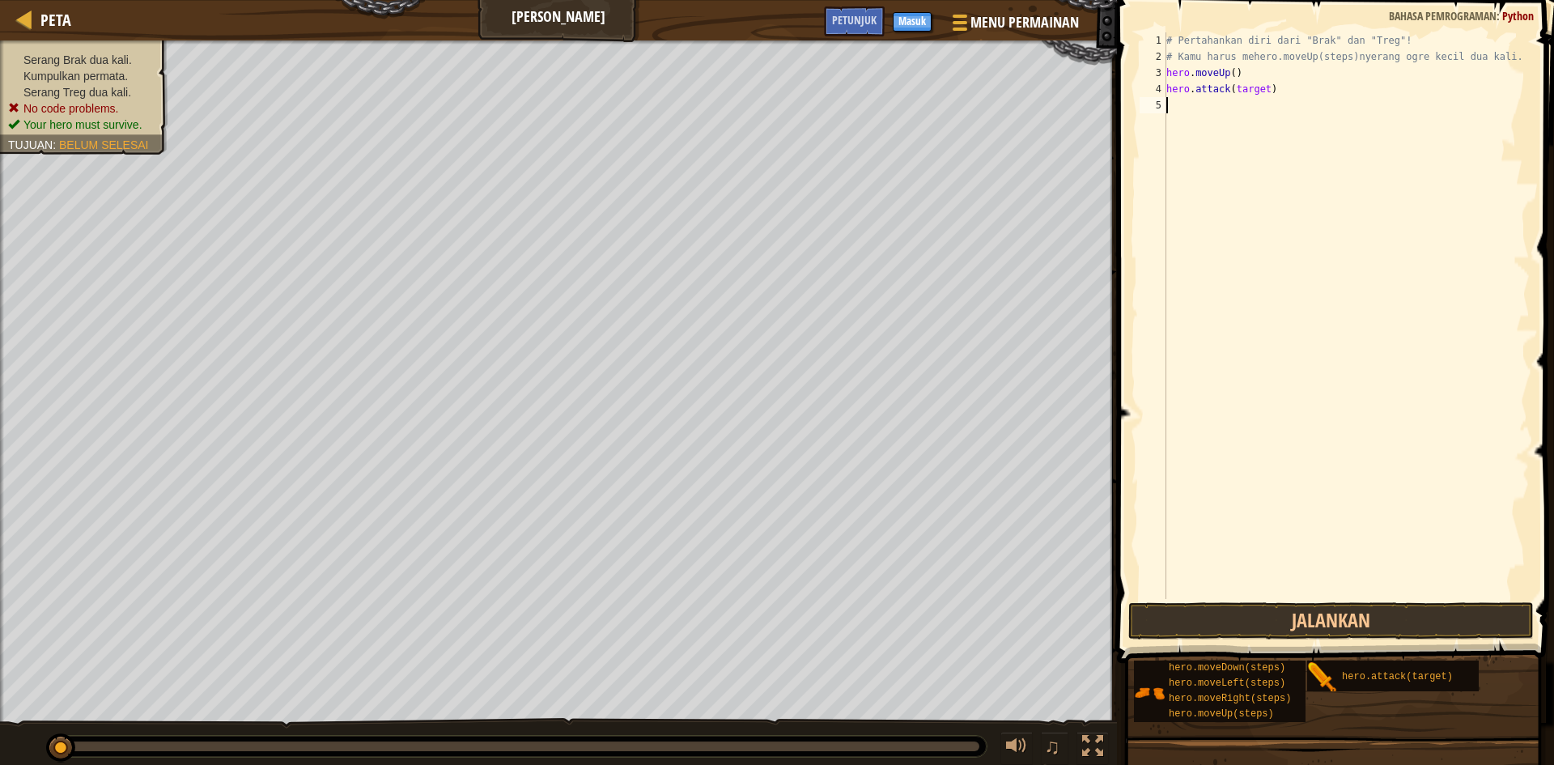
click at [1257, 98] on div "# Pertahankan diri dari "Brak" dan "Treg"! # Kamu harus mehero.moveUp(steps)nye…" at bounding box center [1346, 331] width 367 height 599
click at [1262, 91] on div "# Pertahankan diri dari "Brak" dan "Treg"! # Kamu harus mehero.moveUp(steps)nye…" at bounding box center [1346, 331] width 367 height 599
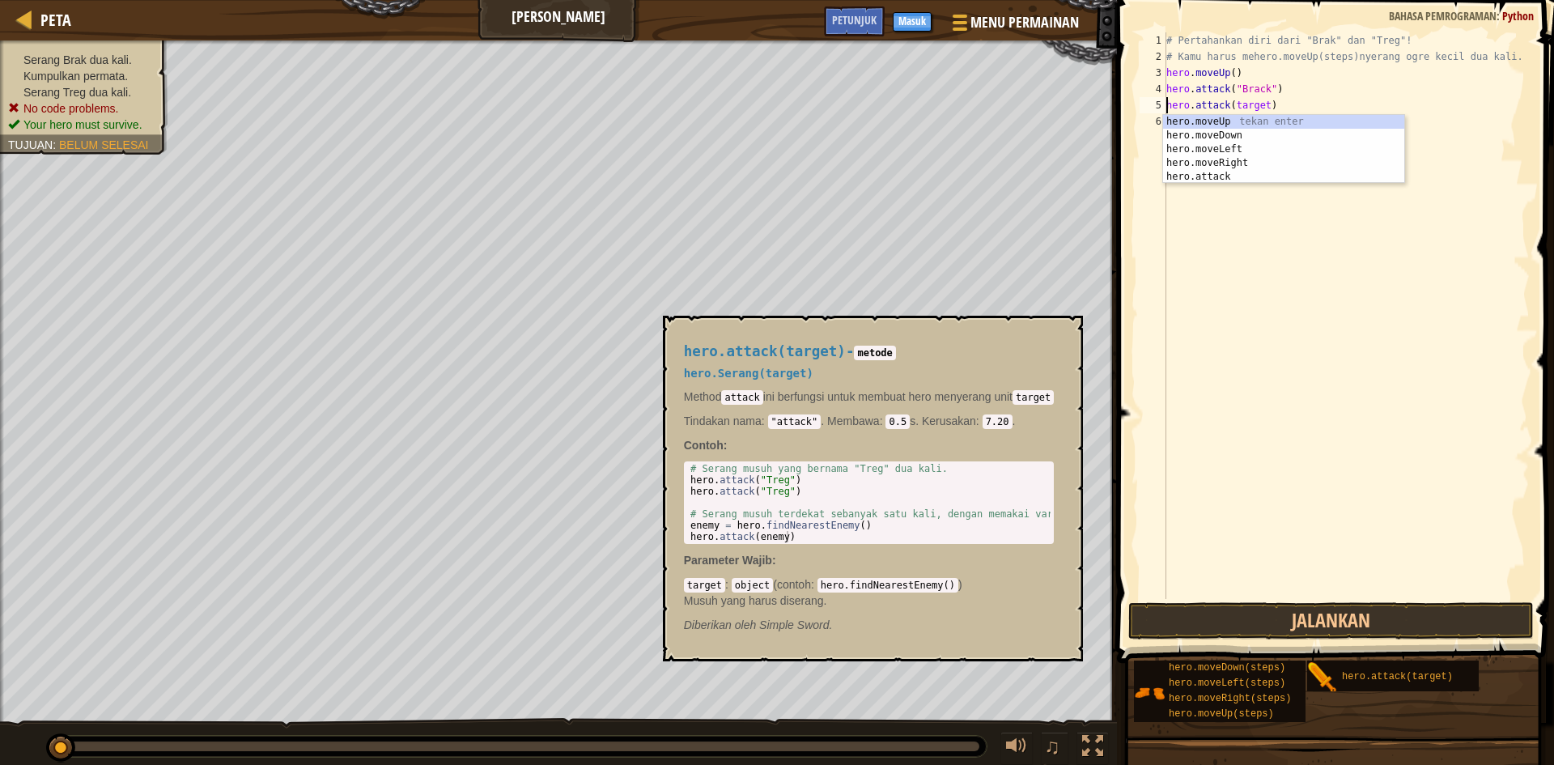
scroll to position [7, 7]
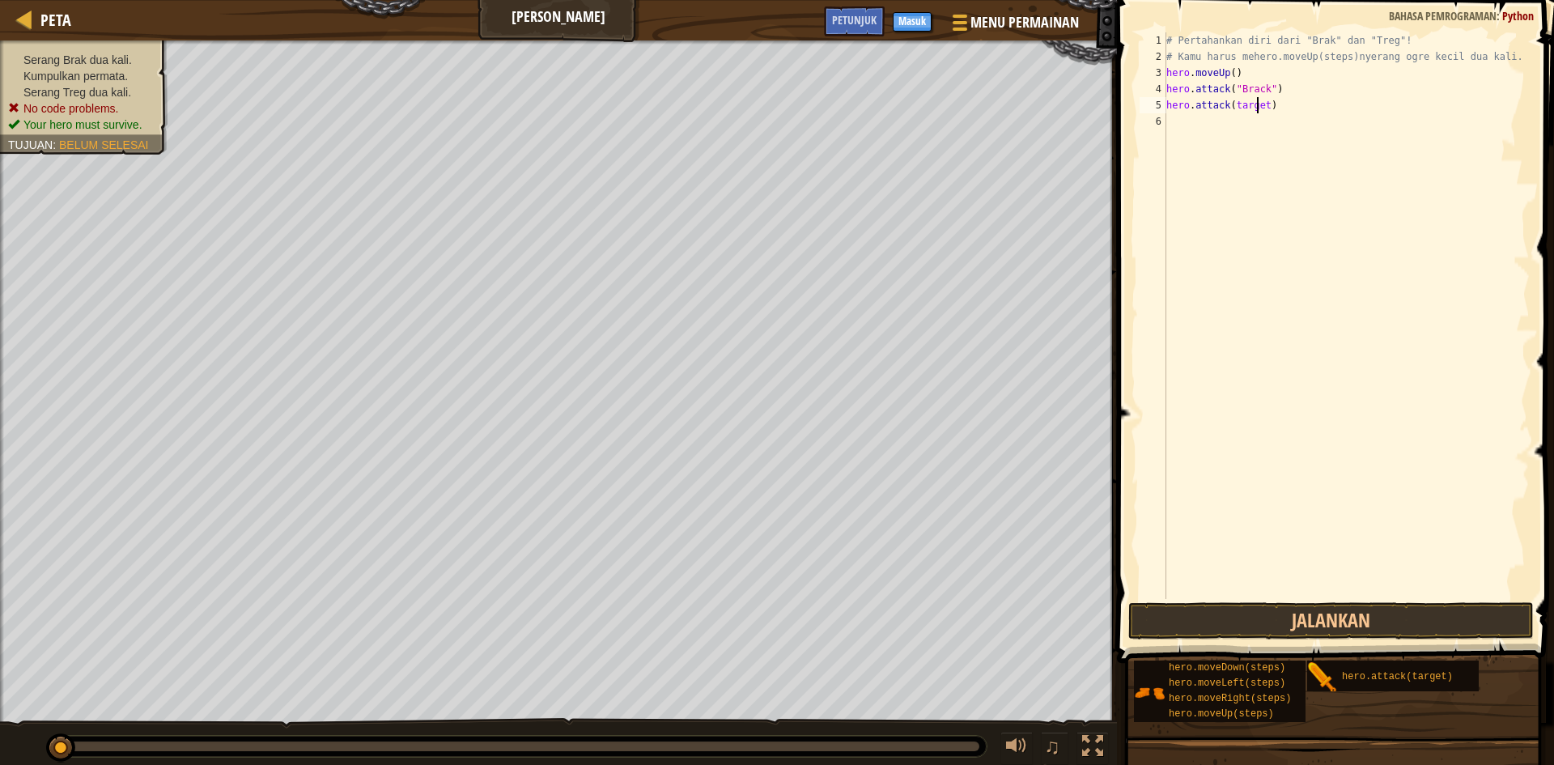
click at [1259, 110] on div "# Pertahankan diri dari "Brak" dan "Treg"! # Kamu harus mehero.moveUp(steps)nye…" at bounding box center [1346, 331] width 367 height 599
click at [1262, 112] on div "# Pertahankan diri dari "Brak" dan "Treg"! # Kamu harus mehero.moveUp(steps)nye…" at bounding box center [1346, 331] width 367 height 599
type textarea "hero.attack("[PERSON_NAME])"
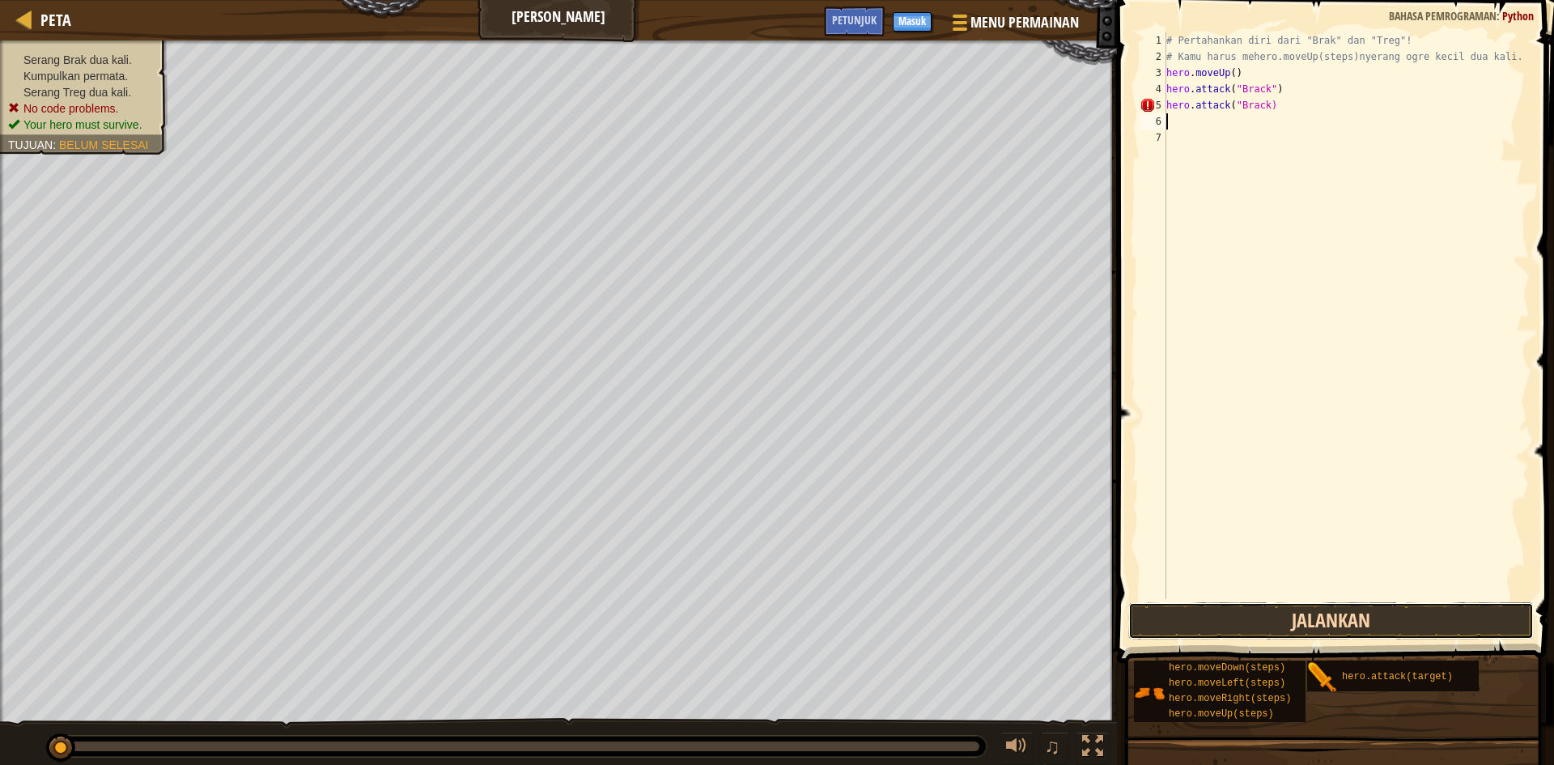
drag, startPoint x: 1299, startPoint y: 608, endPoint x: 1307, endPoint y: 607, distance: 8.1
click at [1299, 609] on button "Jalankan" at bounding box center [1330, 620] width 405 height 37
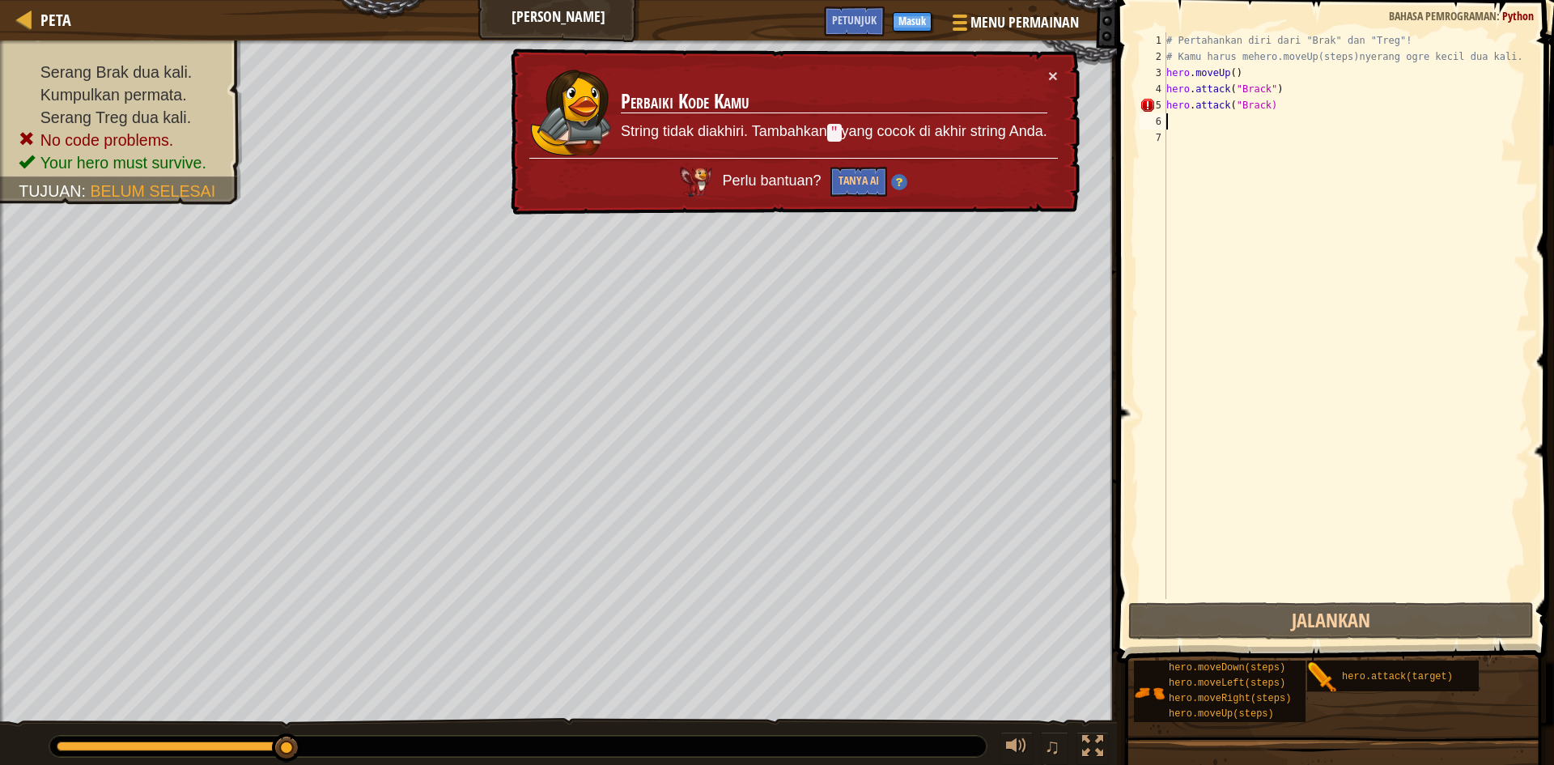
click at [1263, 106] on div "# Pertahankan diri dari "Brak" dan "Treg"! # Kamu harus mehero.moveUp(steps)nye…" at bounding box center [1346, 331] width 367 height 599
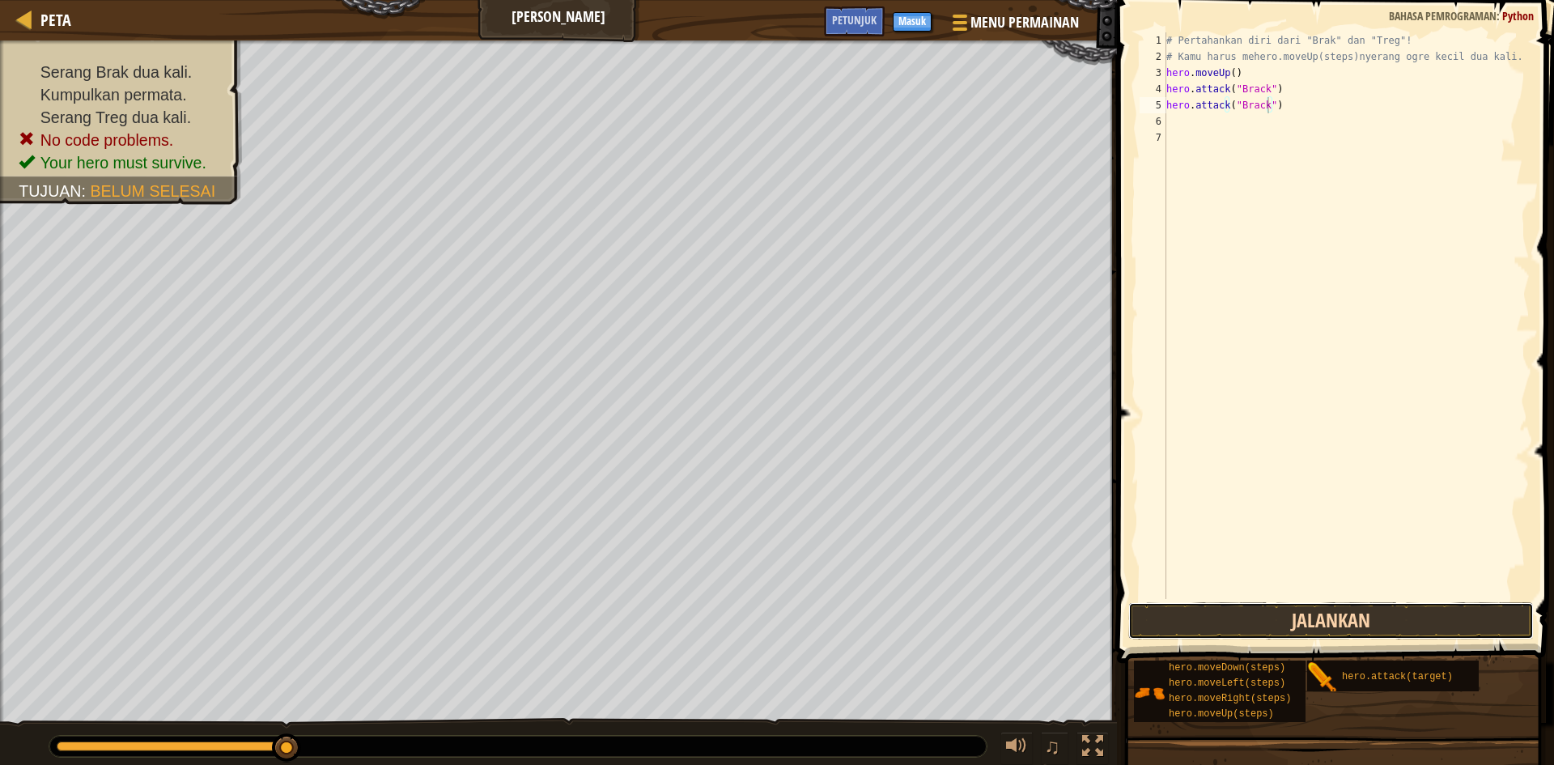
click at [1334, 626] on button "Jalankan" at bounding box center [1330, 620] width 405 height 37
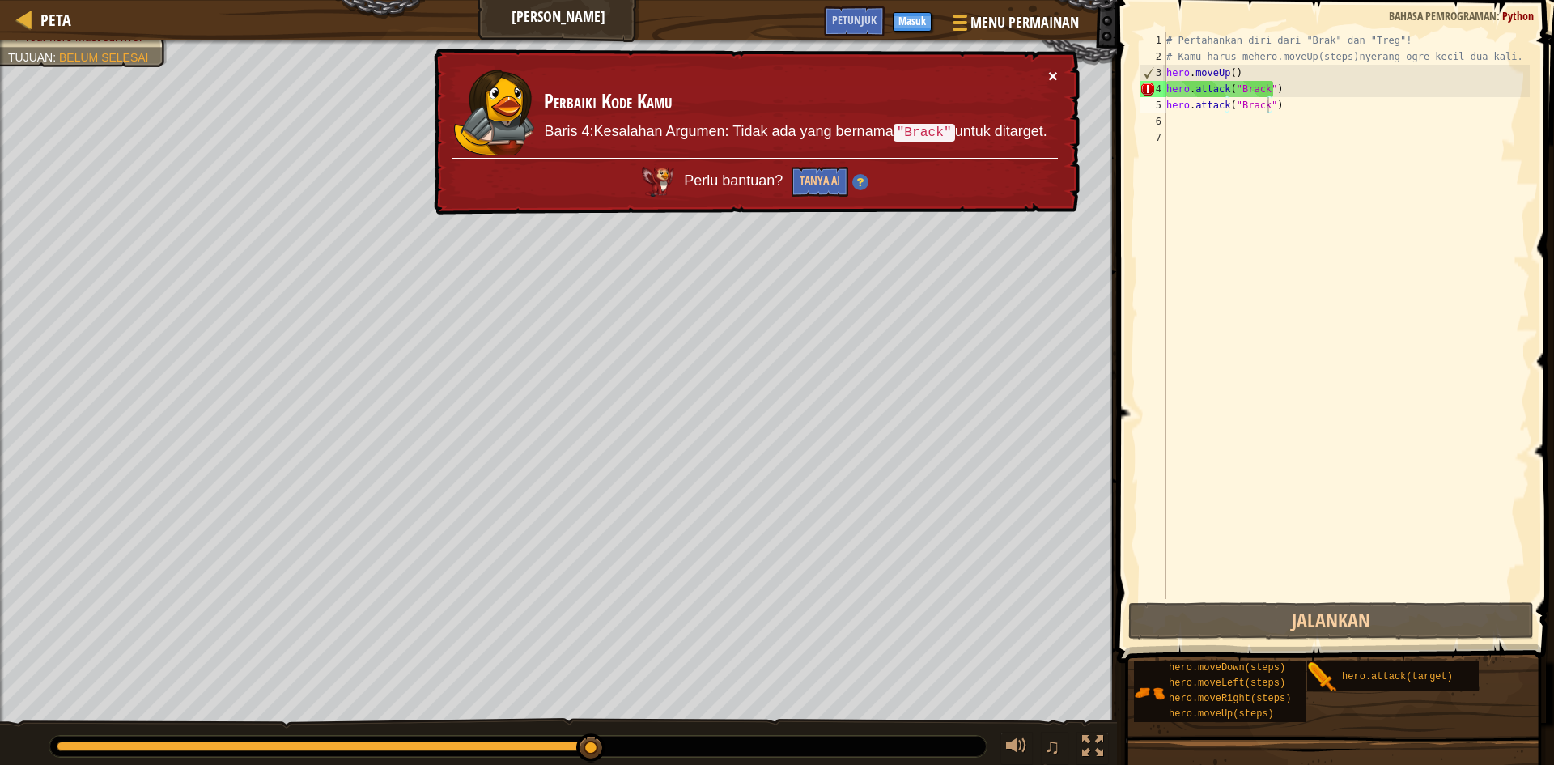
click at [1051, 73] on button "×" at bounding box center [1053, 75] width 10 height 17
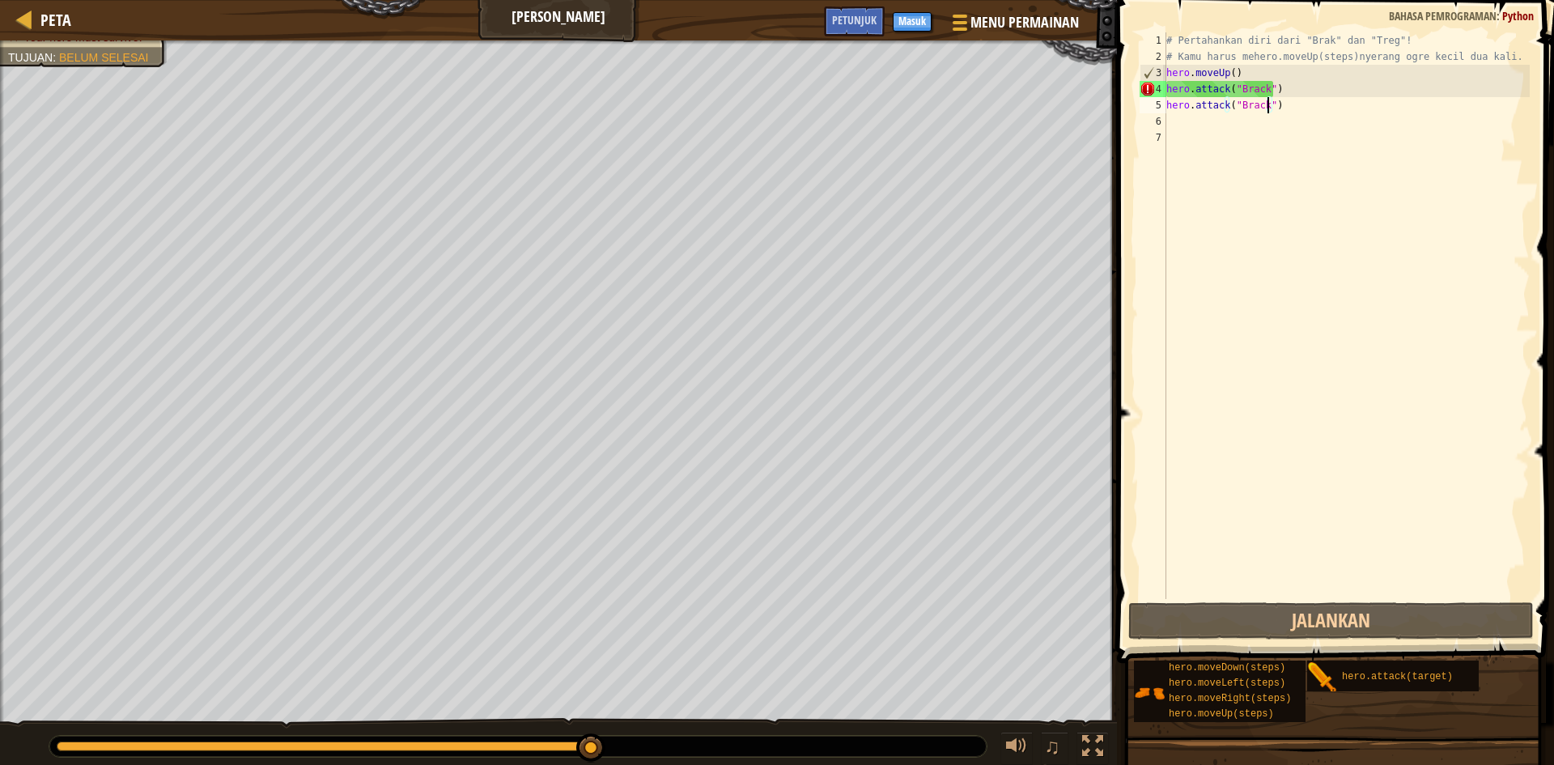
click at [1281, 90] on div "# Pertahankan diri dari "Brak" dan "Treg"! # Kamu harus mehero.moveUp(steps)nye…" at bounding box center [1346, 331] width 367 height 599
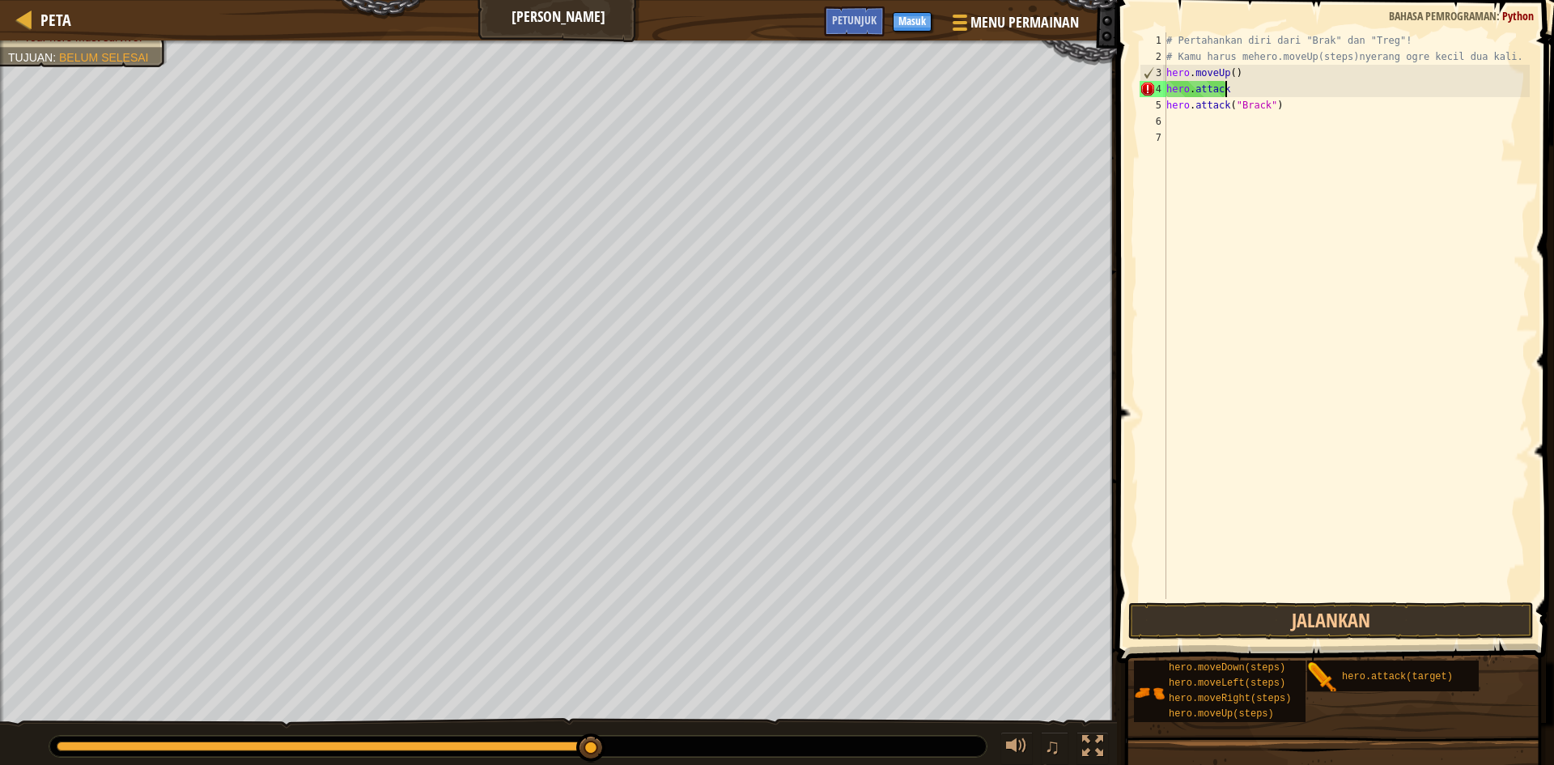
scroll to position [7, 2]
type textarea "h"
click at [1246, 82] on div "# Pertahankan diri dari "Brak" dan "Treg"! # Kamu harus mehero.moveUp(steps)nye…" at bounding box center [1346, 331] width 367 height 599
click at [1241, 70] on div "# Pertahankan diri dari "Brak" dan "Treg"! # Kamu harus mehero.moveUp(steps)nye…" at bounding box center [1346, 331] width 367 height 599
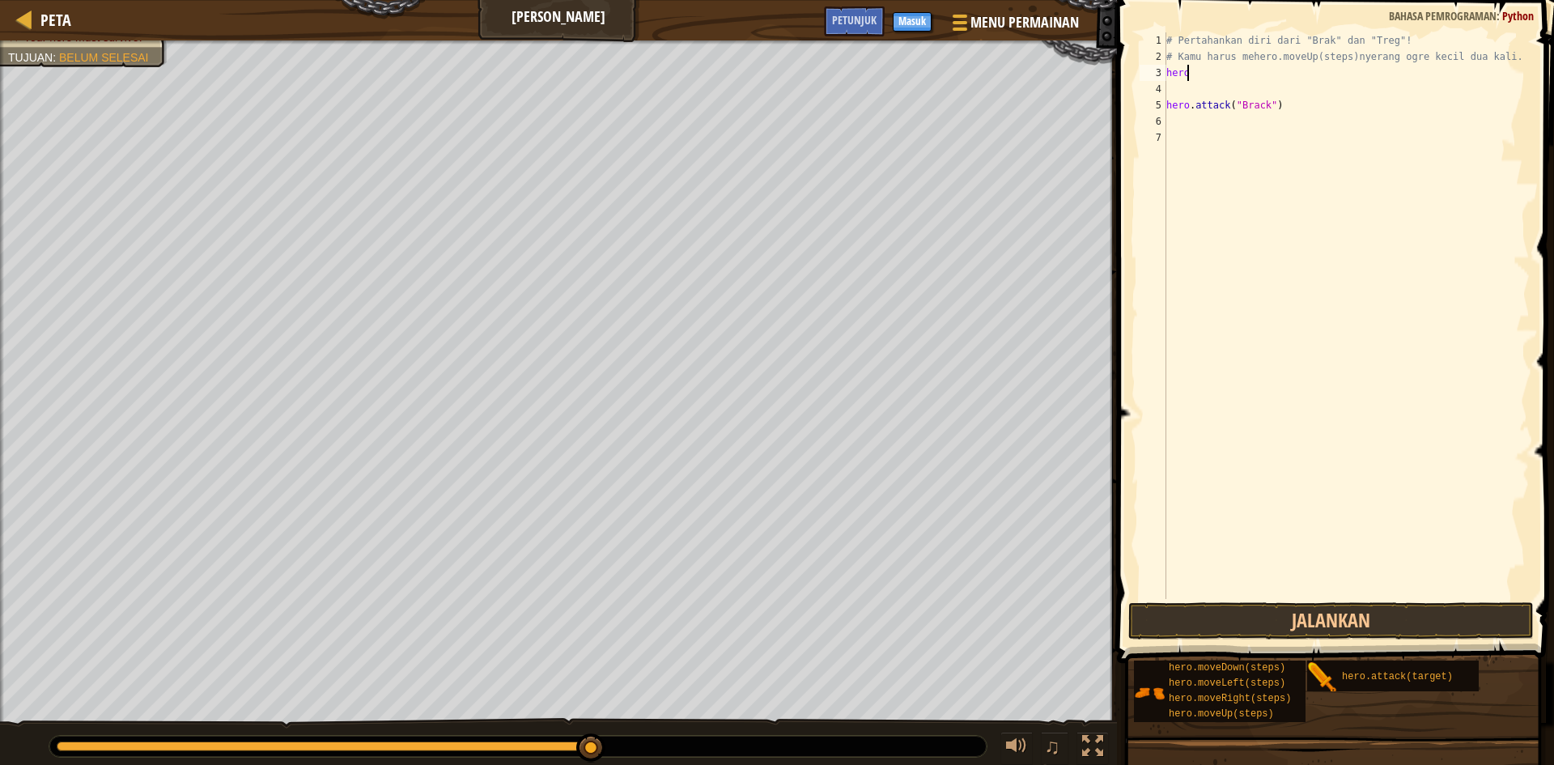
type textarea "h"
click at [1273, 74] on div "# Pertahankan diri dari "Brak" dan "Treg"! # Kamu harus mehero.moveUp(steps)nye…" at bounding box center [1346, 315] width 367 height 567
click at [1273, 74] on div "# Pertahankan diri dari "Brak" dan "Treg"! # Kamu harus mehero.moveUp(steps)nye…" at bounding box center [1346, 331] width 367 height 599
click at [1252, 92] on div "# Pertahankan diri dari "Brak" dan "Treg"! # Kamu harus mehero.moveUp(steps)nye…" at bounding box center [1346, 315] width 367 height 567
click at [1254, 92] on div "# Pertahankan diri dari "Brak" dan "Treg"! # Kamu harus mehero.moveUp(steps)nye…" at bounding box center [1346, 331] width 367 height 599
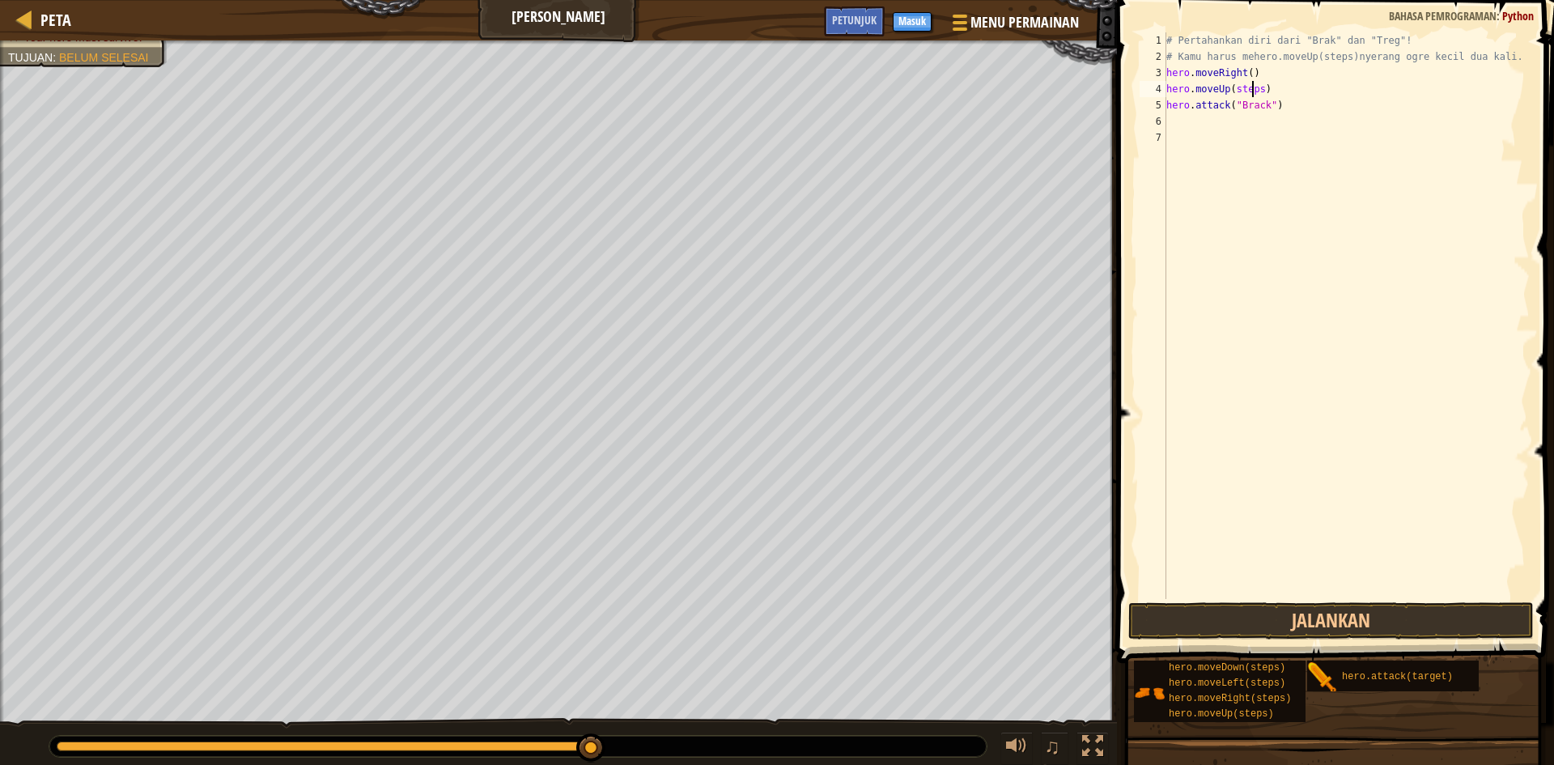
click at [1254, 92] on div "# Pertahankan diri dari "Brak" dan "Treg"! # Kamu harus mehero.moveUp(steps)nye…" at bounding box center [1346, 331] width 367 height 599
click at [1258, 92] on div "# Pertahankan diri dari "Brak" dan "Treg"! # Kamu harus mehero.moveUp(steps)nye…" at bounding box center [1346, 331] width 367 height 599
type textarea "hero.moveUp()"
click at [1258, 167] on div "# Pertahankan diri dari "Brak" dan "Treg"! # Kamu harus mehero.moveUp(steps)nye…" at bounding box center [1346, 331] width 367 height 599
click at [1258, 123] on div "# Pertahankan diri dari "Brak" dan "Treg"! # Kamu harus mehero.moveUp(steps)nye…" at bounding box center [1346, 315] width 367 height 567
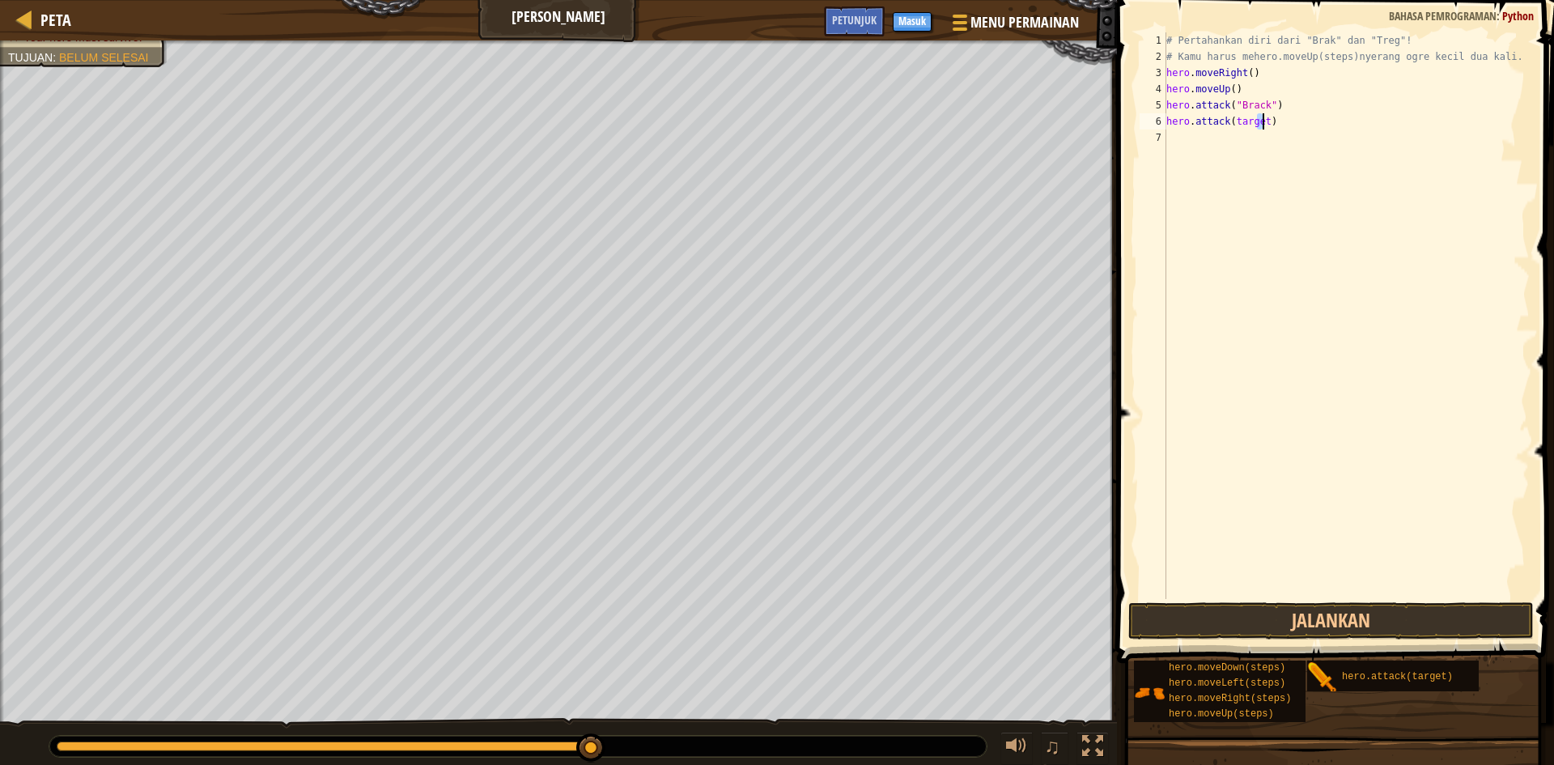
click at [1262, 125] on div "# Pertahankan diri dari "Brak" dan "Treg"! # Kamu harus mehero.moveUp(steps)nye…" at bounding box center [1346, 331] width 367 height 599
drag, startPoint x: 1271, startPoint y: 616, endPoint x: 1247, endPoint y: 652, distance: 43.8
click at [1259, 633] on button "Jalankan" at bounding box center [1330, 620] width 405 height 37
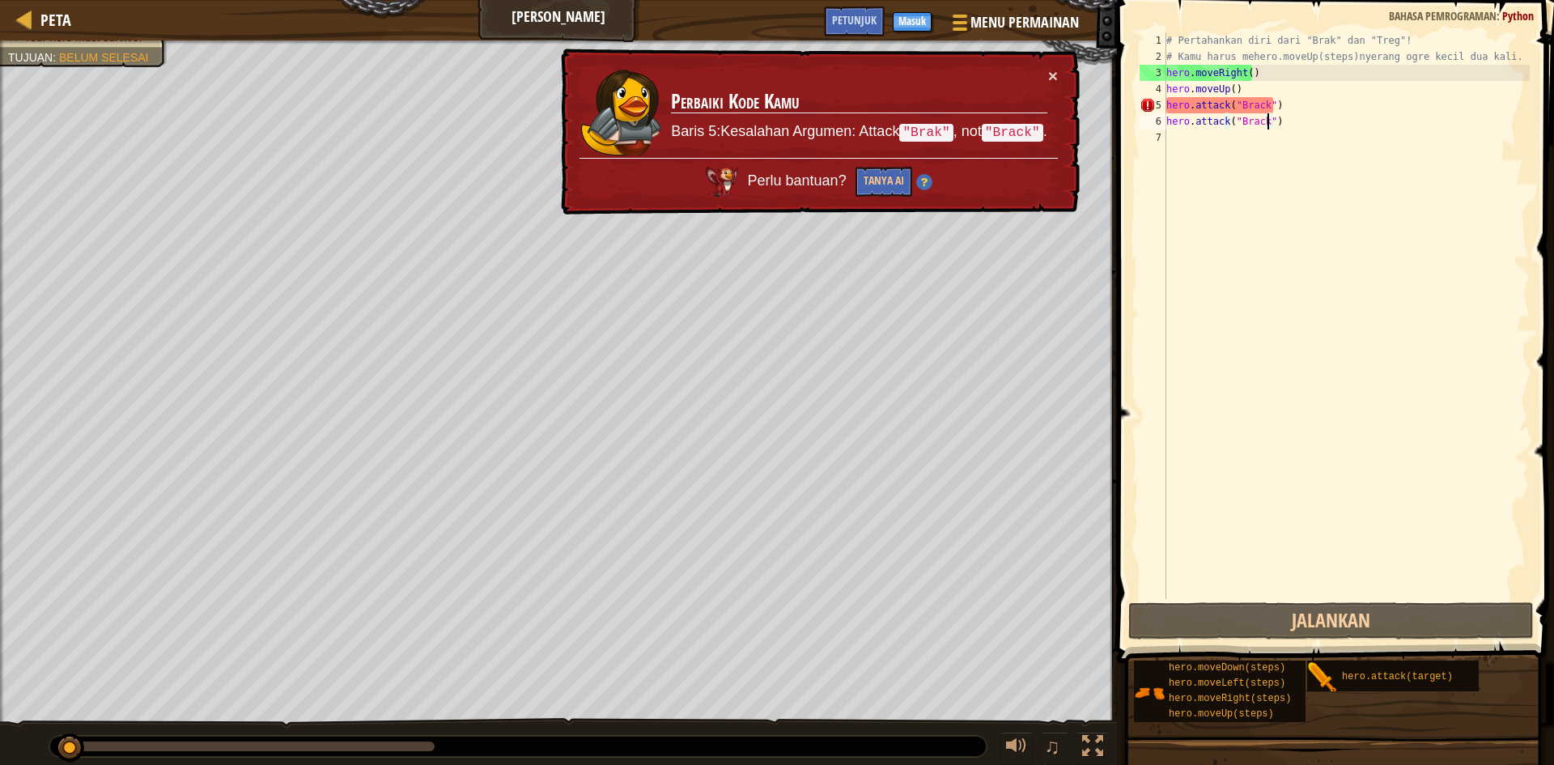
click at [62, 690] on div "Serang Brak dua kali. Kumpulkan permata. Serang Treg dua kali. No code problems…" at bounding box center [777, 403] width 1554 height 726
click at [1254, 121] on div "# Pertahankan diri dari "Brak" dan "Treg"! # Kamu harus mehero.moveUp(steps)nye…" at bounding box center [1346, 331] width 367 height 599
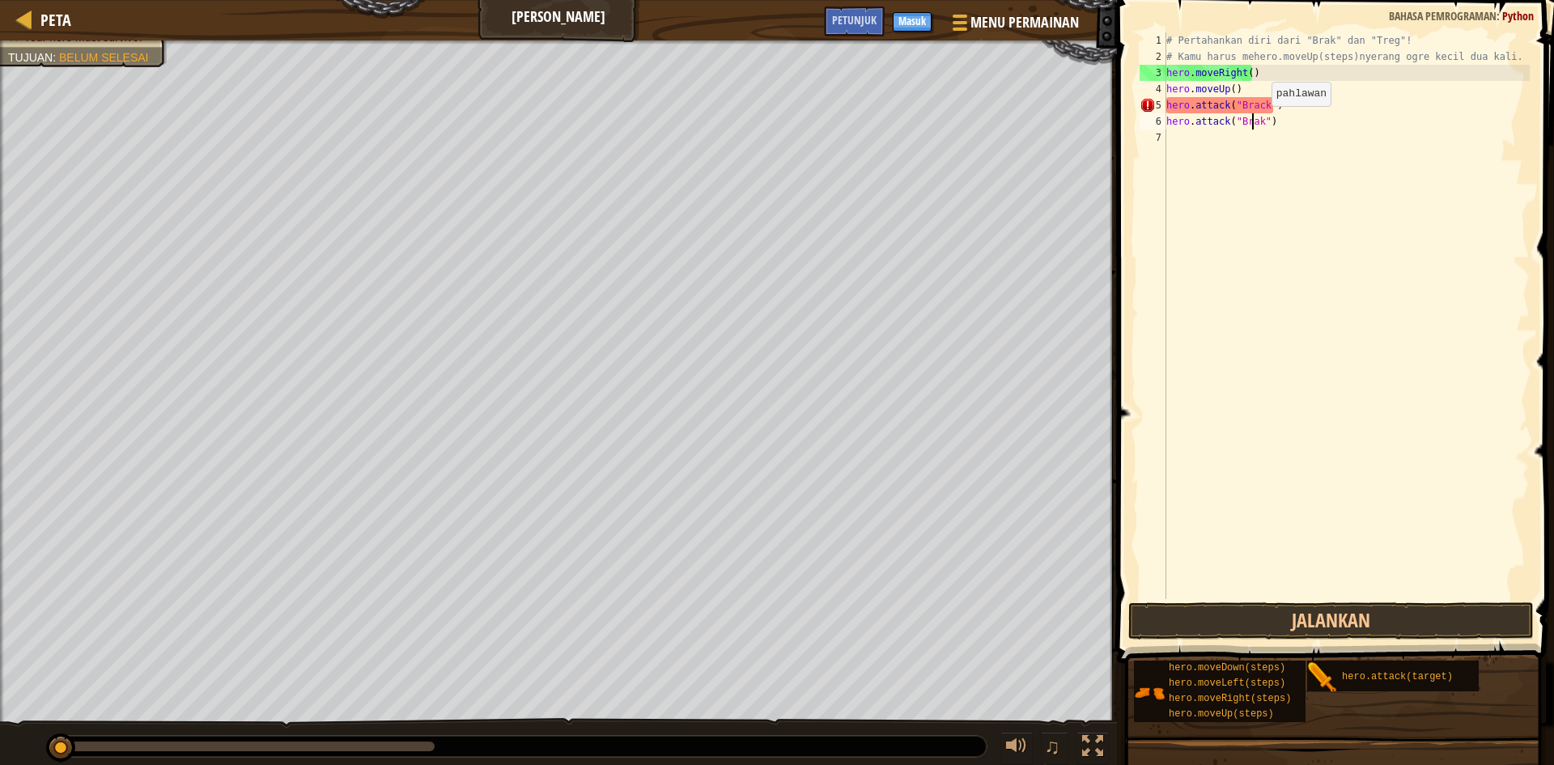
scroll to position [7, 7]
click at [1258, 108] on div "# Pertahankan diri dari "Brak" dan "Treg"! # Kamu harus mehero.moveUp(steps)nye…" at bounding box center [1346, 331] width 367 height 599
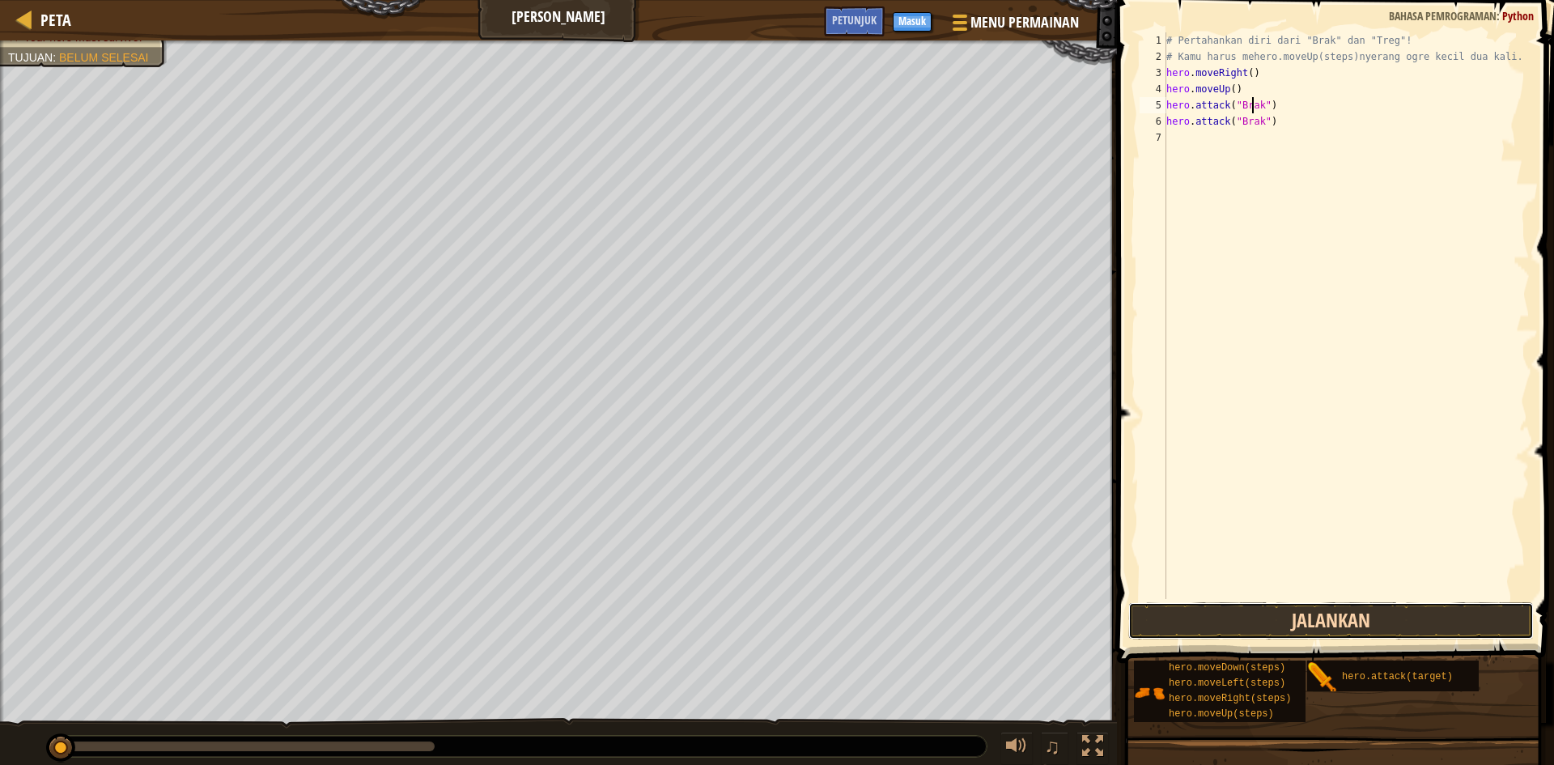
drag, startPoint x: 1324, startPoint y: 613, endPoint x: 1358, endPoint y: 609, distance: 34.3
click at [1326, 611] on button "Jalankan" at bounding box center [1330, 620] width 405 height 37
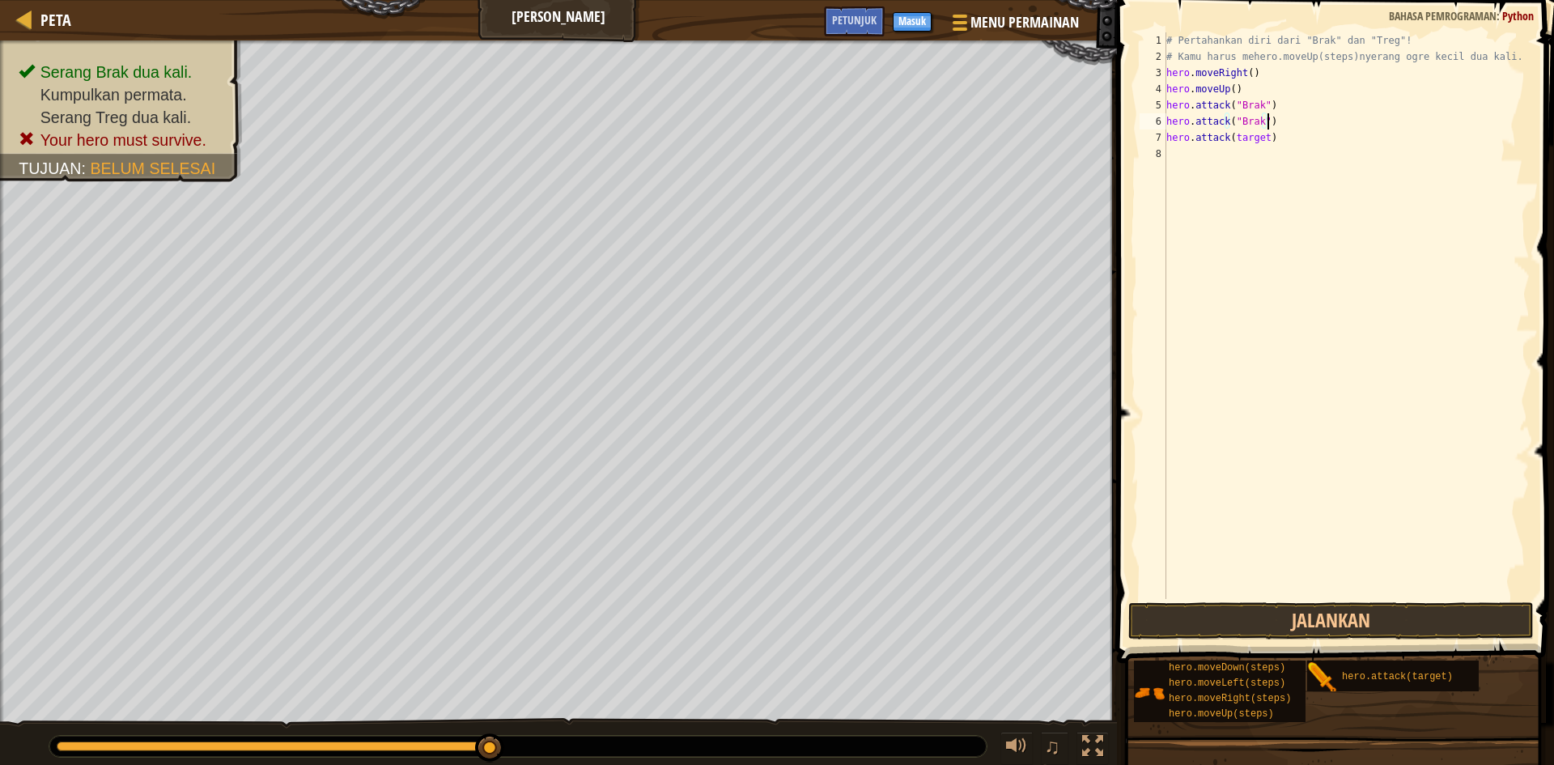
click at [1292, 121] on div "# Pertahankan diri dari "Brak" dan "Treg"! # Kamu harus mehero.moveUp(steps)nye…" at bounding box center [1346, 331] width 367 height 599
click at [1259, 142] on div "# Pertahankan diri dari "Brak" dan "Treg"! # Kamu harus mehero.moveUp(steps)nye…" at bounding box center [1346, 331] width 367 height 599
click at [1261, 139] on div "# Pertahankan diri dari "Brak" dan "Treg"! # Kamu harus mehero.moveUp(steps)nye…" at bounding box center [1346, 331] width 367 height 599
drag, startPoint x: 1296, startPoint y: 626, endPoint x: 1428, endPoint y: 503, distance: 180.4
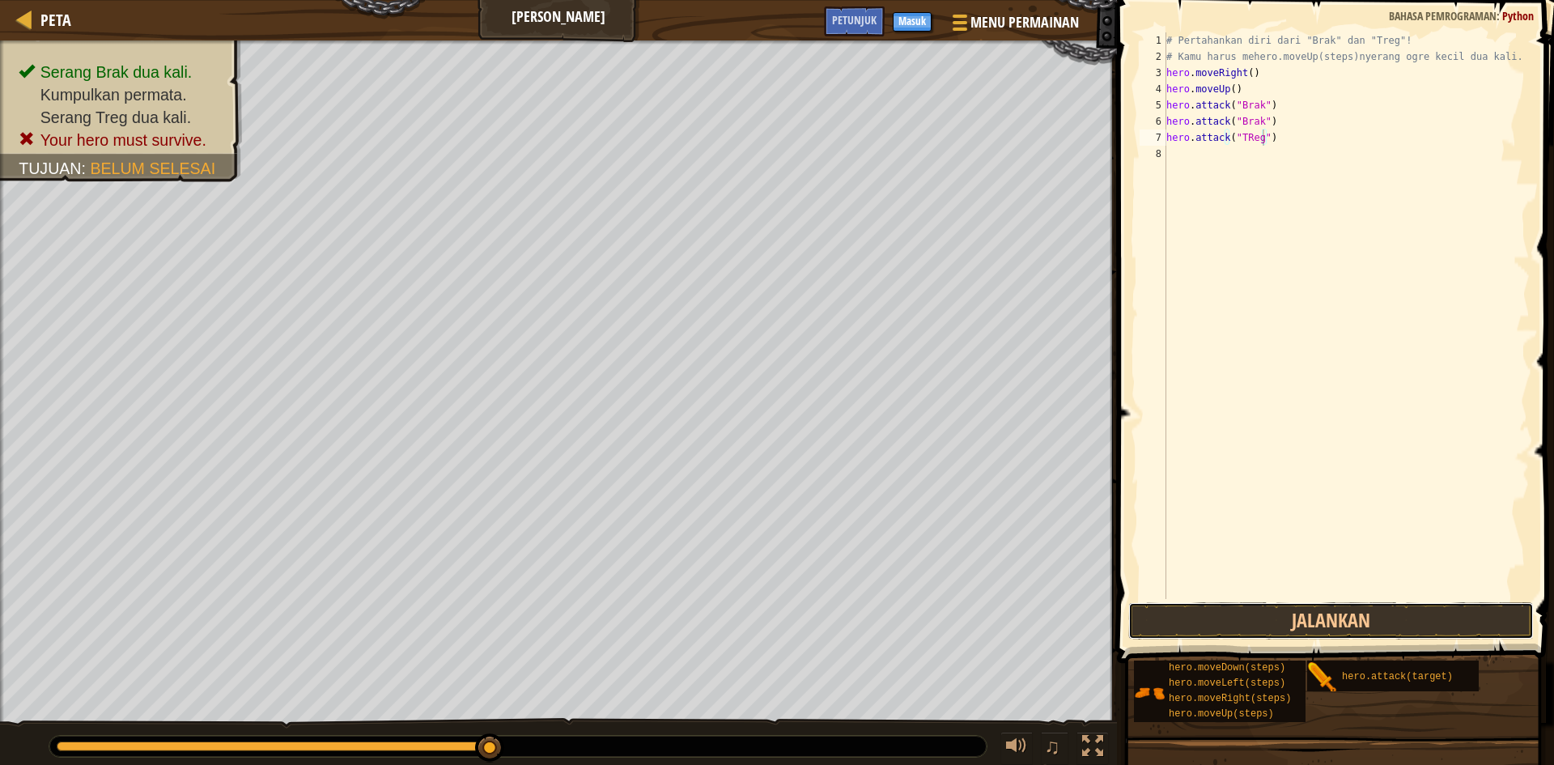
click at [1428, 503] on div "hero.attack("TReg") 1 2 3 4 5 6 7 8 # Pertahankan diri dari "Brak" dan "Treg"! …" at bounding box center [1333, 363] width 442 height 711
click at [1335, 138] on div "# Pertahankan diri dari "Brak" dan "Treg"! # Kamu harus mehero.moveUp(steps)nye…" at bounding box center [1346, 315] width 367 height 567
click at [1338, 138] on div "# Pertahankan diri dari "Brak" dan "Treg"! # Kamu harus mehero.moveUp(steps)nye…" at bounding box center [1346, 331] width 367 height 599
click at [1339, 146] on div "# Pertahankan diri dari "Brak" dan "Treg"! # Kamu harus mehero.moveUp(steps)nye…" at bounding box center [1346, 331] width 367 height 599
type textarea "hero.attack("Thero.attack(target)Reg")"
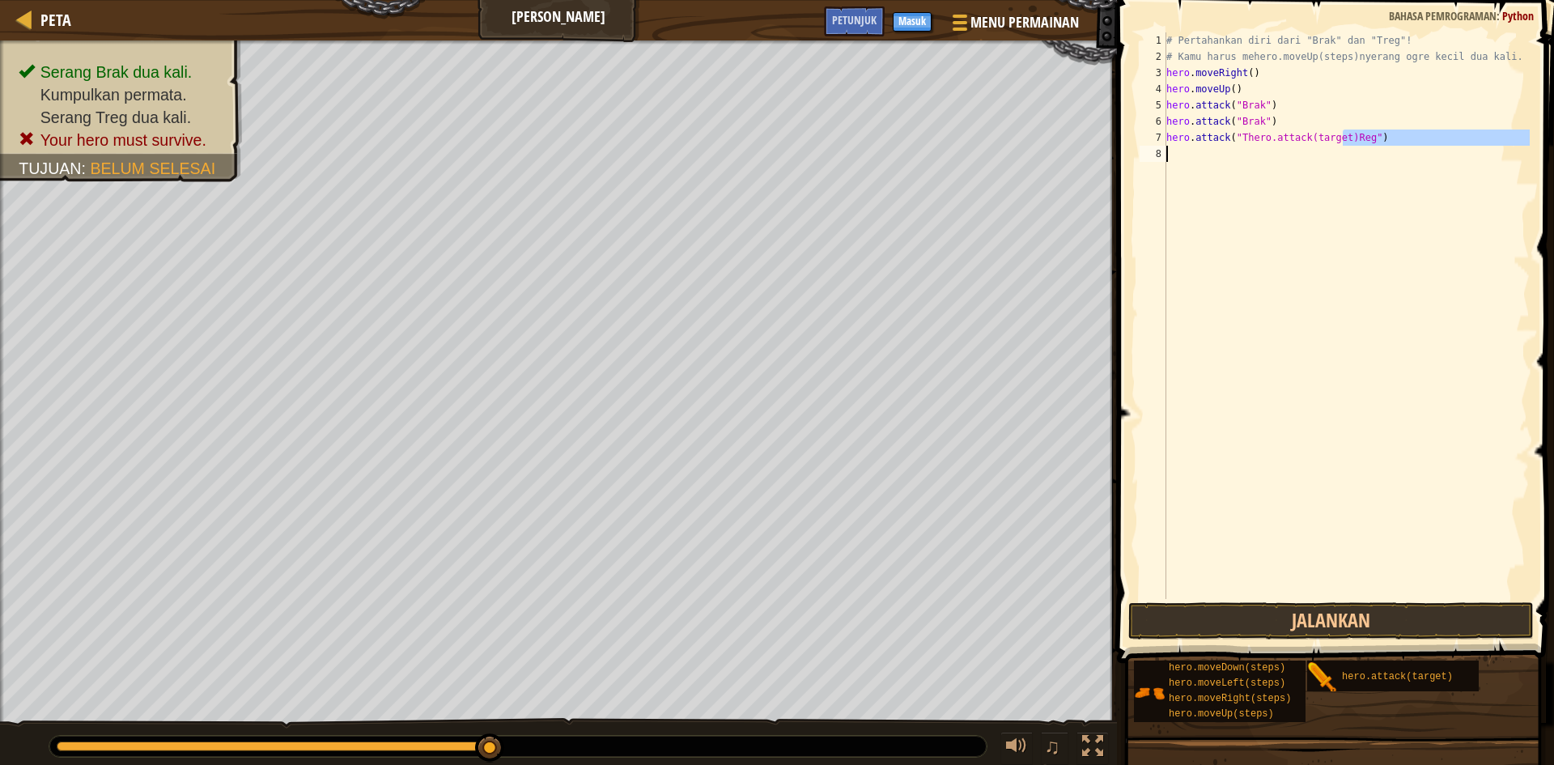
click at [1337, 157] on div "# Pertahankan diri dari "Brak" dan "Treg"! # Kamu harus mehero.moveUp(steps)nye…" at bounding box center [1346, 315] width 367 height 567
click at [1340, 141] on div "# Pertahankan diri dari "Brak" dan "Treg"! # Kamu harus mehero.moveUp(steps)nye…" at bounding box center [1346, 331] width 367 height 599
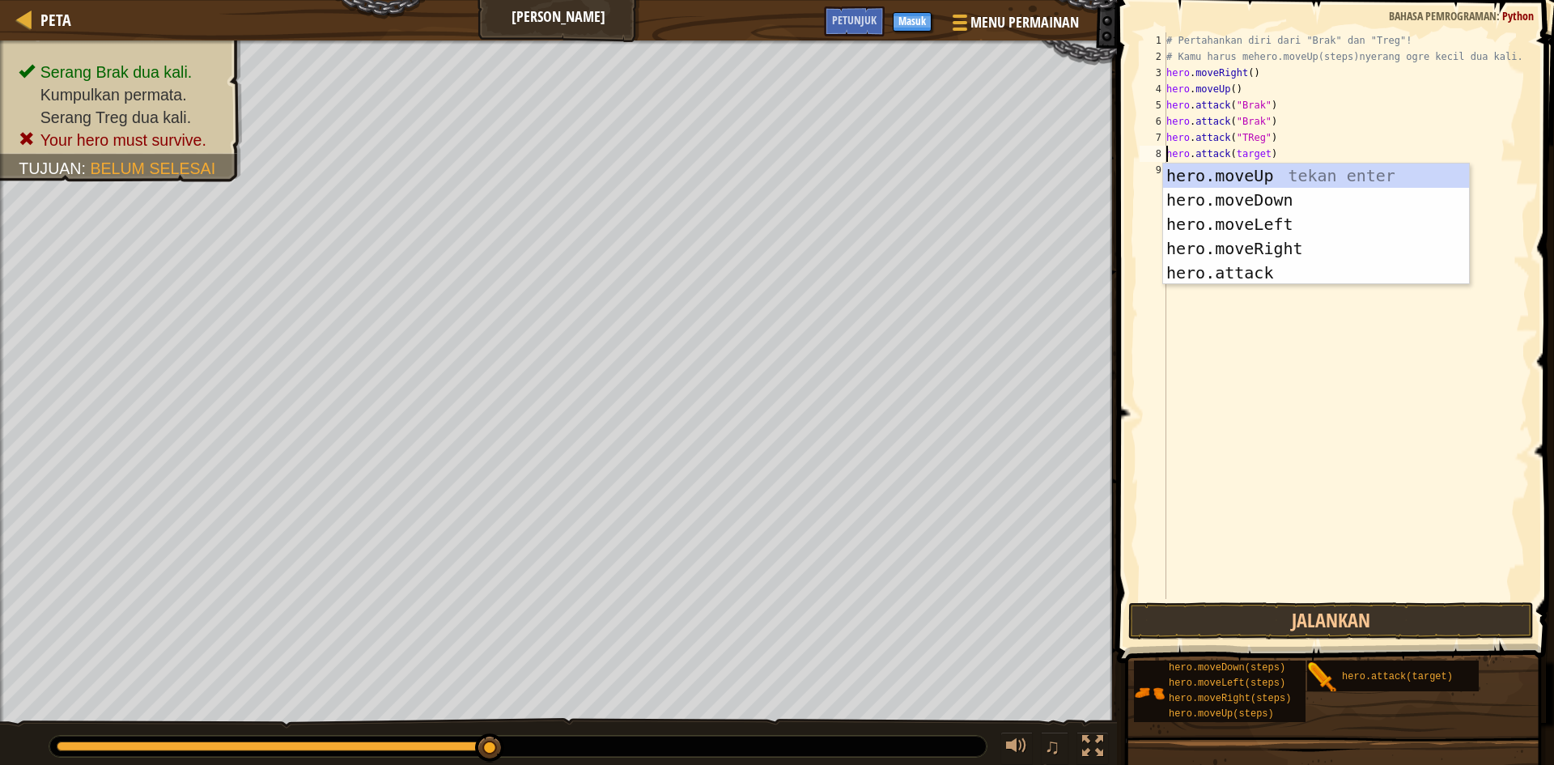
click at [1345, 124] on div "# Pertahankan diri dari "Brak" dan "Treg"! # Kamu harus mehero.moveUp(steps)nye…" at bounding box center [1346, 331] width 367 height 599
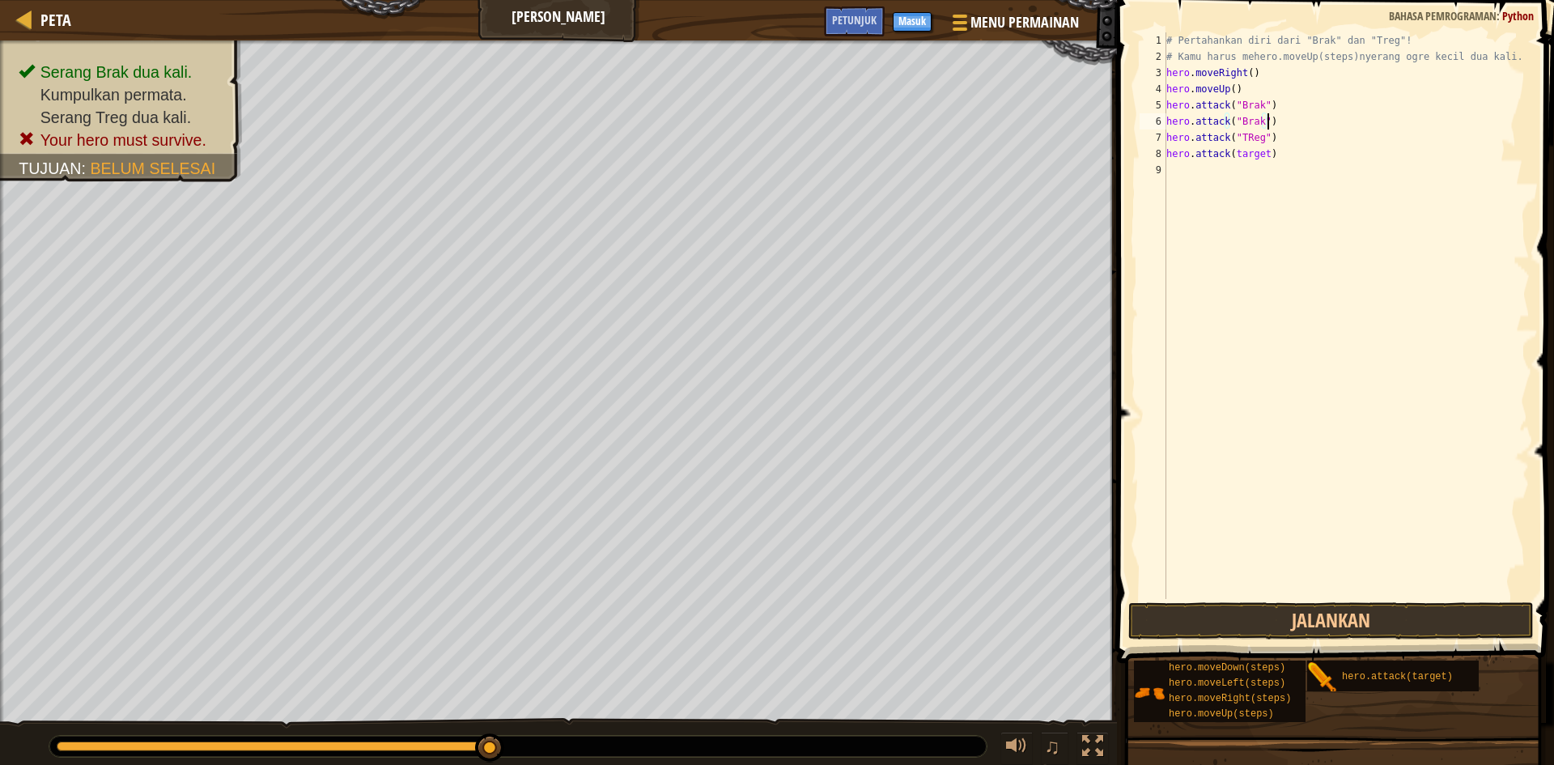
click at [1258, 156] on div "# Pertahankan diri dari "Brak" dan "Treg"! # Kamu harus mehero.moveUp(steps)nye…" at bounding box center [1346, 331] width 367 height 599
click at [1259, 155] on div "# Pertahankan diri dari "Brak" dan "Treg"! # Kamu harus mehero.moveUp(steps)nye…" at bounding box center [1346, 331] width 367 height 599
click at [1261, 153] on div "# Pertahankan diri dari "Brak" dan "Treg"! # Kamu harus mehero.moveUp(steps)nye…" at bounding box center [1346, 331] width 367 height 599
click at [1230, 159] on div "# Pertahankan diri dari "Brak" dan "Treg"! # Kamu harus mehero.moveUp(steps)nye…" at bounding box center [1346, 331] width 367 height 599
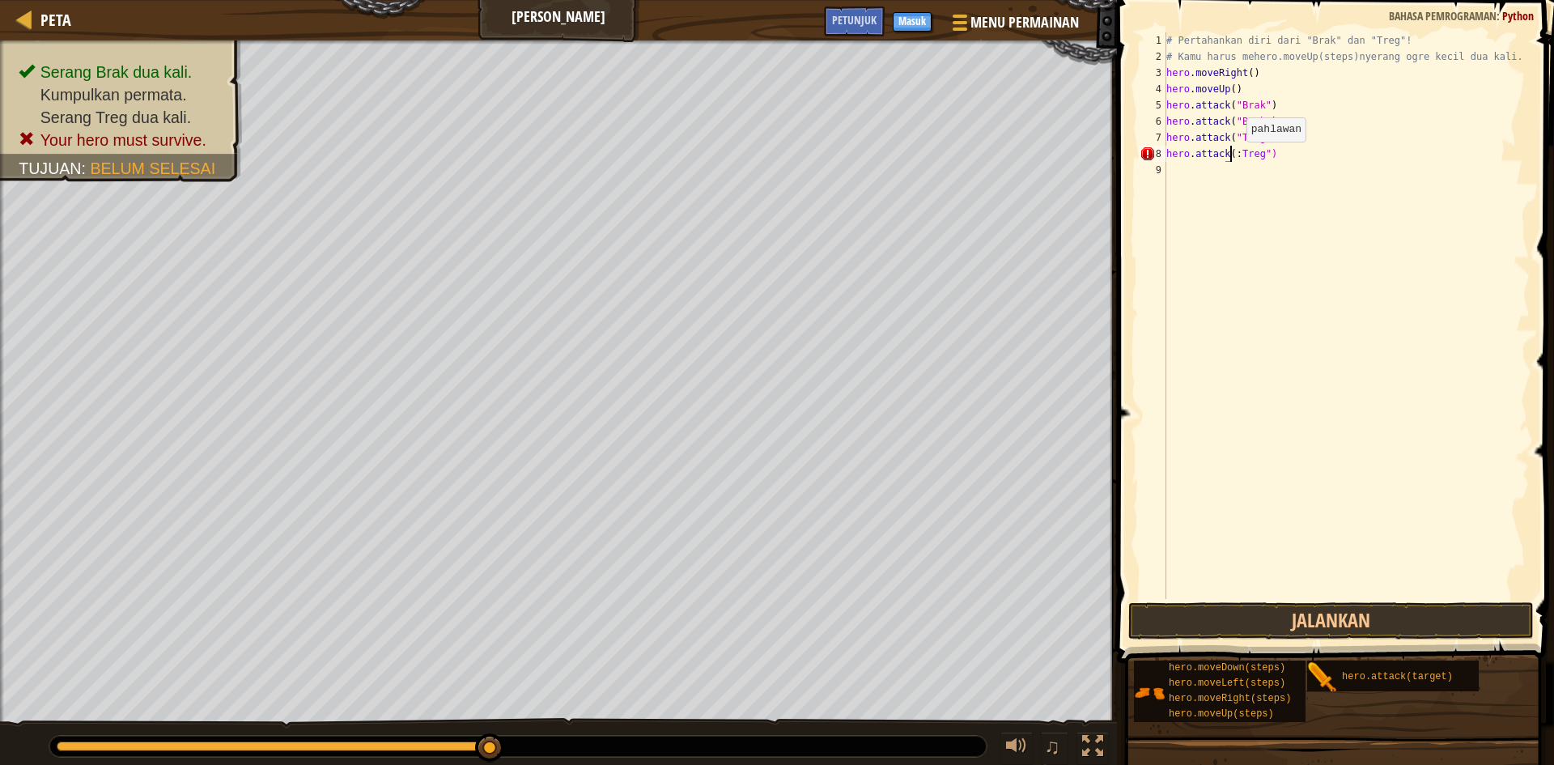
click at [1233, 158] on div "# Pertahankan diri dari "Brak" dan "Treg"! # Kamu harus mehero.moveUp(steps)nye…" at bounding box center [1346, 331] width 367 height 599
click at [1234, 155] on div "# Pertahankan diri dari "Brak" dan "Treg"! # Kamu harus mehero.moveUp(steps)nye…" at bounding box center [1346, 331] width 367 height 599
click at [1339, 616] on button "Jalankan" at bounding box center [1330, 620] width 405 height 37
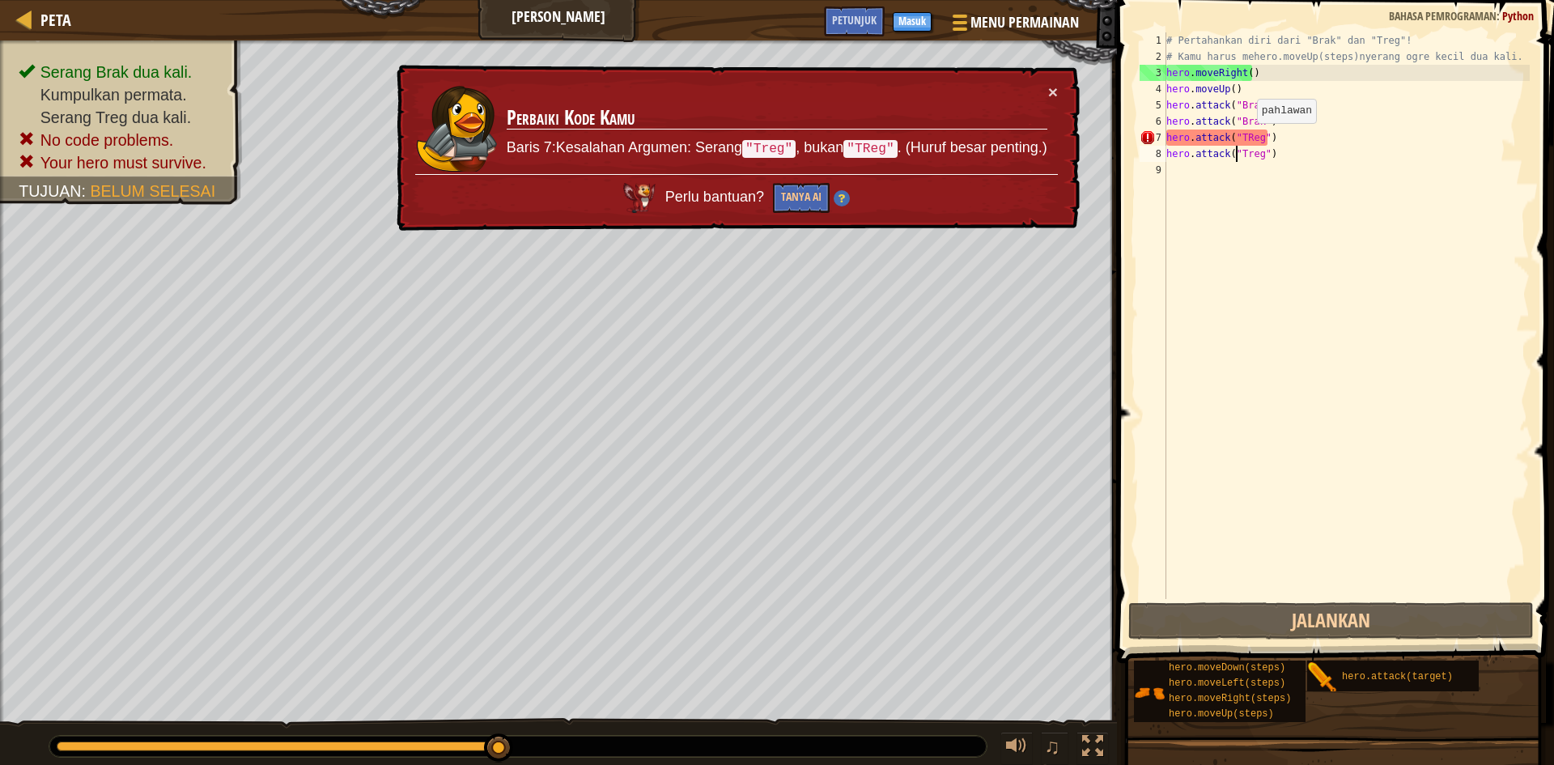
click at [1243, 139] on div "# Pertahankan diri dari "Brak" dan "Treg"! # Kamu harus mehero.moveUp(steps)nye…" at bounding box center [1346, 331] width 367 height 599
click at [1247, 138] on div "# Pertahankan diri dari "Brak" dan "Treg"! # Kamu harus mehero.moveUp(steps)nye…" at bounding box center [1346, 331] width 367 height 599
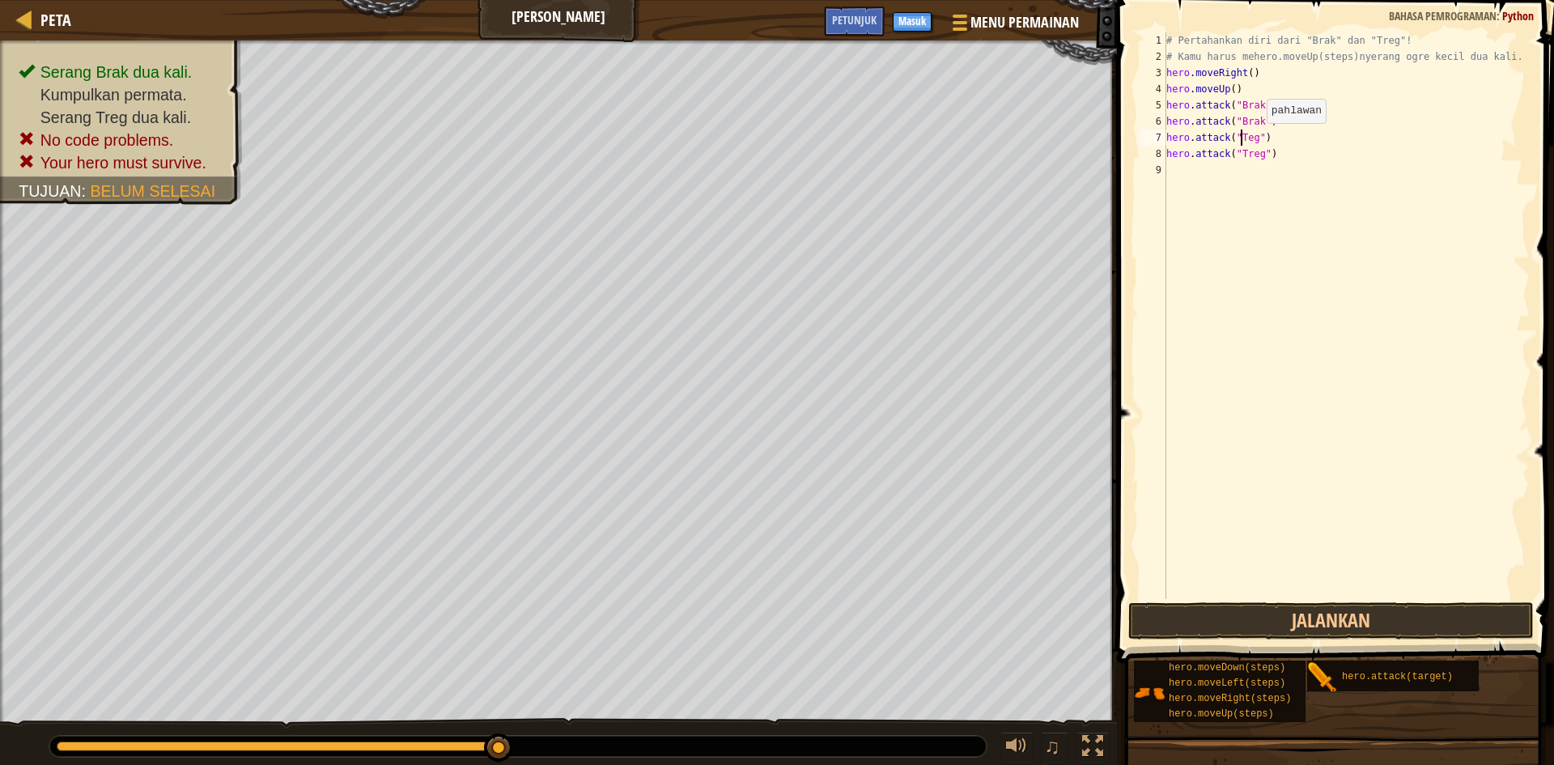
type textarea "hero.attack("Treg")"
click at [1258, 236] on div "# Pertahankan diri dari "Brak" dan "Treg"! # Kamu harus mehero.moveUp(steps)nye…" at bounding box center [1346, 331] width 367 height 599
click at [1436, 619] on button "Jalankan" at bounding box center [1330, 620] width 405 height 37
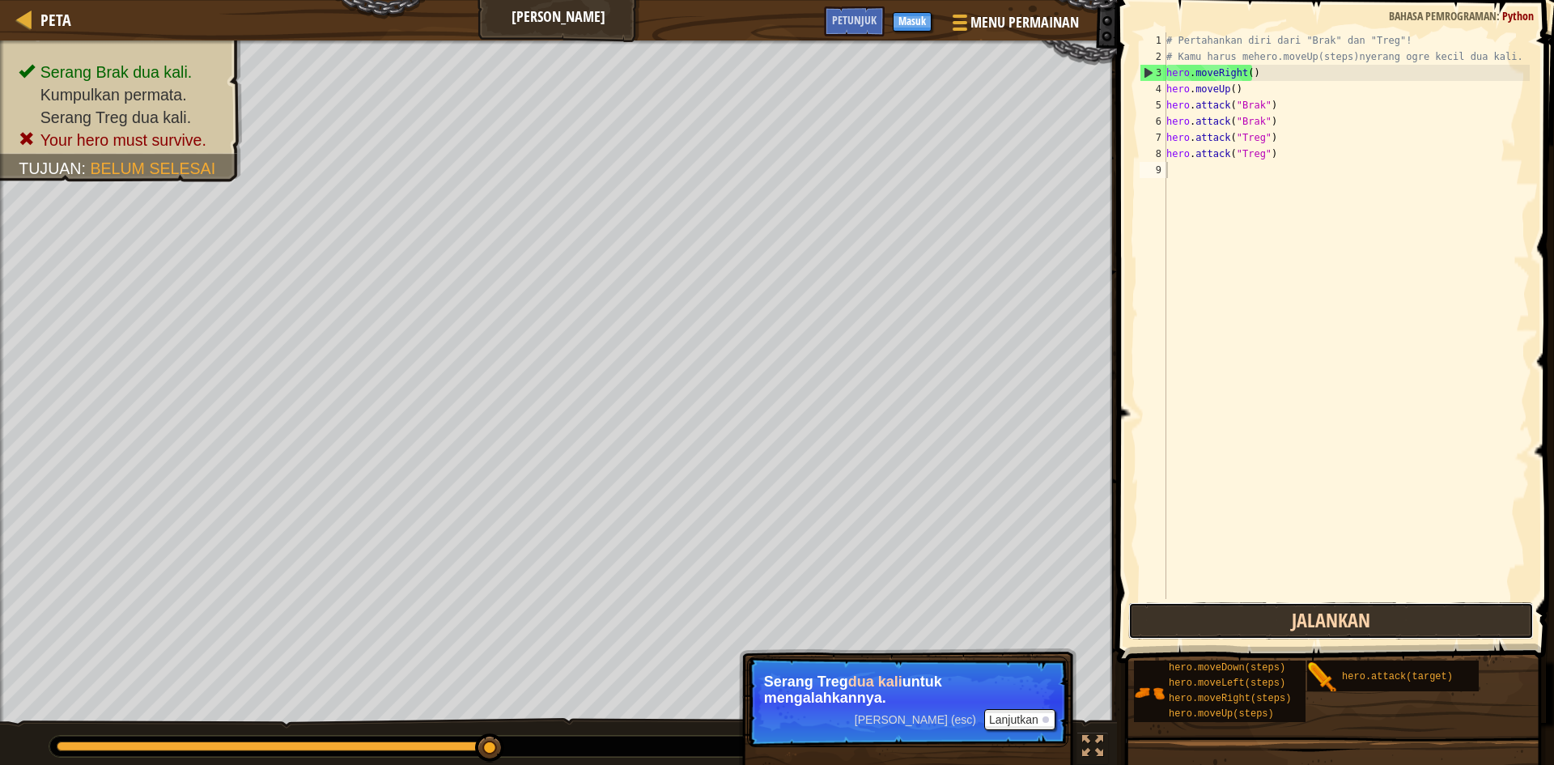
click at [1228, 622] on button "Jalankan" at bounding box center [1330, 620] width 405 height 37
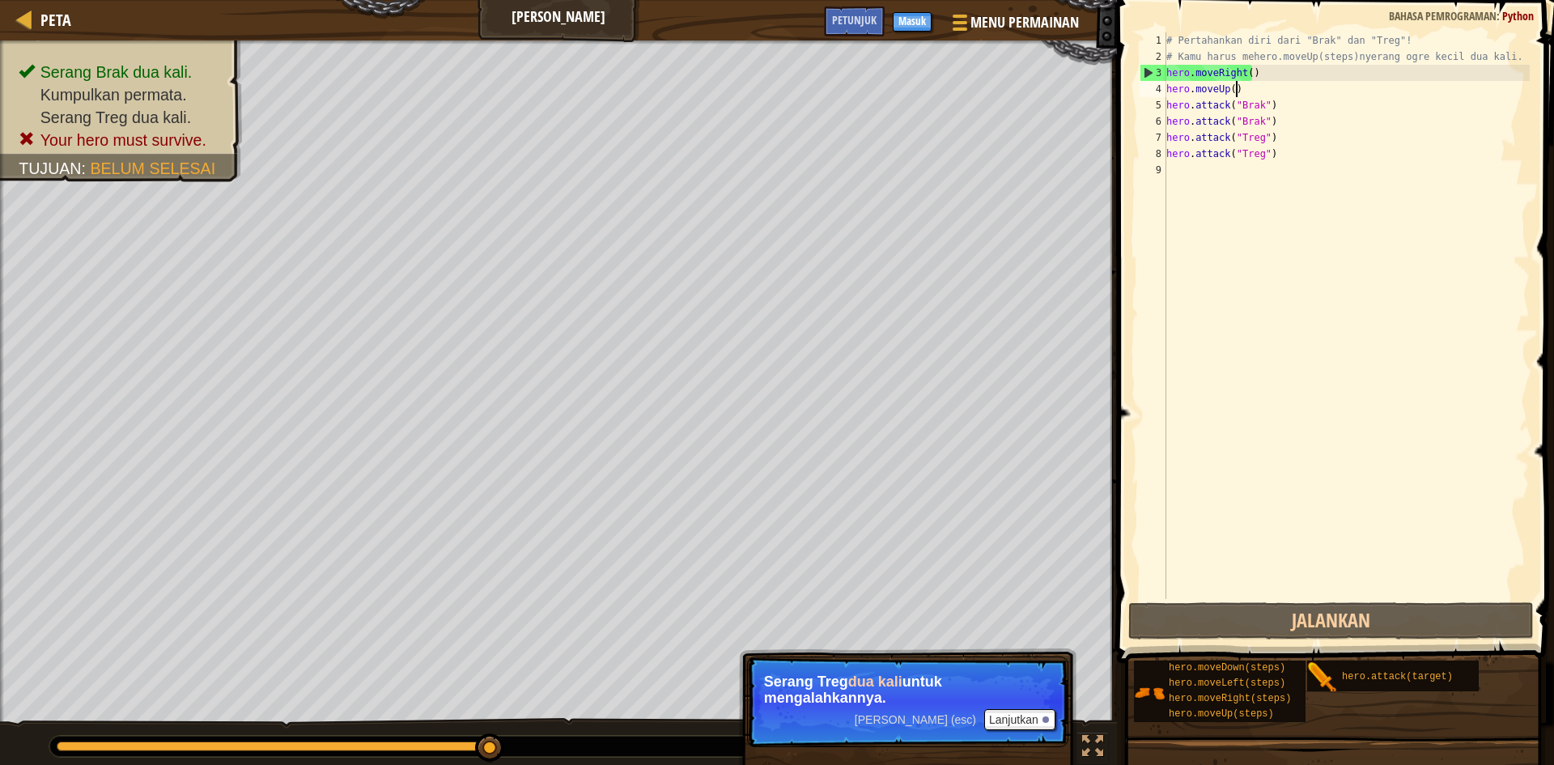
click at [1237, 91] on div "# Pertahankan diri dari "Brak" dan "Treg"! # Kamu harus mehero.moveUp(steps)nye…" at bounding box center [1346, 331] width 367 height 599
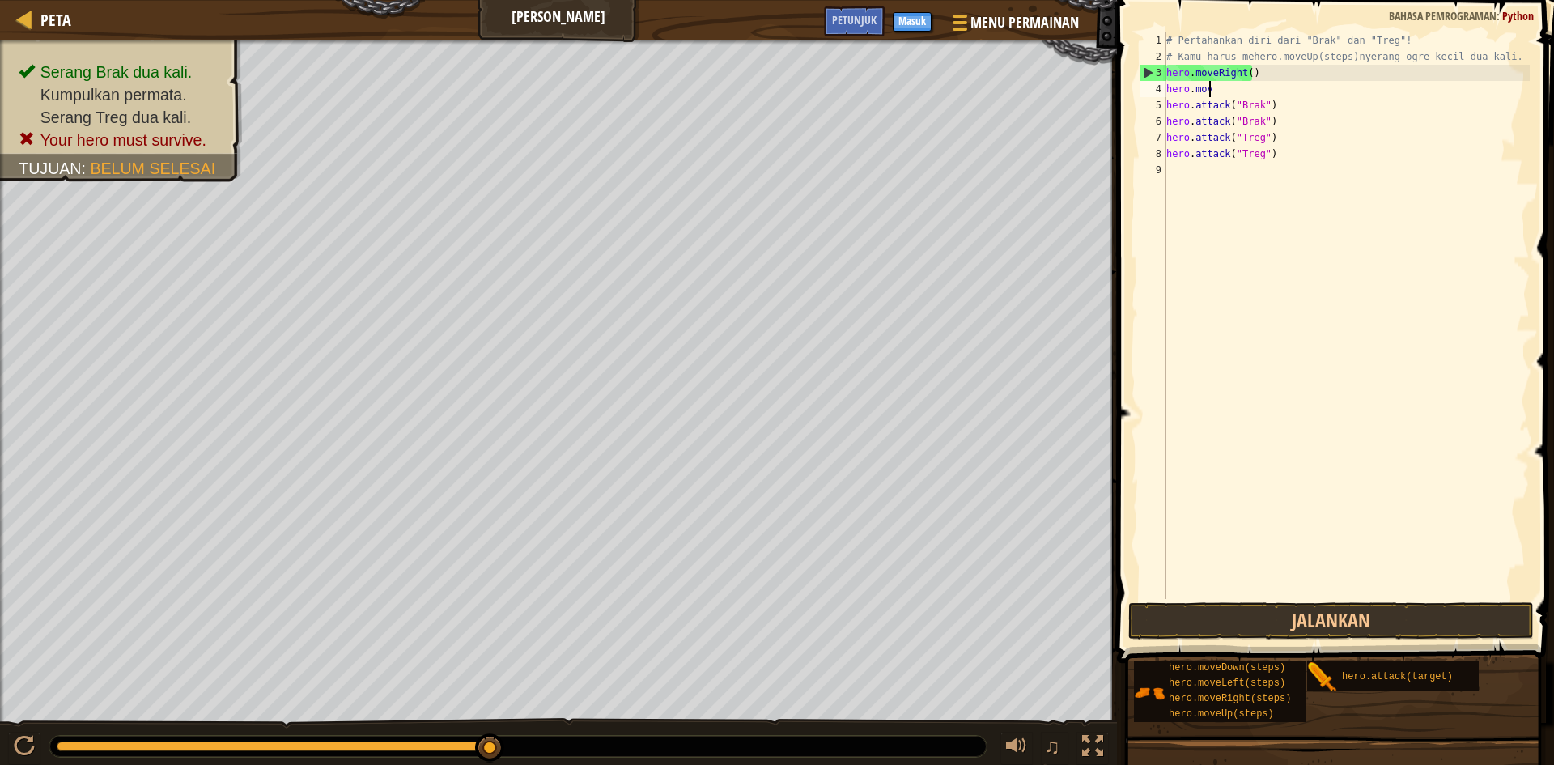
type textarea "h"
click at [1309, 622] on button "Jalankan" at bounding box center [1330, 620] width 405 height 37
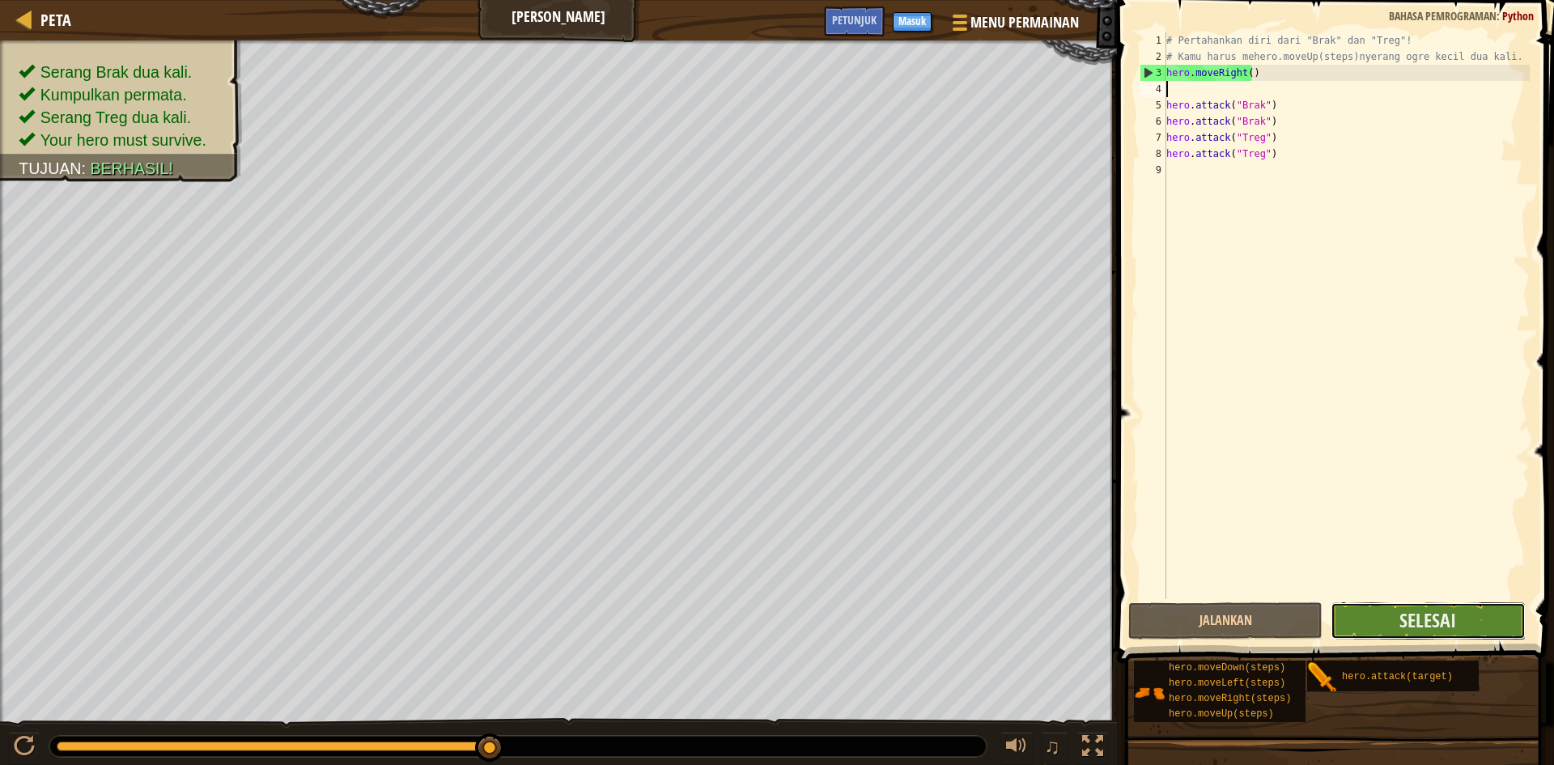
click at [1391, 605] on button "Selesai" at bounding box center [1428, 620] width 194 height 37
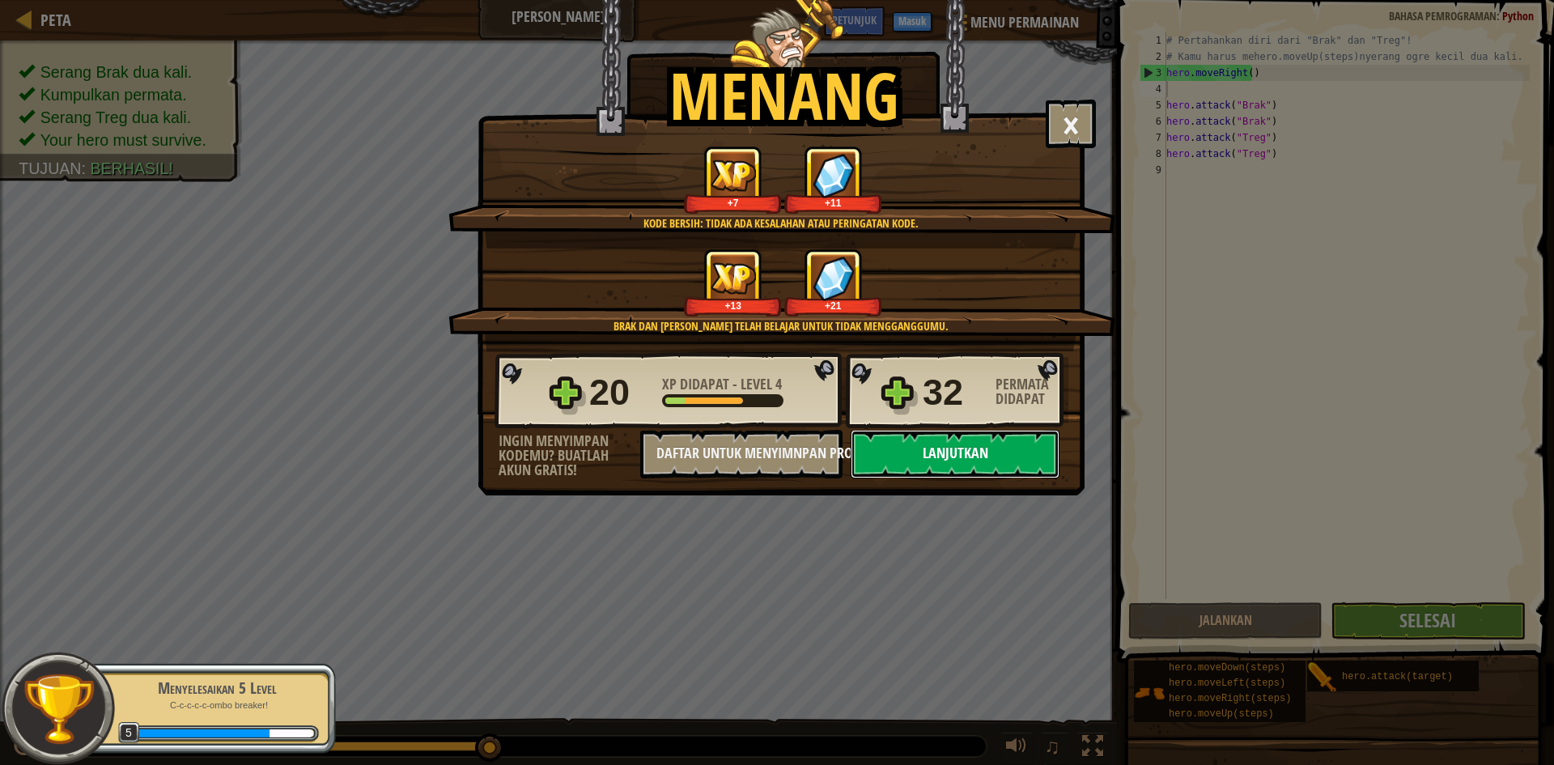
click at [946, 465] on button "Lanjutkan" at bounding box center [955, 454] width 209 height 49
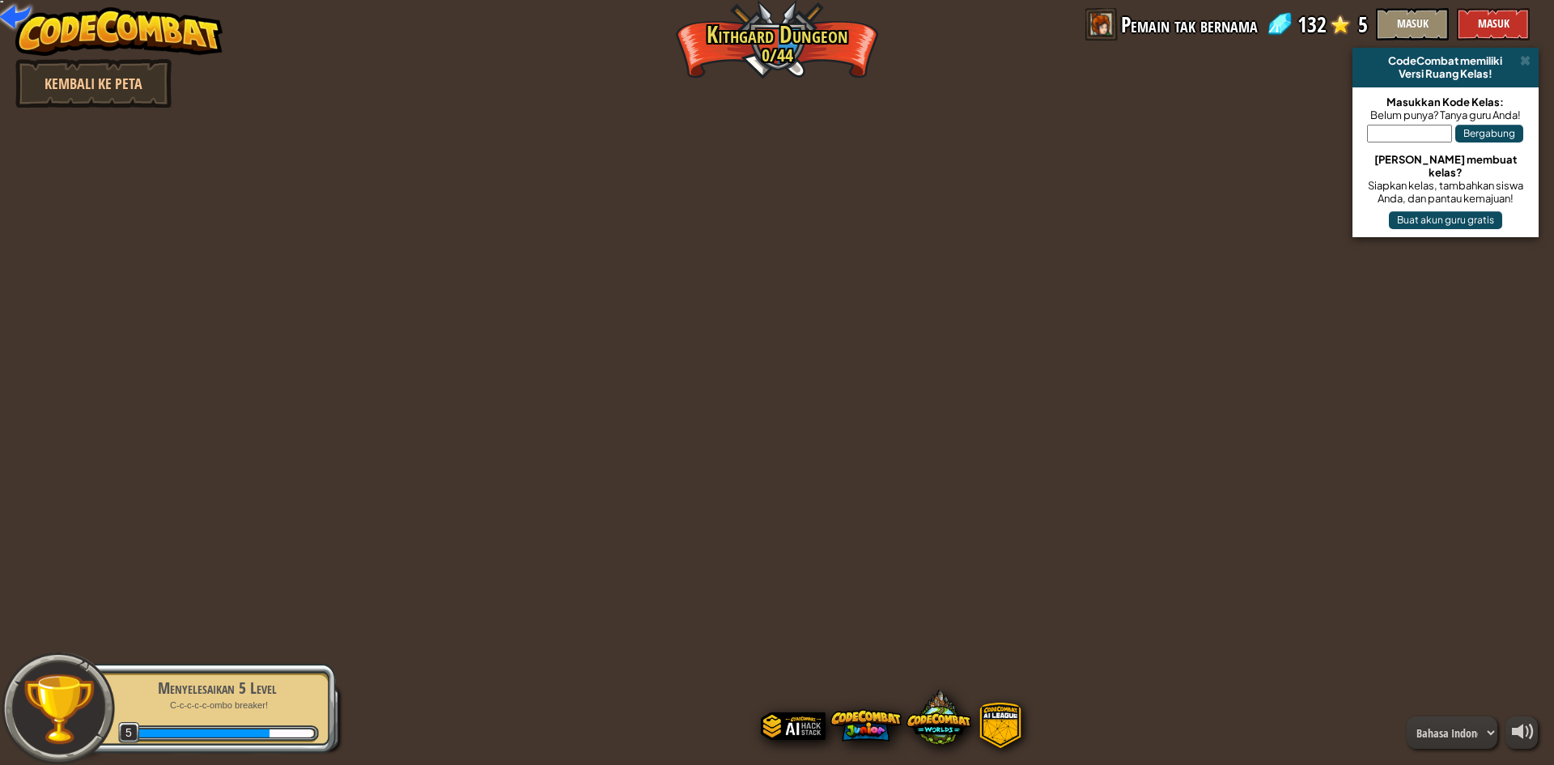
select select "id"
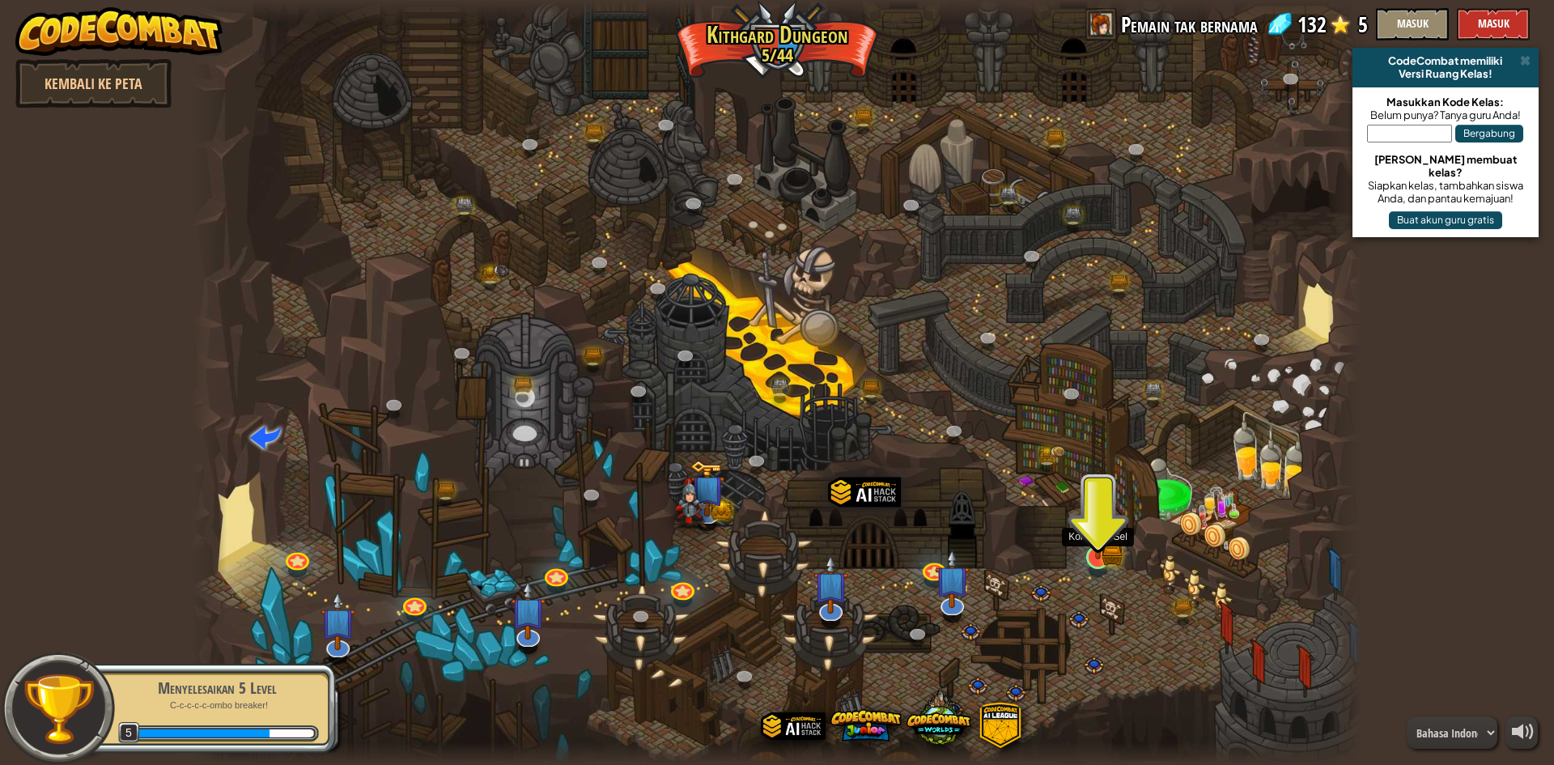
click at [1105, 558] on img at bounding box center [1098, 525] width 32 height 70
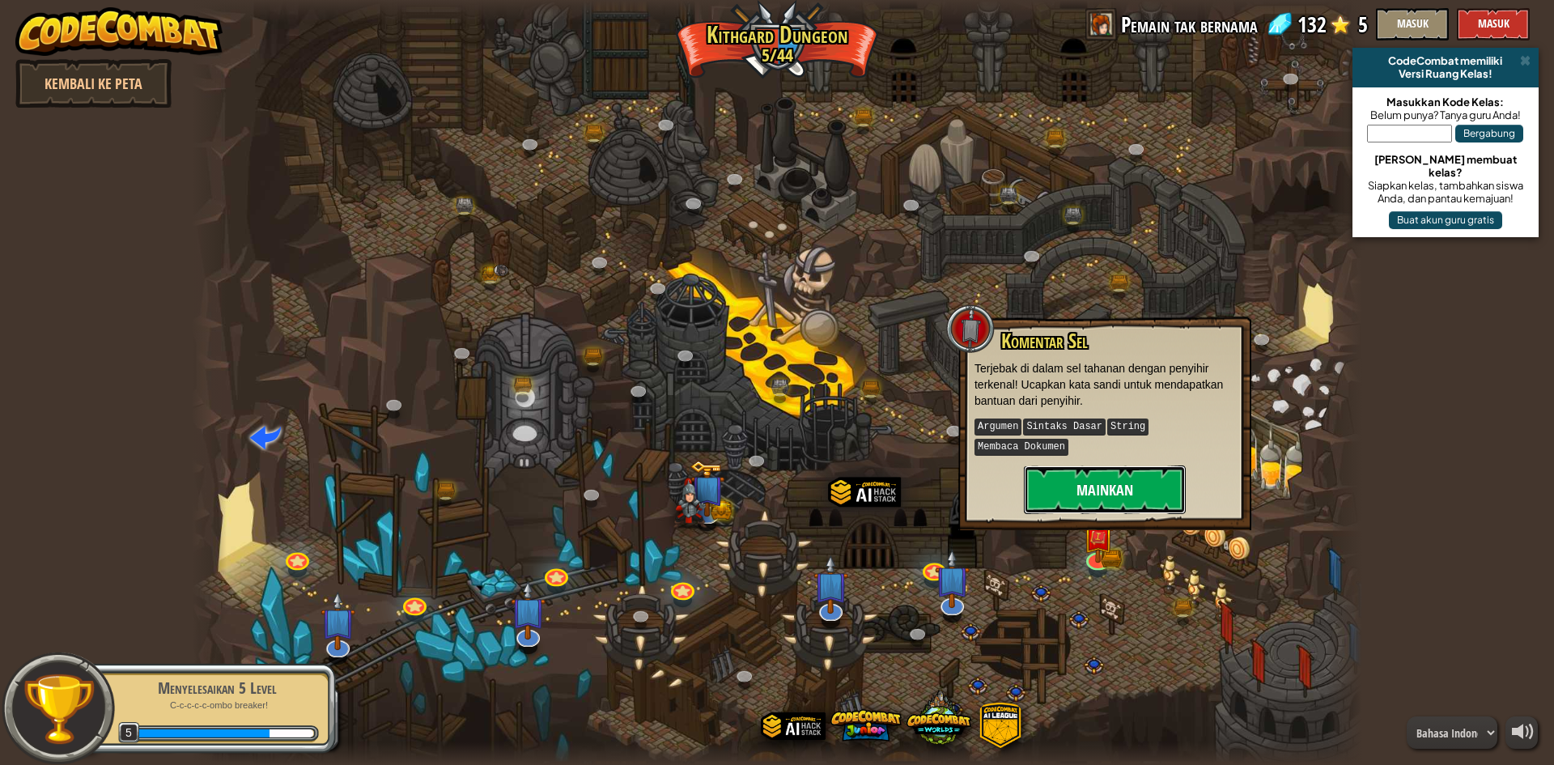
click at [1097, 470] on button "Mainkan" at bounding box center [1105, 489] width 162 height 49
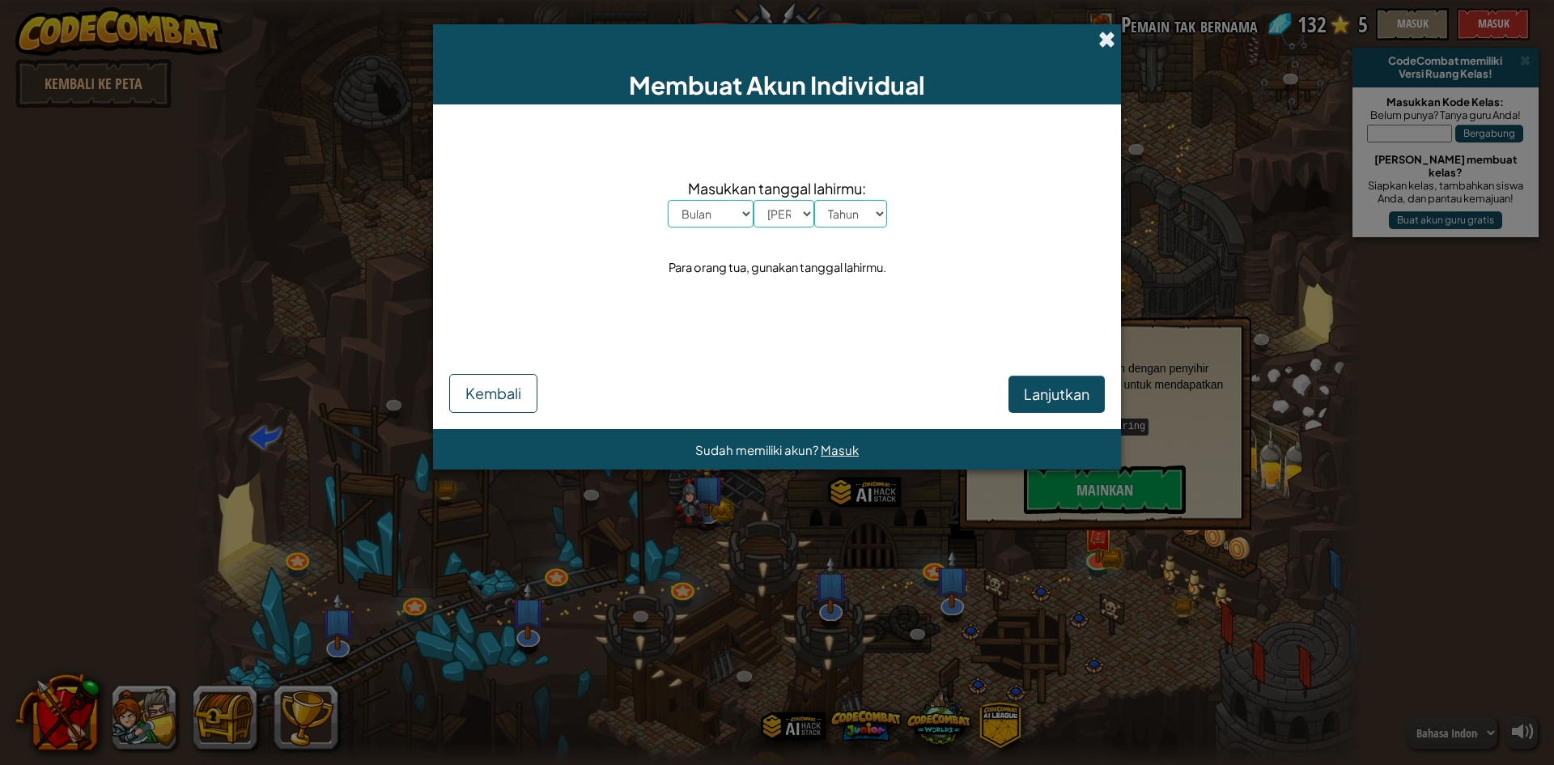
click at [1108, 44] on span at bounding box center [1106, 39] width 17 height 17
